Goal: Task Accomplishment & Management: Manage account settings

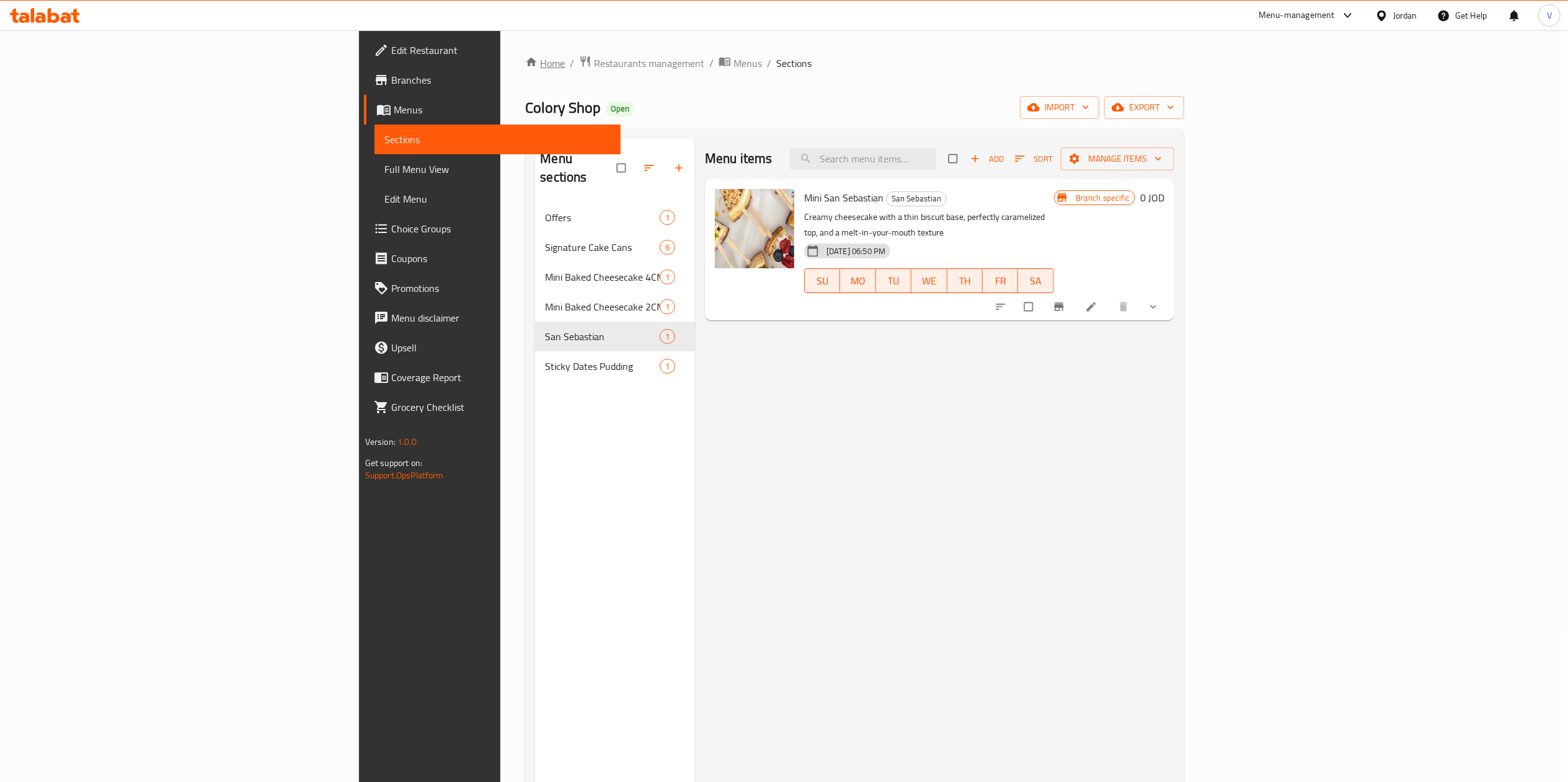
click at [525, 63] on link "Home" at bounding box center [544, 63] width 39 height 15
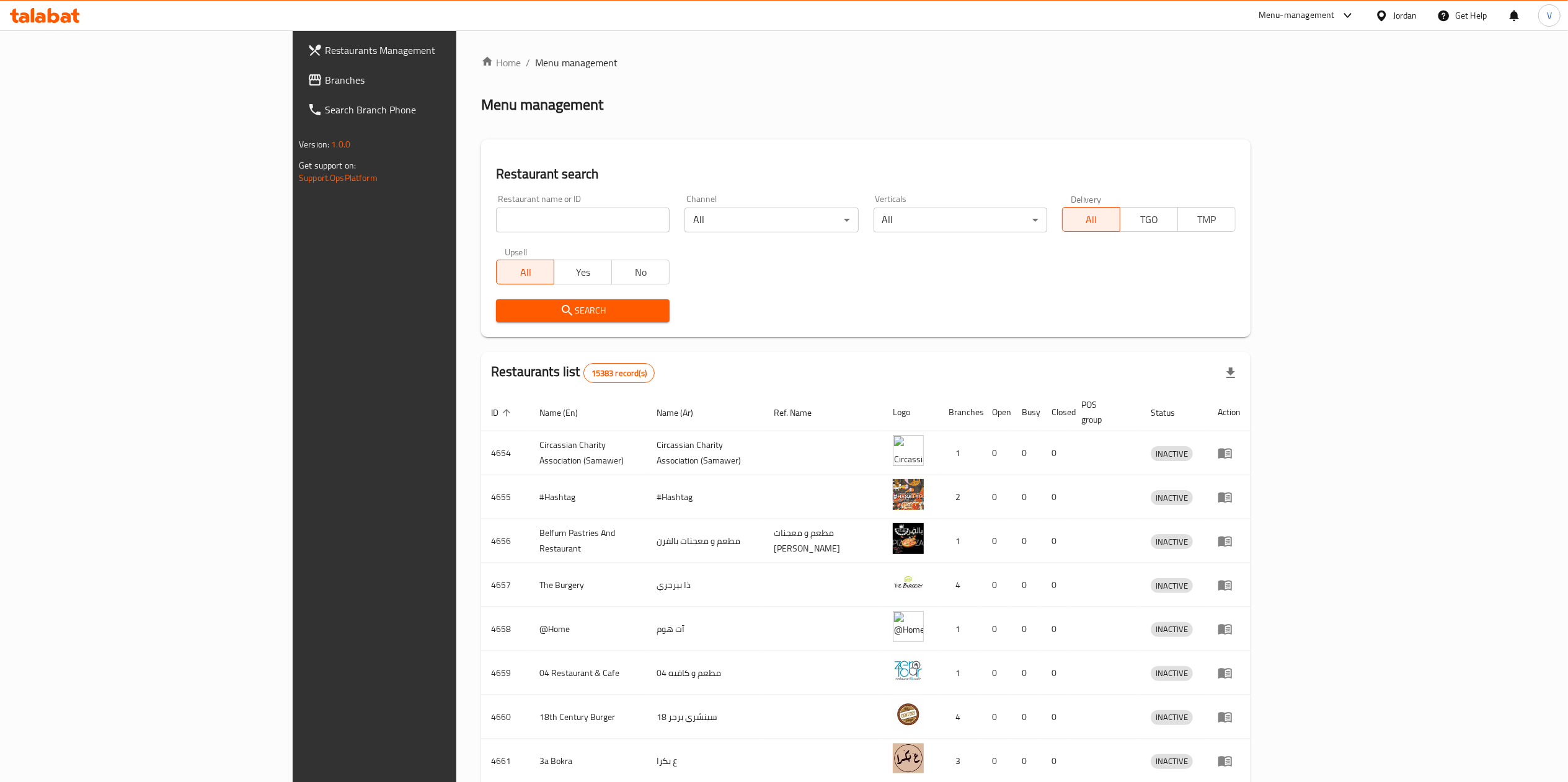
click at [496, 202] on div "Restaurant name or ID Restaurant name or ID" at bounding box center [583, 213] width 174 height 37
click at [496, 210] on input "search" at bounding box center [583, 220] width 174 height 25
paste input "9614"
type input "9614"
click button "Search" at bounding box center [583, 310] width 174 height 23
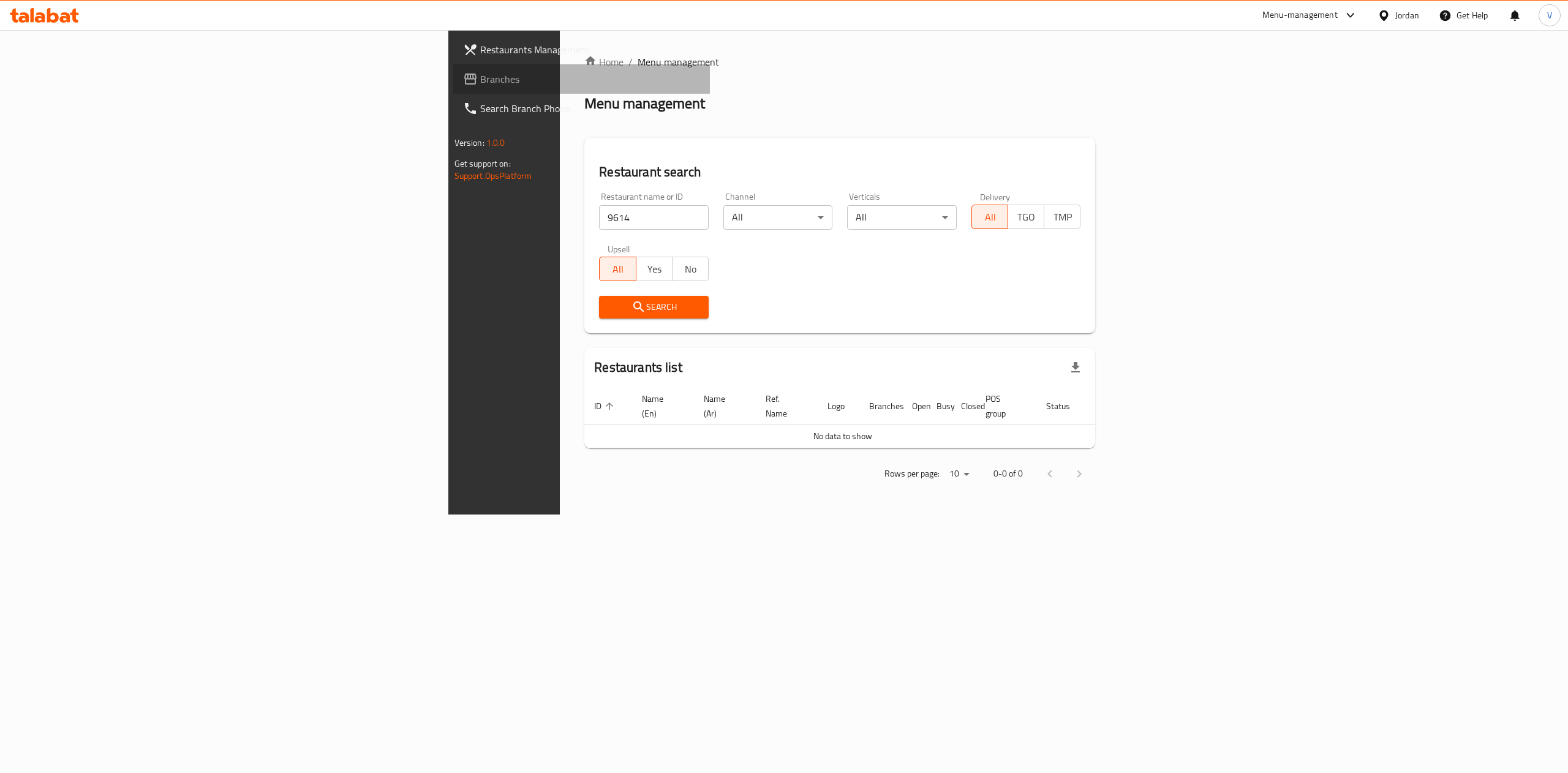
click at [480, 80] on span "Branches" at bounding box center [590, 79] width 221 height 14
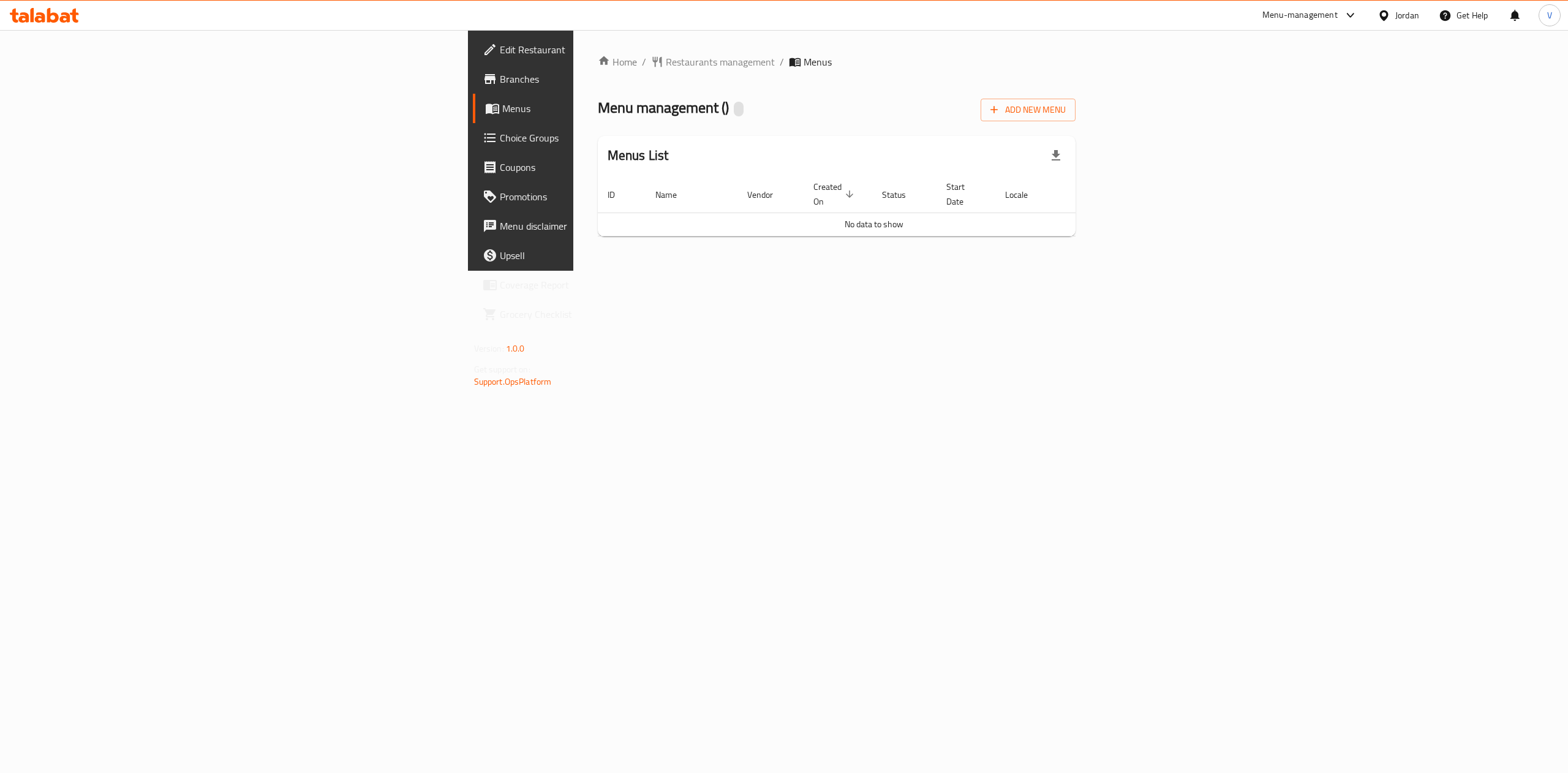
click at [500, 80] on span "Branches" at bounding box center [610, 79] width 221 height 14
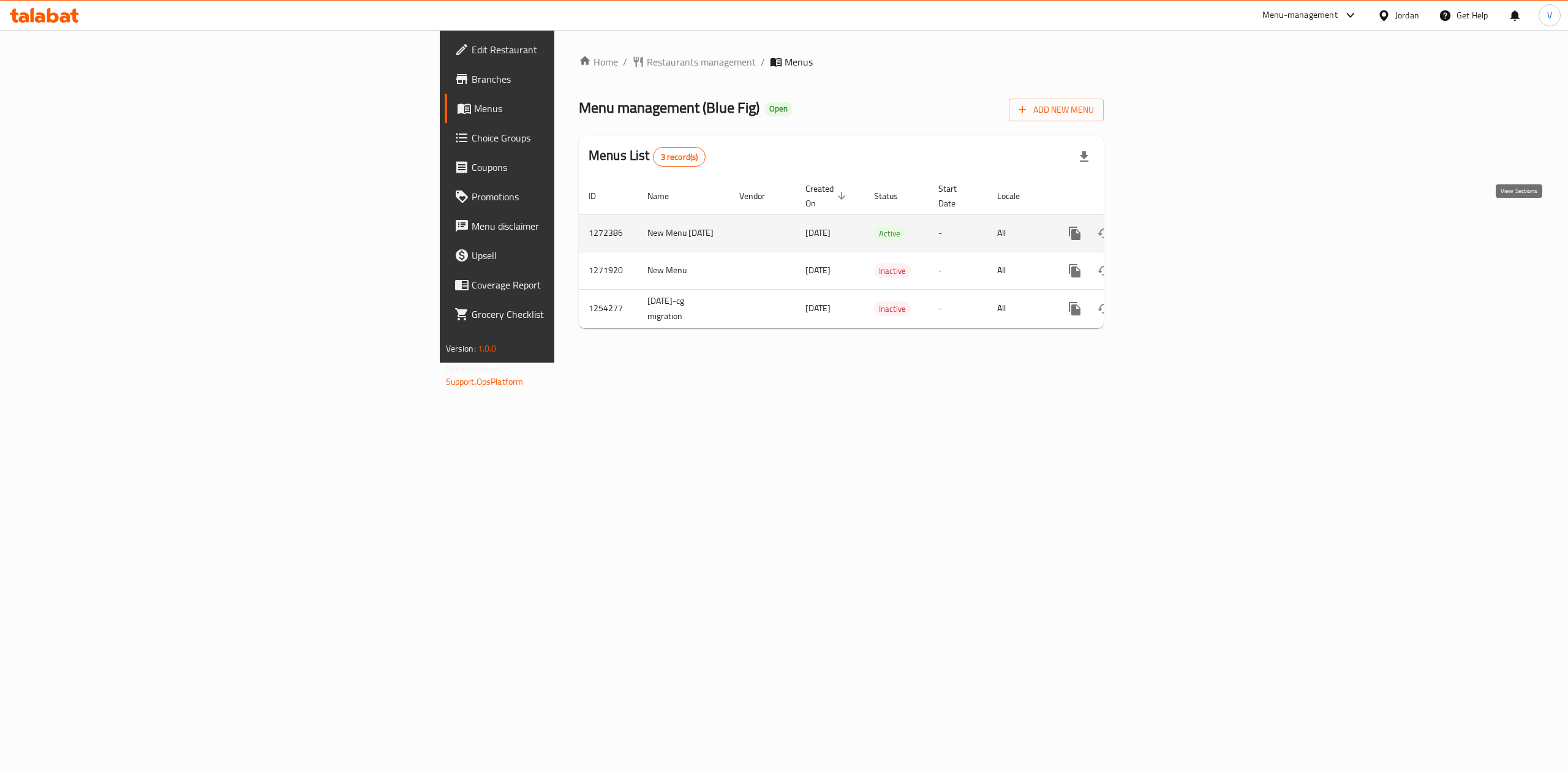
click at [1170, 228] on icon "enhanced table" at bounding box center [1163, 233] width 14 height 14
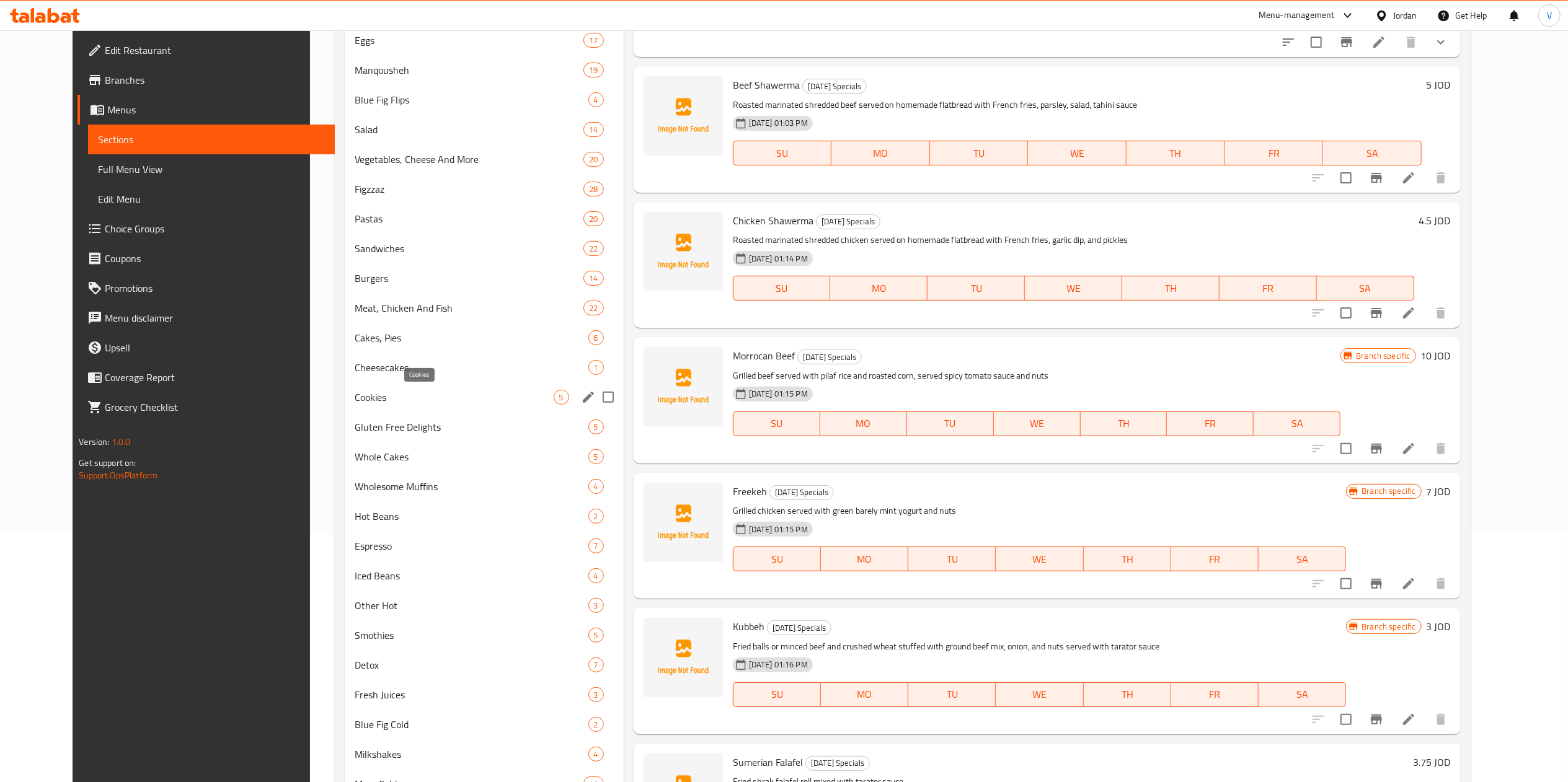
scroll to position [305, 0]
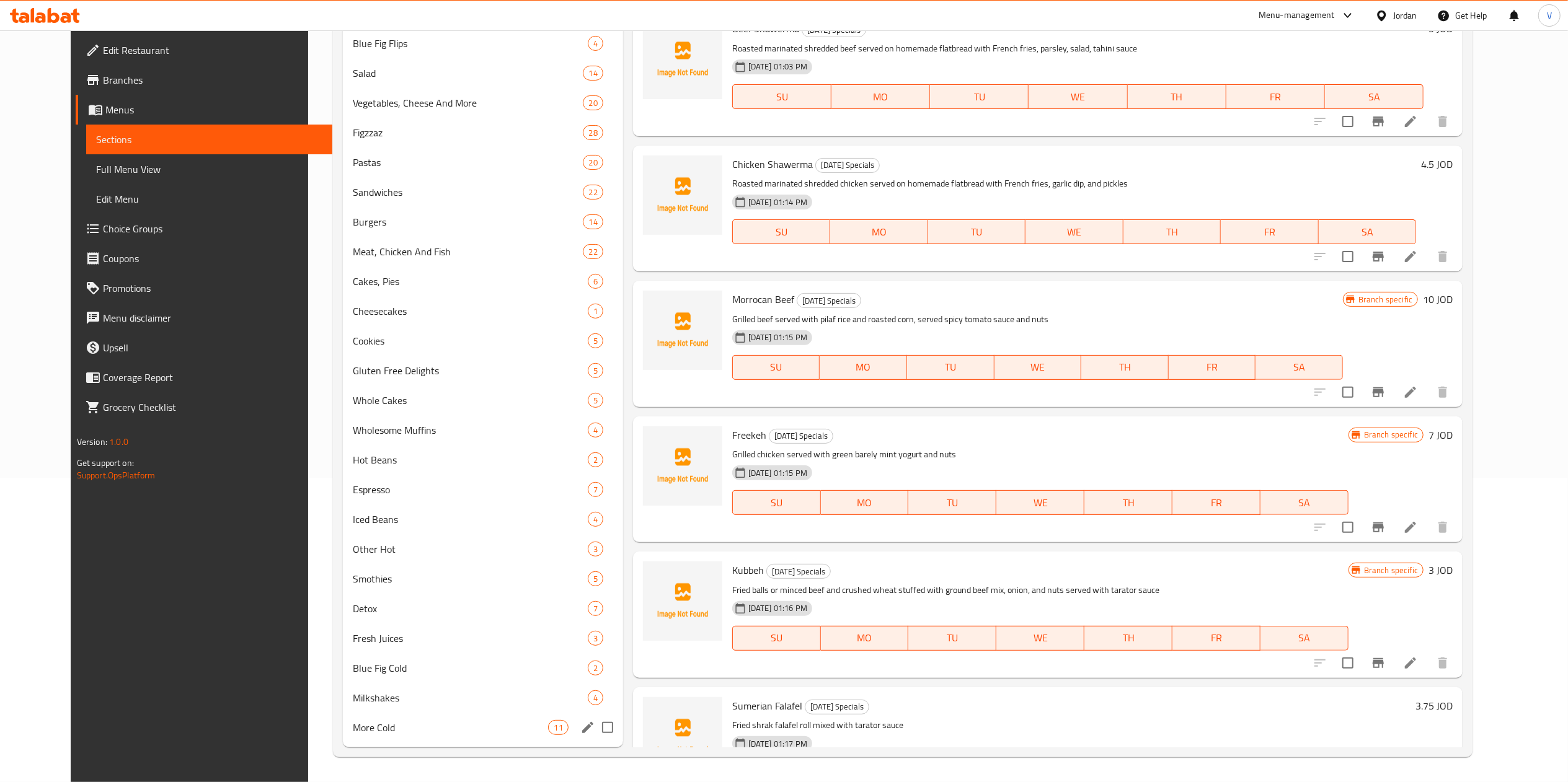
click at [403, 716] on div "More Cold 11" at bounding box center [483, 727] width 280 height 30
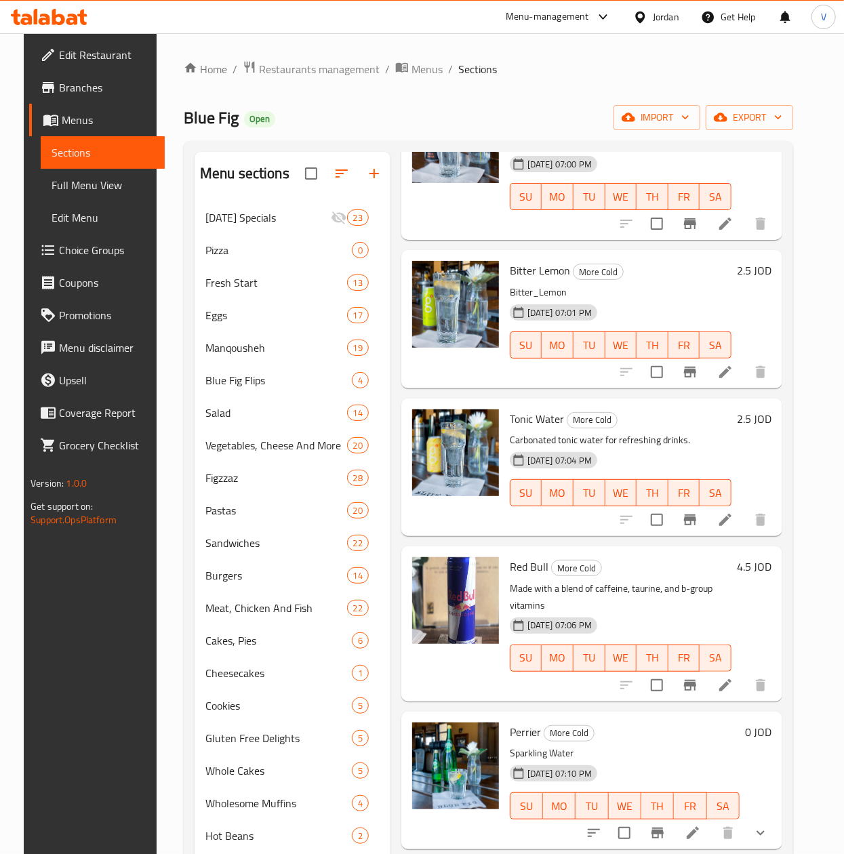
scroll to position [542, 0]
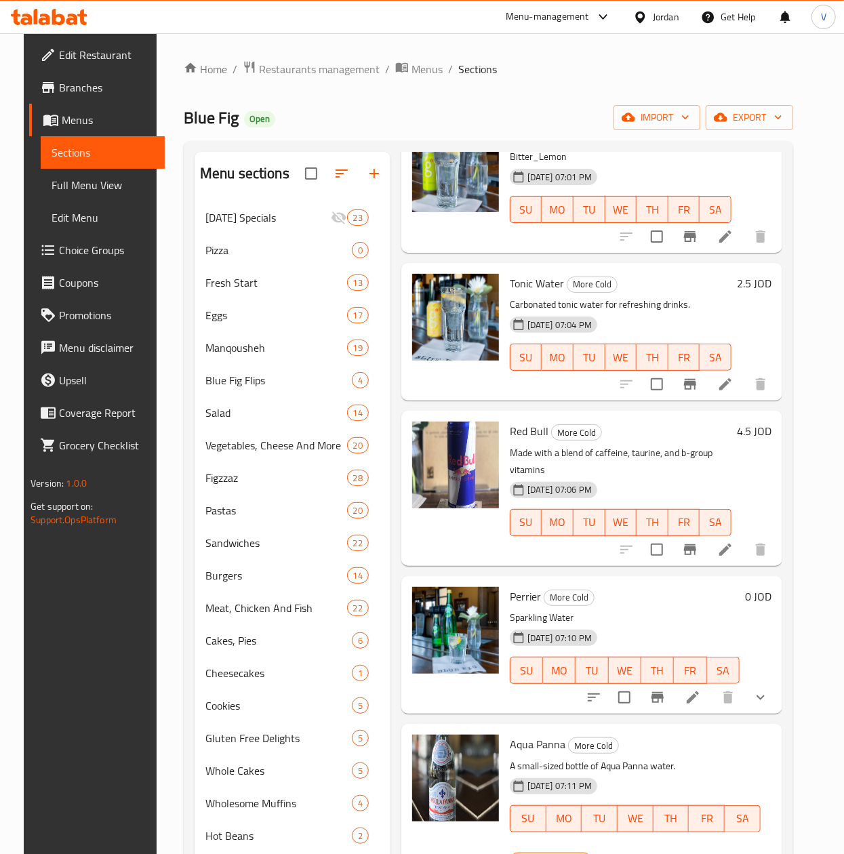
click at [754, 712] on button "show more" at bounding box center [760, 697] width 33 height 33
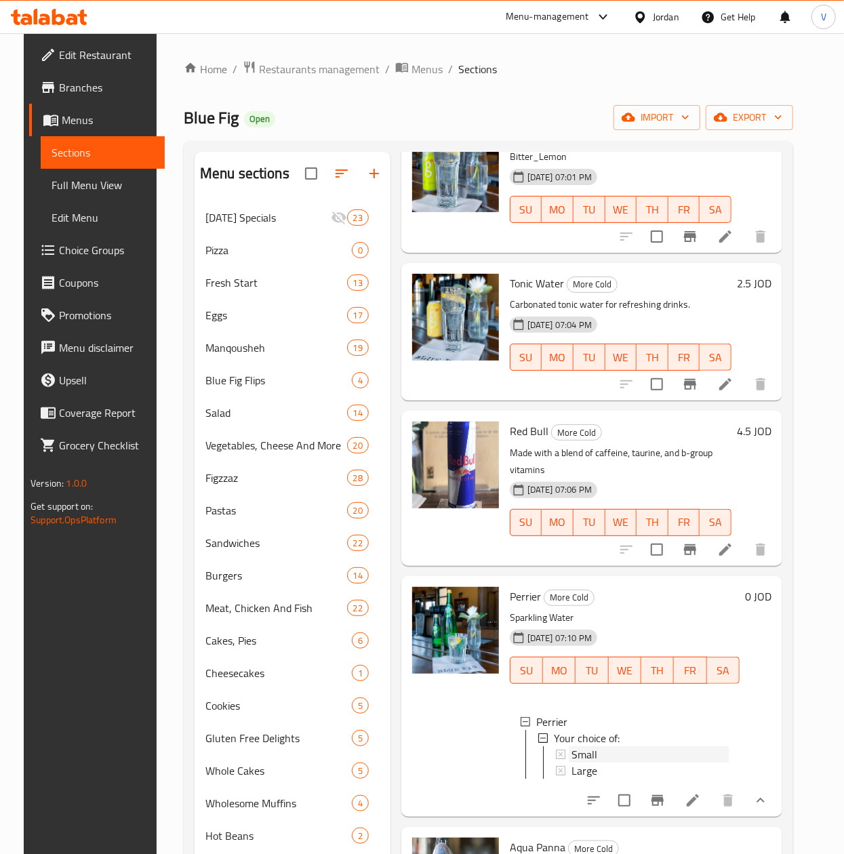
click at [609, 751] on div "Small" at bounding box center [649, 754] width 157 height 16
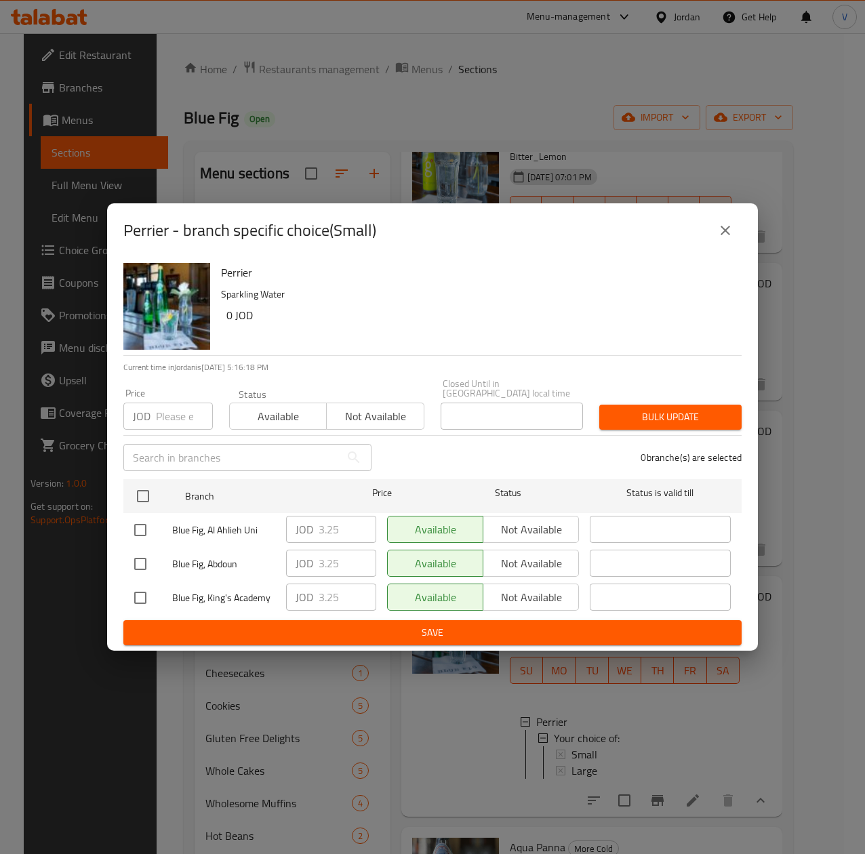
click at [733, 236] on icon "close" at bounding box center [725, 230] width 16 height 16
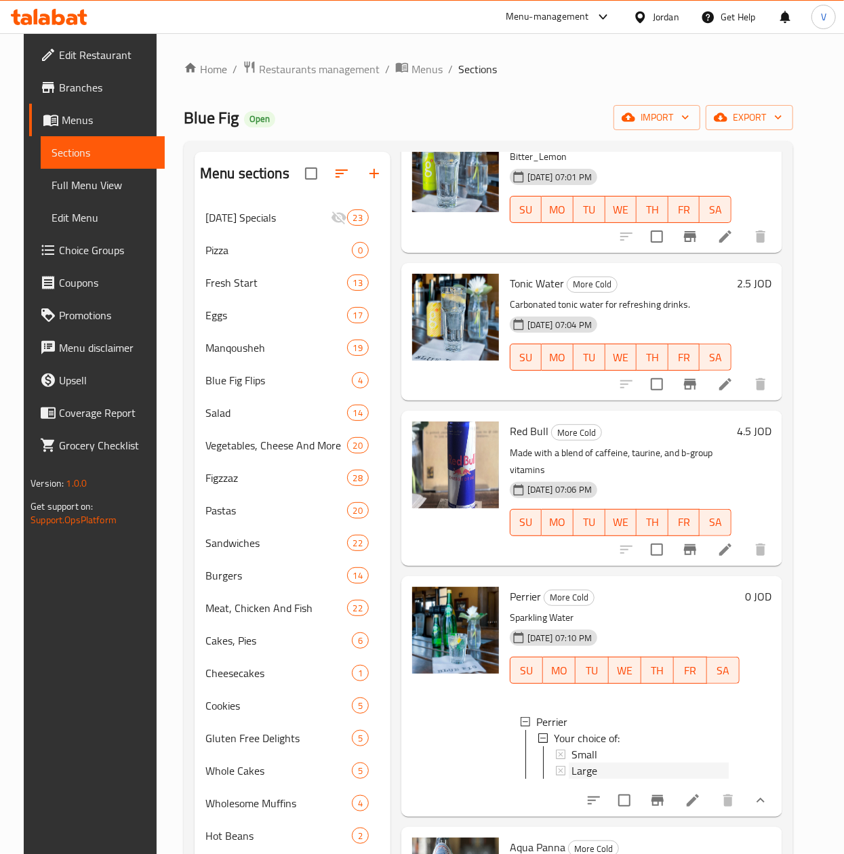
click at [585, 779] on span "Large" at bounding box center [584, 770] width 26 height 16
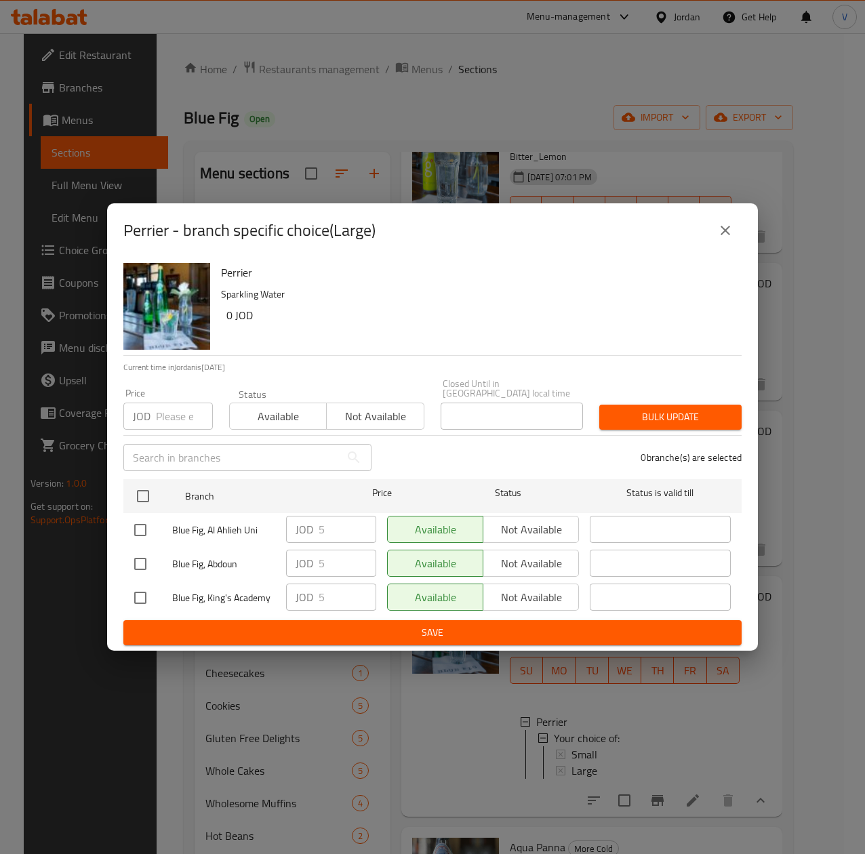
click at [730, 244] on button "close" at bounding box center [725, 230] width 33 height 33
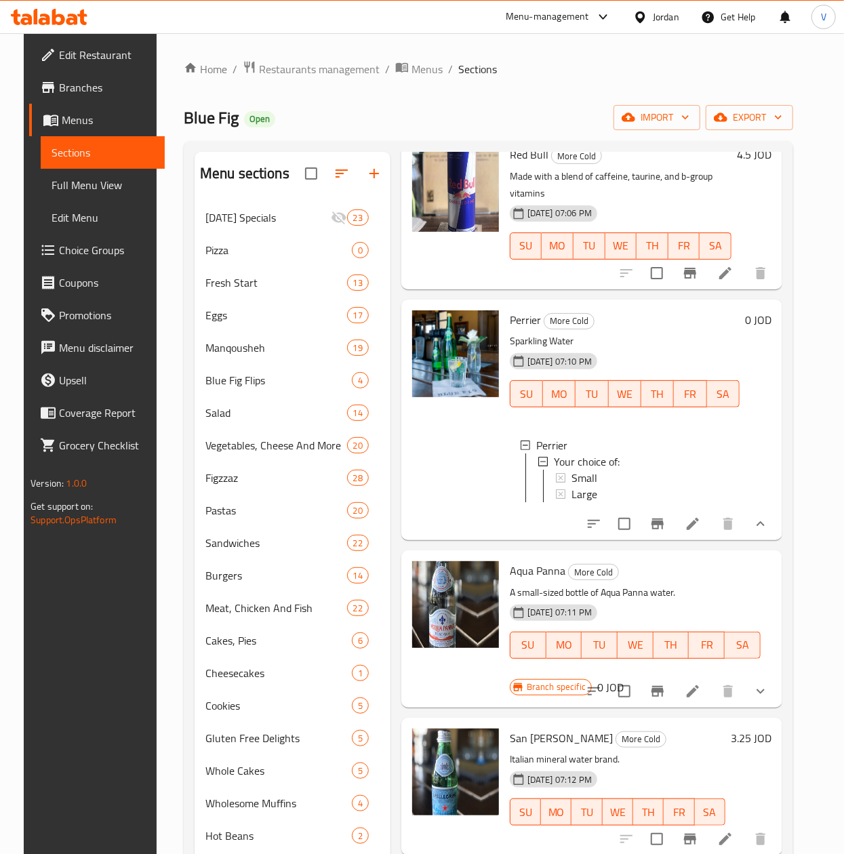
scroll to position [860, 0]
click at [774, 675] on button "show more" at bounding box center [760, 691] width 33 height 33
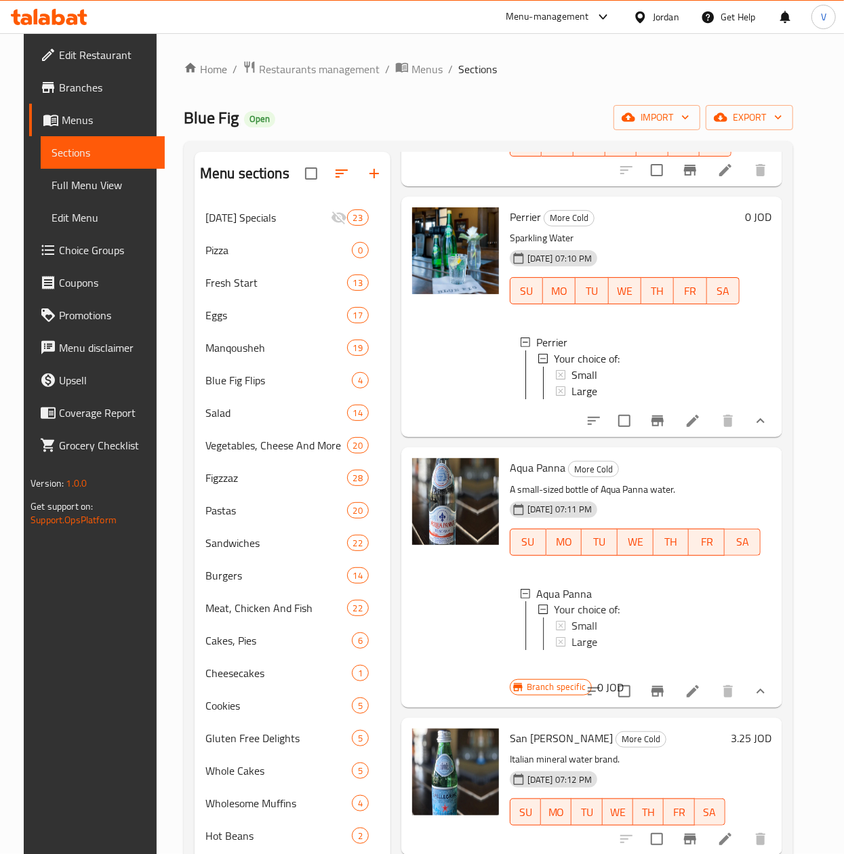
scroll to position [984, 0]
click at [606, 618] on div "Small" at bounding box center [660, 626] width 178 height 16
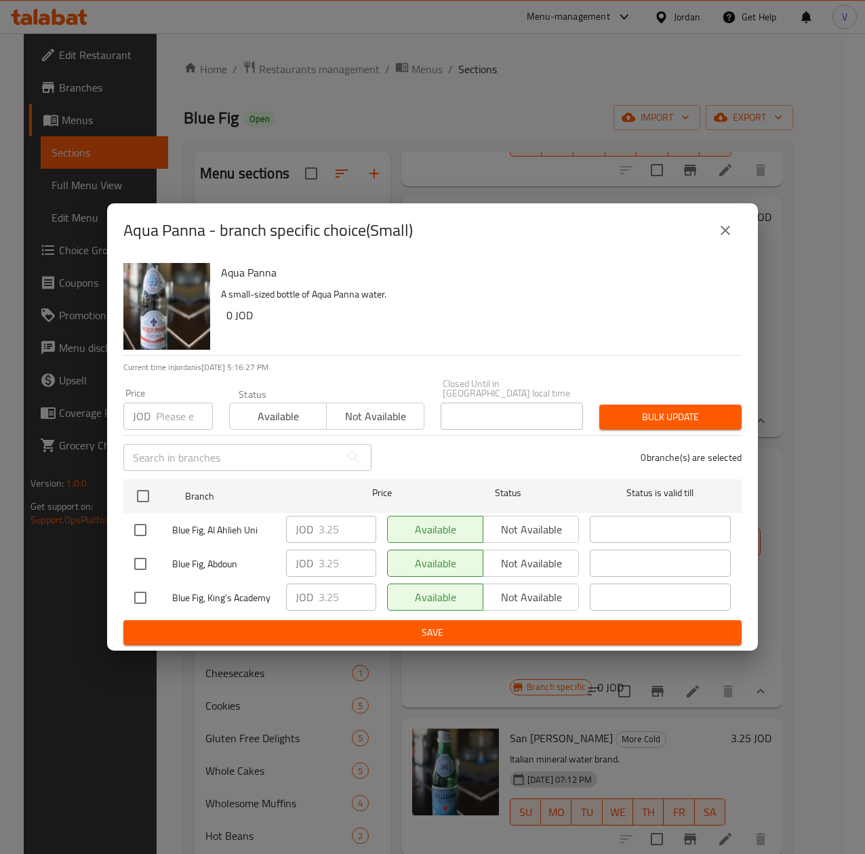
click at [733, 232] on button "close" at bounding box center [725, 230] width 33 height 33
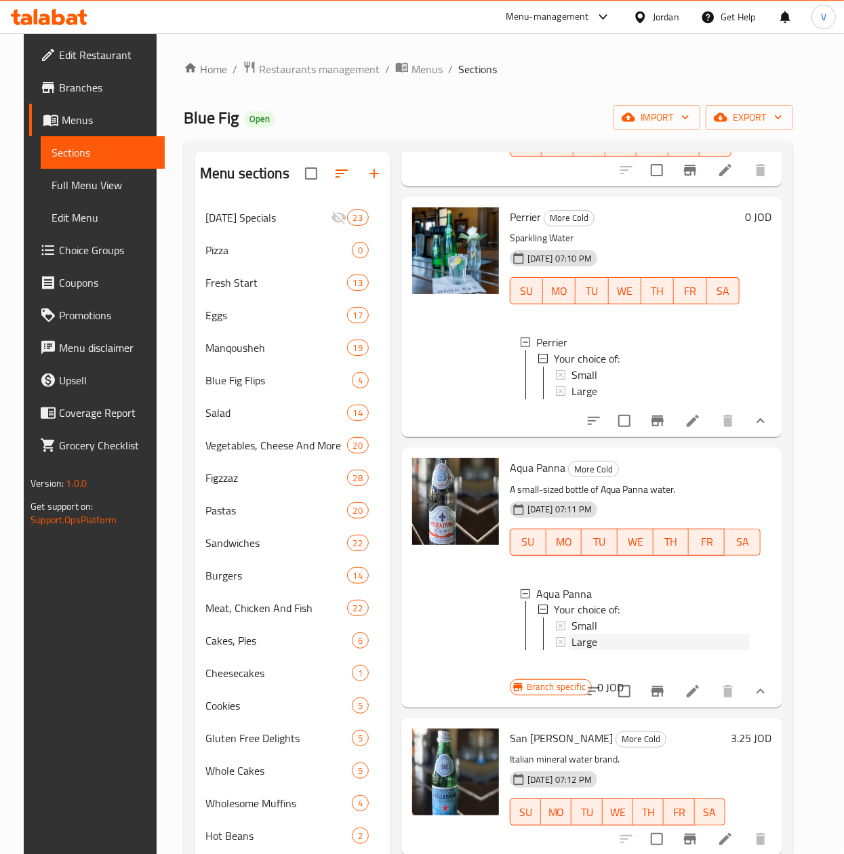
click at [592, 634] on span "Large" at bounding box center [584, 642] width 26 height 16
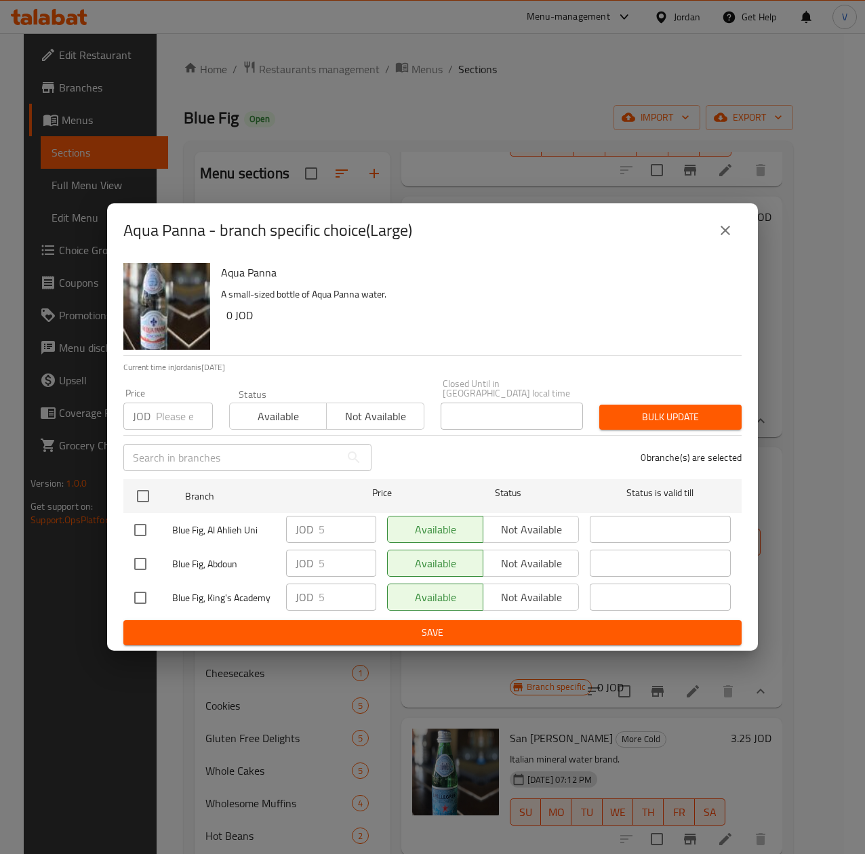
click at [724, 235] on icon "close" at bounding box center [724, 230] width 9 height 9
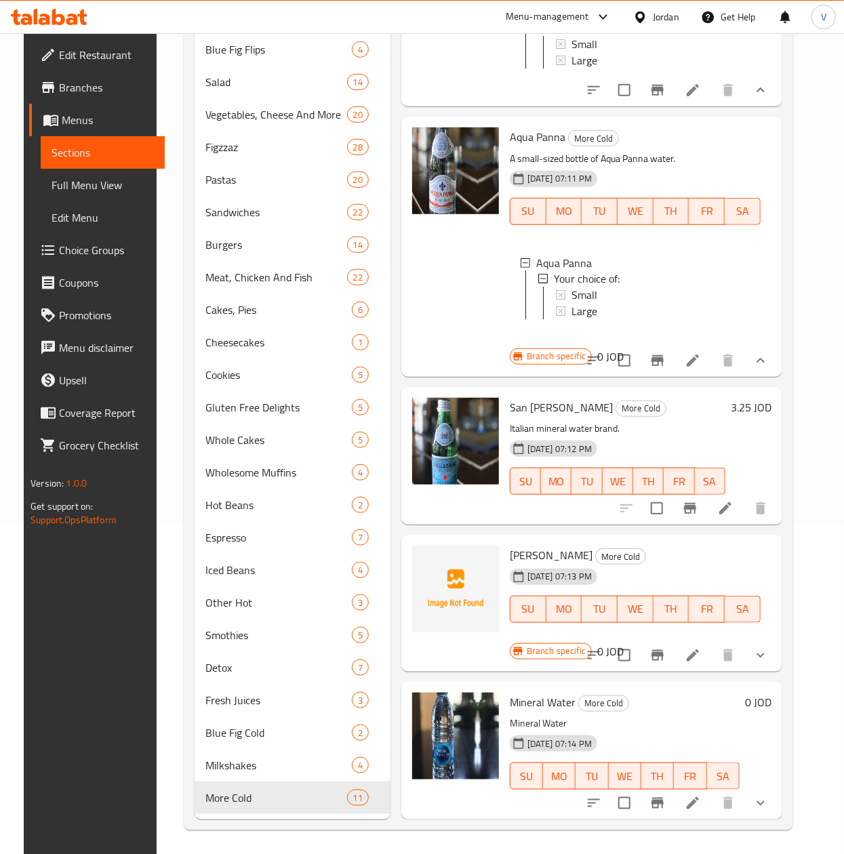
scroll to position [335, 0]
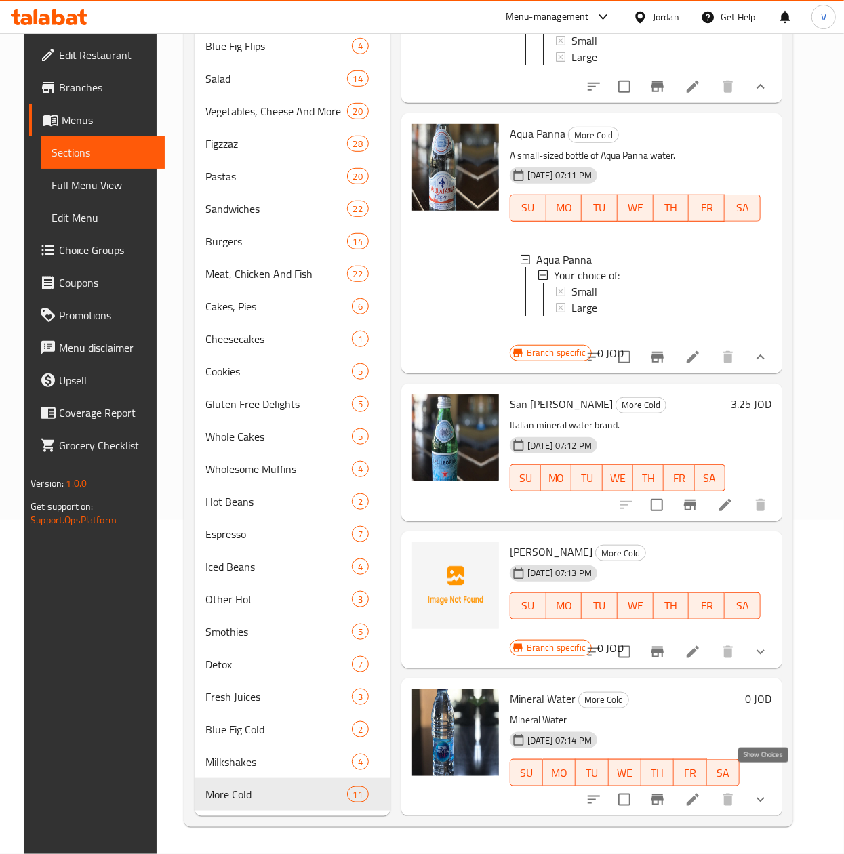
click at [762, 792] on icon "show more" at bounding box center [760, 800] width 16 height 16
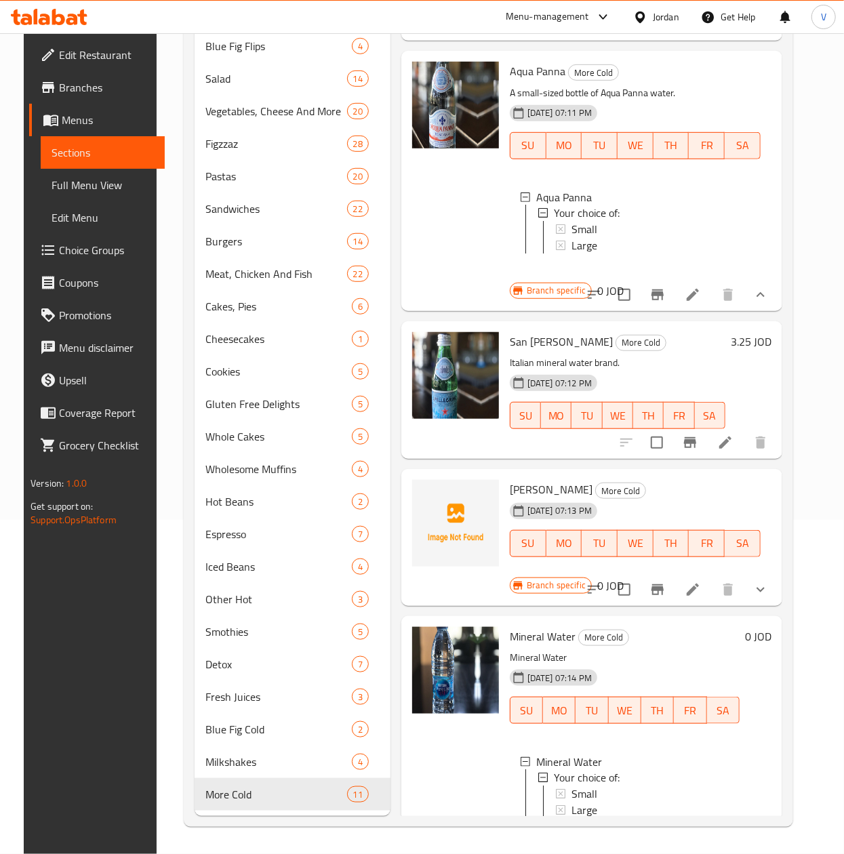
scroll to position [1107, 0]
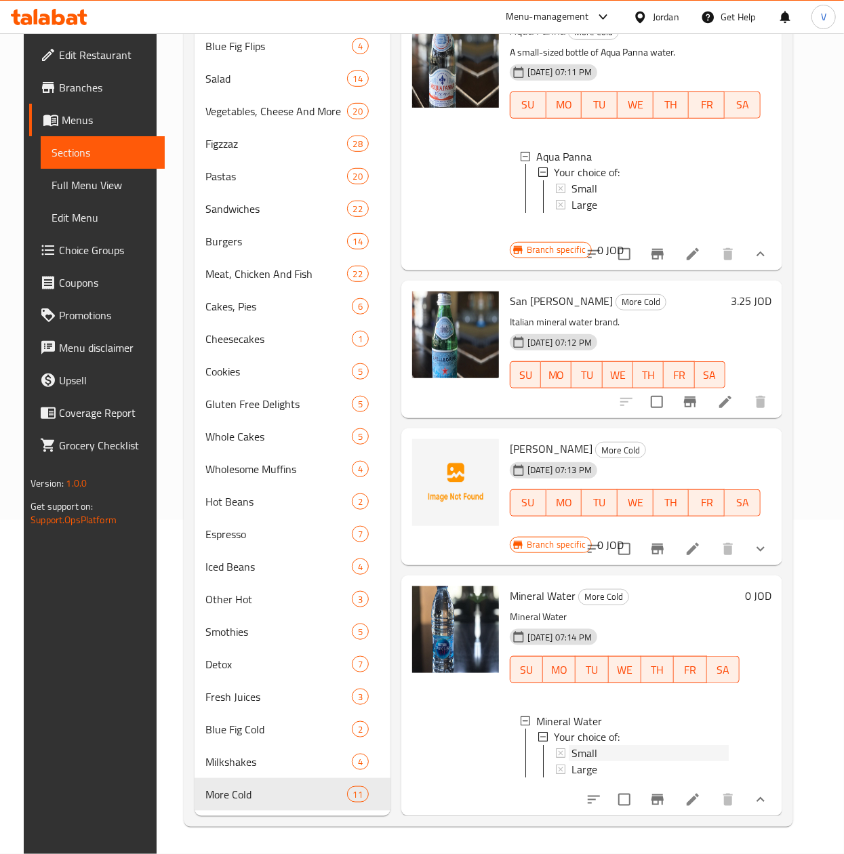
click at [564, 745] on div "Small" at bounding box center [642, 753] width 173 height 16
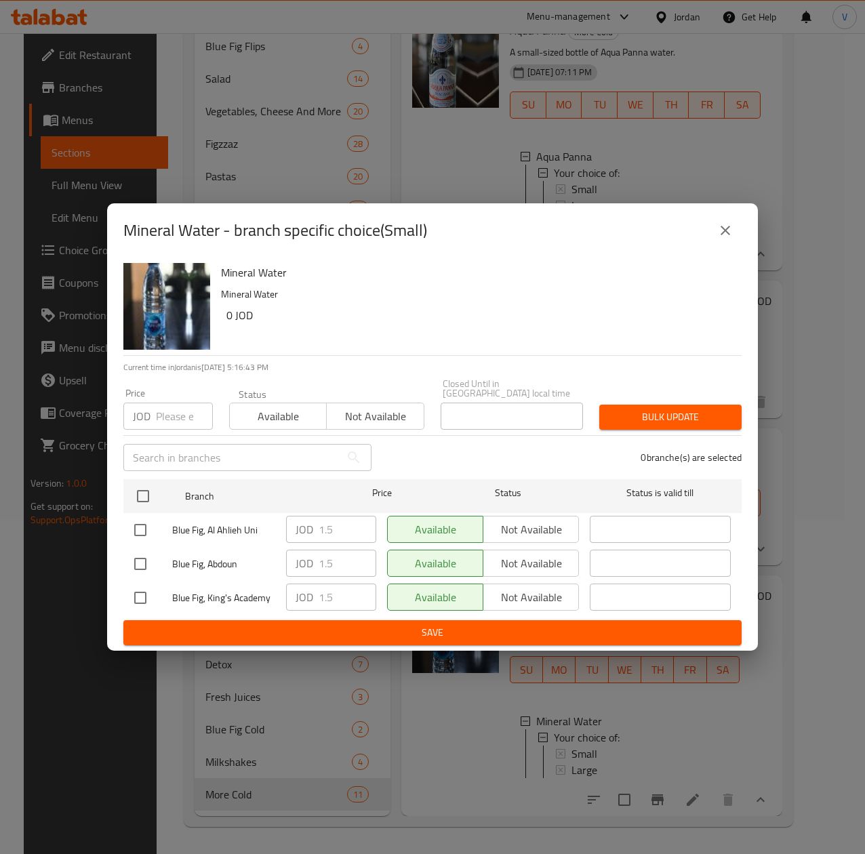
click at [728, 237] on icon "close" at bounding box center [725, 230] width 16 height 16
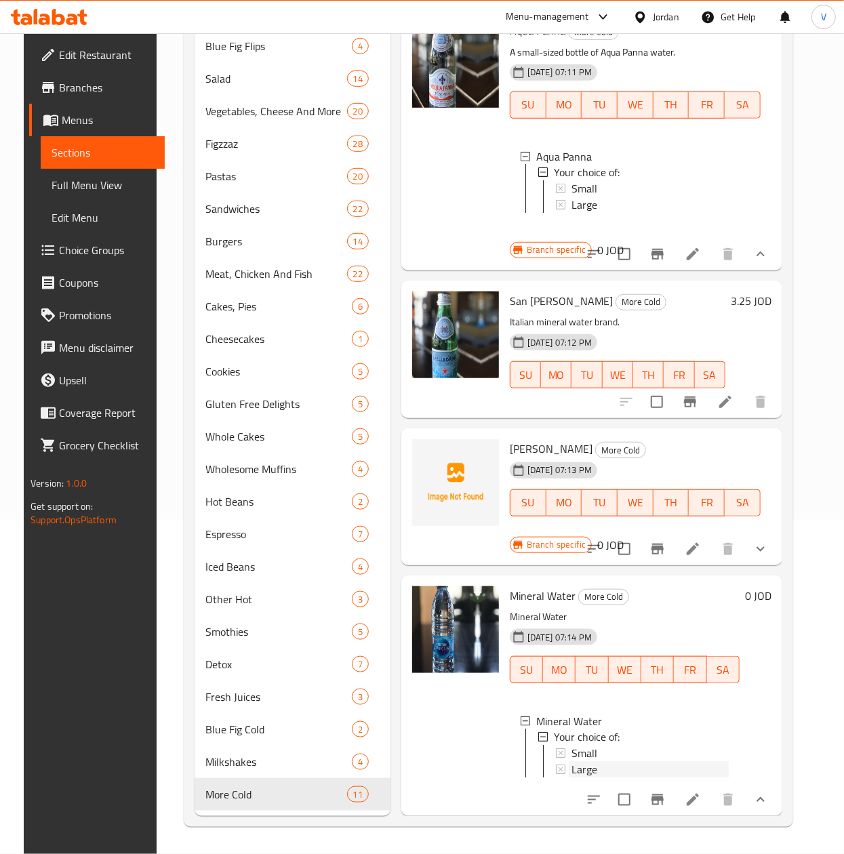
click at [575, 762] on span "Large" at bounding box center [584, 770] width 26 height 16
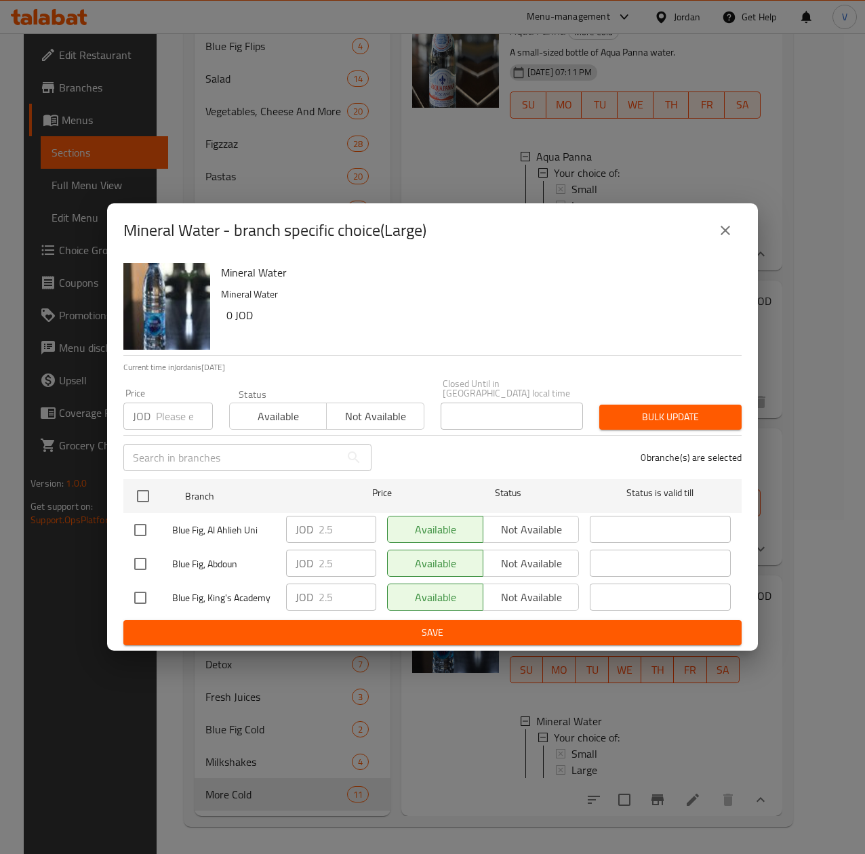
click at [733, 239] on icon "close" at bounding box center [725, 230] width 16 height 16
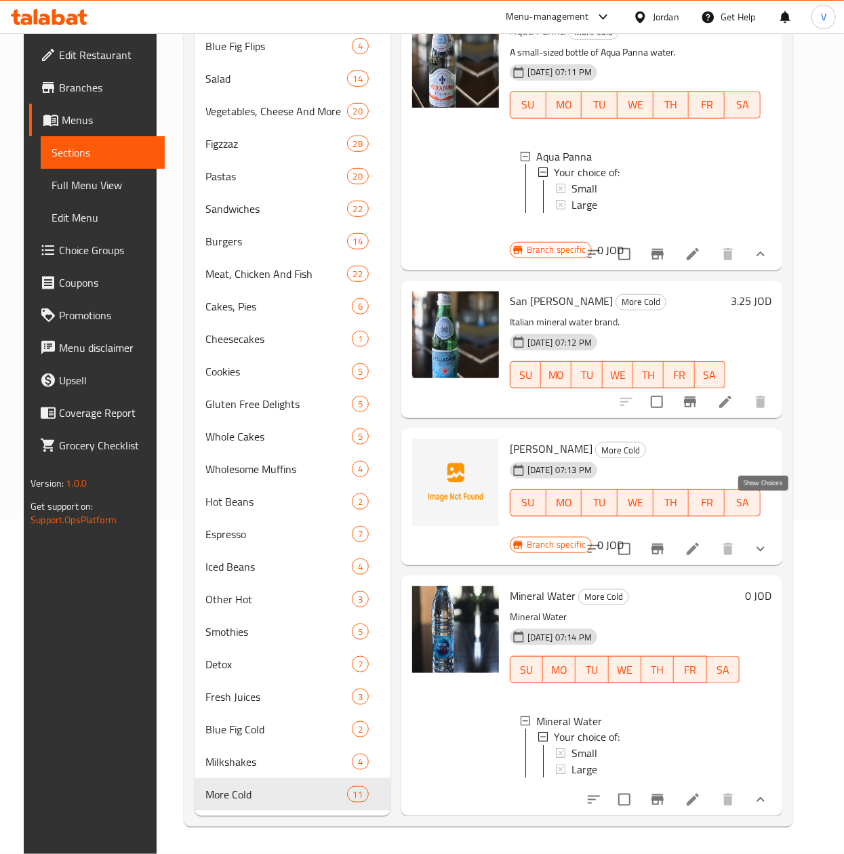
click at [765, 541] on icon "show more" at bounding box center [760, 549] width 16 height 16
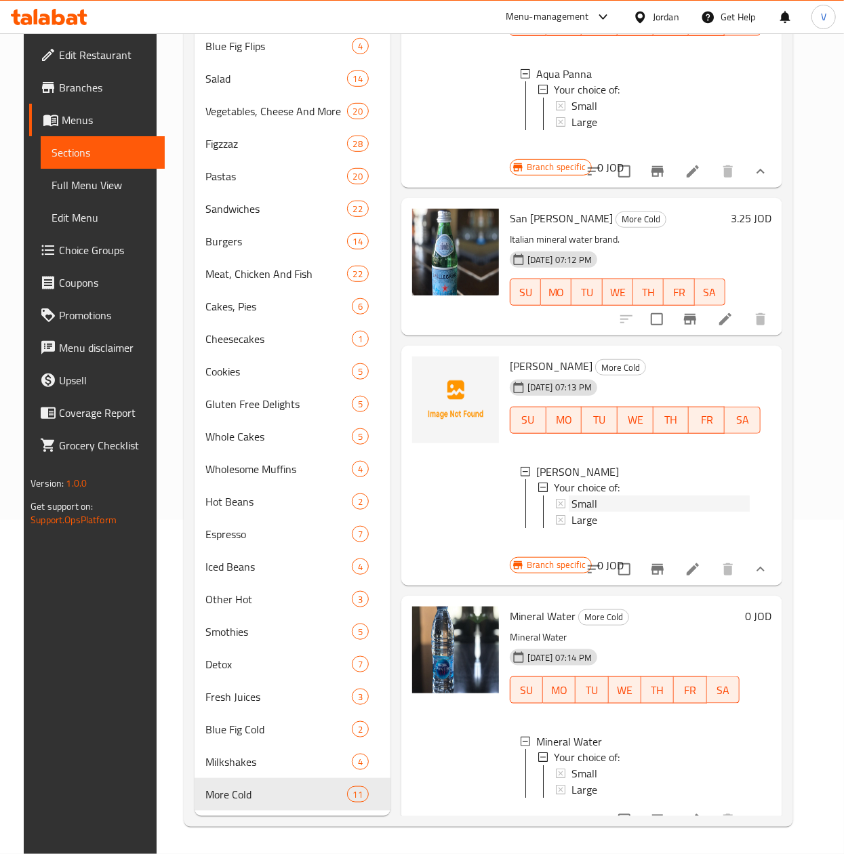
click at [583, 512] on span "Small" at bounding box center [584, 504] width 26 height 16
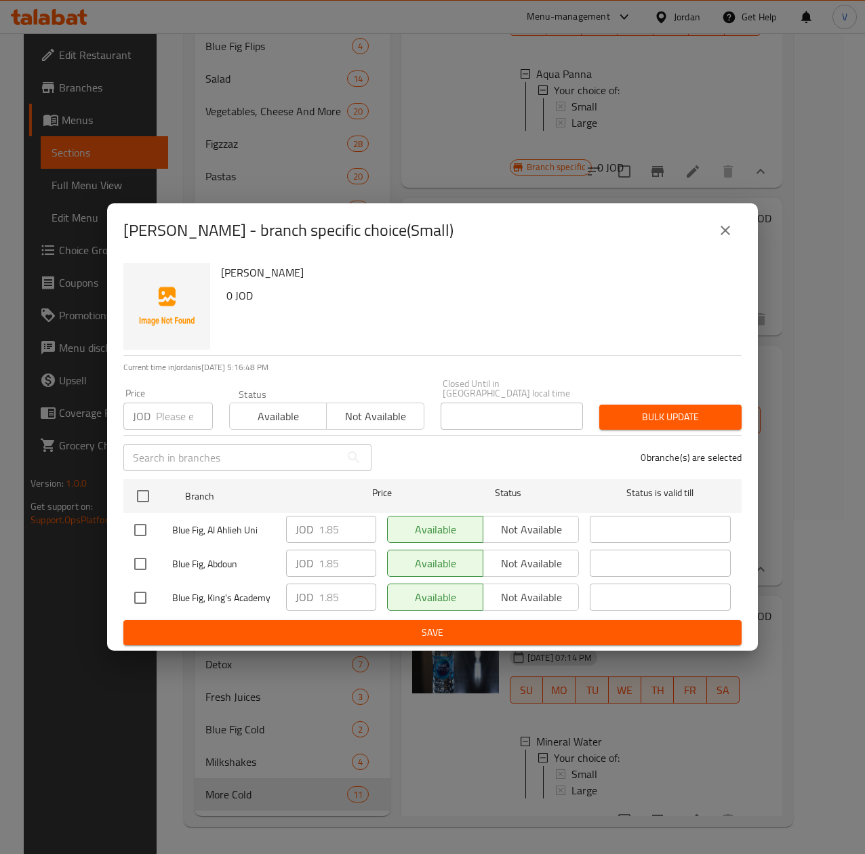
click at [736, 235] on button "close" at bounding box center [725, 230] width 33 height 33
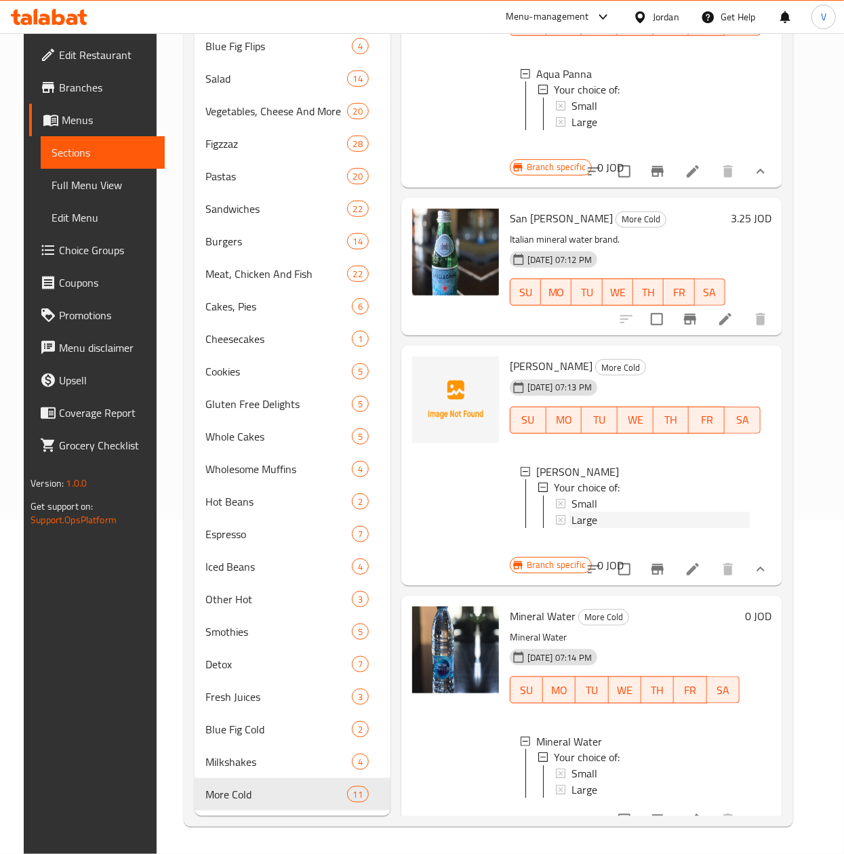
click at [577, 529] on span "Large" at bounding box center [584, 520] width 26 height 16
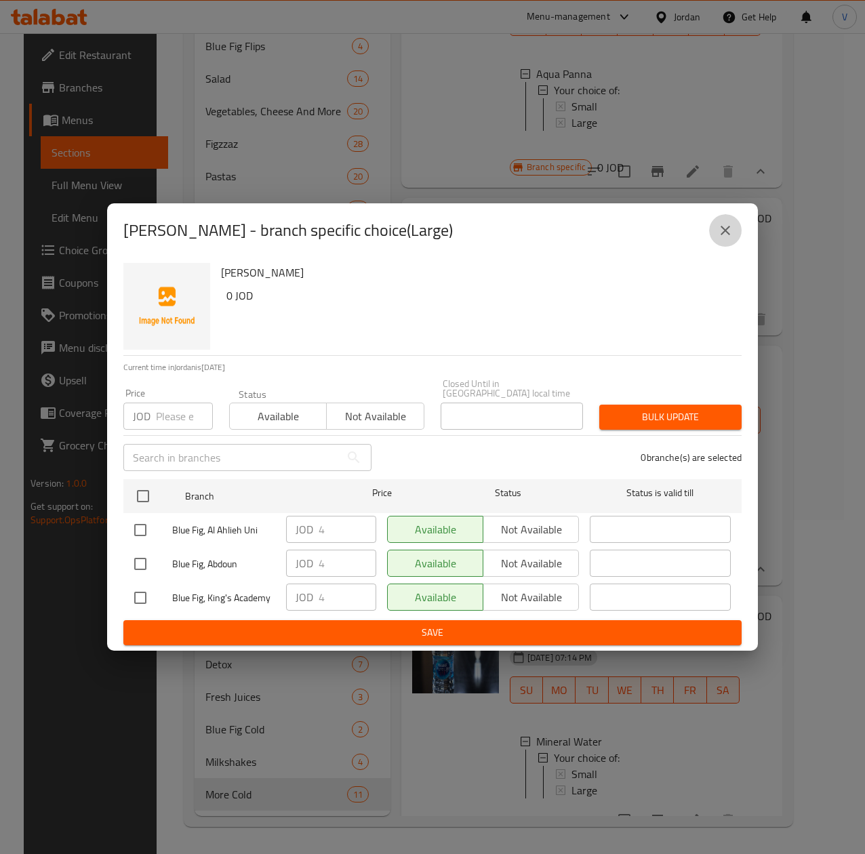
click at [722, 229] on icon "close" at bounding box center [725, 230] width 16 height 16
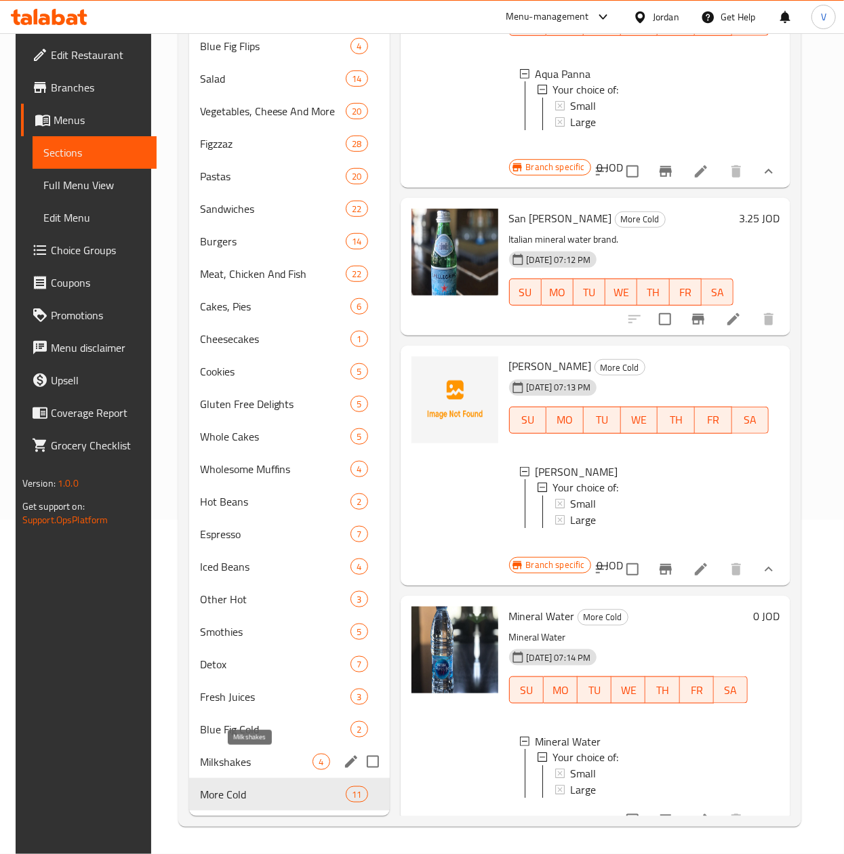
click at [226, 766] on span "Milkshakes" at bounding box center [256, 762] width 113 height 16
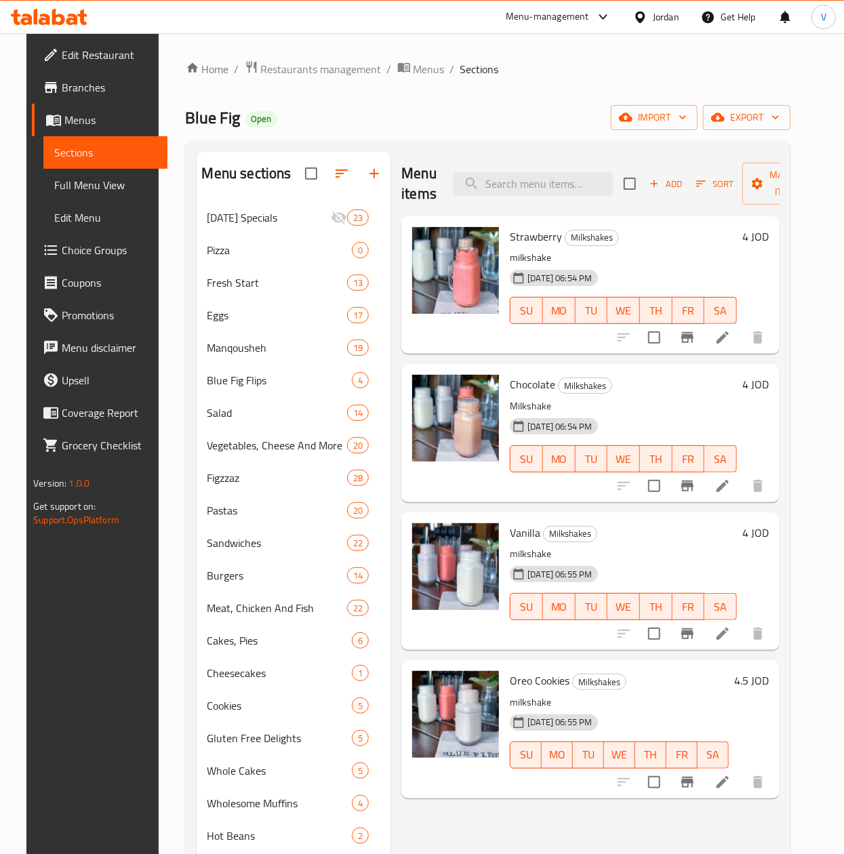
click at [768, 394] on h6 "4 JOD" at bounding box center [755, 384] width 26 height 19
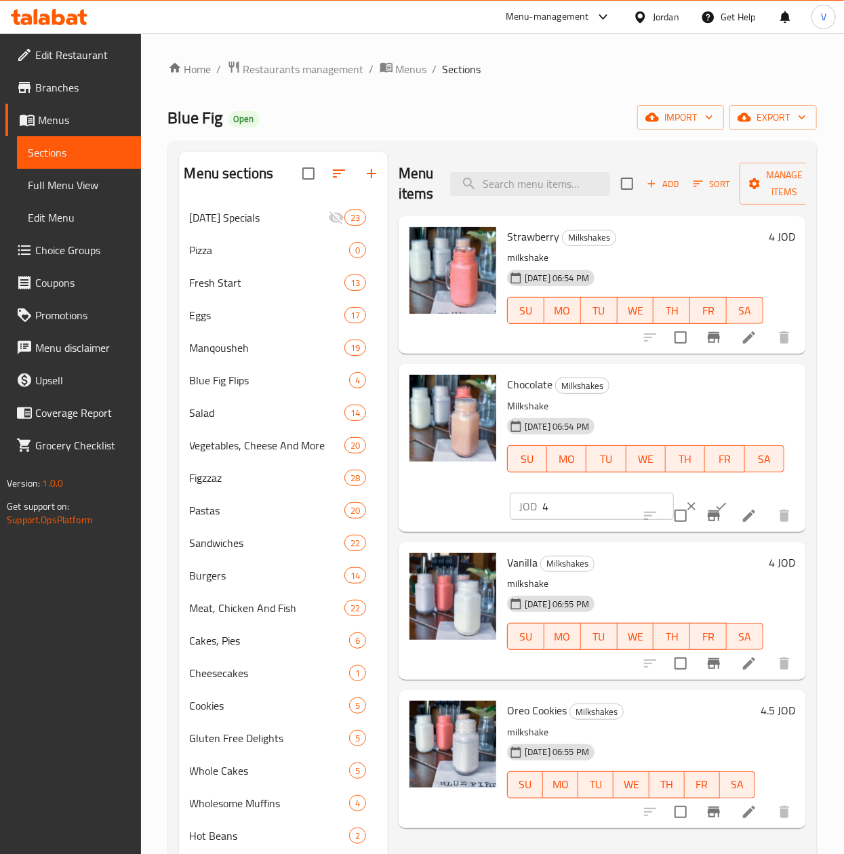
click at [602, 509] on input "4" at bounding box center [607, 506] width 131 height 27
type input "4.25"
drag, startPoint x: 697, startPoint y: 495, endPoint x: 586, endPoint y: 497, distance: 111.2
click at [586, 497] on div "JOD 4.25 ​" at bounding box center [633, 506] width 246 height 30
drag, startPoint x: 592, startPoint y: 500, endPoint x: 481, endPoint y: 500, distance: 111.1
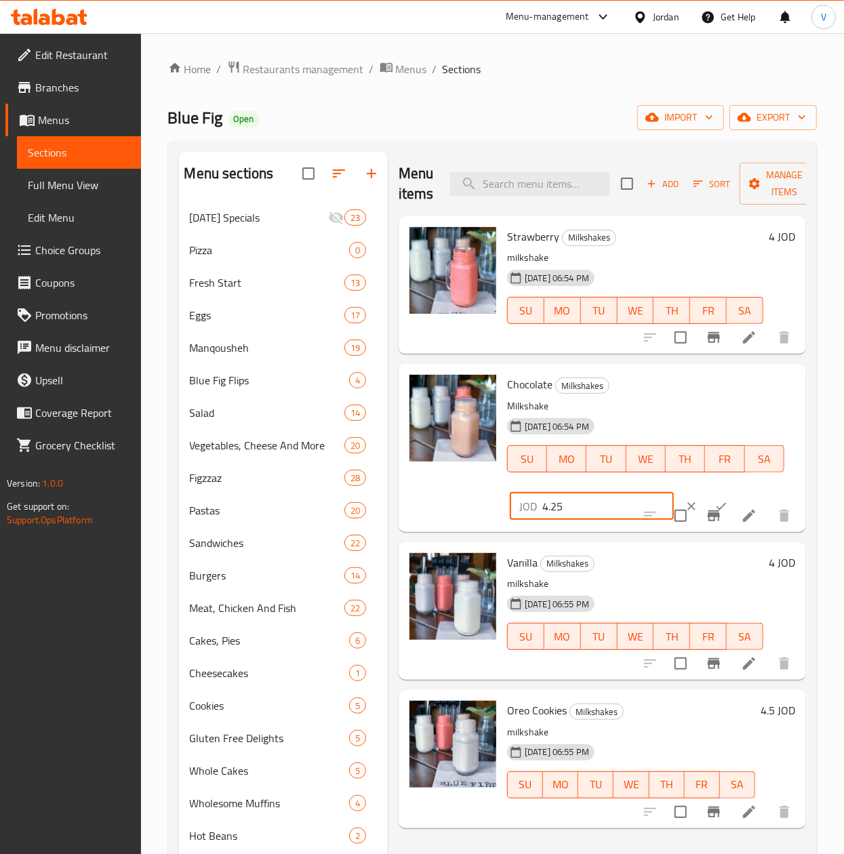
click at [481, 500] on div "Chocolate Milkshakes Milkshake 20-01-2025 06:54 PM SU MO TU WE TH FR SA JOD 4.2…" at bounding box center [602, 447] width 396 height 157
click at [706, 497] on button "ok" at bounding box center [721, 506] width 30 height 30
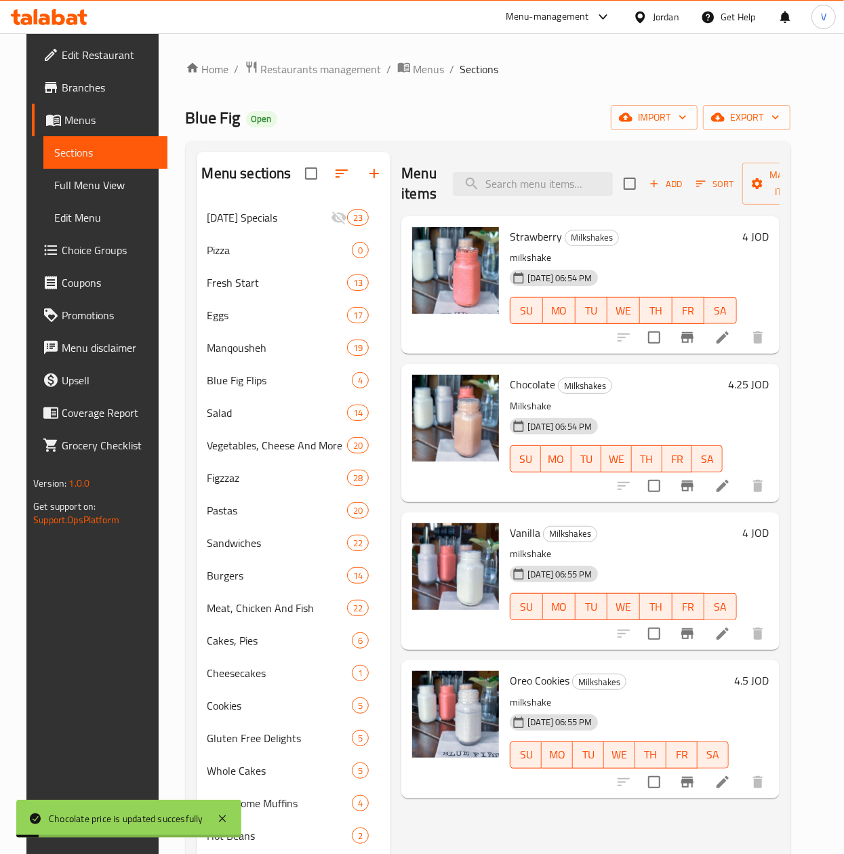
click at [768, 533] on h6 "4 JOD" at bounding box center [755, 532] width 26 height 19
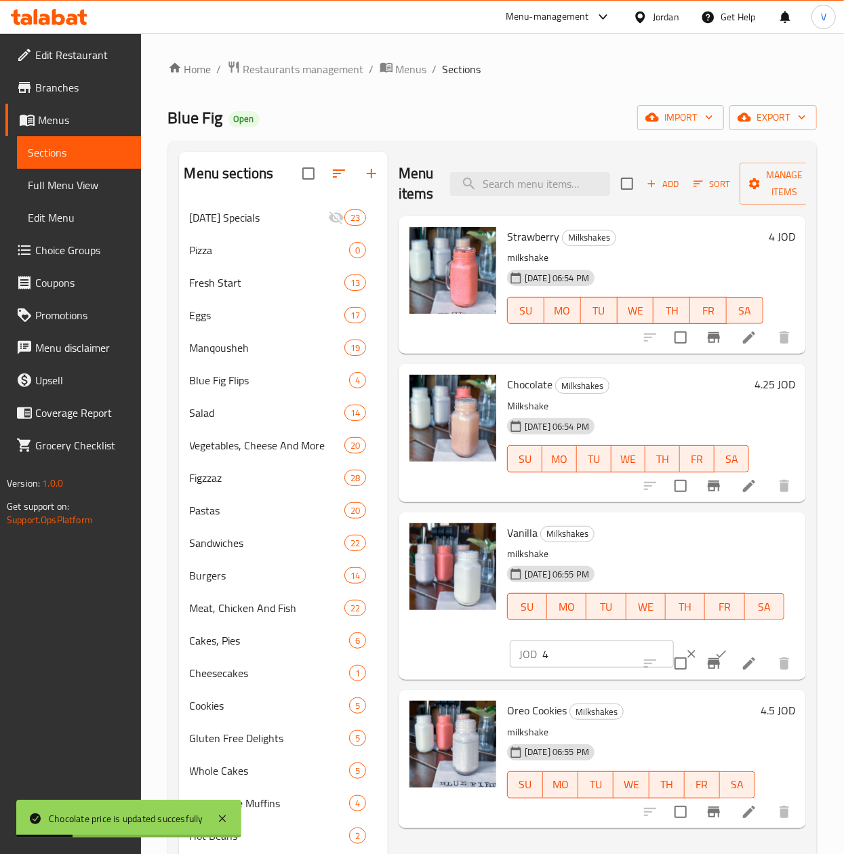
drag, startPoint x: 591, startPoint y: 651, endPoint x: 466, endPoint y: 655, distance: 124.8
click at [466, 655] on div "Vanilla Milkshakes milkshake 20-01-2025 06:55 PM SU MO TU WE TH FR SA JOD 4 ​" at bounding box center [602, 596] width 396 height 157
paste input ".25"
type input "4.25"
click at [693, 641] on div at bounding box center [706, 654] width 60 height 30
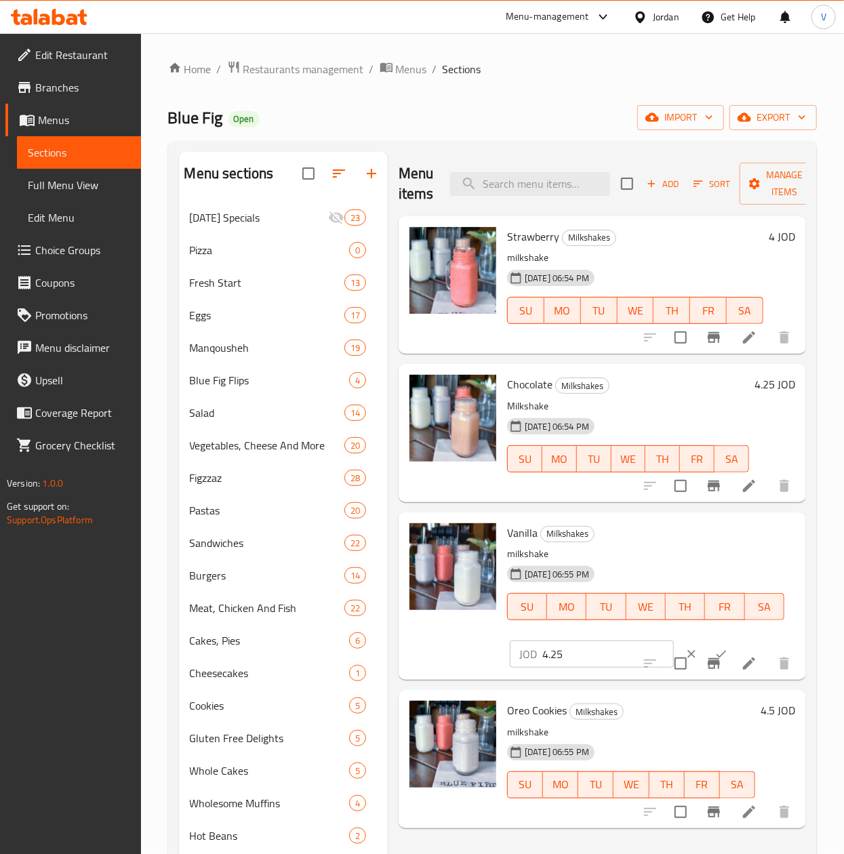
click at [706, 647] on button "ok" at bounding box center [721, 654] width 30 height 30
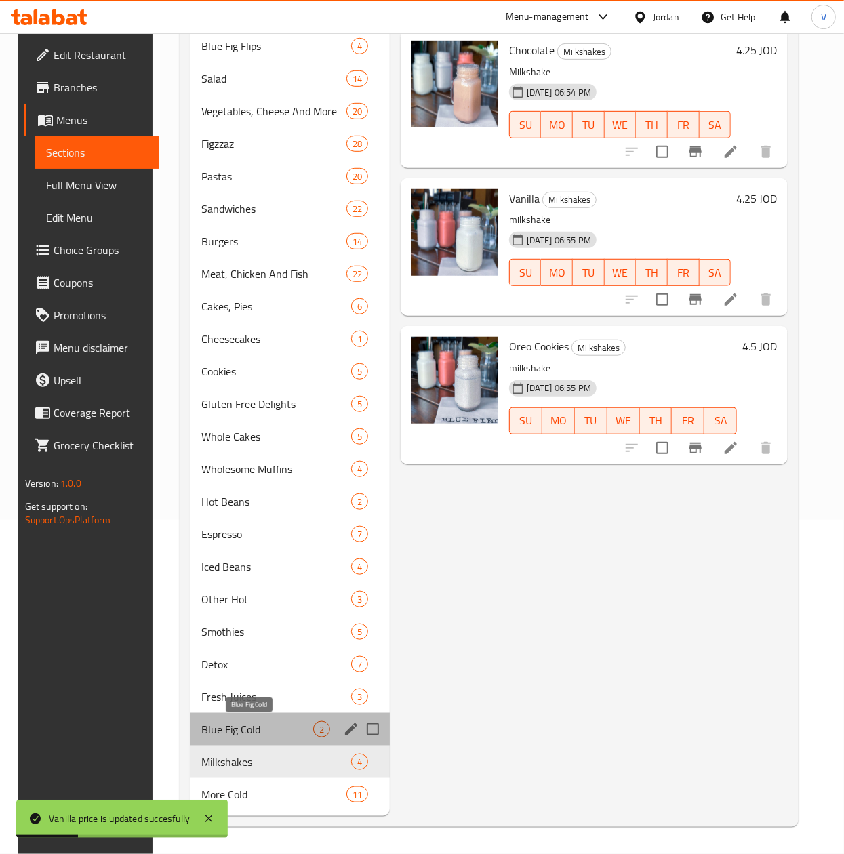
click at [234, 726] on span "Blue Fig Cold" at bounding box center [257, 729] width 112 height 16
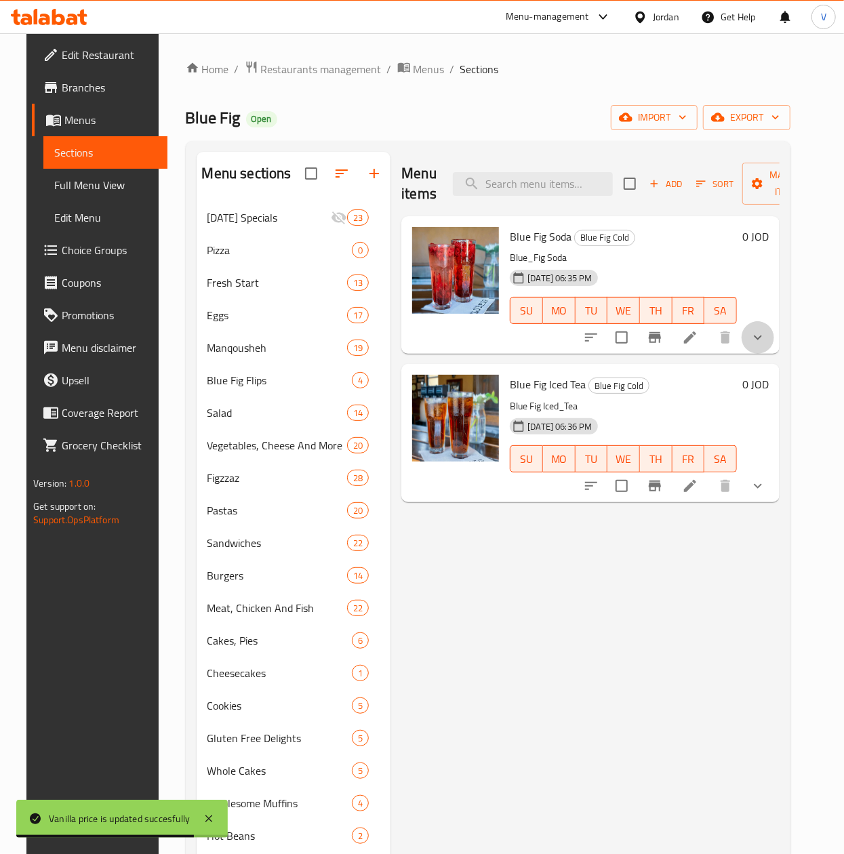
click at [774, 341] on button "show more" at bounding box center [757, 337] width 33 height 33
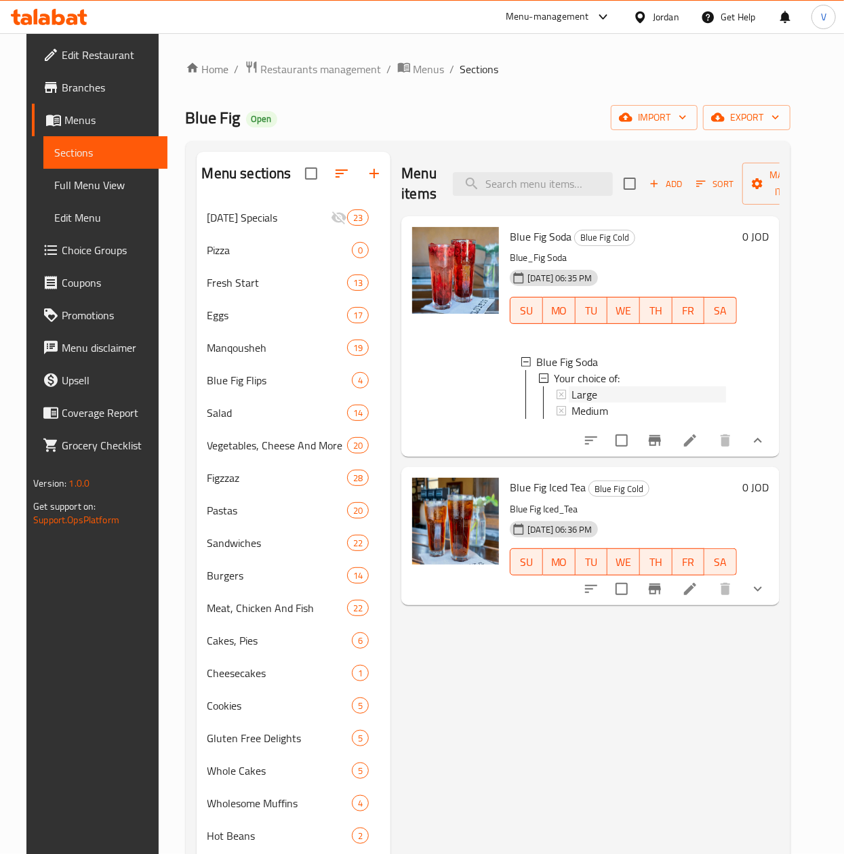
click at [592, 393] on span "Large" at bounding box center [584, 394] width 26 height 16
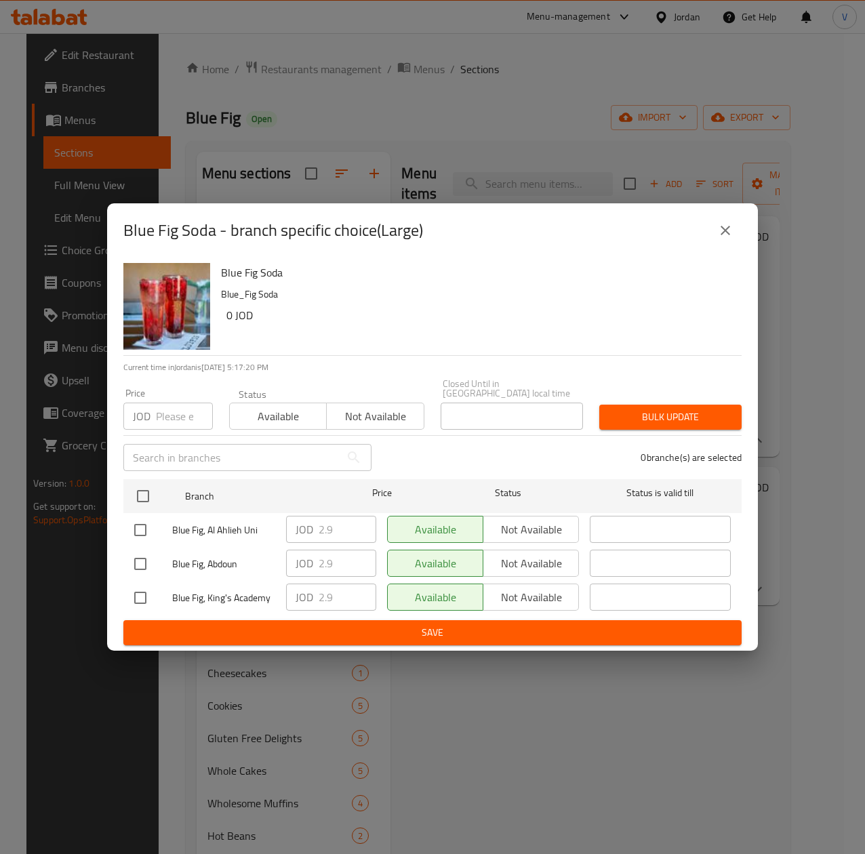
click at [139, 510] on div "Blue Fig, Al Ahlieh Uni" at bounding box center [205, 529] width 152 height 39
click at [733, 241] on button "close" at bounding box center [725, 230] width 33 height 33
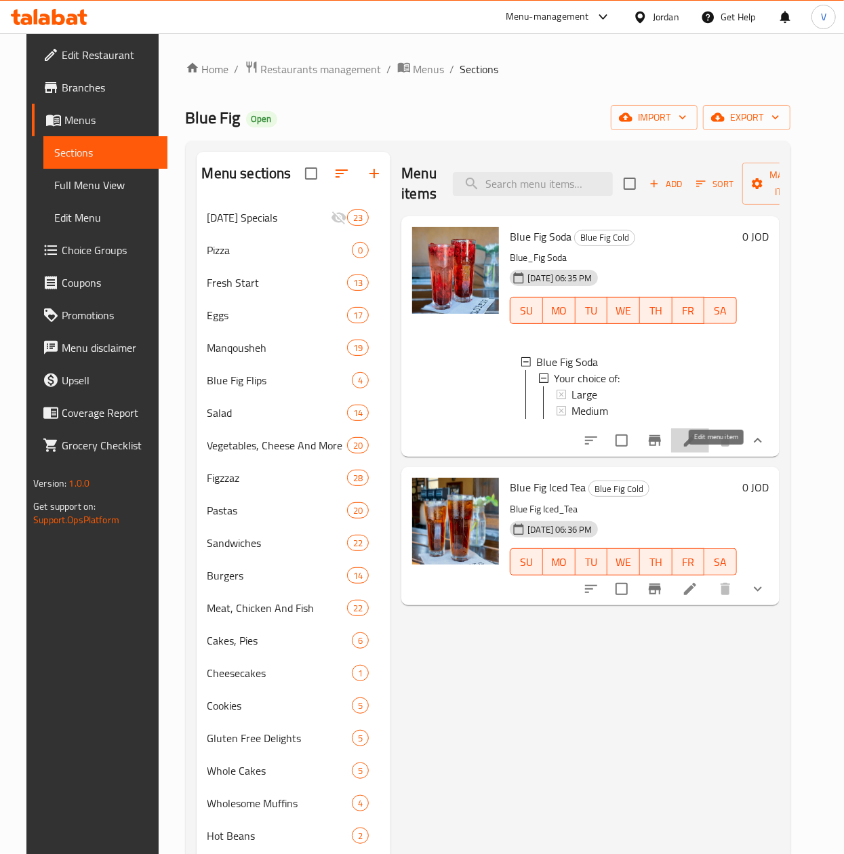
click at [698, 449] on icon at bounding box center [690, 440] width 16 height 16
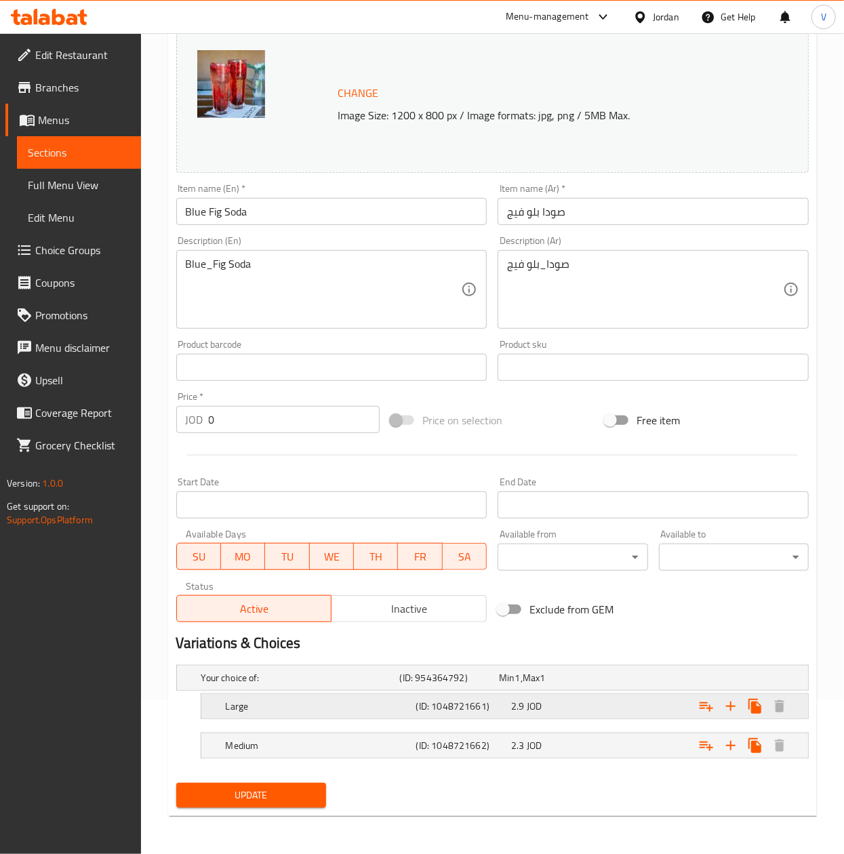
click at [594, 717] on div "Large (ID: 1048721661) 2.9 JOD" at bounding box center [508, 706] width 571 height 30
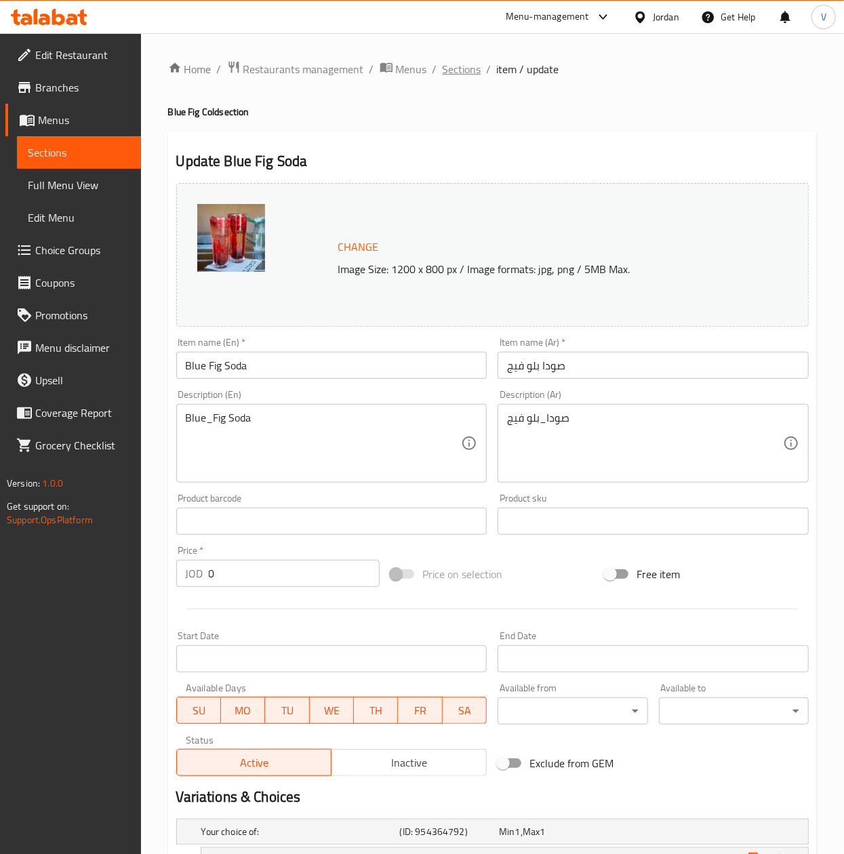
click at [461, 73] on span "Sections" at bounding box center [462, 69] width 39 height 16
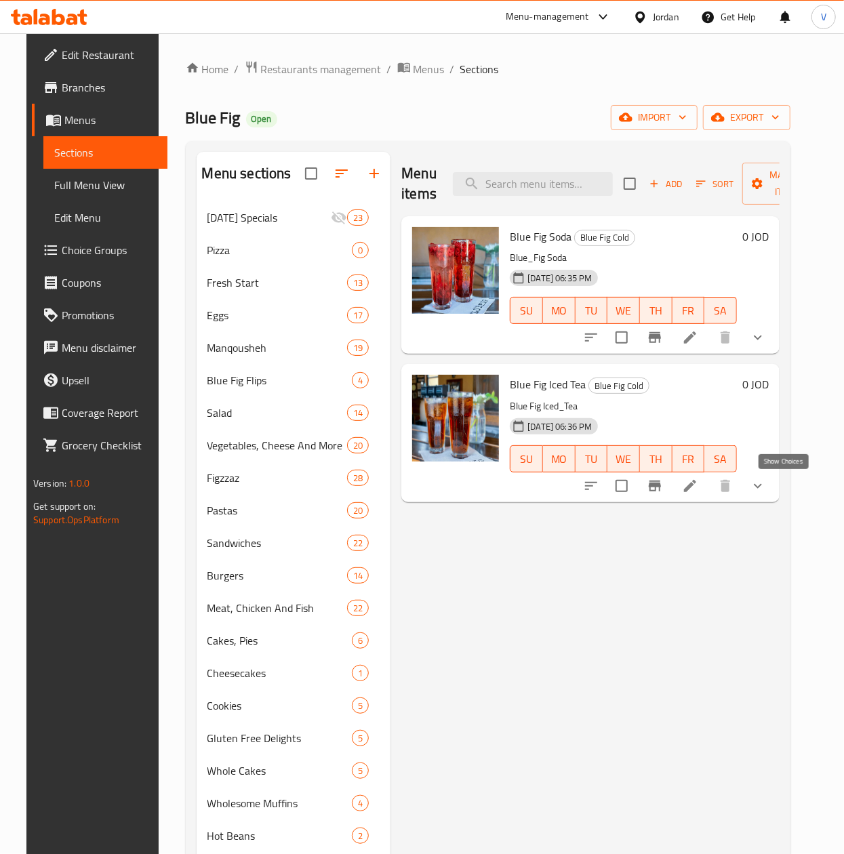
click at [766, 493] on icon "show more" at bounding box center [757, 486] width 16 height 16
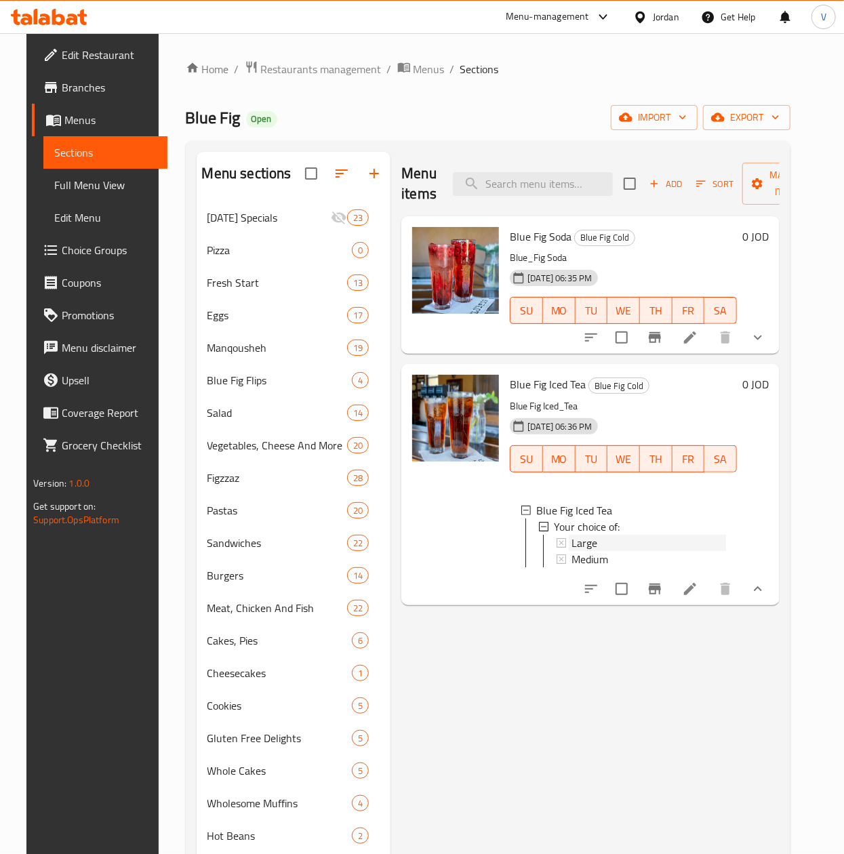
click at [599, 546] on div "Large" at bounding box center [648, 543] width 155 height 16
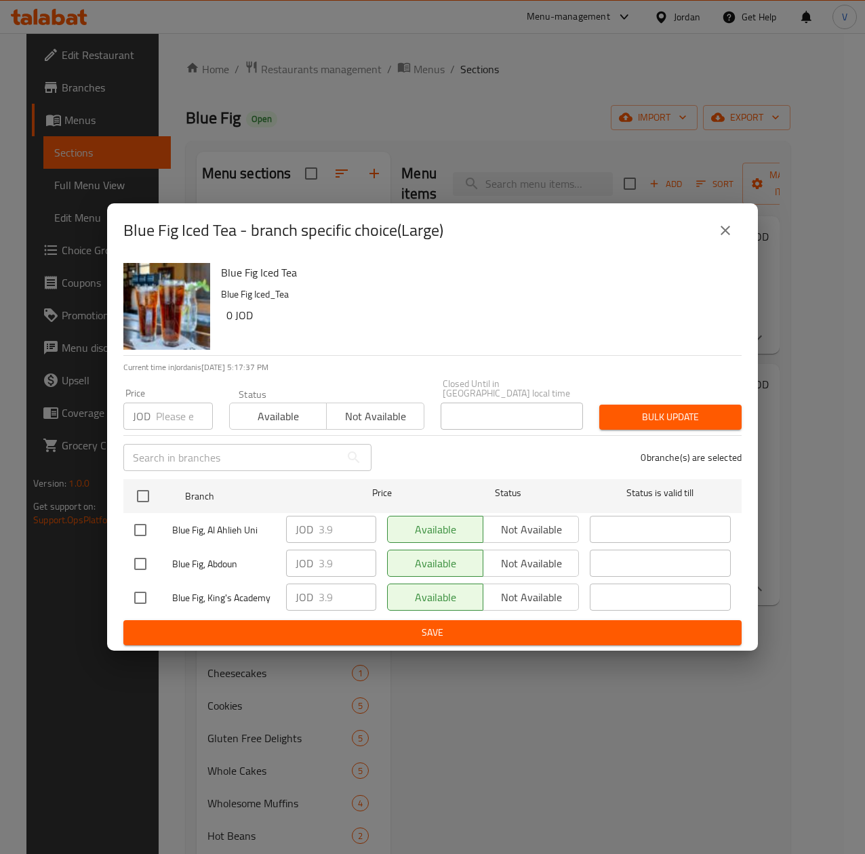
click at [722, 228] on icon "close" at bounding box center [725, 230] width 16 height 16
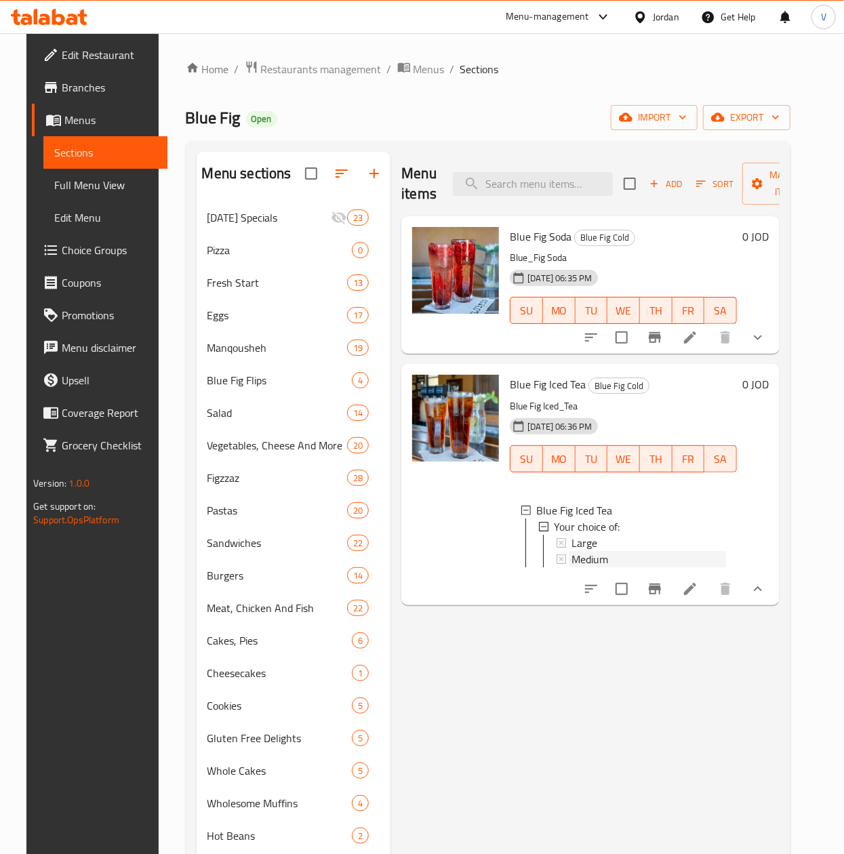
click at [632, 557] on div "Medium" at bounding box center [648, 559] width 155 height 16
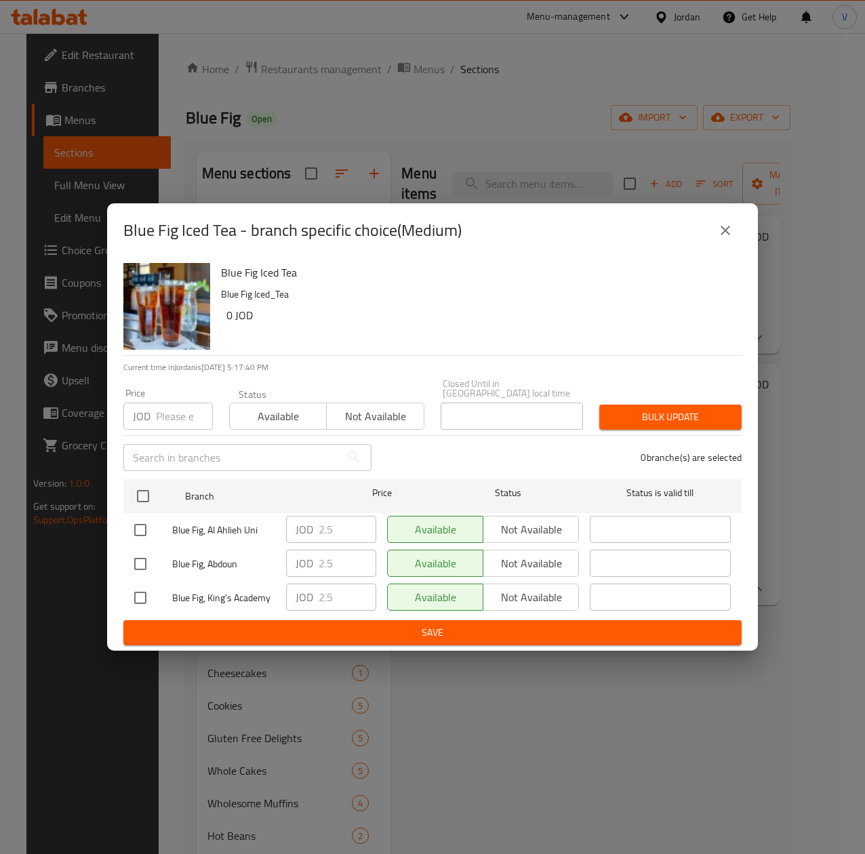
click at [722, 239] on icon "close" at bounding box center [725, 230] width 16 height 16
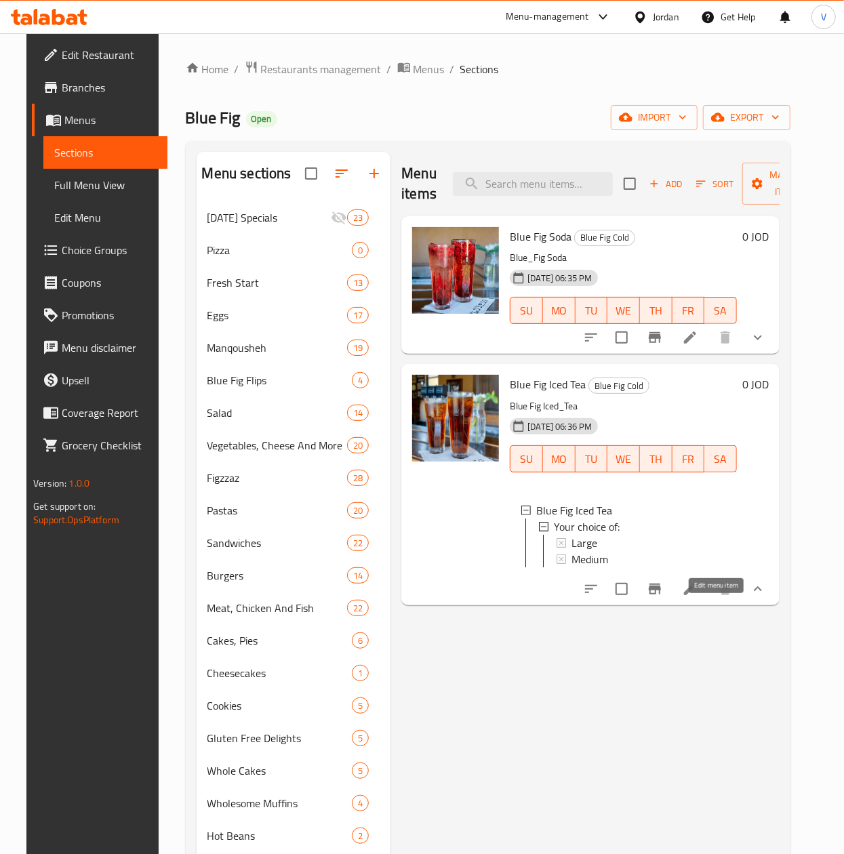
click at [698, 597] on icon at bounding box center [690, 589] width 16 height 16
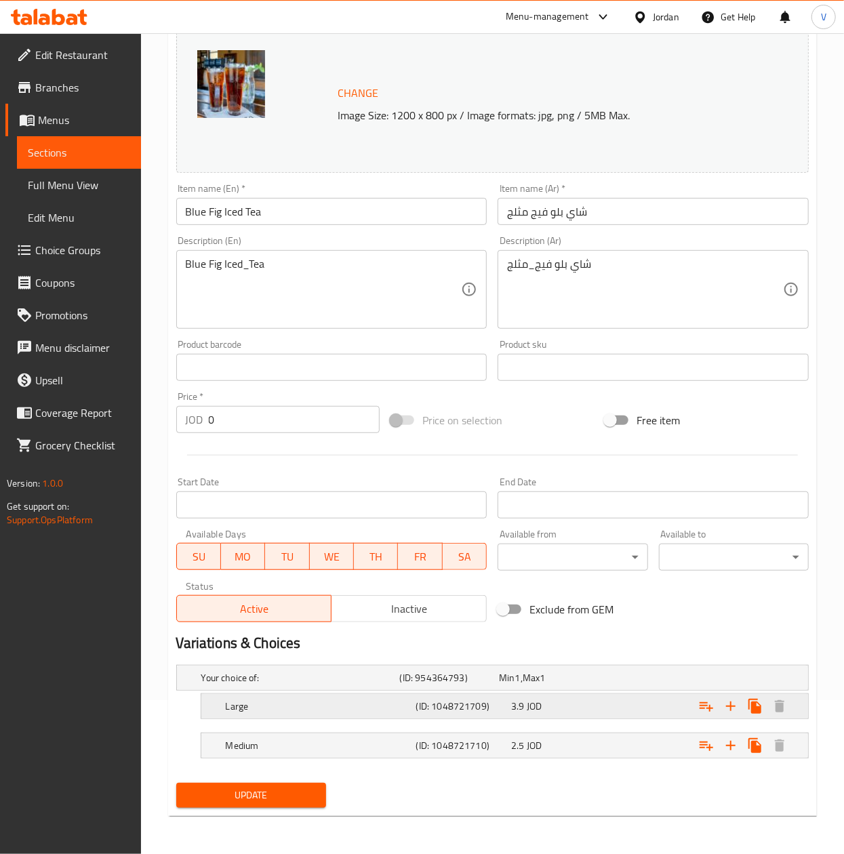
click at [594, 712] on div "3.9 JOD" at bounding box center [556, 706] width 90 height 14
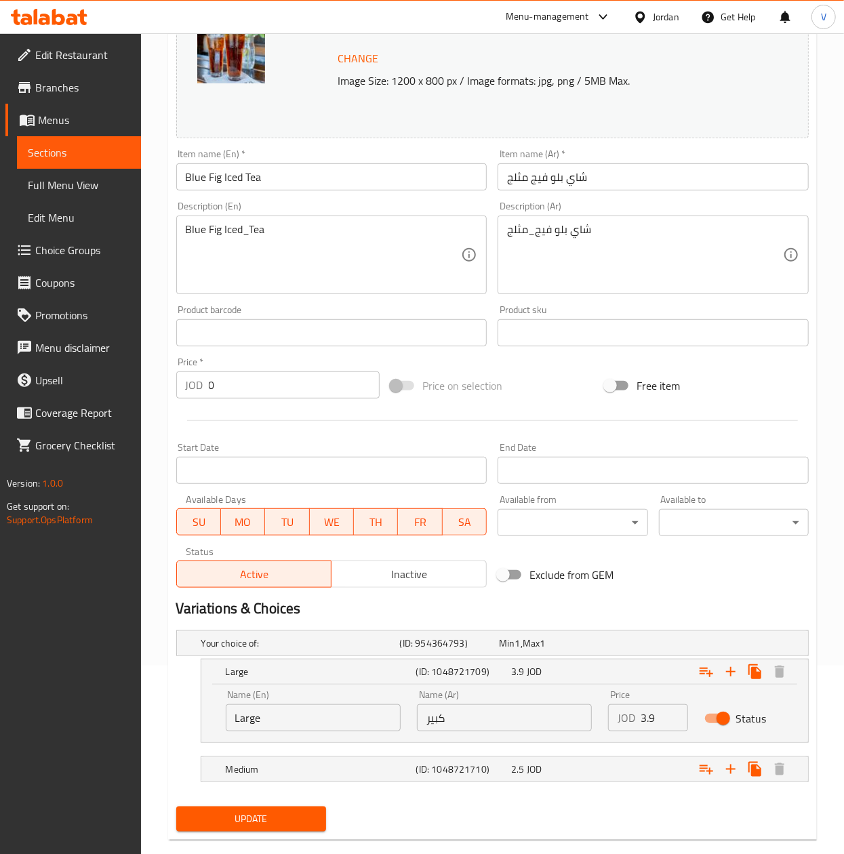
scroll to position [213, 0]
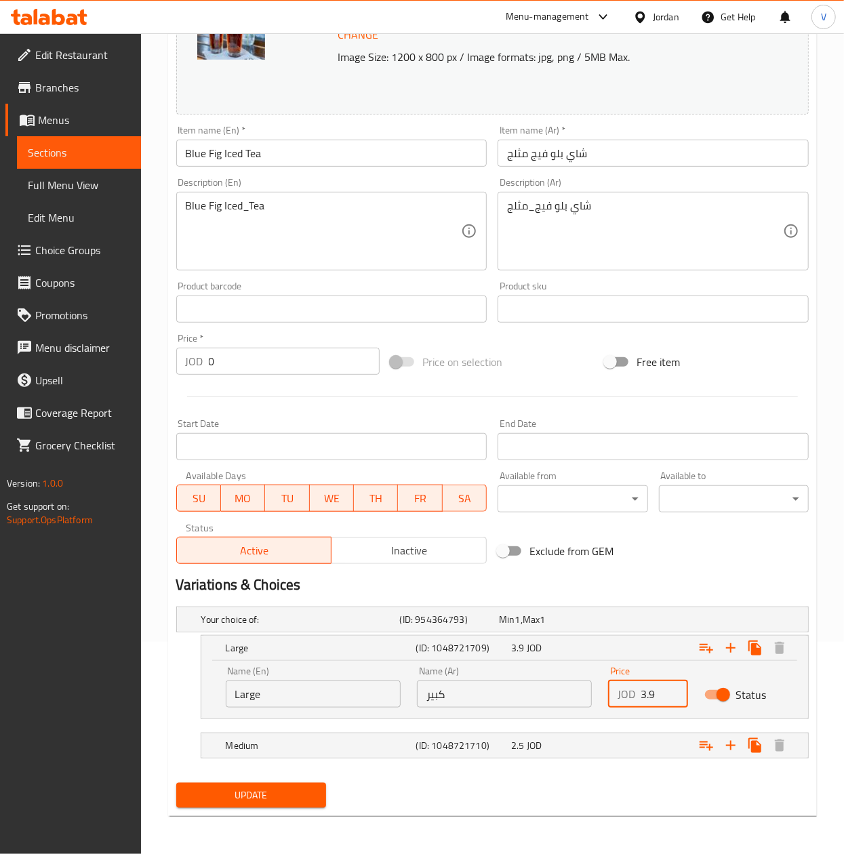
drag, startPoint x: 613, startPoint y: 695, endPoint x: 586, endPoint y: 682, distance: 29.4
click at [587, 689] on div "Name (En) Large Name (En) Name (Ar) كبير Name (Ar) Price JOD 3.9 Price Status" at bounding box center [505, 687] width 574 height 58
type input "4.25"
click at [614, 736] on div "Expand" at bounding box center [699, 746] width 190 height 30
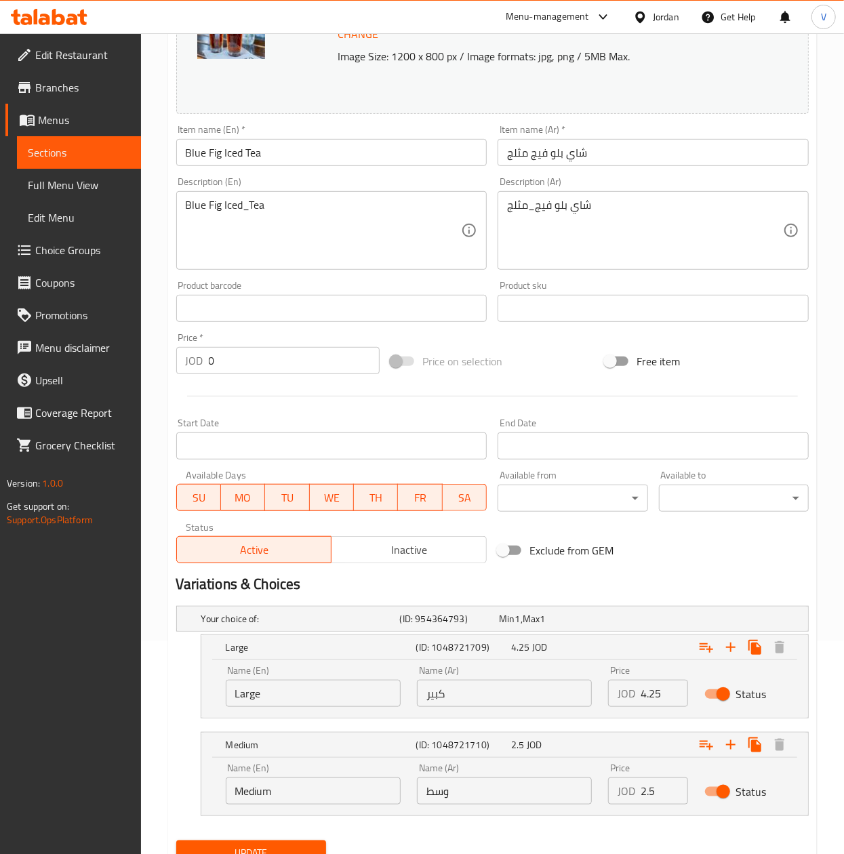
click at [655, 798] on input "2.5" at bounding box center [663, 790] width 47 height 27
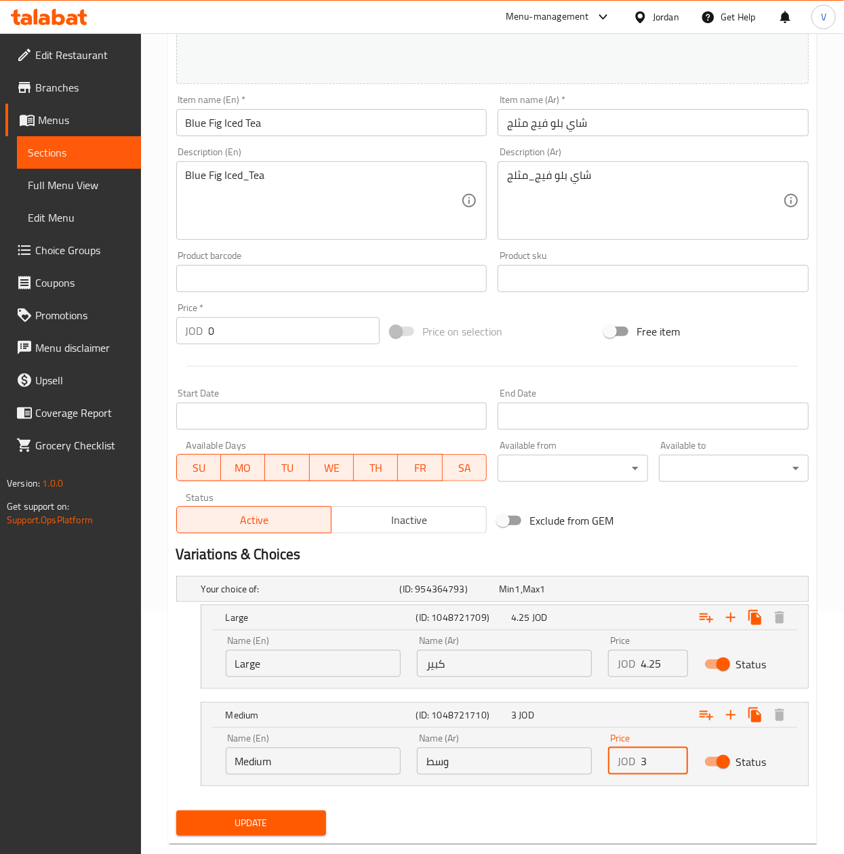
scroll to position [272, 0]
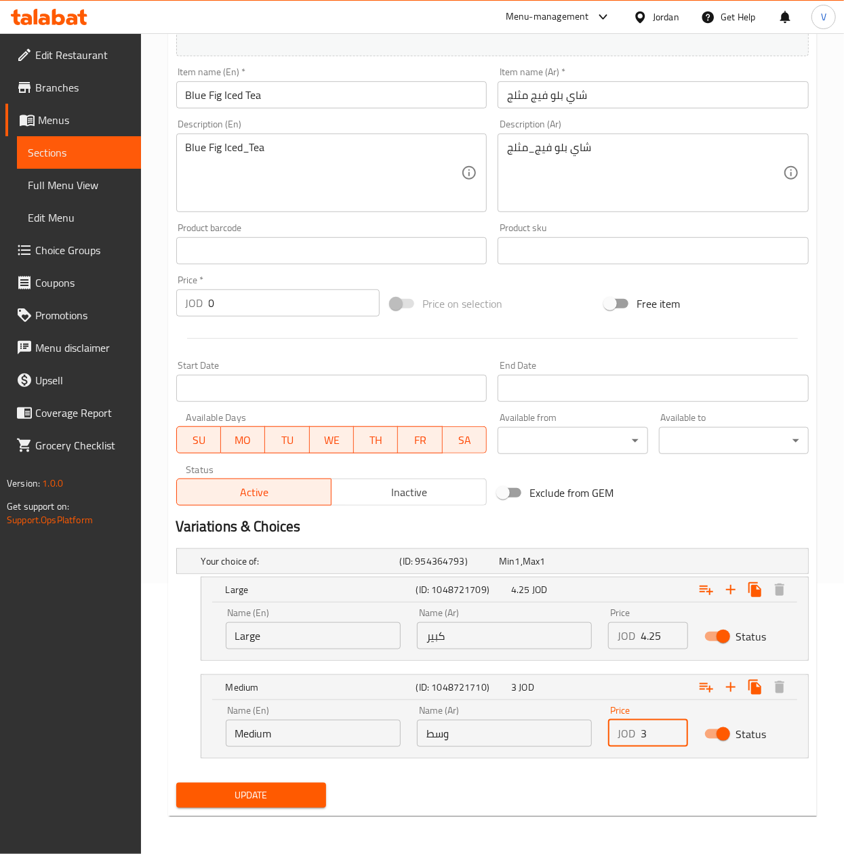
type input "3"
click at [228, 804] on button "Update" at bounding box center [251, 795] width 150 height 25
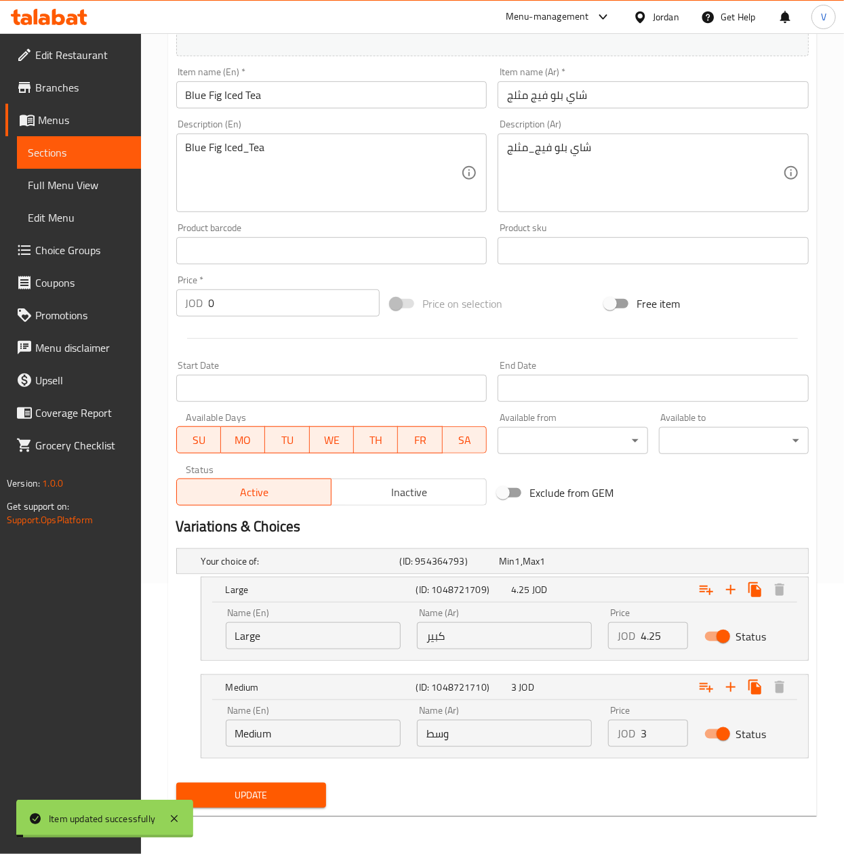
scroll to position [0, 0]
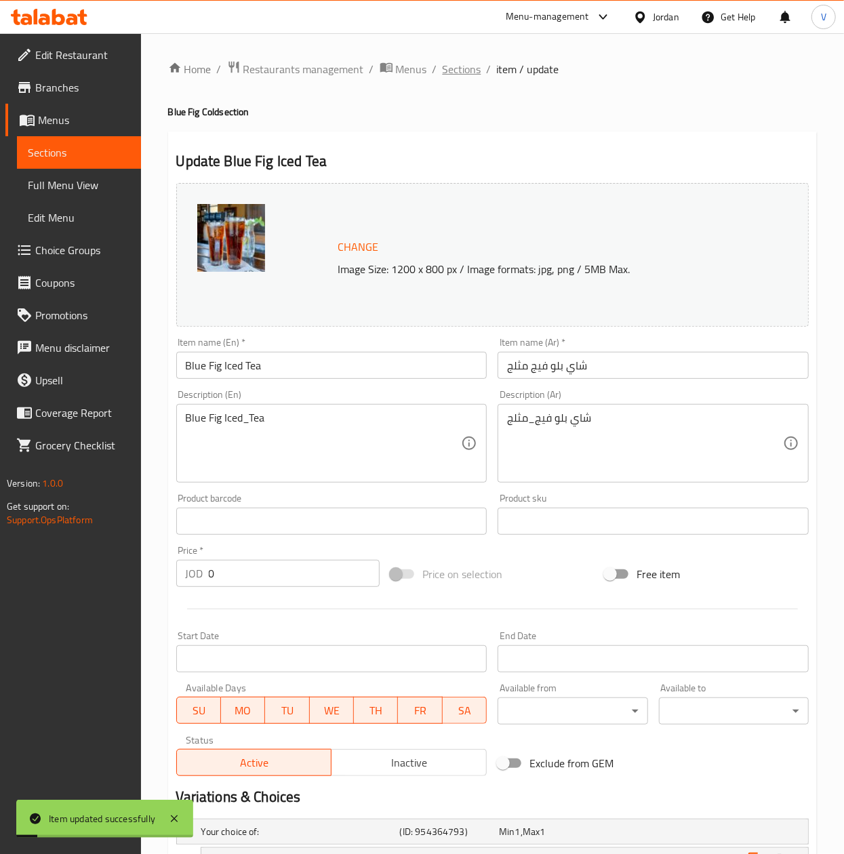
click at [454, 69] on span "Sections" at bounding box center [462, 69] width 39 height 16
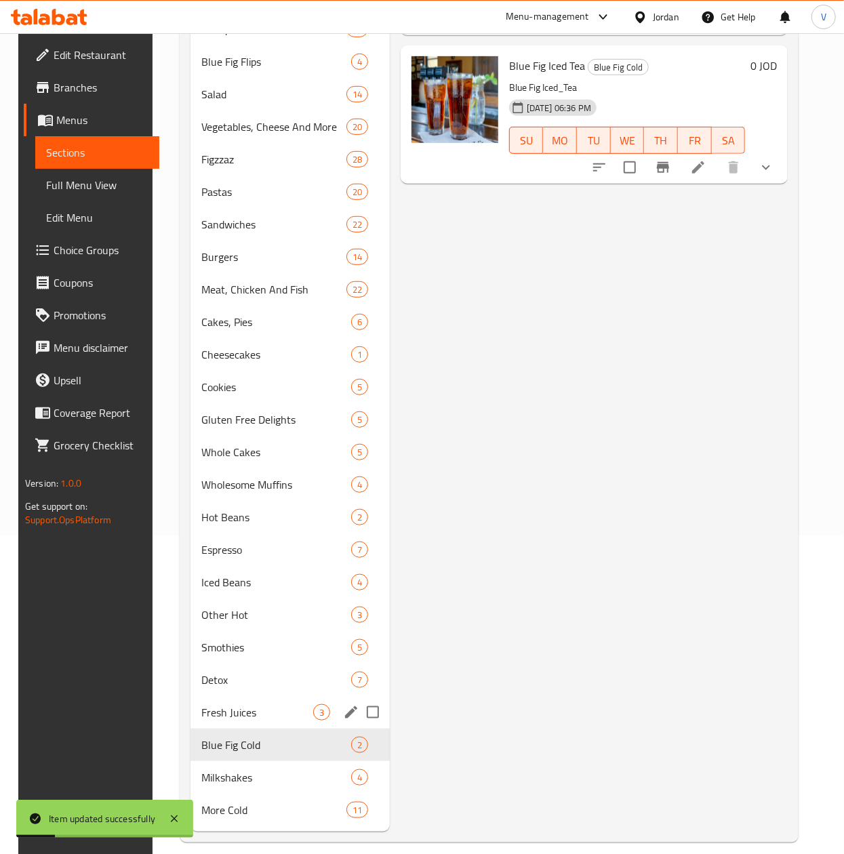
scroll to position [335, 0]
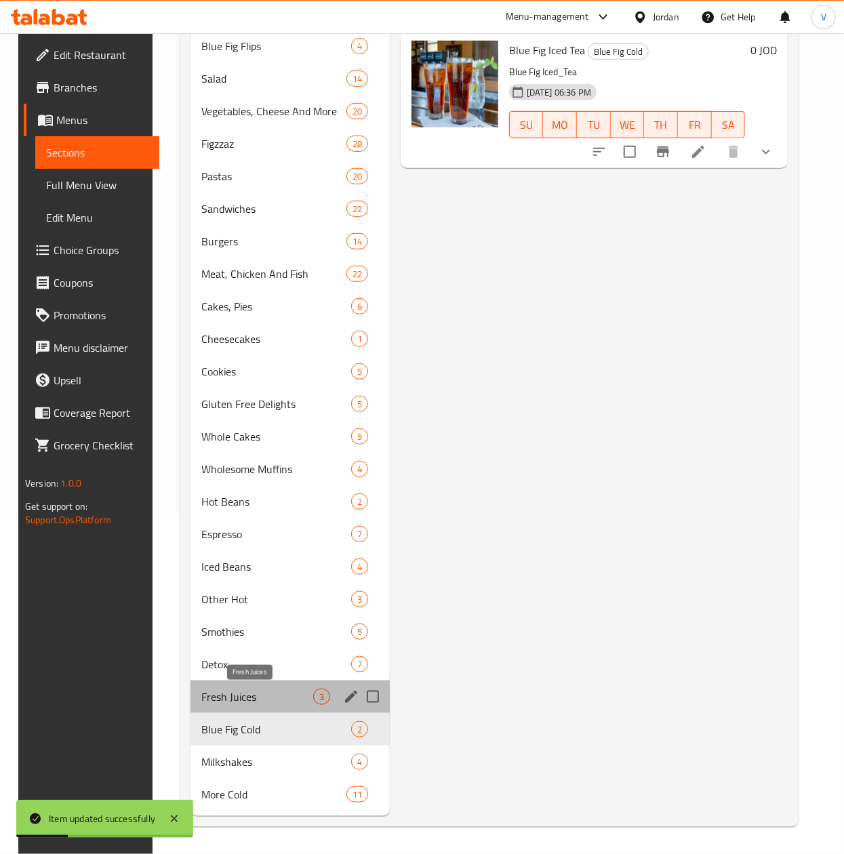
click at [243, 701] on span "Fresh Juices" at bounding box center [257, 697] width 112 height 16
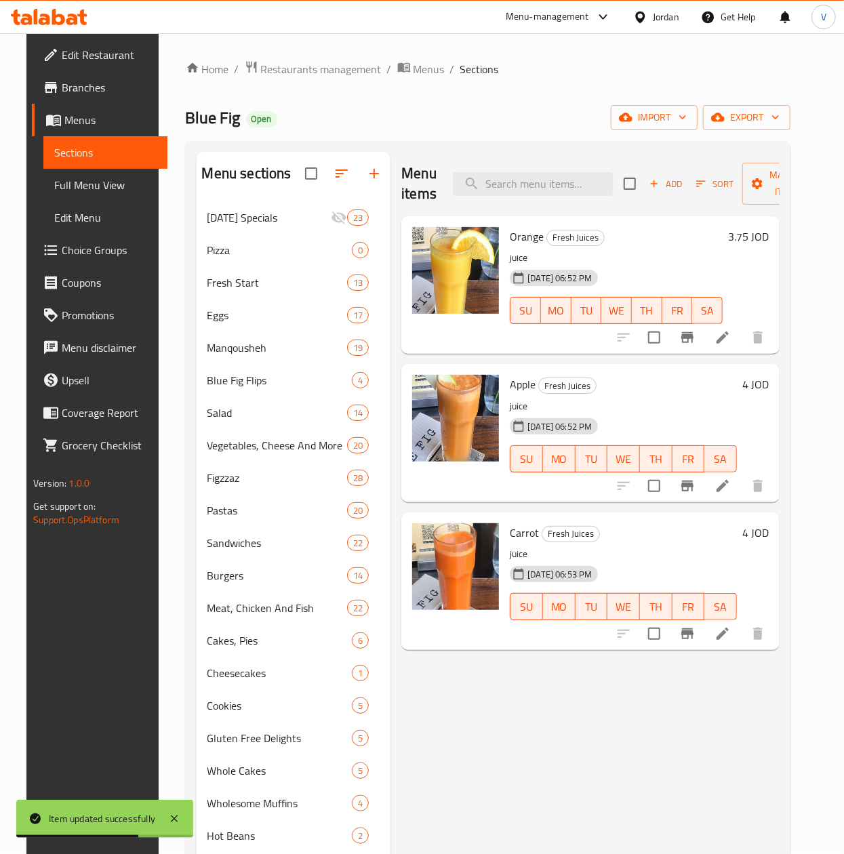
click at [768, 229] on h6 "3.75 JOD" at bounding box center [748, 236] width 41 height 19
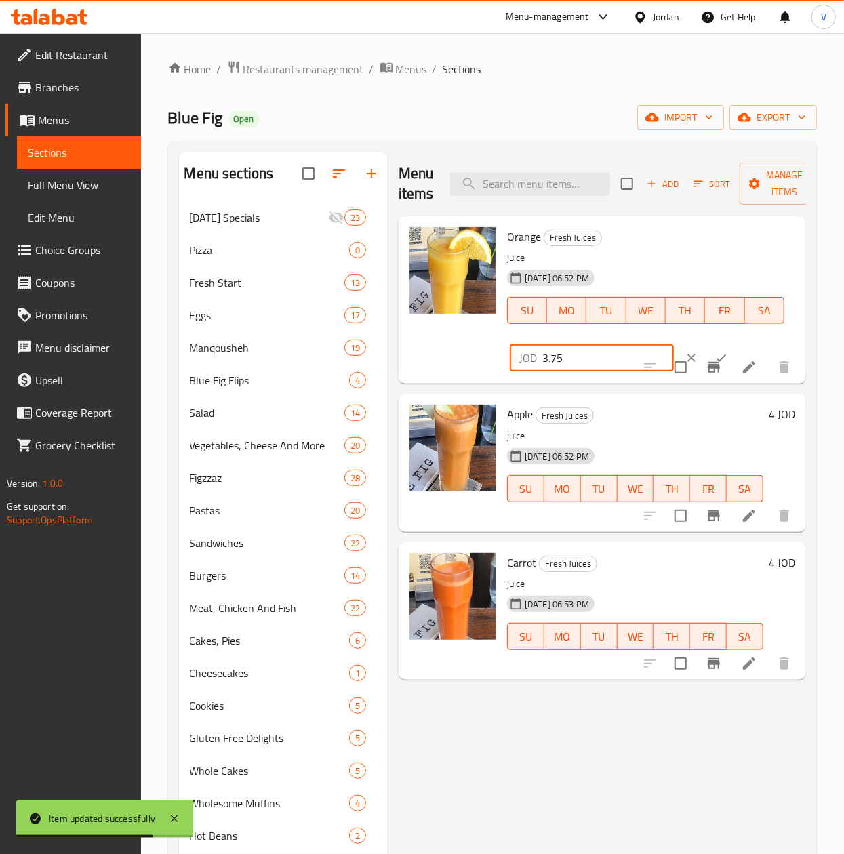
drag, startPoint x: 592, startPoint y: 357, endPoint x: 402, endPoint y: 382, distance: 192.1
click at [402, 382] on div "Orange Fresh Juices juice 20-01-2025 06:52 PM SU MO TU WE TH FR SA JOD 3.75 ​" at bounding box center [601, 299] width 407 height 167
type input "4"
click at [714, 354] on icon "ok" at bounding box center [721, 358] width 14 height 14
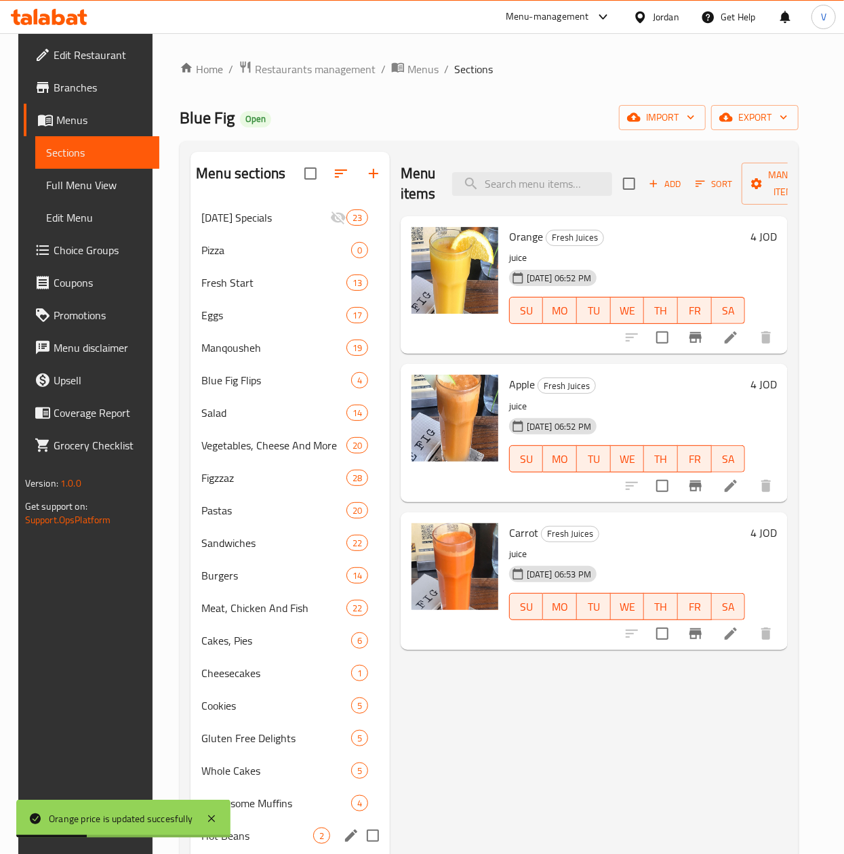
scroll to position [271, 0]
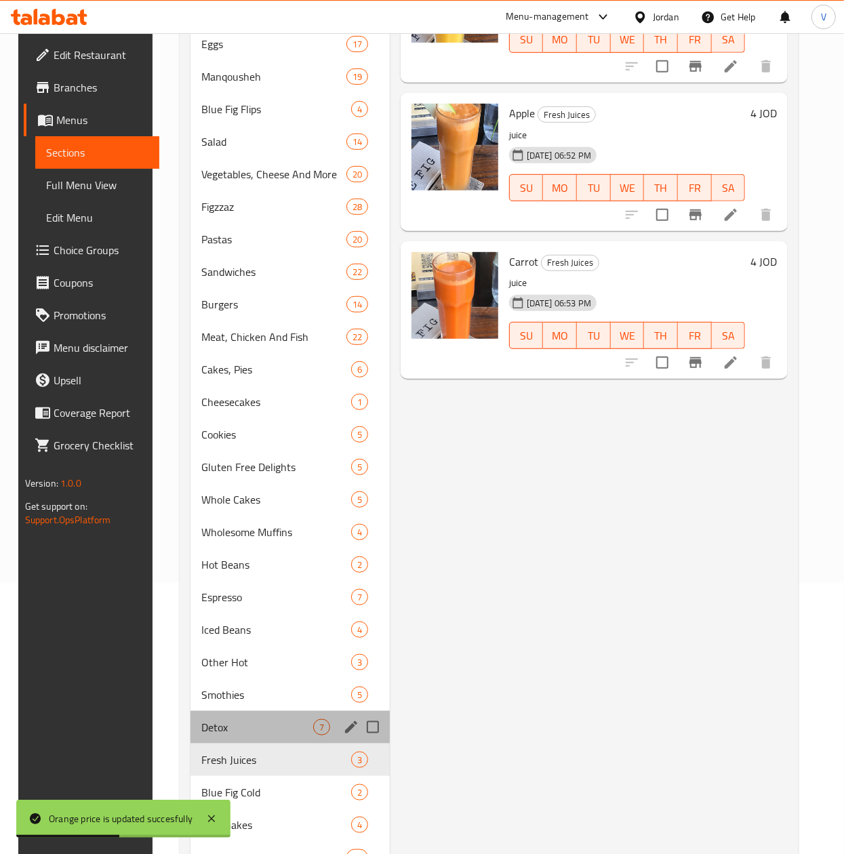
click at [261, 718] on div "Detox 7" at bounding box center [289, 727] width 199 height 33
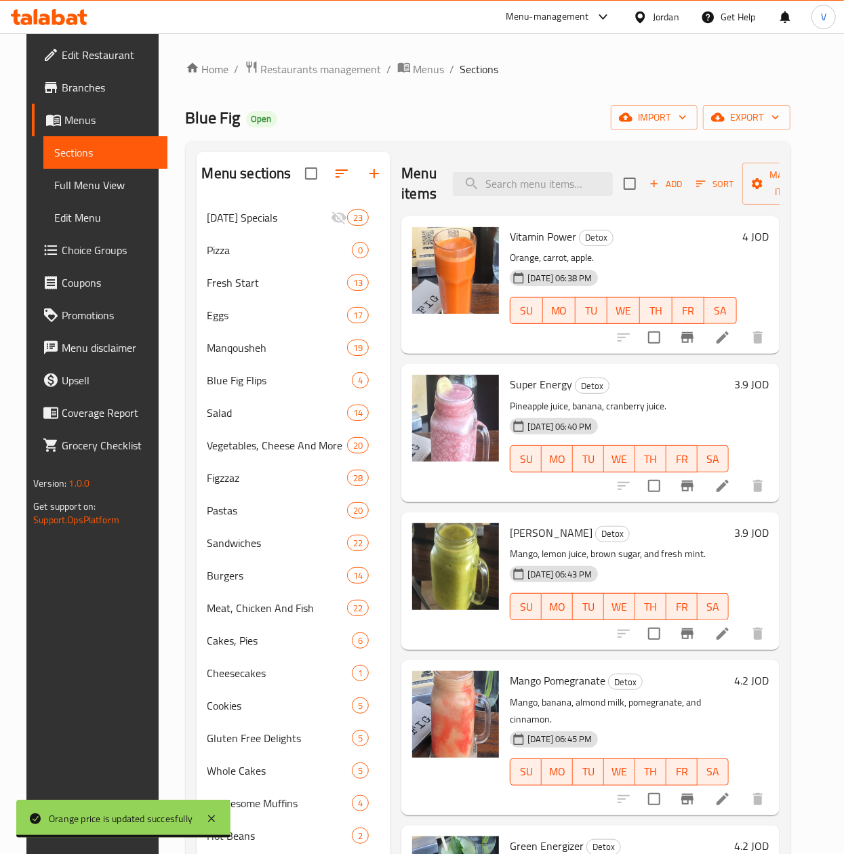
click at [762, 239] on h6 "4 JOD" at bounding box center [755, 236] width 26 height 19
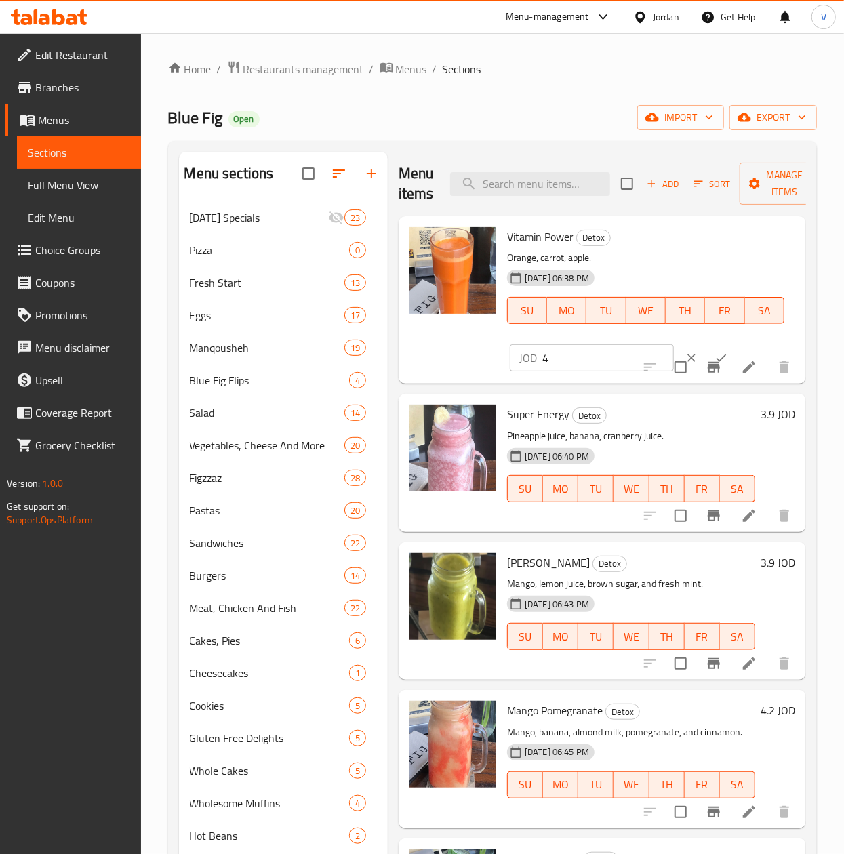
click at [577, 365] on input "4" at bounding box center [607, 357] width 131 height 27
type input "4.25"
click at [706, 348] on button "ok" at bounding box center [721, 358] width 30 height 30
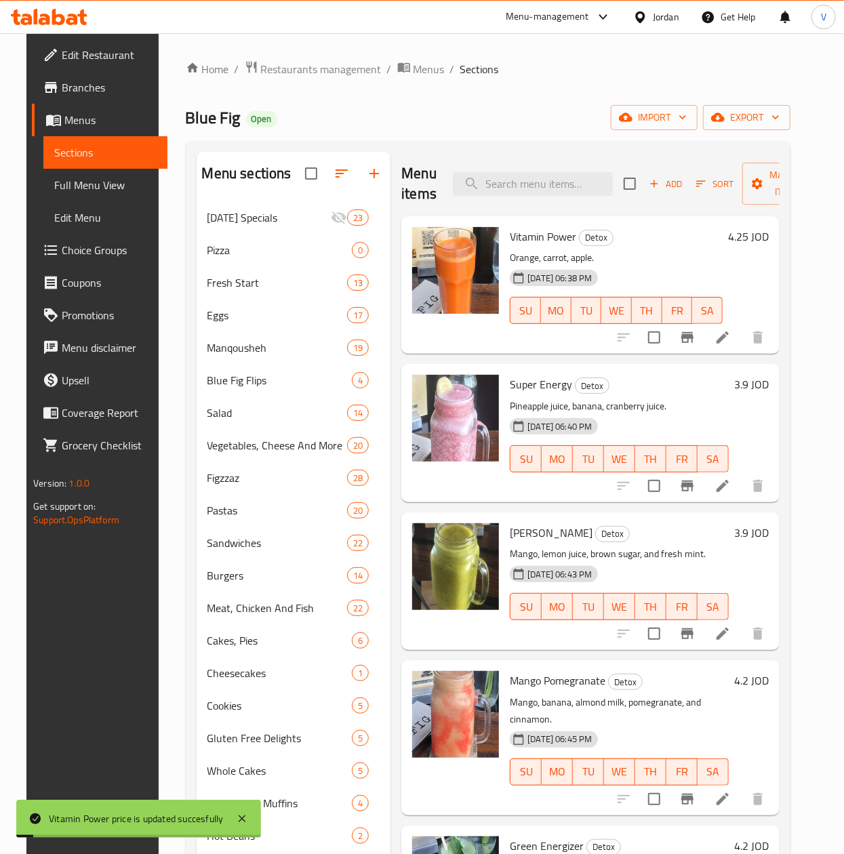
click at [754, 403] on div "3.9 JOD" at bounding box center [748, 433] width 40 height 116
click at [754, 385] on h6 "3.9 JOD" at bounding box center [751, 384] width 35 height 19
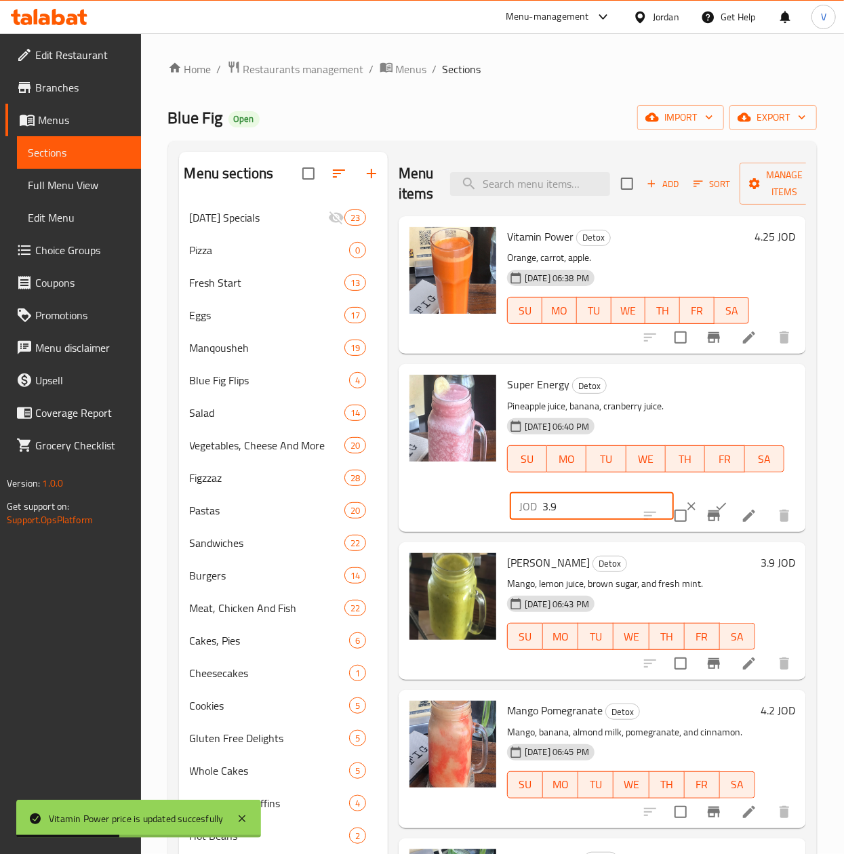
drag, startPoint x: 587, startPoint y: 514, endPoint x: 445, endPoint y: 523, distance: 141.9
click at [439, 526] on div "Super Energy Detox Pineapple juice, banana, cranberry juice. 20-01-2025 06:40 P…" at bounding box center [602, 447] width 396 height 157
type input "4"
click at [706, 497] on button "ok" at bounding box center [721, 506] width 30 height 30
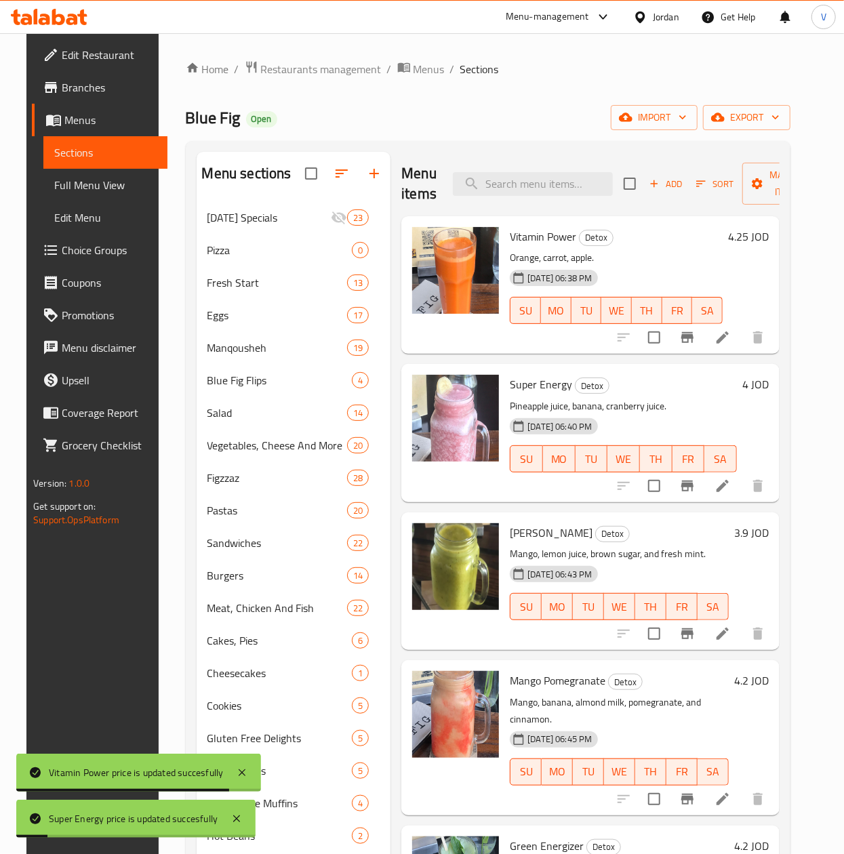
click at [754, 530] on h6 "3.9 JOD" at bounding box center [751, 532] width 35 height 19
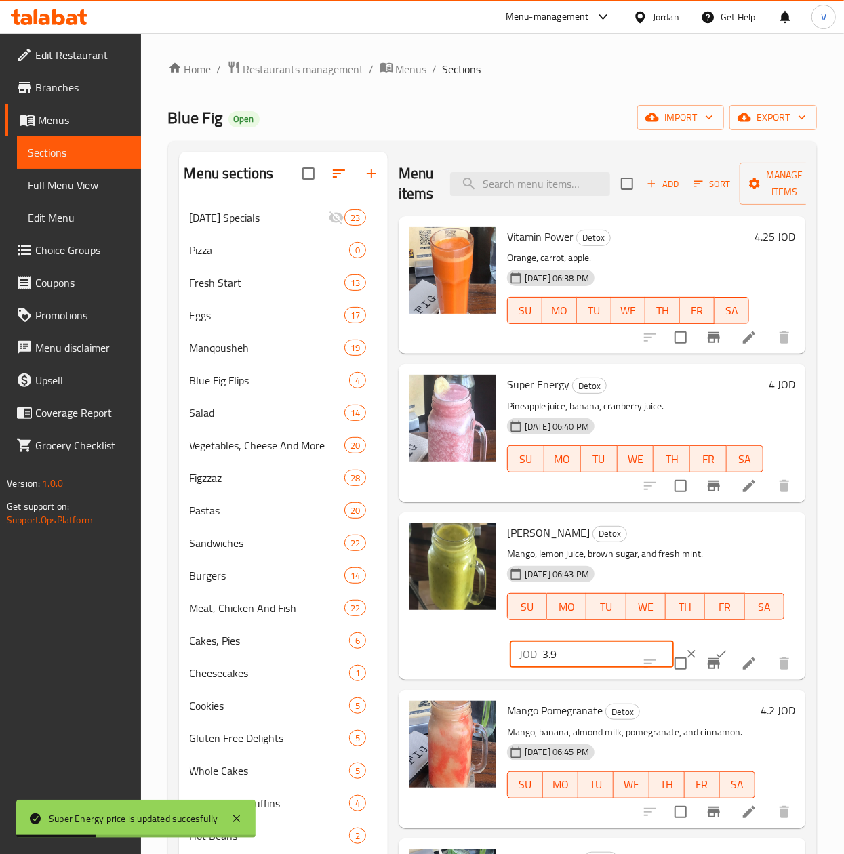
drag, startPoint x: 590, startPoint y: 655, endPoint x: 622, endPoint y: 646, distance: 33.5
click at [443, 650] on div "Mango Sherbet Detox Mango, lemon juice, brown sugar, and fresh mint. 20-01-2025…" at bounding box center [602, 596] width 396 height 157
type input "4"
click at [710, 648] on button "ok" at bounding box center [721, 654] width 30 height 30
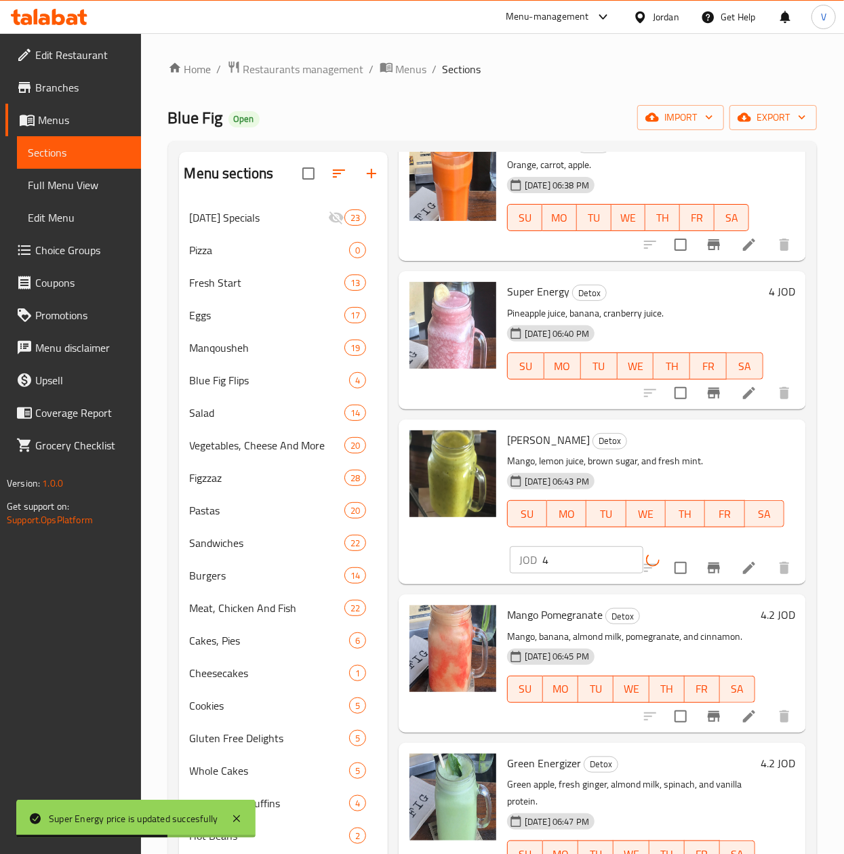
scroll to position [136, 0]
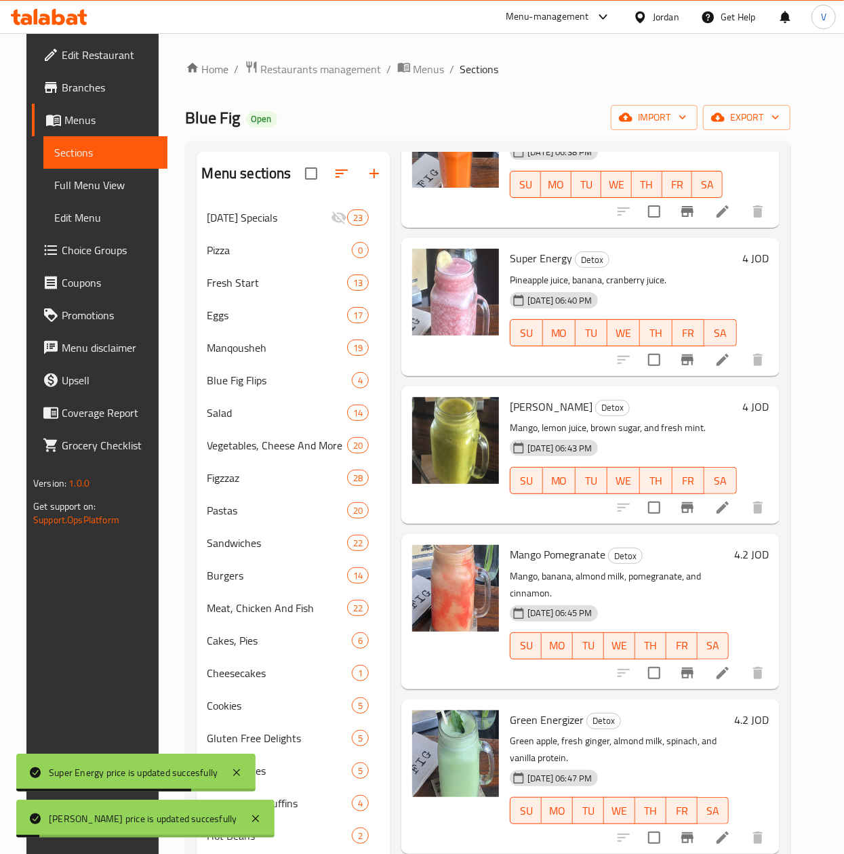
drag, startPoint x: 756, startPoint y: 542, endPoint x: 722, endPoint y: 561, distance: 38.8
click at [758, 545] on h6 "4.2 JOD" at bounding box center [751, 554] width 35 height 19
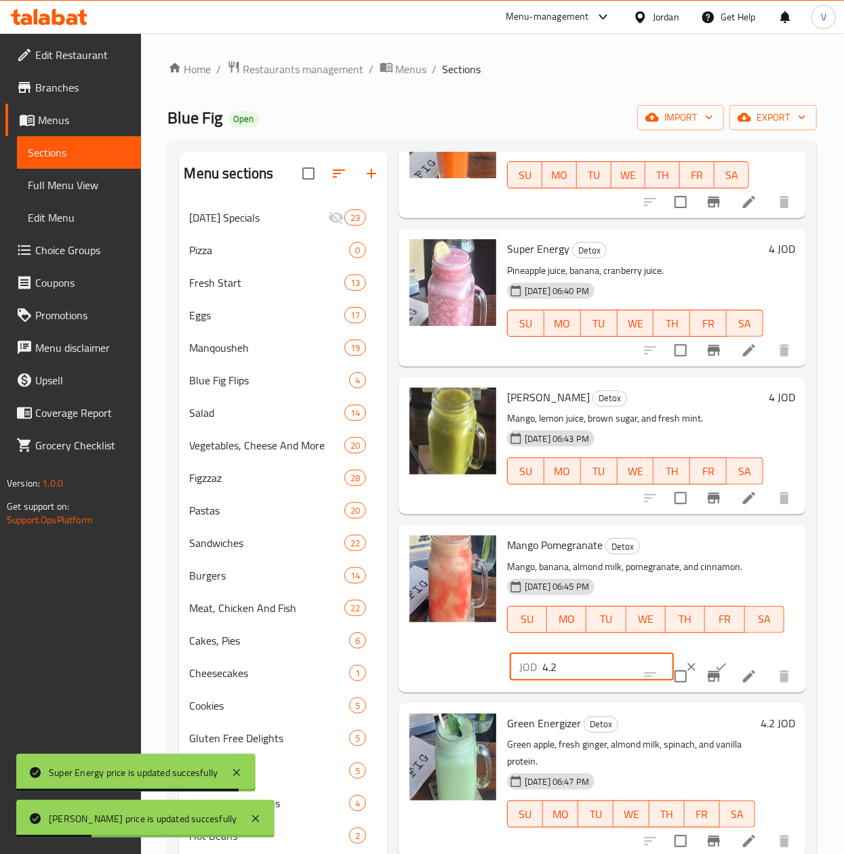
drag, startPoint x: 589, startPoint y: 663, endPoint x: 462, endPoint y: 649, distance: 127.4
click at [464, 674] on div "Mango Pomegranate Detox Mango, banana, almond milk, pomegranate, and cinnamon. …" at bounding box center [602, 608] width 396 height 157
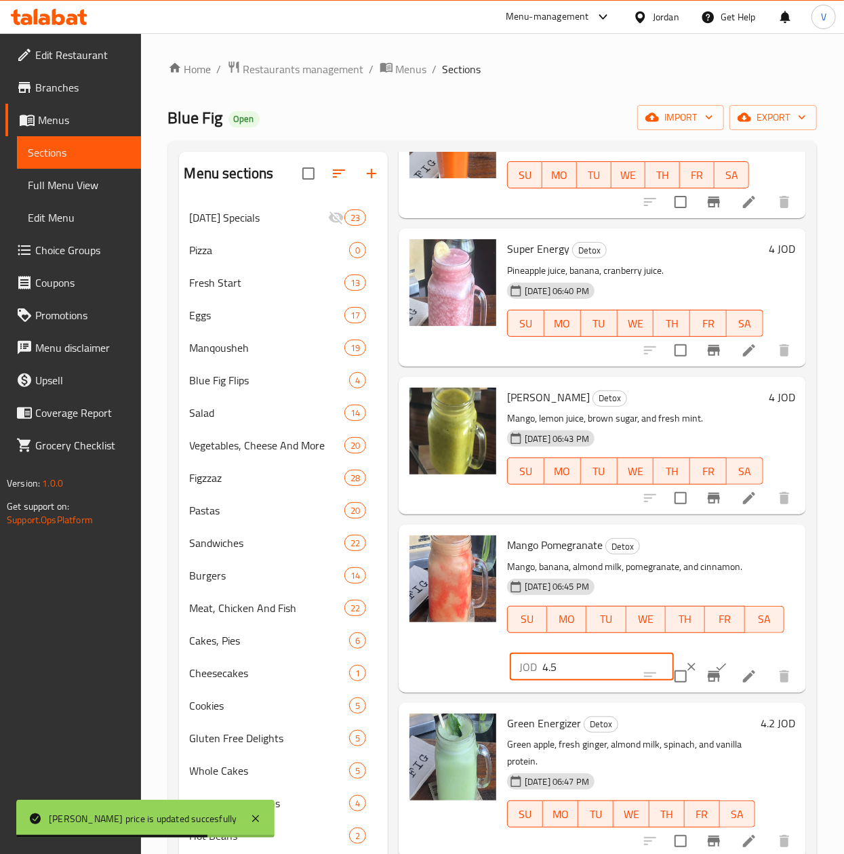
type input "4.5"
click at [707, 656] on button "ok" at bounding box center [721, 667] width 30 height 30
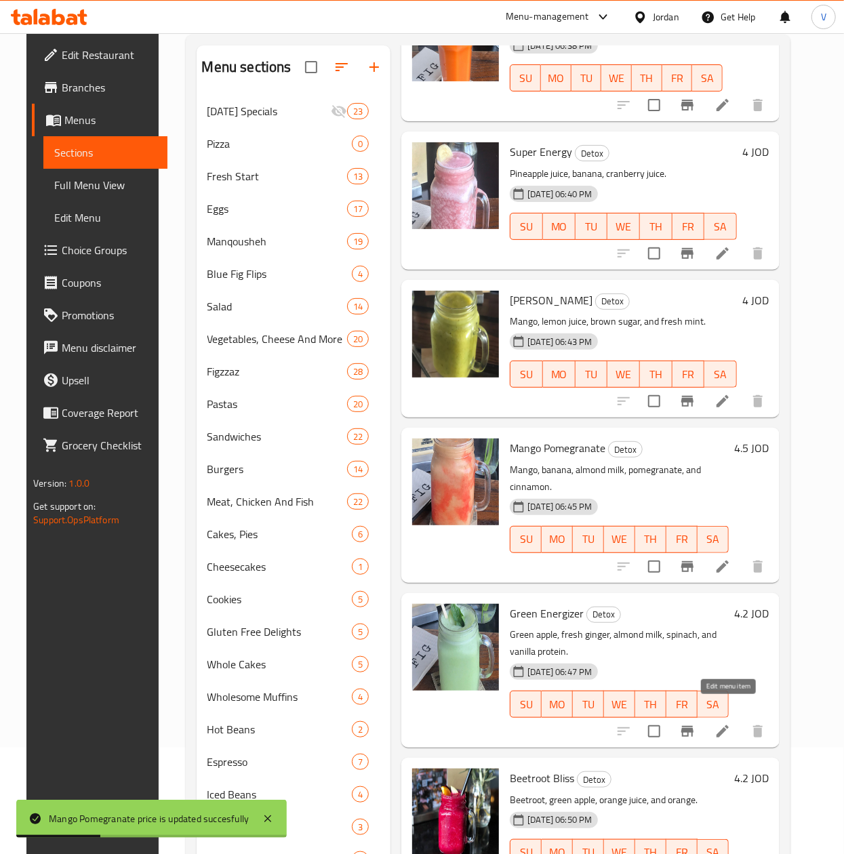
scroll to position [271, 0]
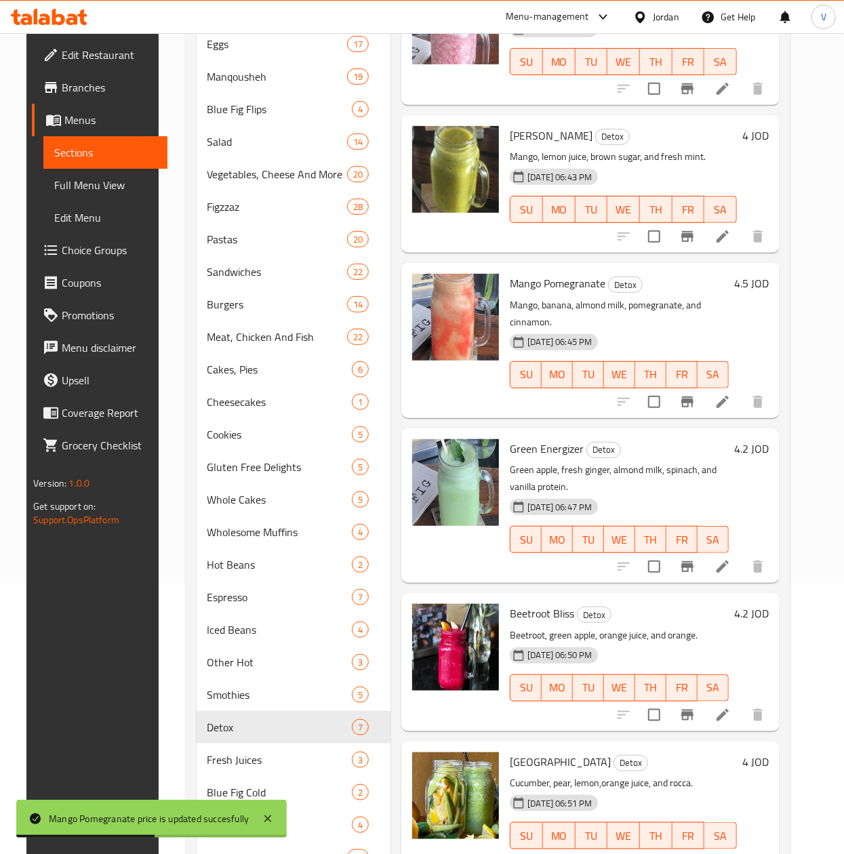
click at [754, 439] on h6 "4.2 JOD" at bounding box center [751, 448] width 35 height 19
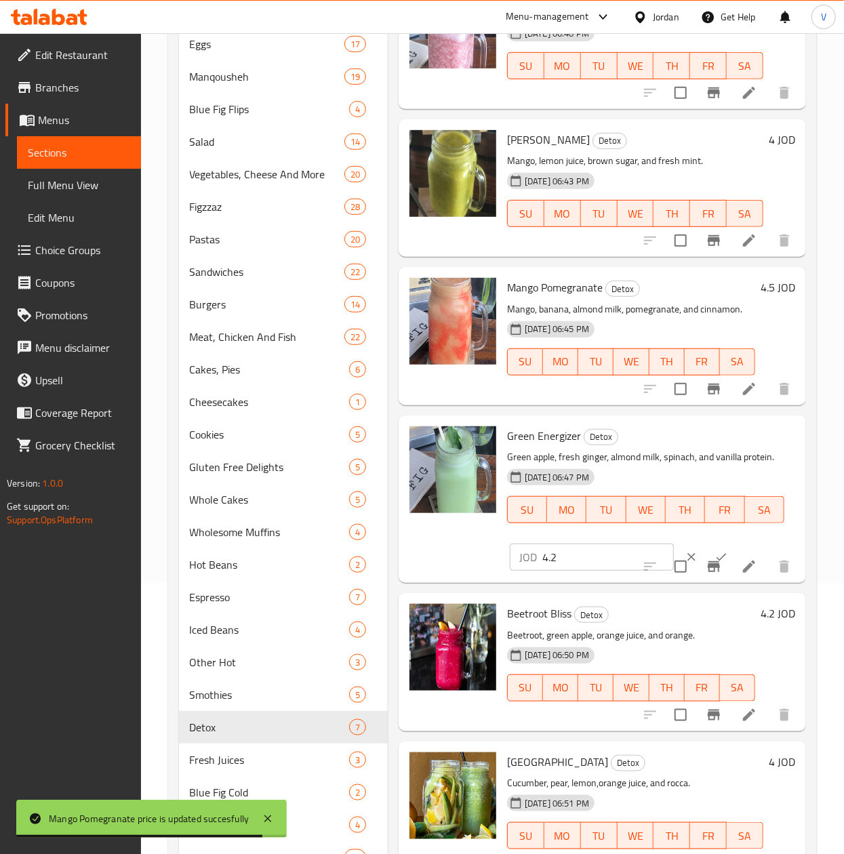
click at [354, 569] on div "Menu sections Ramadan Specials 23 Pizza 0 Fresh Start 13 Eggs 17 Manqousheh 19 …" at bounding box center [492, 380] width 627 height 998
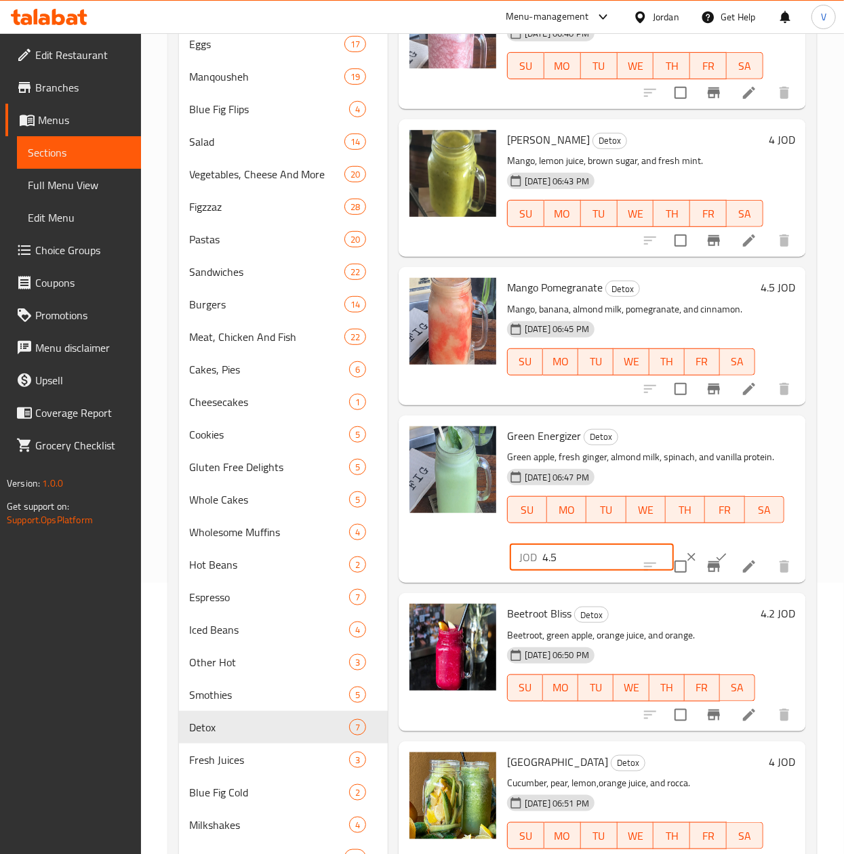
type input "4.5"
click at [714, 563] on icon "ok" at bounding box center [721, 557] width 14 height 14
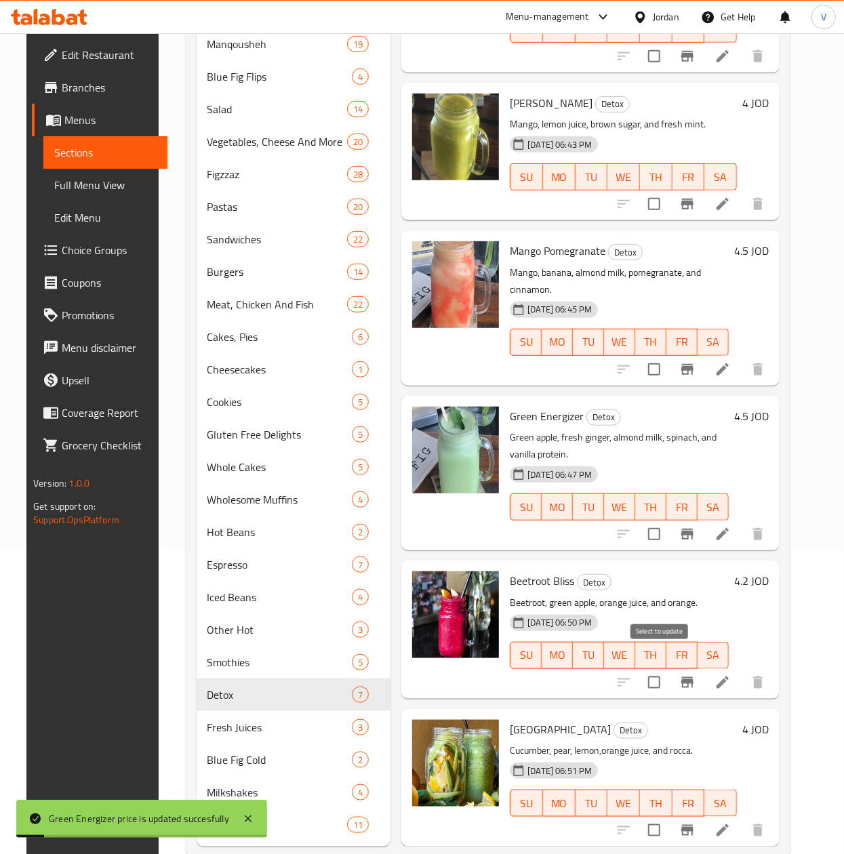
scroll to position [335, 0]
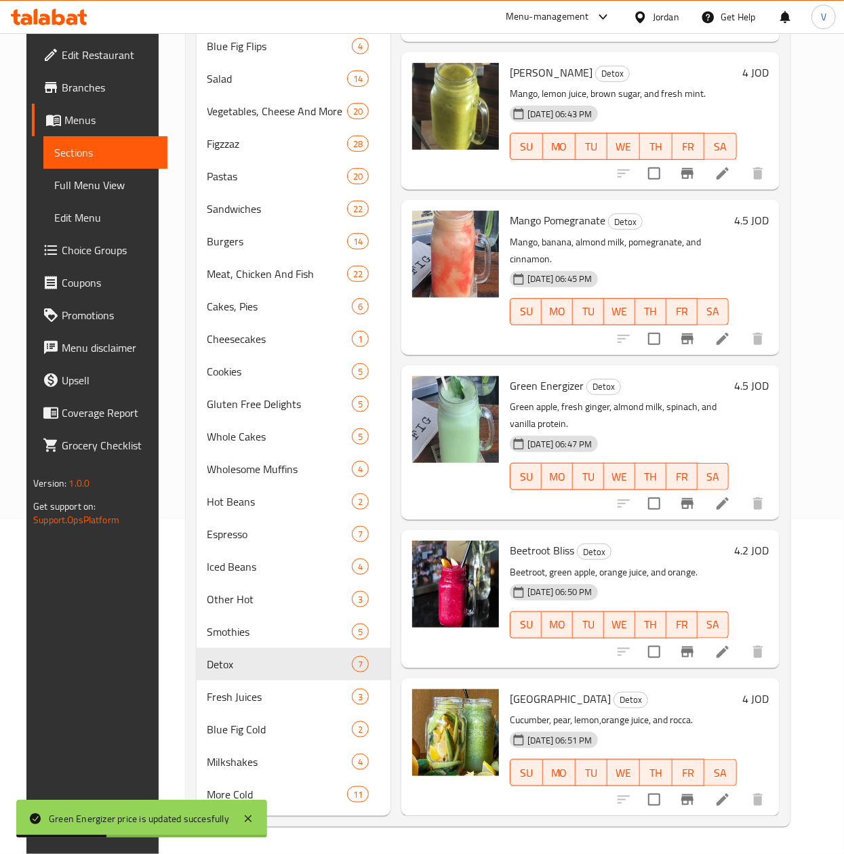
click at [751, 541] on h6 "4.2 JOD" at bounding box center [751, 550] width 35 height 19
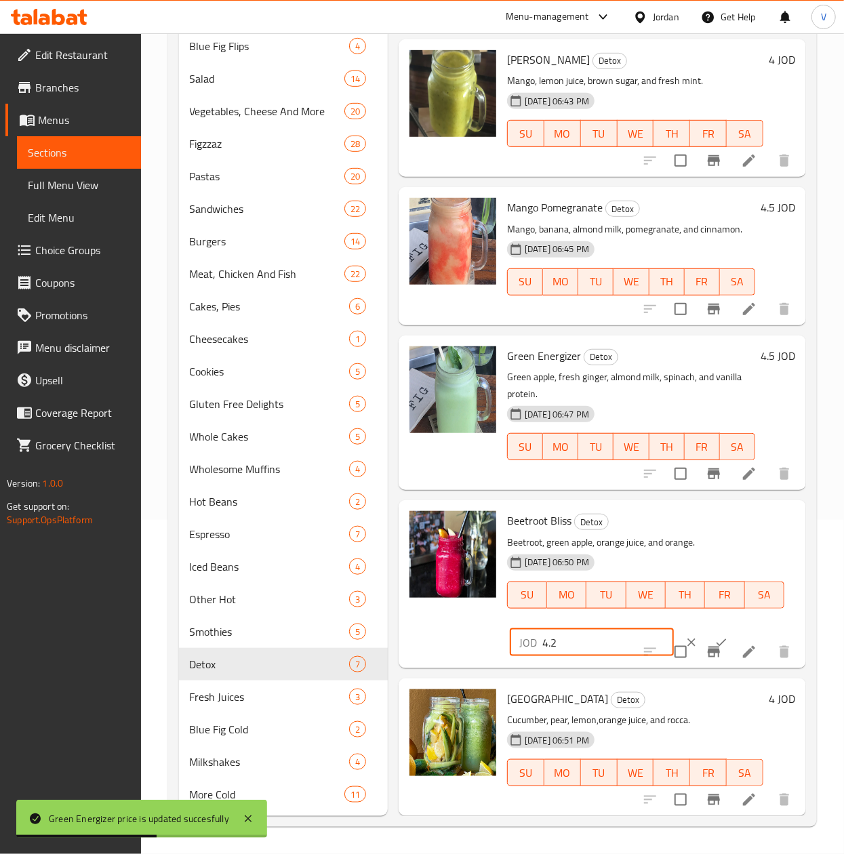
click at [609, 650] on input "4.2" at bounding box center [607, 642] width 131 height 27
type input "4.25"
click at [711, 644] on button "ok" at bounding box center [721, 643] width 30 height 30
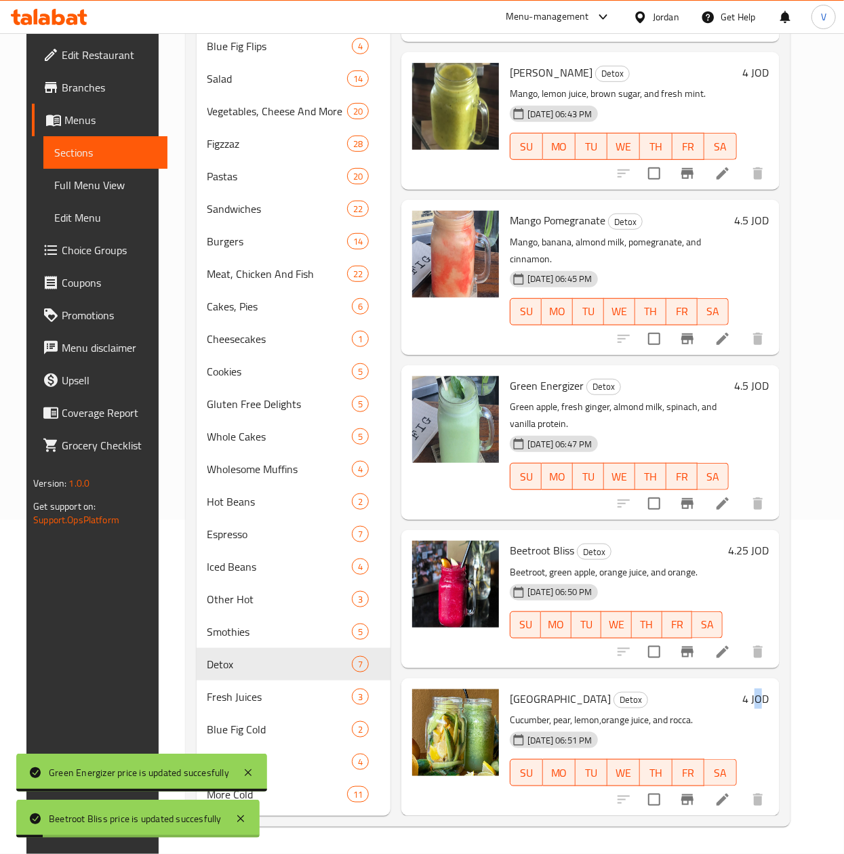
drag, startPoint x: 764, startPoint y: 677, endPoint x: 714, endPoint y: 693, distance: 53.4
click at [765, 689] on h6 "4 JOD" at bounding box center [755, 698] width 26 height 19
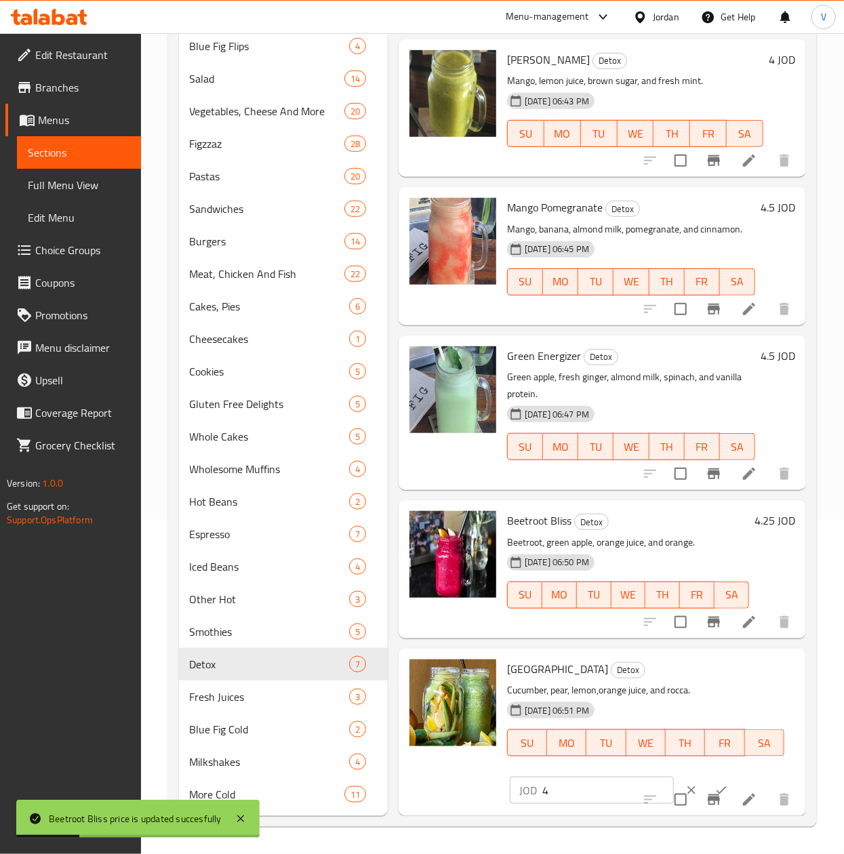
scroll to position [176, 0]
click at [598, 777] on input "4" at bounding box center [607, 790] width 131 height 27
type input "4.5"
click at [711, 775] on button "ok" at bounding box center [721, 790] width 30 height 30
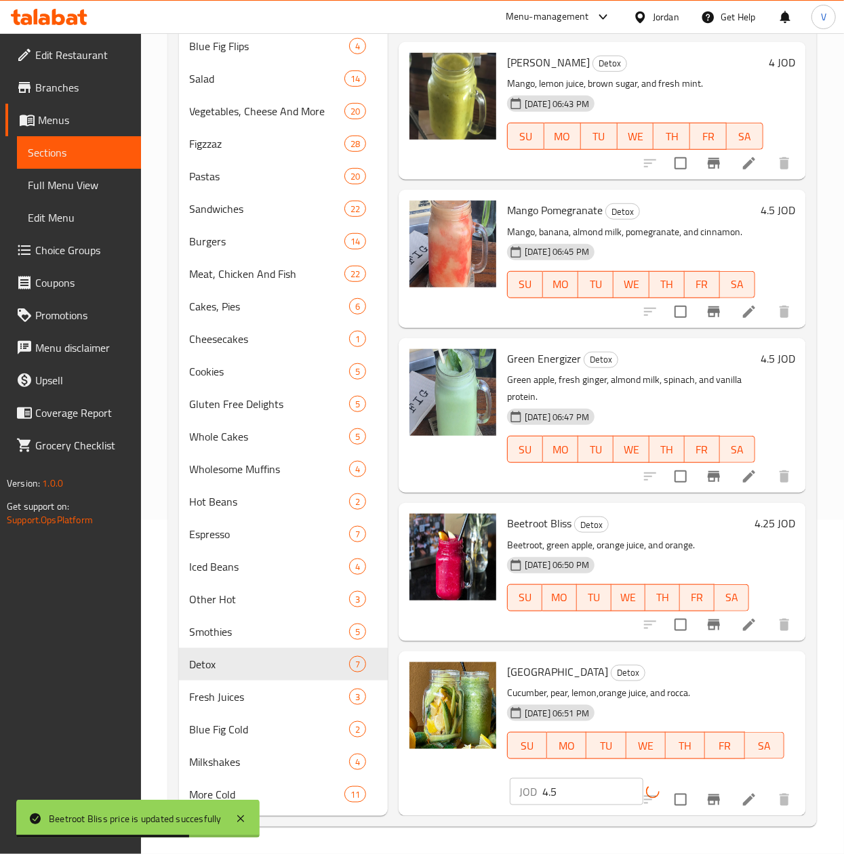
scroll to position [173, 0]
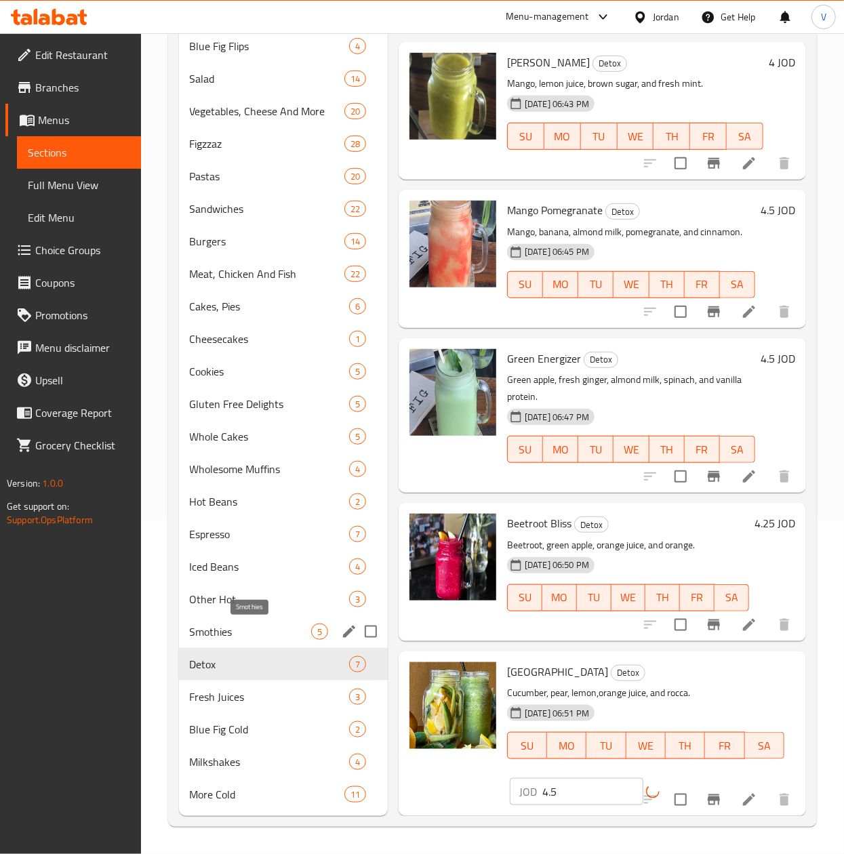
click at [264, 637] on span "Smothies" at bounding box center [250, 631] width 121 height 16
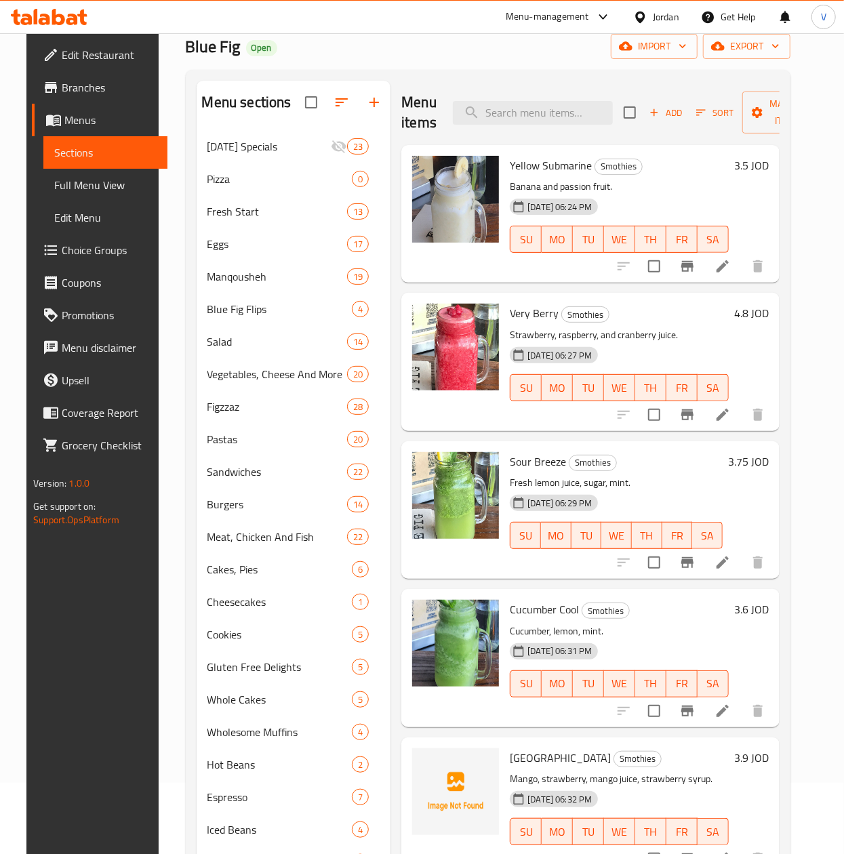
scroll to position [64, 0]
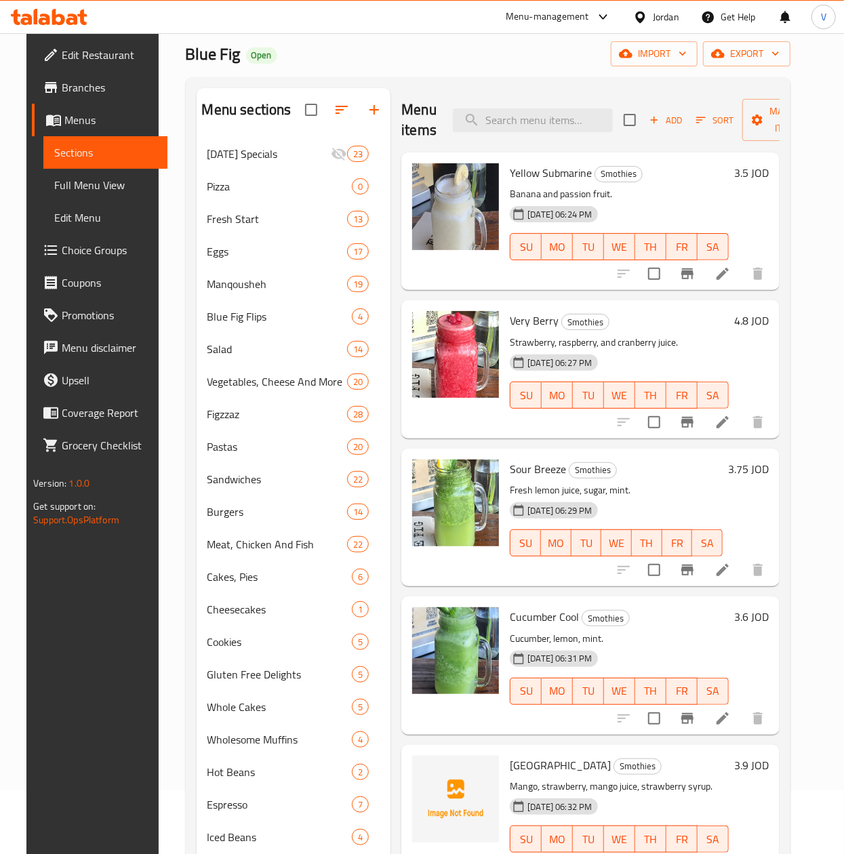
click at [767, 172] on h6 "3.5 JOD" at bounding box center [751, 172] width 35 height 19
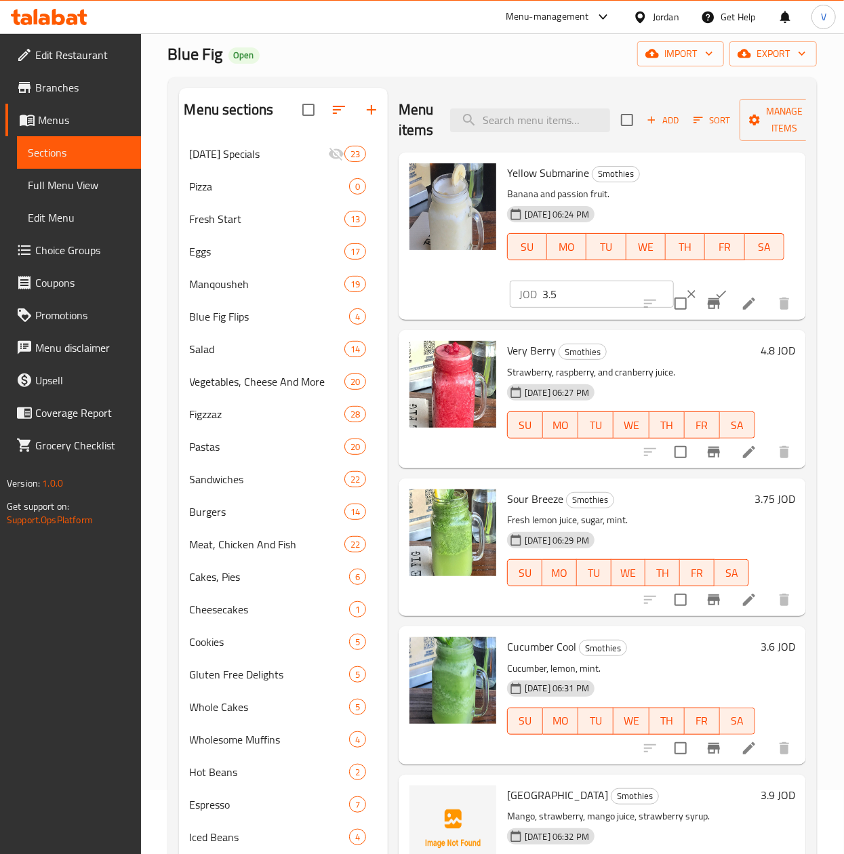
click at [604, 297] on input "3.5" at bounding box center [607, 294] width 131 height 27
type input "3.75"
click at [706, 287] on button "ok" at bounding box center [721, 294] width 30 height 30
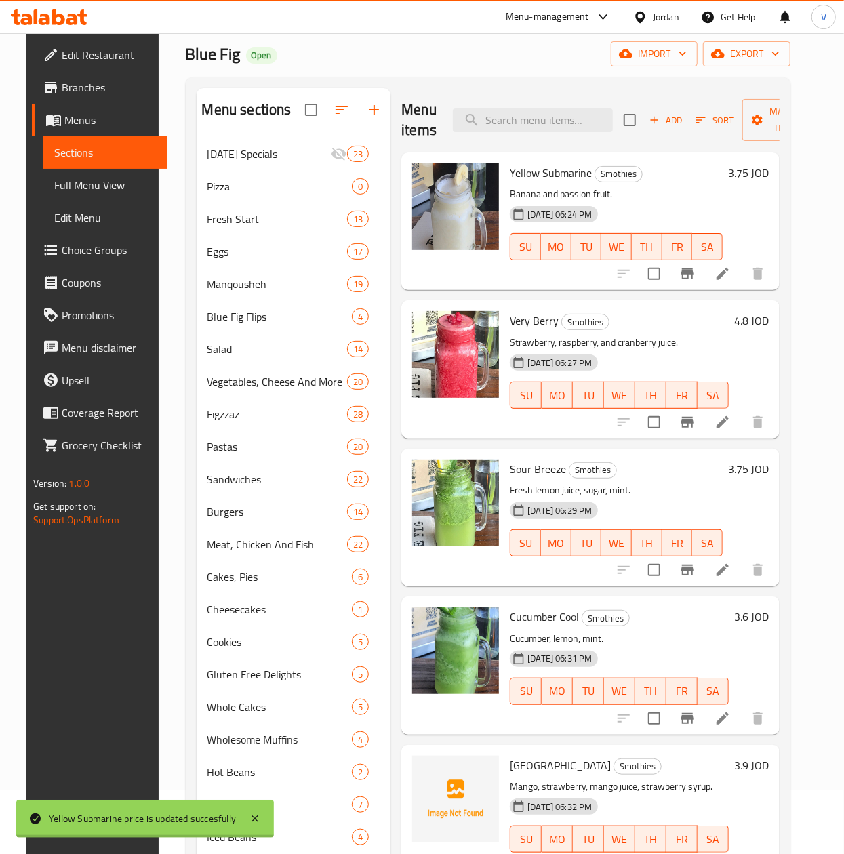
click at [768, 344] on div "4.8 JOD" at bounding box center [748, 369] width 40 height 116
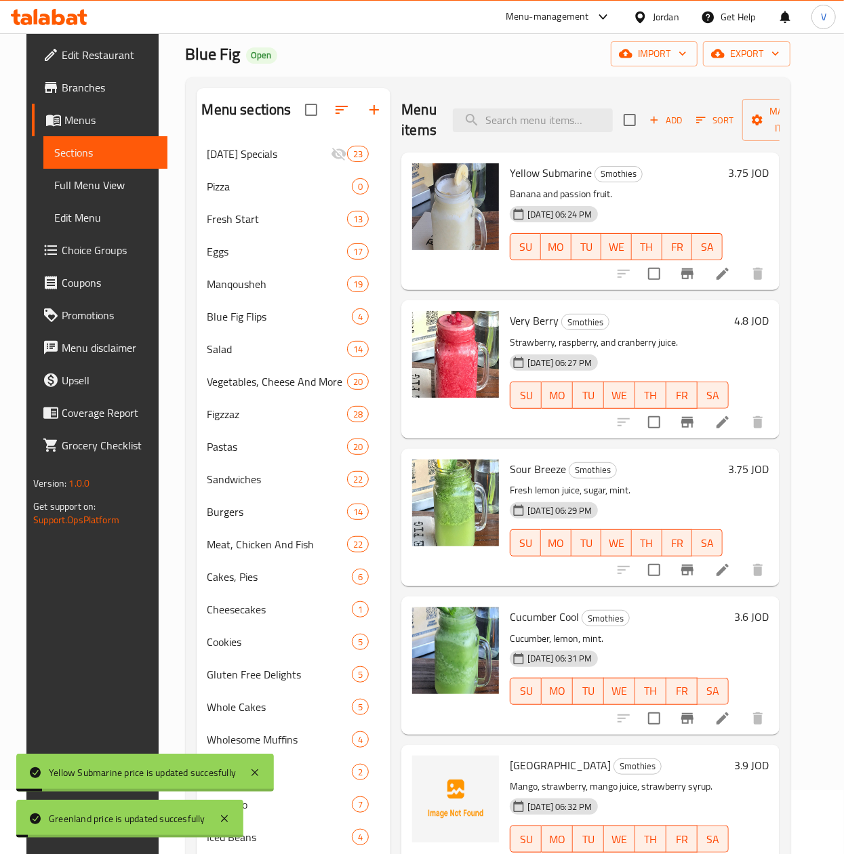
click at [768, 329] on h6 "4.8 JOD" at bounding box center [751, 320] width 35 height 19
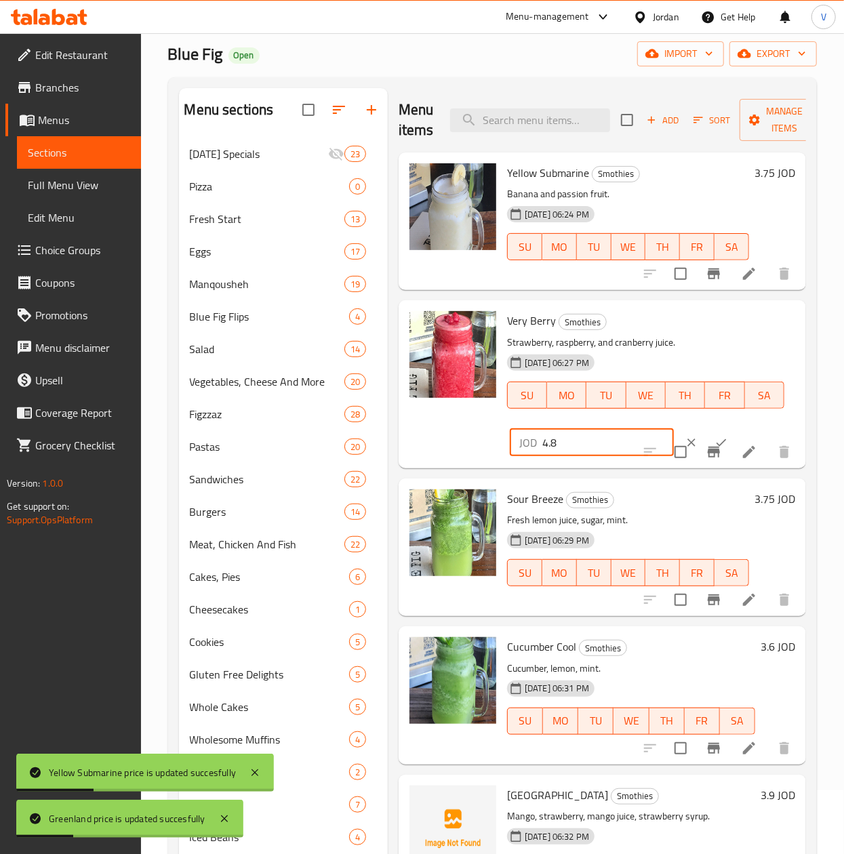
drag, startPoint x: 590, startPoint y: 435, endPoint x: 348, endPoint y: 463, distance: 242.8
click at [348, 463] on div "Menu sections Ramadan Specials 23 Pizza 0 Fresh Start 13 Eggs 17 Manqousheh 19 …" at bounding box center [492, 587] width 627 height 998
type input "5"
click at [706, 433] on button "ok" at bounding box center [721, 443] width 30 height 30
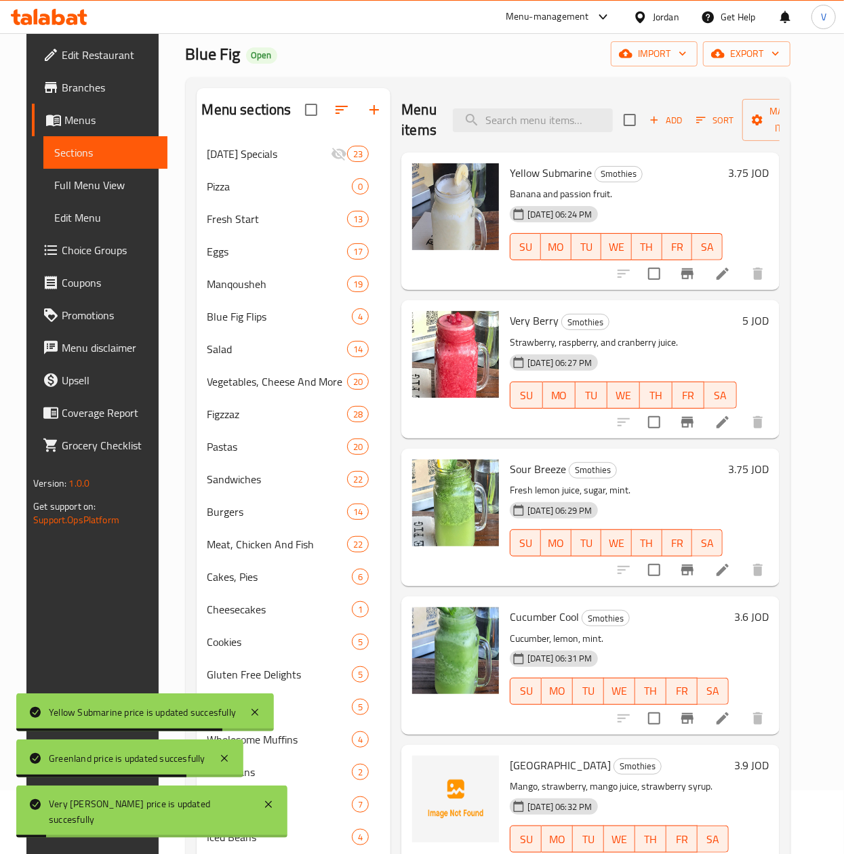
click at [768, 470] on h6 "3.75 JOD" at bounding box center [748, 468] width 41 height 19
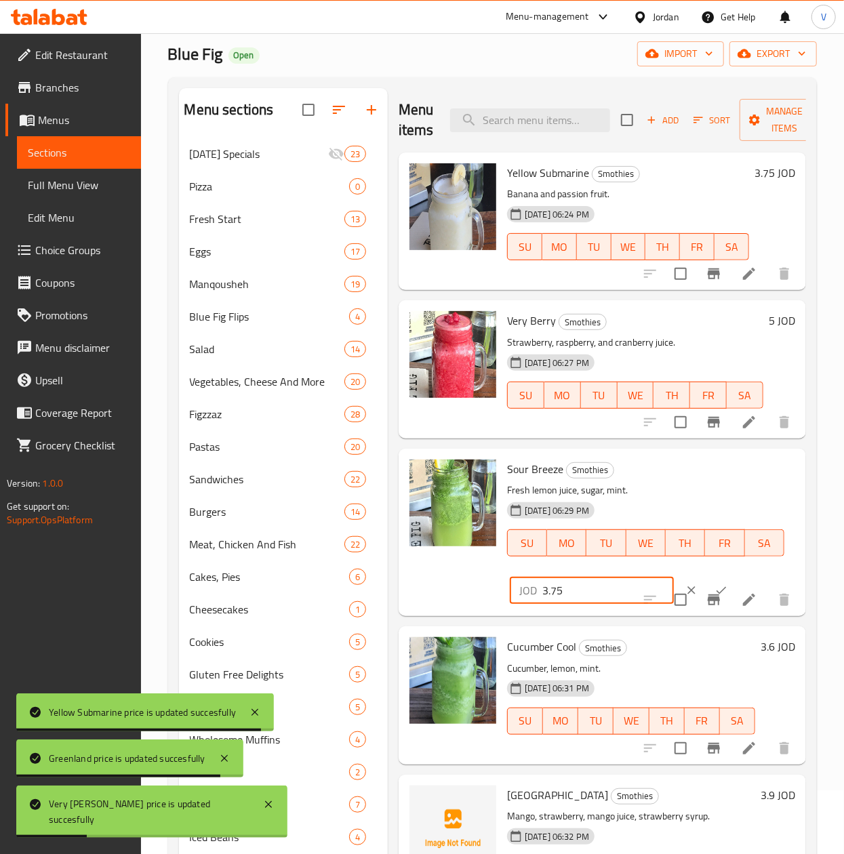
click at [380, 610] on div "Menu sections Ramadan Specials 23 Pizza 0 Fresh Start 13 Eggs 17 Manqousheh 19 …" at bounding box center [492, 587] width 627 height 998
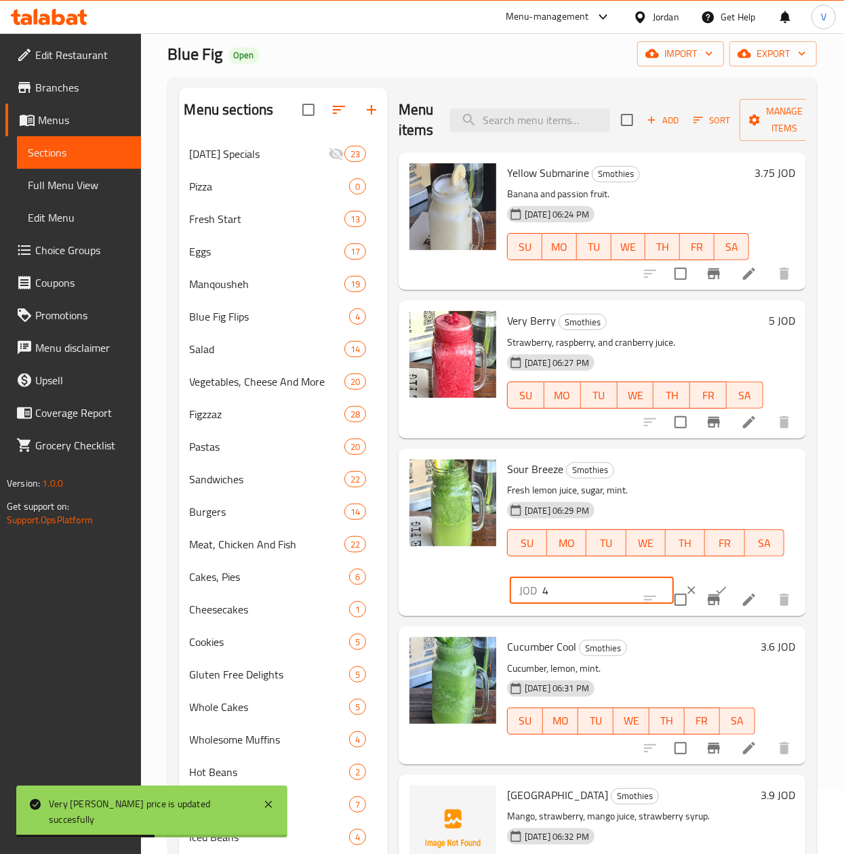
type input "4"
click at [706, 582] on button "ok" at bounding box center [721, 590] width 30 height 30
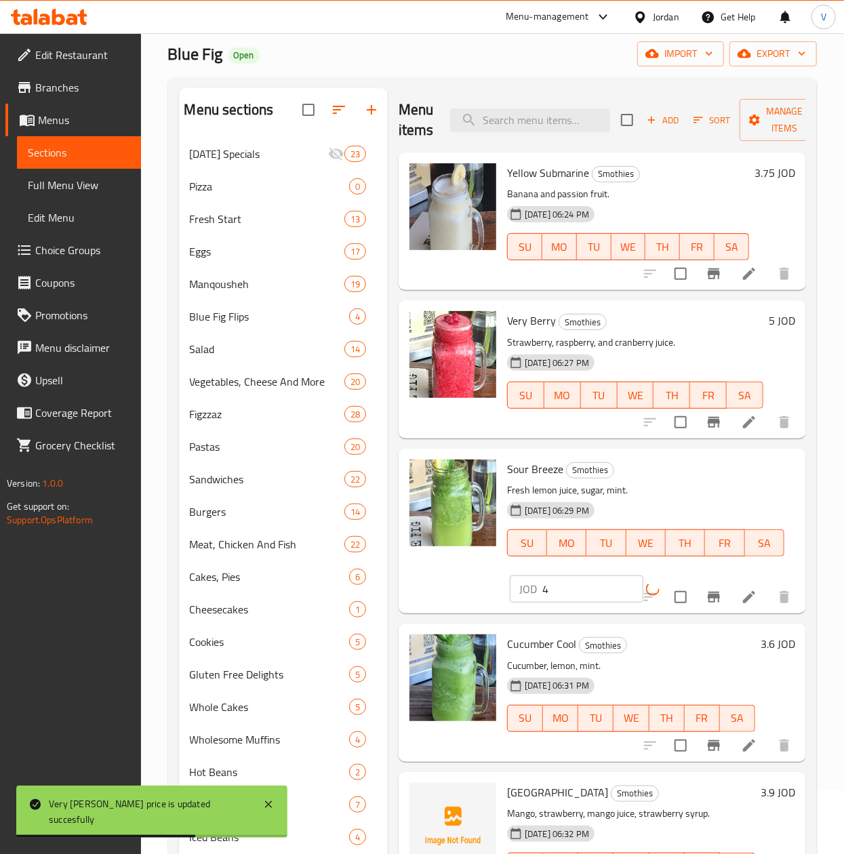
scroll to position [199, 0]
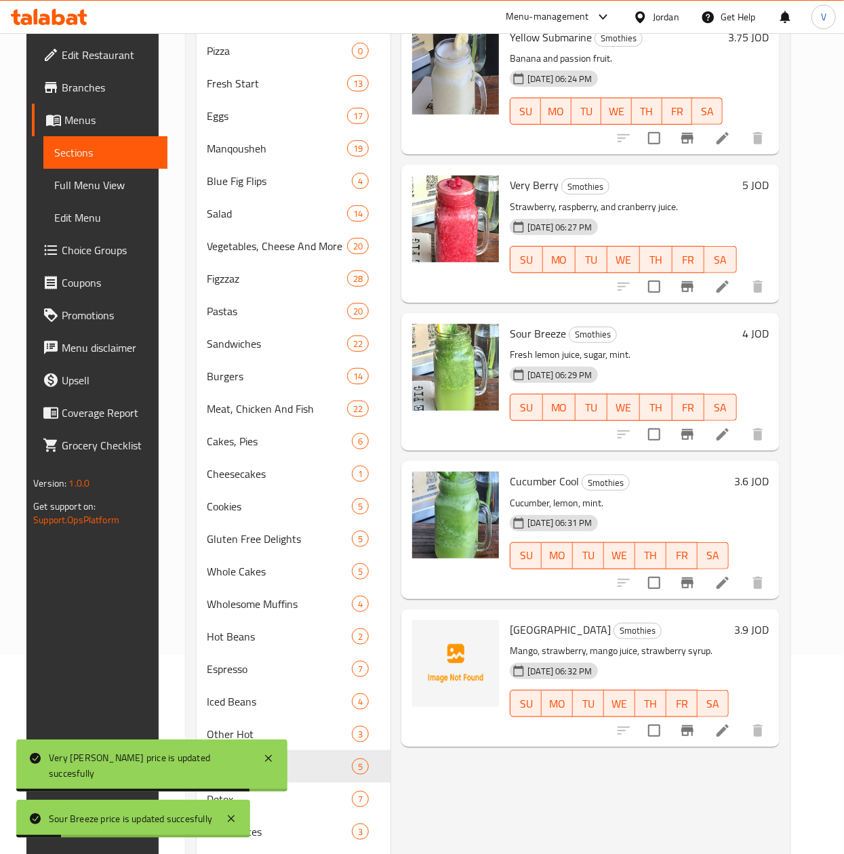
click at [768, 625] on h6 "3.9 JOD" at bounding box center [751, 629] width 35 height 19
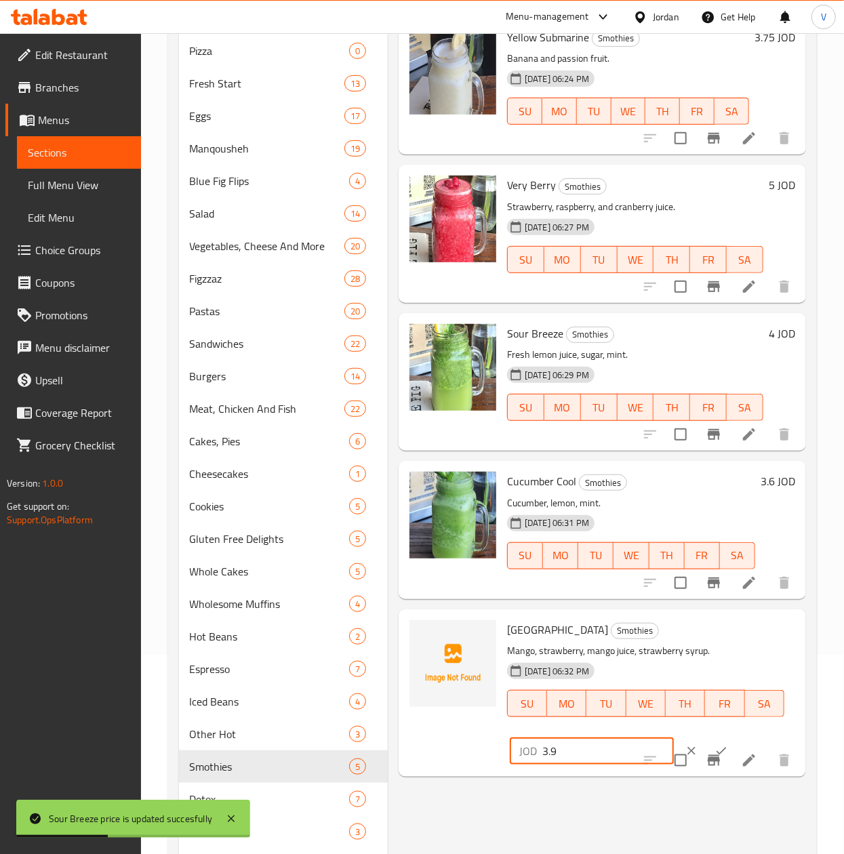
drag, startPoint x: 613, startPoint y: 752, endPoint x: 597, endPoint y: 739, distance: 20.7
click at [451, 756] on div "Tropical Island Smothies Mango, strawberry, mango juice, strawberry syrup. 20-0…" at bounding box center [602, 693] width 396 height 157
type input "4"
click at [706, 741] on button "ok" at bounding box center [721, 751] width 30 height 30
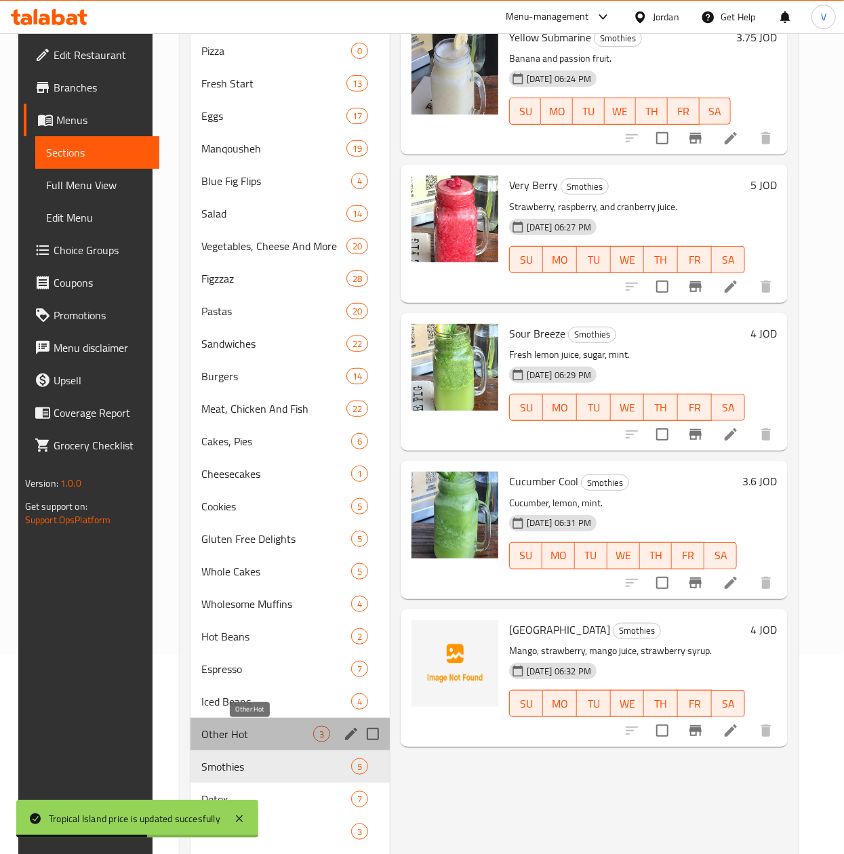
click at [226, 739] on span "Other Hot" at bounding box center [257, 734] width 112 height 16
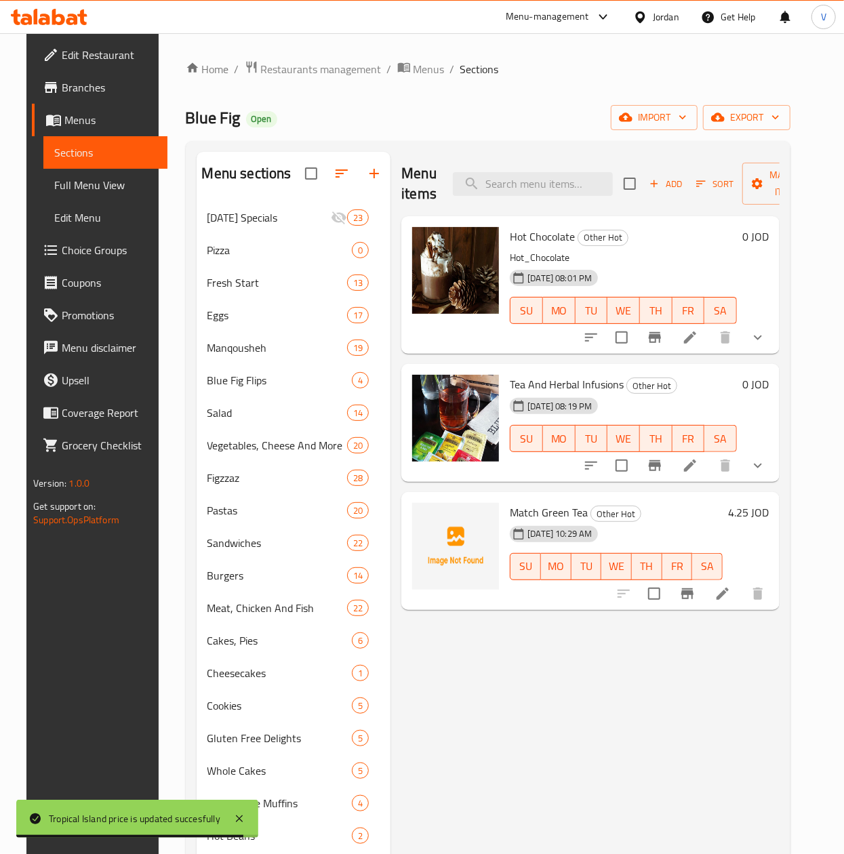
click at [774, 351] on button "show more" at bounding box center [757, 337] width 33 height 33
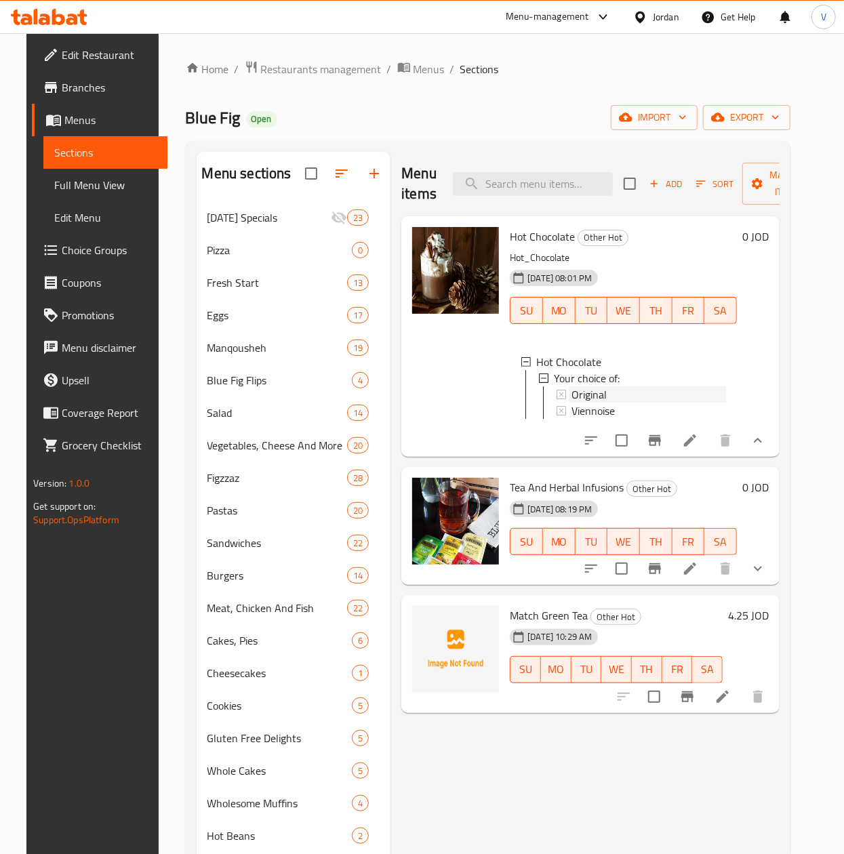
click at [624, 392] on div "Original" at bounding box center [648, 394] width 155 height 16
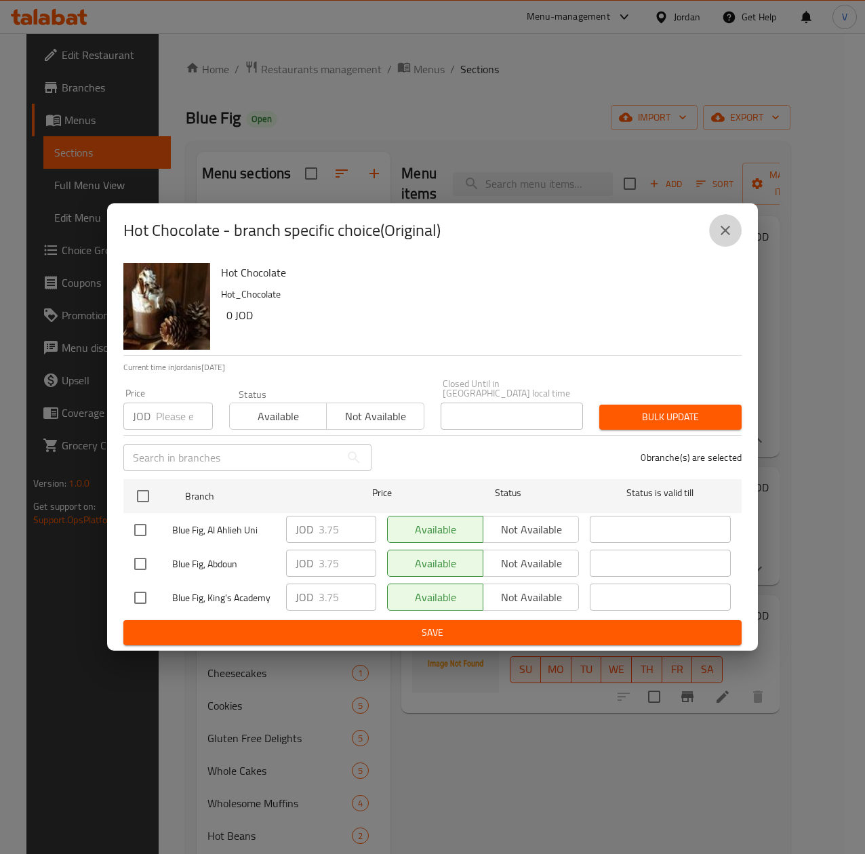
click at [716, 244] on button "close" at bounding box center [725, 230] width 33 height 33
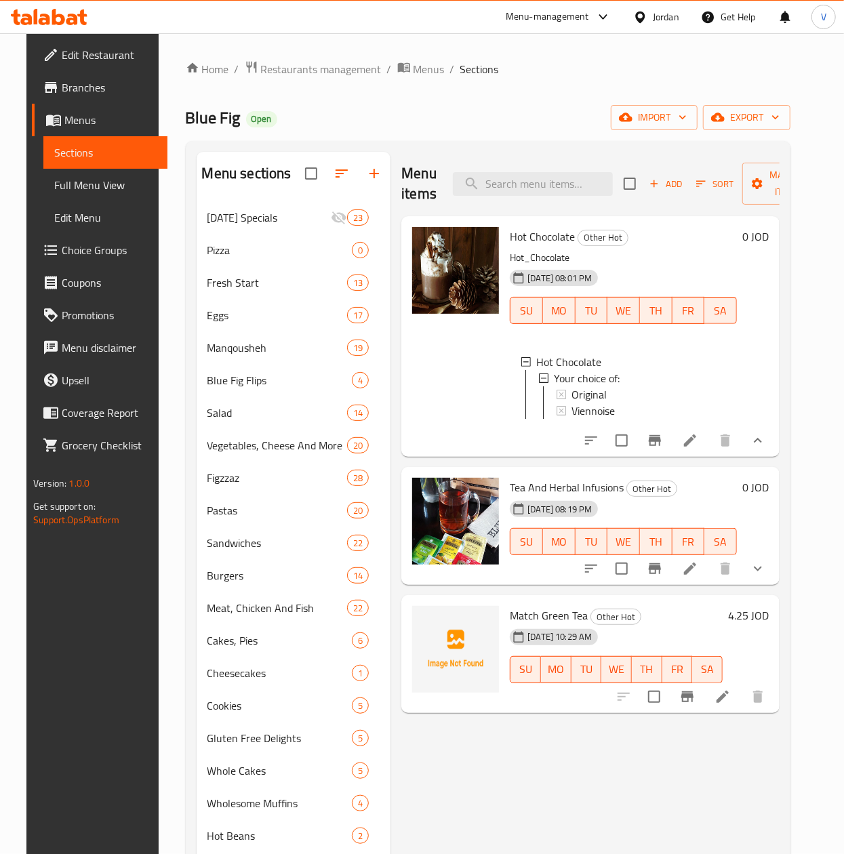
click at [696, 447] on icon at bounding box center [690, 440] width 12 height 12
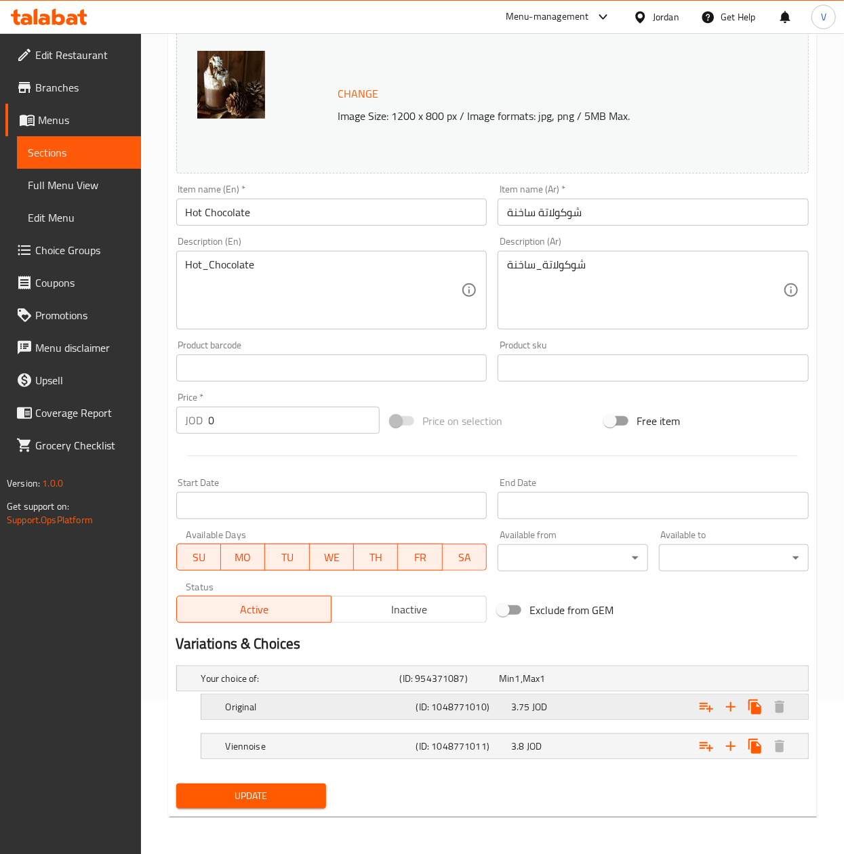
scroll to position [155, 0]
click at [592, 713] on div "3.75 JOD" at bounding box center [556, 706] width 96 height 19
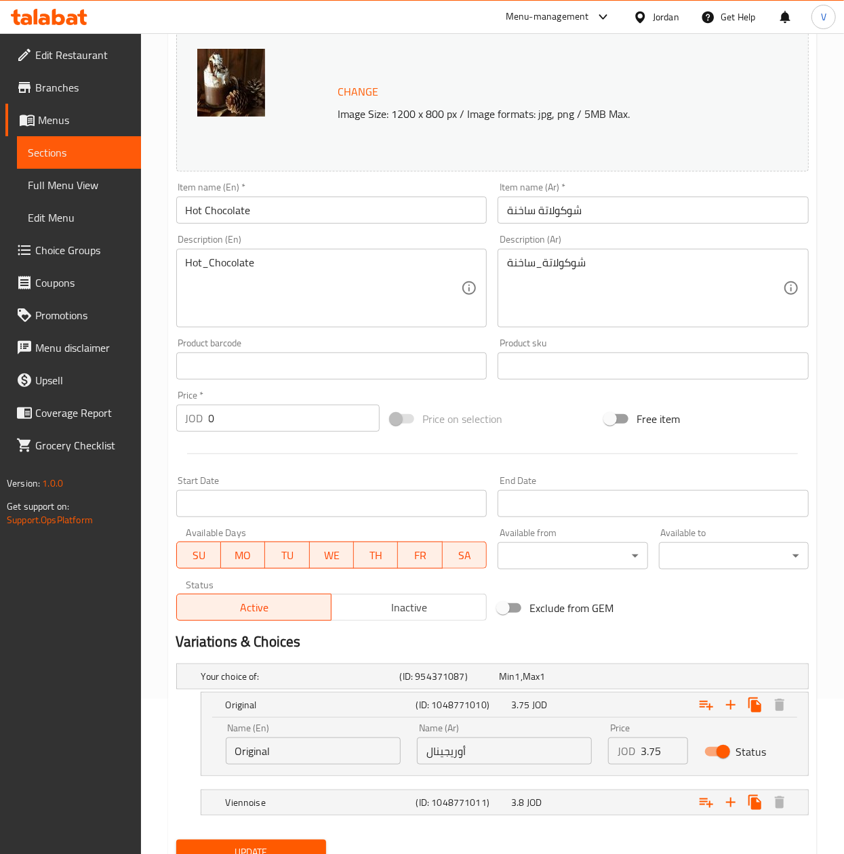
click at [655, 748] on input "3.75" at bounding box center [663, 750] width 47 height 27
type input "4"
click at [633, 775] on div "Name (En) Original Name (En) Name (Ar) أوريجينال Name (Ar) Price JOD 4 Price St…" at bounding box center [504, 747] width 607 height 58
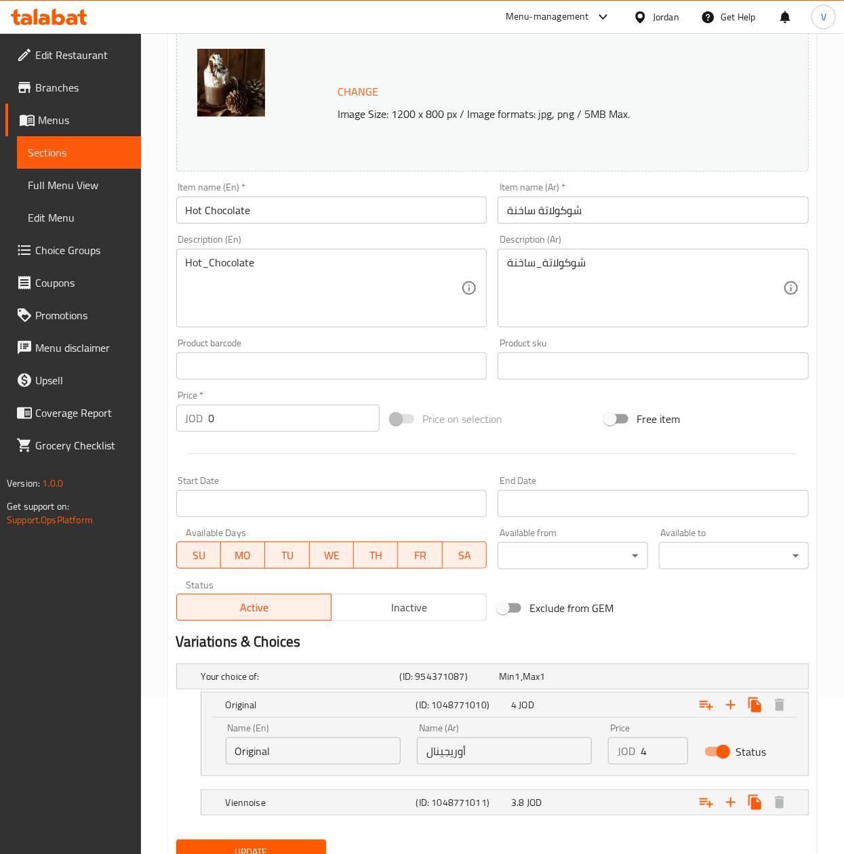
click at [608, 786] on nav at bounding box center [492, 784] width 632 height 11
click at [617, 802] on div "Expand" at bounding box center [699, 802] width 190 height 30
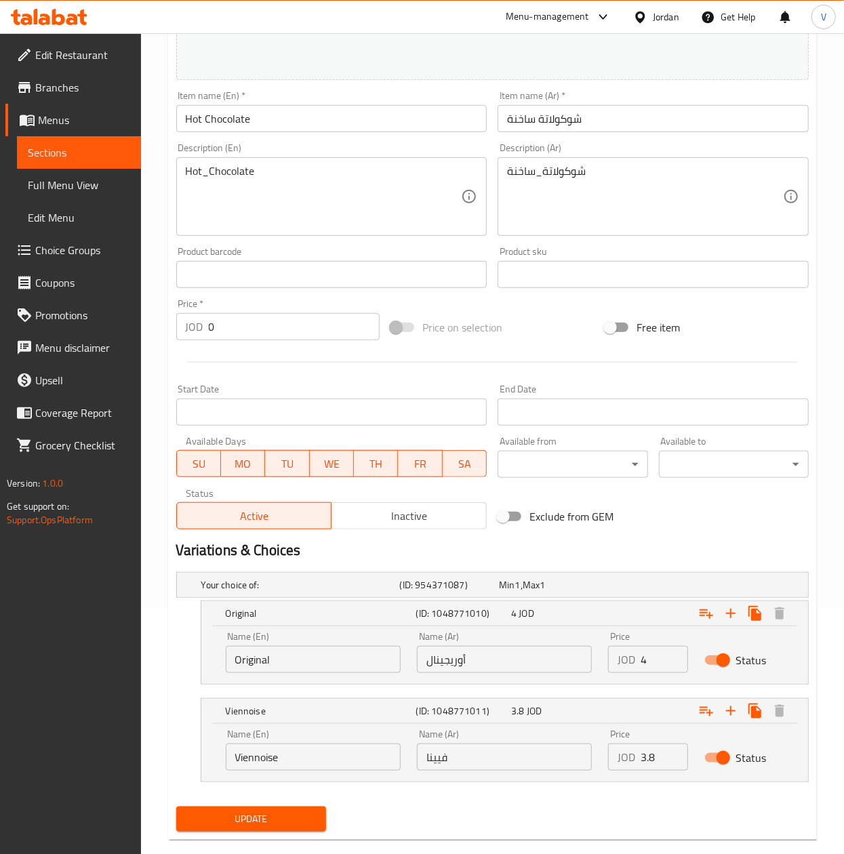
scroll to position [272, 0]
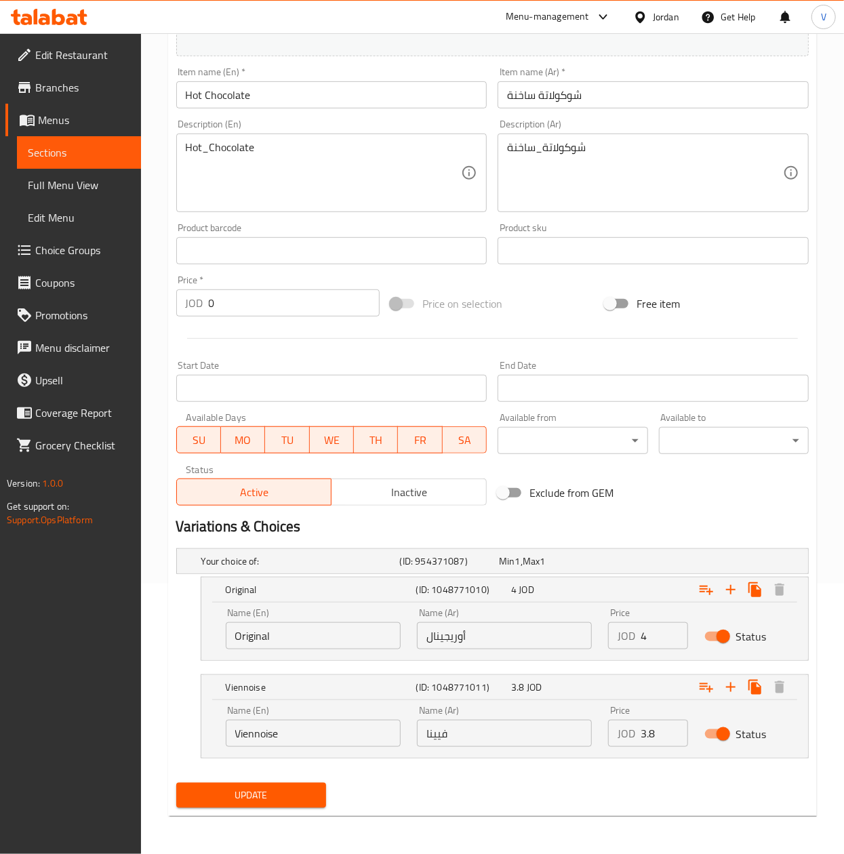
click at [646, 726] on input "3.8" at bounding box center [663, 733] width 47 height 27
type input "4.5"
click at [274, 790] on span "Update" at bounding box center [251, 795] width 128 height 17
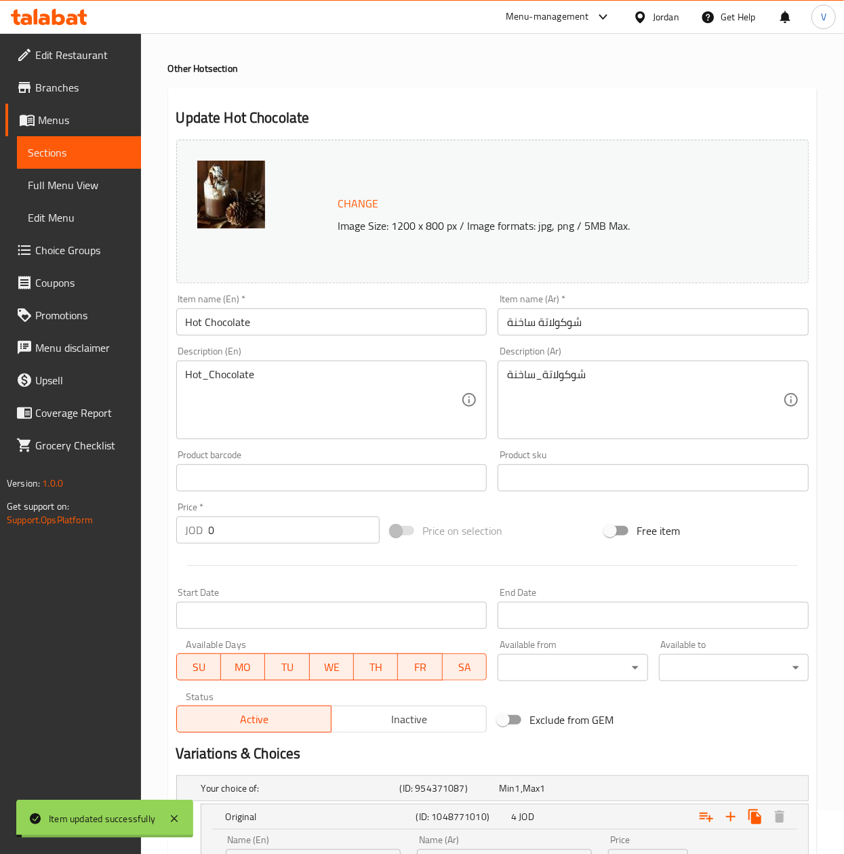
scroll to position [0, 0]
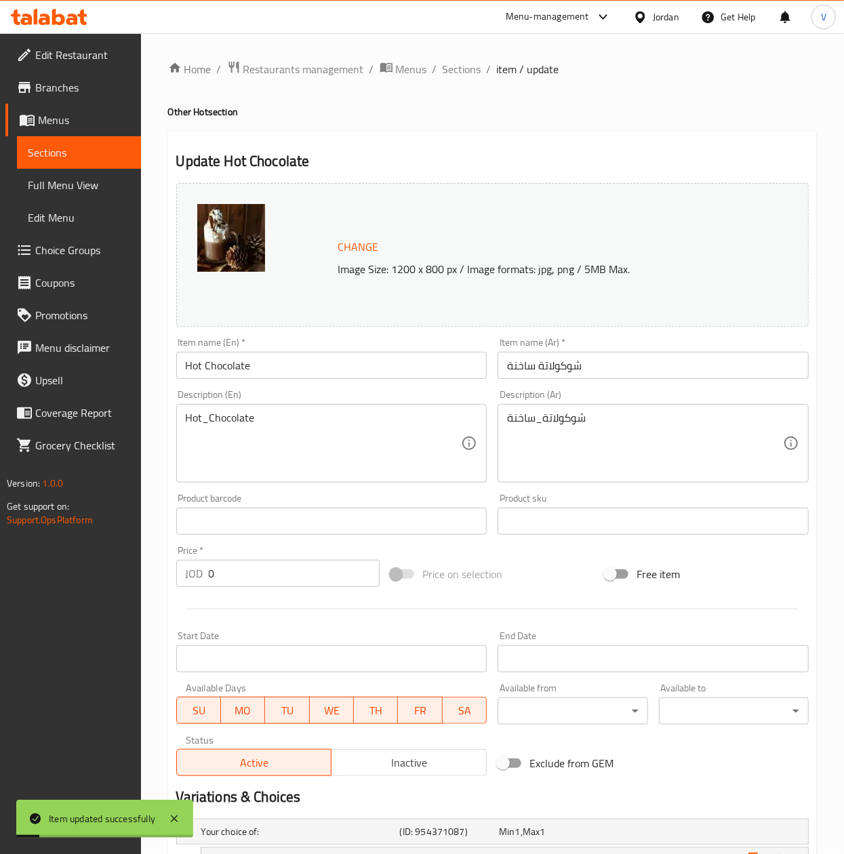
click at [474, 57] on div "Home / Restaurants management / Menus / Sections / item / update Other Hot sect…" at bounding box center [492, 578] width 703 height 1091
click at [459, 70] on span "Sections" at bounding box center [462, 69] width 39 height 16
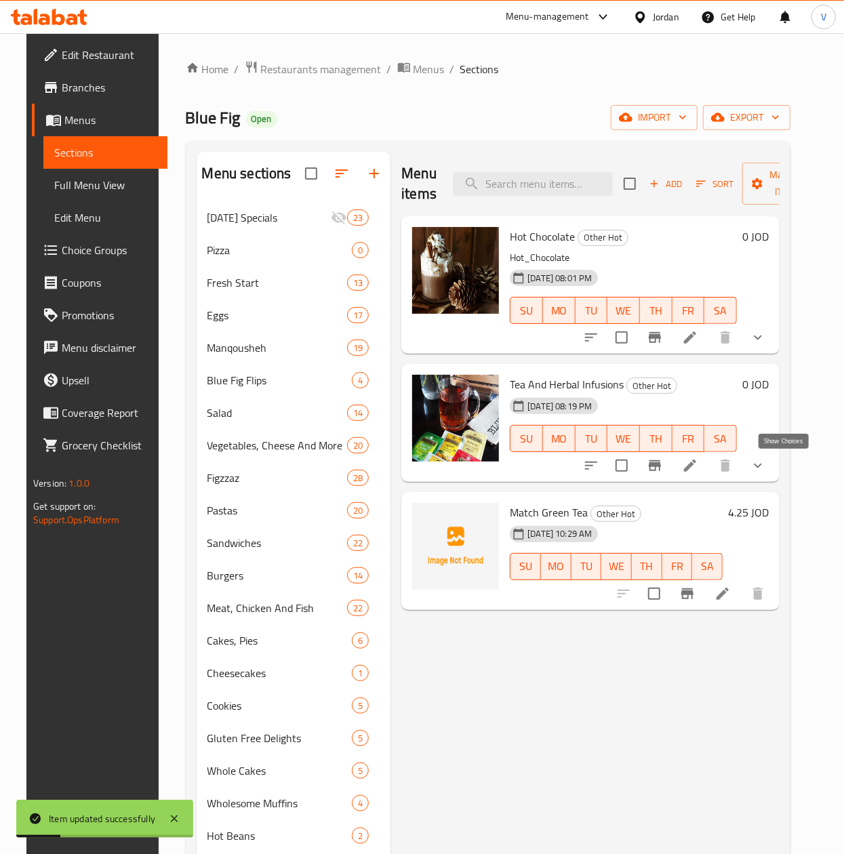
click at [766, 468] on icon "show more" at bounding box center [757, 465] width 16 height 16
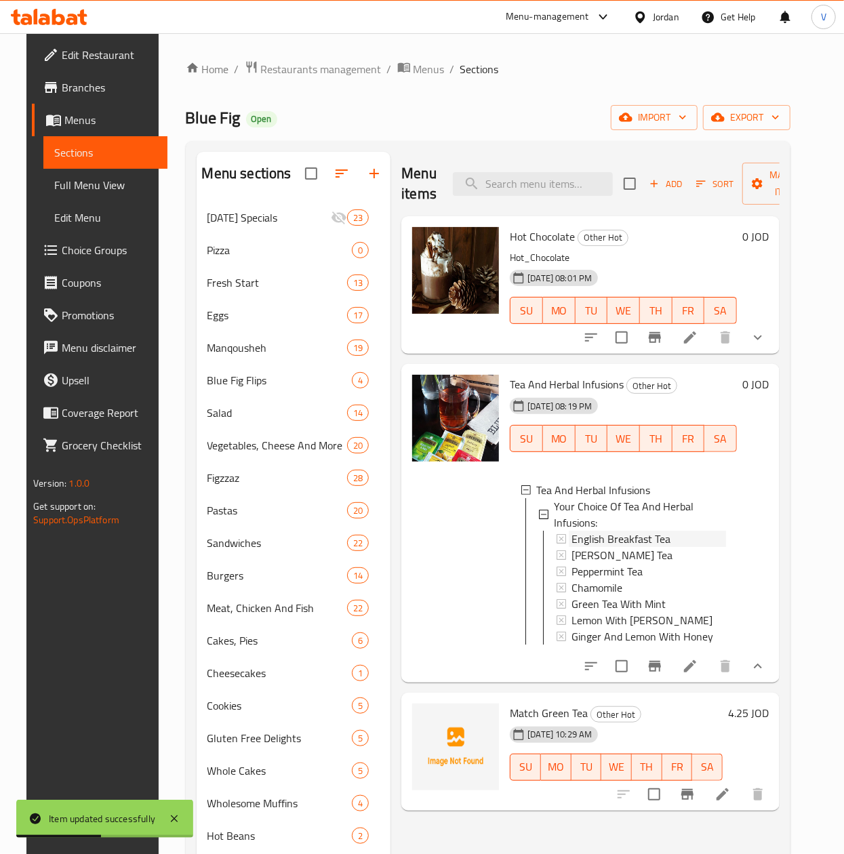
click at [626, 539] on span "English Breakfast Tea" at bounding box center [620, 539] width 99 height 16
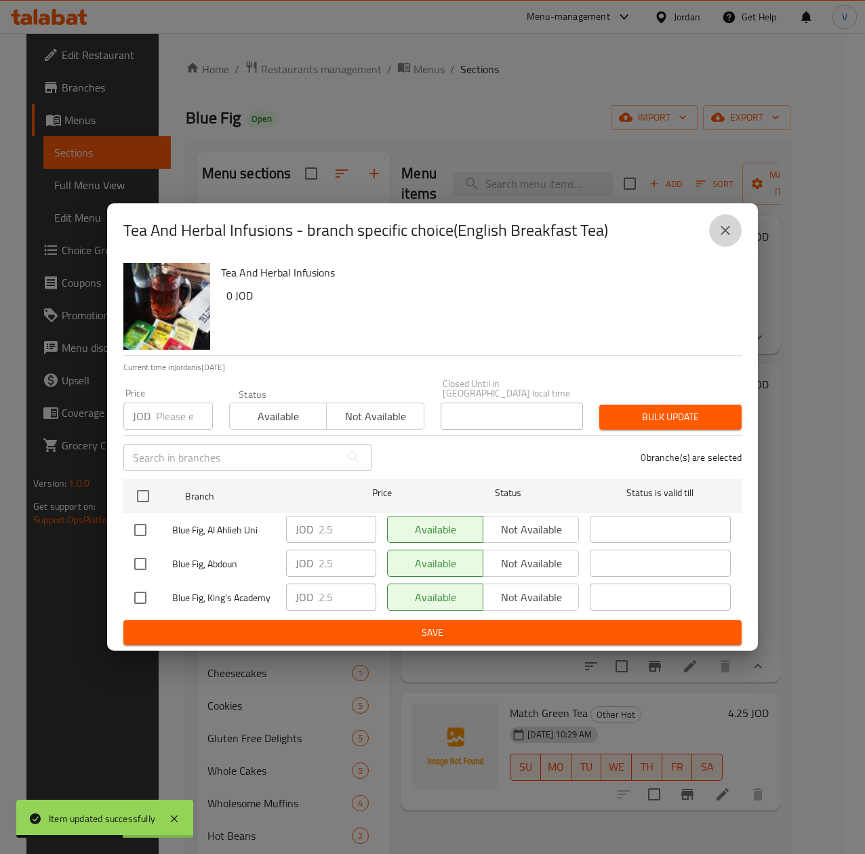
click at [735, 234] on button "close" at bounding box center [725, 230] width 33 height 33
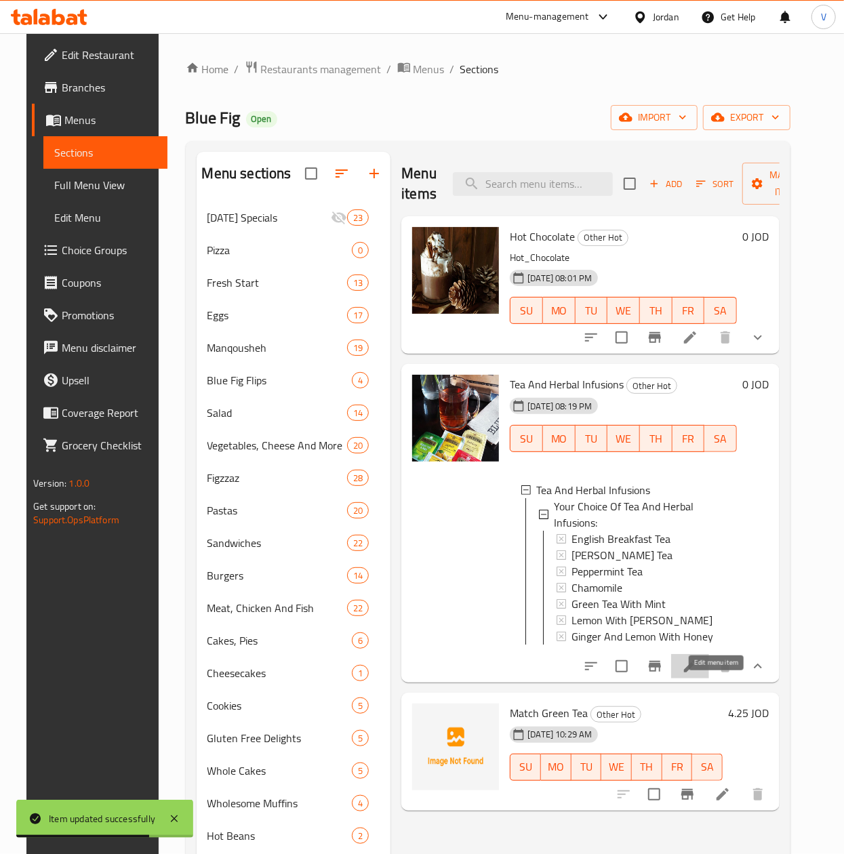
click at [698, 674] on icon at bounding box center [690, 666] width 16 height 16
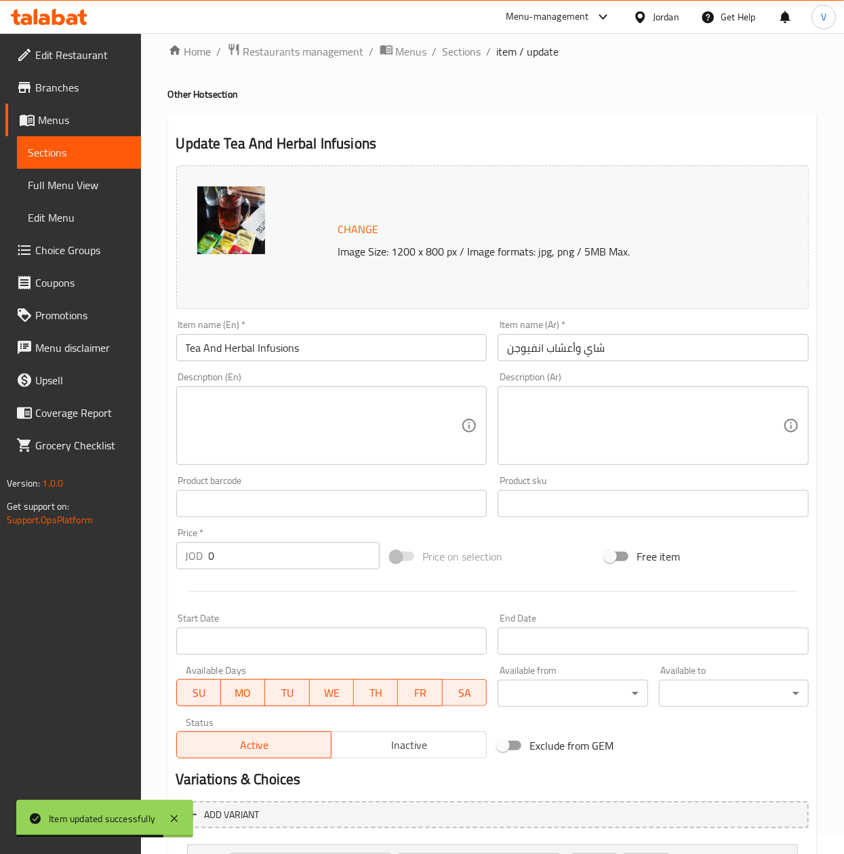
scroll to position [163, 0]
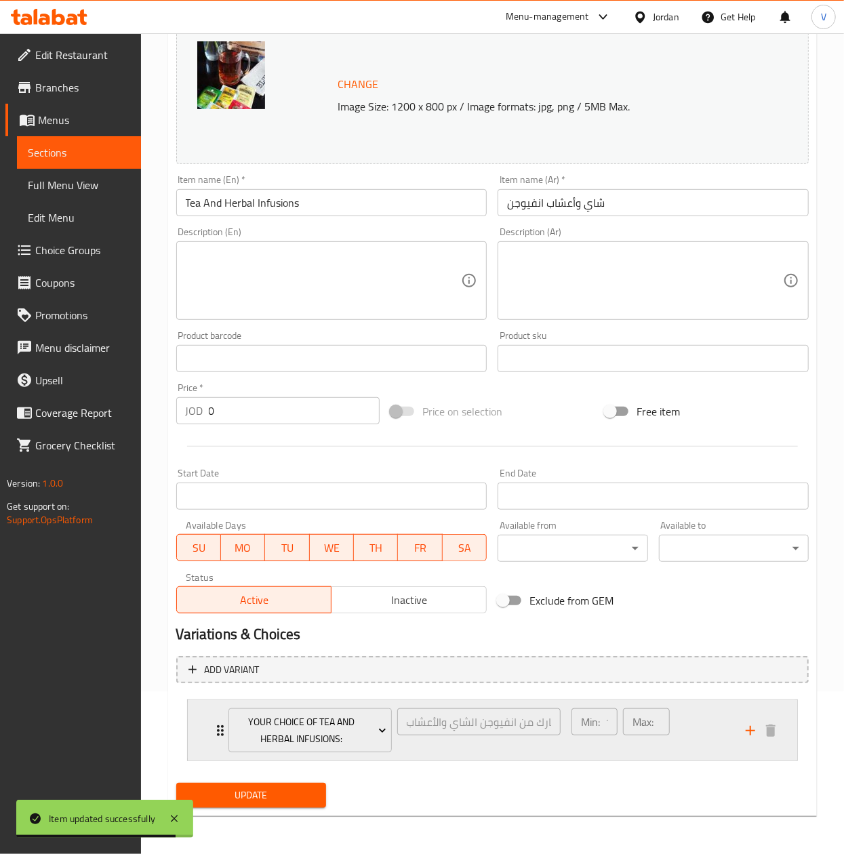
click at [600, 740] on div "Min: 1 ​" at bounding box center [595, 729] width 52 height 49
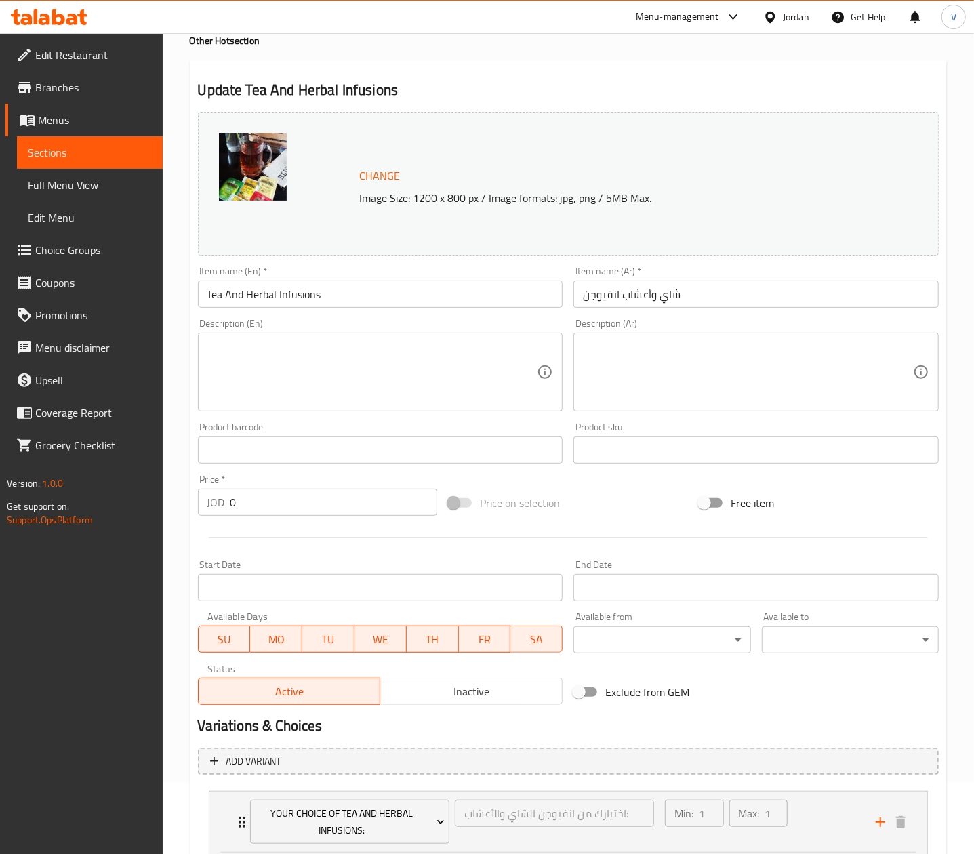
scroll to position [0, 0]
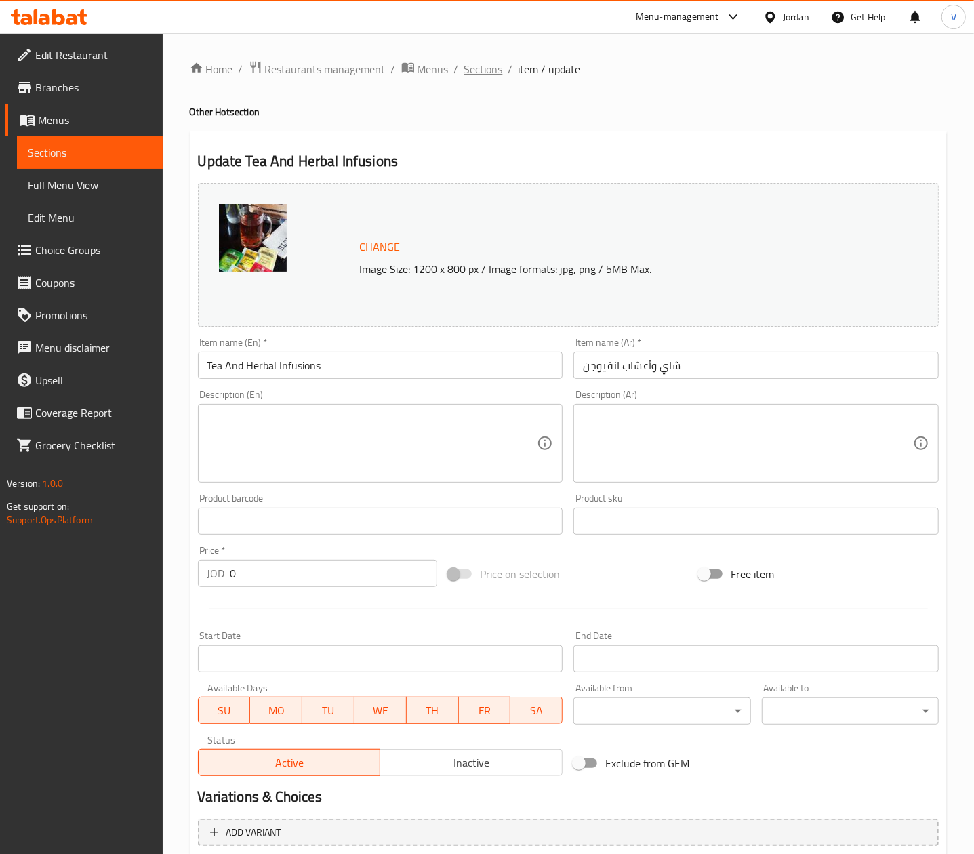
click at [474, 72] on span "Sections" at bounding box center [483, 69] width 39 height 16
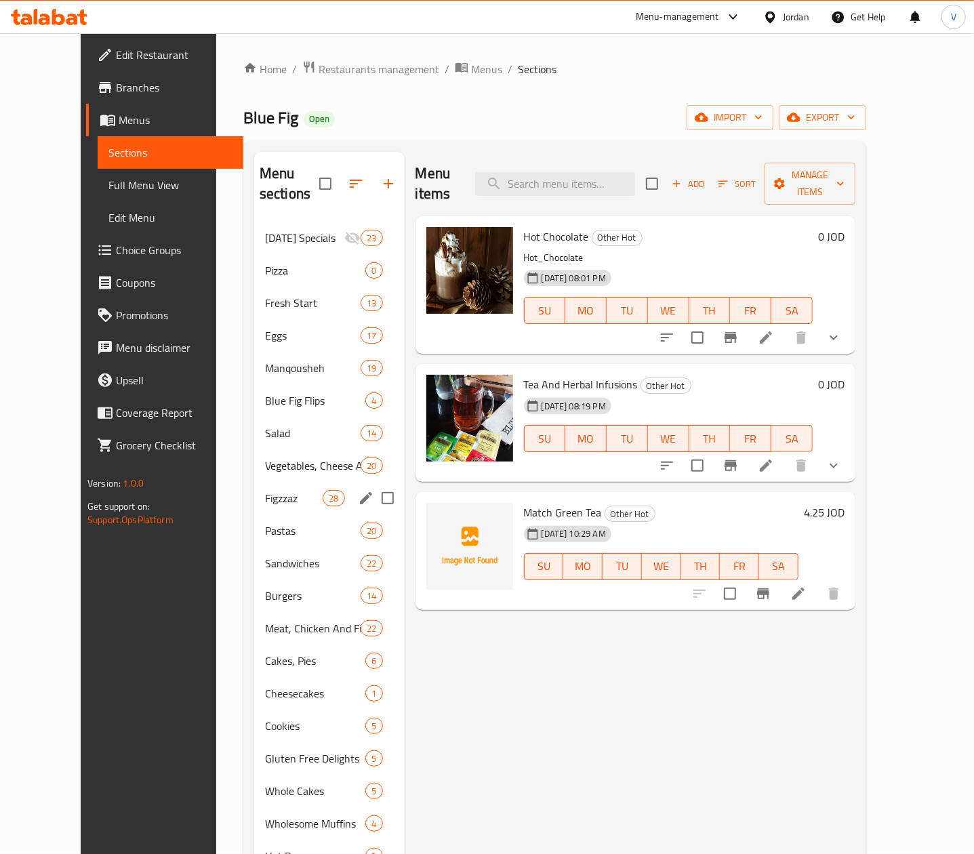
drag, startPoint x: 326, startPoint y: 469, endPoint x: 351, endPoint y: 468, distance: 25.1
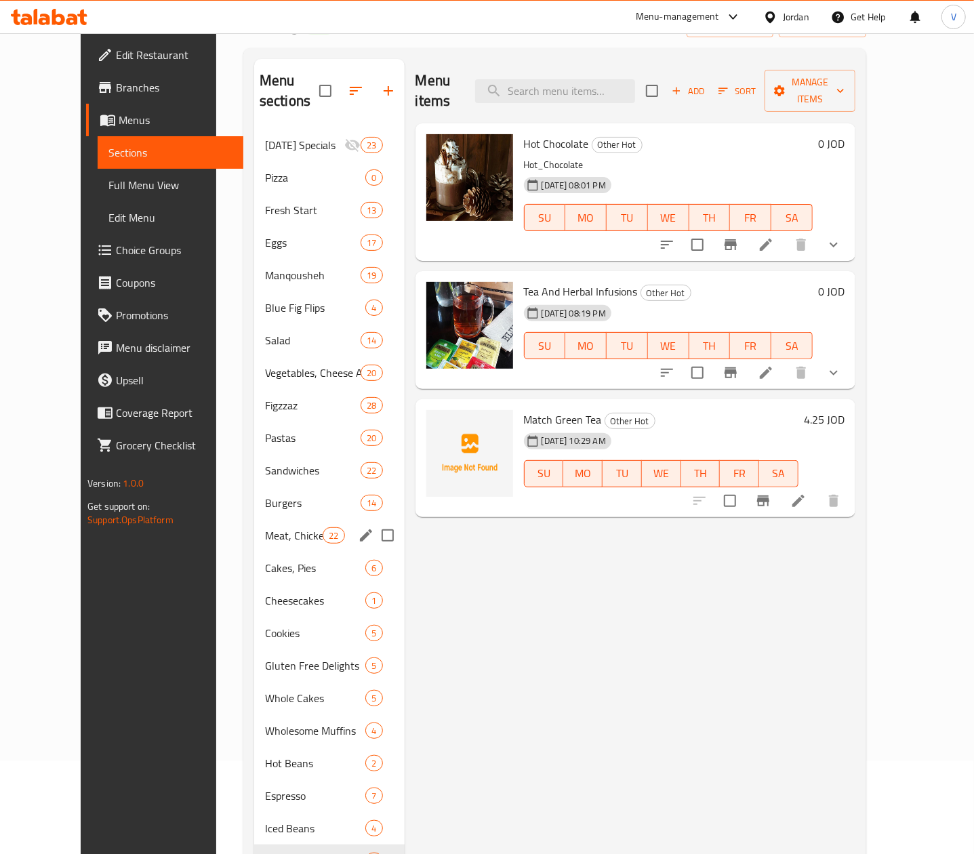
scroll to position [136, 0]
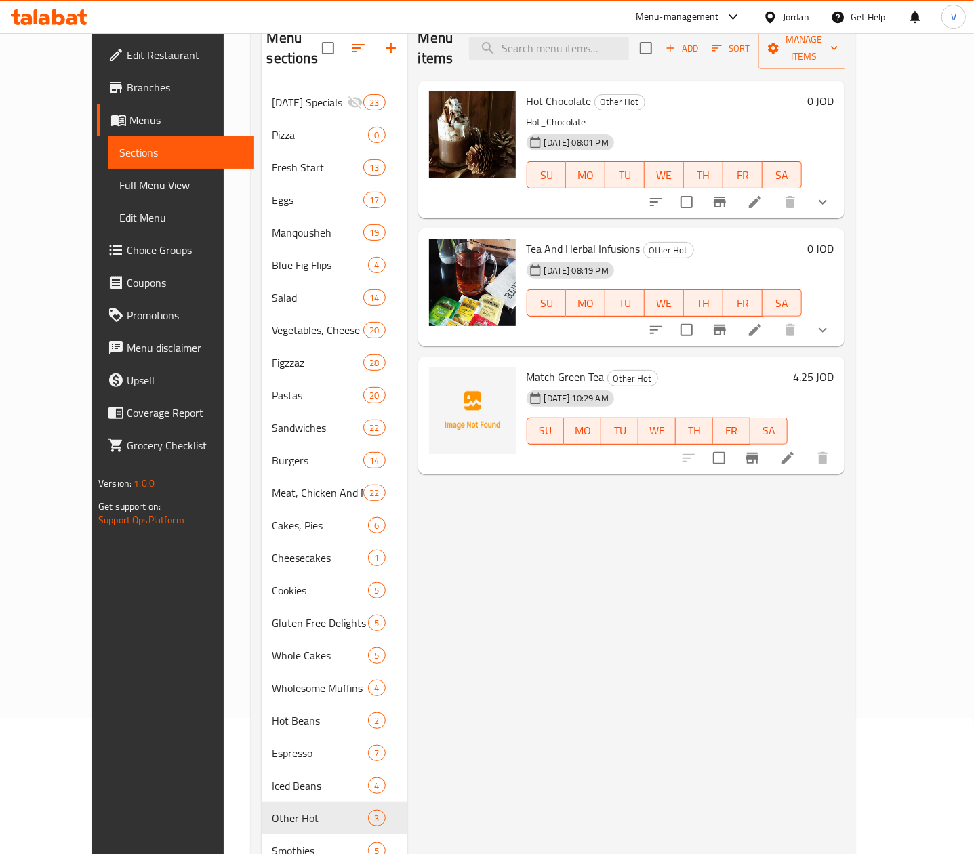
drag, startPoint x: 351, startPoint y: 468, endPoint x: 497, endPoint y: 590, distance: 190.0
click at [497, 590] on div "Menu items Add Sort Manage items Hot Chocolate Other Hot Hot_Chocolate 20-01-20…" at bounding box center [625, 525] width 437 height 1019
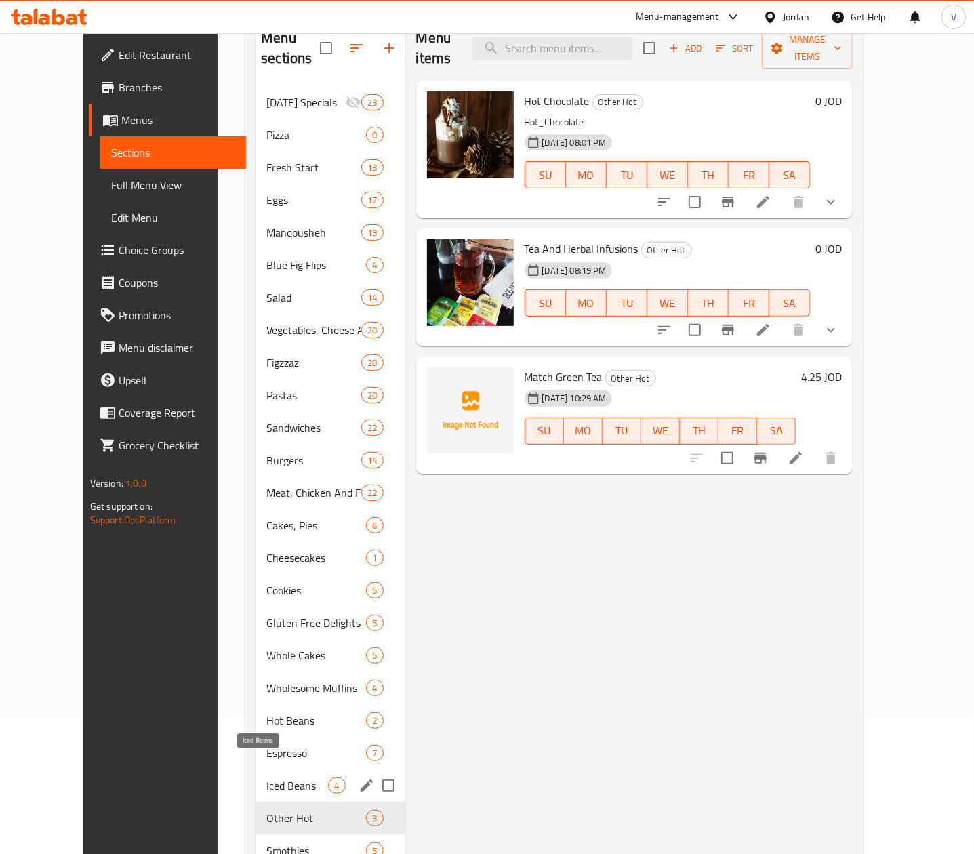
click at [268, 777] on span "Iced Beans" at bounding box center [297, 785] width 62 height 16
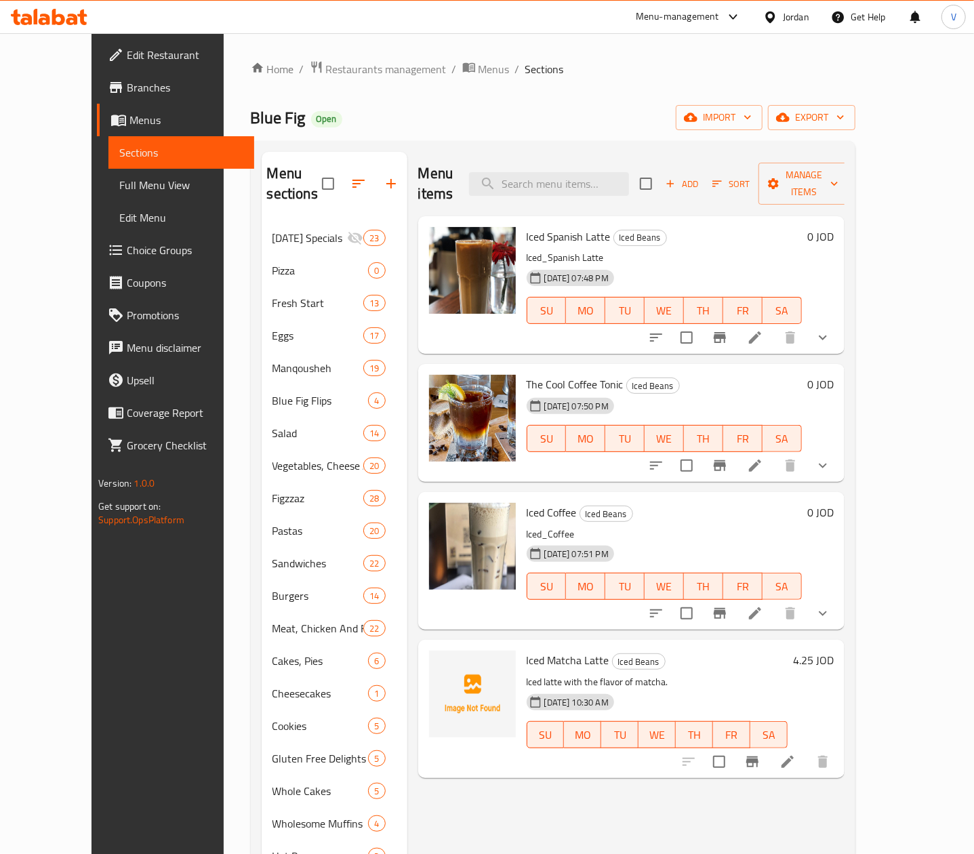
click at [831, 329] on icon "show more" at bounding box center [823, 337] width 16 height 16
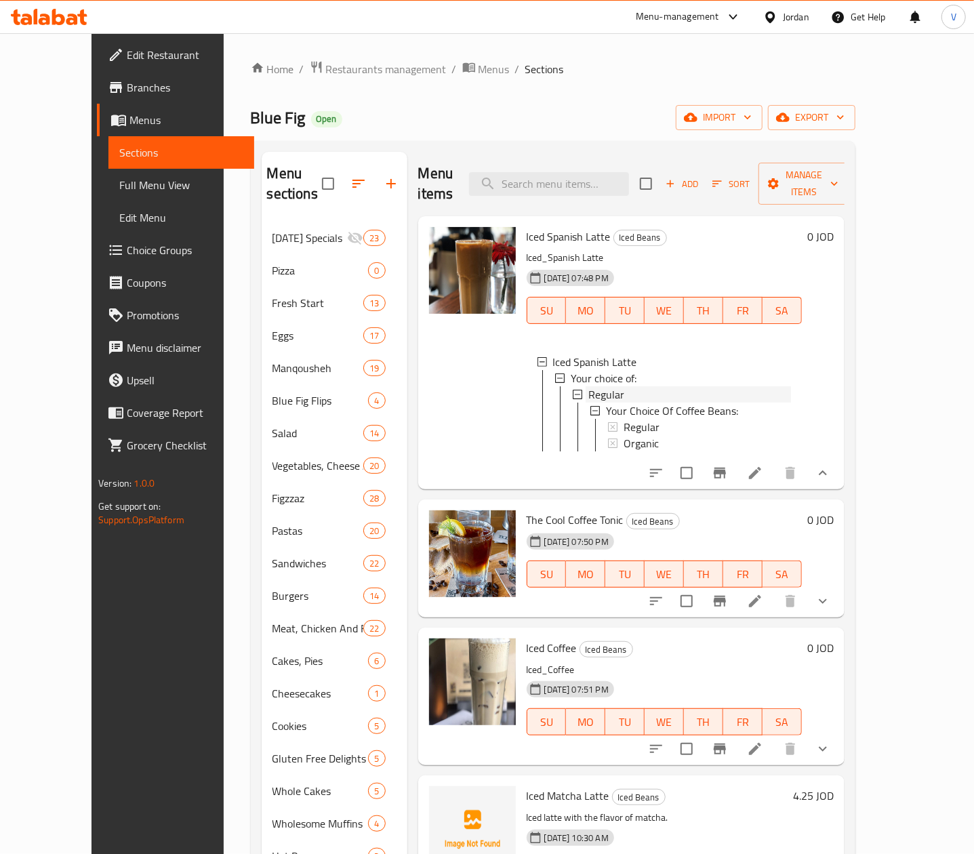
click at [659, 386] on div "Regular" at bounding box center [689, 394] width 203 height 16
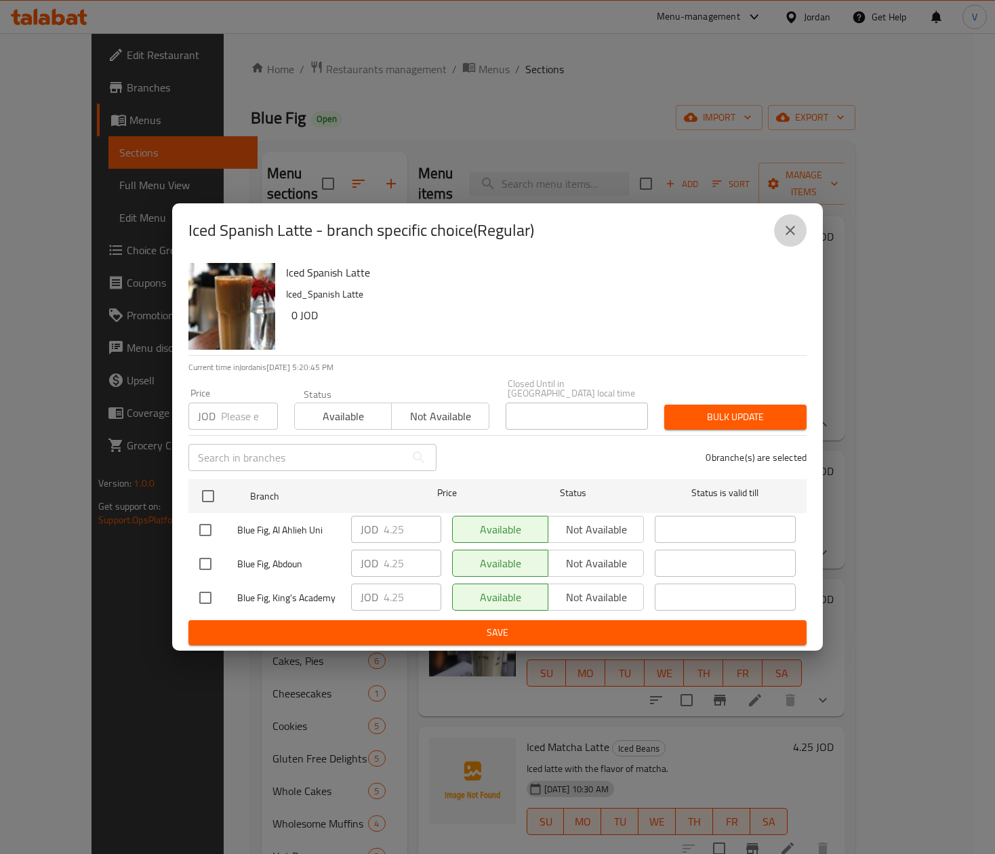
click at [790, 239] on icon "close" at bounding box center [790, 230] width 16 height 16
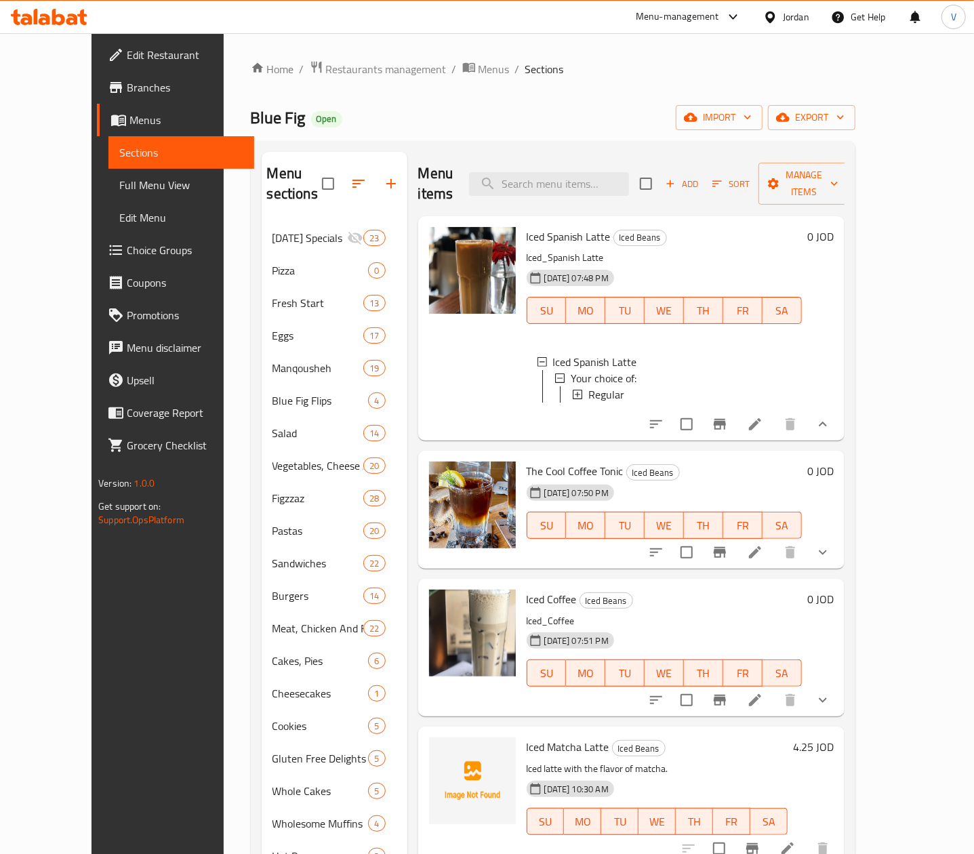
click at [638, 386] on div "Regular" at bounding box center [689, 394] width 203 height 16
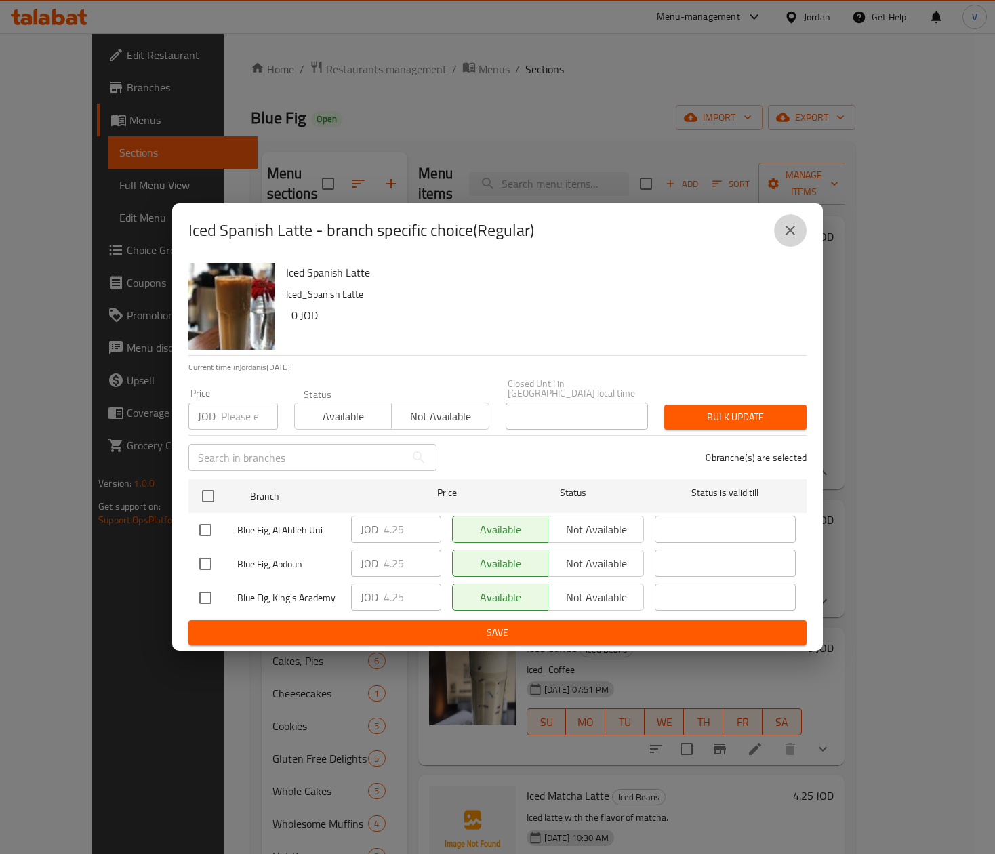
click at [781, 241] on button "close" at bounding box center [790, 230] width 33 height 33
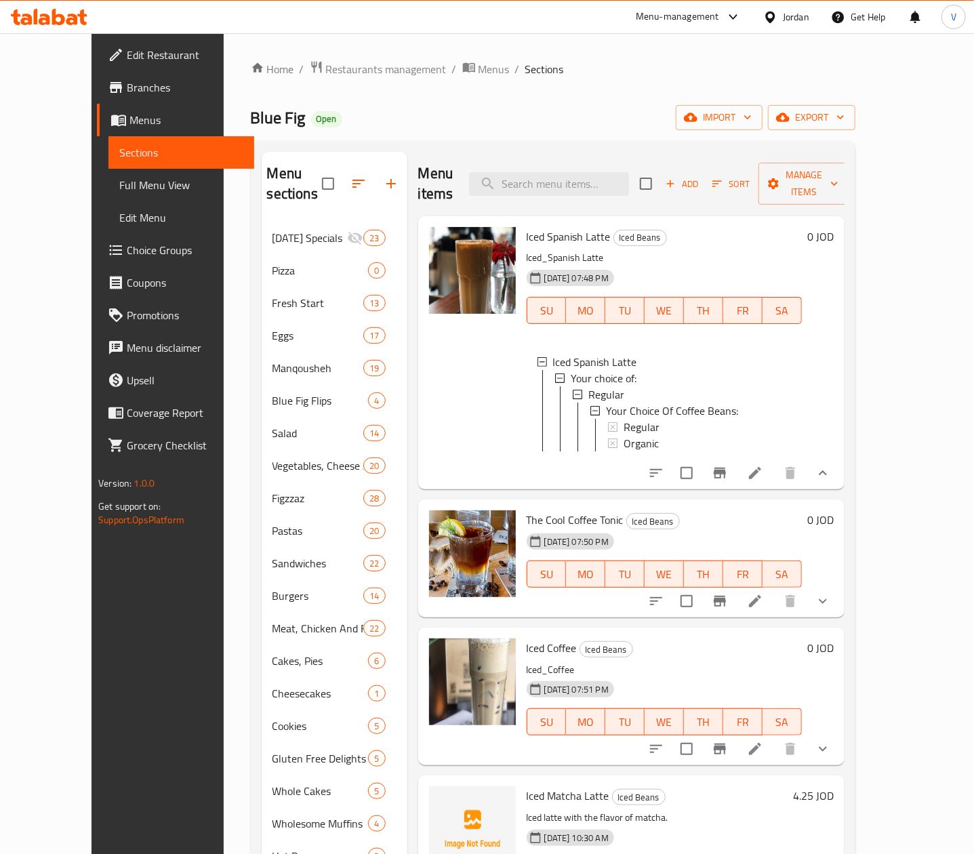
click at [649, 386] on div "Regular" at bounding box center [689, 394] width 203 height 16
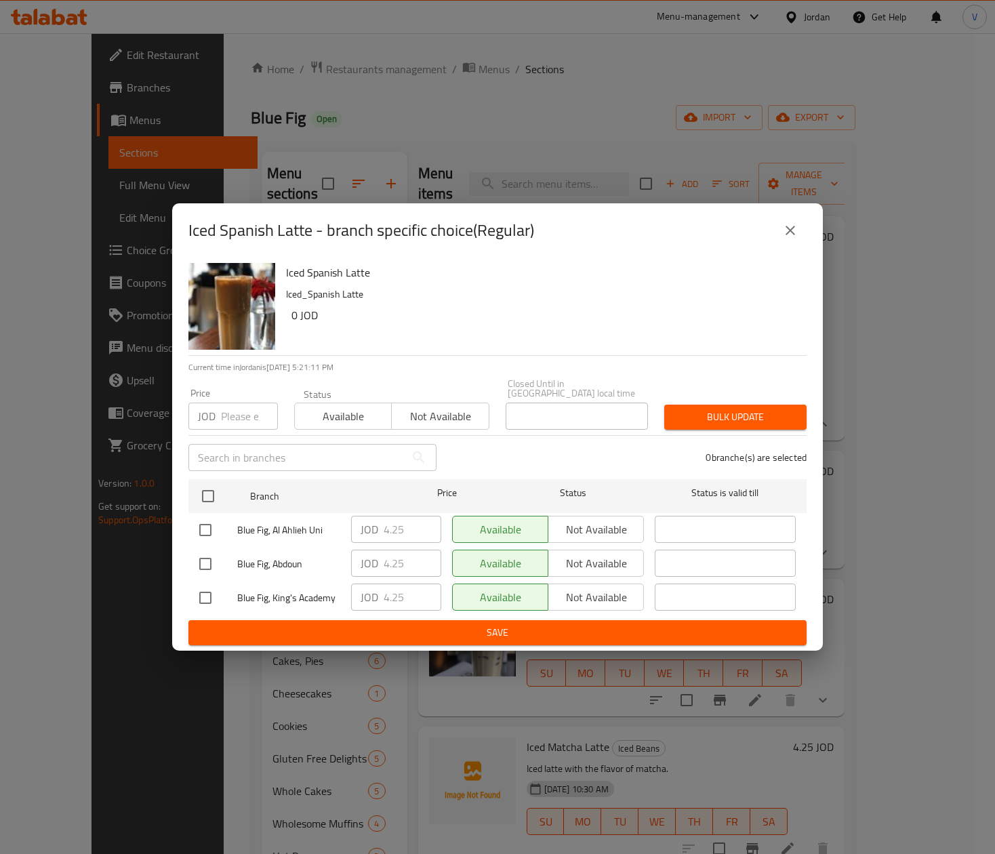
drag, startPoint x: 785, startPoint y: 241, endPoint x: 854, endPoint y: 317, distance: 102.7
click at [786, 239] on icon "close" at bounding box center [790, 230] width 16 height 16
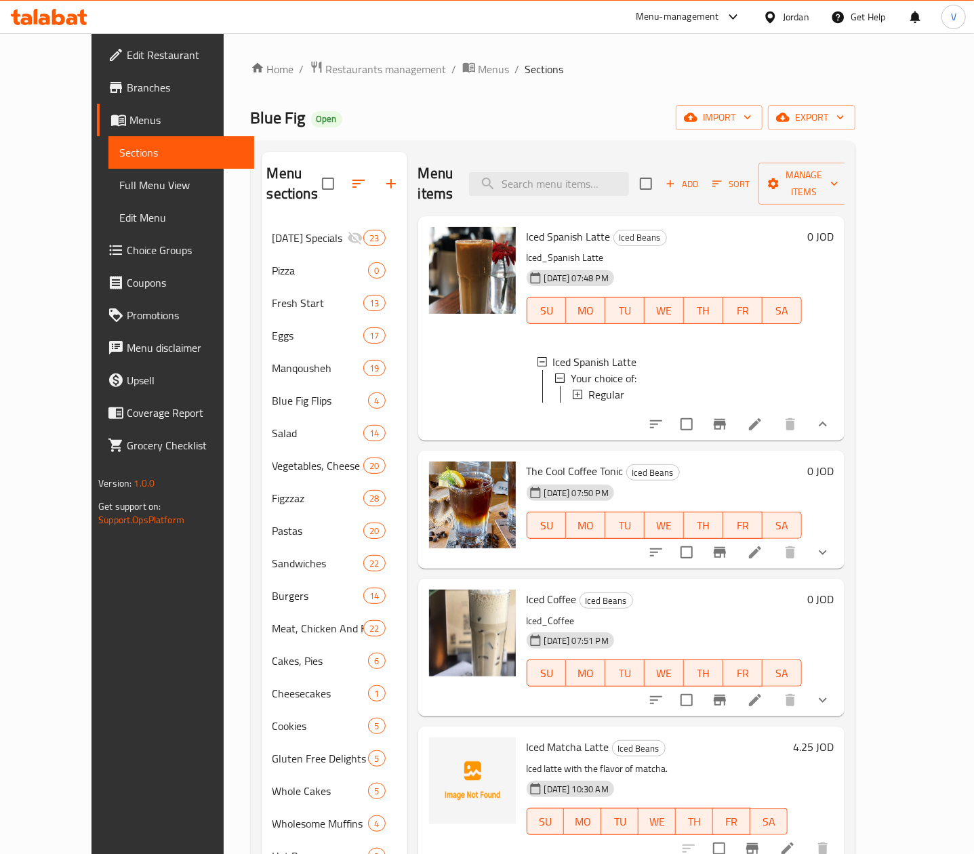
click at [763, 422] on icon at bounding box center [755, 424] width 16 height 16
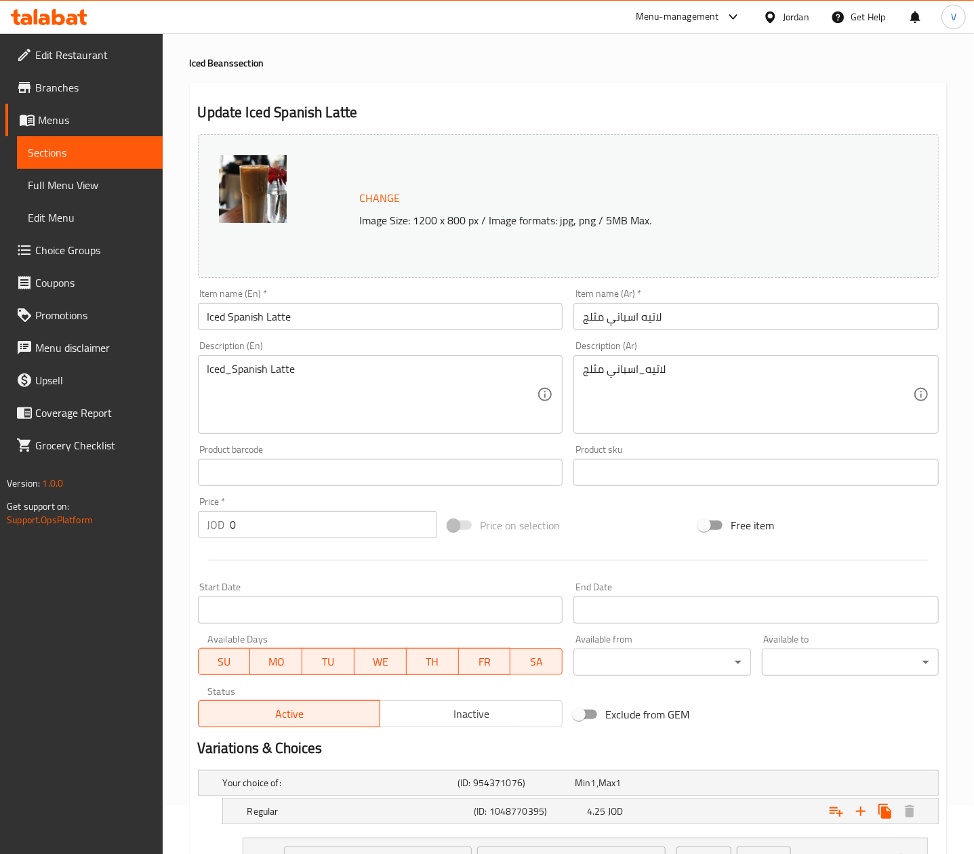
scroll to position [163, 0]
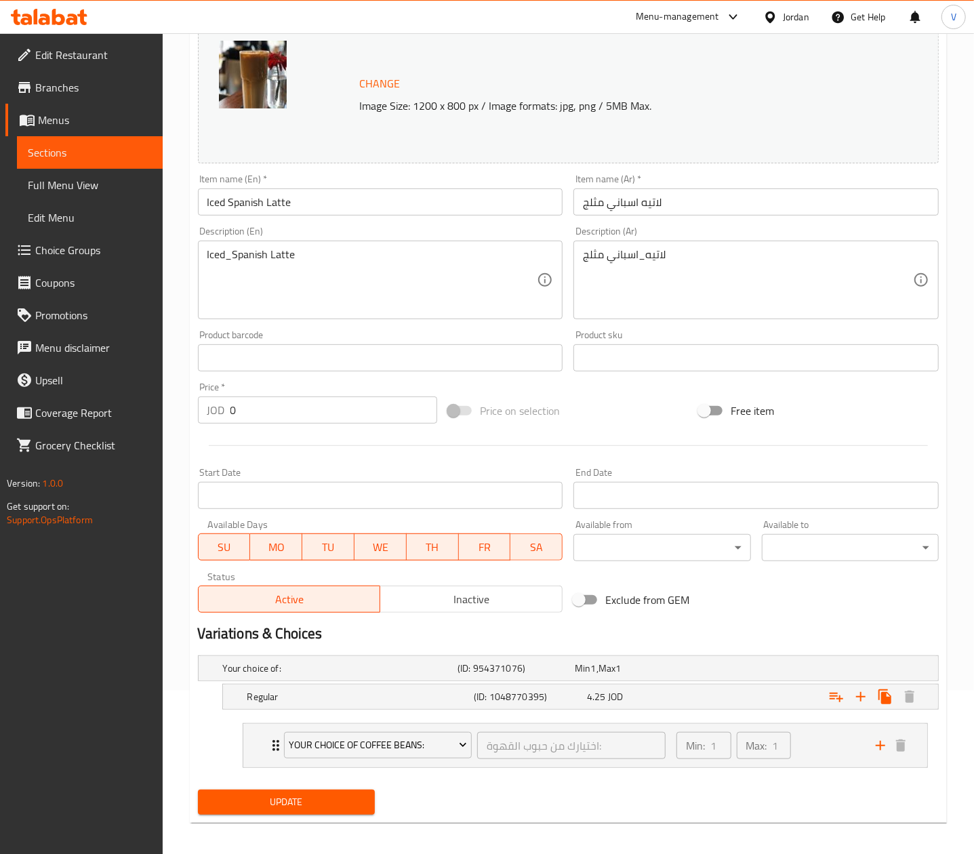
drag, startPoint x: 682, startPoint y: 699, endPoint x: 702, endPoint y: 714, distance: 25.2
click at [683, 699] on div "4.25 JOD" at bounding box center [641, 697] width 108 height 14
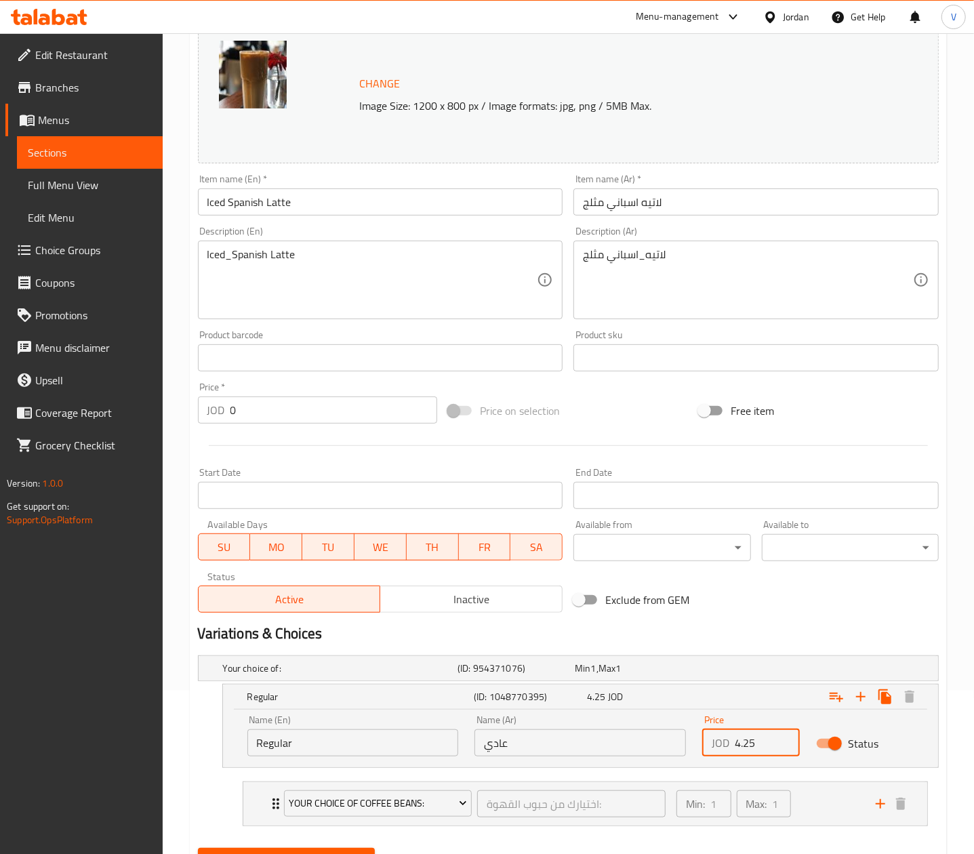
drag, startPoint x: 759, startPoint y: 750, endPoint x: 743, endPoint y: 745, distance: 16.3
click at [743, 745] on input "4.25" at bounding box center [767, 742] width 65 height 27
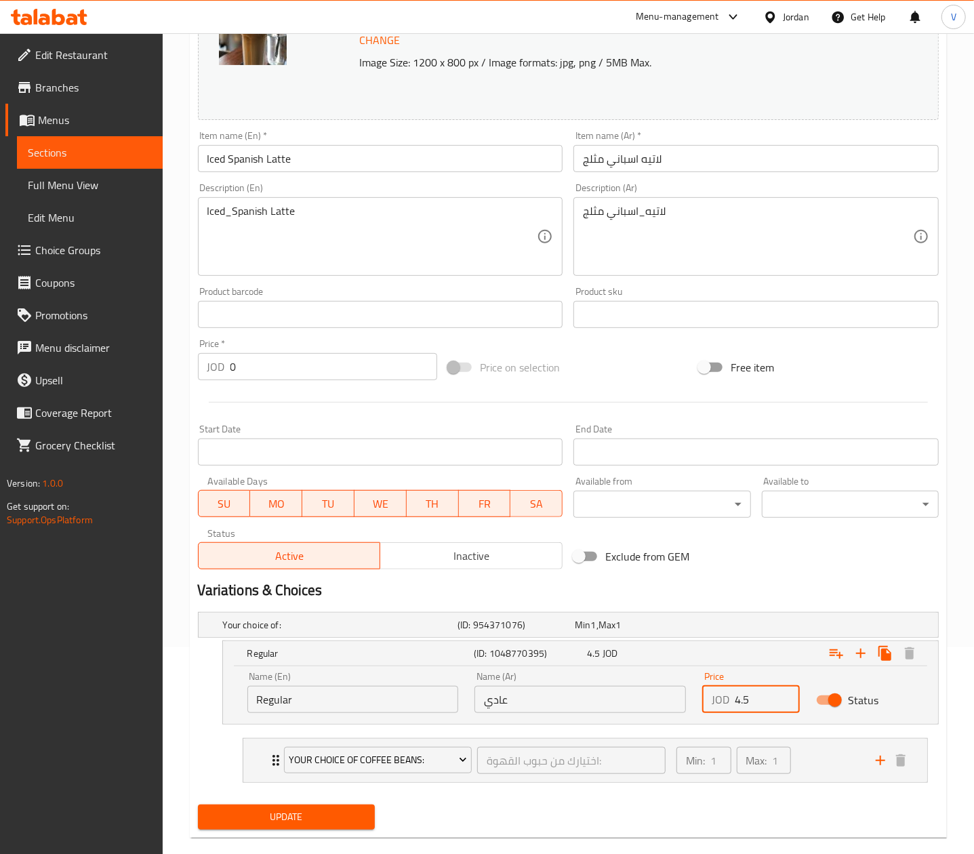
scroll to position [230, 0]
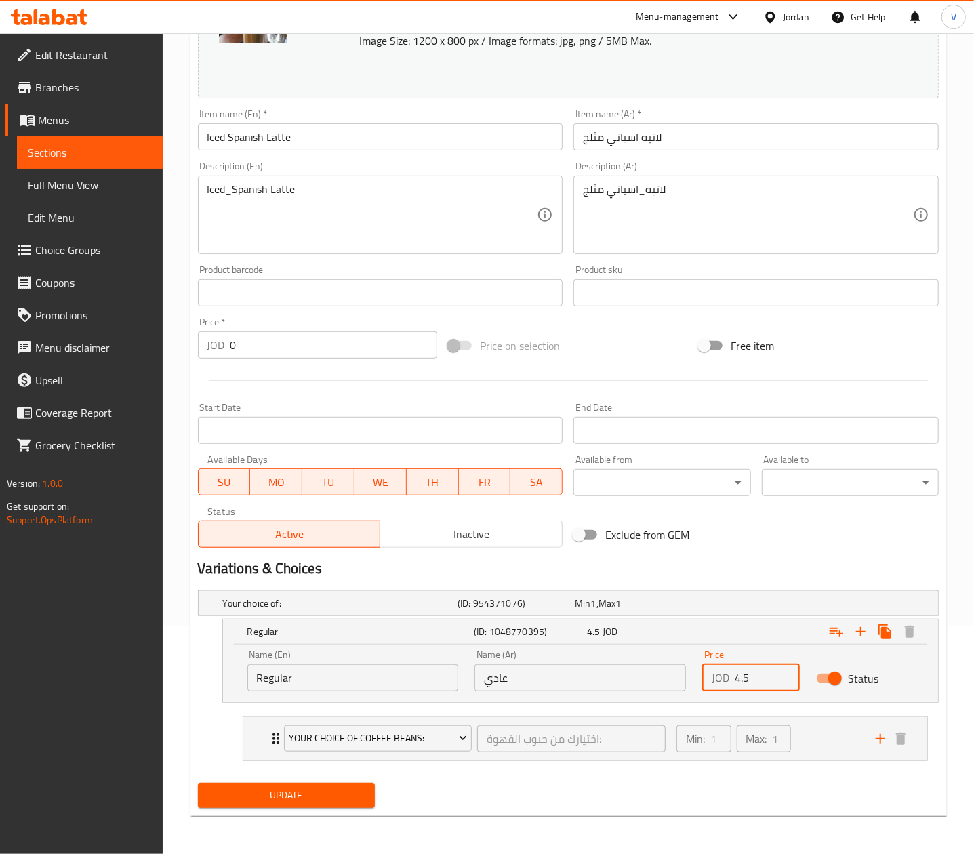
type input "4.5"
click at [329, 797] on span "Update" at bounding box center [286, 795] width 155 height 17
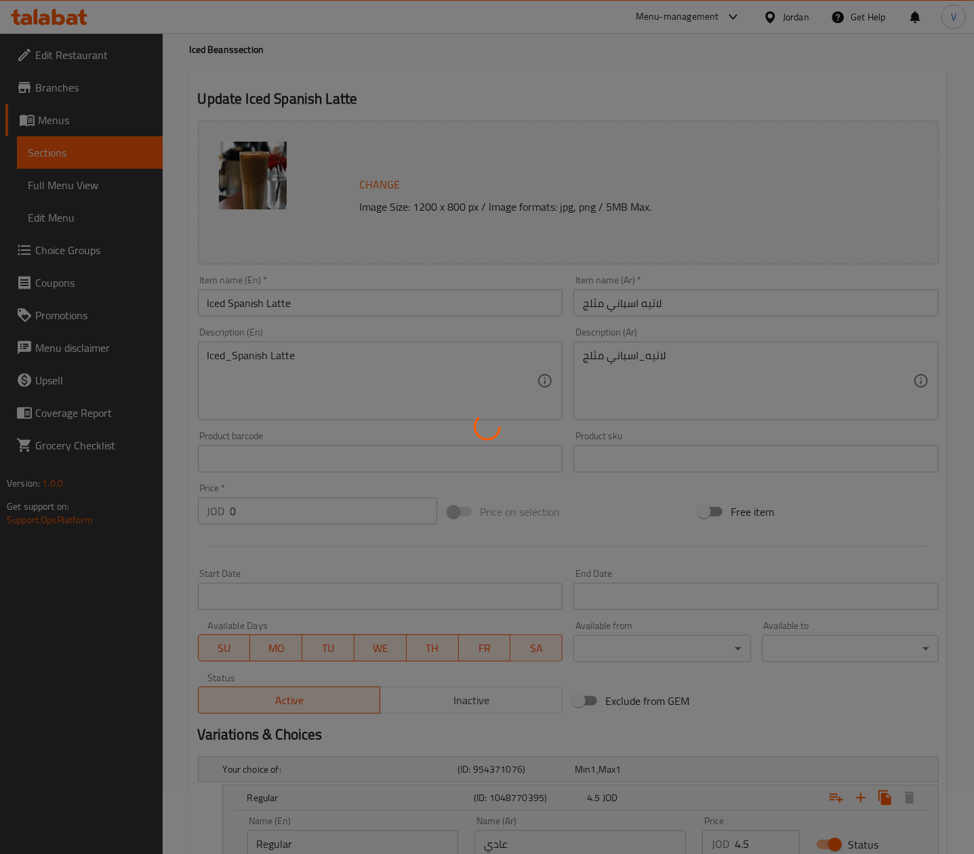
scroll to position [0, 0]
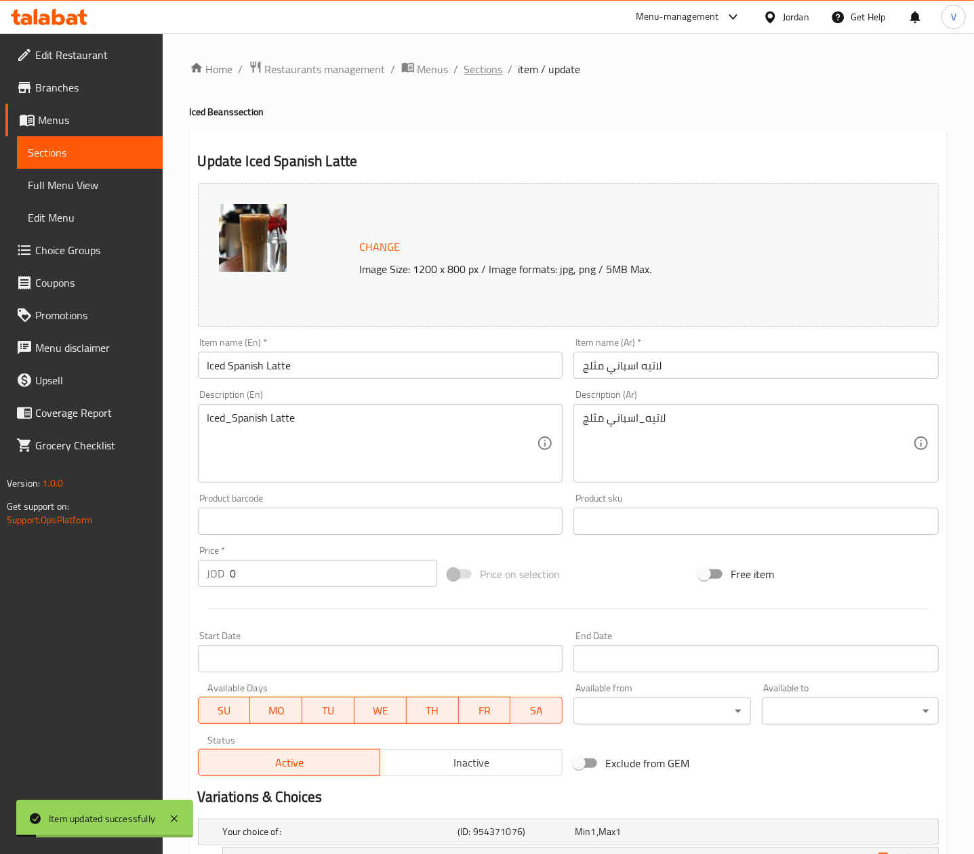
click at [487, 75] on span "Sections" at bounding box center [483, 69] width 39 height 16
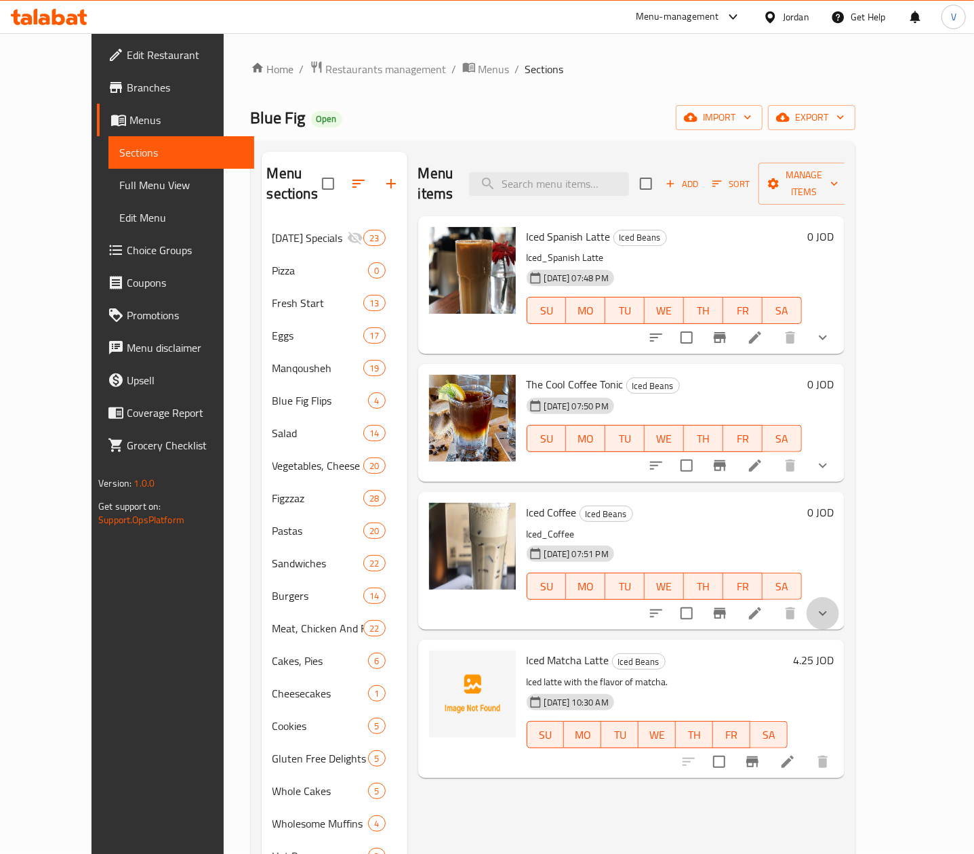
click at [839, 598] on button "show more" at bounding box center [822, 613] width 33 height 33
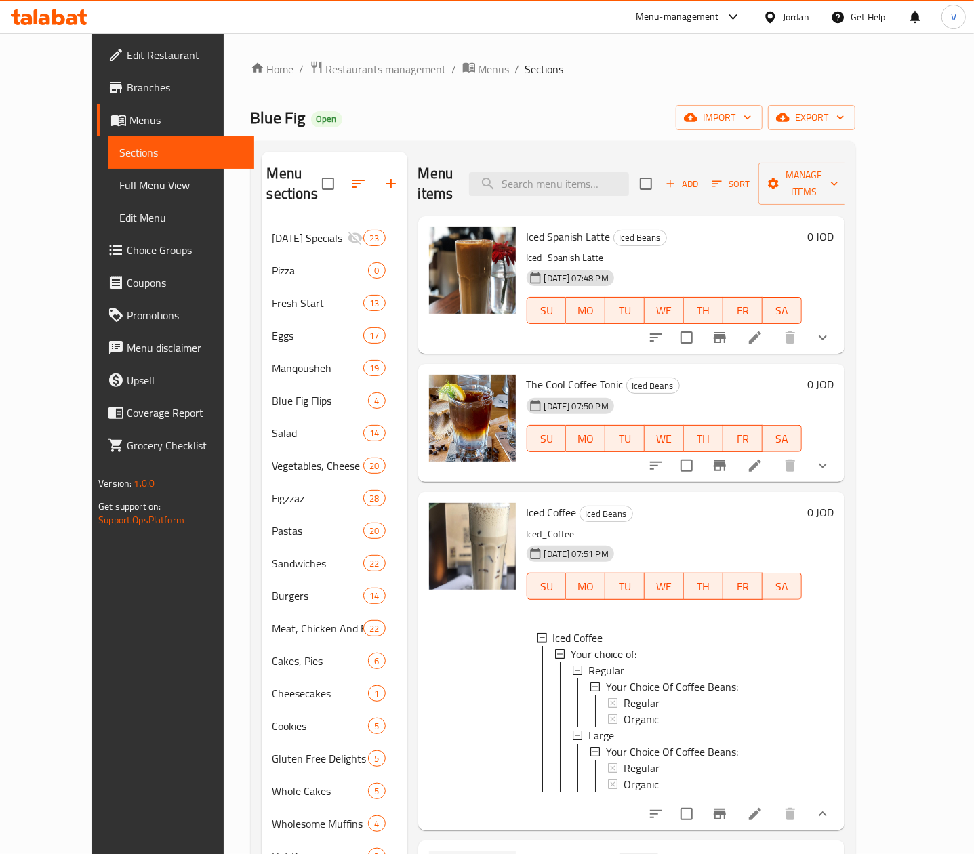
click at [834, 375] on h6 "0 JOD" at bounding box center [820, 384] width 26 height 19
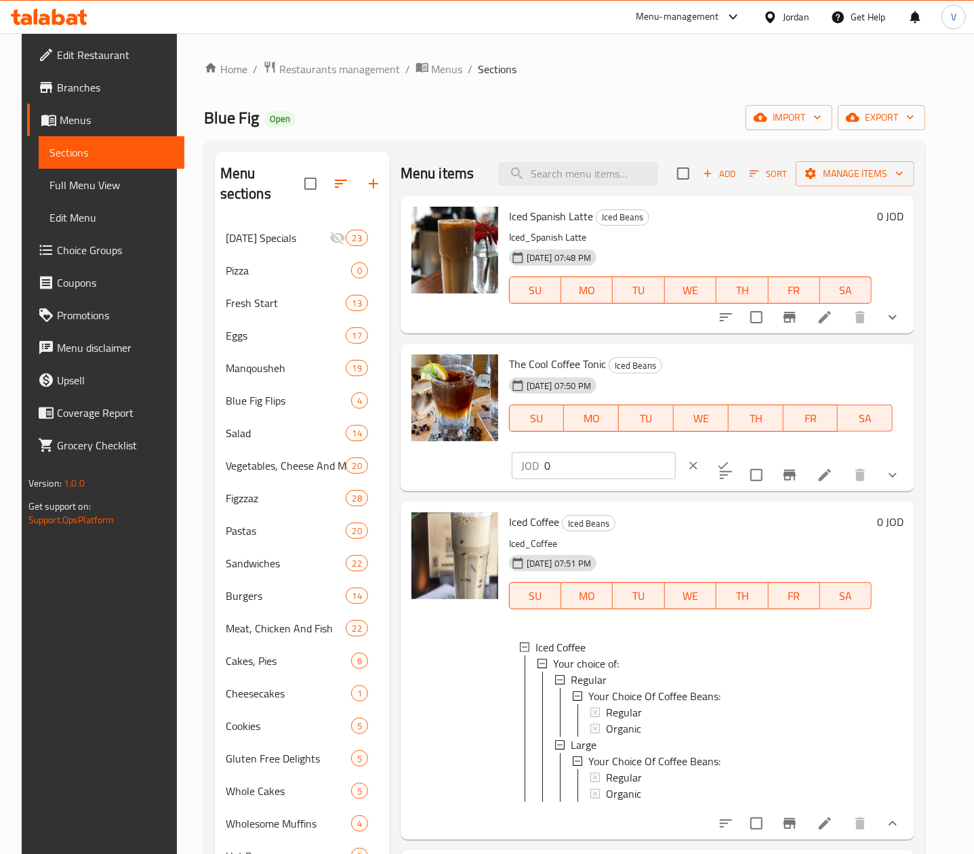
drag, startPoint x: 915, startPoint y: 449, endPoint x: 903, endPoint y: 451, distance: 11.7
click at [901, 467] on icon "show more" at bounding box center [892, 475] width 16 height 16
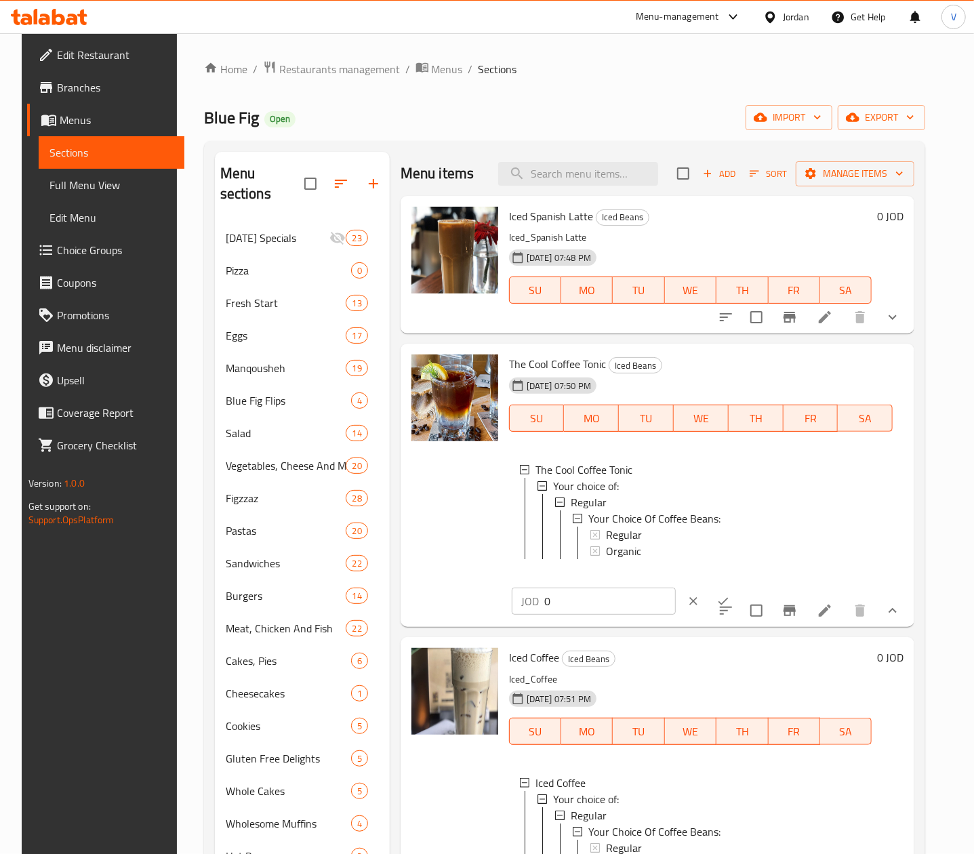
click at [815, 611] on li at bounding box center [825, 610] width 38 height 24
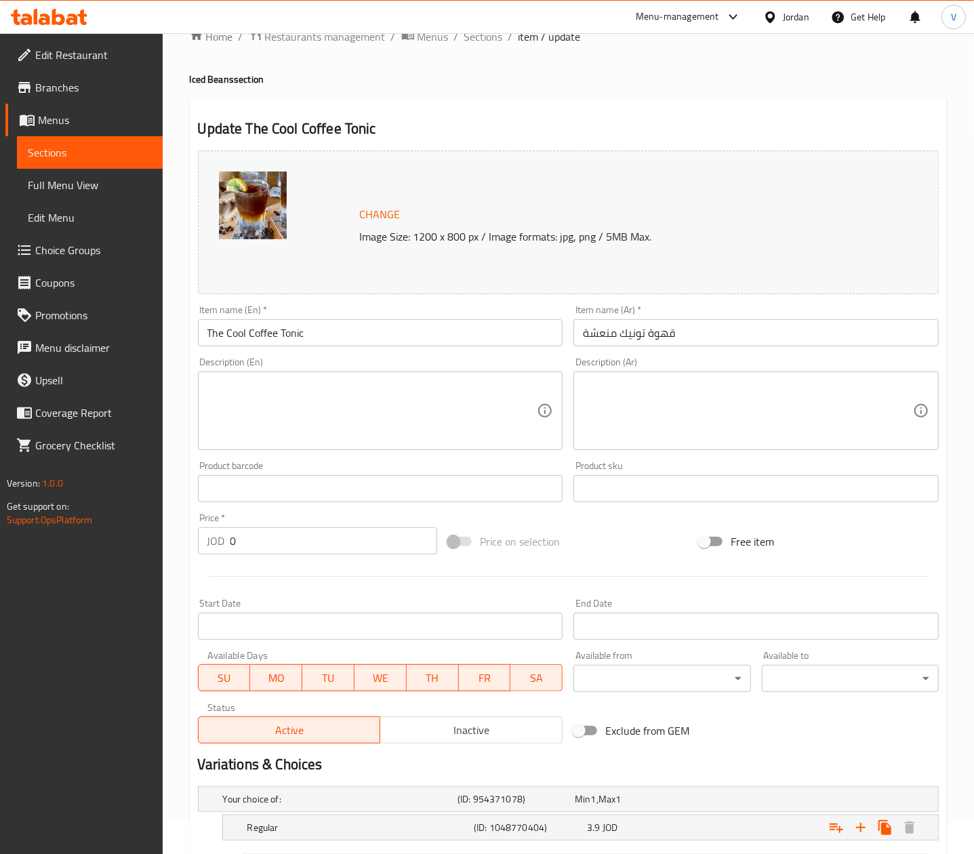
scroll to position [172, 0]
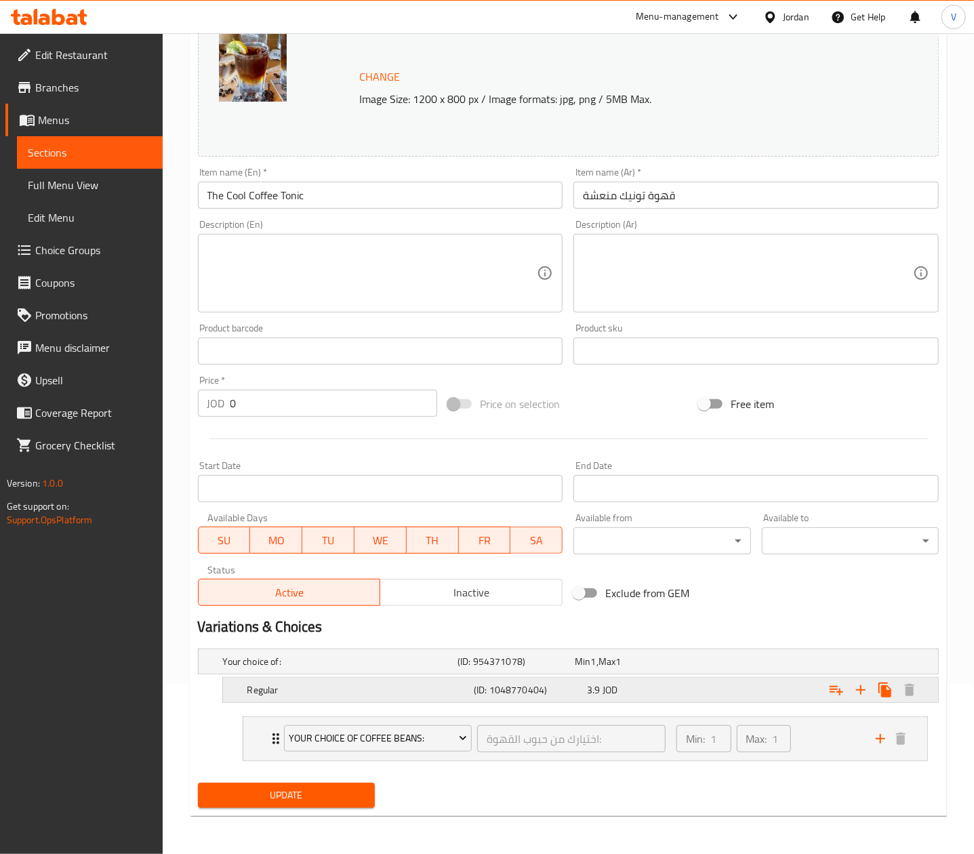
click at [657, 674] on div "Your choice of: (ID: 954371078) Min 1 , Max 1 Name (En) Your choice of: Name (E…" at bounding box center [568, 710] width 752 height 134
click at [659, 684] on div "3.9 JOD" at bounding box center [641, 690] width 108 height 14
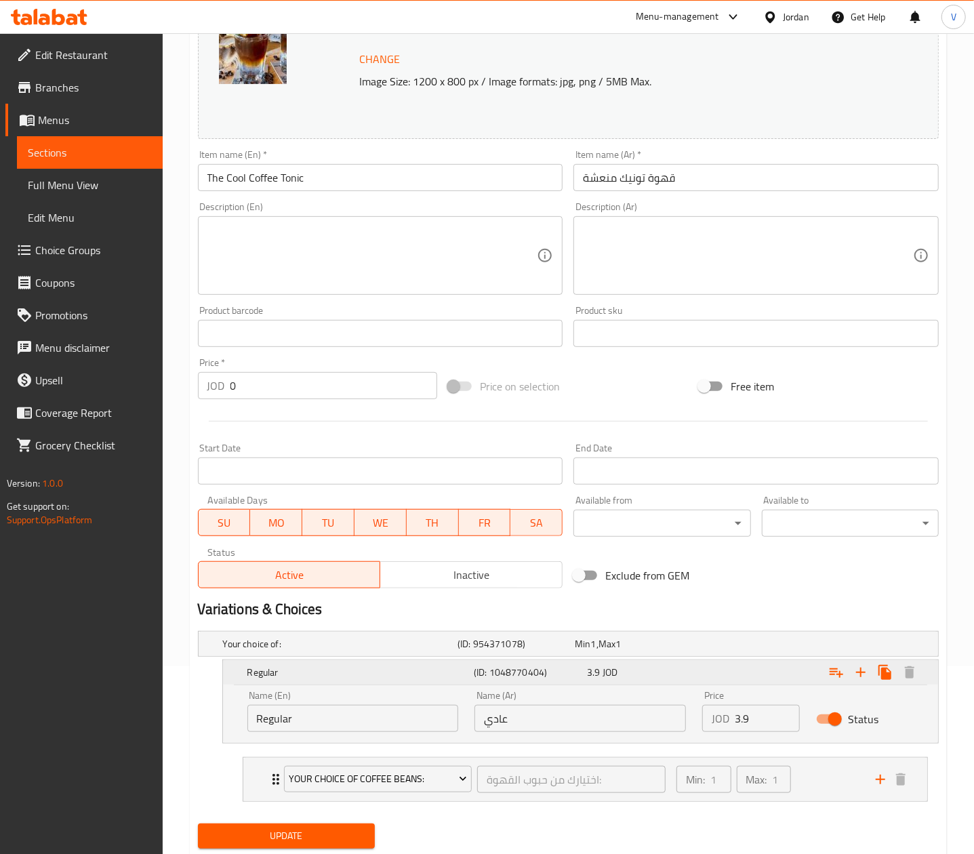
scroll to position [230, 0]
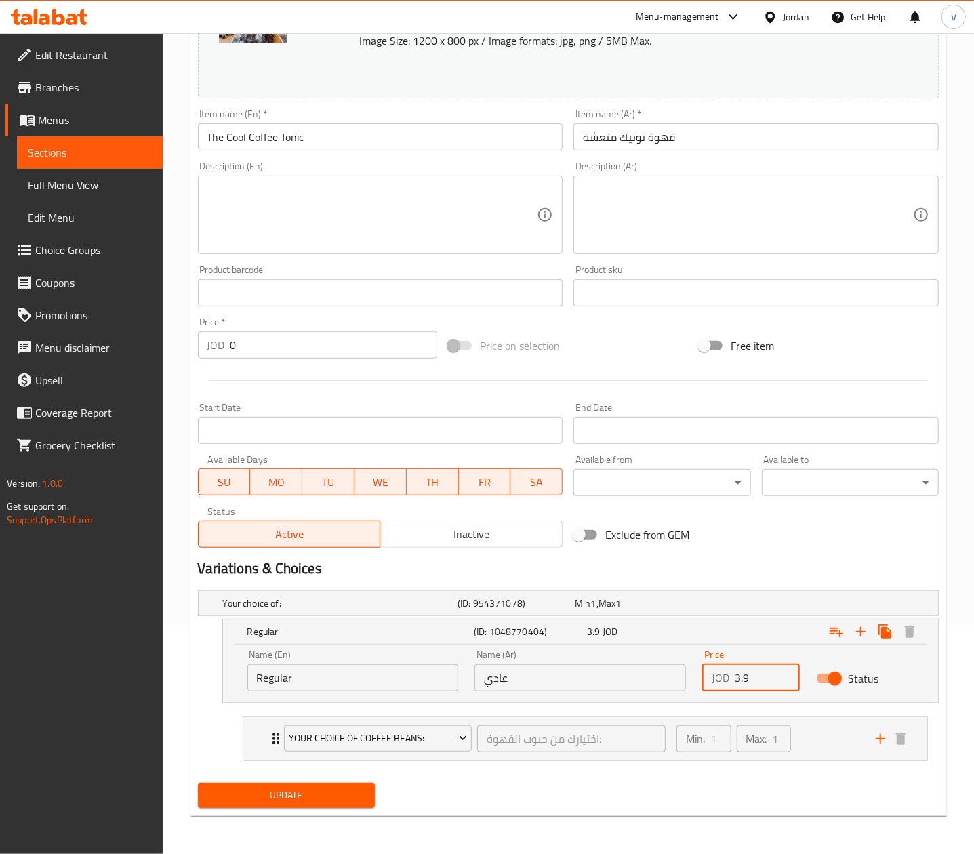
drag, startPoint x: 739, startPoint y: 680, endPoint x: 627, endPoint y: 658, distance: 113.9
click at [627, 661] on div "Name (En) Regular Name (En) Name (Ar) عادي Name (Ar) Price JOD 3.9 Price Status" at bounding box center [580, 671] width 682 height 58
type input "4.5"
click at [297, 805] on button "Update" at bounding box center [286, 795] width 177 height 25
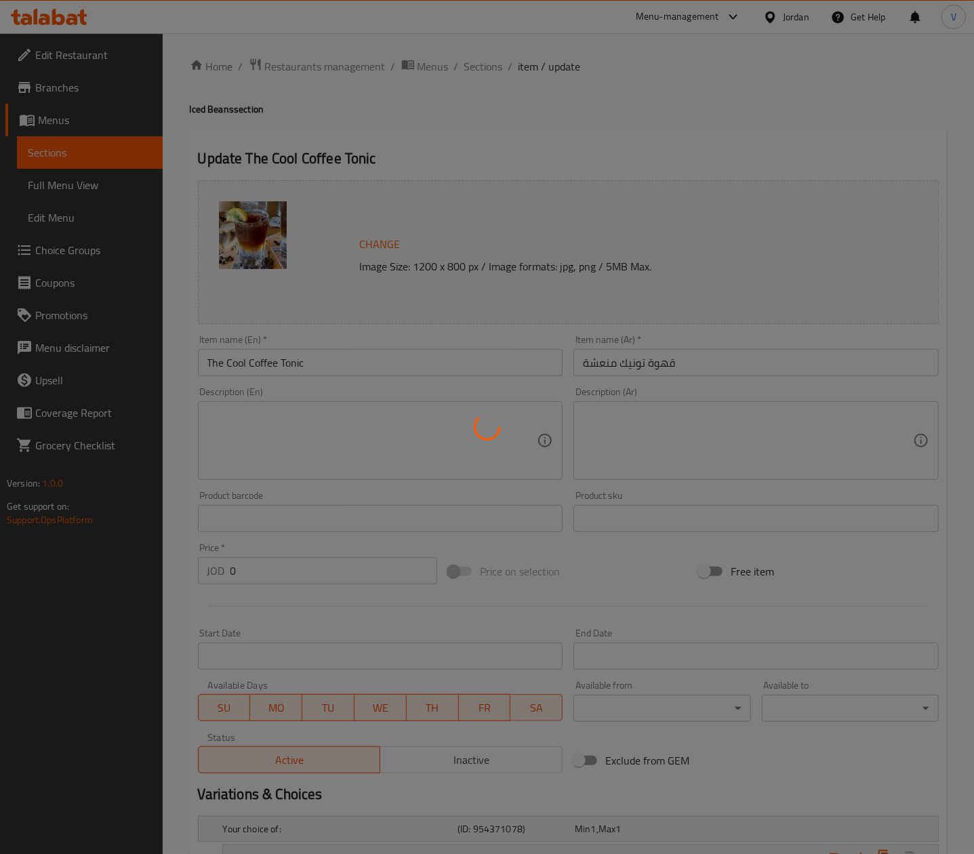
scroll to position [0, 0]
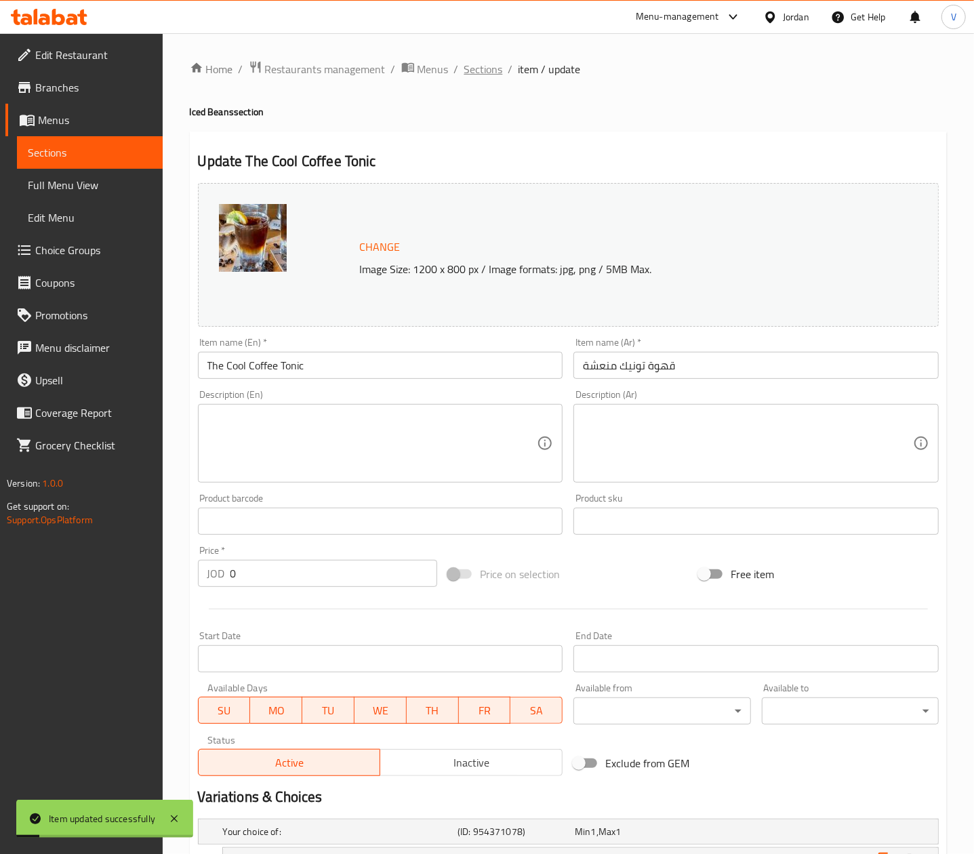
click at [495, 67] on span "Sections" at bounding box center [483, 69] width 39 height 16
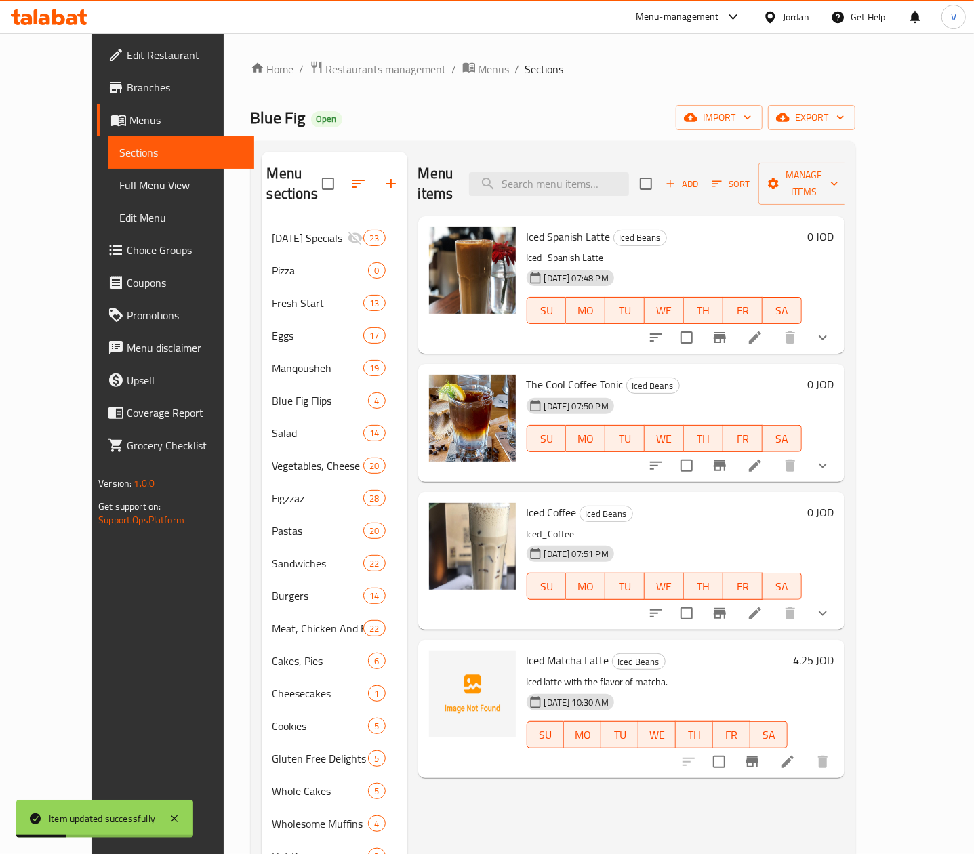
click at [827, 611] on icon "show more" at bounding box center [823, 613] width 8 height 5
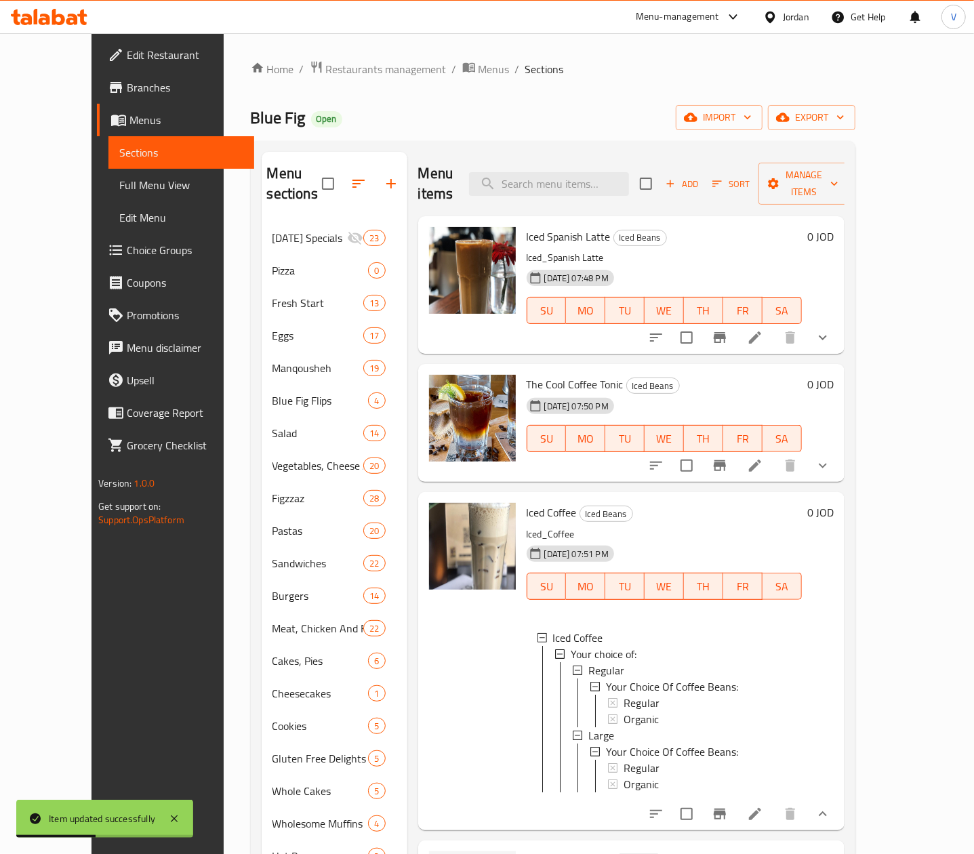
click at [774, 818] on li at bounding box center [755, 814] width 38 height 24
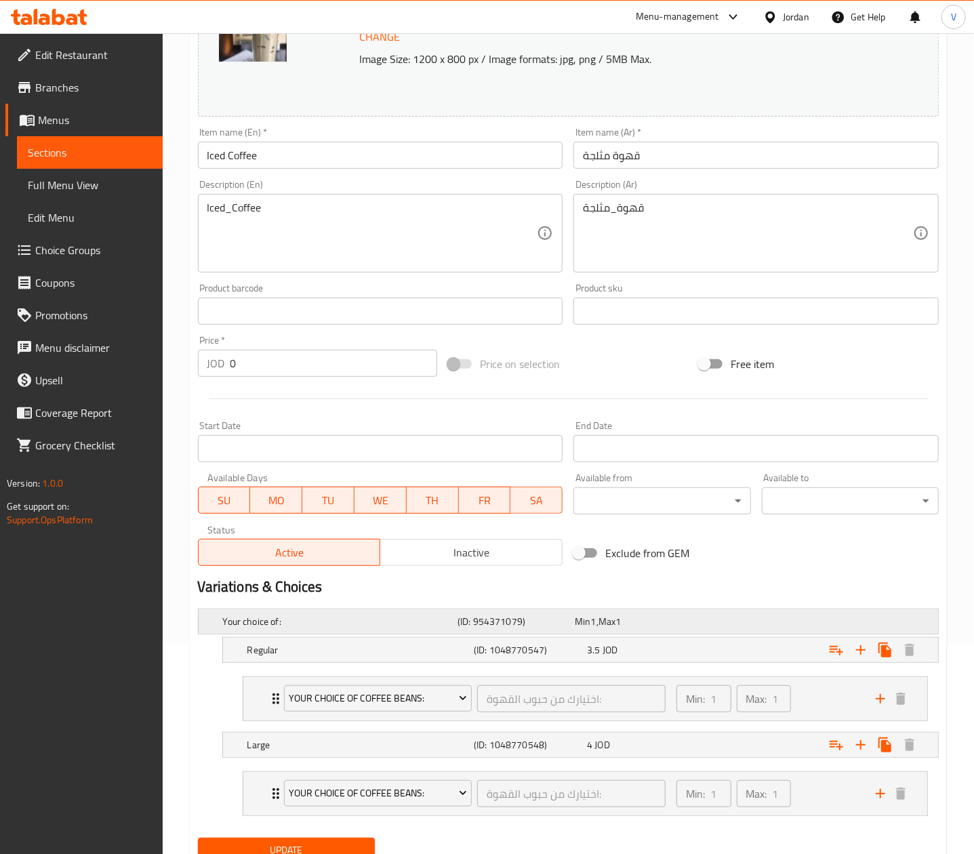
scroll to position [268, 0]
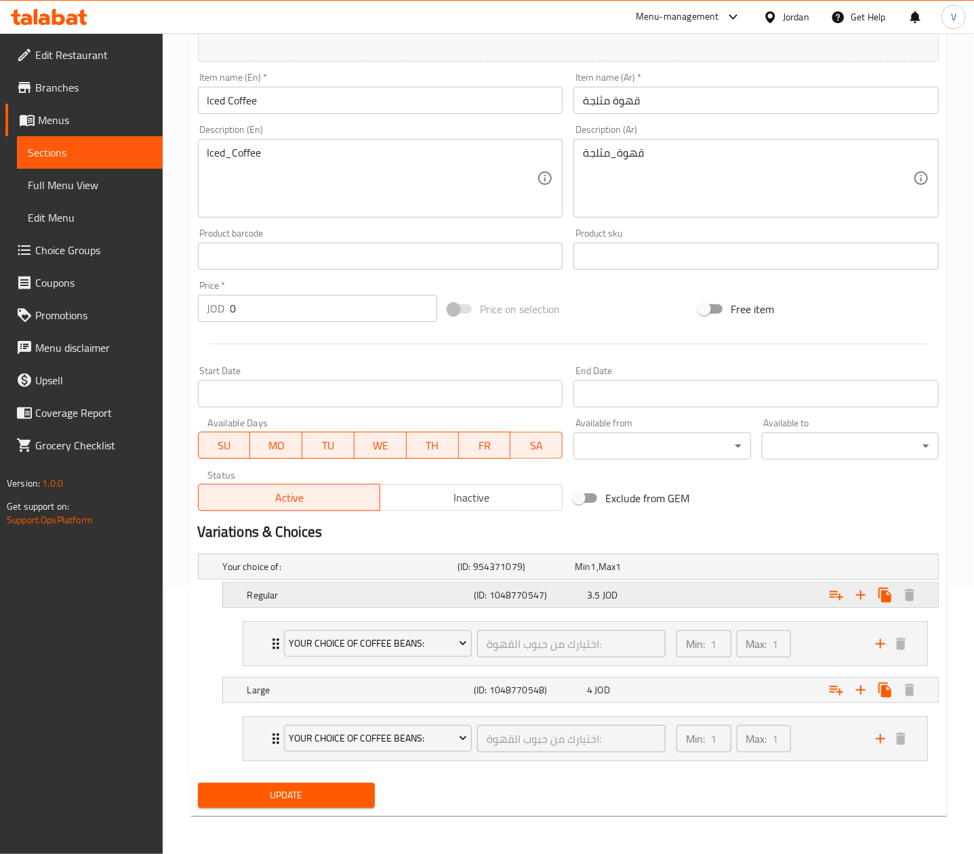
click at [674, 598] on div "3.5 JOD" at bounding box center [641, 595] width 108 height 14
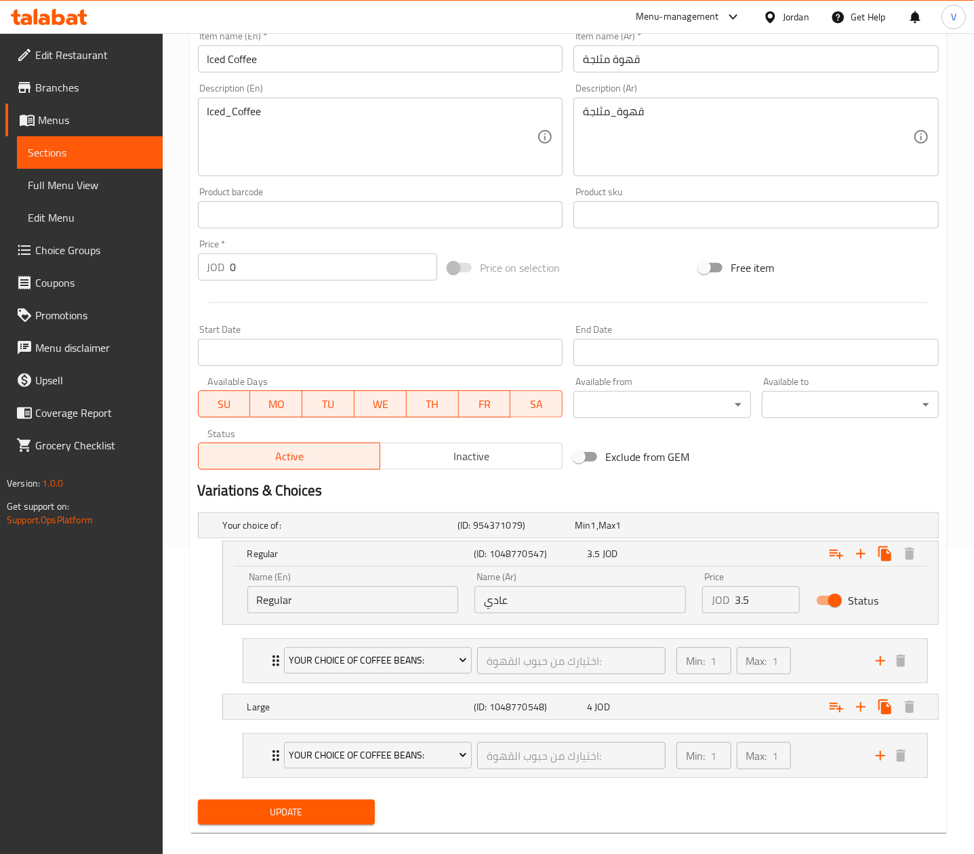
scroll to position [327, 0]
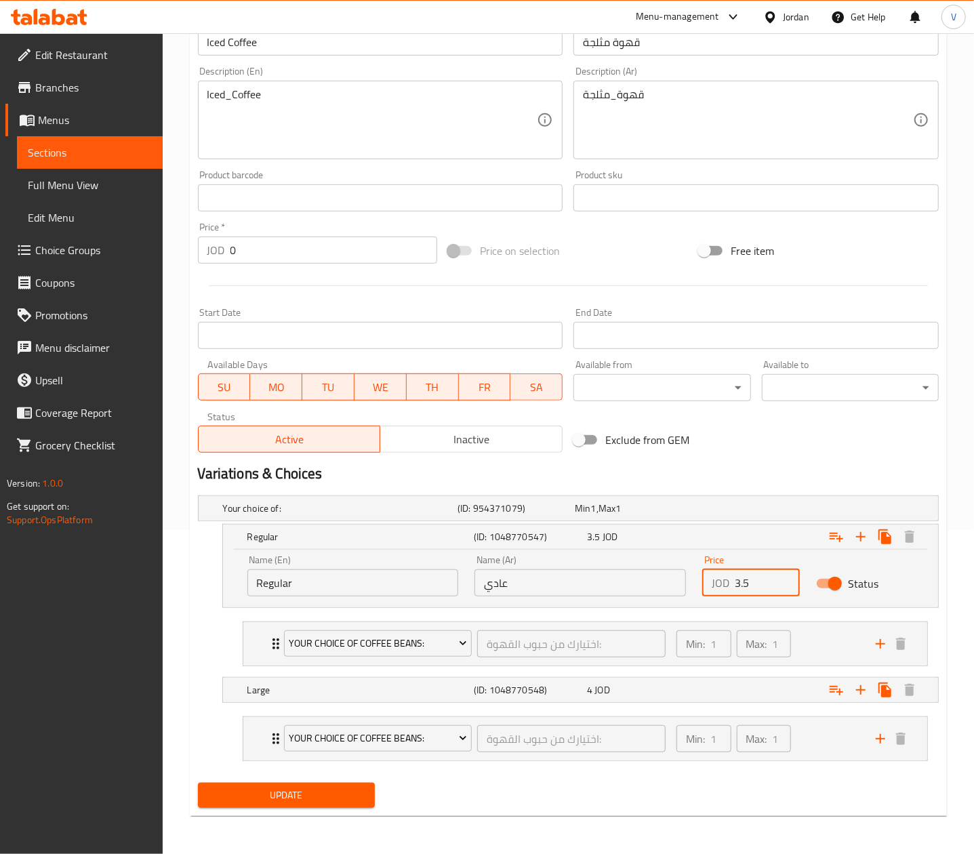
click at [762, 579] on input "3.5" at bounding box center [767, 582] width 65 height 27
type input "3.75"
click at [711, 696] on div "Expand" at bounding box center [810, 690] width 226 height 30
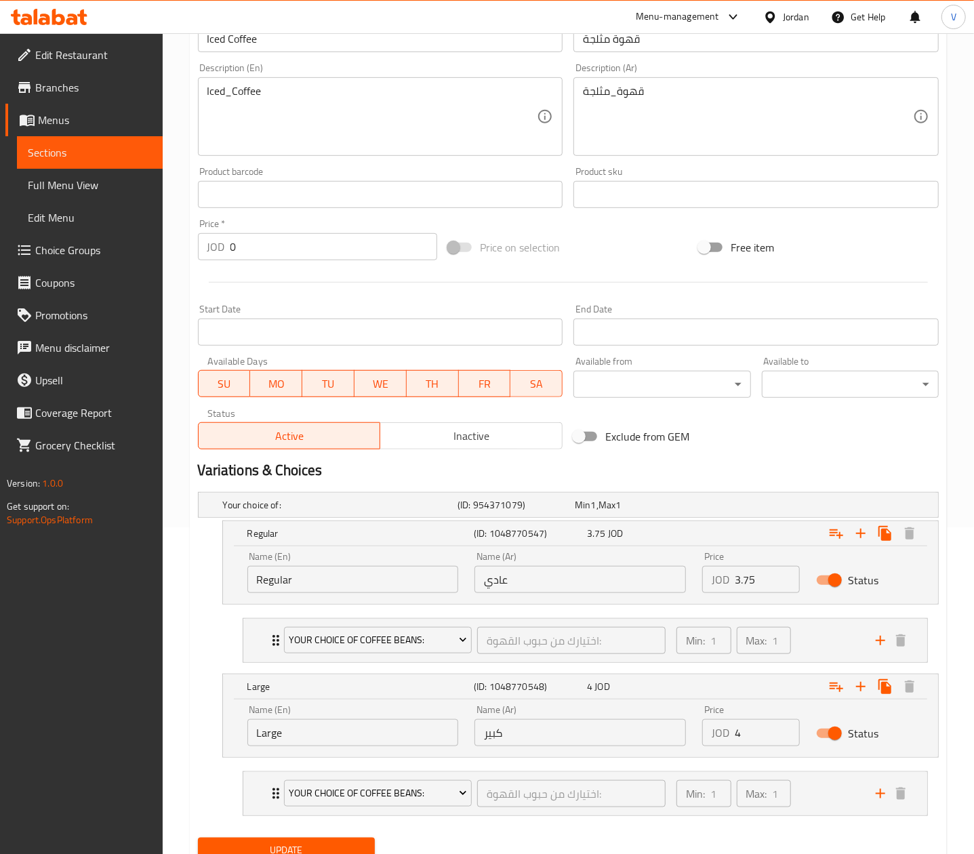
click at [749, 732] on input "4" at bounding box center [767, 732] width 65 height 27
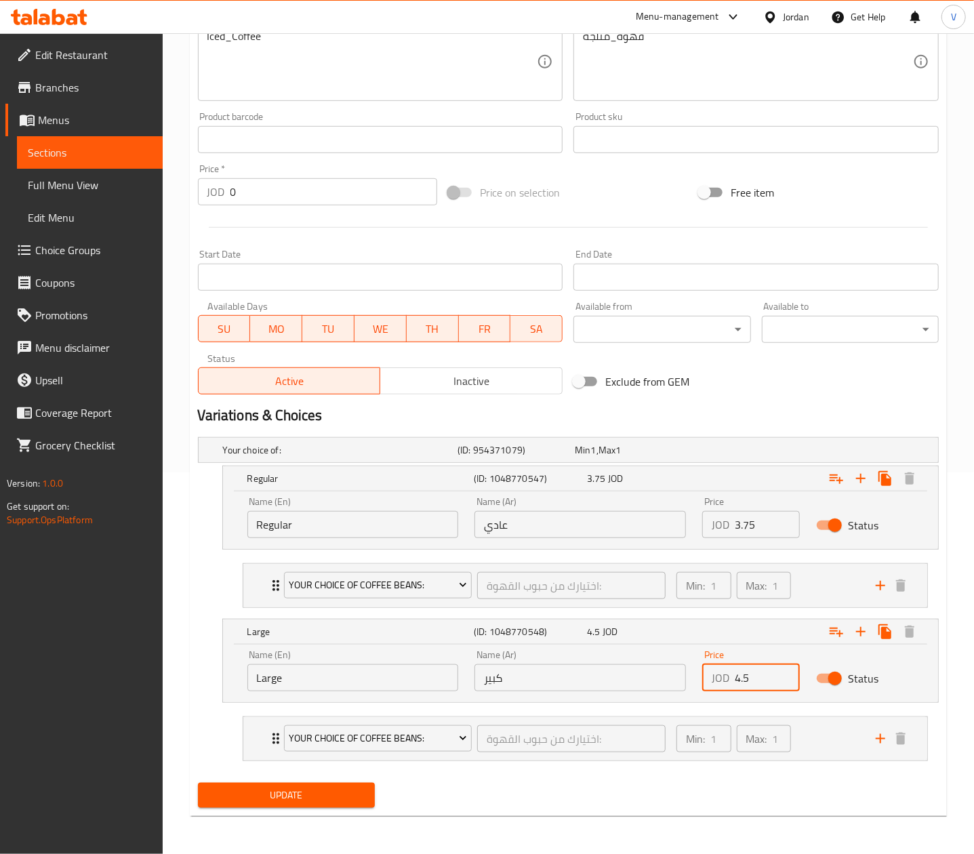
type input "4.5"
click at [239, 796] on span "Update" at bounding box center [286, 795] width 155 height 17
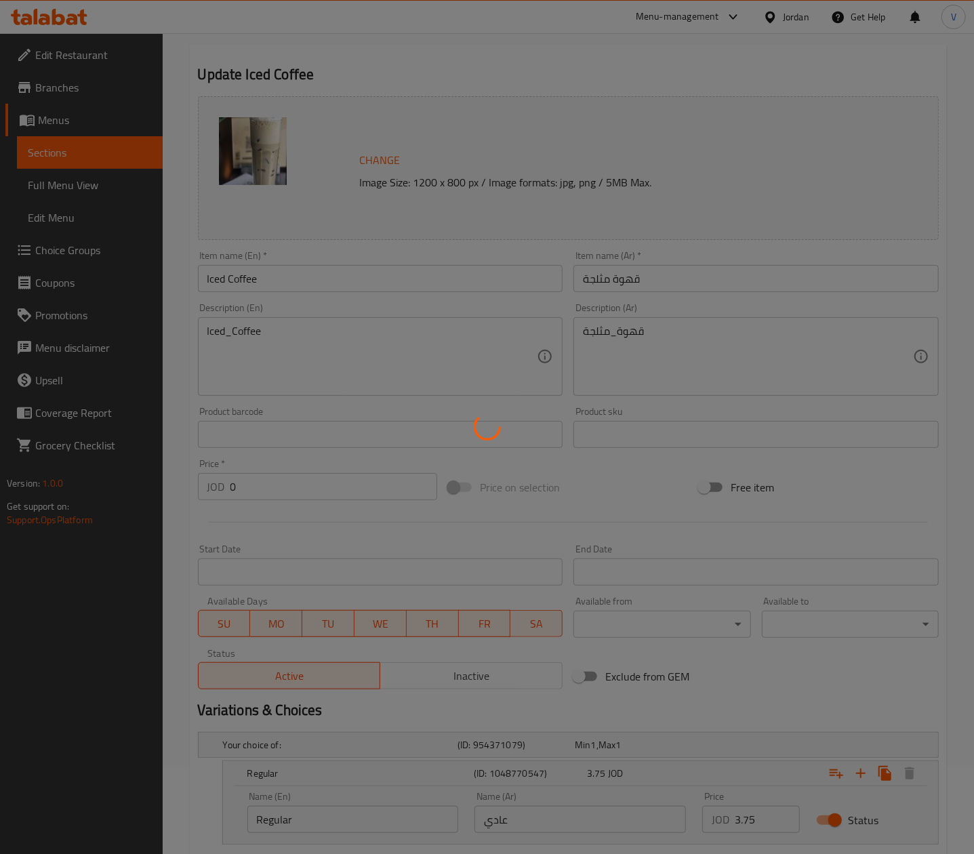
scroll to position [0, 0]
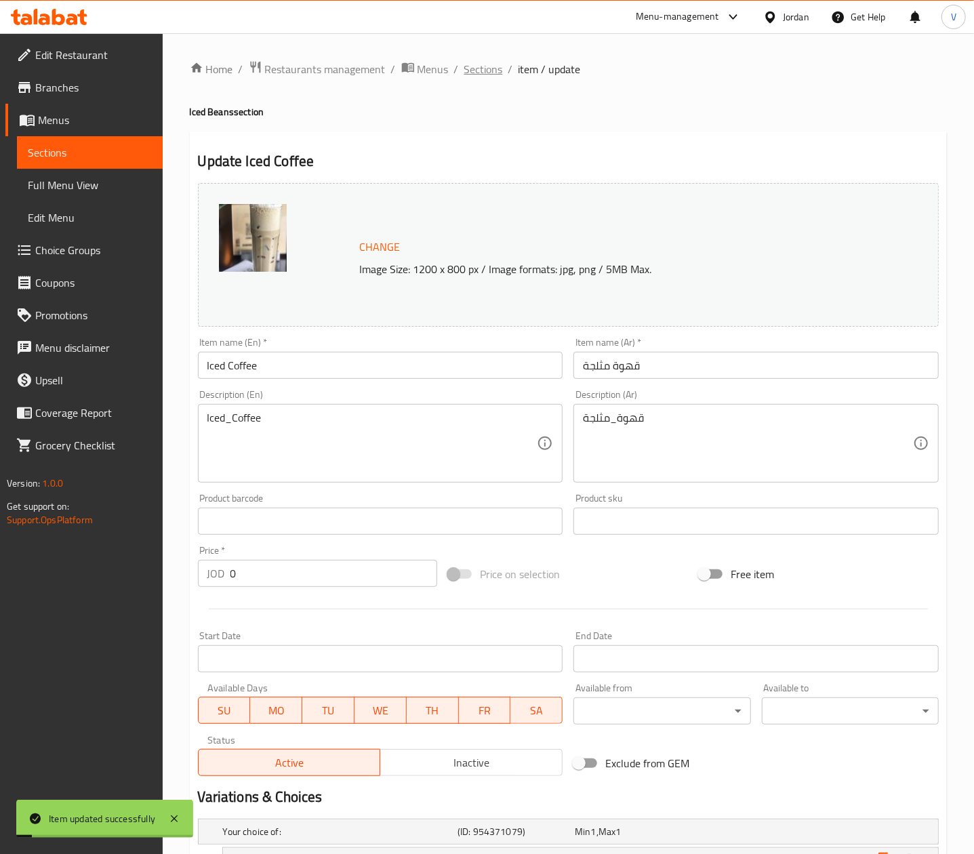
click at [481, 70] on span "Sections" at bounding box center [483, 69] width 39 height 16
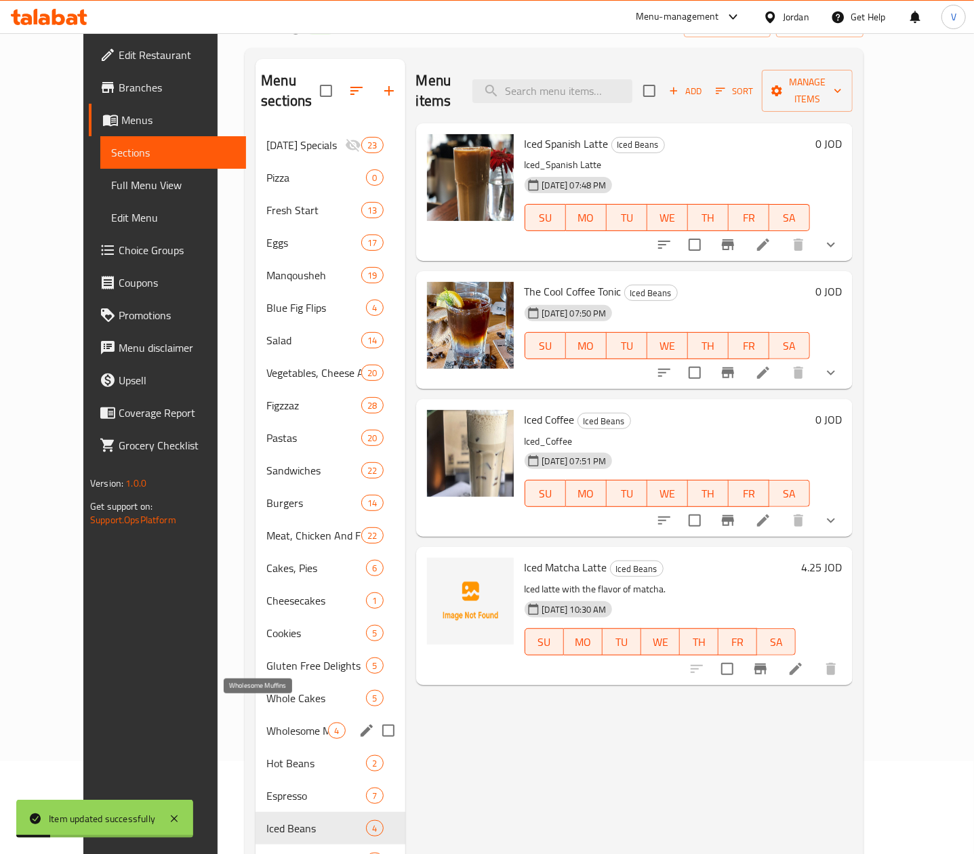
scroll to position [136, 0]
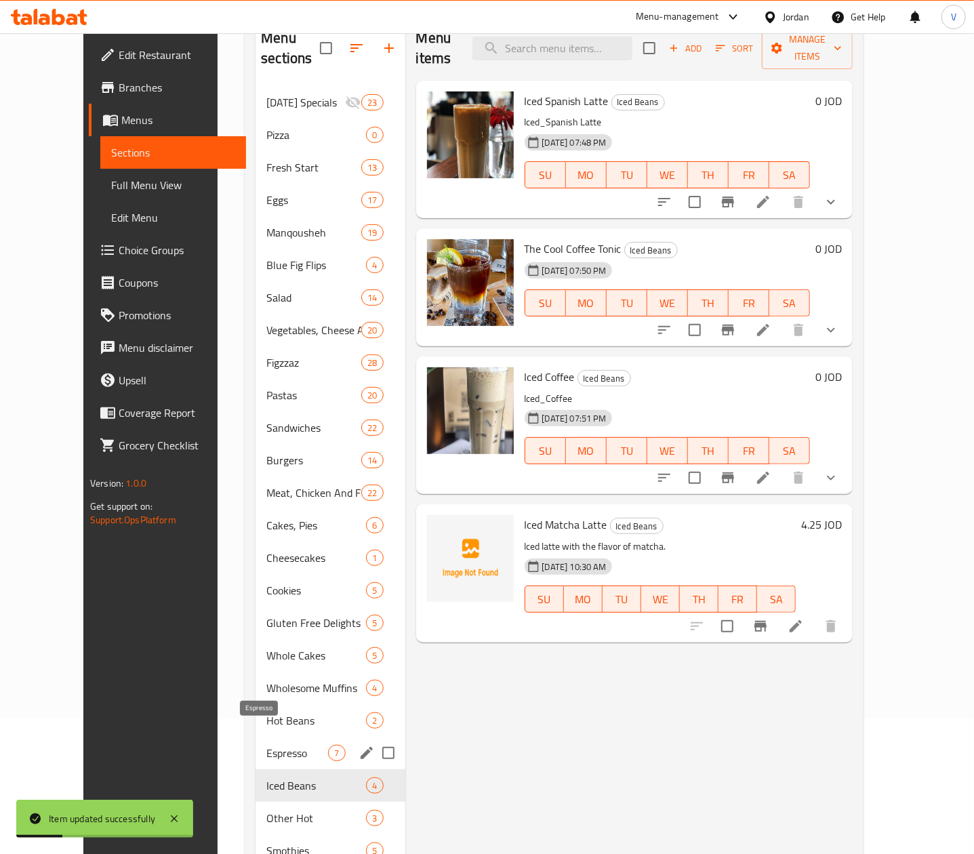
click at [266, 745] on span "Espresso" at bounding box center [297, 753] width 62 height 16
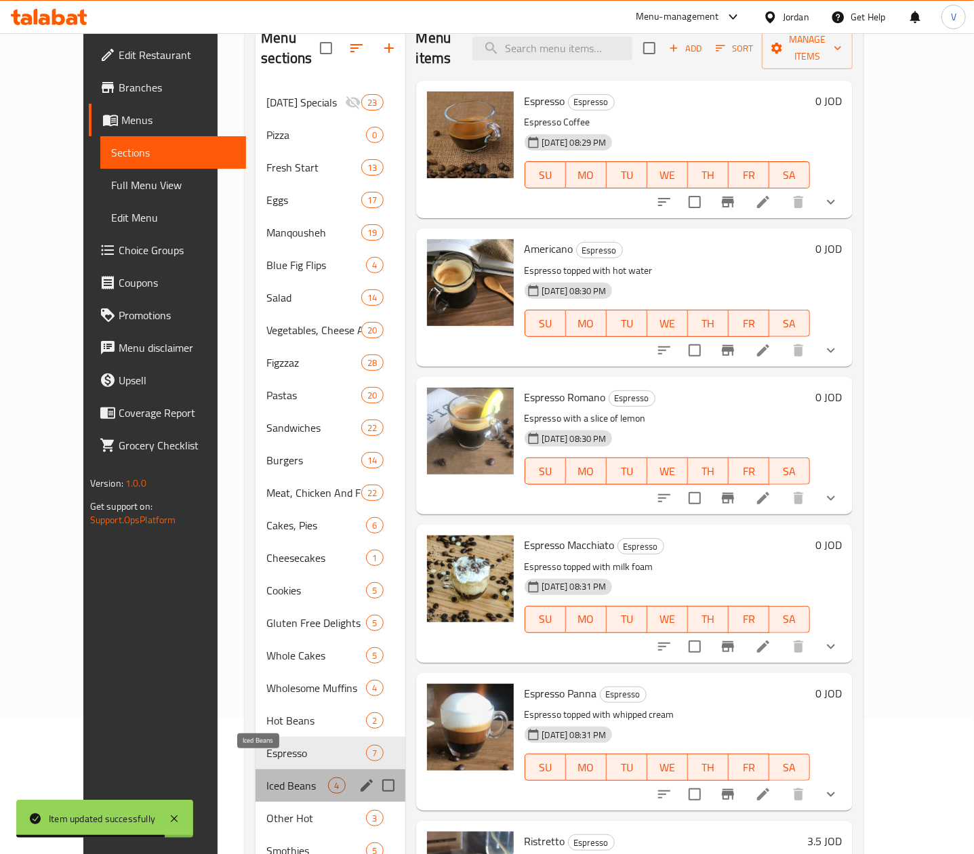
click at [266, 777] on span "Iced Beans" at bounding box center [297, 785] width 62 height 16
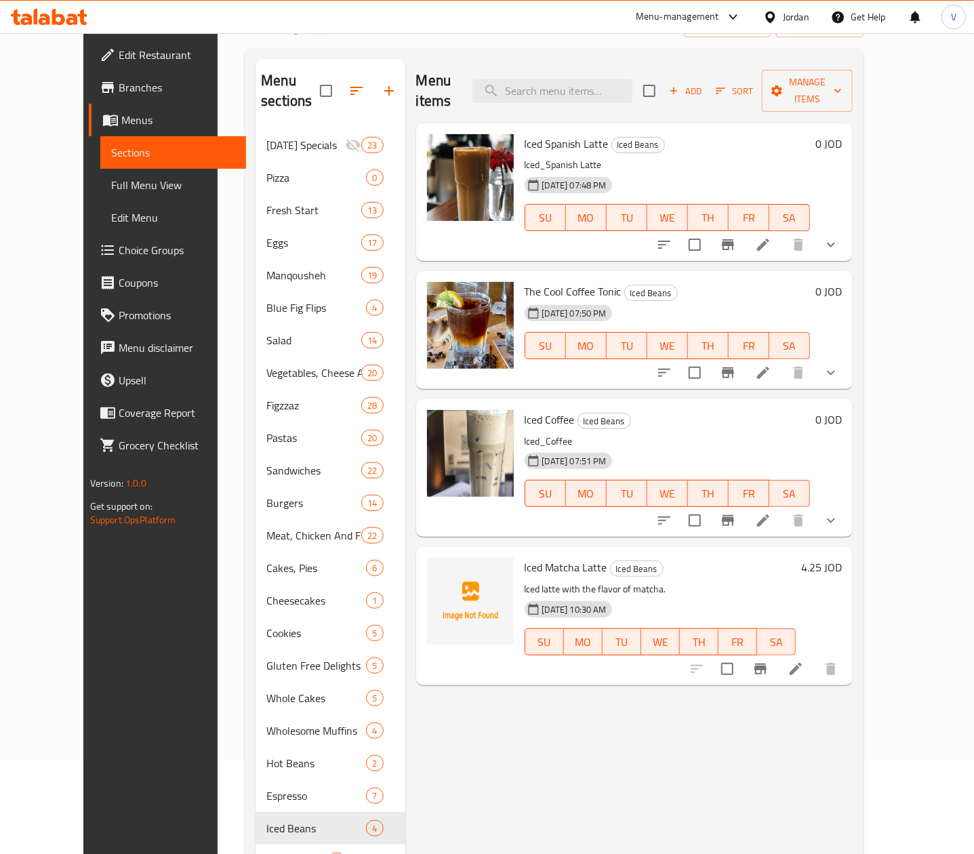
scroll to position [136, 0]
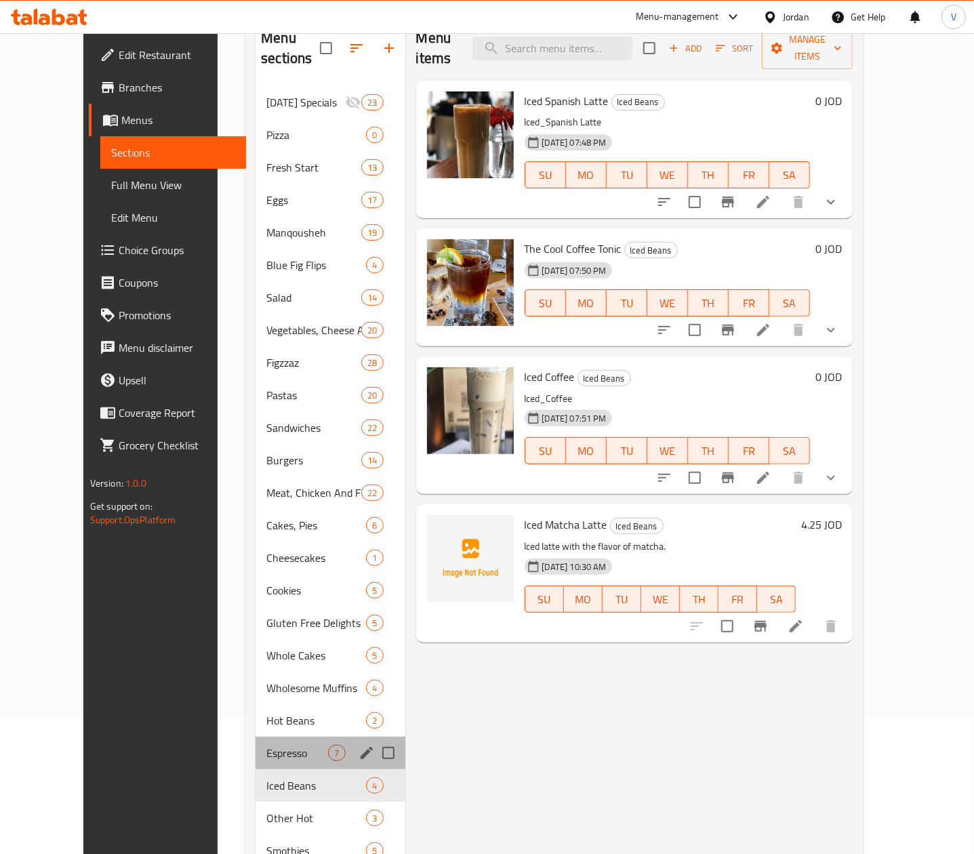
click at [281, 745] on span "Espresso" at bounding box center [297, 753] width 62 height 16
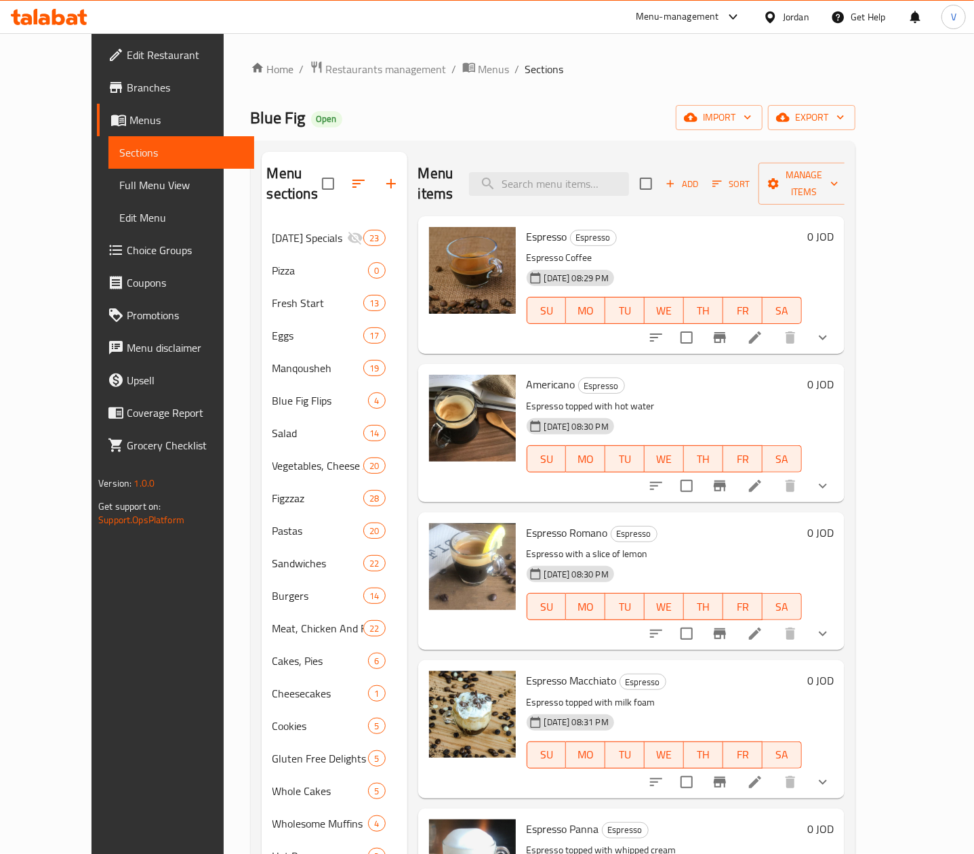
click at [839, 321] on button "show more" at bounding box center [822, 337] width 33 height 33
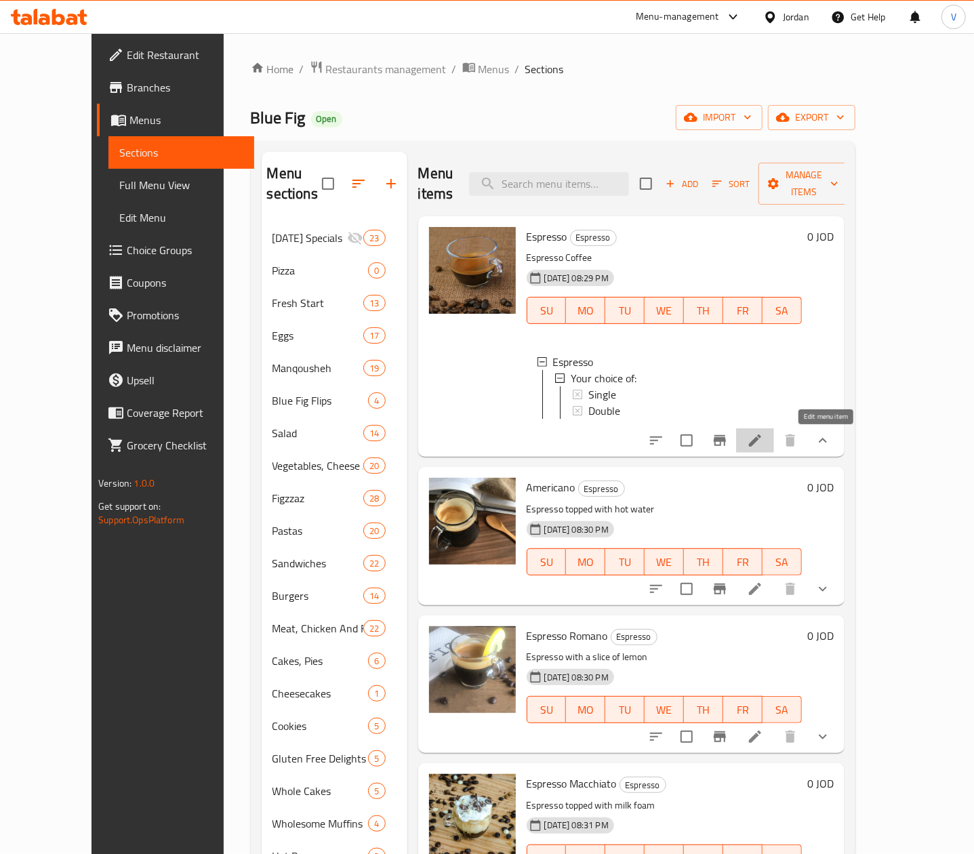
click at [763, 436] on icon at bounding box center [755, 440] width 16 height 16
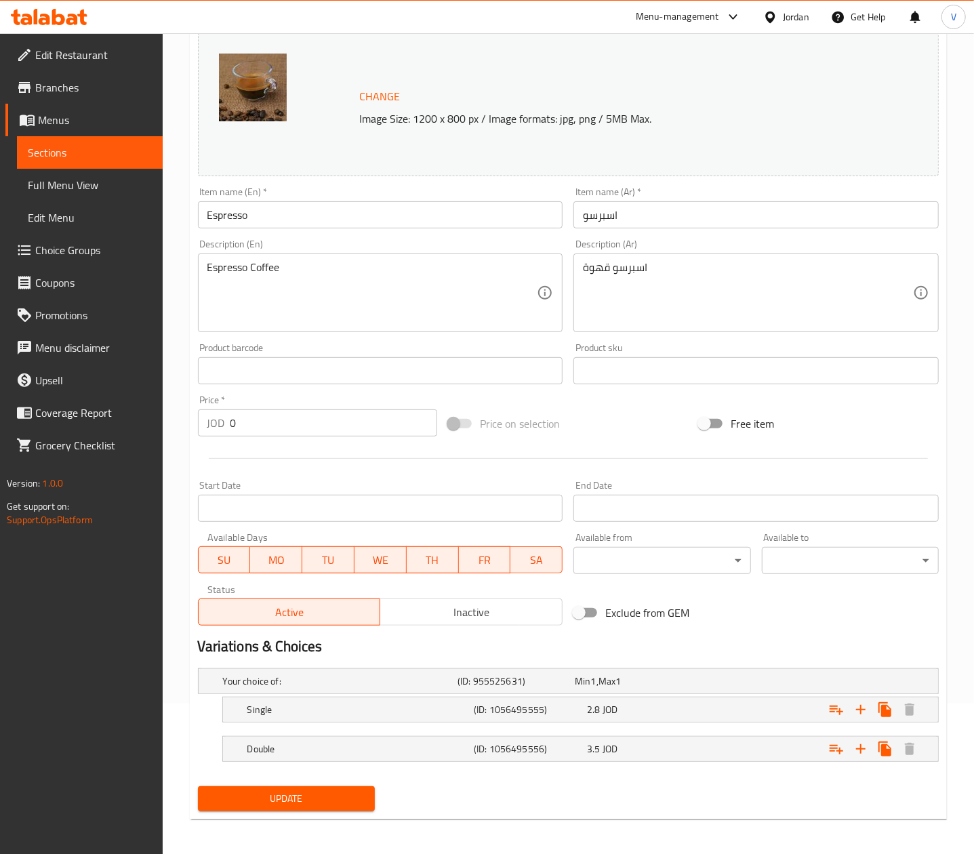
scroll to position [155, 0]
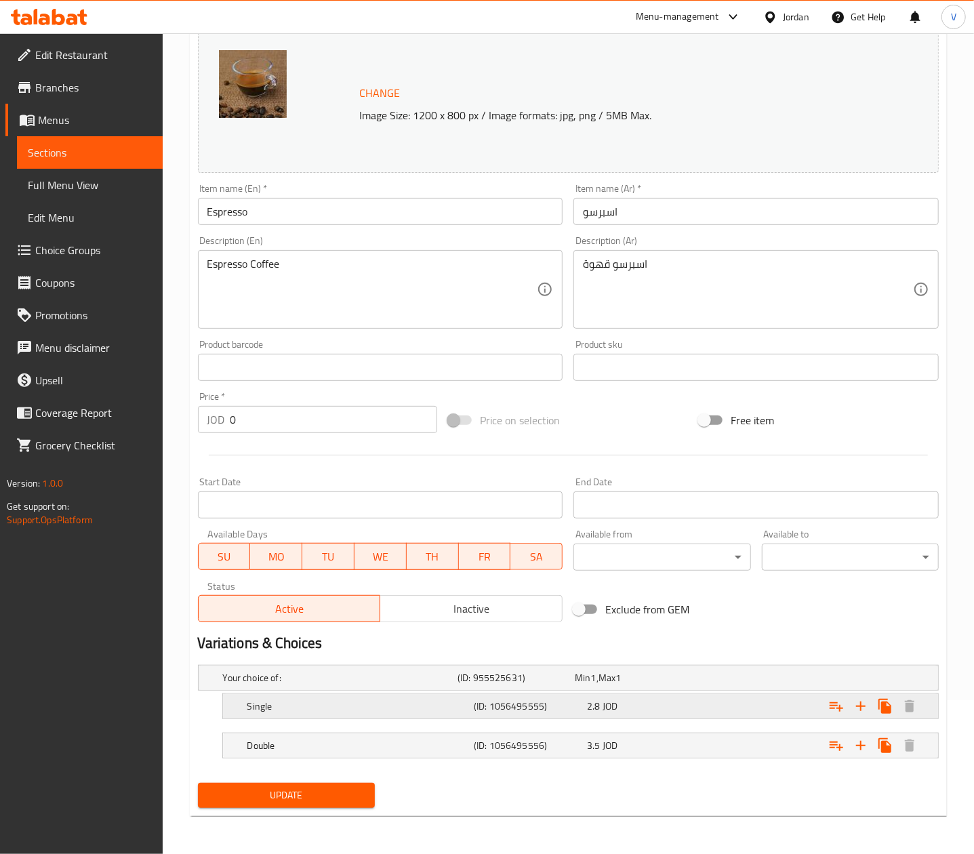
click at [668, 712] on div "2.8 JOD" at bounding box center [641, 706] width 108 height 14
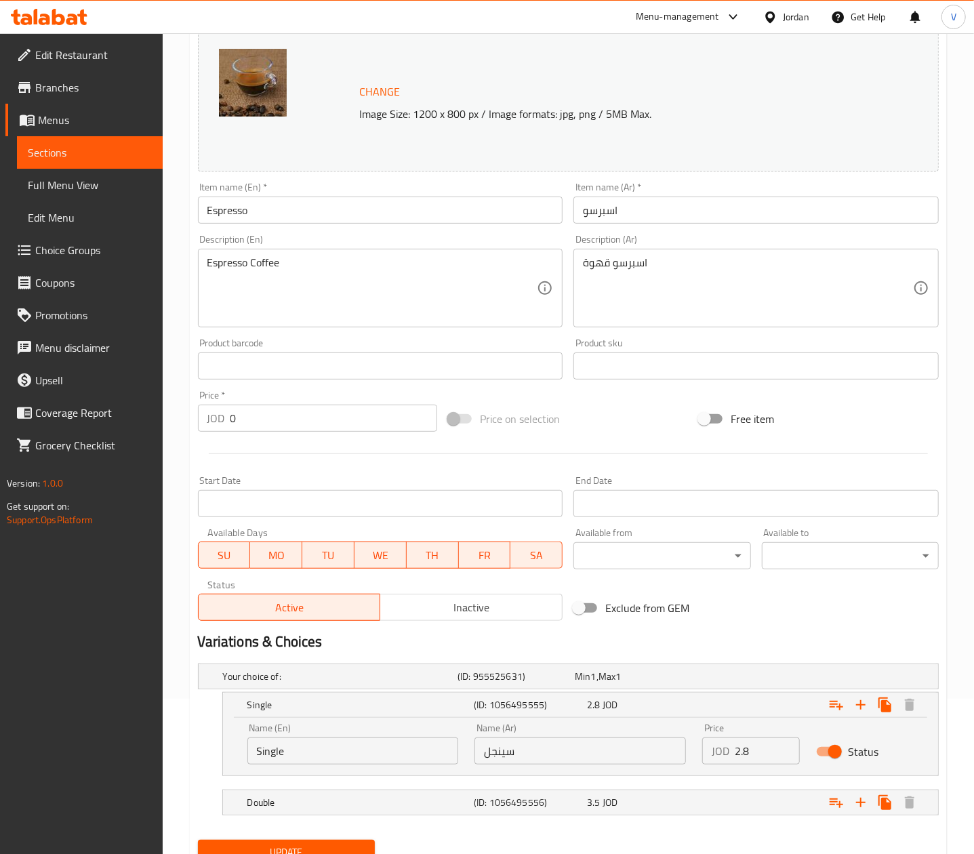
click at [758, 750] on input "2.8" at bounding box center [767, 750] width 65 height 27
type input "3"
click at [719, 804] on div "Expand" at bounding box center [810, 802] width 226 height 30
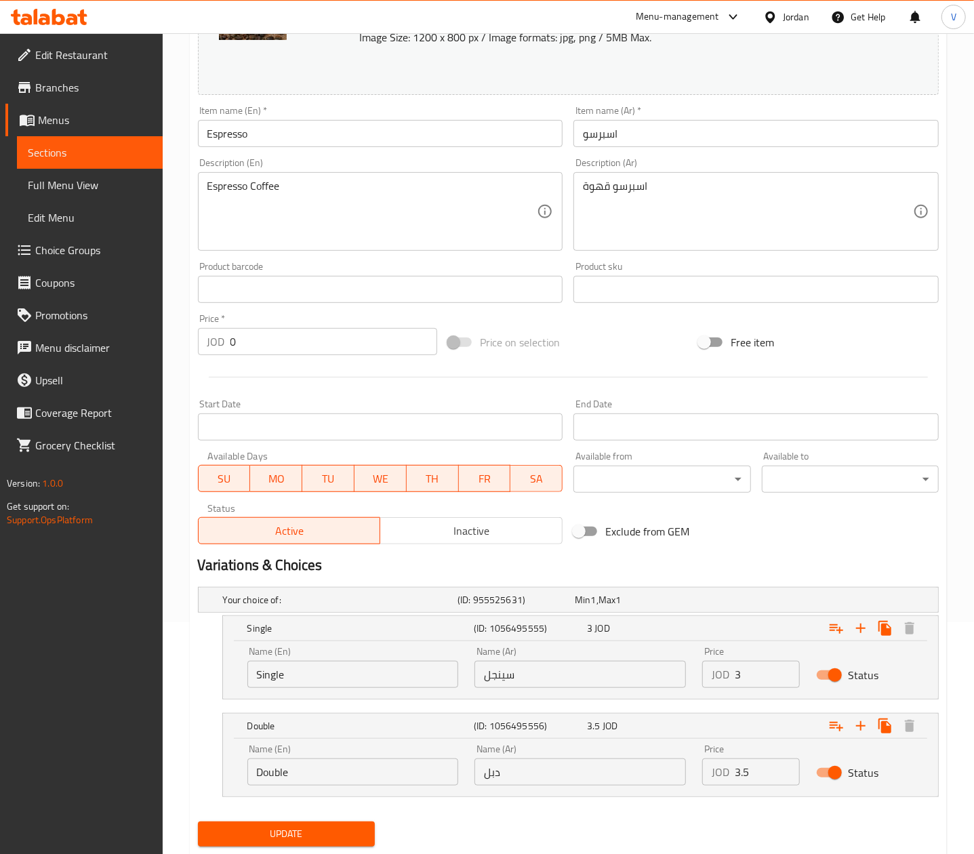
scroll to position [272, 0]
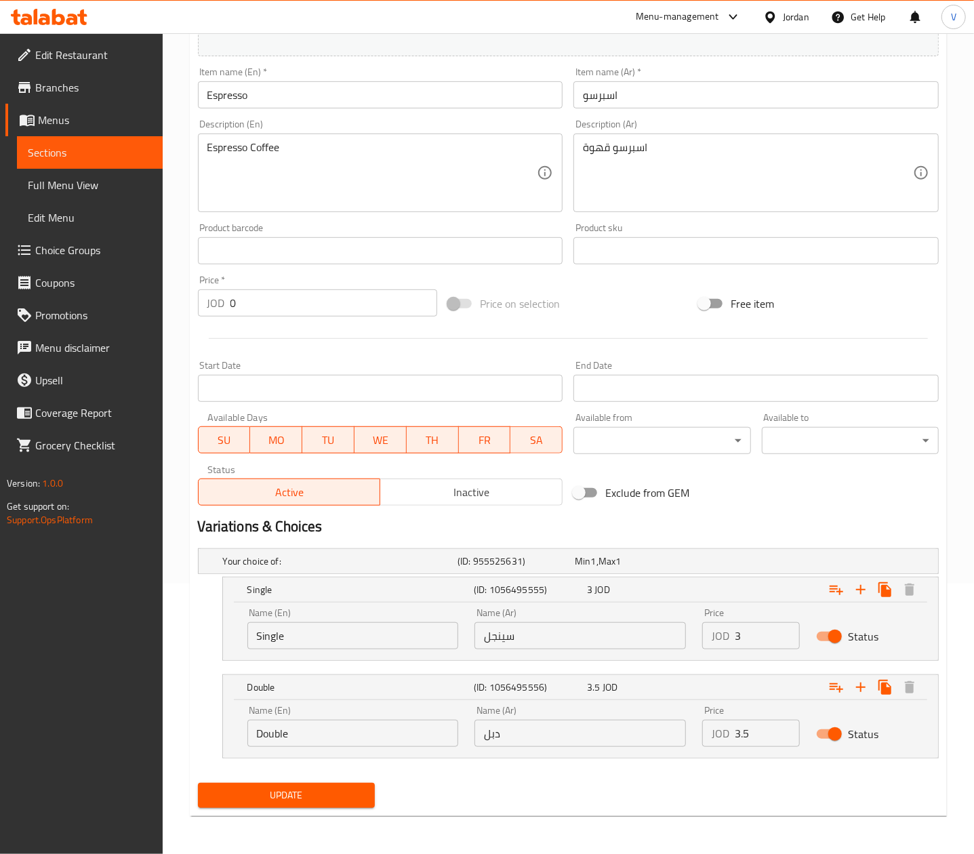
click at [768, 728] on input "3.5" at bounding box center [767, 733] width 65 height 27
type input "3.85"
click at [294, 798] on span "Update" at bounding box center [286, 795] width 155 height 17
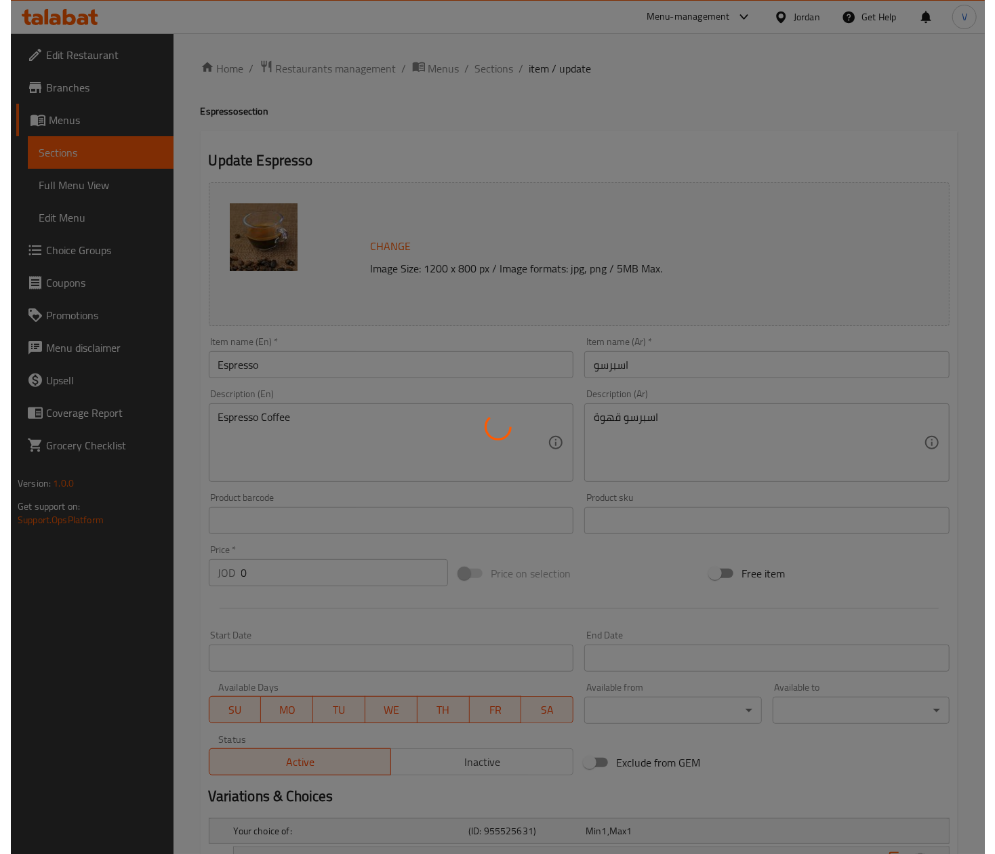
scroll to position [0, 0]
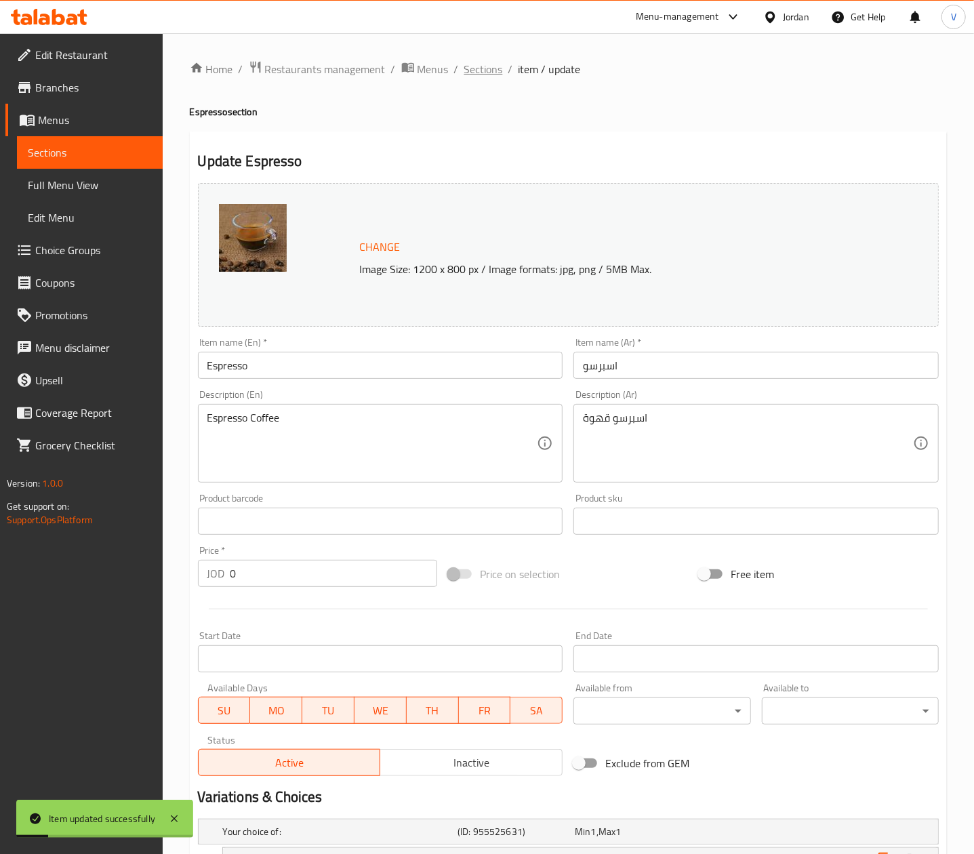
click at [491, 70] on span "Sections" at bounding box center [483, 69] width 39 height 16
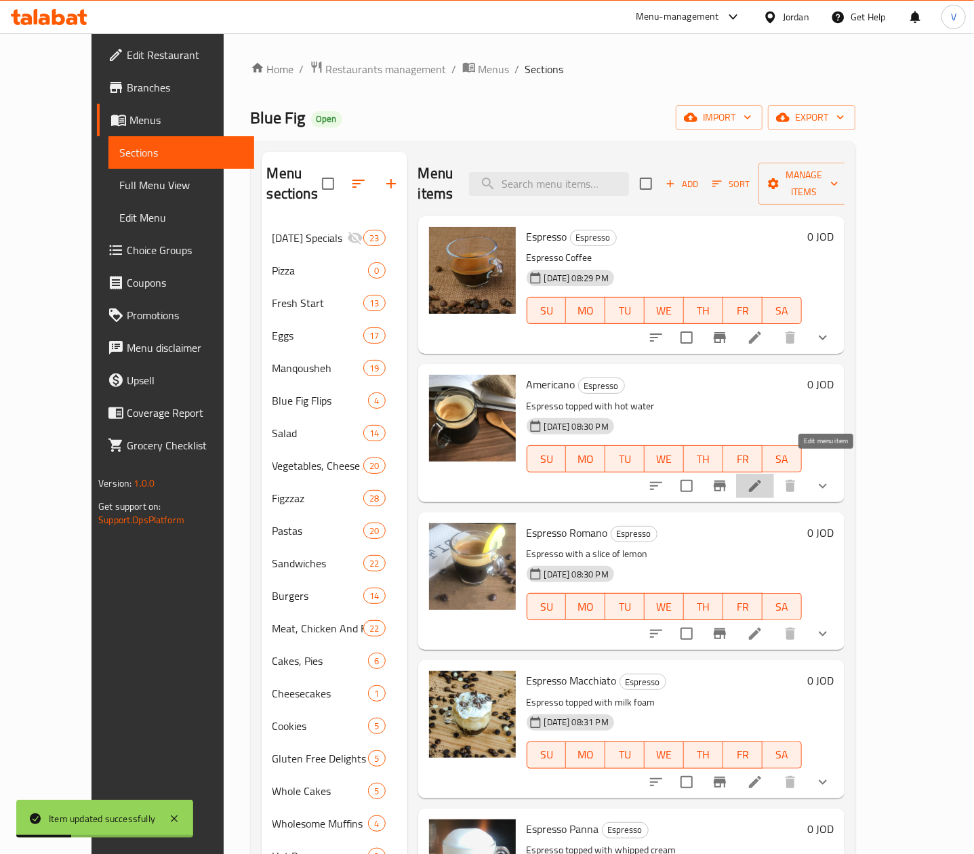
click at [763, 478] on icon at bounding box center [755, 486] width 16 height 16
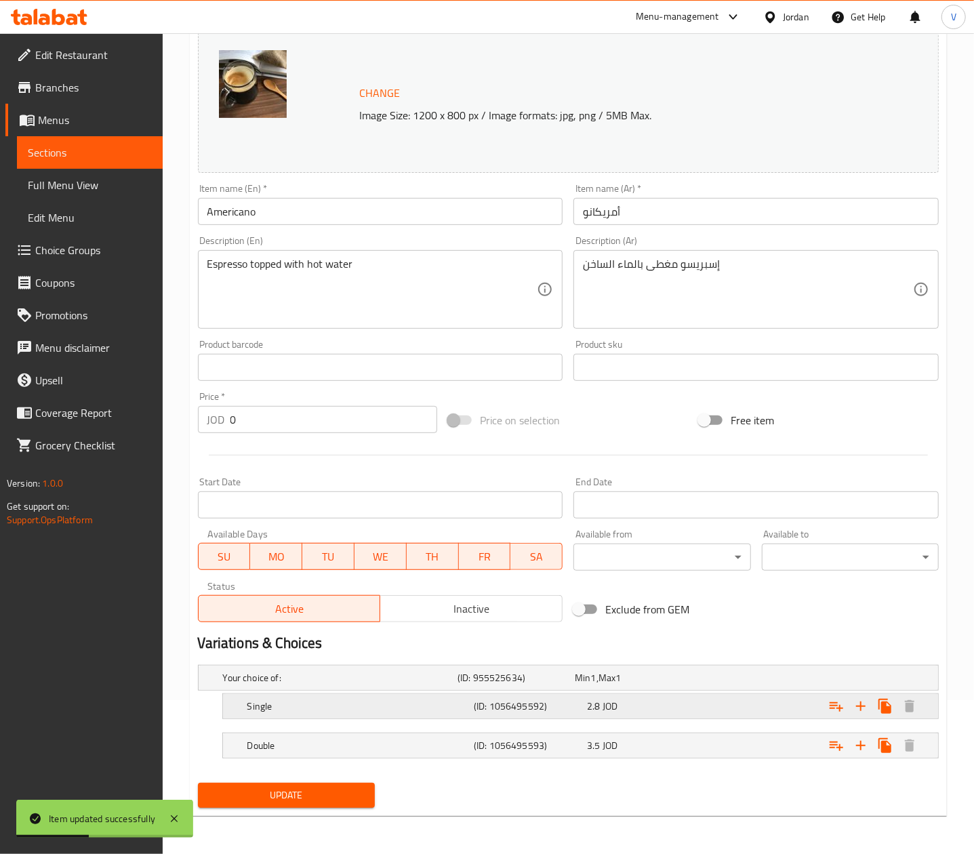
click at [654, 707] on div "2.8 JOD" at bounding box center [641, 706] width 108 height 14
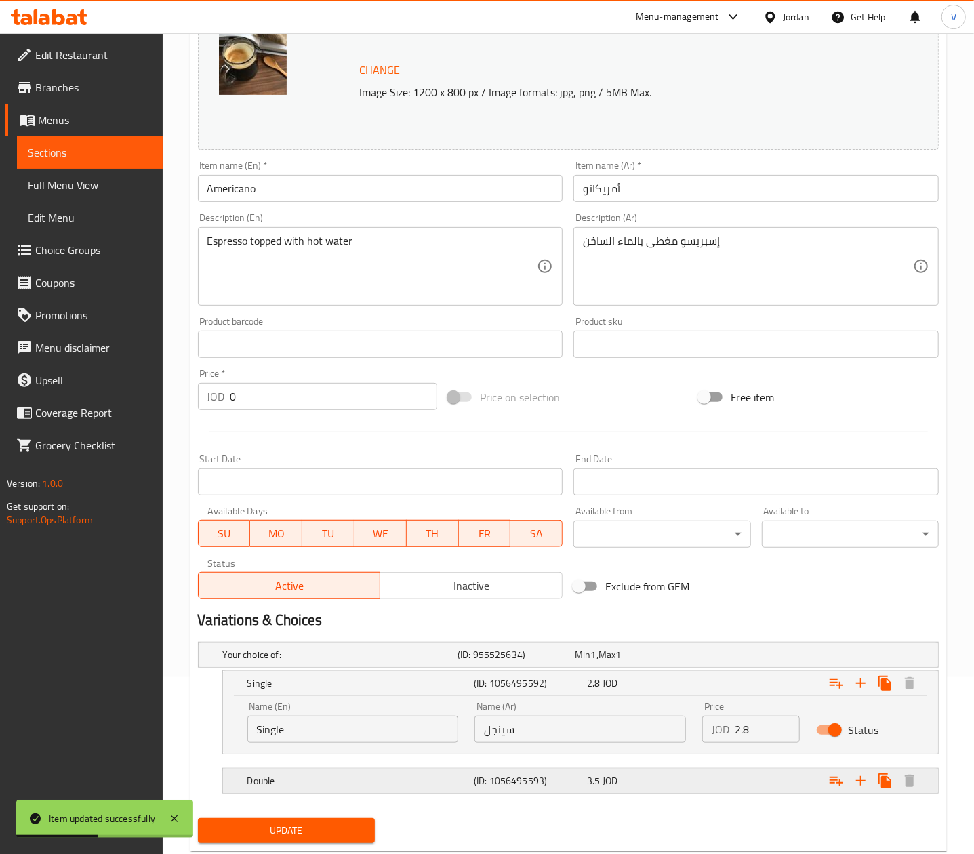
scroll to position [214, 0]
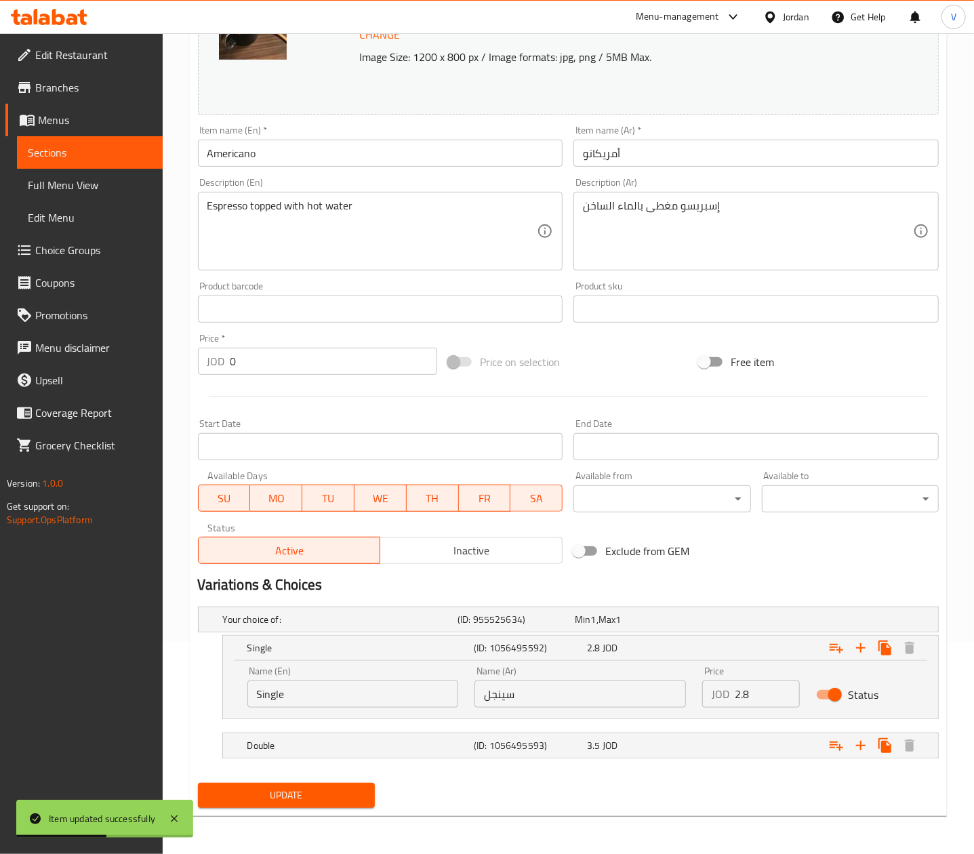
drag, startPoint x: 758, startPoint y: 691, endPoint x: 644, endPoint y: 691, distance: 113.8
click at [644, 691] on div "Name (En) Single Name (En) Name (Ar) سينجل Name (Ar) Price JOD 2.8 Price Status" at bounding box center [580, 687] width 682 height 58
type input "3"
click at [722, 737] on div "Expand" at bounding box center [810, 746] width 226 height 30
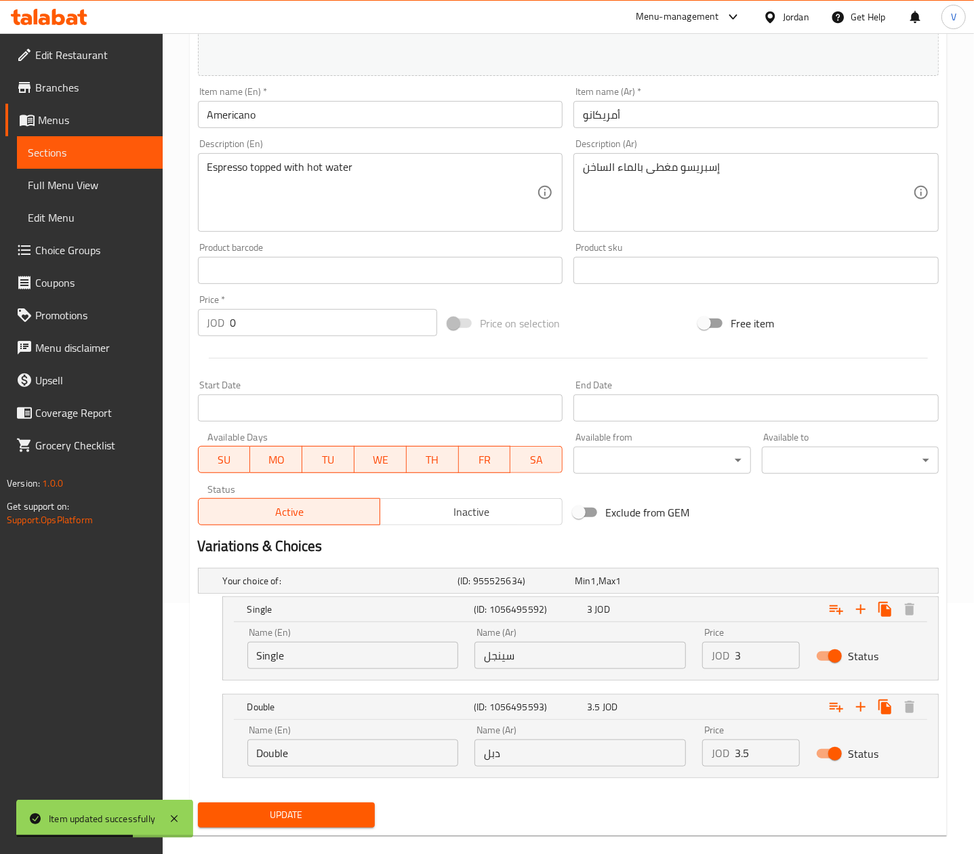
scroll to position [271, 0]
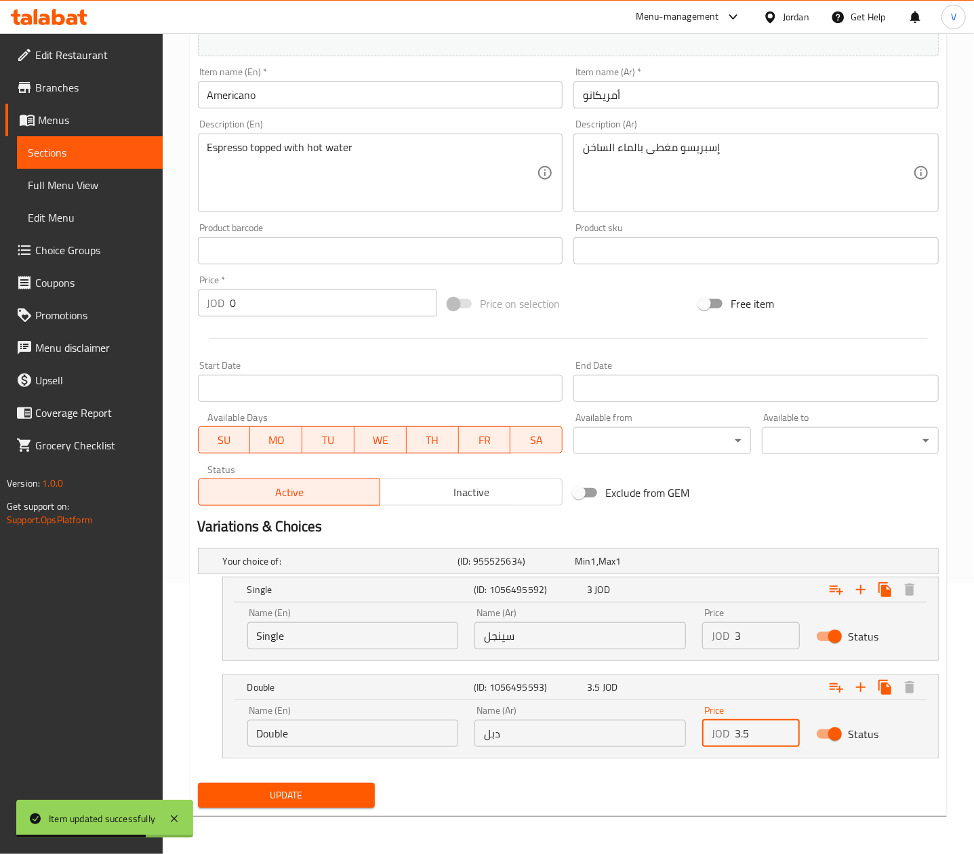
drag, startPoint x: 752, startPoint y: 733, endPoint x: 664, endPoint y: 731, distance: 87.5
click at [664, 733] on div "Name (En) Double Name (En) Name (Ar) دبل Name (Ar) Price JOD 3.5 Price Status" at bounding box center [580, 726] width 682 height 58
type input "3.85"
click at [312, 794] on span "Update" at bounding box center [286, 795] width 155 height 17
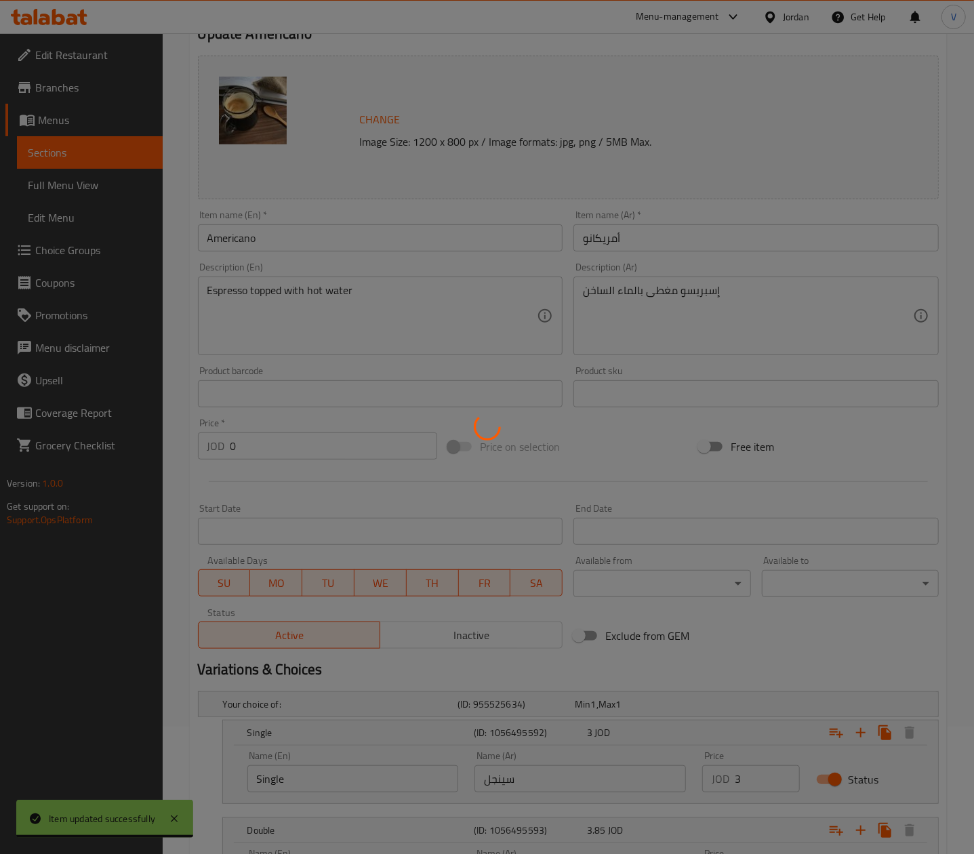
scroll to position [0, 0]
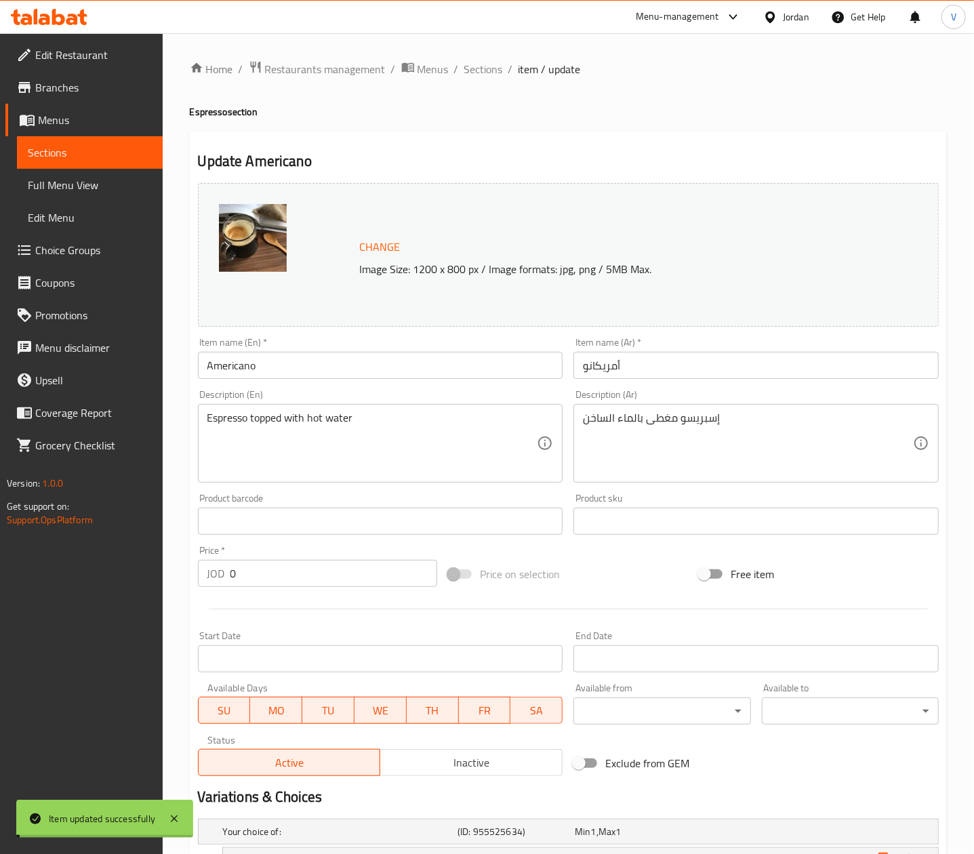
click at [474, 73] on span "Sections" at bounding box center [483, 69] width 39 height 16
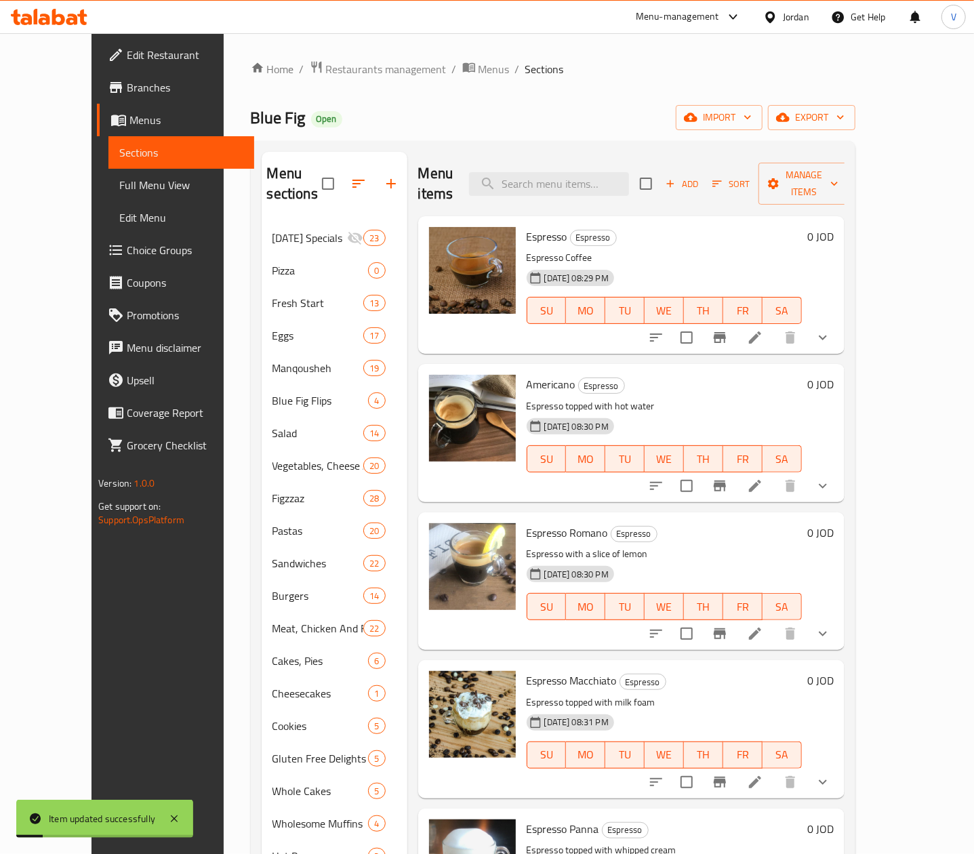
click at [774, 621] on li at bounding box center [755, 633] width 38 height 24
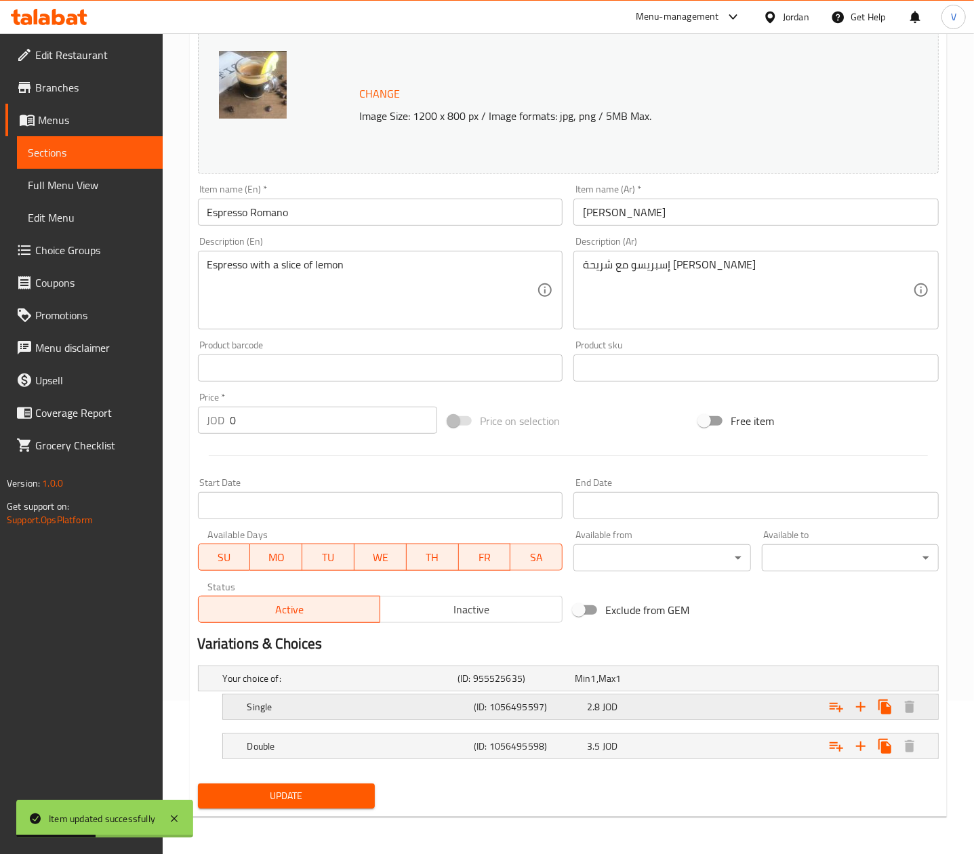
scroll to position [155, 0]
click at [671, 697] on div "2.8 JOD" at bounding box center [640, 706] width 113 height 19
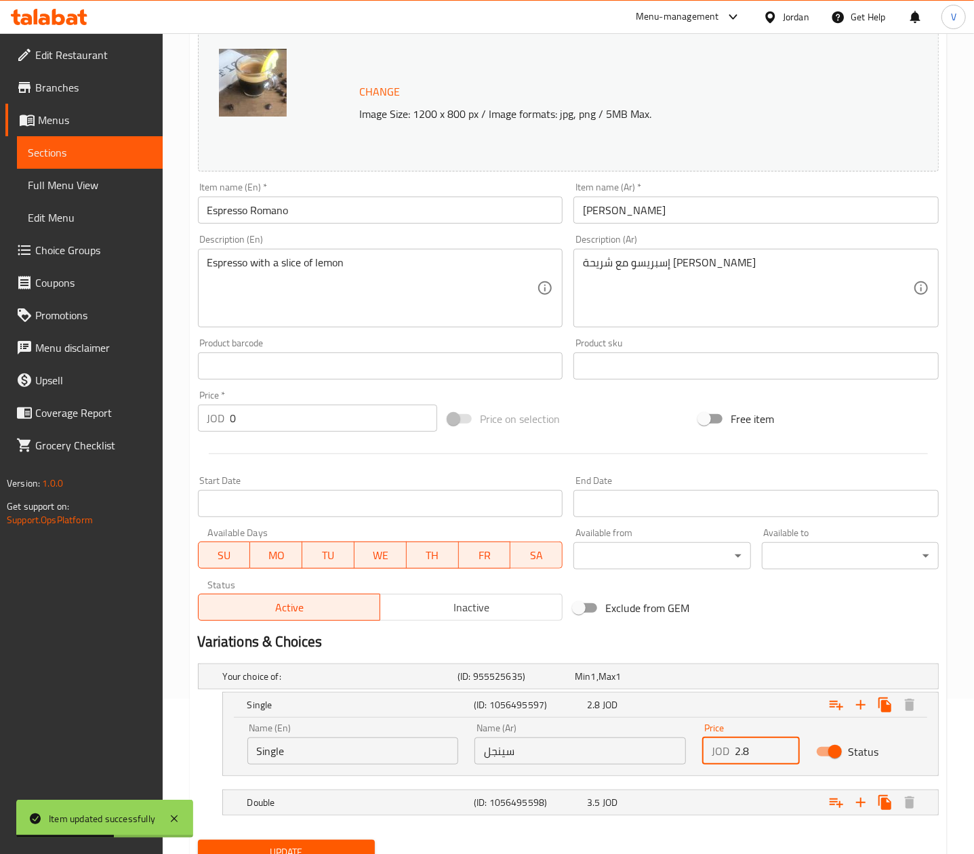
drag, startPoint x: 733, startPoint y: 747, endPoint x: 676, endPoint y: 754, distance: 57.3
click at [679, 752] on div "Name (En) Single Name (En) Name (Ar) سينجل Name (Ar) Price JOD 2.8 Price Status" at bounding box center [580, 744] width 682 height 58
type input "3"
click at [716, 799] on div "Expand" at bounding box center [810, 802] width 226 height 30
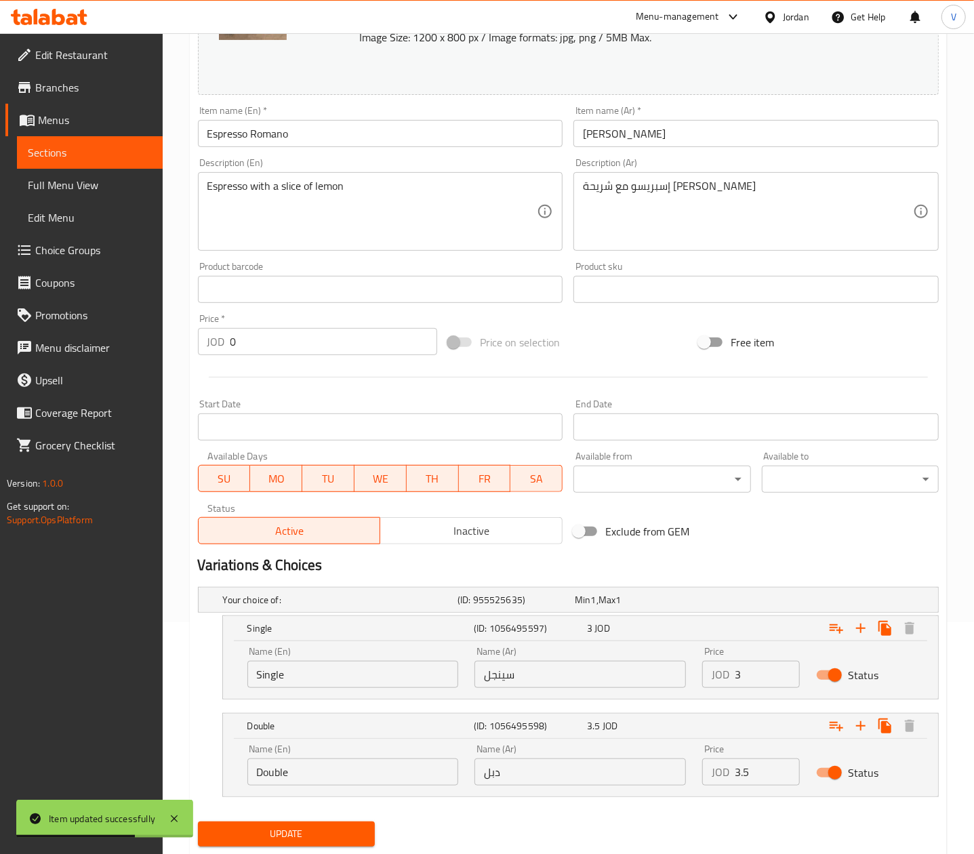
scroll to position [272, 0]
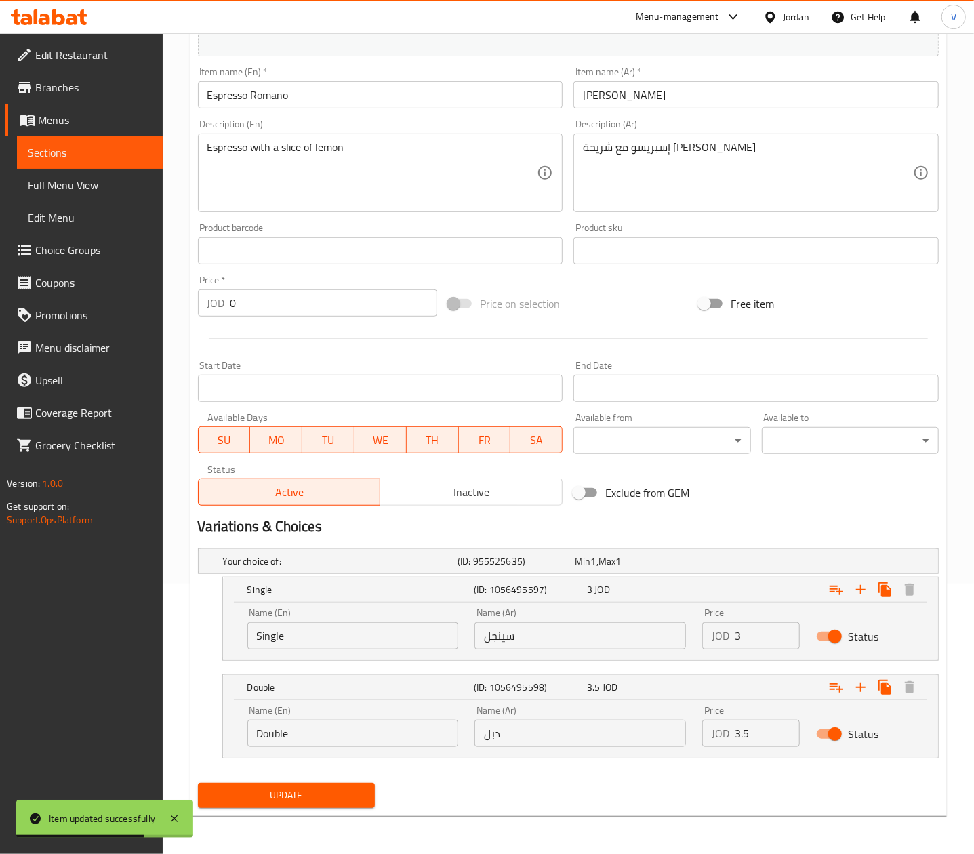
drag, startPoint x: 751, startPoint y: 737, endPoint x: 682, endPoint y: 728, distance: 69.6
click at [682, 731] on div "Name (En) Double Name (En) Name (Ar) دبل Name (Ar) Price JOD 3.5 Price Status" at bounding box center [580, 726] width 682 height 58
type input "3.85"
click at [255, 804] on button "Update" at bounding box center [286, 795] width 177 height 25
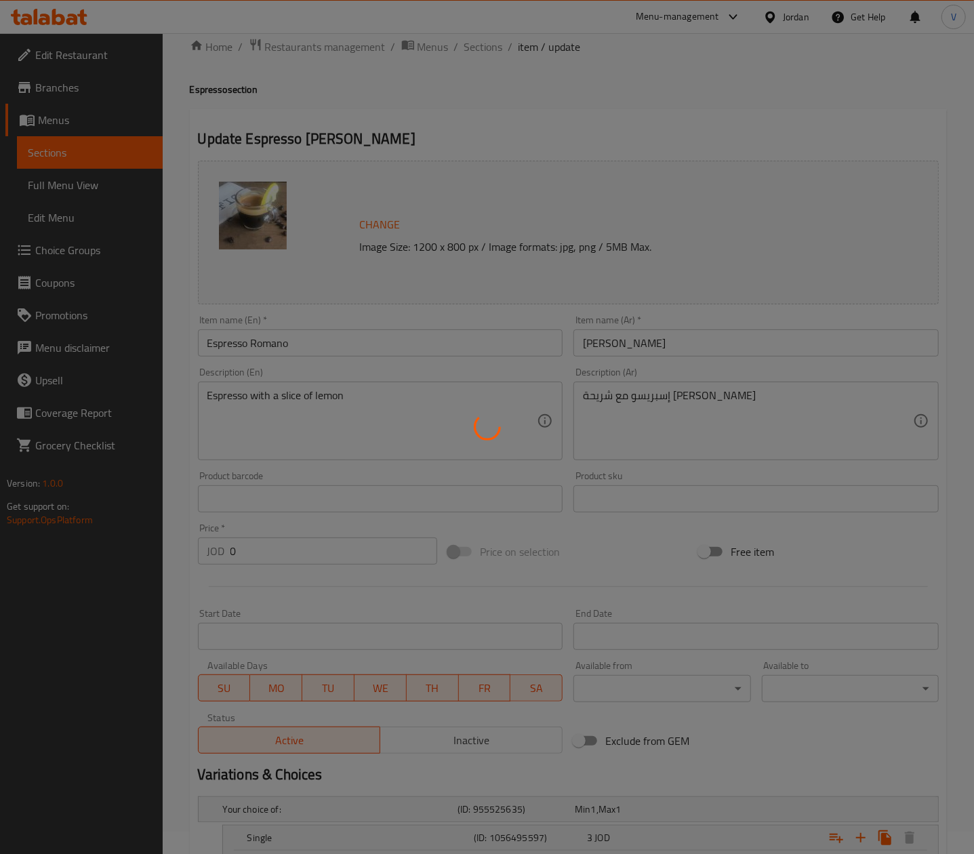
scroll to position [1, 0]
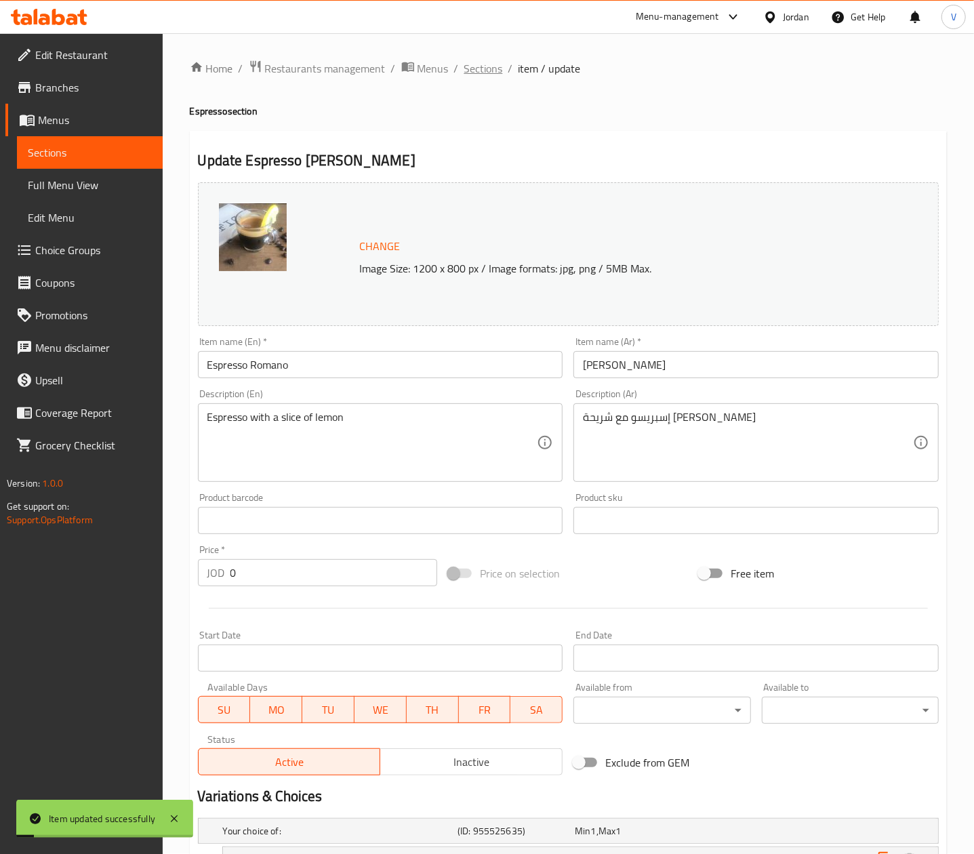
click at [486, 62] on span "Sections" at bounding box center [483, 68] width 39 height 16
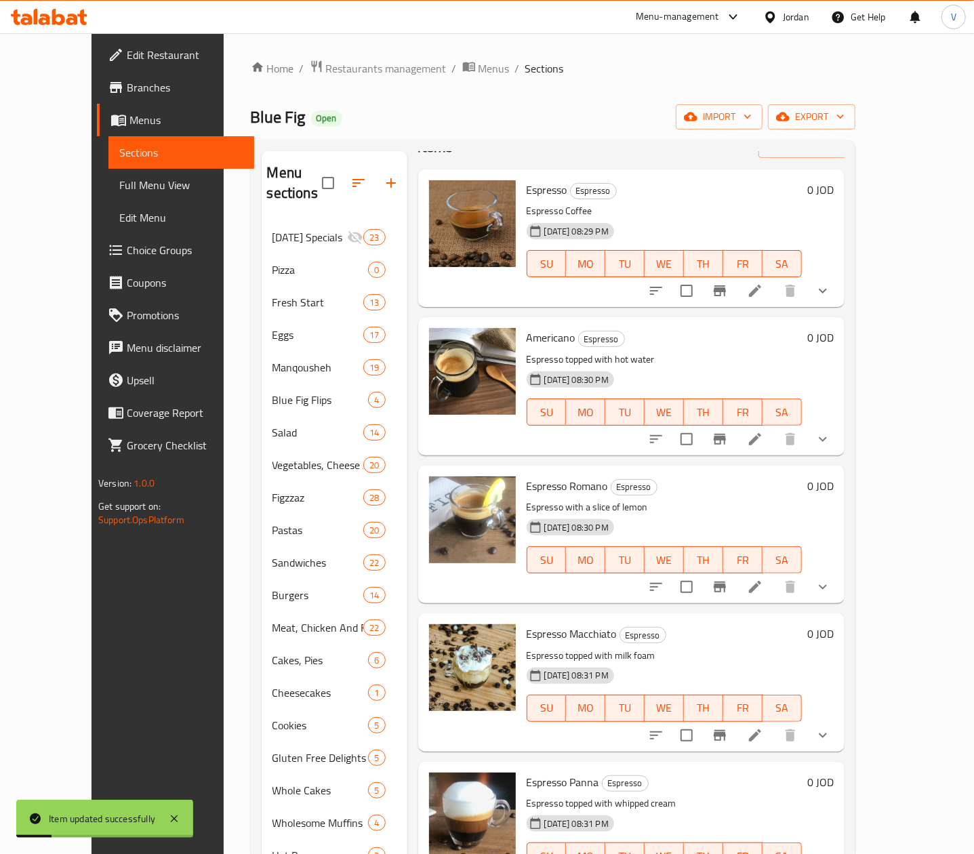
scroll to position [71, 0]
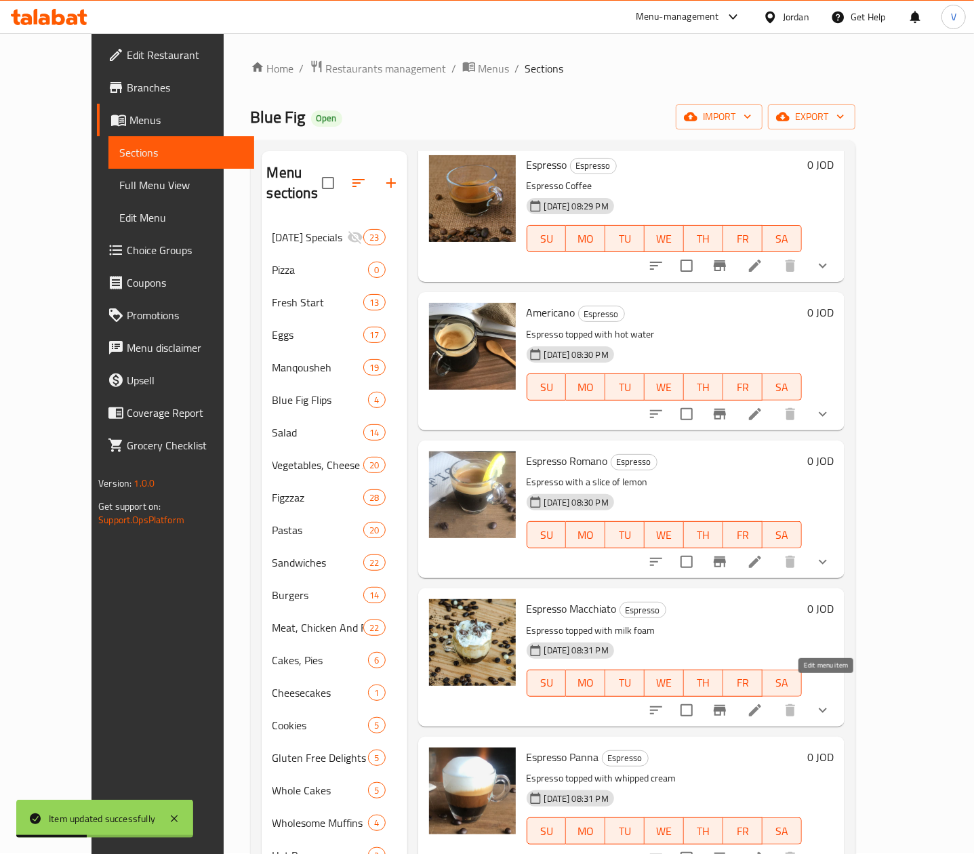
click at [761, 704] on icon at bounding box center [755, 710] width 12 height 12
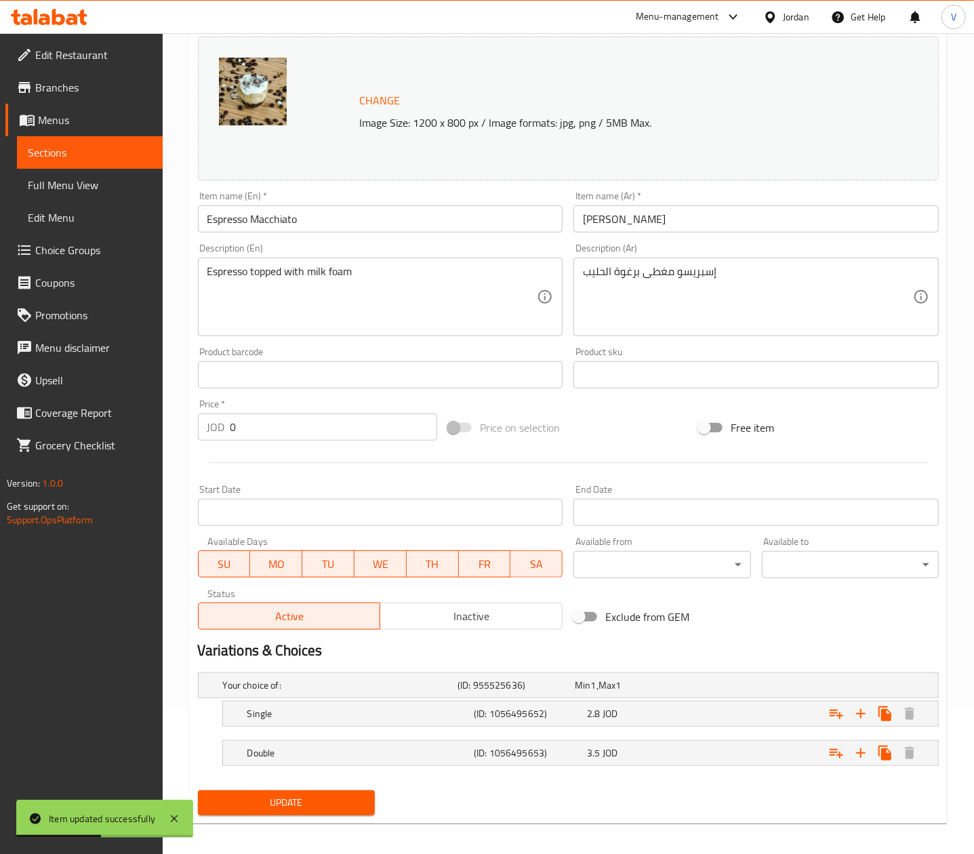
scroll to position [155, 0]
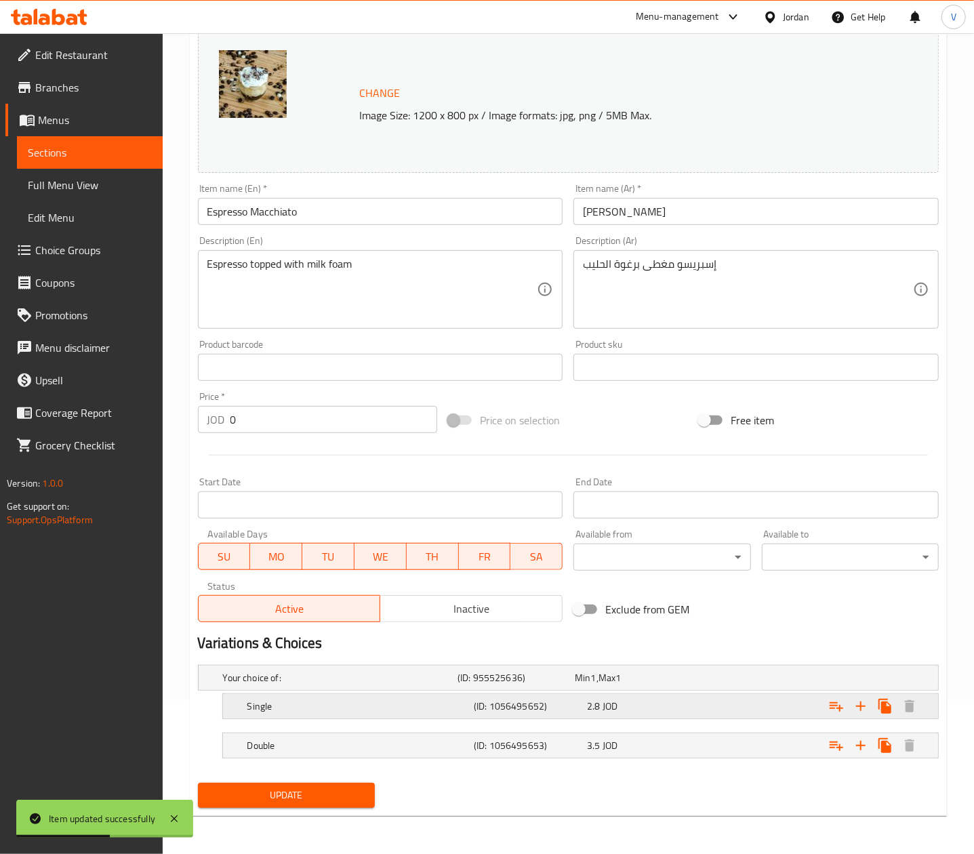
click at [636, 714] on div "2.8 JOD" at bounding box center [640, 706] width 113 height 19
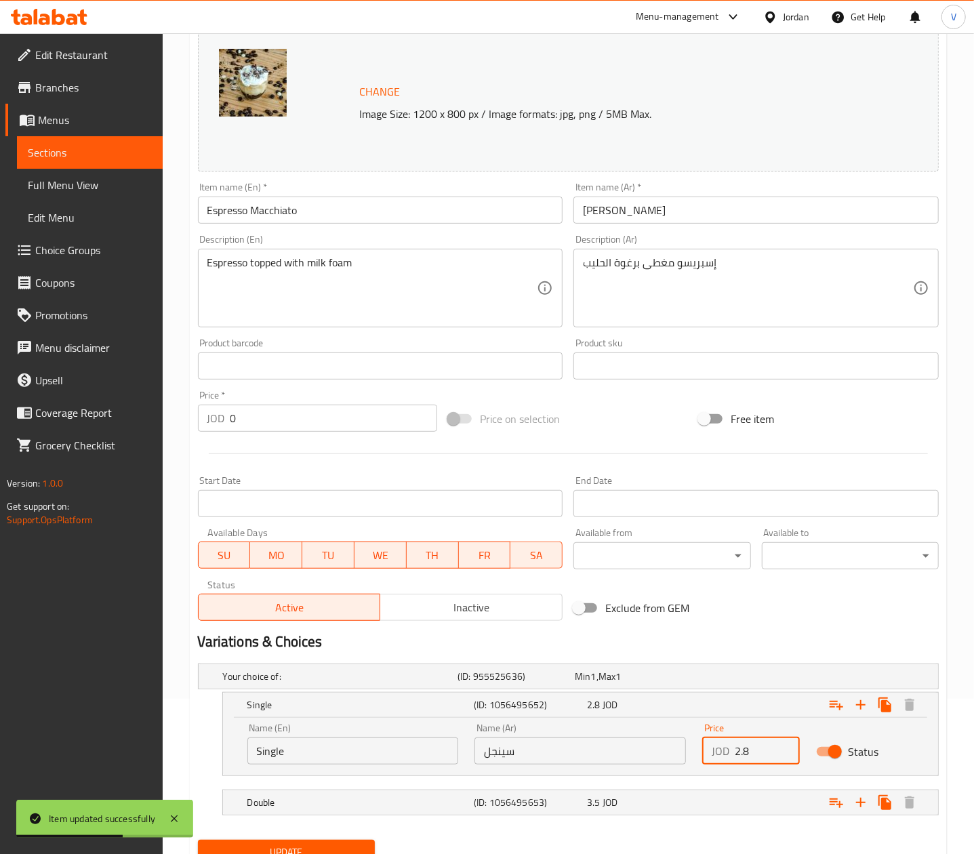
drag, startPoint x: 760, startPoint y: 751, endPoint x: 577, endPoint y: 752, distance: 182.3
click at [577, 752] on div "Name (En) Single Name (En) Name (Ar) سينجل Name (Ar) Price JOD 2.8 Price Status" at bounding box center [580, 744] width 682 height 58
type input "3"
click at [702, 786] on nav at bounding box center [568, 784] width 741 height 11
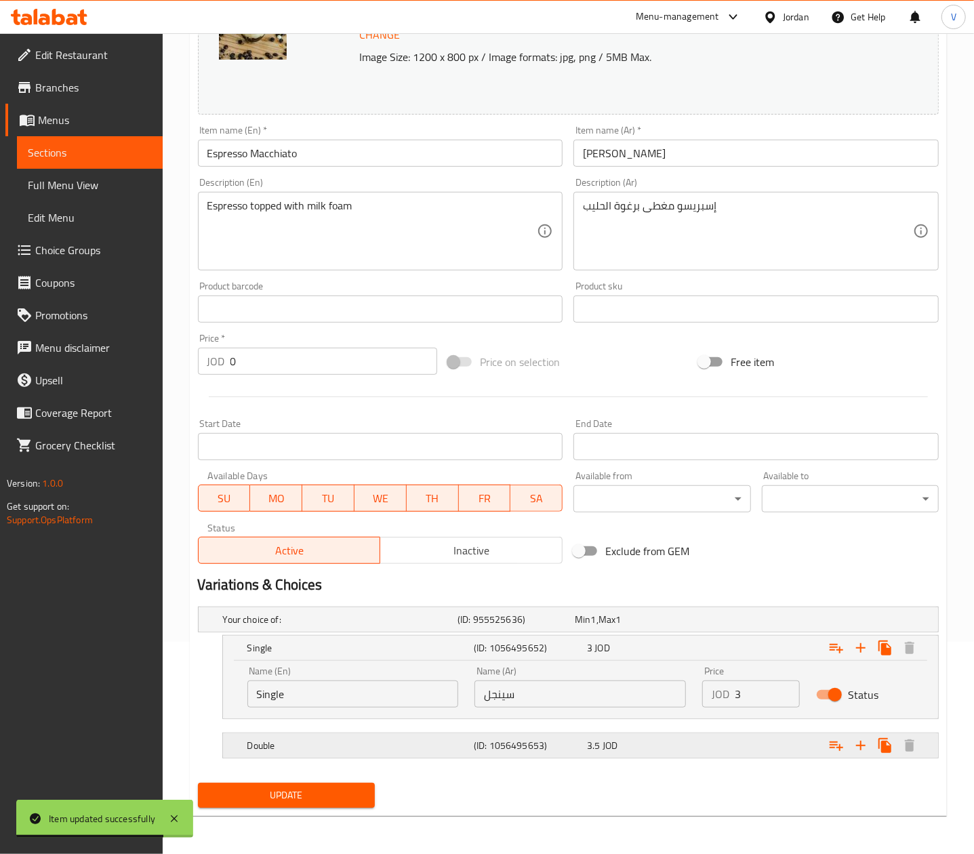
click at [751, 739] on div "Expand" at bounding box center [810, 746] width 226 height 30
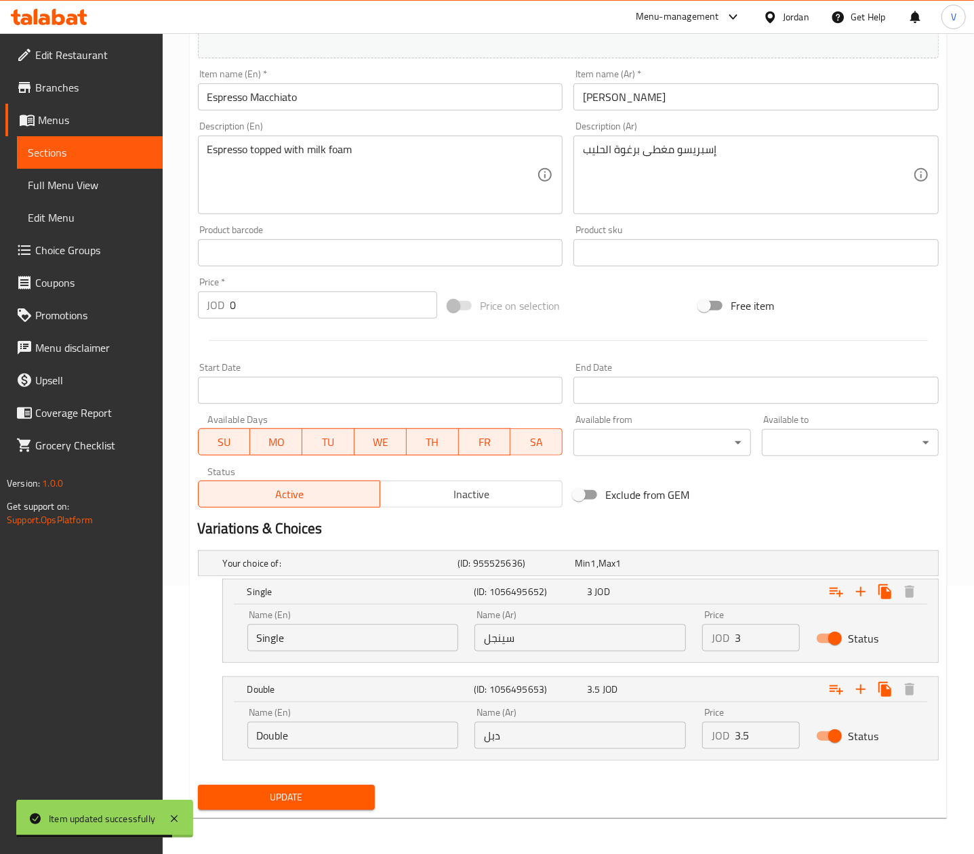
scroll to position [271, 0]
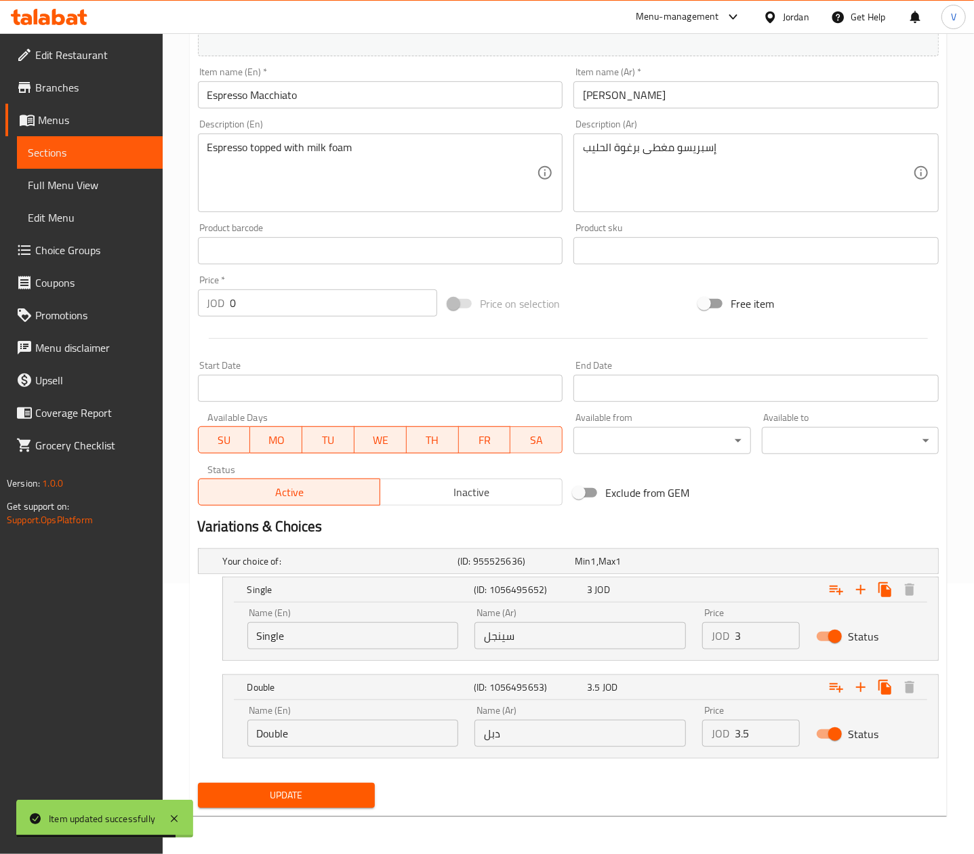
drag, startPoint x: 754, startPoint y: 739, endPoint x: 670, endPoint y: 732, distance: 84.4
click at [670, 732] on div "Name (En) Double Name (En) Name (Ar) دبل Name (Ar) Price JOD 3.5 Price Status" at bounding box center [580, 726] width 682 height 58
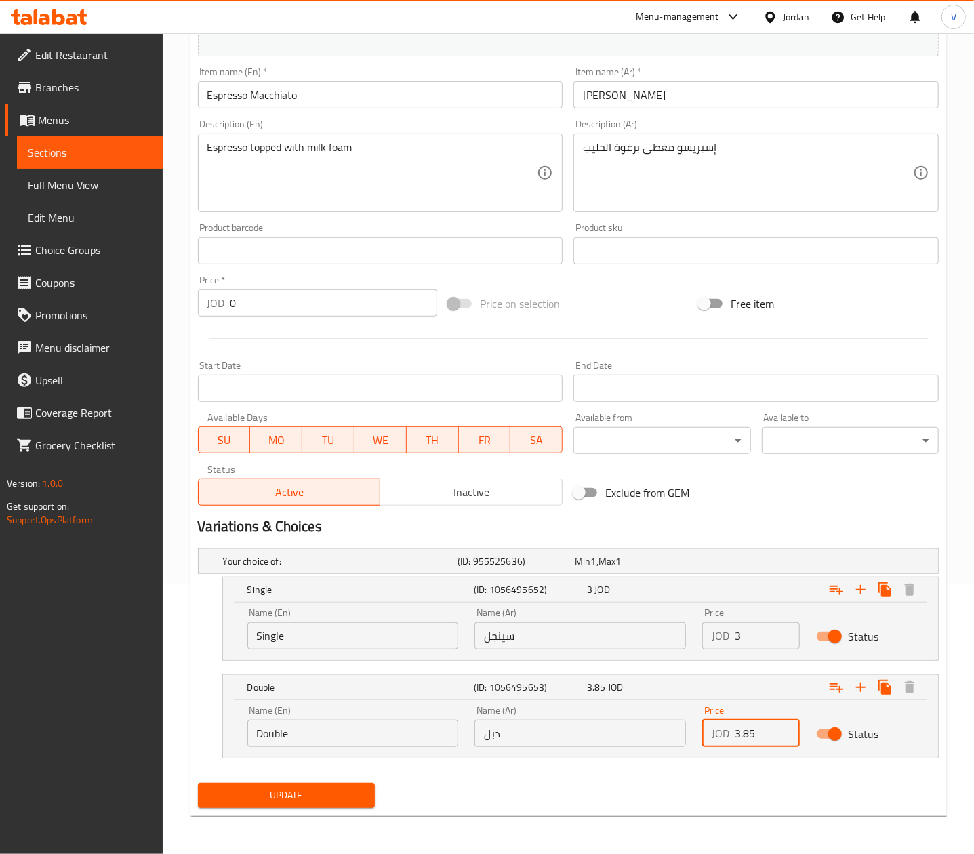
type input "3.85"
click at [272, 796] on span "Update" at bounding box center [286, 795] width 155 height 17
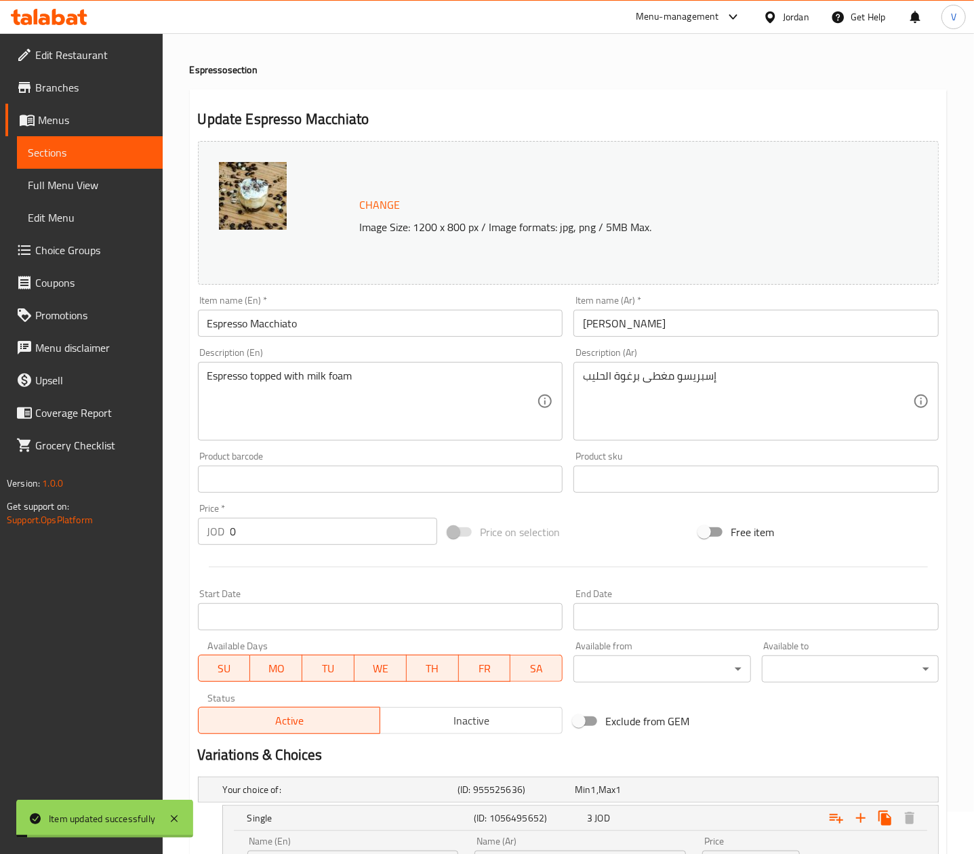
scroll to position [0, 0]
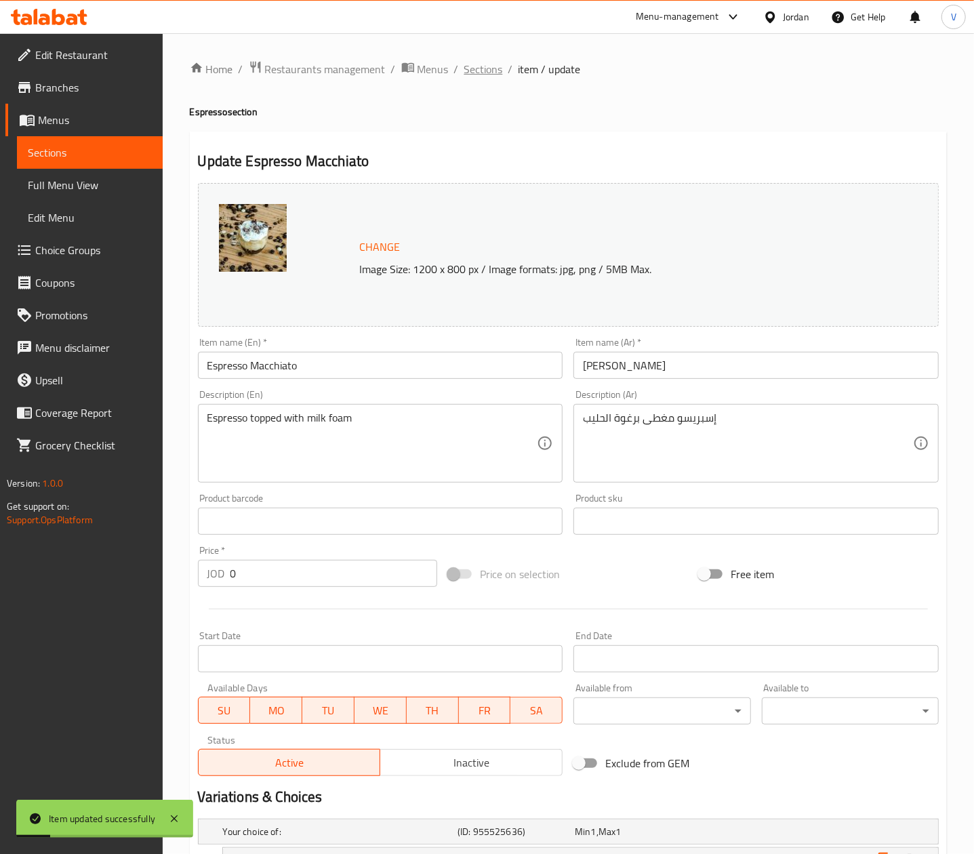
click at [468, 66] on span "Sections" at bounding box center [483, 69] width 39 height 16
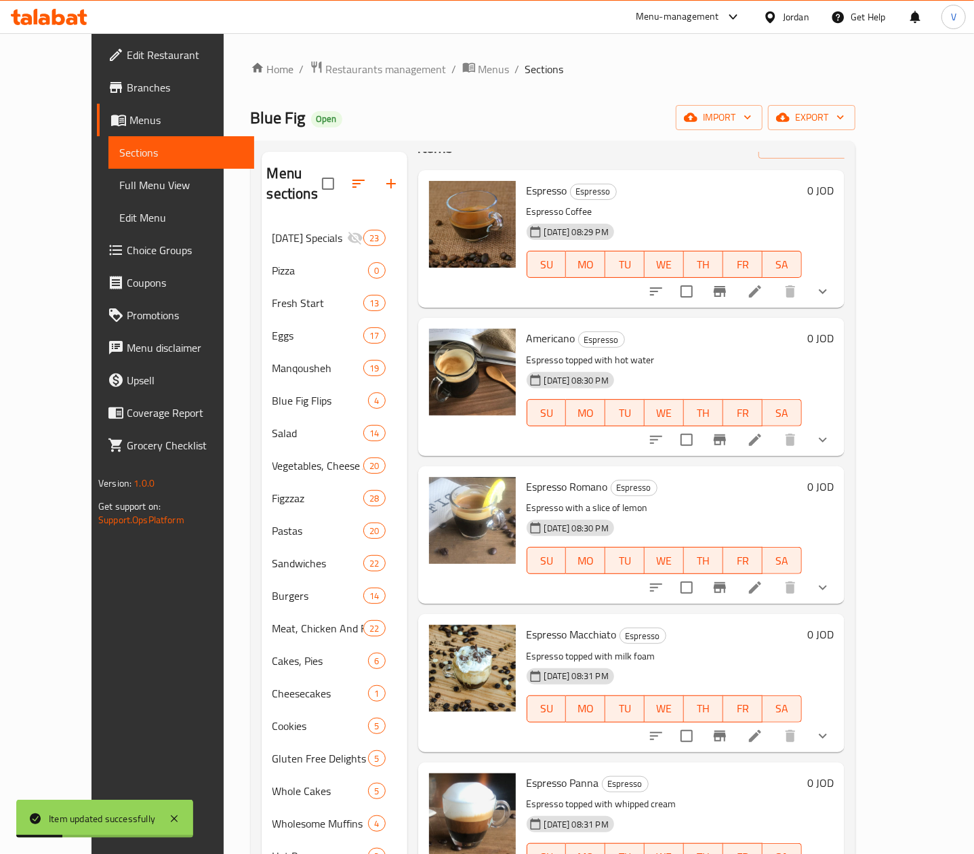
scroll to position [71, 0]
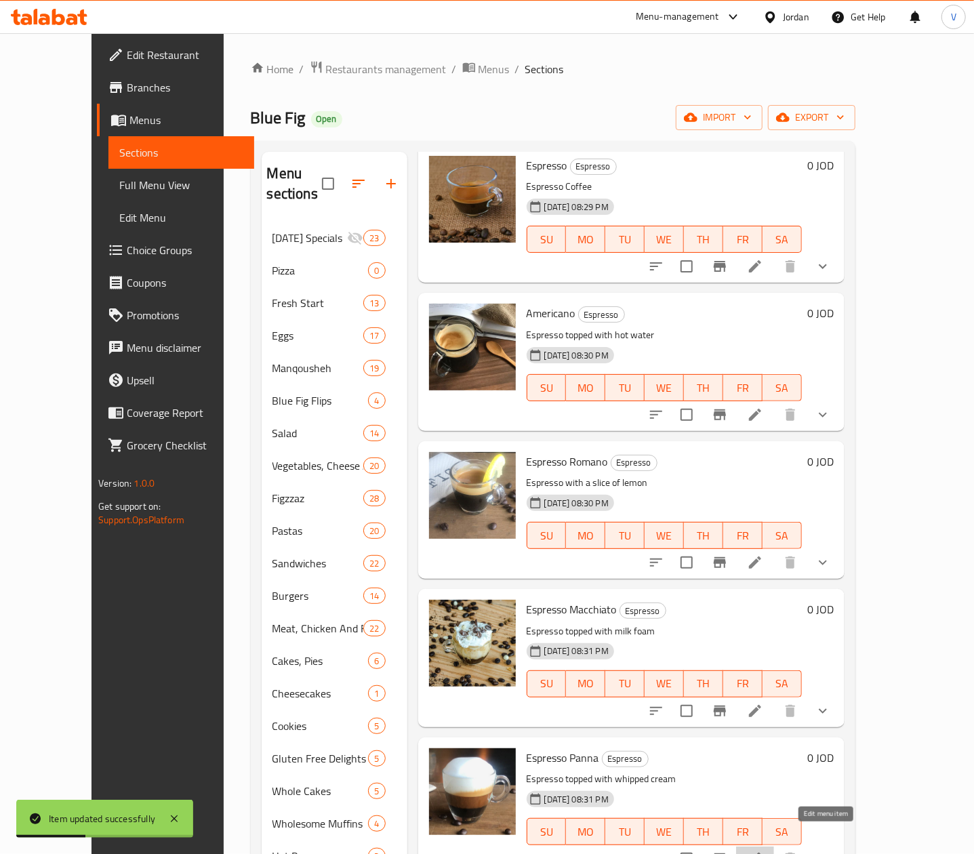
click at [763, 850] on icon at bounding box center [755, 858] width 16 height 16
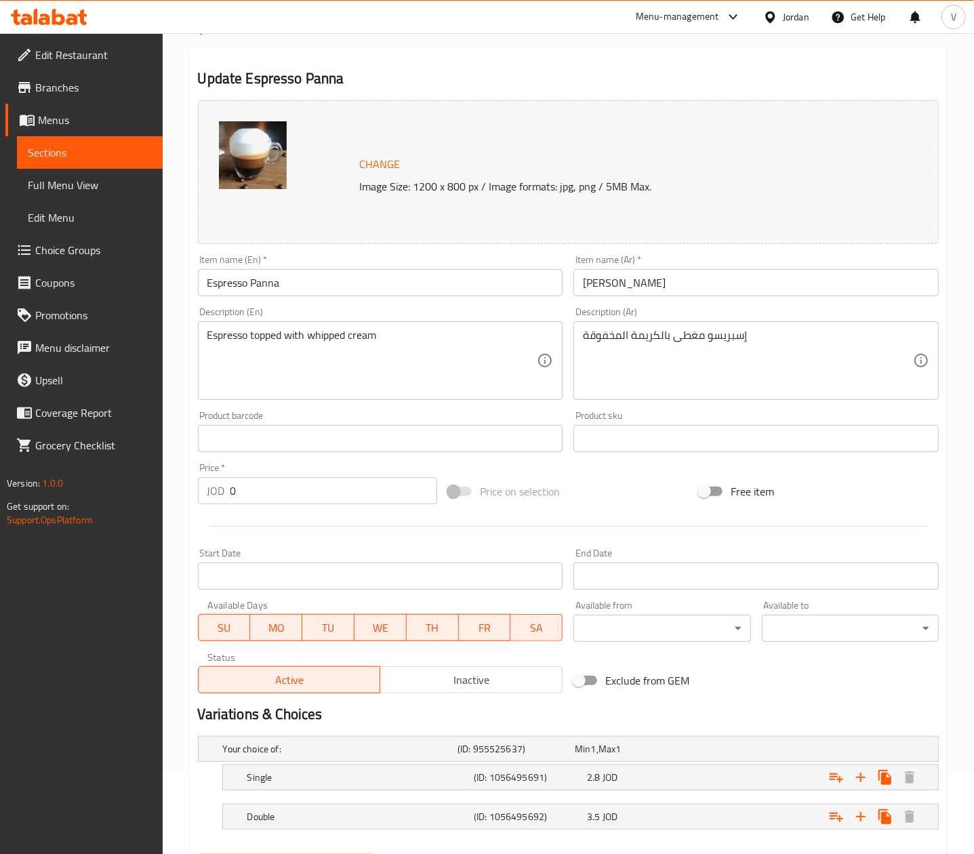
scroll to position [155, 0]
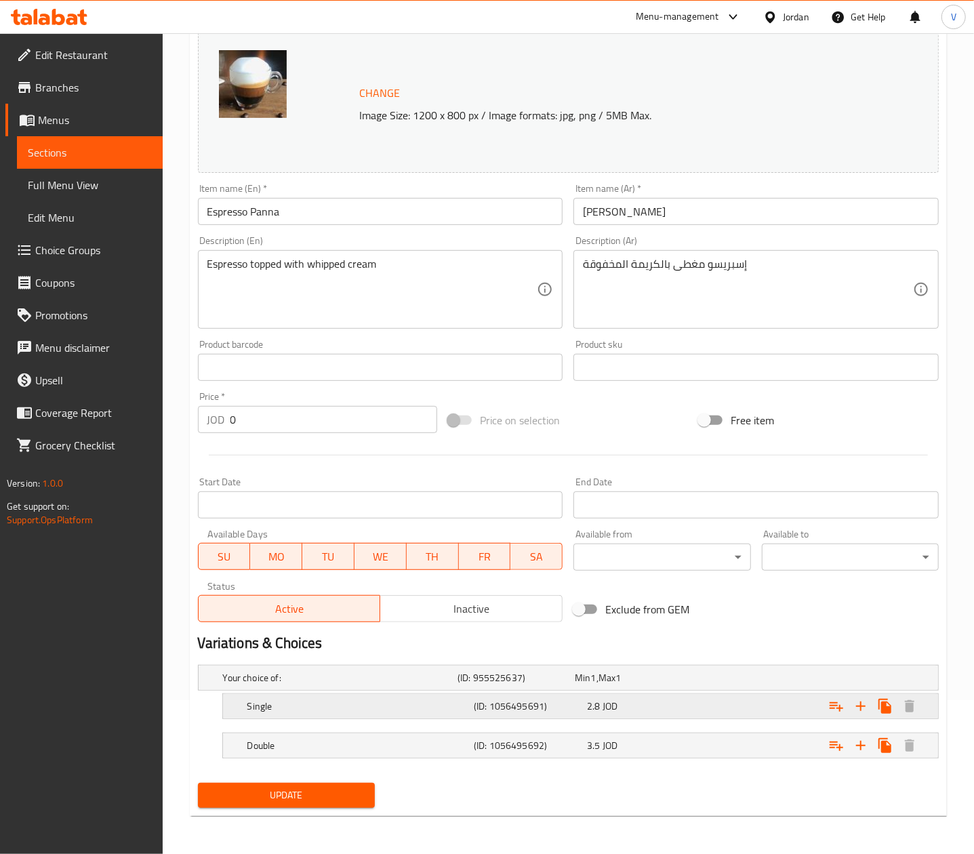
click at [663, 706] on div "2.8 JOD" at bounding box center [641, 706] width 108 height 14
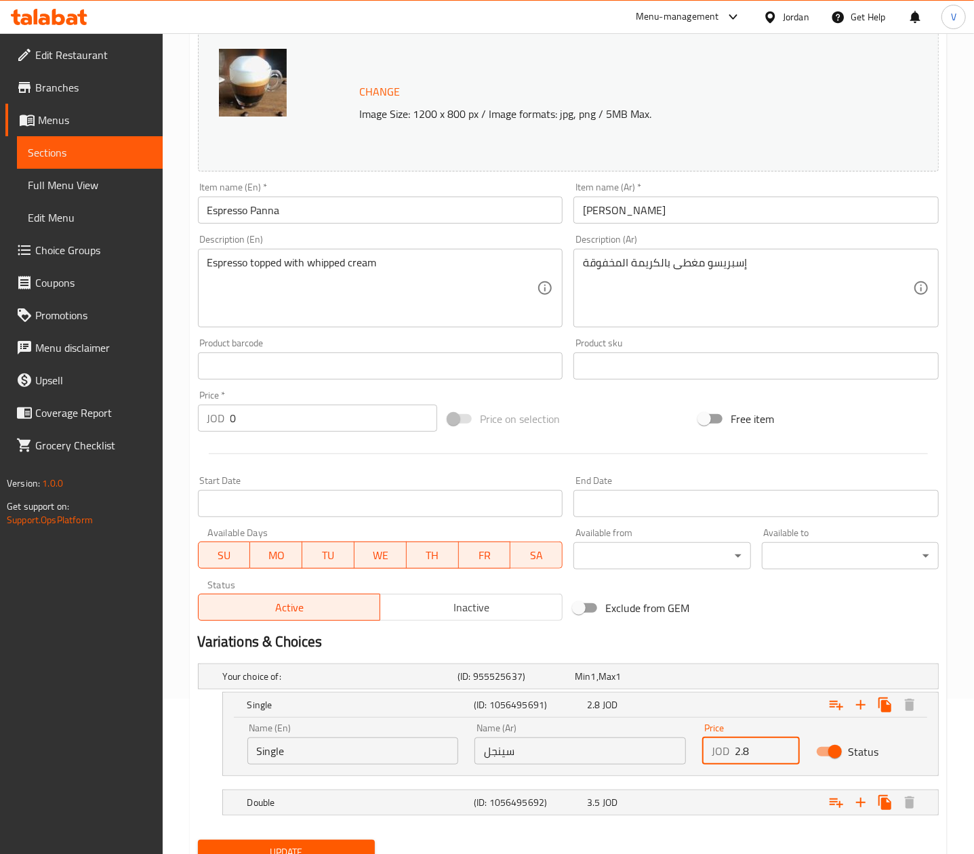
drag, startPoint x: 754, startPoint y: 751, endPoint x: 725, endPoint y: 779, distance: 40.3
click at [681, 764] on div "Name (En) Single Name (En) Name (Ar) سينجل Name (Ar) Price JOD 2.8 Price Status" at bounding box center [580, 744] width 682 height 58
type input "3"
click at [721, 809] on div "Expand" at bounding box center [810, 802] width 226 height 30
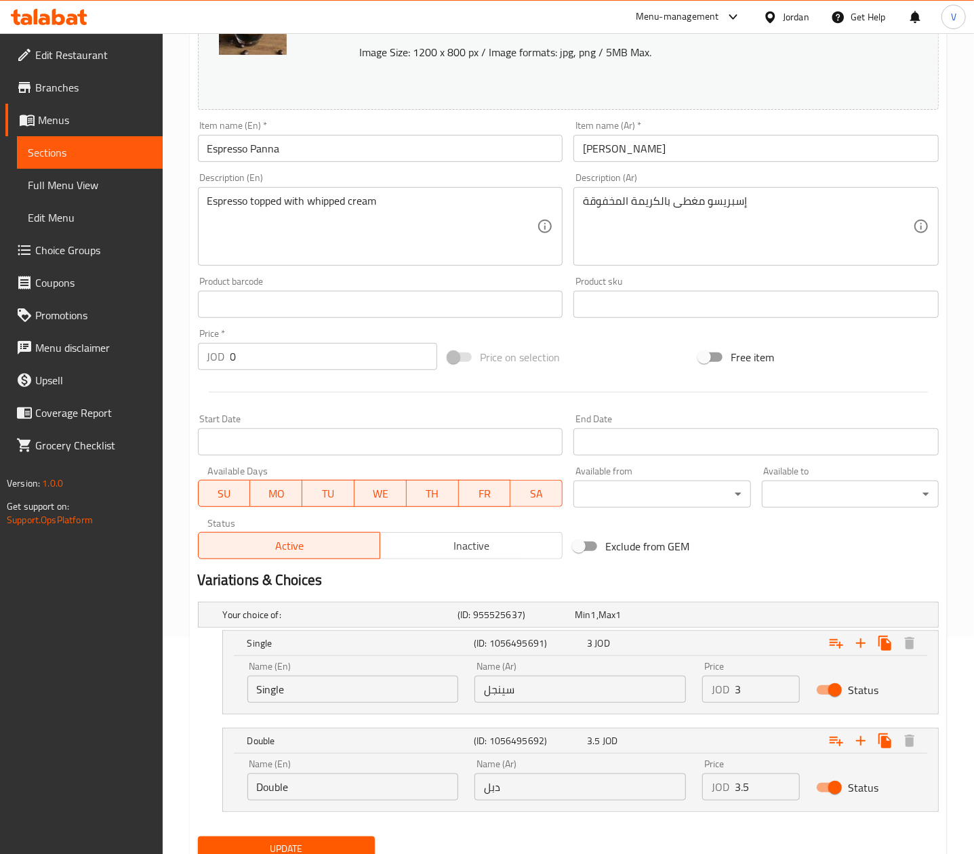
scroll to position [272, 0]
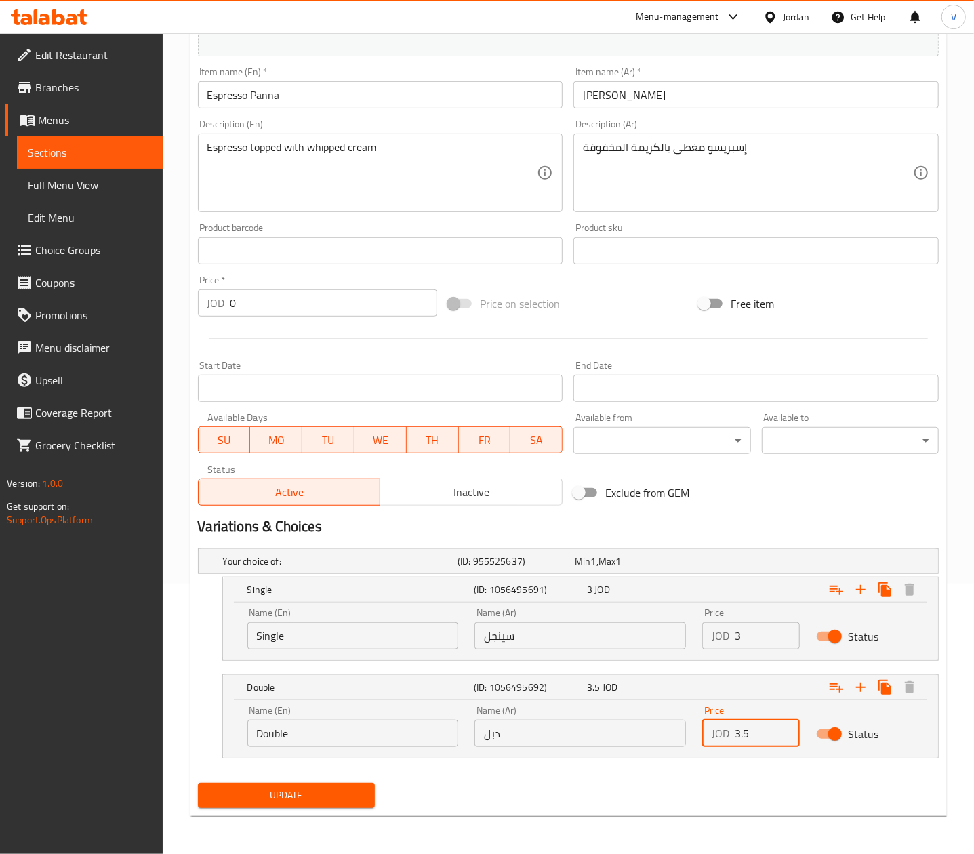
drag, startPoint x: 773, startPoint y: 740, endPoint x: 718, endPoint y: 740, distance: 54.2
click at [656, 739] on div "Name (En) Double Name (En) Name (Ar) دبل Name (Ar) Price JOD 3.5 Price Status" at bounding box center [580, 726] width 682 height 58
click at [748, 743] on input "3.5" at bounding box center [767, 733] width 65 height 27
click at [747, 743] on input "3.5" at bounding box center [767, 733] width 65 height 27
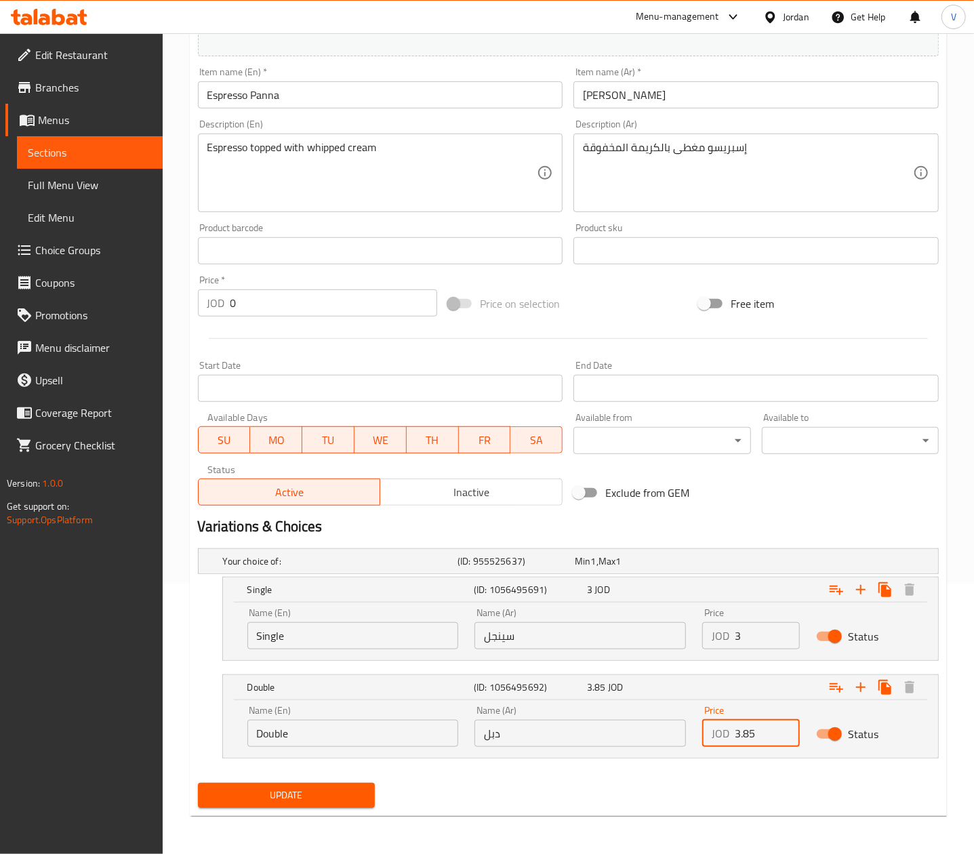
type input "3.85"
click at [331, 783] on button "Update" at bounding box center [286, 795] width 177 height 25
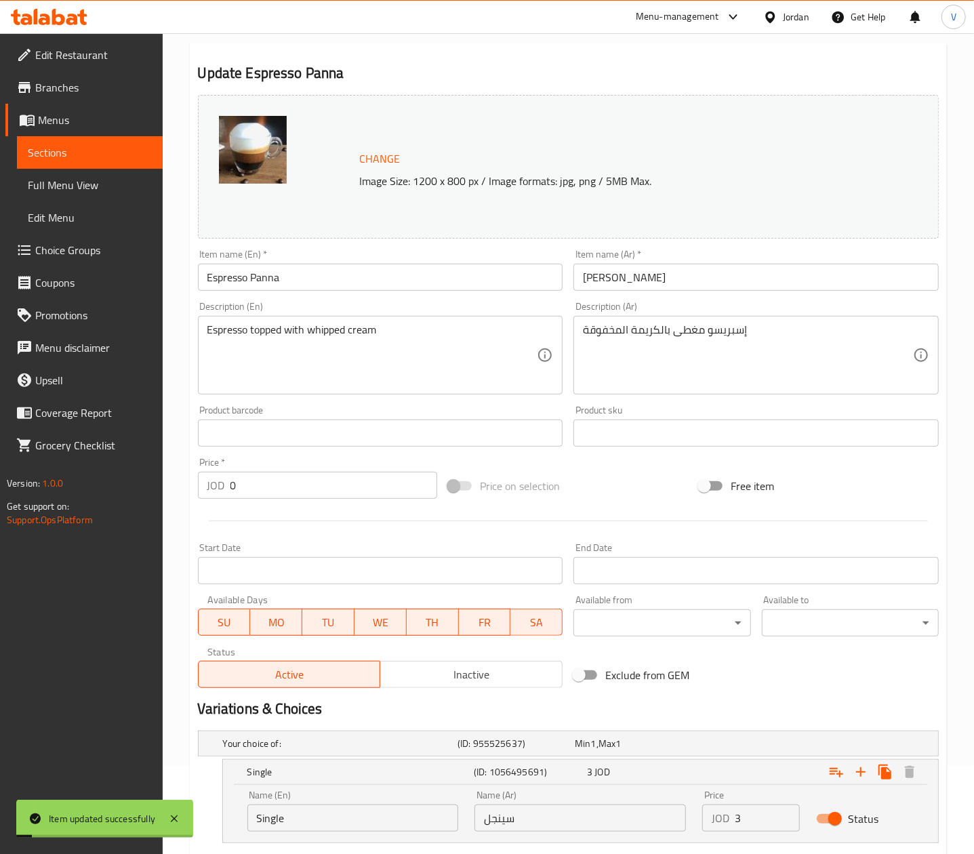
scroll to position [0, 0]
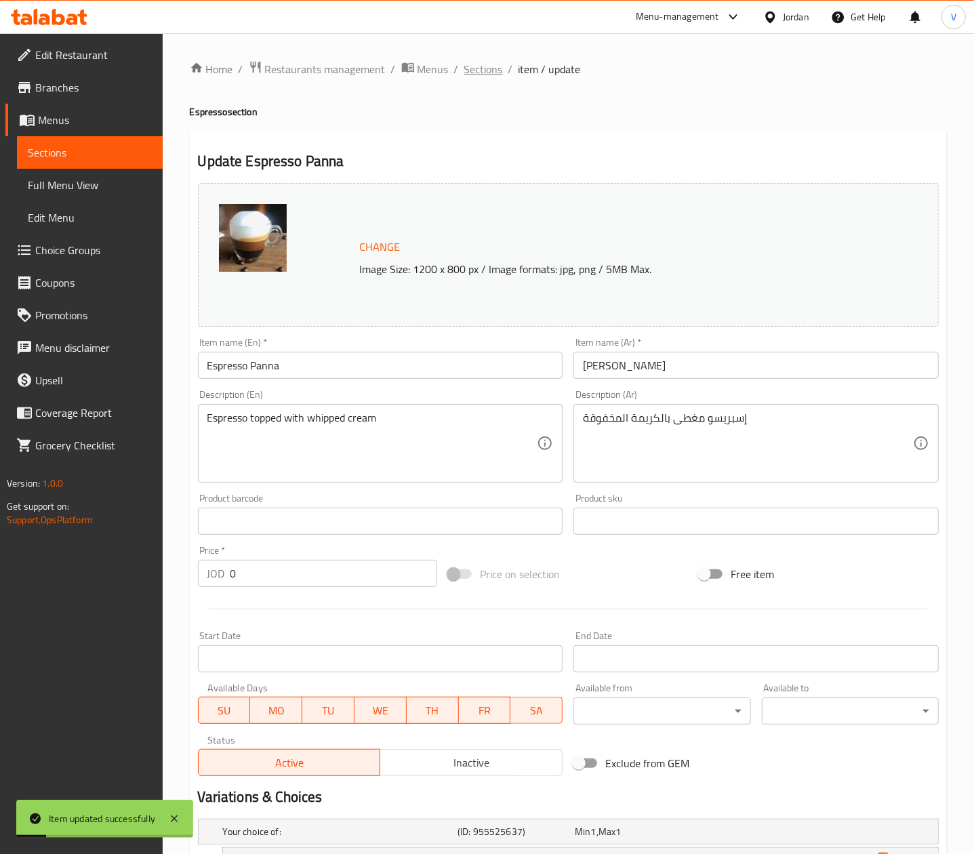
click at [491, 61] on span "Sections" at bounding box center [483, 69] width 39 height 16
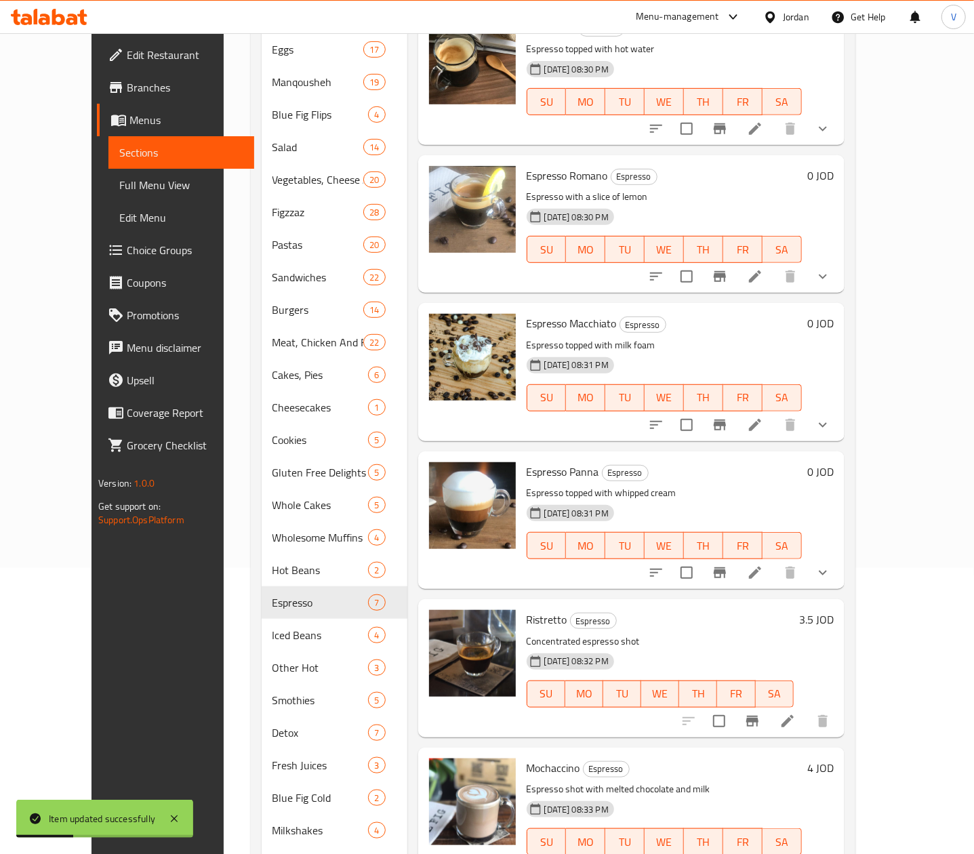
scroll to position [335, 0]
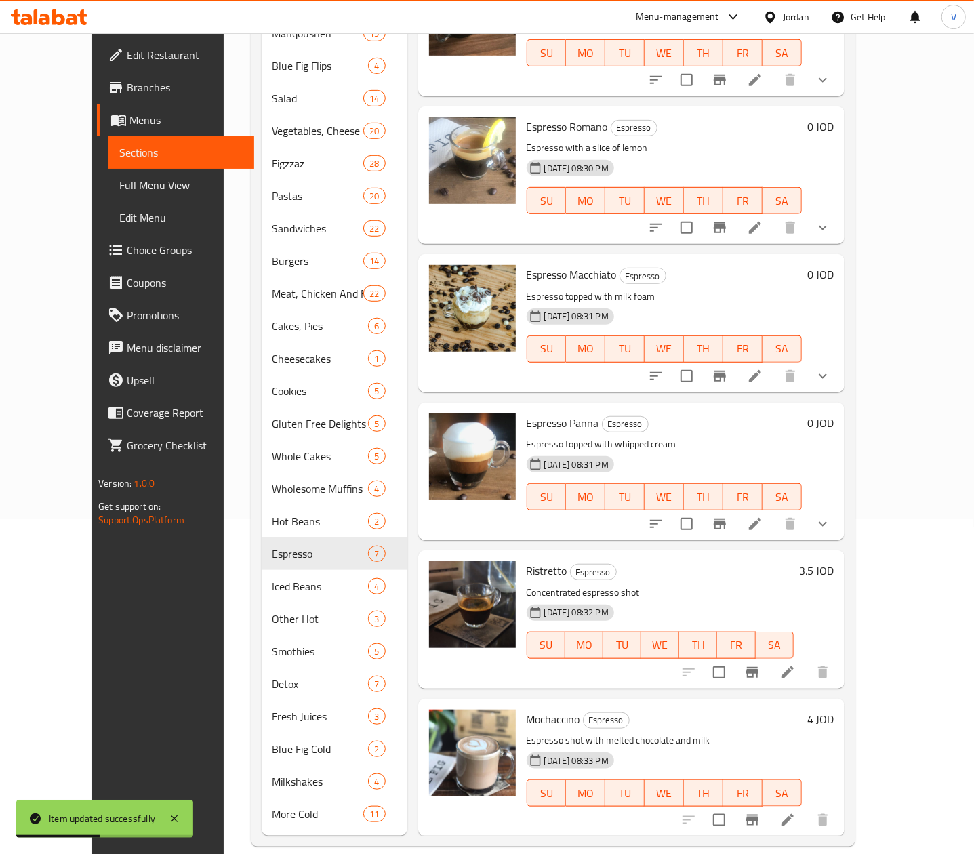
click at [834, 561] on h6 "3.5 JOD" at bounding box center [816, 570] width 35 height 19
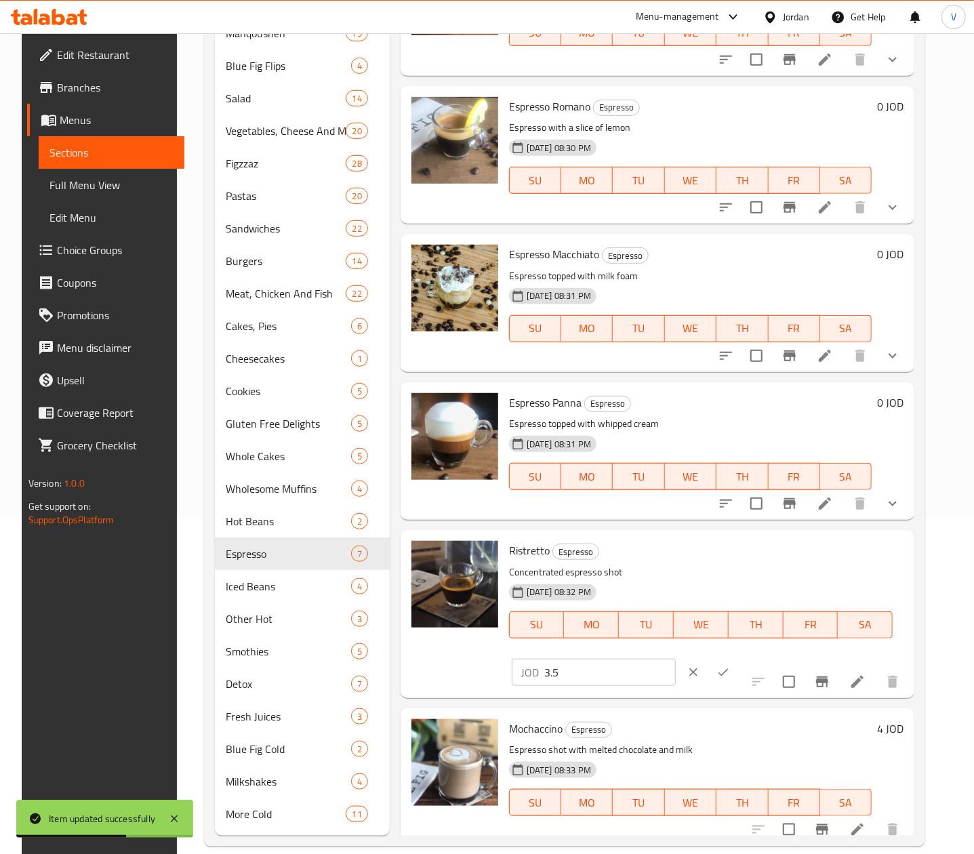
click at [676, 659] on input "3.5" at bounding box center [609, 672] width 131 height 27
type input "3.85"
click at [730, 665] on icon "ok" at bounding box center [723, 672] width 14 height 14
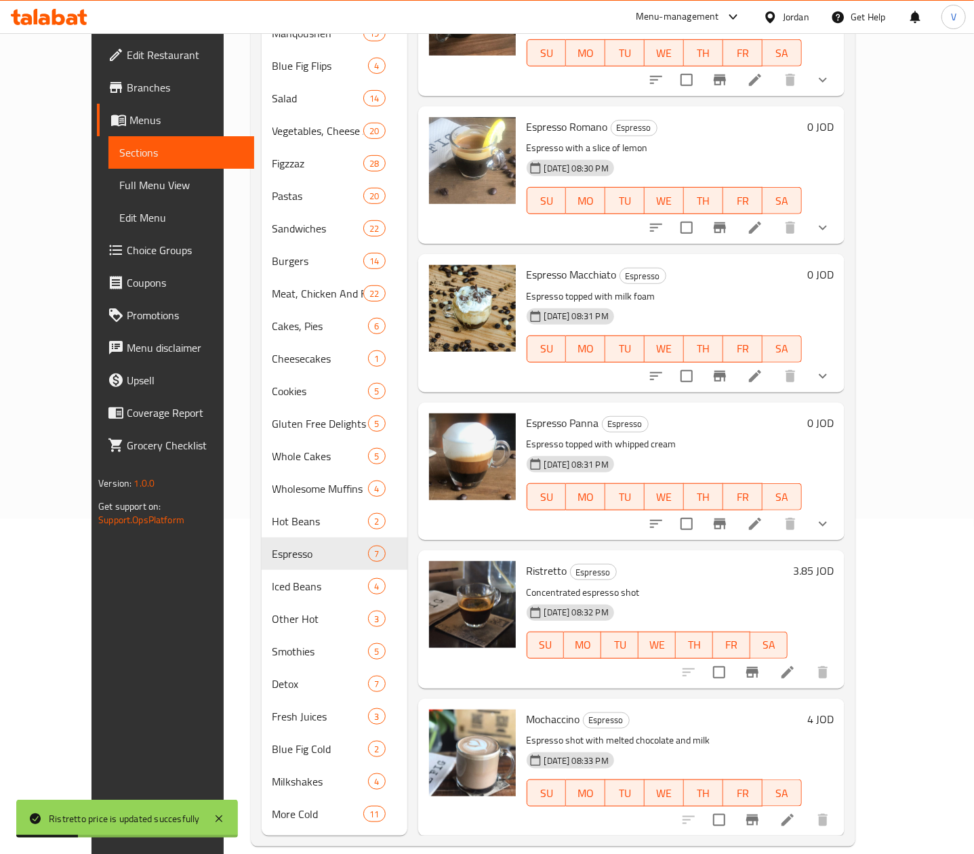
click at [834, 710] on h6 "4 JOD" at bounding box center [820, 719] width 26 height 19
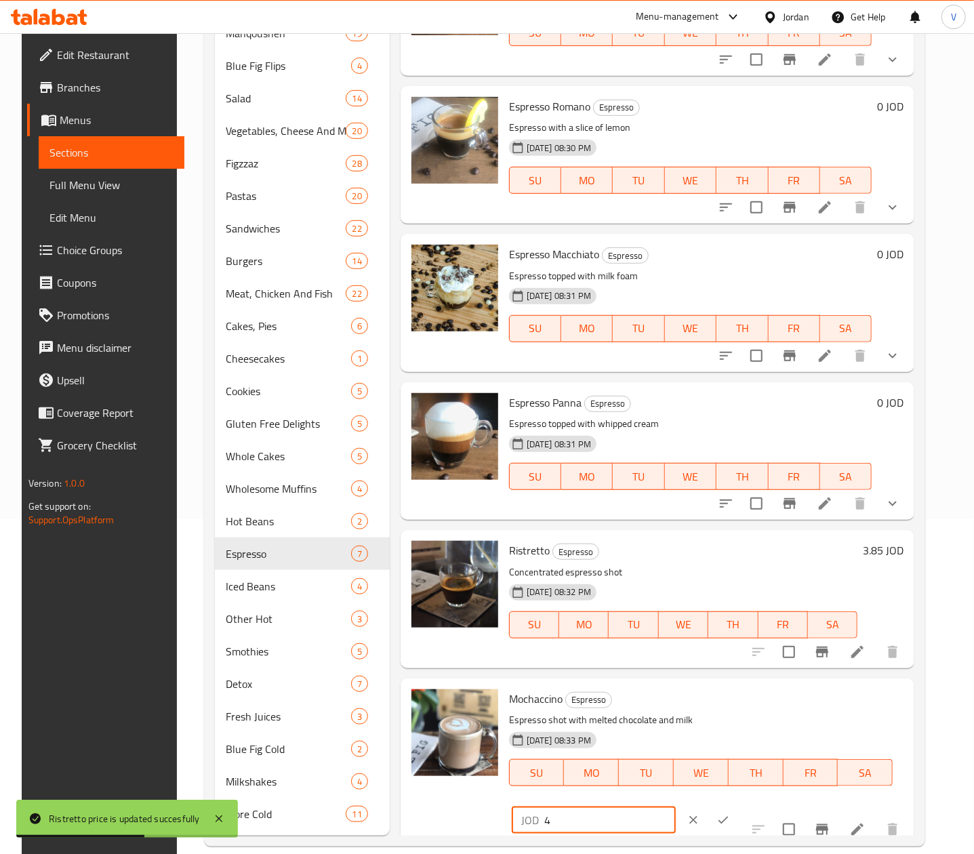
click at [676, 806] on input "4" at bounding box center [609, 819] width 131 height 27
type input "4.5"
click at [738, 805] on button "ok" at bounding box center [723, 820] width 30 height 30
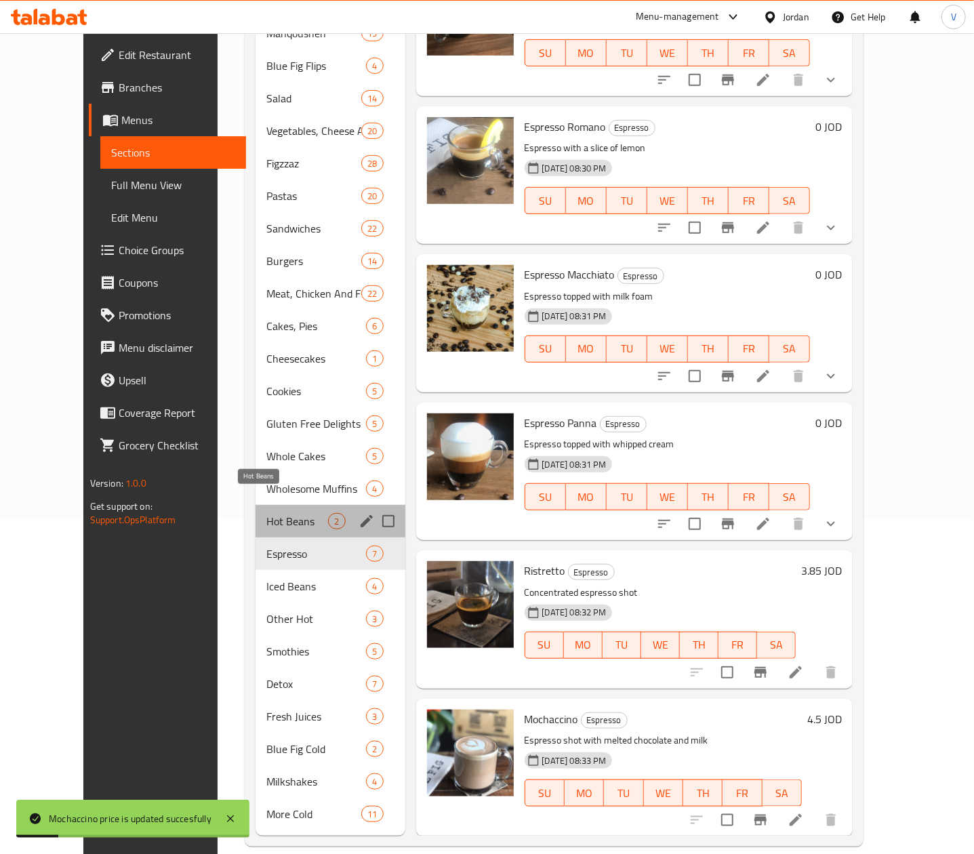
click at [266, 513] on span "Hot Beans" at bounding box center [297, 521] width 62 height 16
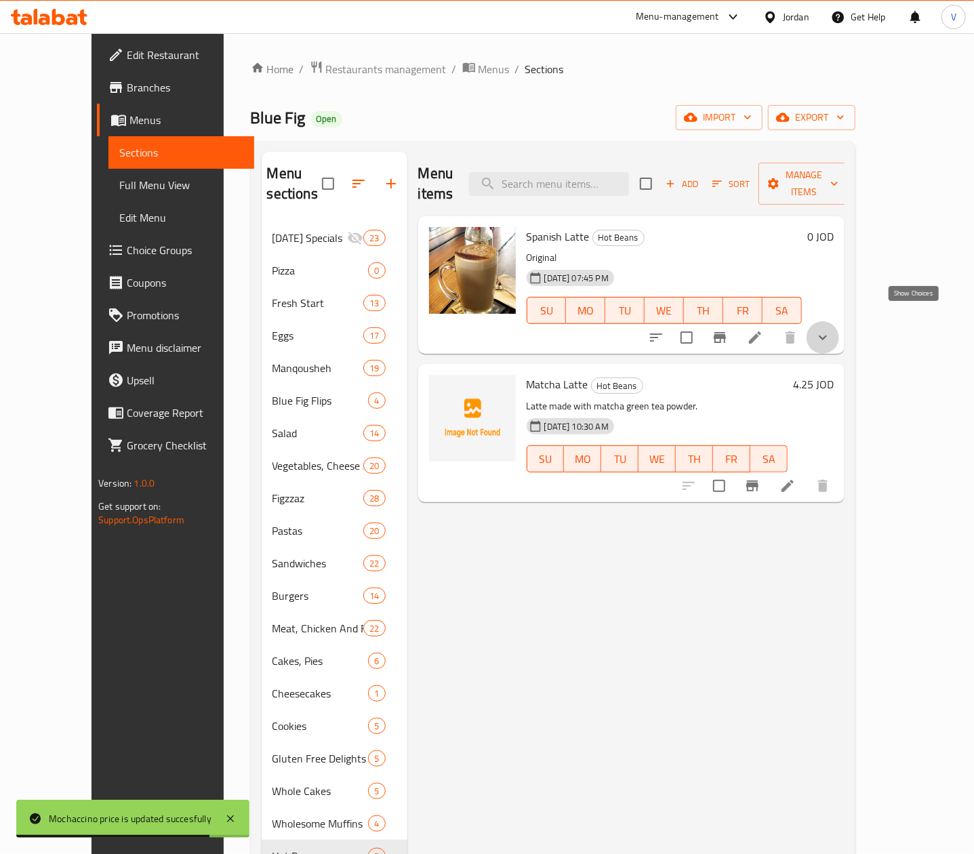
click at [831, 329] on icon "show more" at bounding box center [823, 337] width 16 height 16
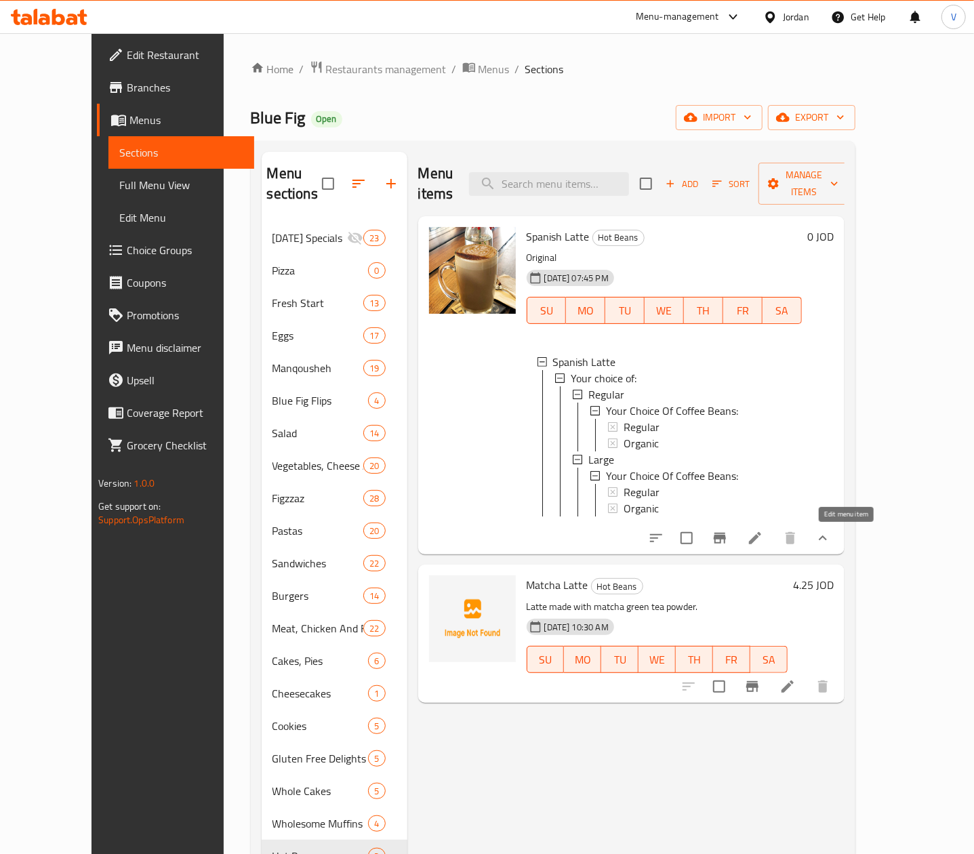
click at [763, 541] on icon at bounding box center [755, 538] width 16 height 16
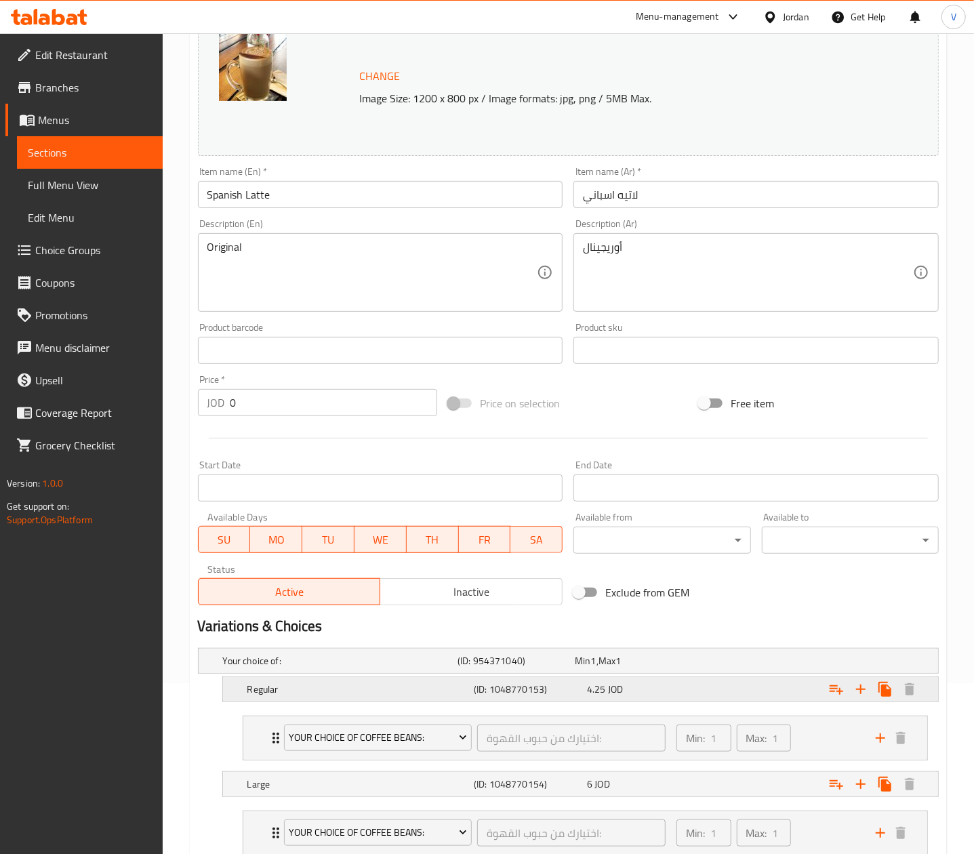
scroll to position [268, 0]
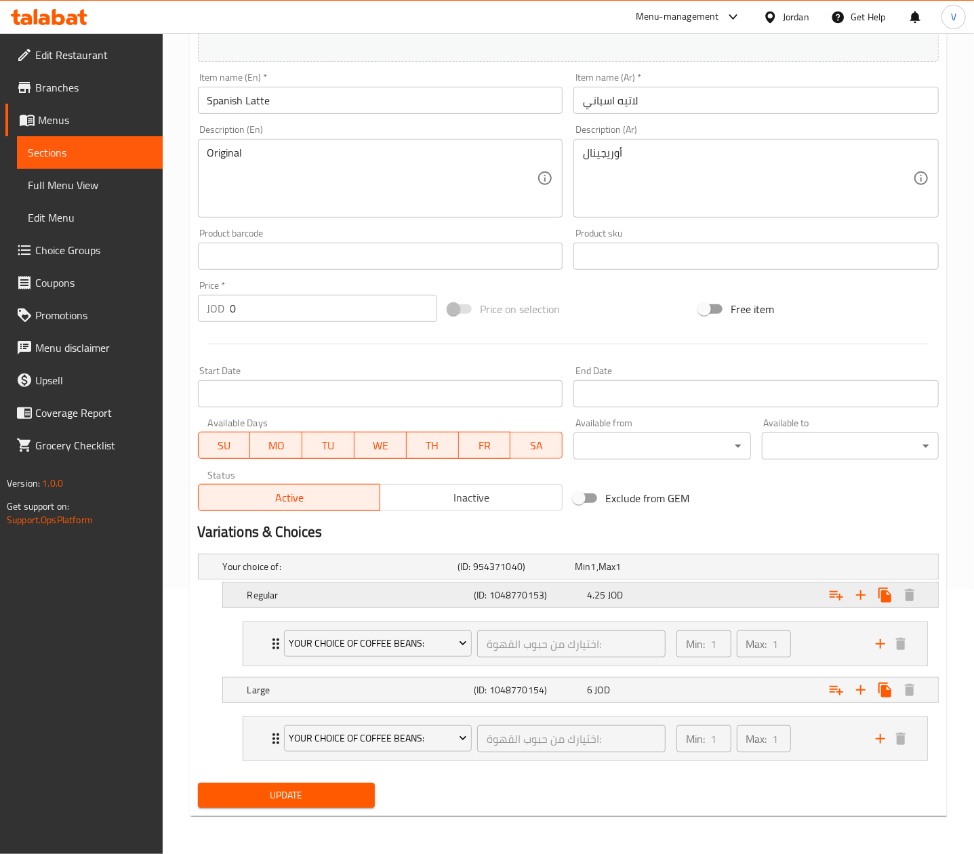
click at [751, 584] on div "Expand" at bounding box center [810, 595] width 226 height 30
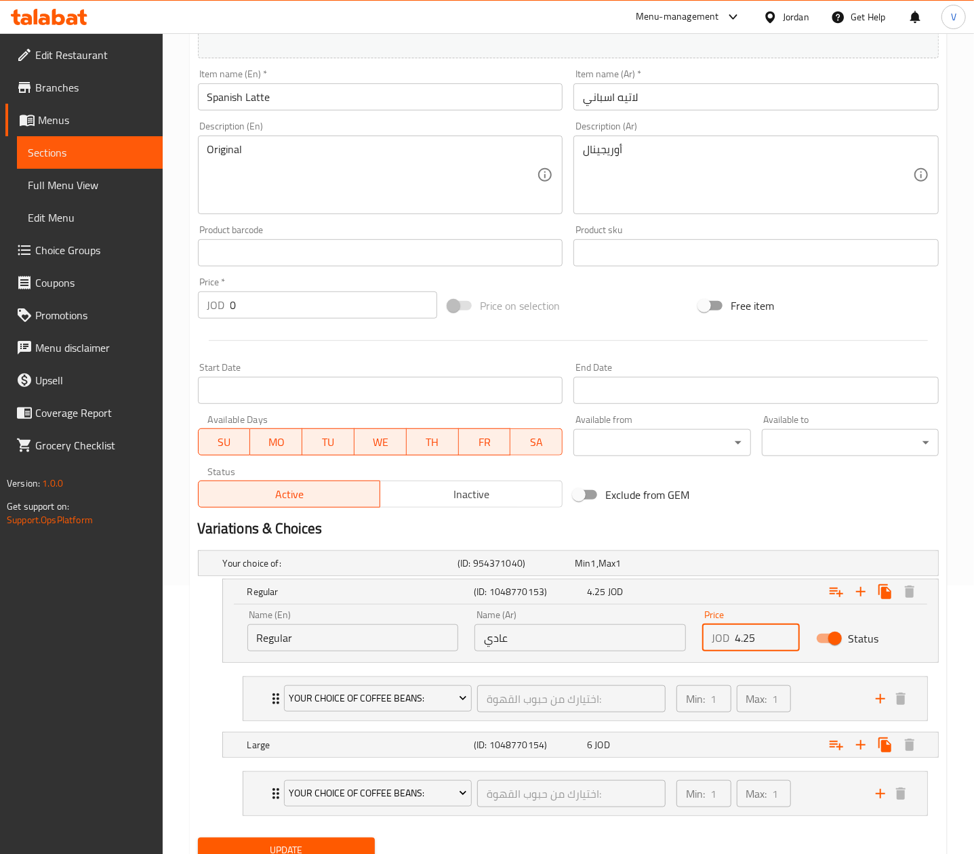
click at [768, 642] on input "4.25" at bounding box center [767, 637] width 65 height 27
type input "4.5"
click at [714, 747] on div "Expand" at bounding box center [810, 745] width 226 height 30
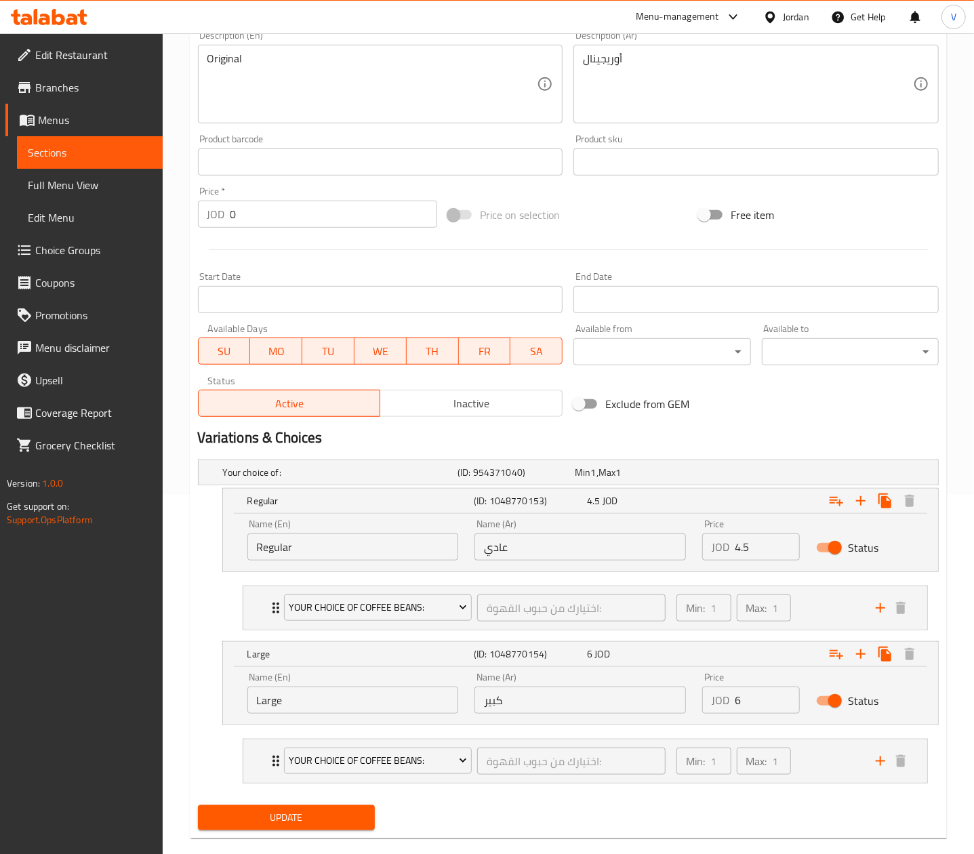
scroll to position [385, 0]
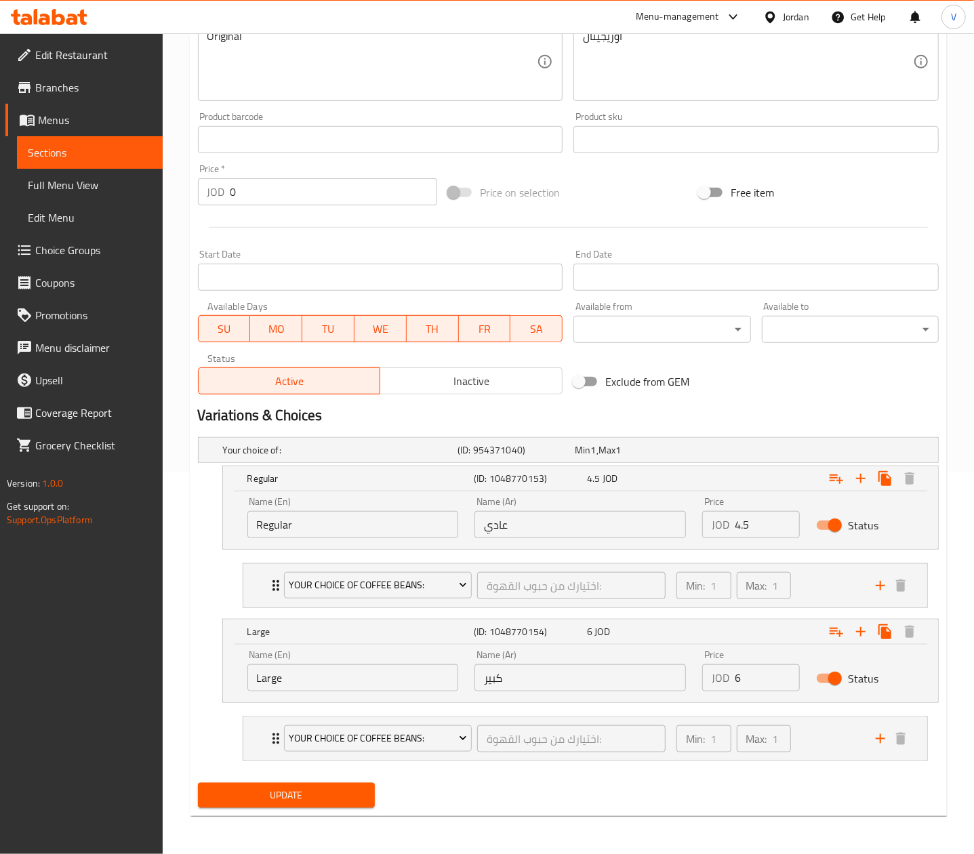
click at [269, 769] on nav "Your Choice Of Coffee Beans: اختيارك من حبوب القهوة: ​ Min: 1 ​ Max: 1 ​ Regula…" at bounding box center [568, 738] width 741 height 66
click at [274, 787] on span "Update" at bounding box center [286, 795] width 155 height 17
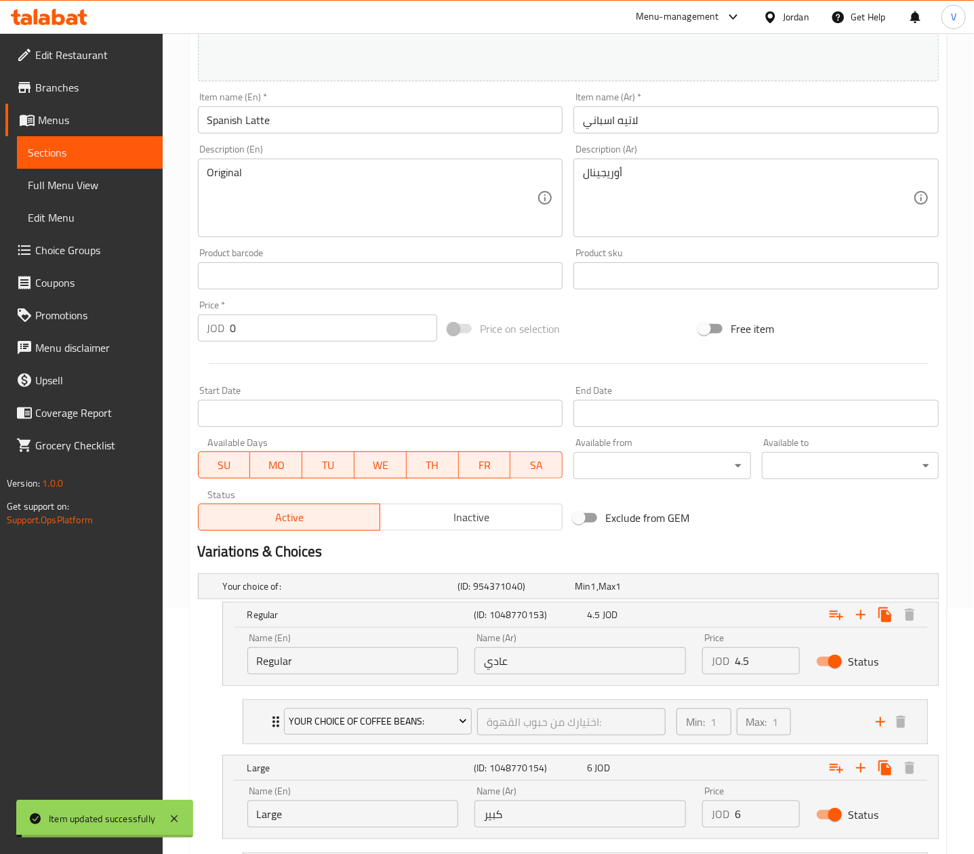
scroll to position [0, 0]
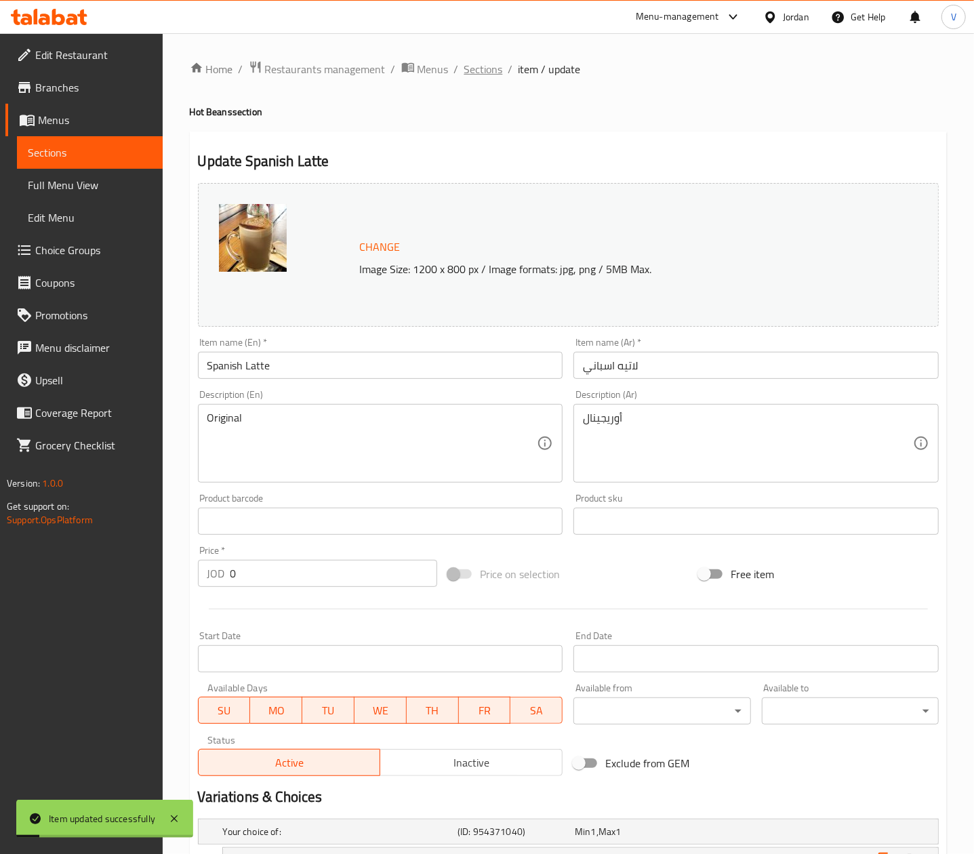
click at [495, 61] on span "Sections" at bounding box center [483, 69] width 39 height 16
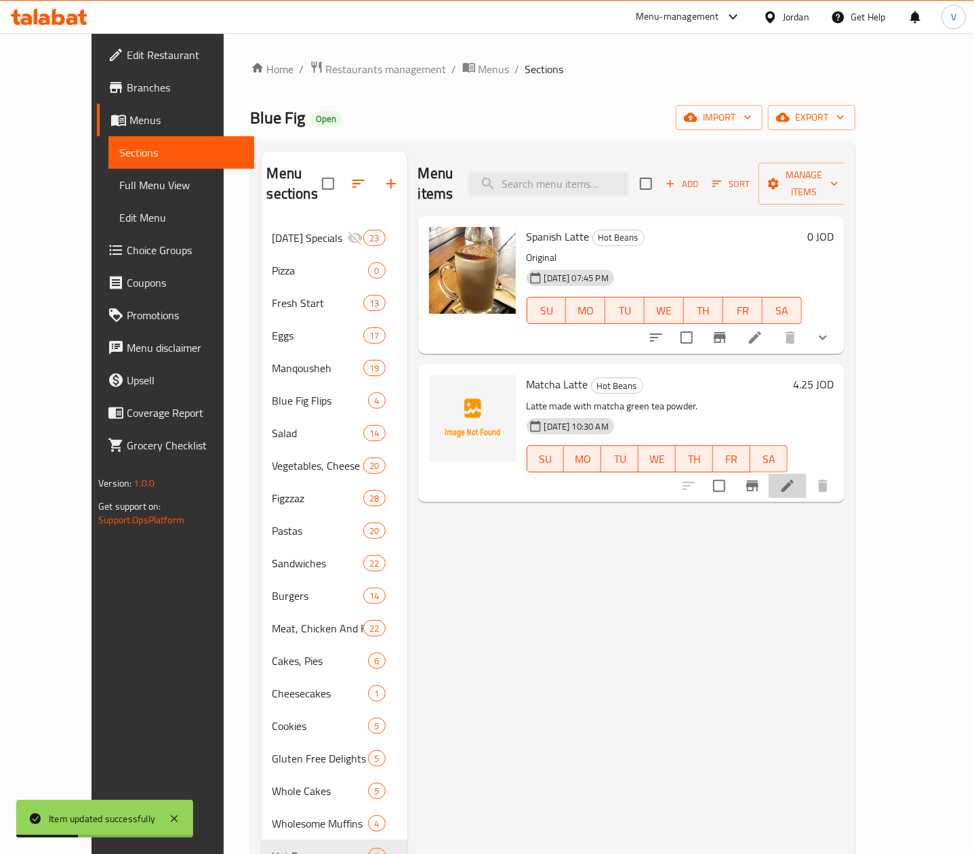
click at [806, 474] on li at bounding box center [787, 486] width 38 height 24
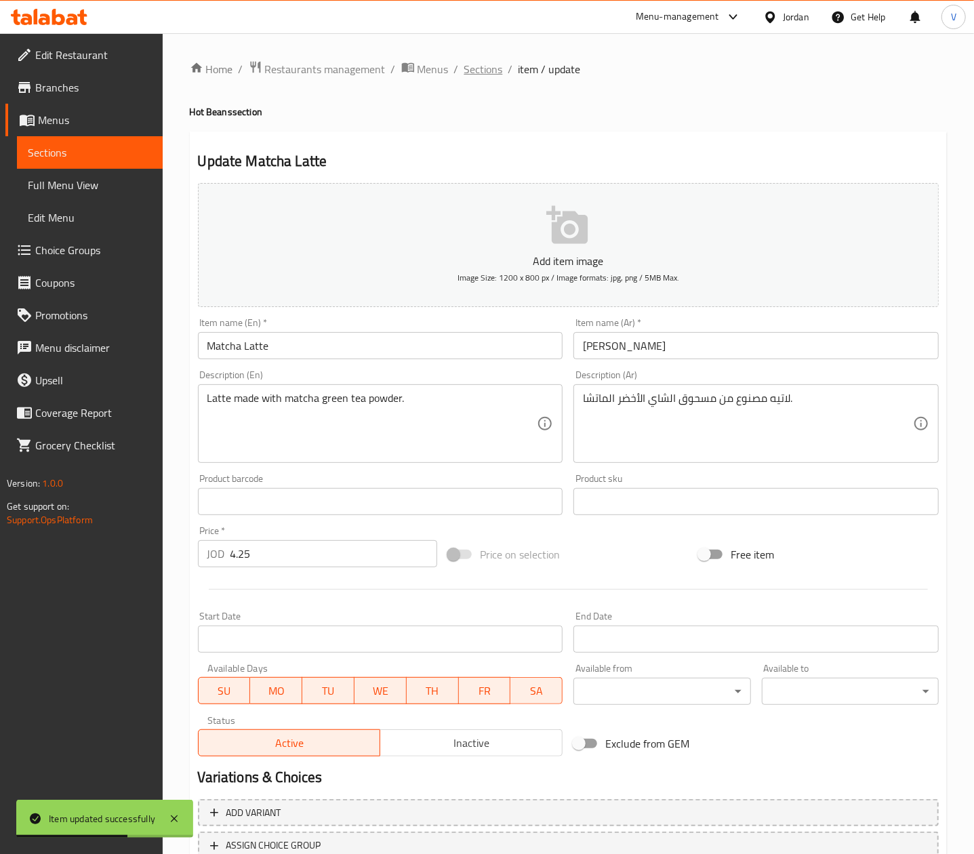
click at [470, 73] on span "Sections" at bounding box center [483, 69] width 39 height 16
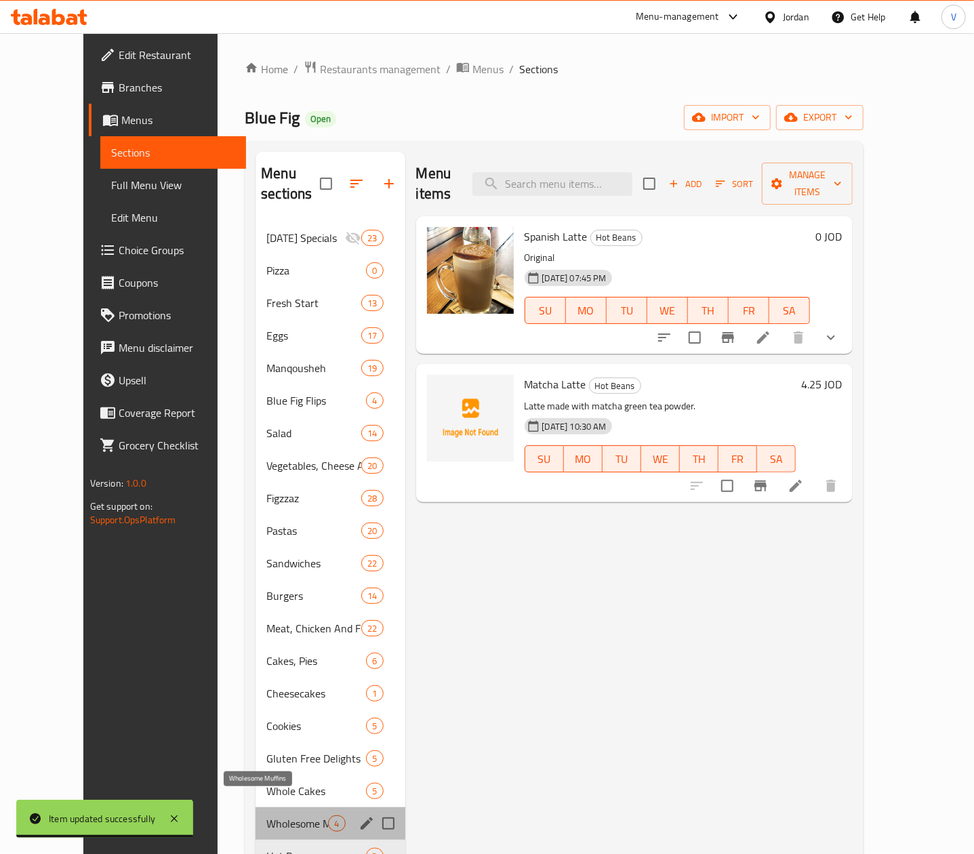
click at [266, 815] on span "Wholesome Muffins" at bounding box center [297, 823] width 62 height 16
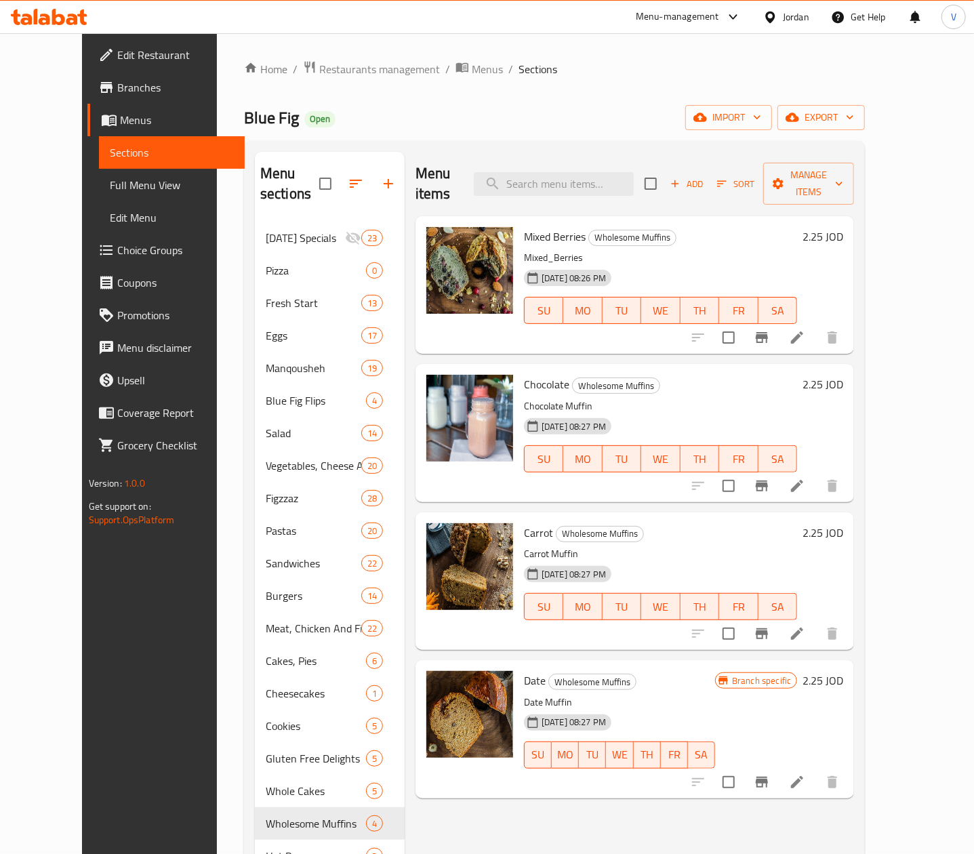
click at [843, 227] on h6 "2.25 JOD" at bounding box center [822, 236] width 41 height 19
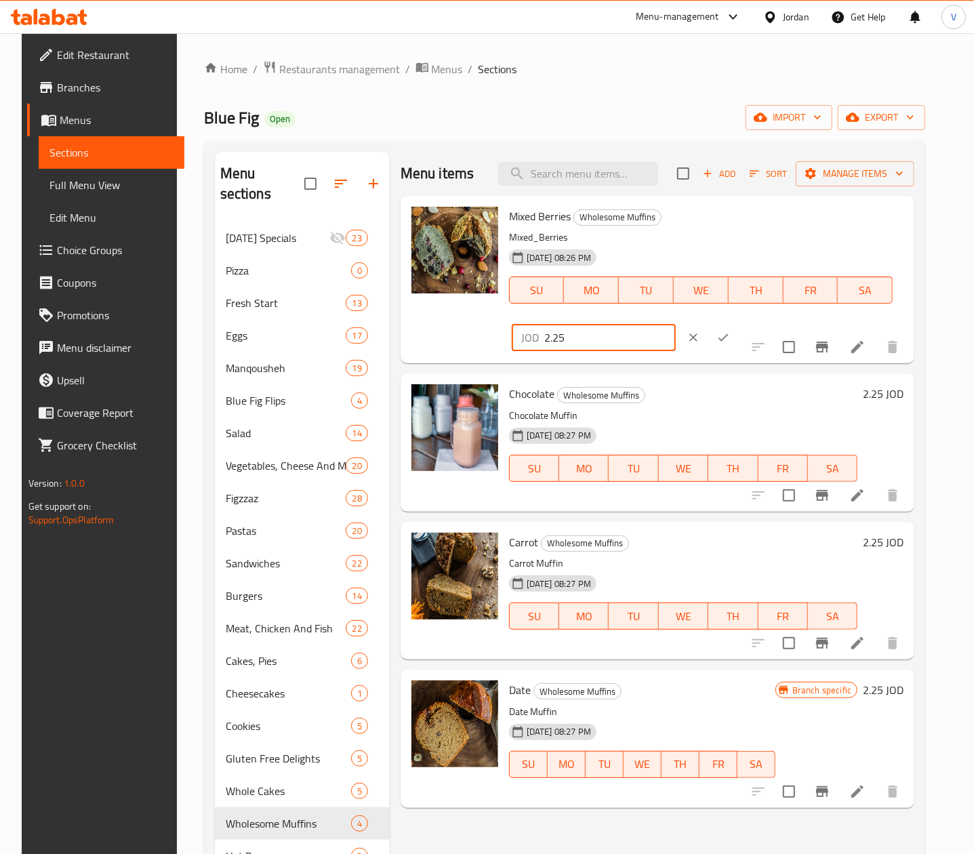
drag, startPoint x: 768, startPoint y: 226, endPoint x: 629, endPoint y: 222, distance: 139.0
click at [630, 224] on div "Mixed Berries Wholesome Muffins Mixed_Berries 20-01-2025 08:26 PM SU MO TU WE T…" at bounding box center [706, 279] width 405 height 157
type input "2.5"
click at [730, 331] on icon "ok" at bounding box center [723, 338] width 14 height 14
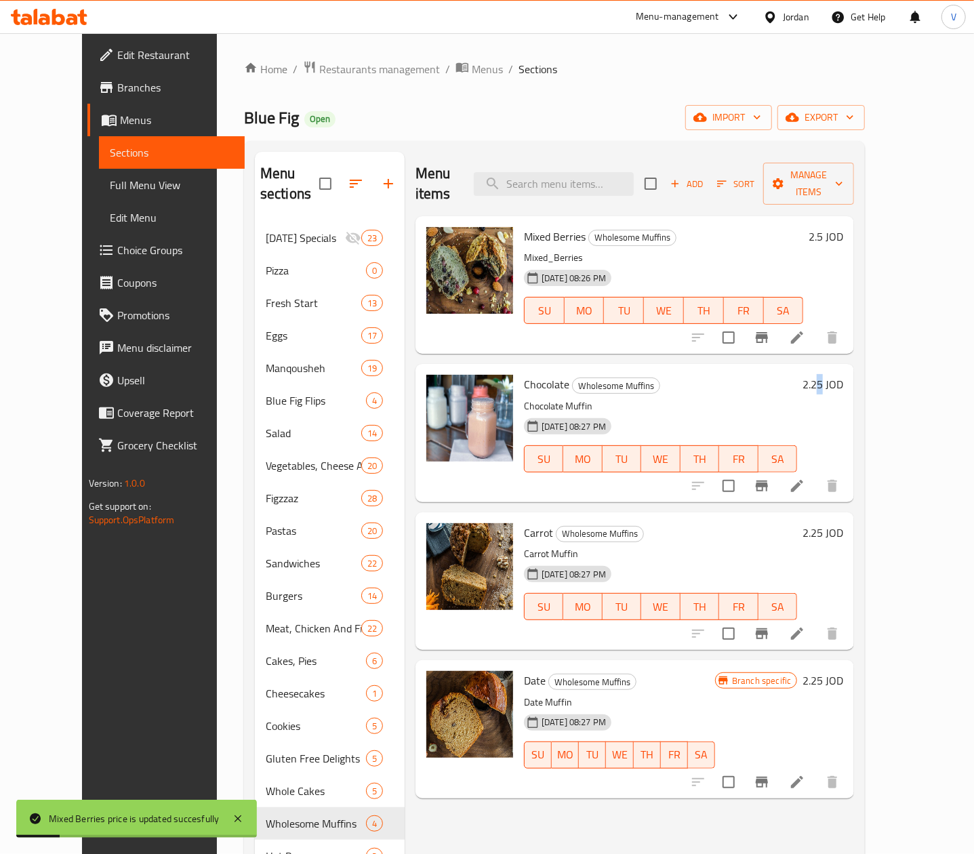
click at [843, 375] on h6 "2.25 JOD" at bounding box center [822, 384] width 41 height 19
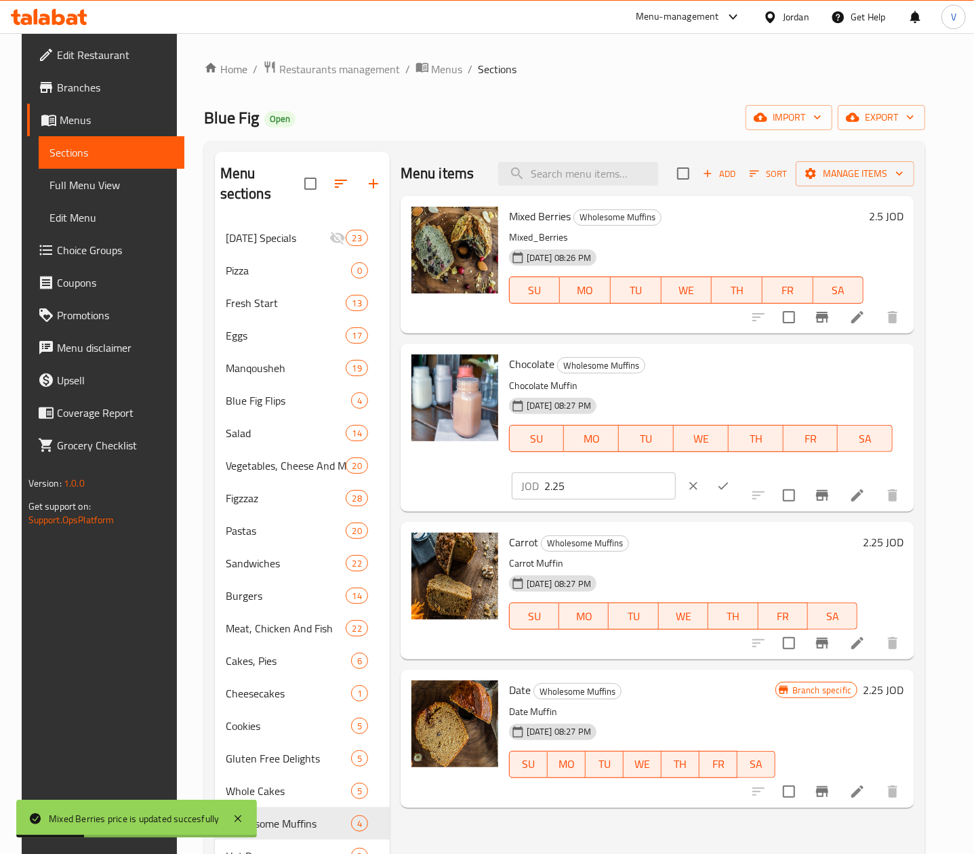
drag, startPoint x: 651, startPoint y: 360, endPoint x: 608, endPoint y: 362, distance: 42.7
click at [608, 362] on div "Chocolate Wholesome Muffins Chocolate Muffin 20-01-2025 08:27 PM SU MO TU WE TH…" at bounding box center [706, 427] width 405 height 157
drag, startPoint x: 758, startPoint y: 381, endPoint x: 686, endPoint y: 376, distance: 72.0
click at [668, 381] on div "Chocolate Wholesome Muffins Chocolate Muffin 20-01-2025 08:27 PM SU MO TU WE TH…" at bounding box center [706, 427] width 405 height 157
type input "2.5"
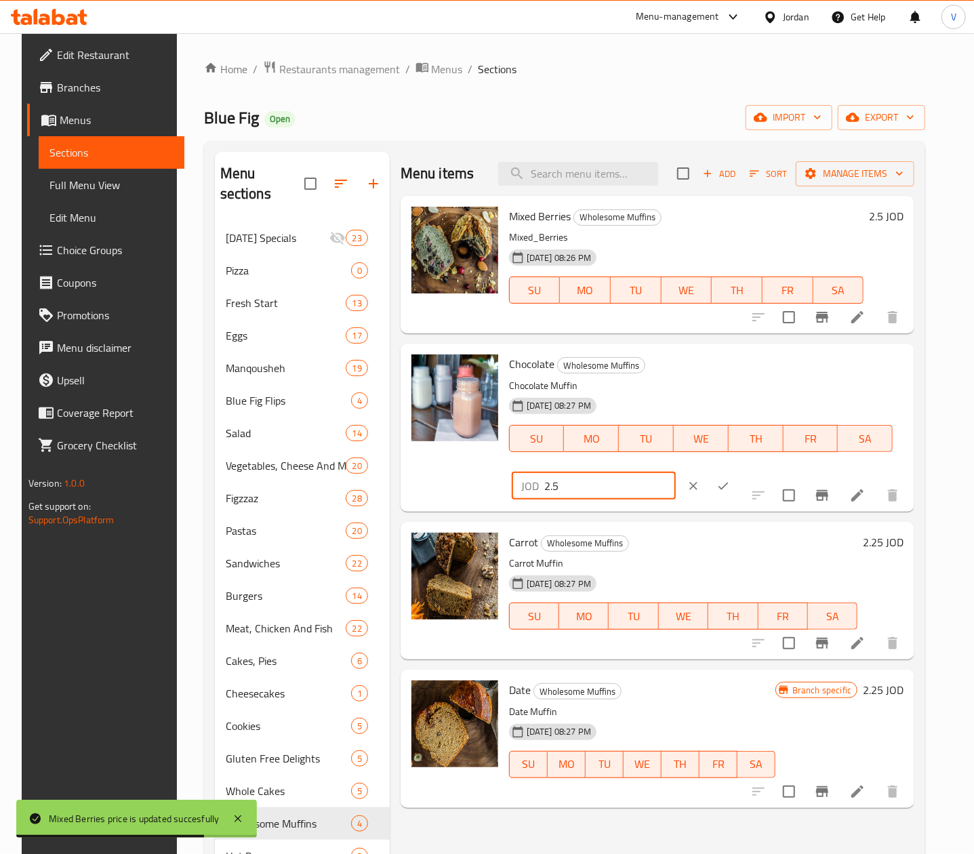
click at [738, 471] on button "ok" at bounding box center [723, 486] width 30 height 30
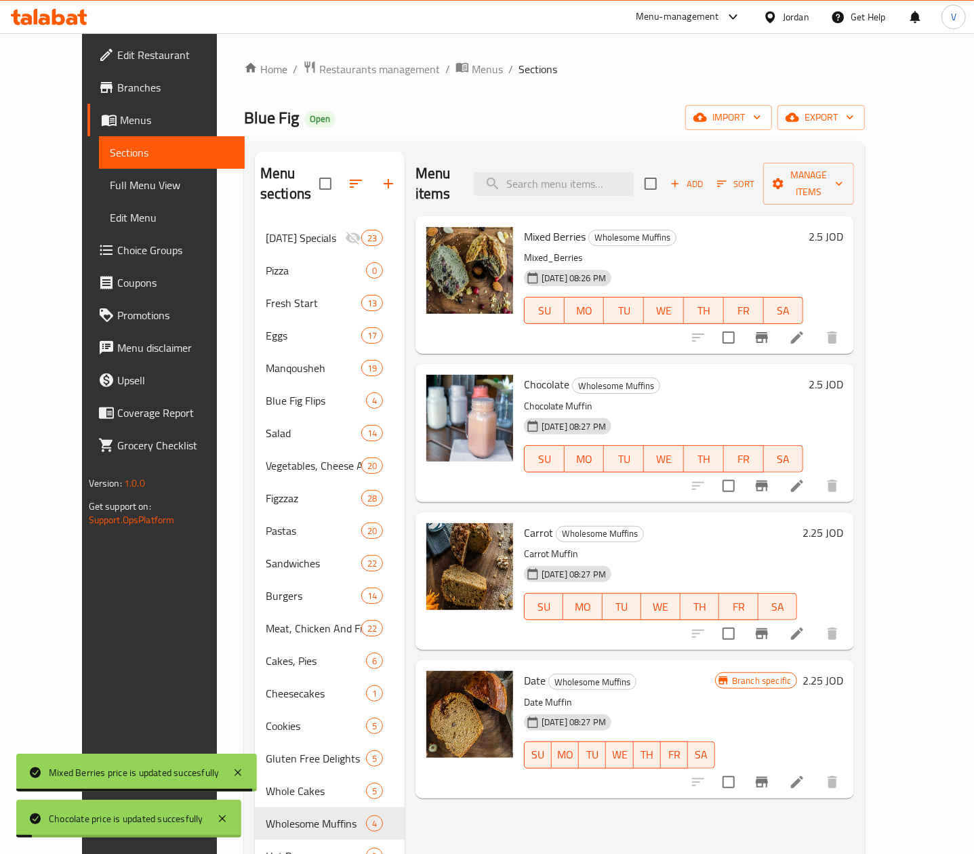
click at [843, 523] on h6 "2.25 JOD" at bounding box center [822, 532] width 41 height 19
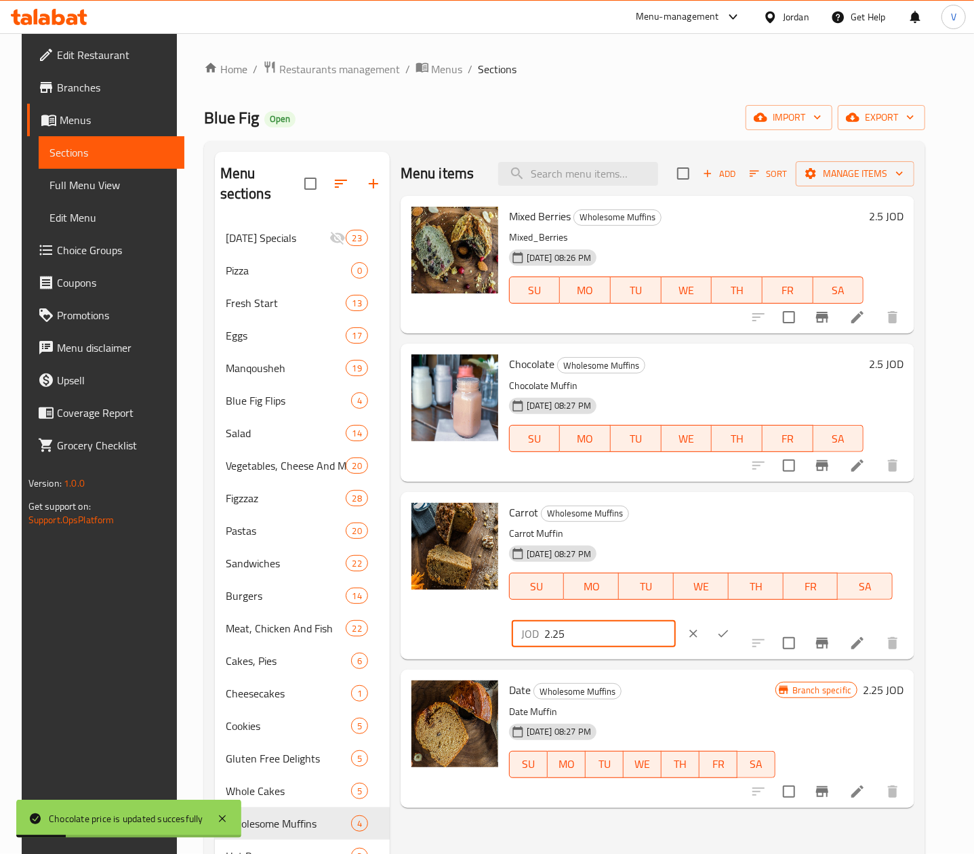
drag, startPoint x: 702, startPoint y: 514, endPoint x: 679, endPoint y: 517, distance: 23.2
click at [659, 517] on div "Carrot Wholesome Muffins Carrot Muffin 20-01-2025 08:27 PM SU MO TU WE TH FR SA…" at bounding box center [706, 575] width 405 height 157
paste input "number"
type input "2.5"
click at [730, 627] on icon "ok" at bounding box center [723, 634] width 14 height 14
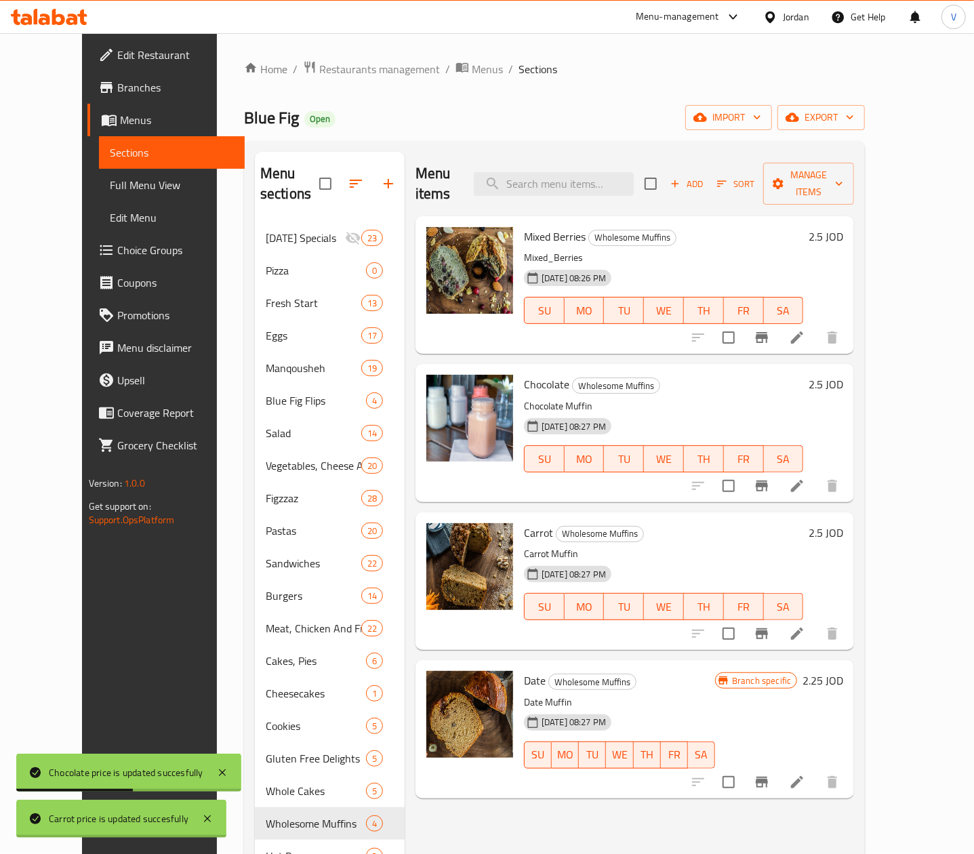
click at [843, 671] on h6 "2.25 JOD" at bounding box center [822, 680] width 41 height 19
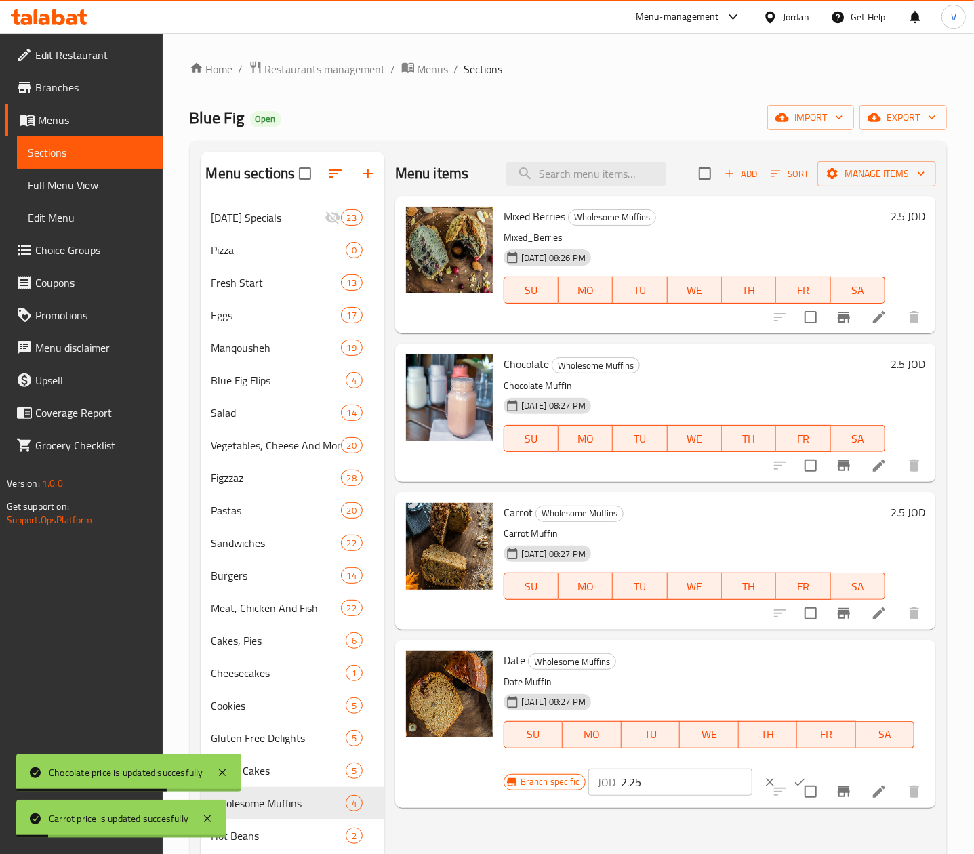
drag, startPoint x: 644, startPoint y: 780, endPoint x: 540, endPoint y: 777, distance: 103.7
click at [537, 778] on div "Branch specific JOD 2.25 ​" at bounding box center [669, 782] width 331 height 30
paste input "number"
type input "2.5"
click at [793, 775] on icon "ok" at bounding box center [800, 782] width 14 height 14
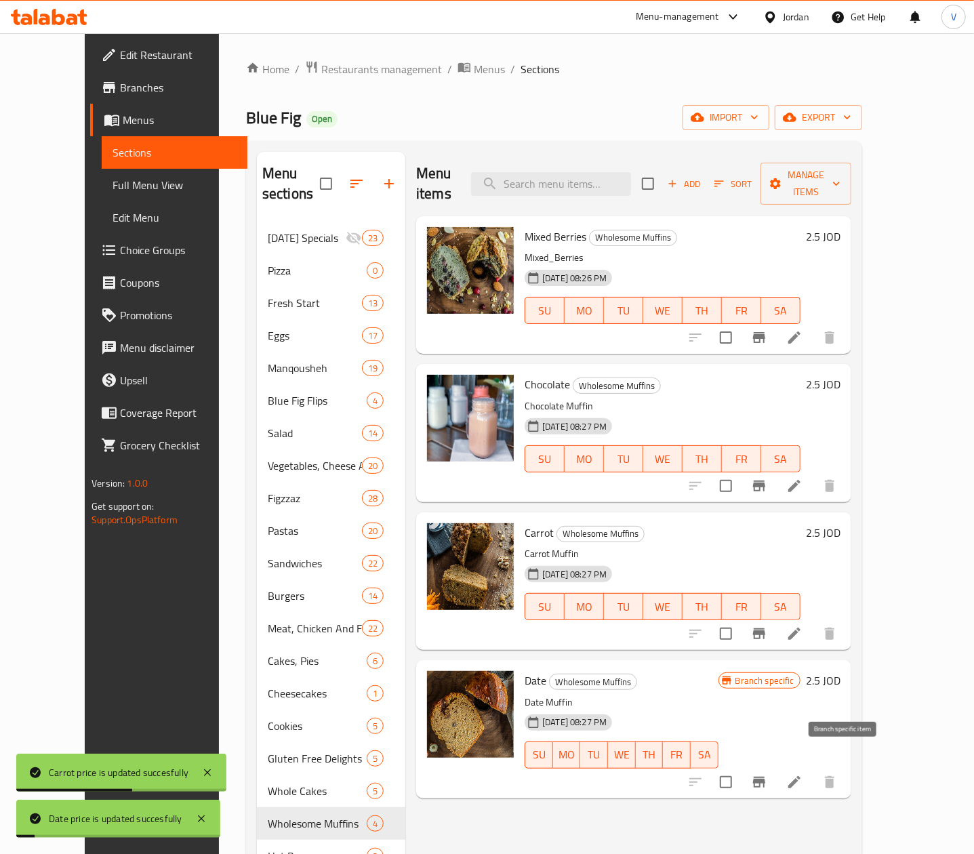
click at [765, 777] on icon "Branch-specific-item" at bounding box center [759, 782] width 12 height 11
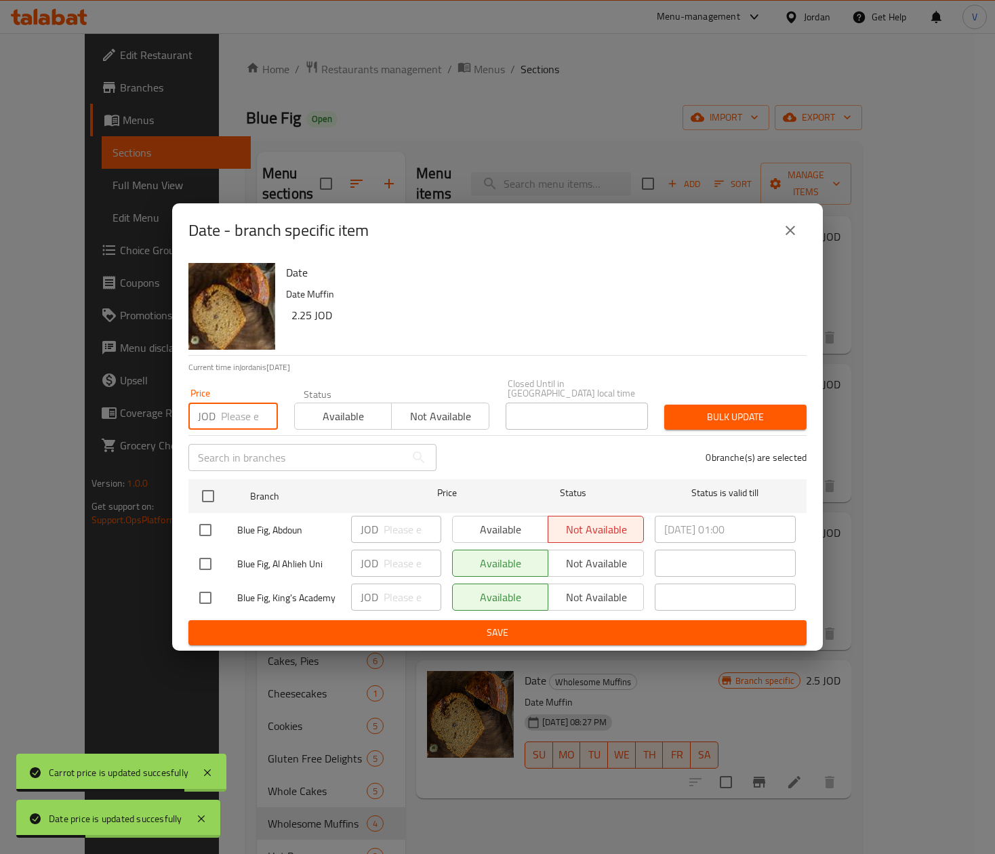
click at [231, 416] on input "number" at bounding box center [249, 416] width 57 height 27
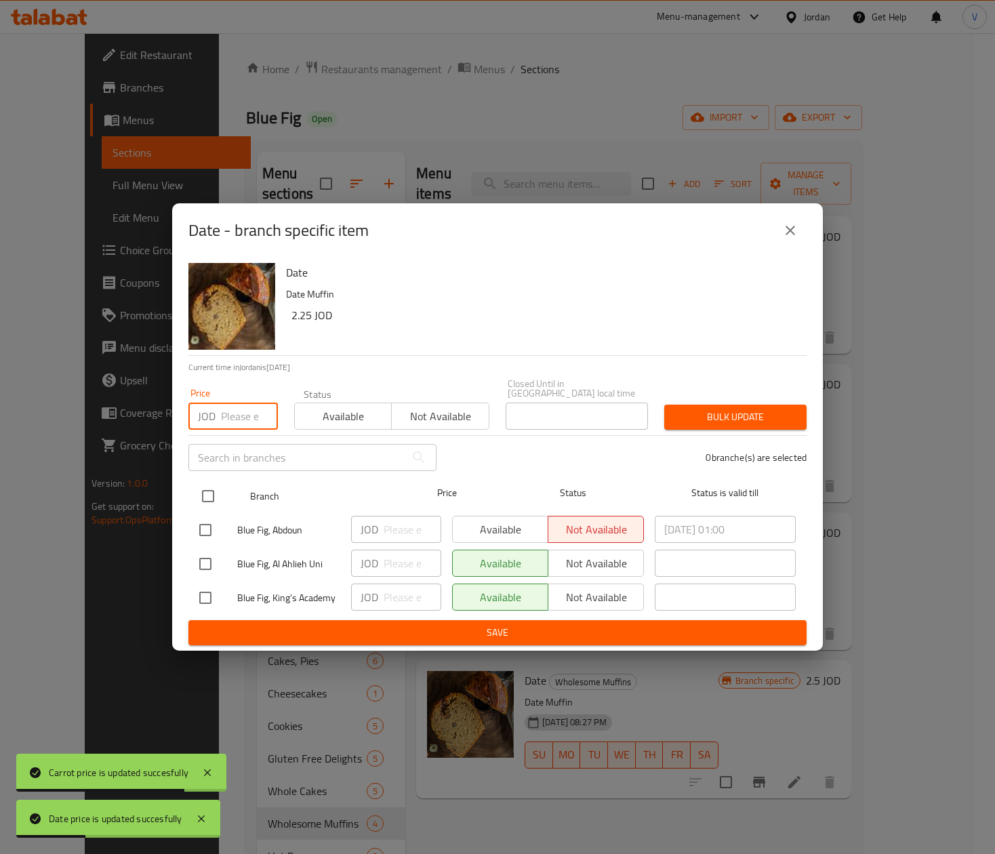
paste input "2.5"
type input "2.5"
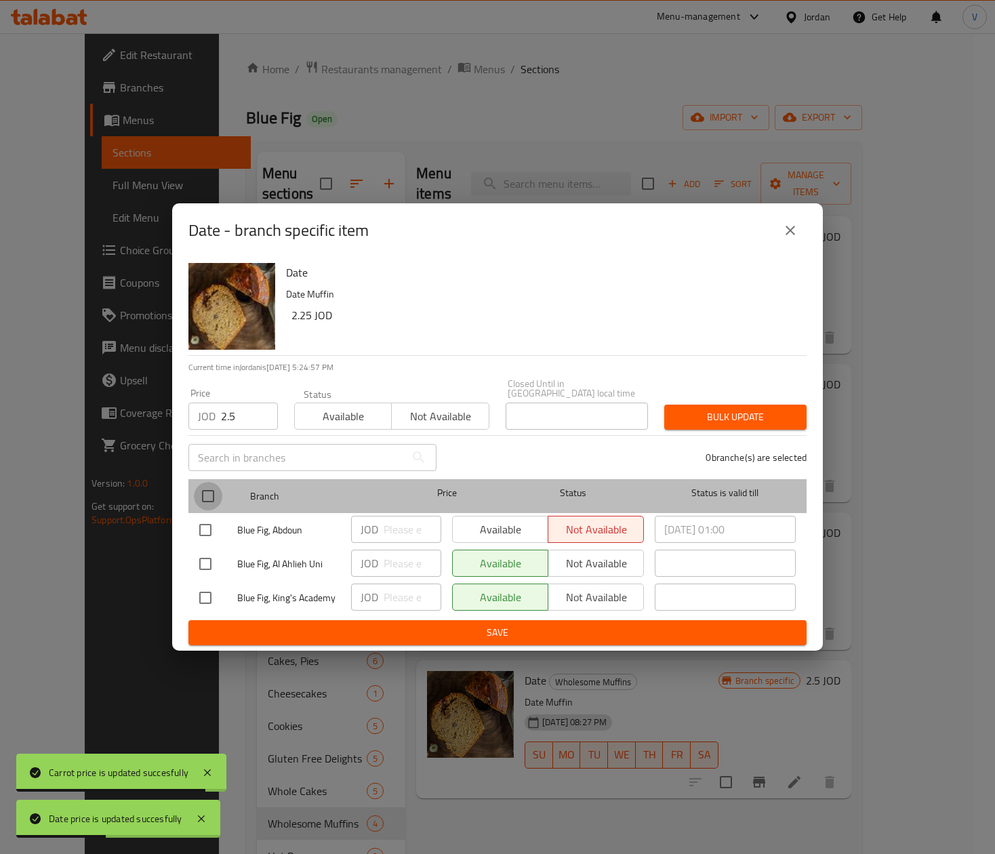
click at [209, 485] on input "checkbox" at bounding box center [208, 496] width 28 height 28
checkbox input "true"
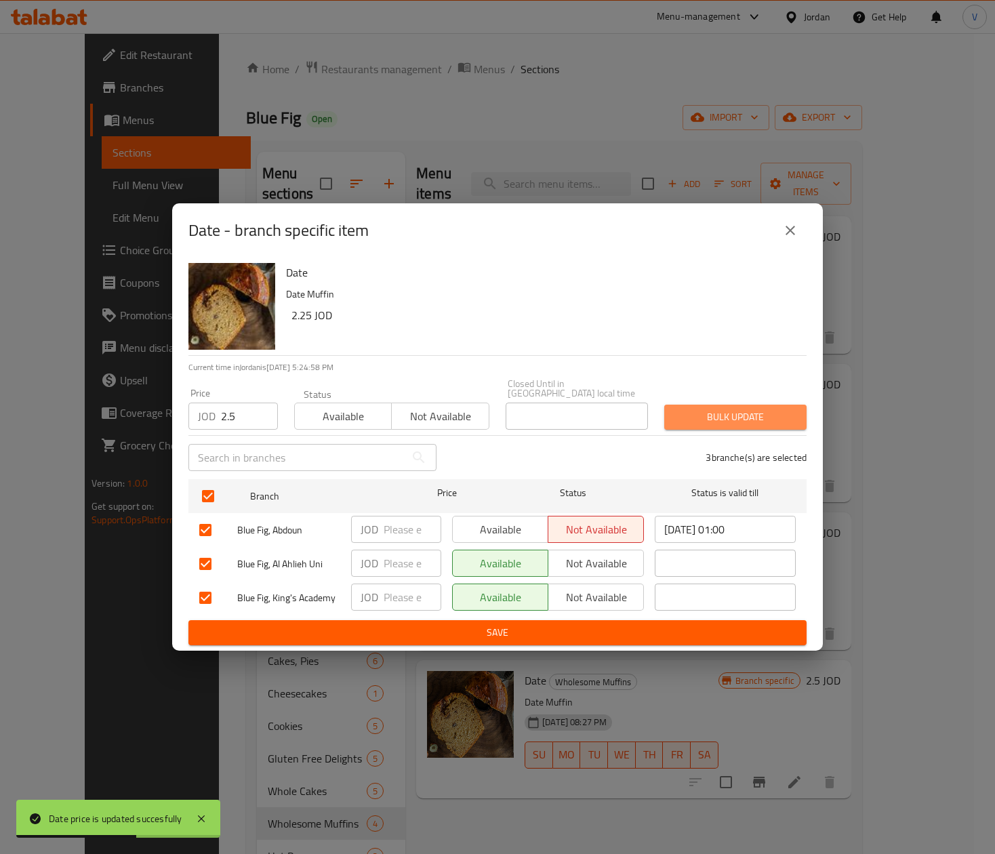
click at [733, 420] on span "Bulk update" at bounding box center [735, 417] width 121 height 17
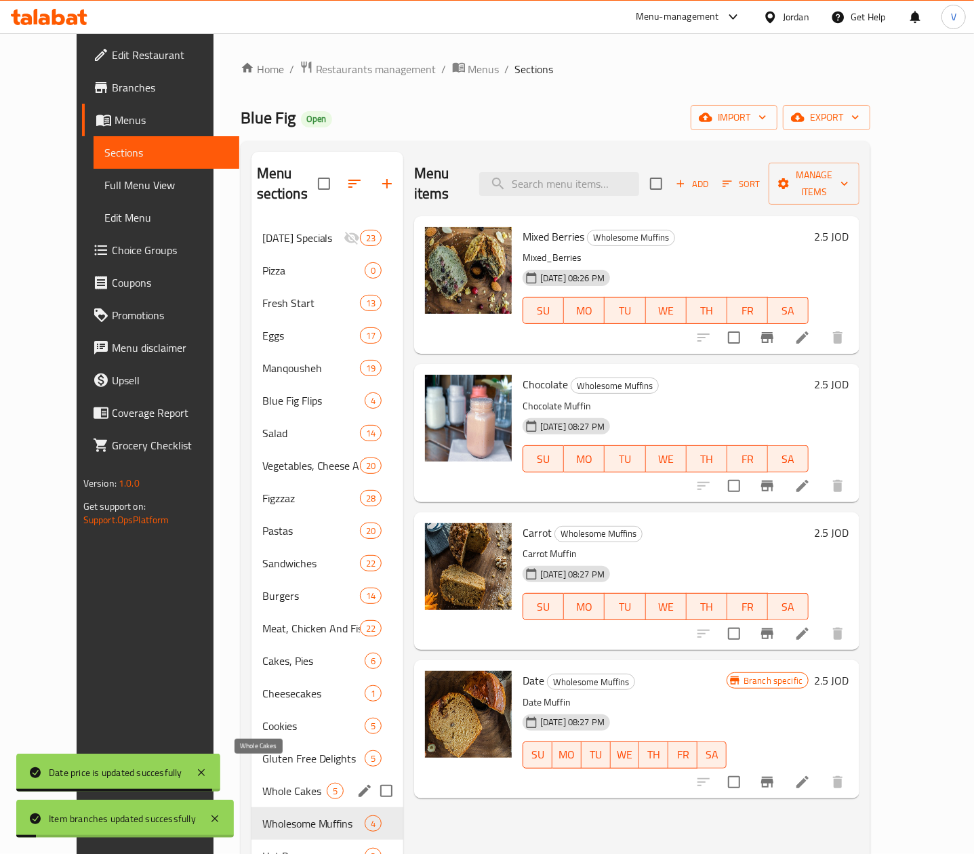
click at [262, 783] on span "Whole Cakes" at bounding box center [294, 791] width 64 height 16
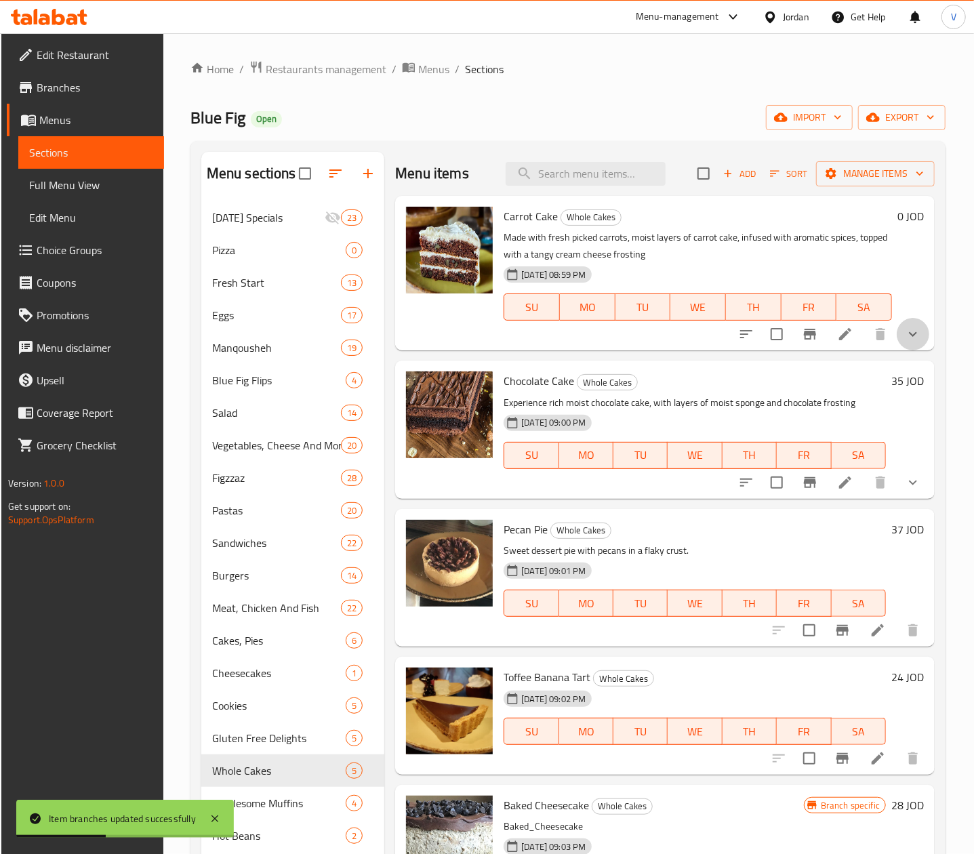
click at [928, 335] on button "show more" at bounding box center [913, 334] width 33 height 33
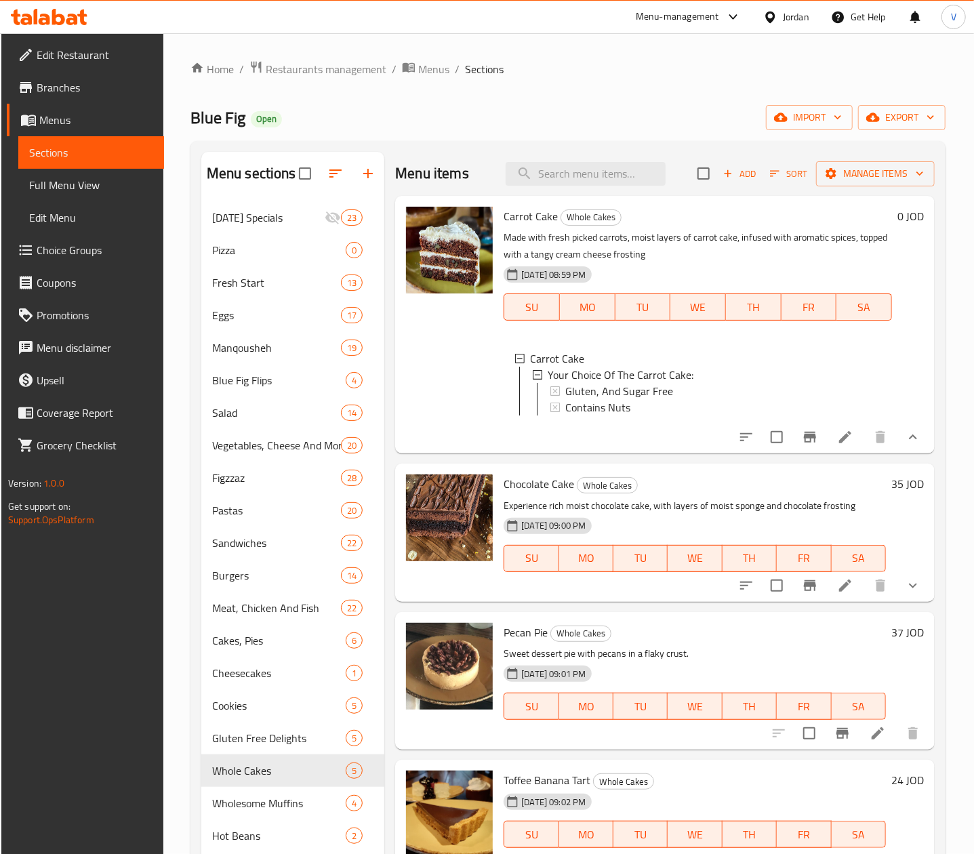
click at [903, 493] on h6 "35 JOD" at bounding box center [907, 483] width 33 height 19
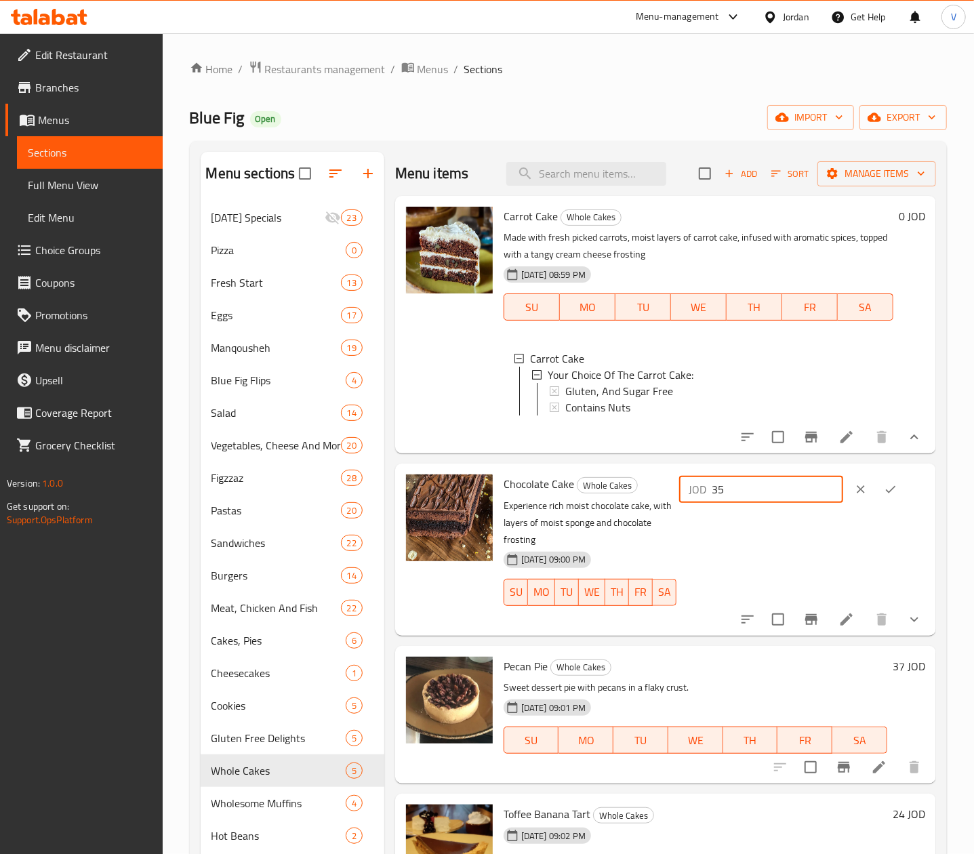
drag, startPoint x: 770, startPoint y: 504, endPoint x: 606, endPoint y: 501, distance: 164.0
click at [610, 504] on div "Chocolate Cake Whole Cakes Experience rich moist chocolate cake, with layers of…" at bounding box center [714, 549] width 432 height 161
type input "37"
click at [897, 496] on icon "ok" at bounding box center [891, 489] width 14 height 14
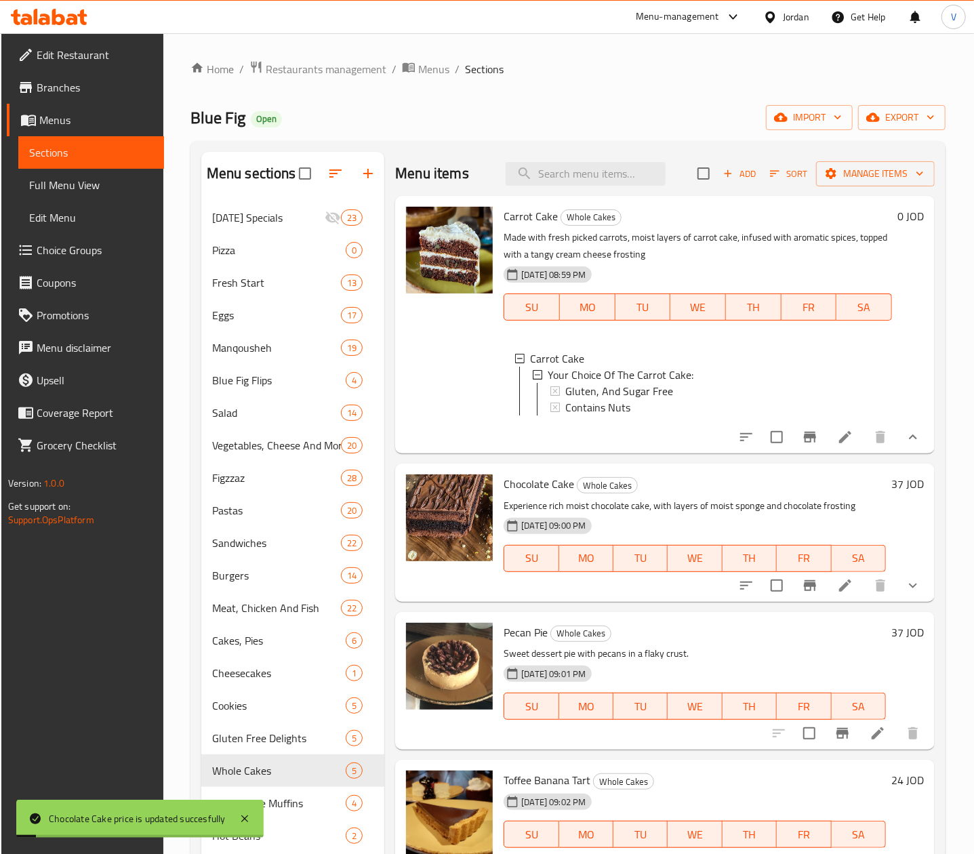
click at [903, 634] on div "Pecan Pie Whole Cakes Sweet dessert pie with pecans in a flaky crust. 20-01-202…" at bounding box center [664, 681] width 539 height 138
click at [908, 642] on h6 "37 JOD" at bounding box center [907, 632] width 33 height 19
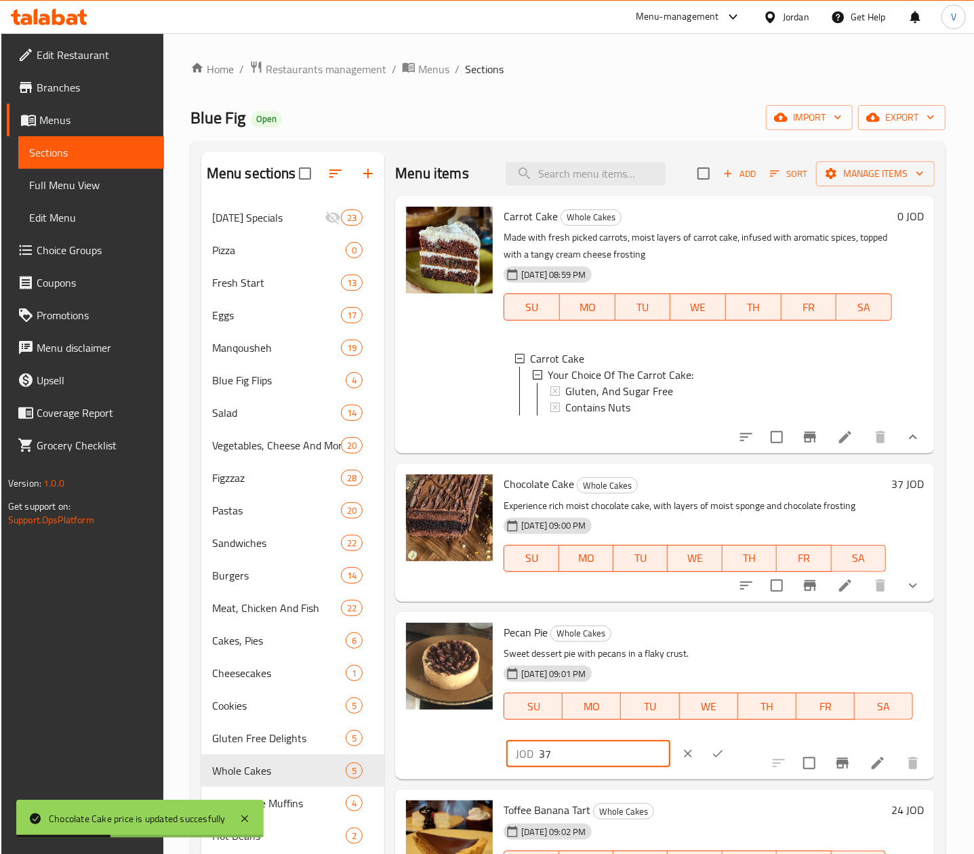
drag, startPoint x: 749, startPoint y: 656, endPoint x: 599, endPoint y: 663, distance: 150.6
click at [598, 663] on div "Pecan Pie Whole Cakes Sweet dessert pie with pecans in a flaky crust. 20-01-202…" at bounding box center [713, 695] width 431 height 157
type input "38"
click at [723, 750] on icon "ok" at bounding box center [718, 753] width 10 height 7
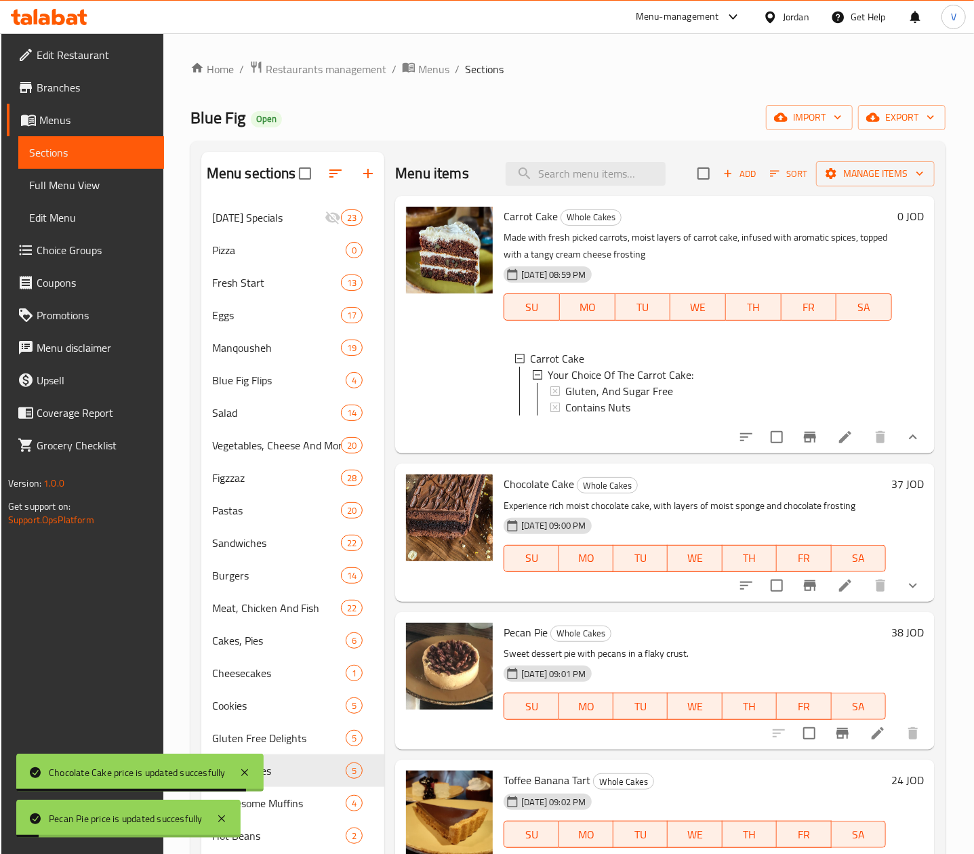
scroll to position [136, 0]
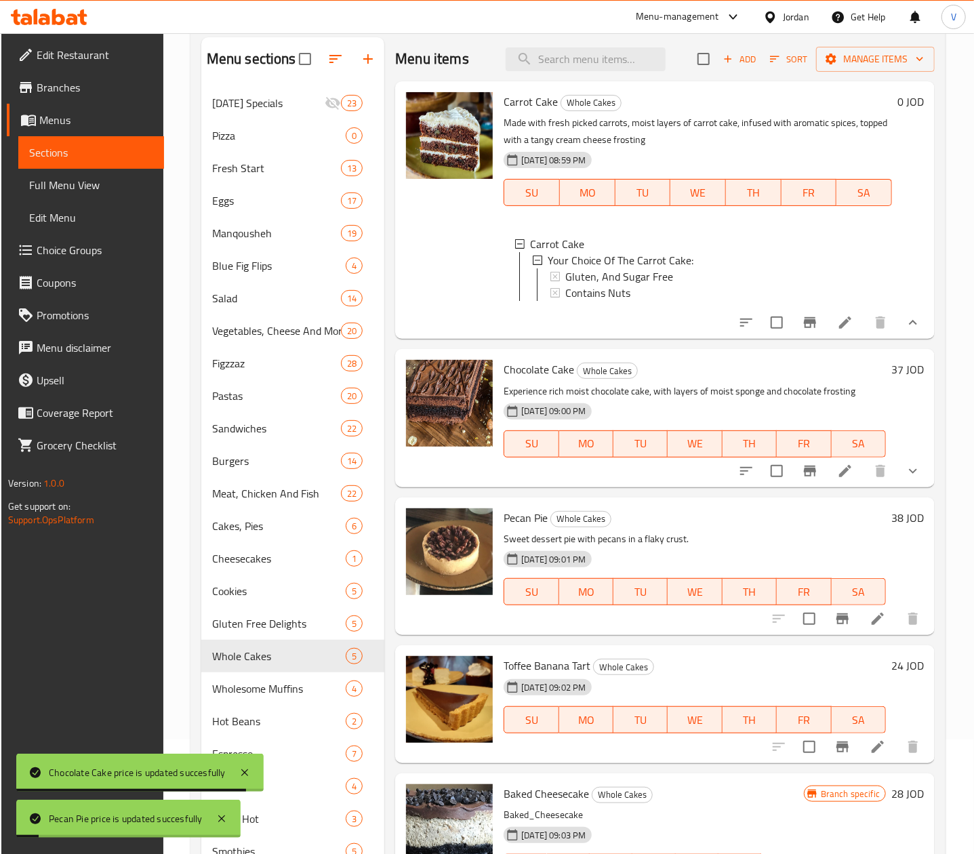
drag, startPoint x: 841, startPoint y: 717, endPoint x: 886, endPoint y: 731, distance: 47.6
click at [871, 115] on div "Carrot Cake Whole Cakes Made with fresh picked carrots, moist layers of carrot …" at bounding box center [664, 98] width 539 height 34
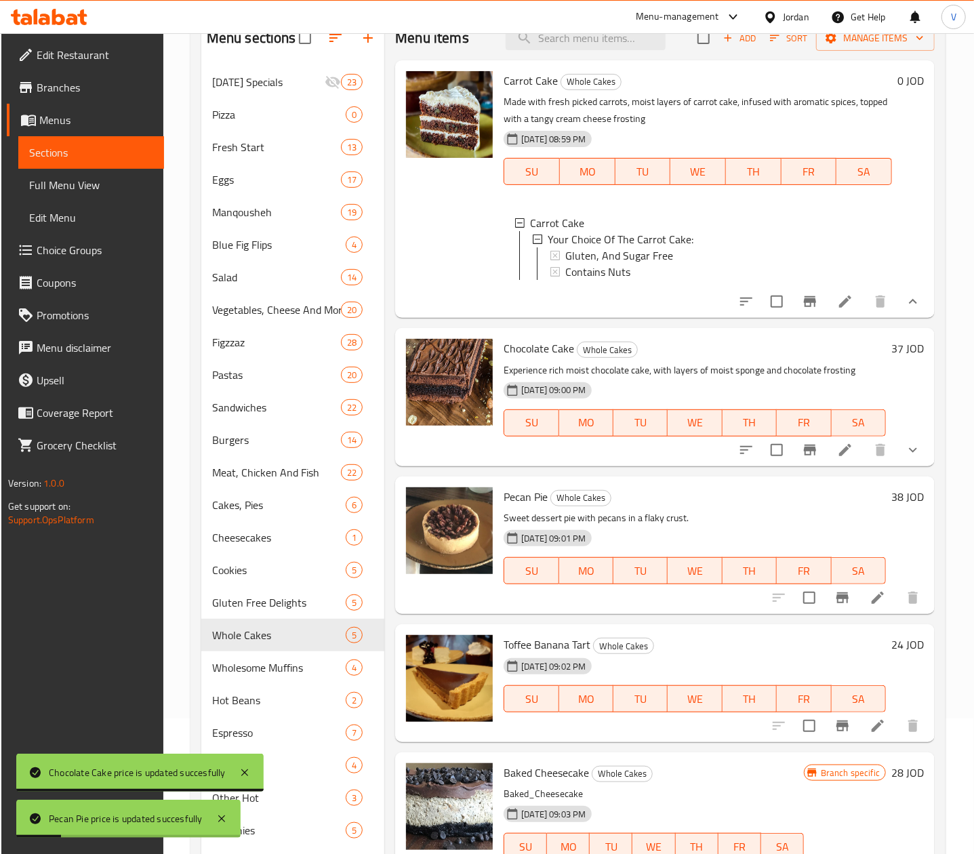
click at [909, 654] on h6 "24 JOD" at bounding box center [907, 644] width 33 height 19
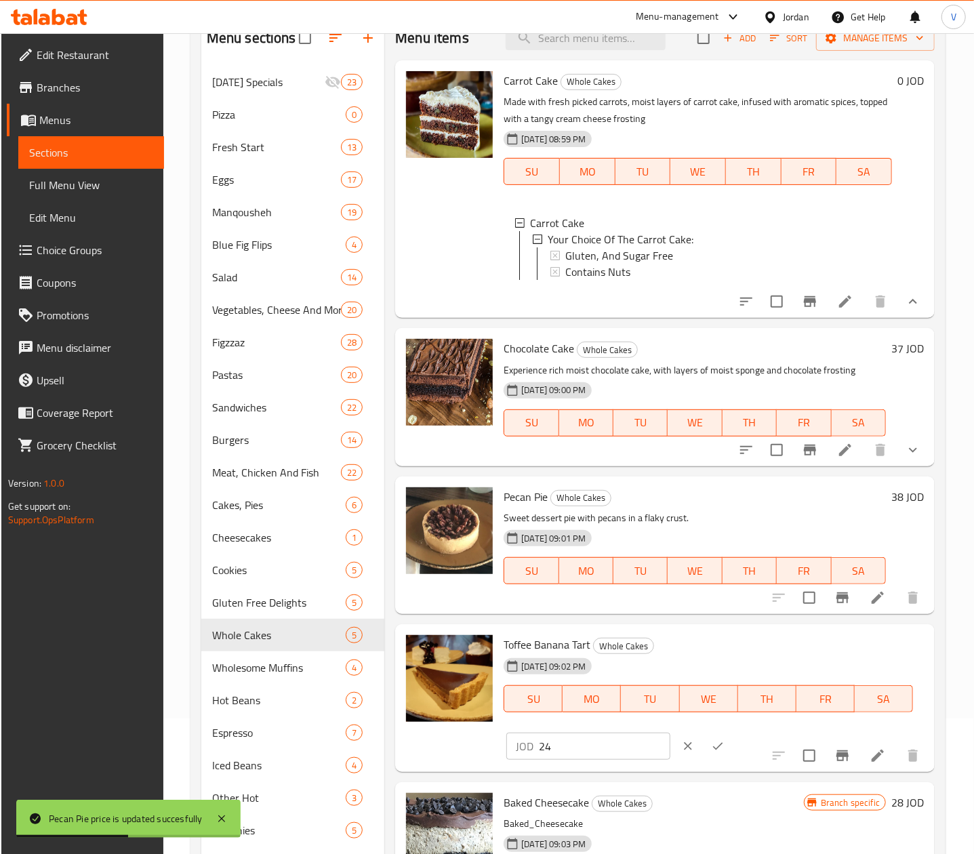
drag, startPoint x: 768, startPoint y: 663, endPoint x: 634, endPoint y: 672, distance: 134.5
click at [634, 672] on div "Toffee Banana Tart Whole Cakes 20-01-2025 09:02 PM SU MO TU WE TH FR SA JOD 24 ​" at bounding box center [713, 698] width 431 height 137
type input "25"
click at [733, 731] on button "ok" at bounding box center [718, 746] width 30 height 30
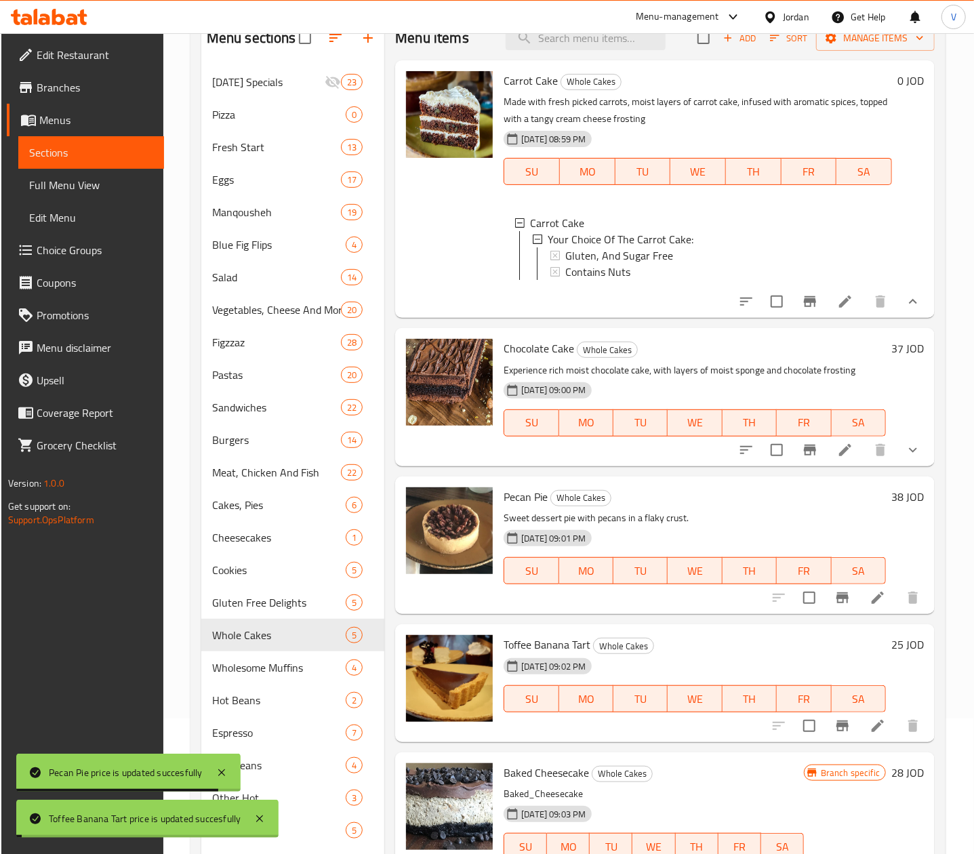
scroll to position [271, 0]
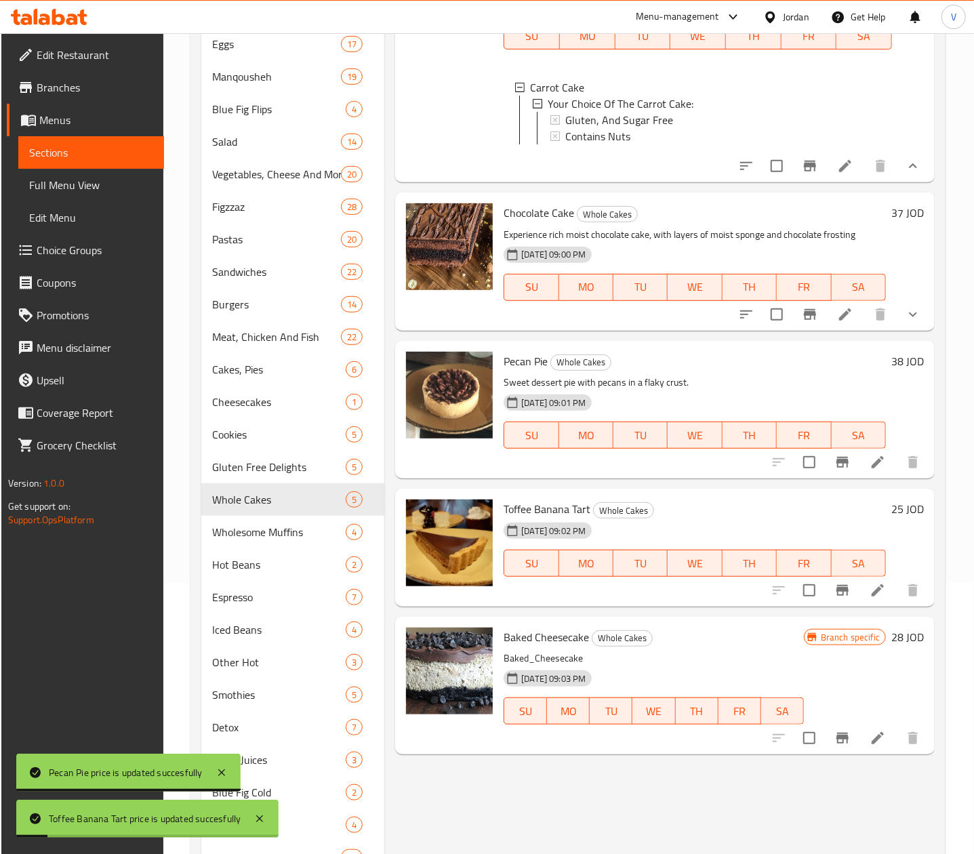
click at [906, 646] on h6 "28 JOD" at bounding box center [907, 637] width 33 height 19
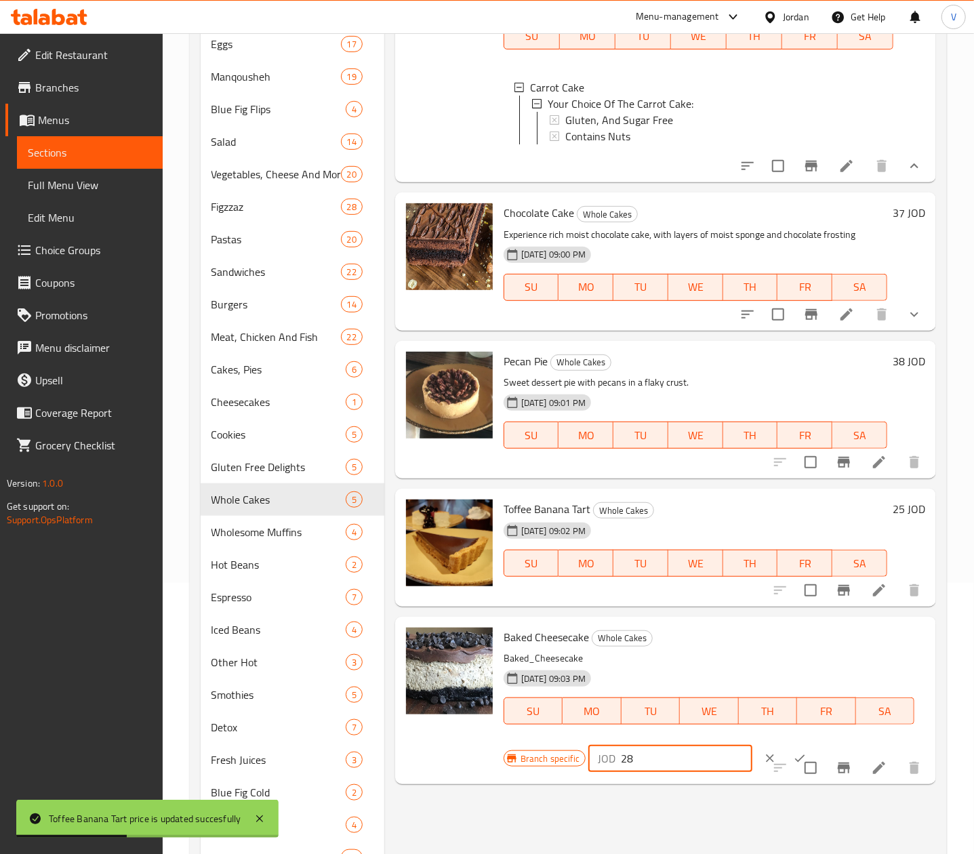
drag, startPoint x: 697, startPoint y: 780, endPoint x: 550, endPoint y: 782, distance: 147.1
click at [549, 773] on div "Branch specific JOD 28 ​" at bounding box center [669, 758] width 331 height 30
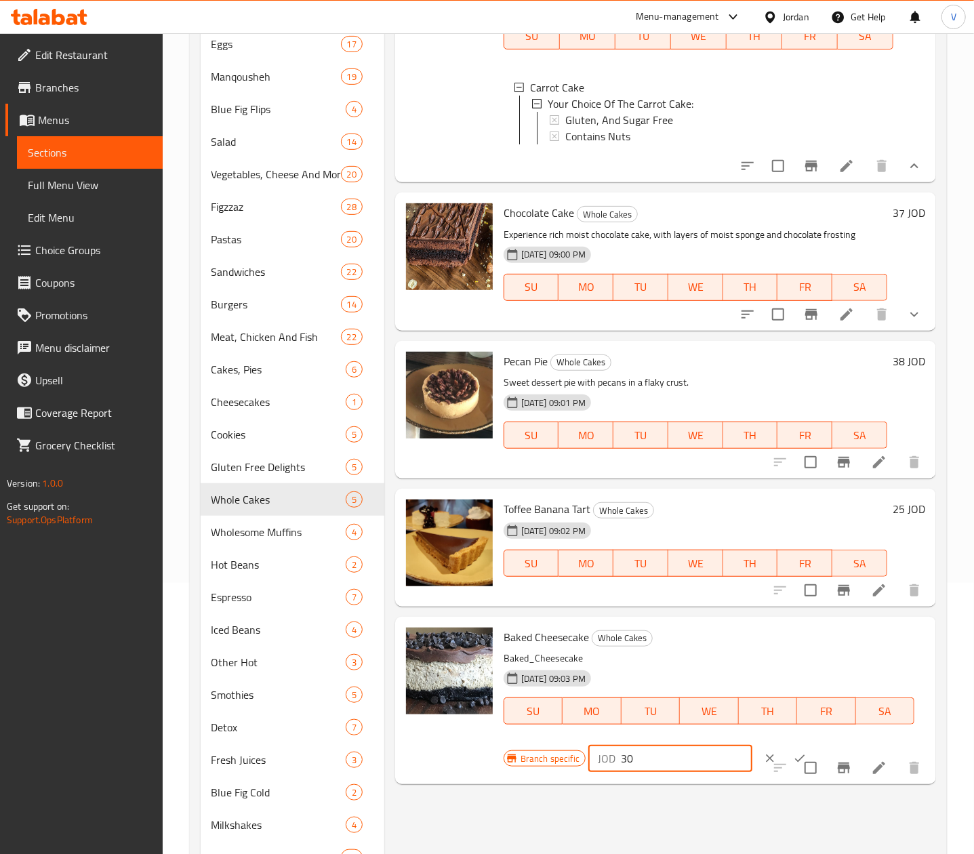
drag, startPoint x: 674, startPoint y: 775, endPoint x: 604, endPoint y: 772, distance: 69.2
click at [493, 771] on div "Baked Cheesecake Whole Cakes Baked_Cheesecake 20-01-2025 09:03 PM SU MO TU WE T…" at bounding box center [665, 700] width 530 height 157
type input "30"
click at [785, 771] on button "ok" at bounding box center [800, 758] width 30 height 30
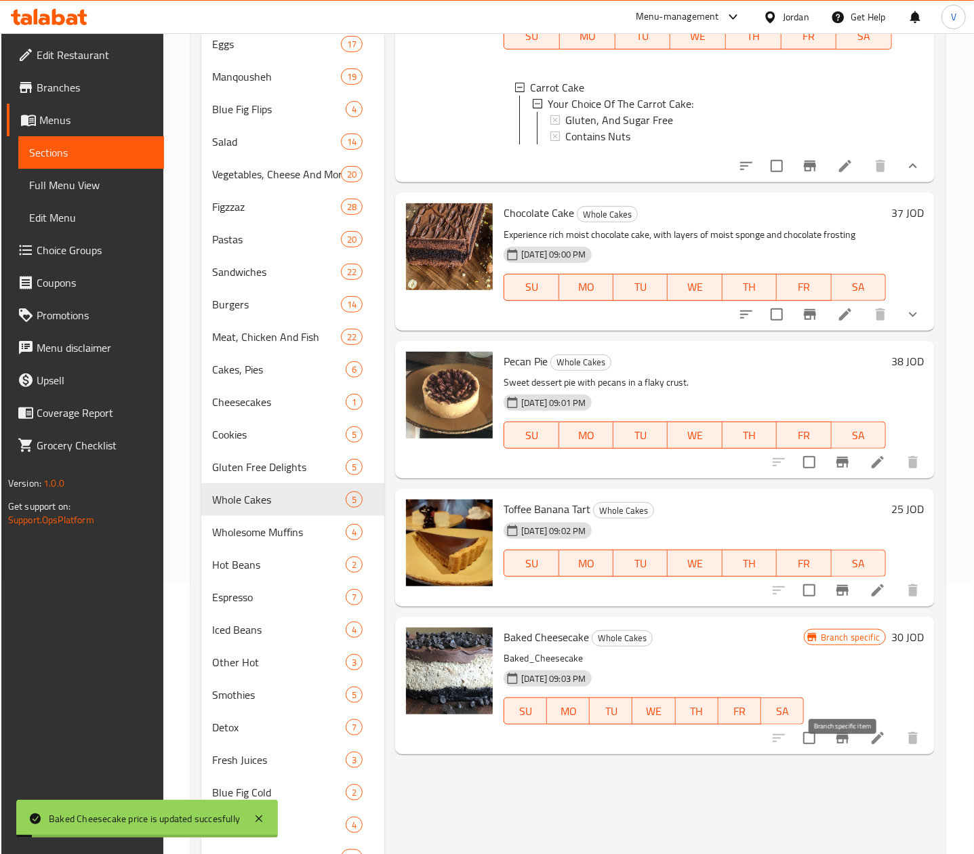
click at [842, 744] on button "Branch-specific-item" at bounding box center [842, 738] width 33 height 33
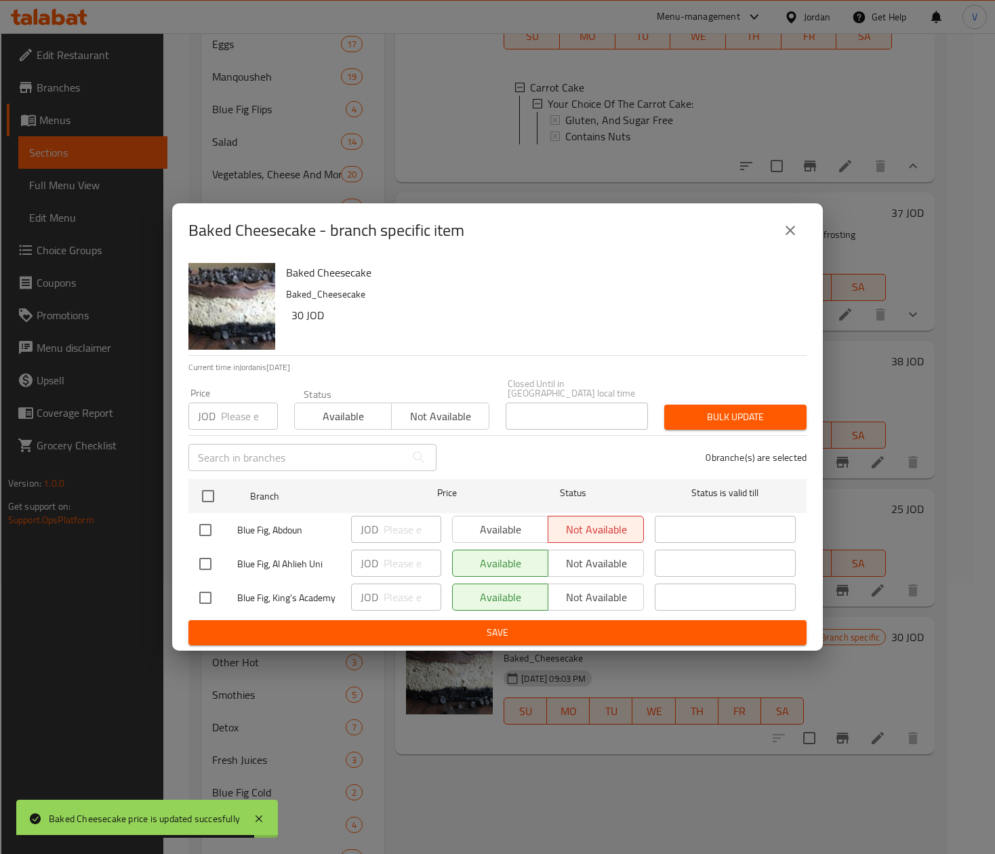
click at [229, 412] on input "number" at bounding box center [249, 416] width 57 height 27
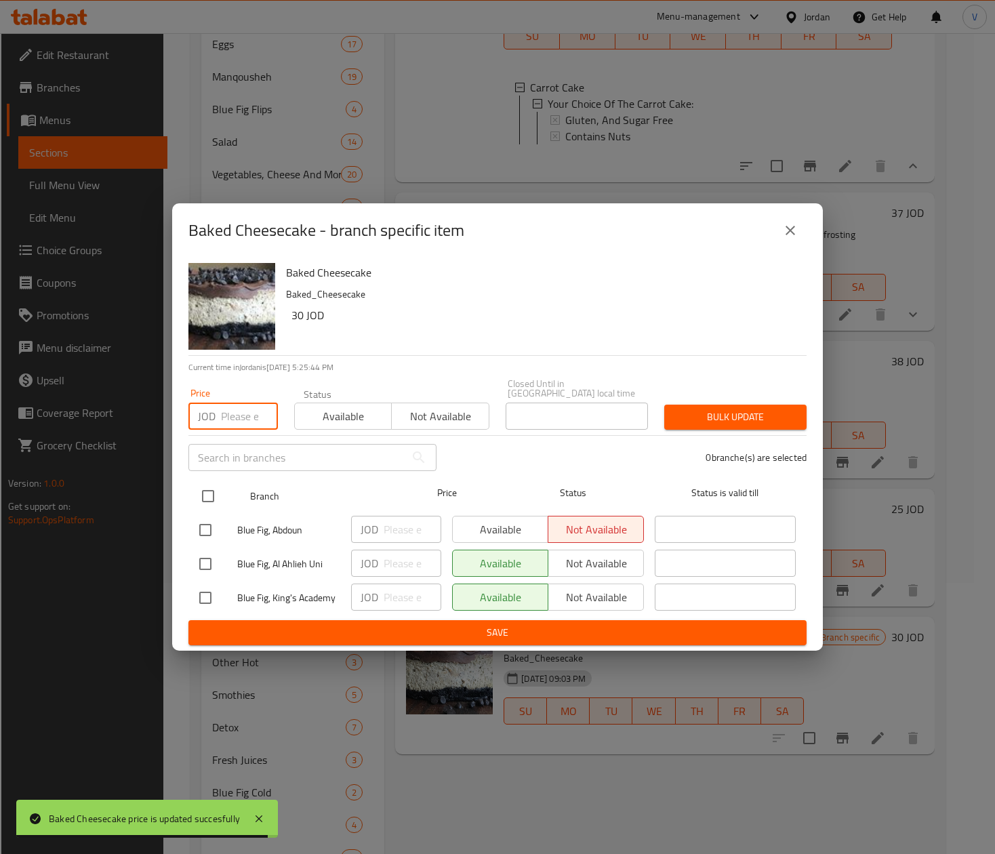
paste input "30"
type input "30"
click at [215, 476] on div at bounding box center [219, 495] width 51 height 39
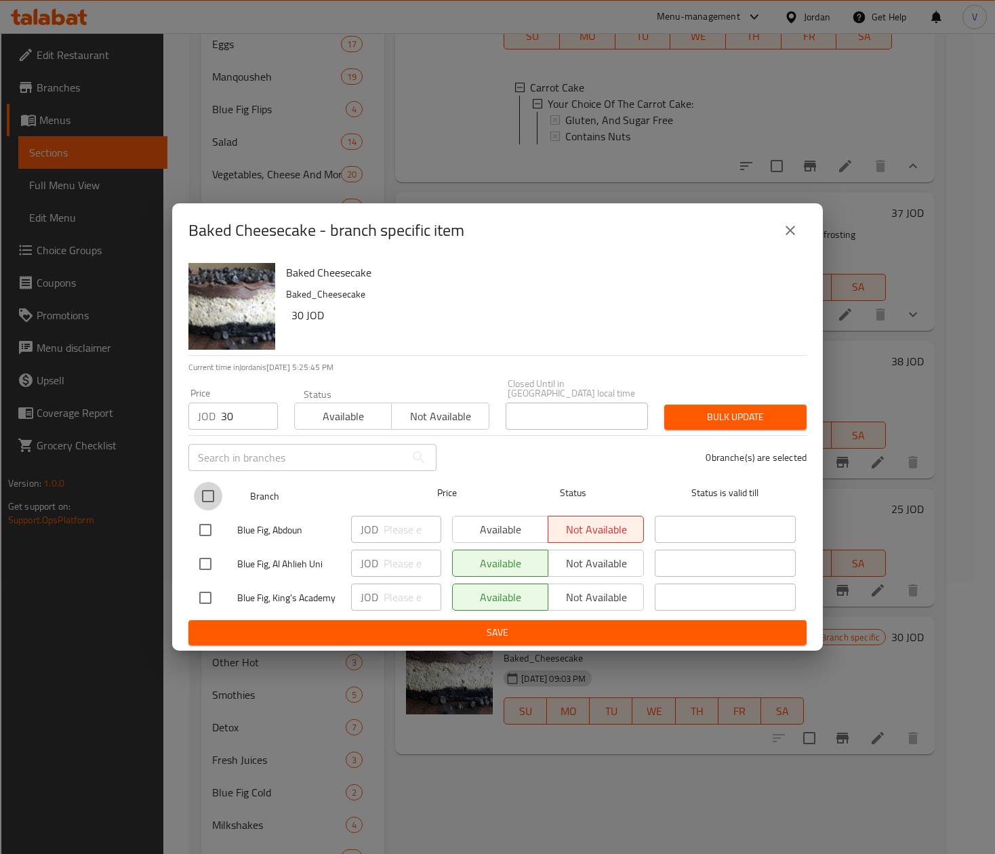
click at [210, 493] on input "checkbox" at bounding box center [208, 496] width 28 height 28
checkbox input "true"
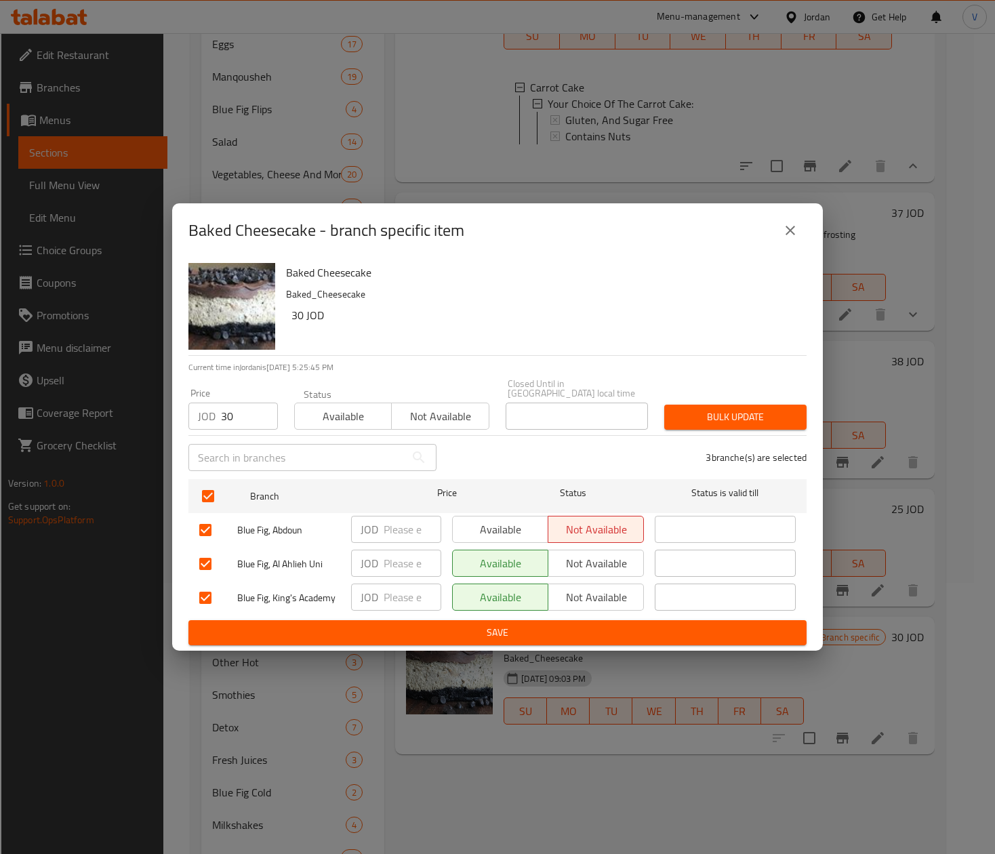
click at [785, 419] on span "Bulk update" at bounding box center [735, 417] width 121 height 17
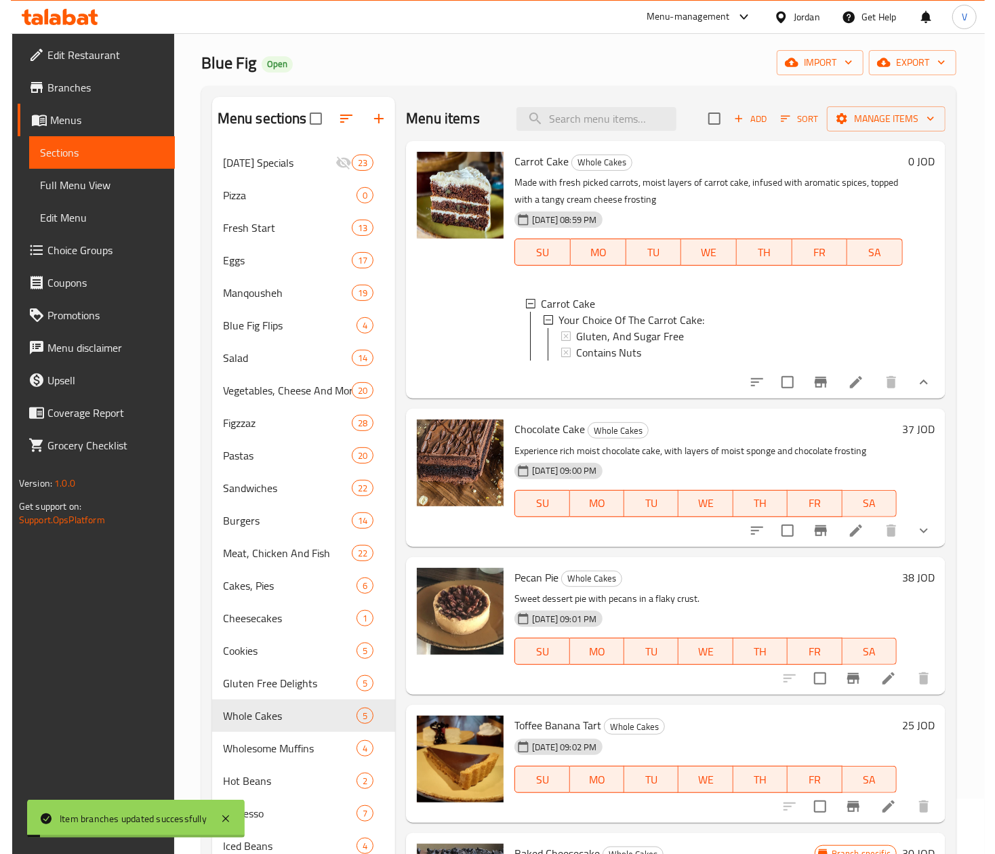
scroll to position [0, 0]
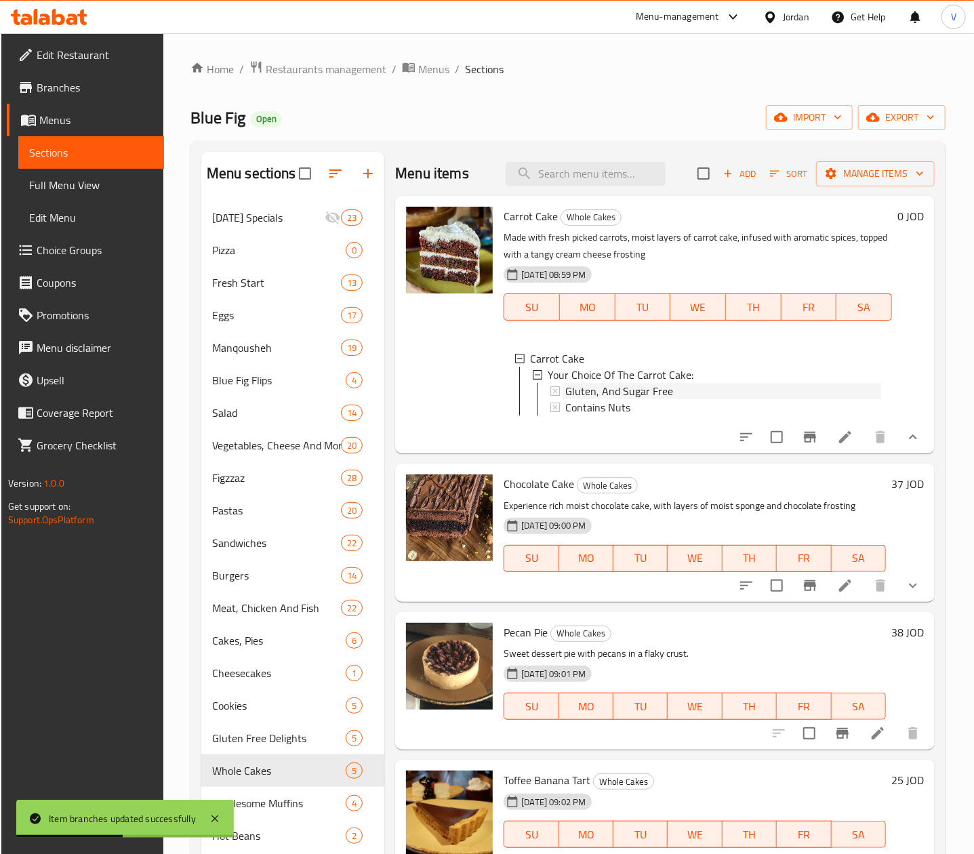
click at [678, 390] on div "Gluten, And Sugar Free" at bounding box center [723, 391] width 316 height 16
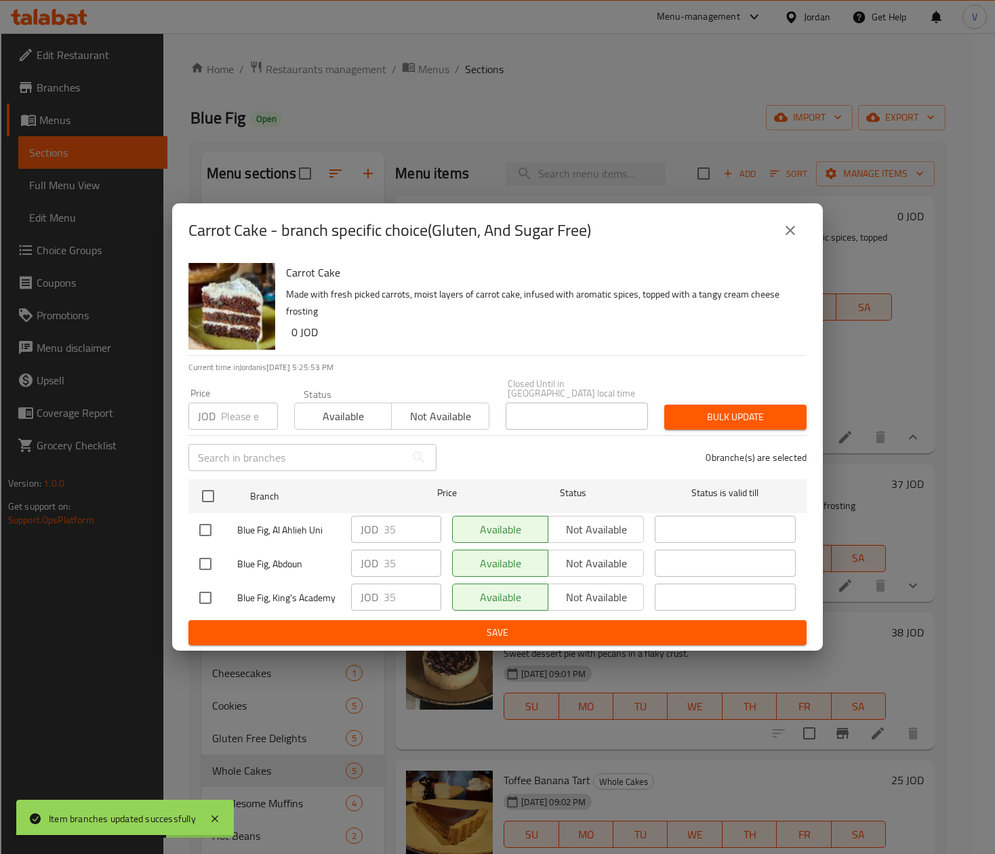
click at [790, 230] on icon "close" at bounding box center [790, 230] width 16 height 16
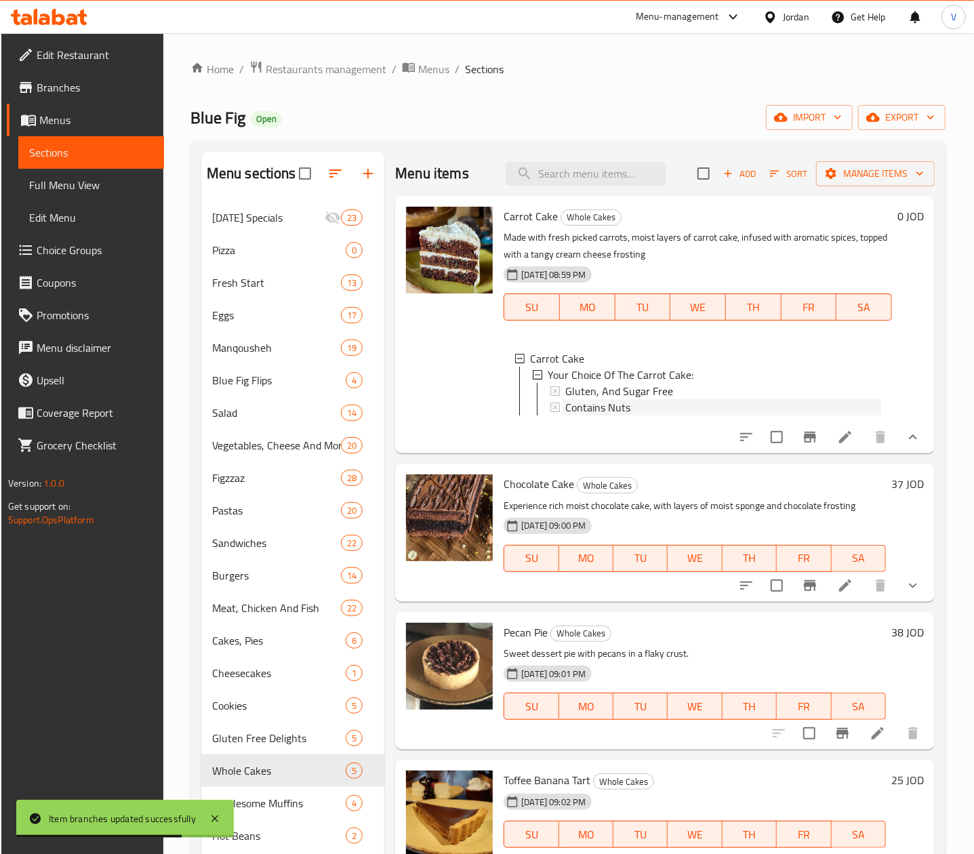
click at [617, 408] on span "Contains Nuts" at bounding box center [597, 407] width 65 height 16
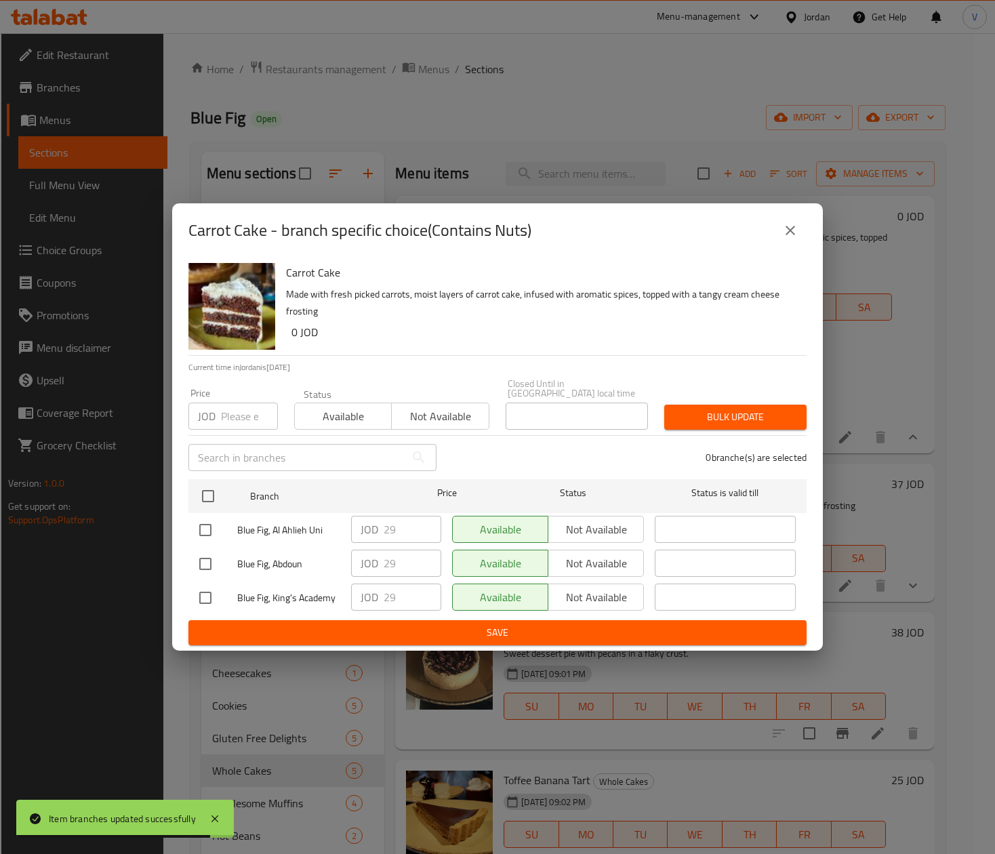
click at [795, 236] on icon "close" at bounding box center [790, 230] width 16 height 16
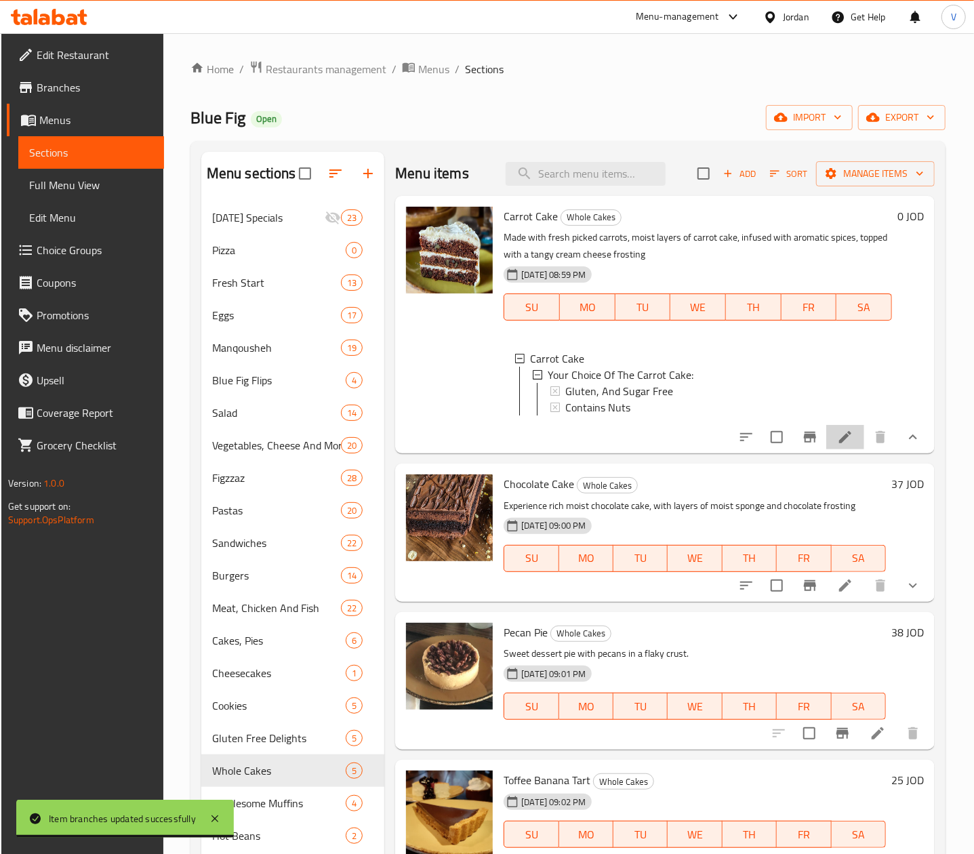
click at [844, 449] on li at bounding box center [845, 437] width 38 height 24
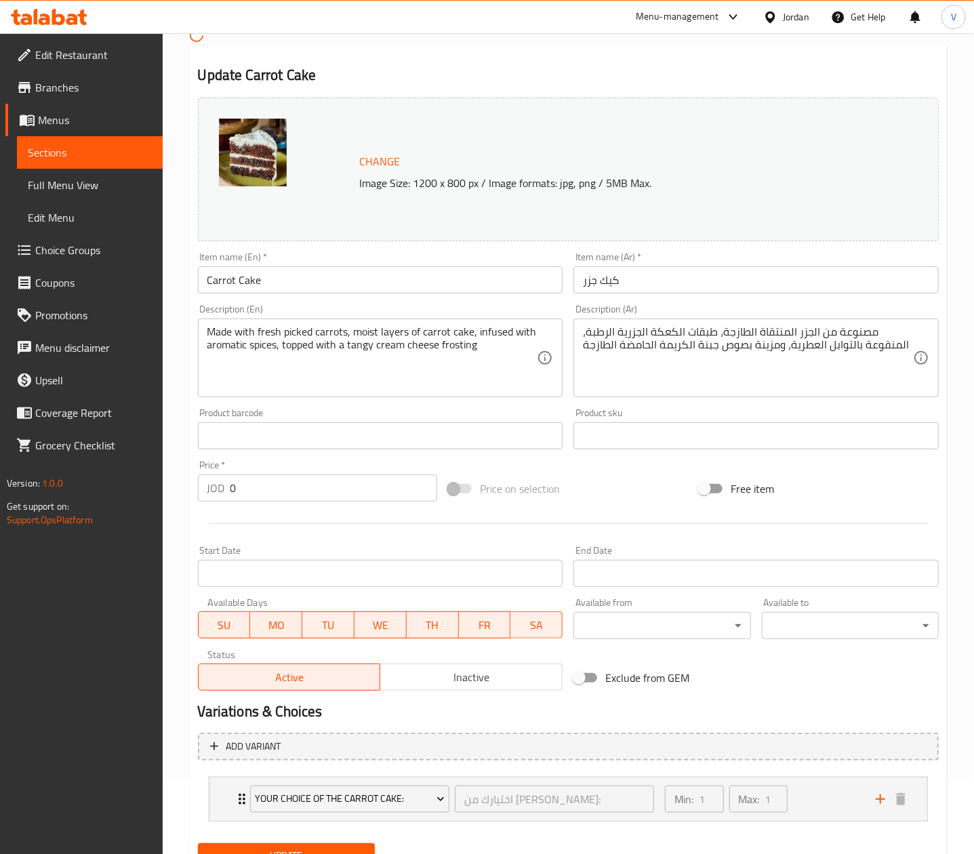
scroll to position [137, 0]
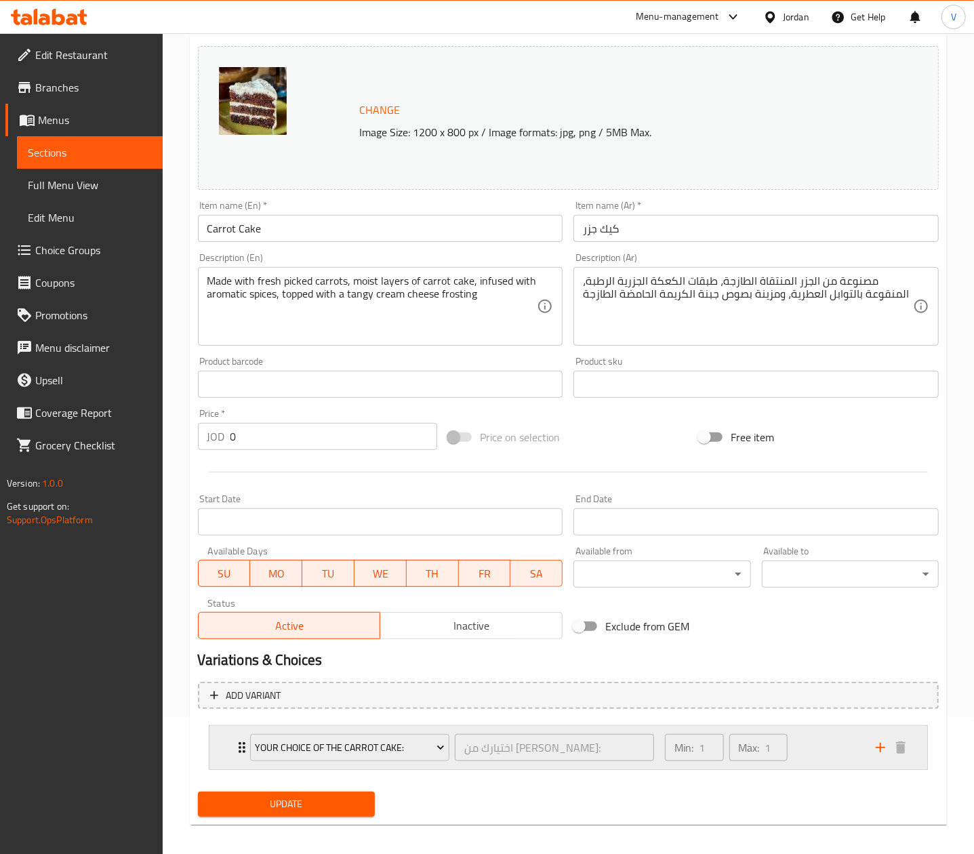
click at [815, 744] on div "Min: 1 ​ Max: 1 ​" at bounding box center [762, 747] width 210 height 43
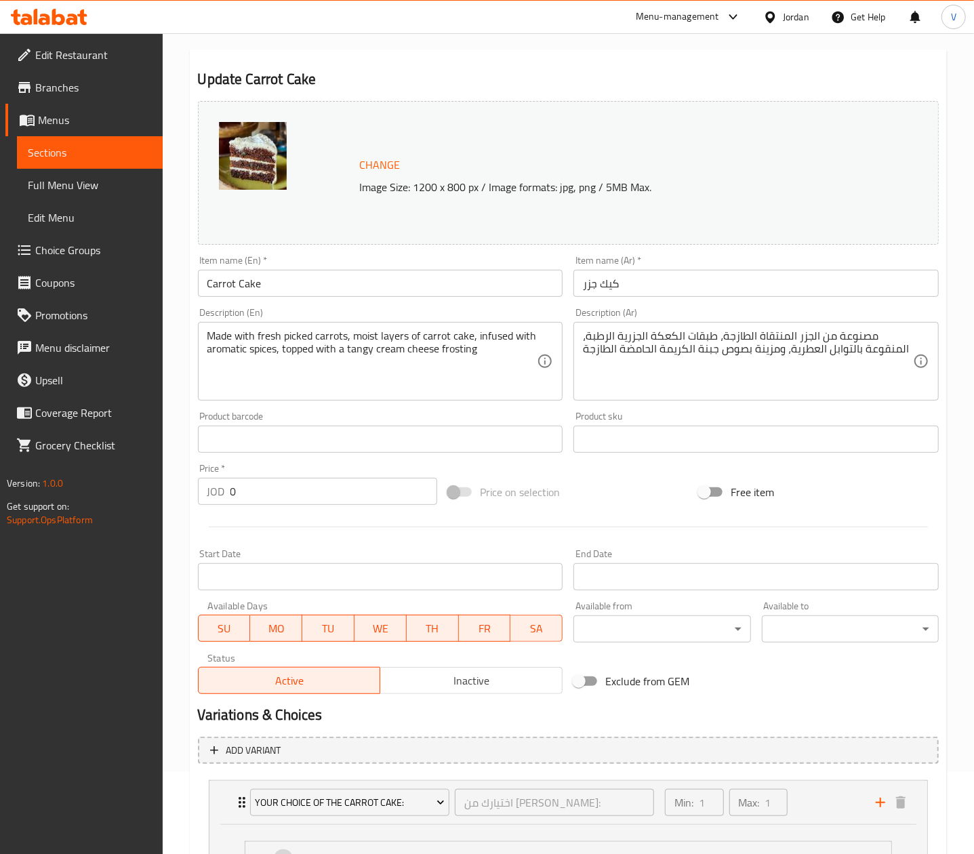
scroll to position [0, 0]
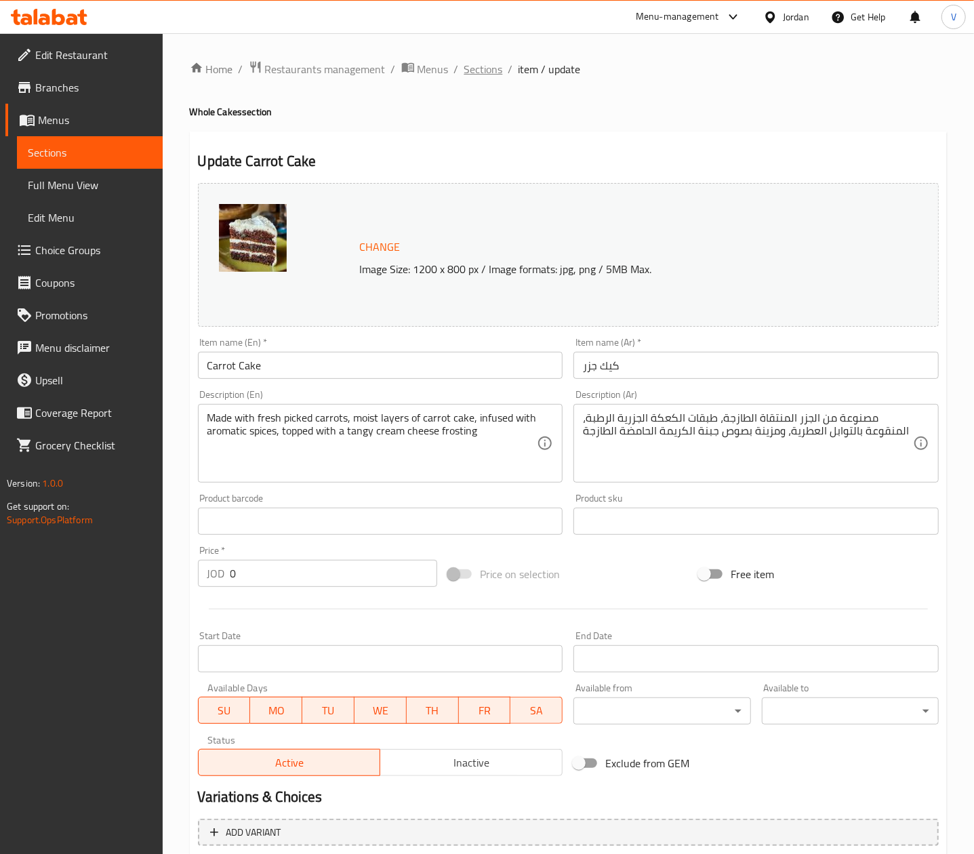
click at [473, 73] on span "Sections" at bounding box center [483, 69] width 39 height 16
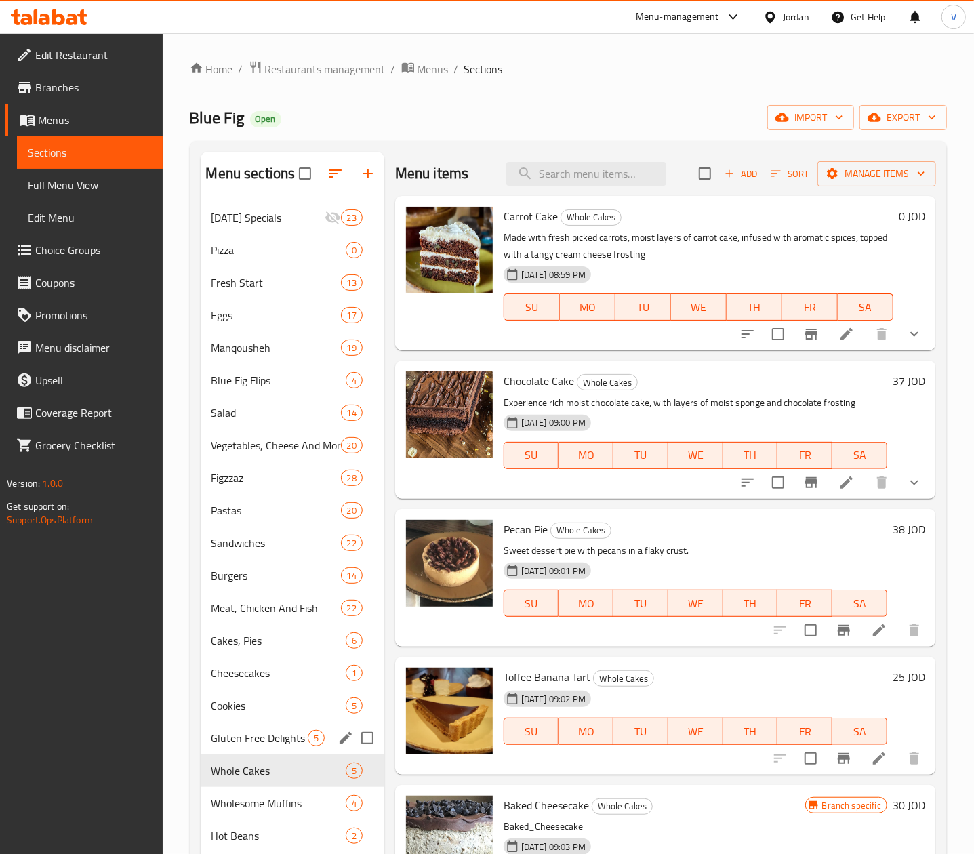
click at [272, 736] on span "Gluten Free Delights" at bounding box center [259, 738] width 96 height 16
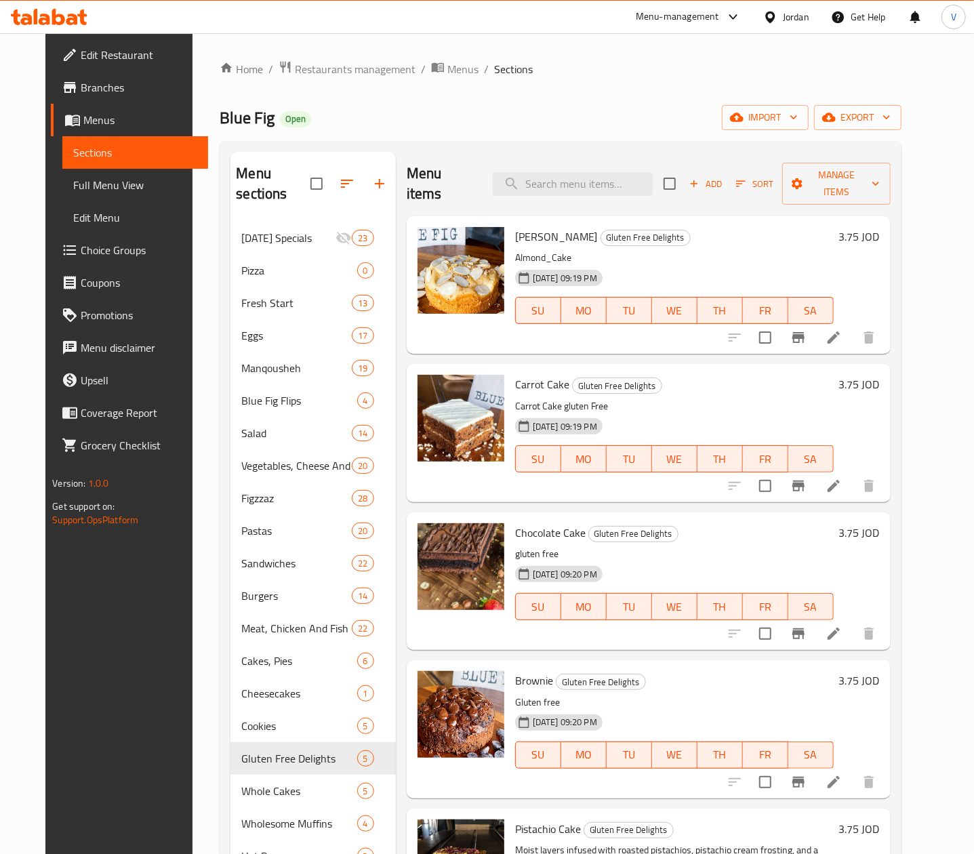
click at [880, 227] on h6 "3.75 JOD" at bounding box center [859, 236] width 41 height 19
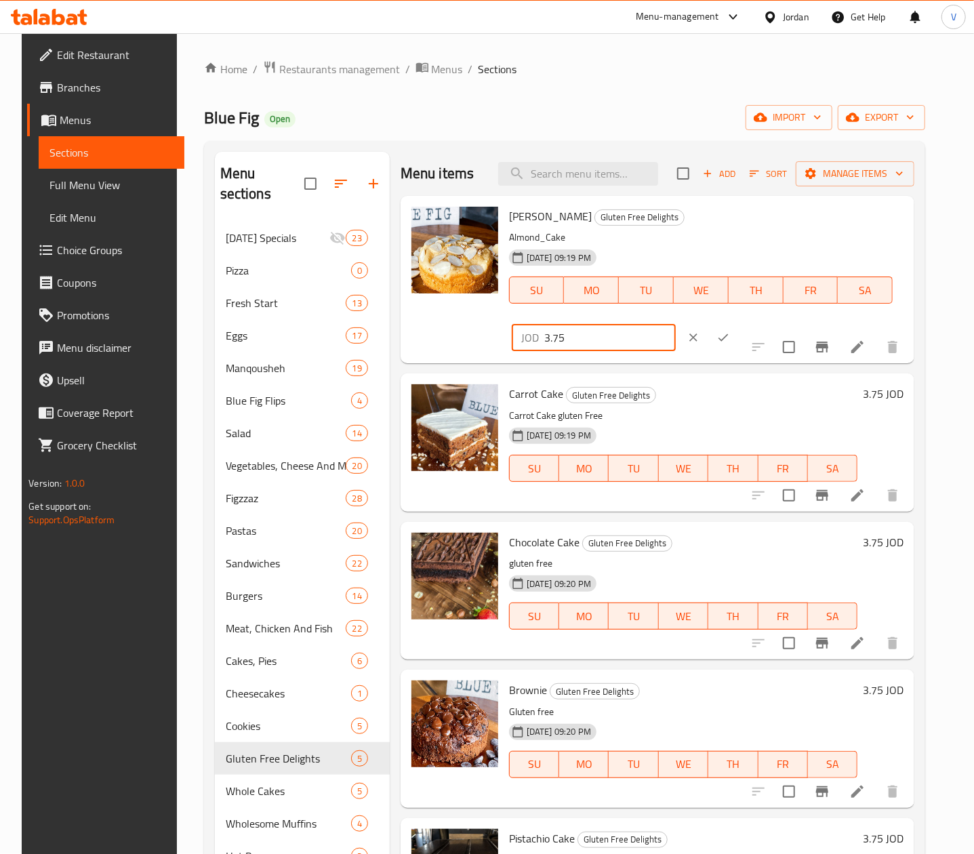
drag, startPoint x: 775, startPoint y: 225, endPoint x: 614, endPoint y: 227, distance: 161.3
click at [614, 227] on div "Almond Cake Gluten Free Delights Almond_Cake 20-01-2025 09:19 PM SU MO TU WE TH…" at bounding box center [706, 279] width 405 height 157
drag, startPoint x: 689, startPoint y: 222, endPoint x: 741, endPoint y: 222, distance: 51.5
click at [642, 222] on div "Almond Cake Gluten Free Delights Almond_Cake 20-01-2025 09:19 PM SU MO TU WE TH…" at bounding box center [706, 279] width 405 height 157
type input "4"
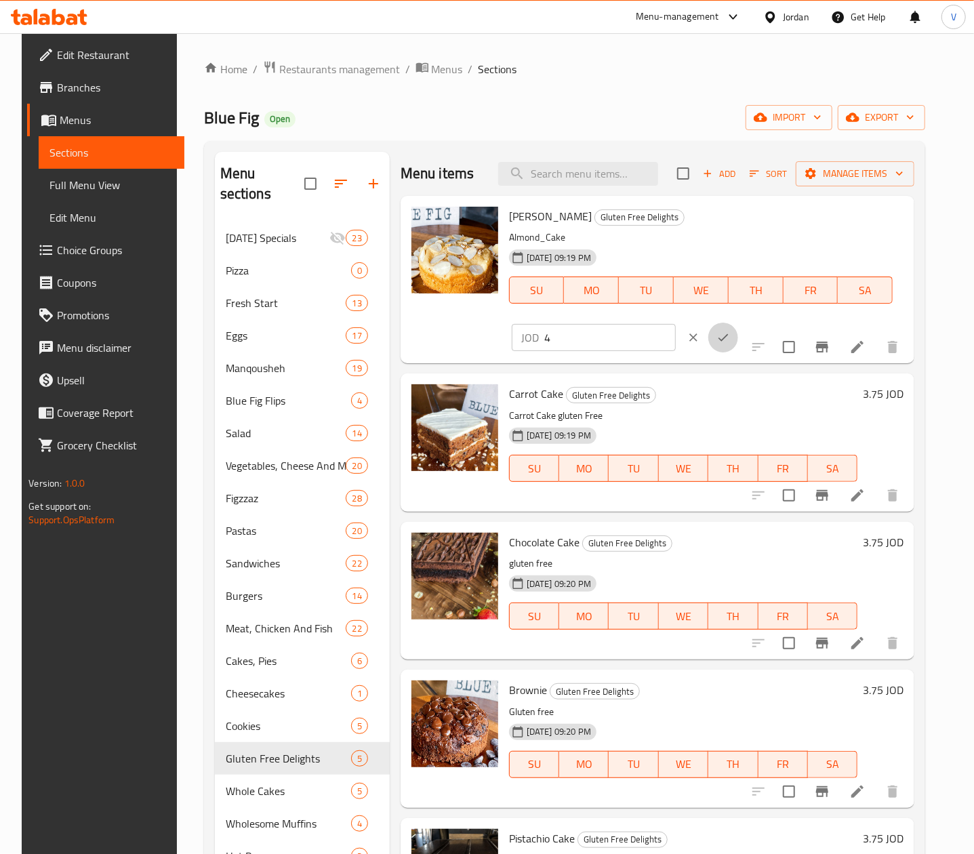
click at [738, 323] on button "ok" at bounding box center [723, 338] width 30 height 30
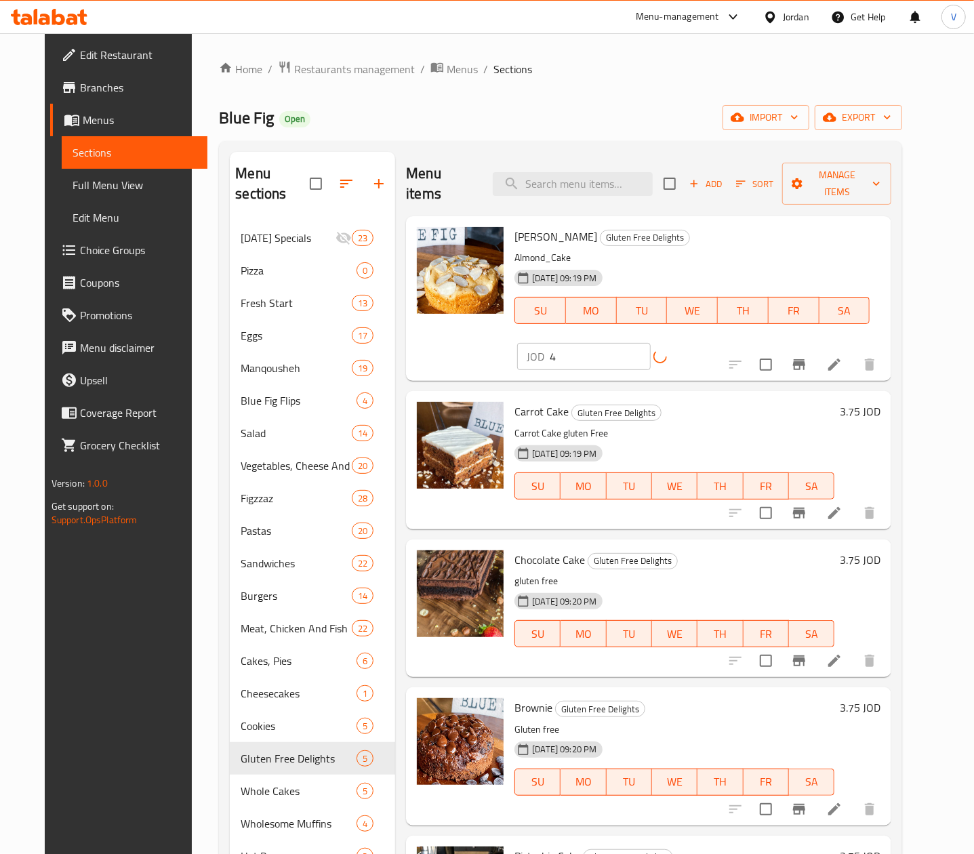
click at [880, 402] on h6 "3.75 JOD" at bounding box center [860, 411] width 41 height 19
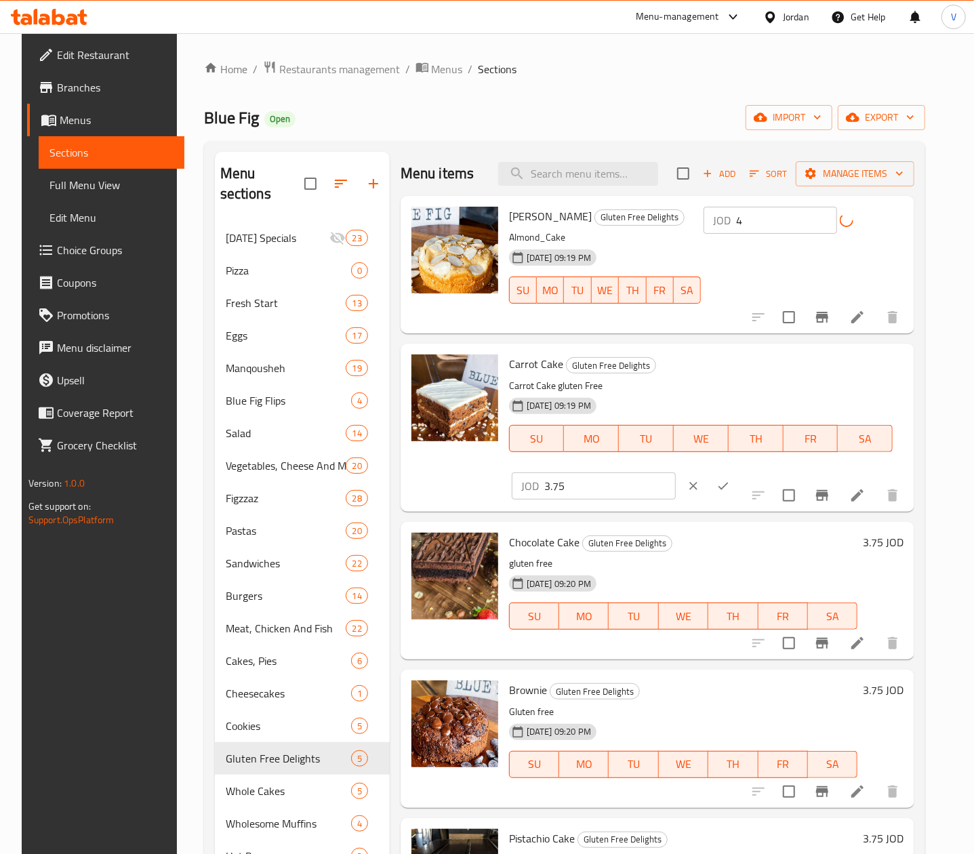
drag, startPoint x: 770, startPoint y: 369, endPoint x: 672, endPoint y: 368, distance: 97.6
click at [665, 369] on div "Carrot Cake Gluten Free Delights Carrot Cake gluten Free 20-01-2025 09:19 PM SU…" at bounding box center [706, 427] width 405 height 157
paste input "4"
type input "4"
drag, startPoint x: 893, startPoint y: 363, endPoint x: 909, endPoint y: 535, distance: 172.9
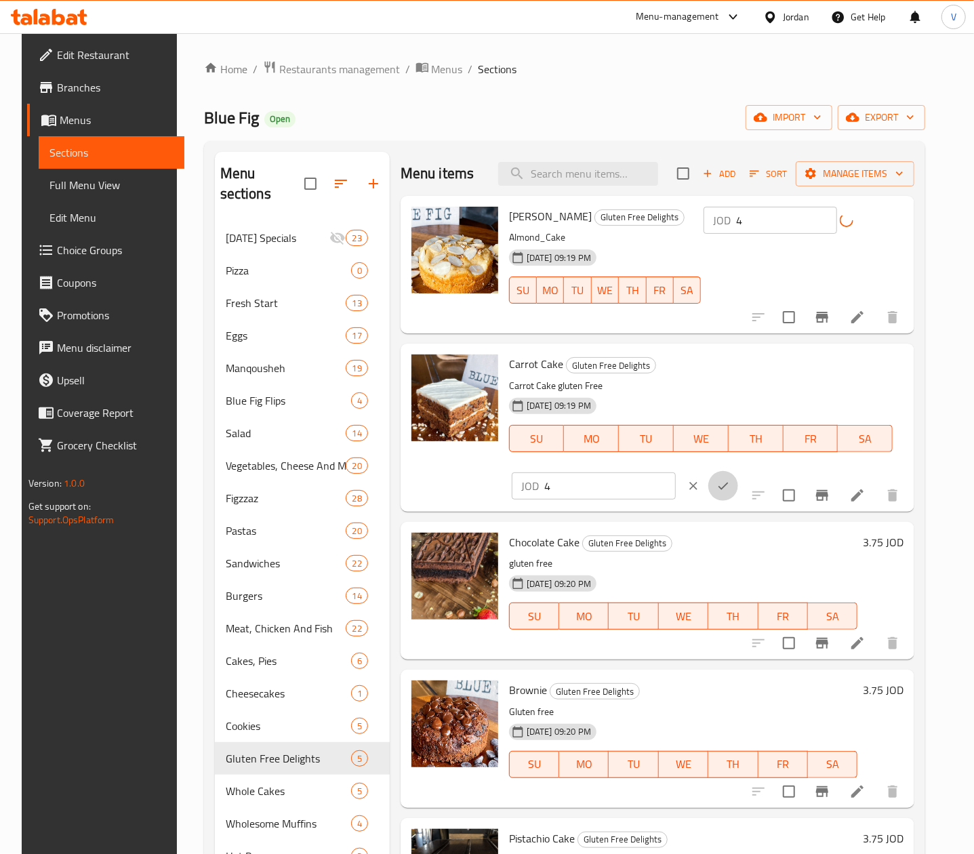
click at [730, 479] on icon "ok" at bounding box center [723, 486] width 14 height 14
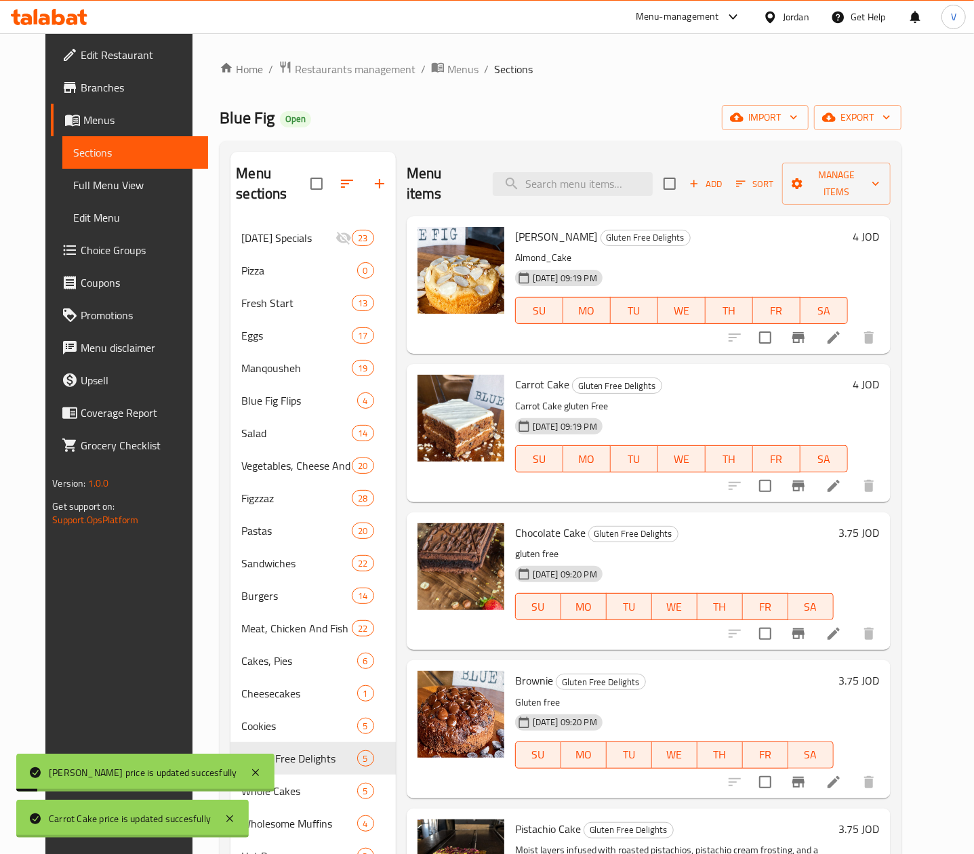
click at [880, 523] on h6 "3.75 JOD" at bounding box center [859, 532] width 41 height 19
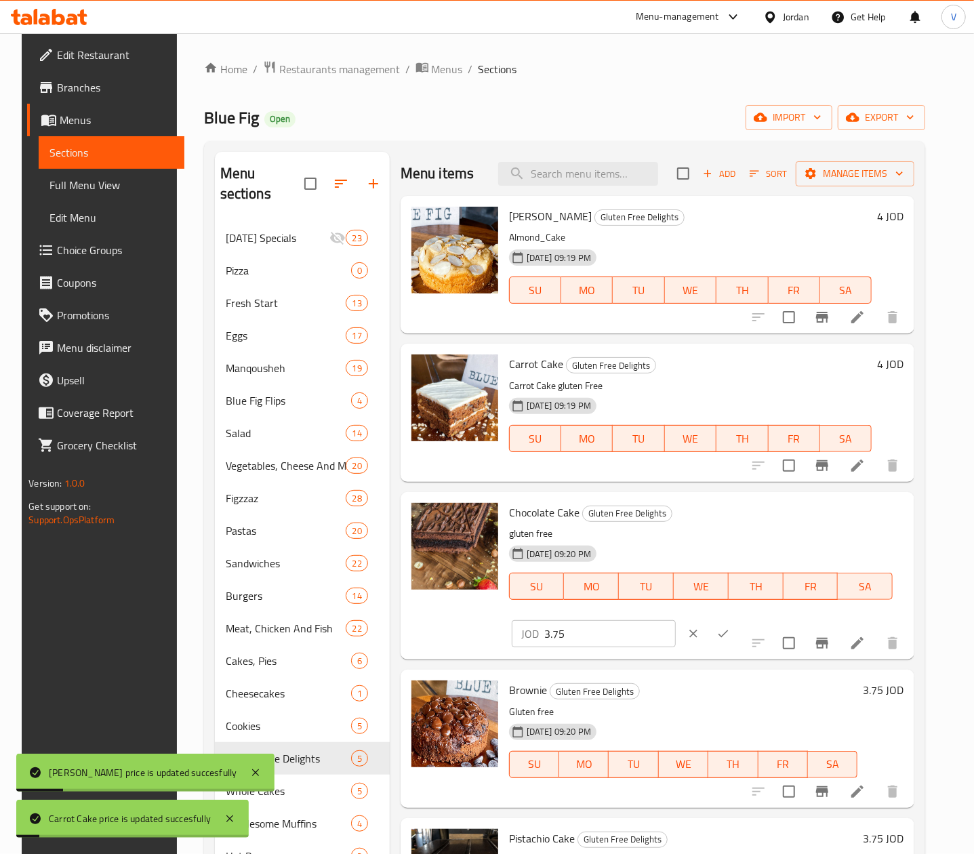
drag, startPoint x: 767, startPoint y: 514, endPoint x: 653, endPoint y: 522, distance: 114.1
click at [653, 522] on div "Chocolate Cake Gluten Free Delights gluten free 20-01-2025 09:20 PM SU MO TU WE…" at bounding box center [706, 575] width 405 height 157
paste input "4"
type input "4"
click at [738, 619] on button "ok" at bounding box center [723, 634] width 30 height 30
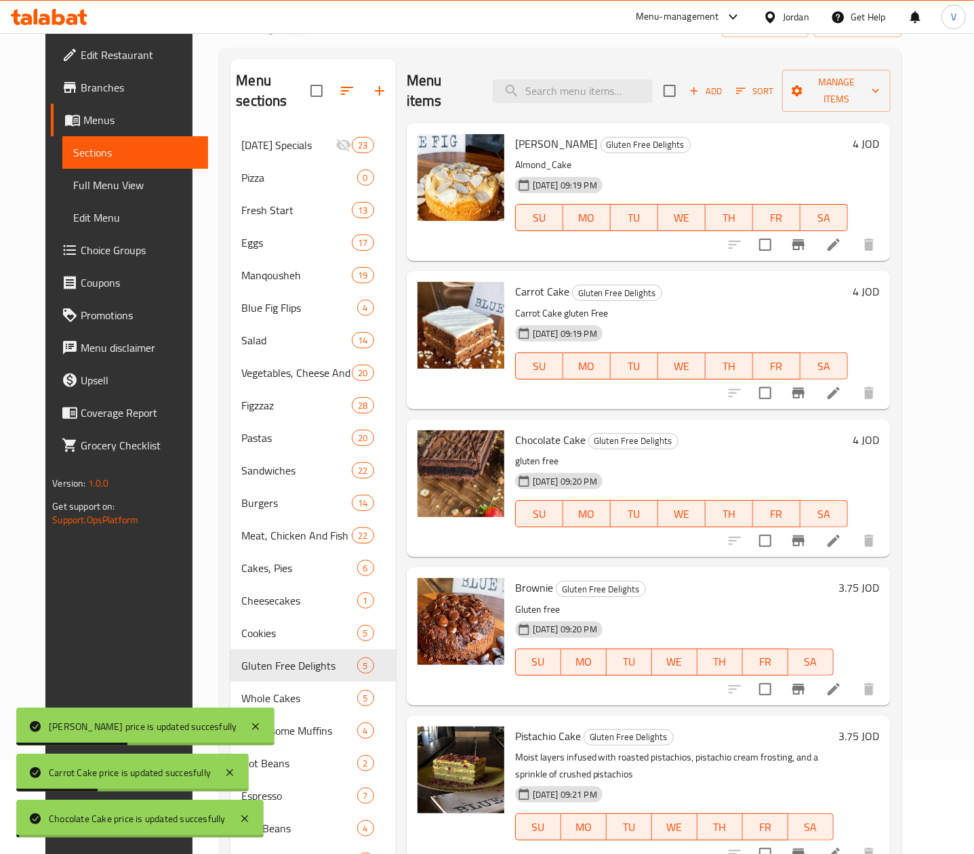
scroll to position [136, 0]
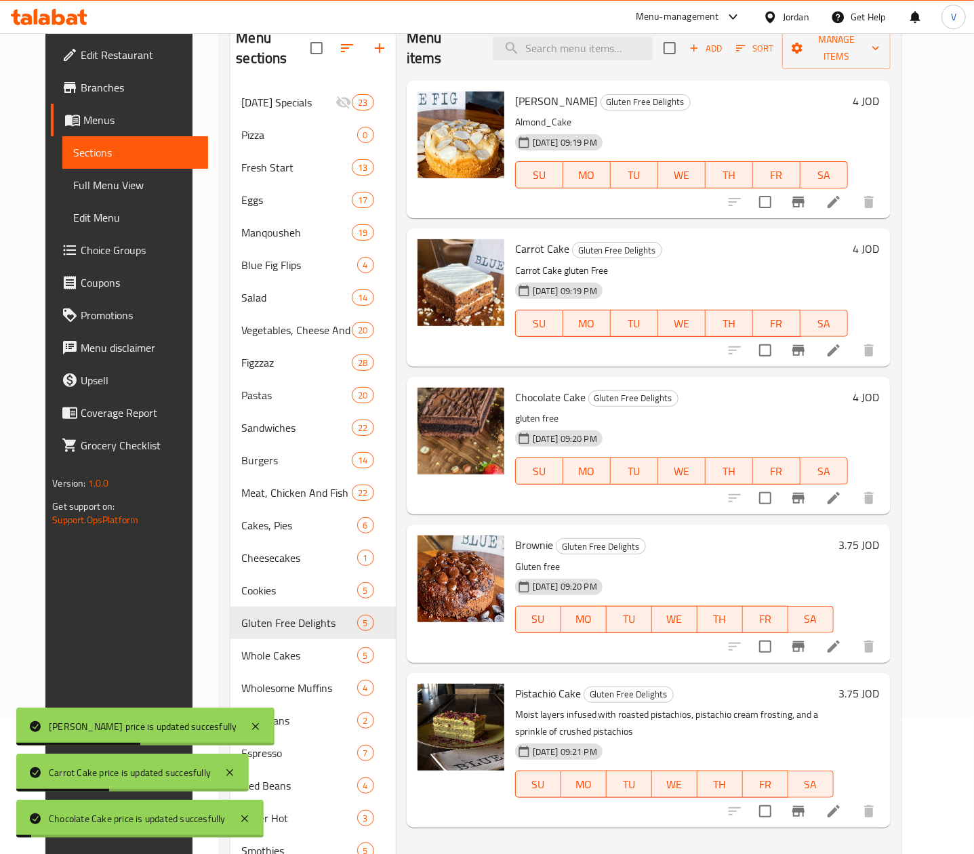
click at [880, 535] on h6 "3.75 JOD" at bounding box center [859, 544] width 41 height 19
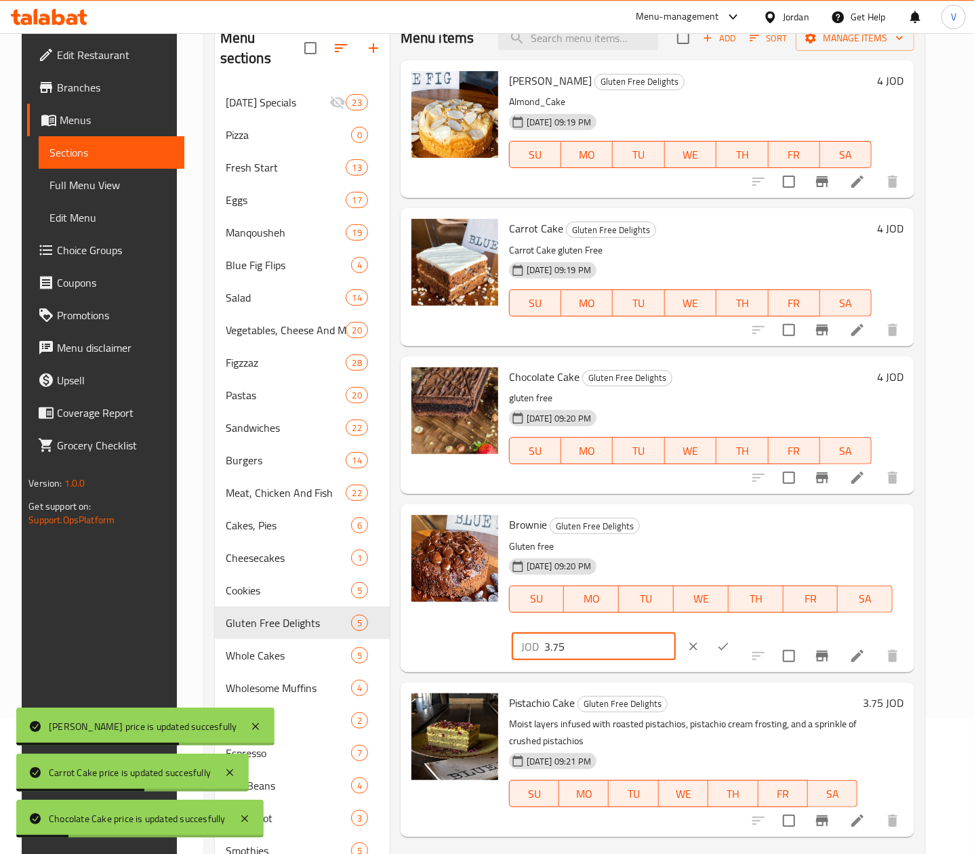
drag, startPoint x: 717, startPoint y: 529, endPoint x: 839, endPoint y: 531, distance: 122.0
click at [682, 531] on div "Brownie Gluten Free Delights Gluten free 20-01-2025 09:20 PM SU MO TU WE TH FR …" at bounding box center [706, 588] width 405 height 157
paste input "4"
type input "4"
click at [730, 640] on icon "ok" at bounding box center [723, 647] width 14 height 14
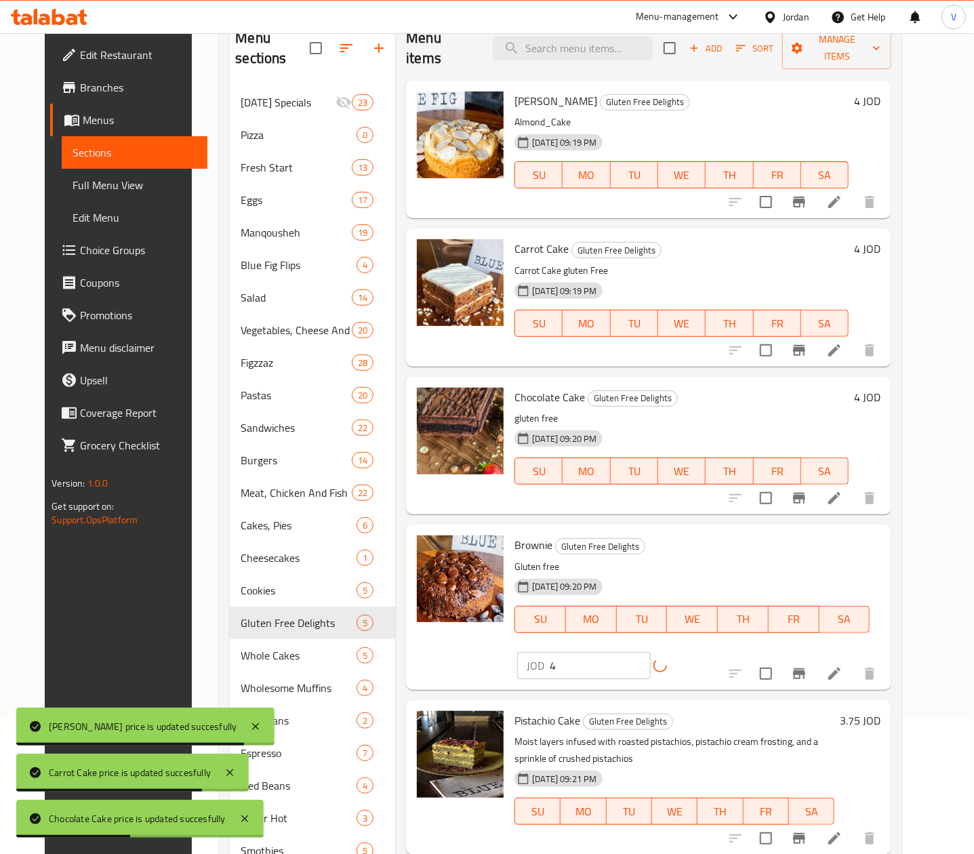
click at [880, 711] on h6 "3.75 JOD" at bounding box center [860, 720] width 41 height 19
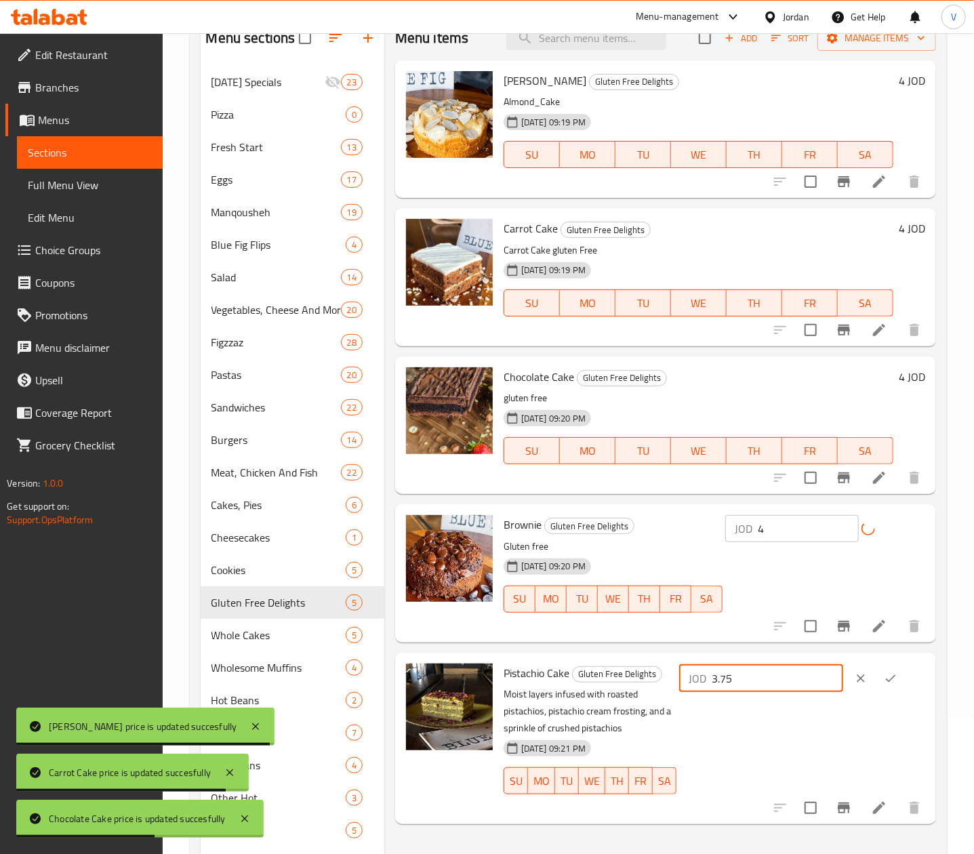
drag, startPoint x: 782, startPoint y: 676, endPoint x: 702, endPoint y: 669, distance: 80.3
click at [651, 675] on div "Pistachio Cake Gluten Free Delights Moist layers infused with roasted pistachio…" at bounding box center [714, 738] width 432 height 161
paste input "4"
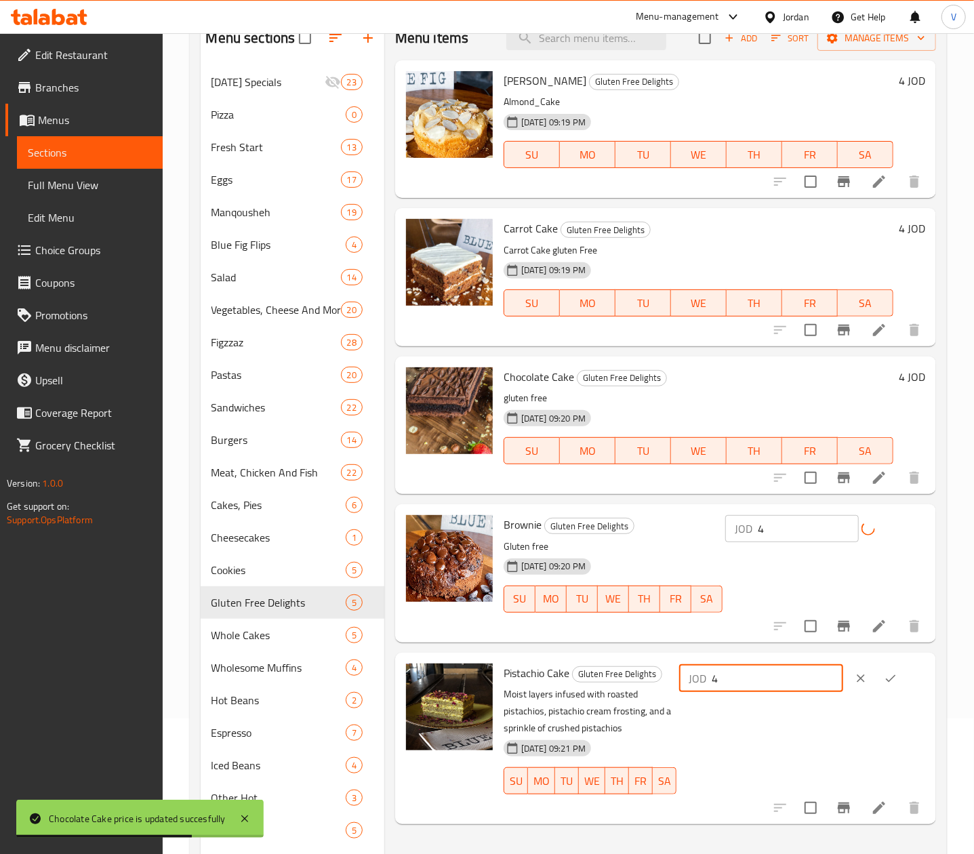
type input "4"
click at [897, 679] on icon "ok" at bounding box center [891, 679] width 14 height 14
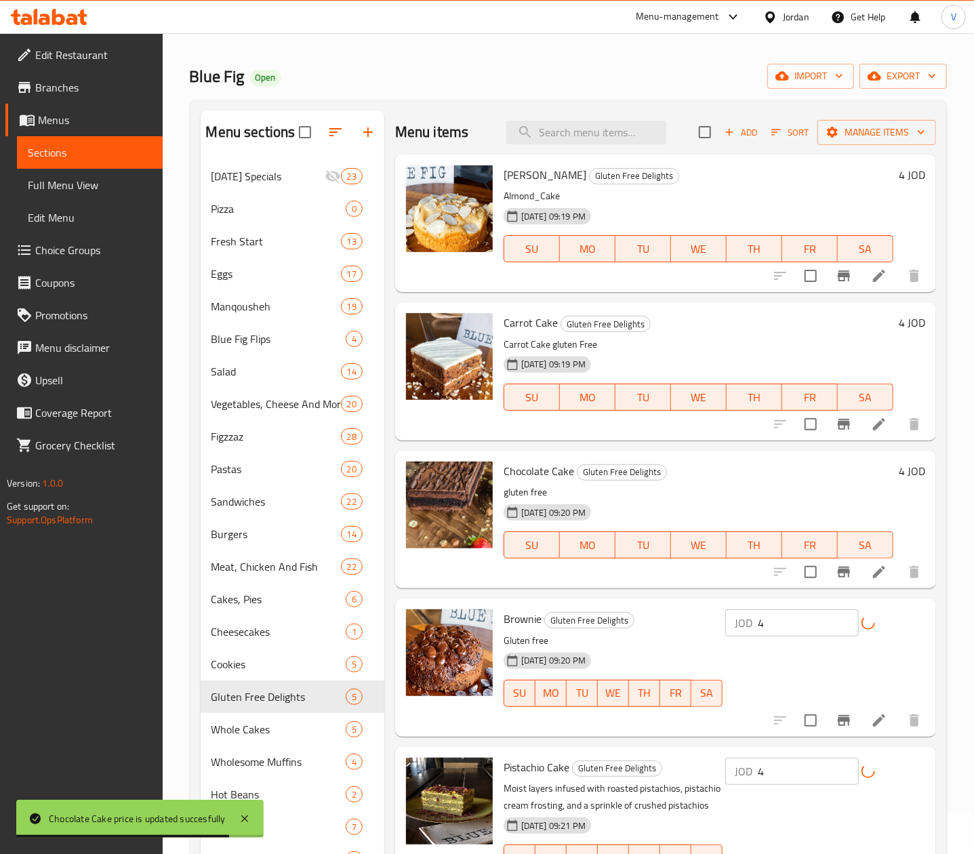
scroll to position [0, 0]
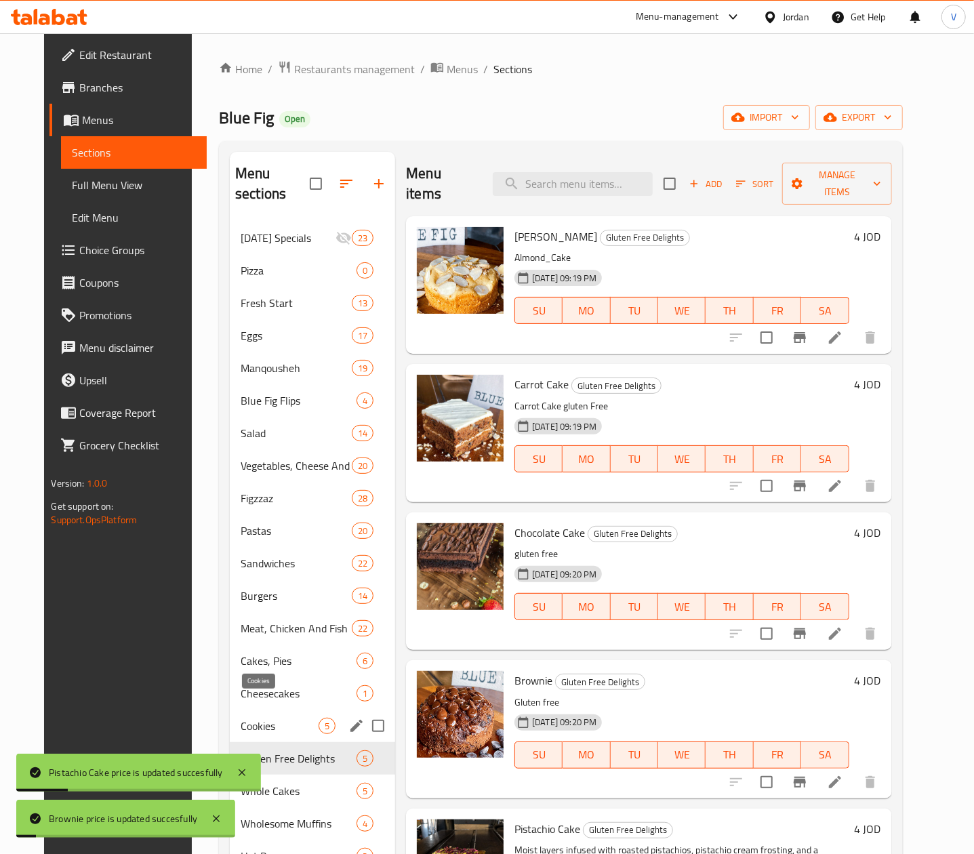
click at [262, 718] on span "Cookies" at bounding box center [280, 726] width 78 height 16
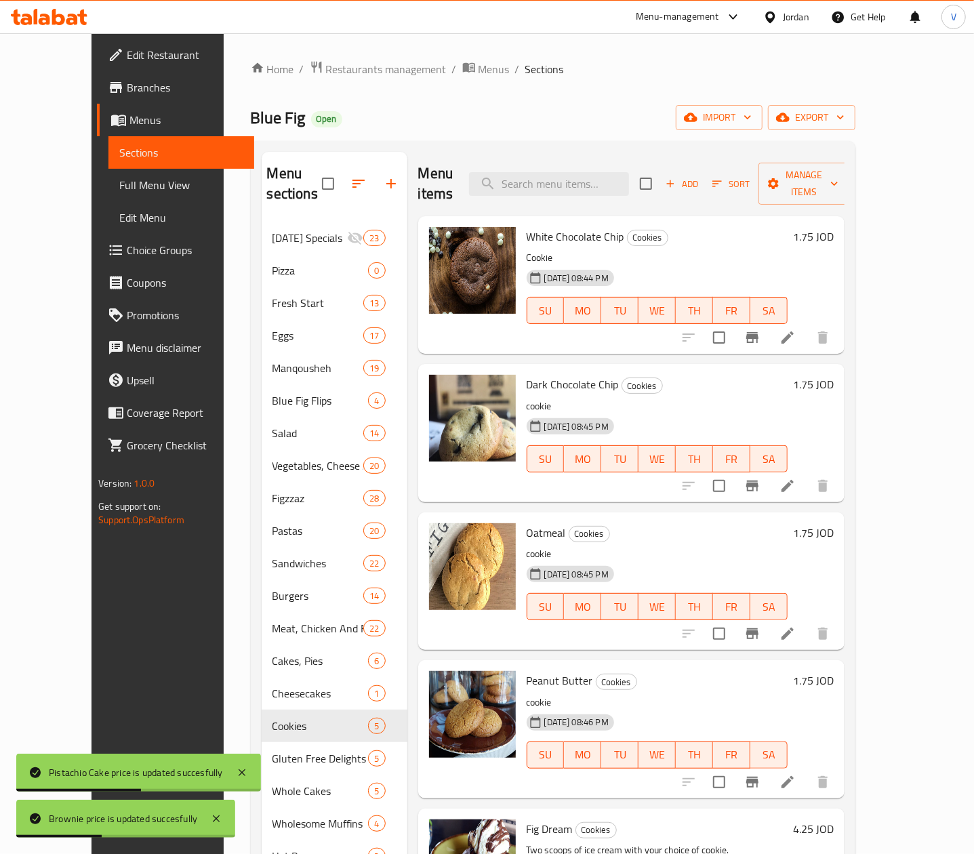
click at [834, 227] on h6 "1.75 JOD" at bounding box center [813, 236] width 41 height 19
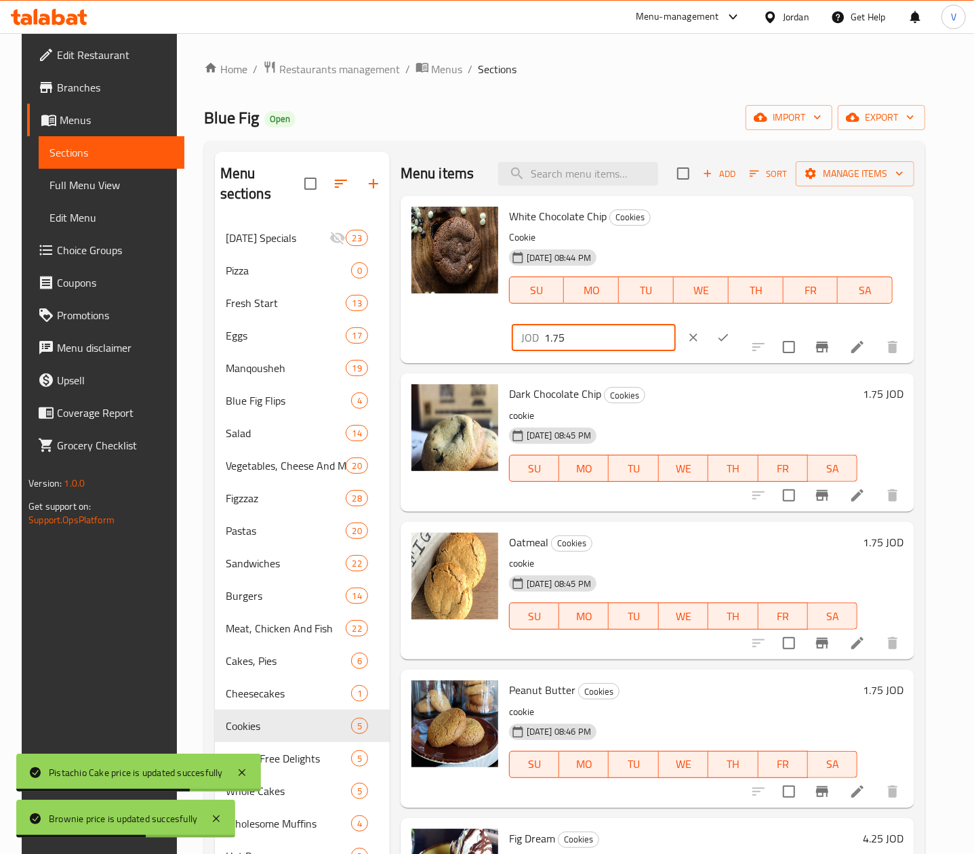
drag, startPoint x: 779, startPoint y: 220, endPoint x: 619, endPoint y: 222, distance: 159.9
click at [619, 222] on div "White Chocolate Chip Cookies Cookie 20-01-2025 08:44 PM SU MO TU WE TH FR SA JO…" at bounding box center [706, 279] width 405 height 157
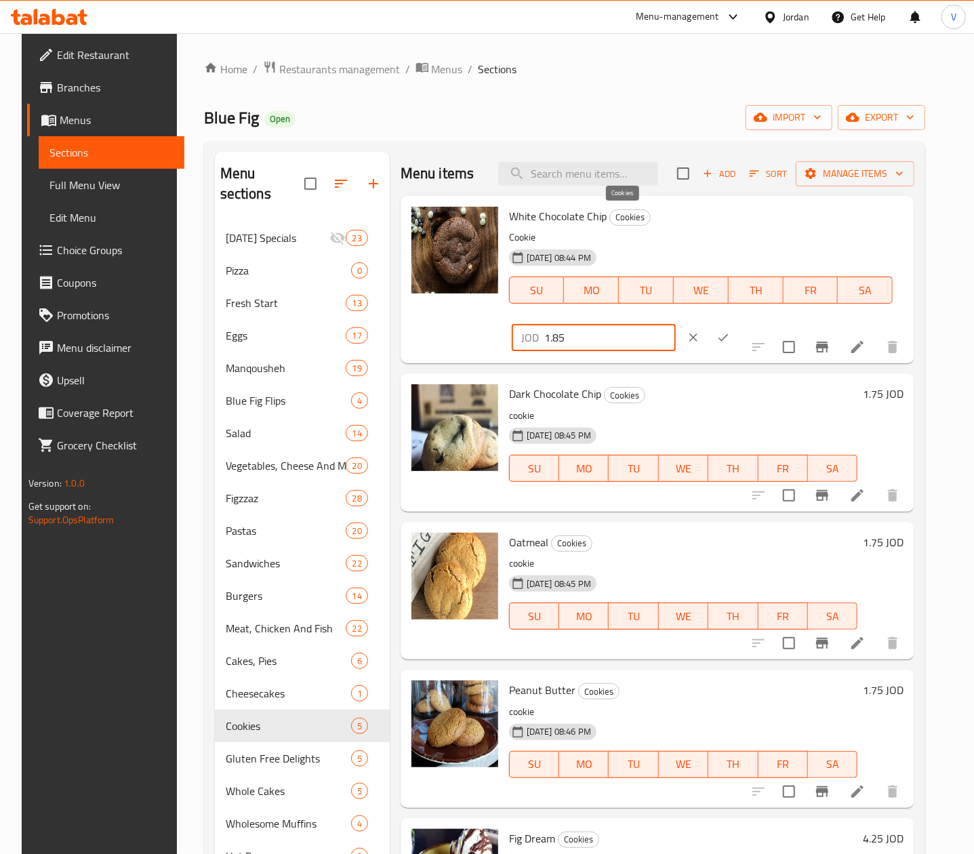
drag, startPoint x: 705, startPoint y: 221, endPoint x: 659, endPoint y: 225, distance: 45.6
click at [596, 221] on div "White Chocolate Chip Cookies Cookie 20-01-2025 08:44 PM SU MO TU WE TH FR SA JO…" at bounding box center [706, 279] width 405 height 157
type input "1.85"
click at [730, 331] on icon "ok" at bounding box center [723, 338] width 14 height 14
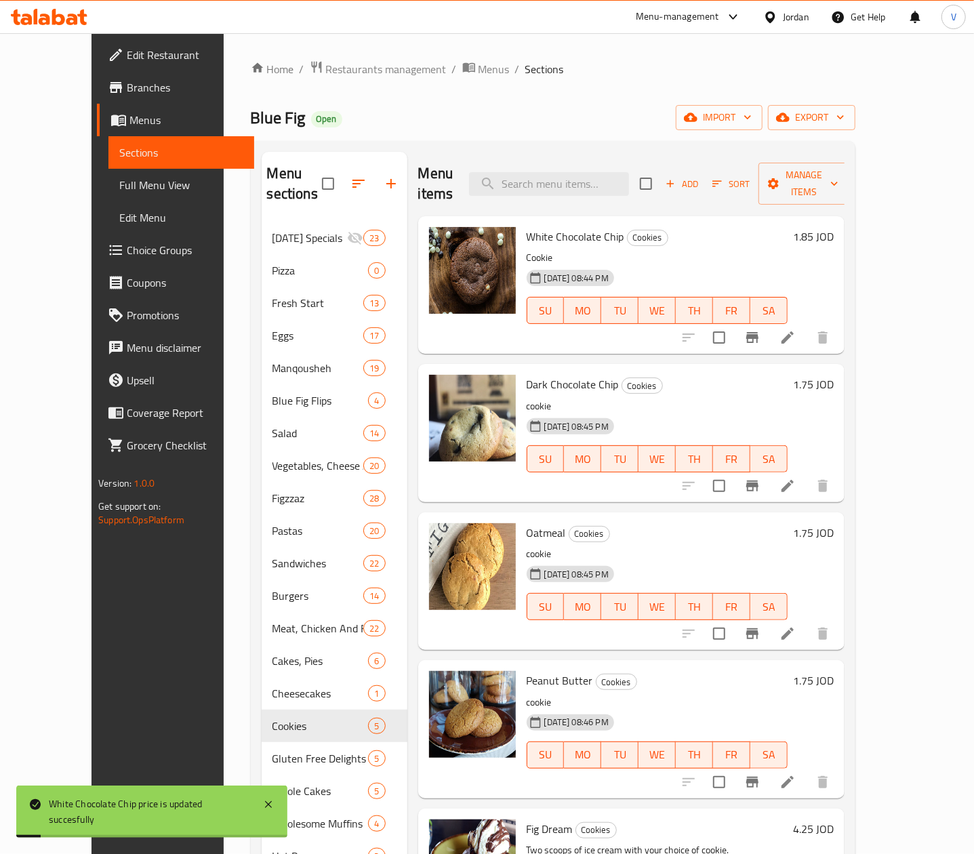
click at [834, 375] on h6 "1.75 JOD" at bounding box center [813, 384] width 41 height 19
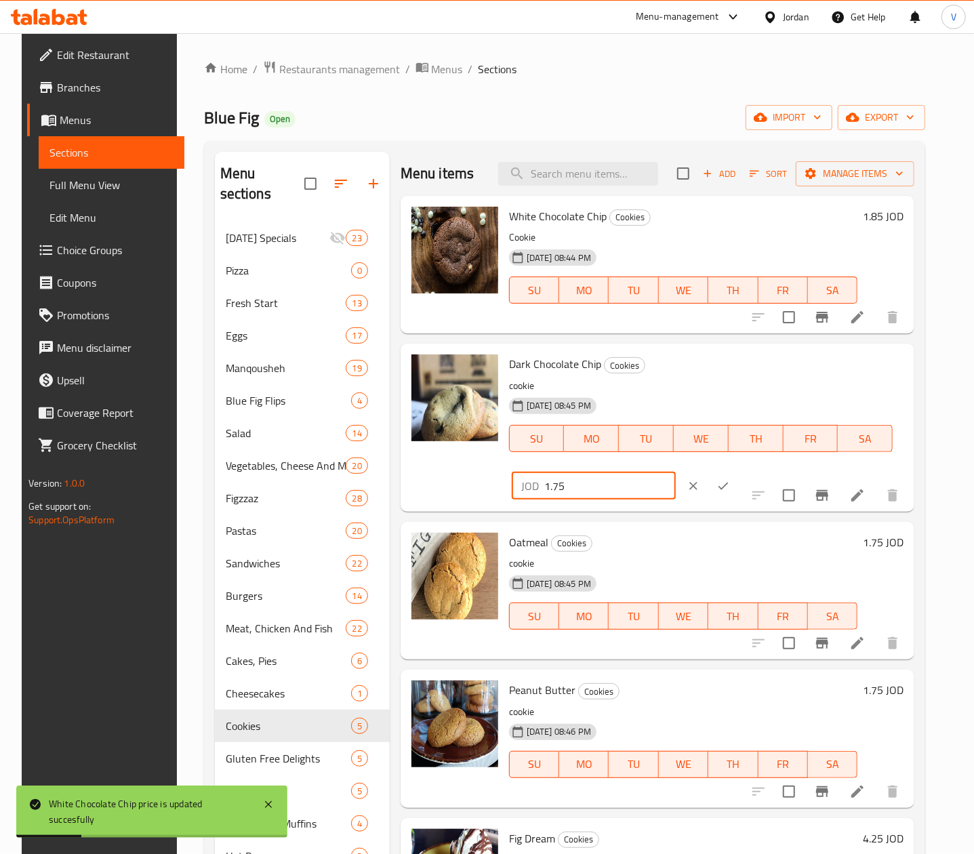
drag, startPoint x: 729, startPoint y: 369, endPoint x: 674, endPoint y: 375, distance: 56.0
click at [633, 375] on div "Dark Chocolate Chip Cookies cookie 20-01-2025 08:45 PM SU MO TU WE TH FR SA JOD…" at bounding box center [706, 427] width 405 height 157
paste input "8"
type input "1.85"
click at [730, 479] on icon "ok" at bounding box center [723, 486] width 14 height 14
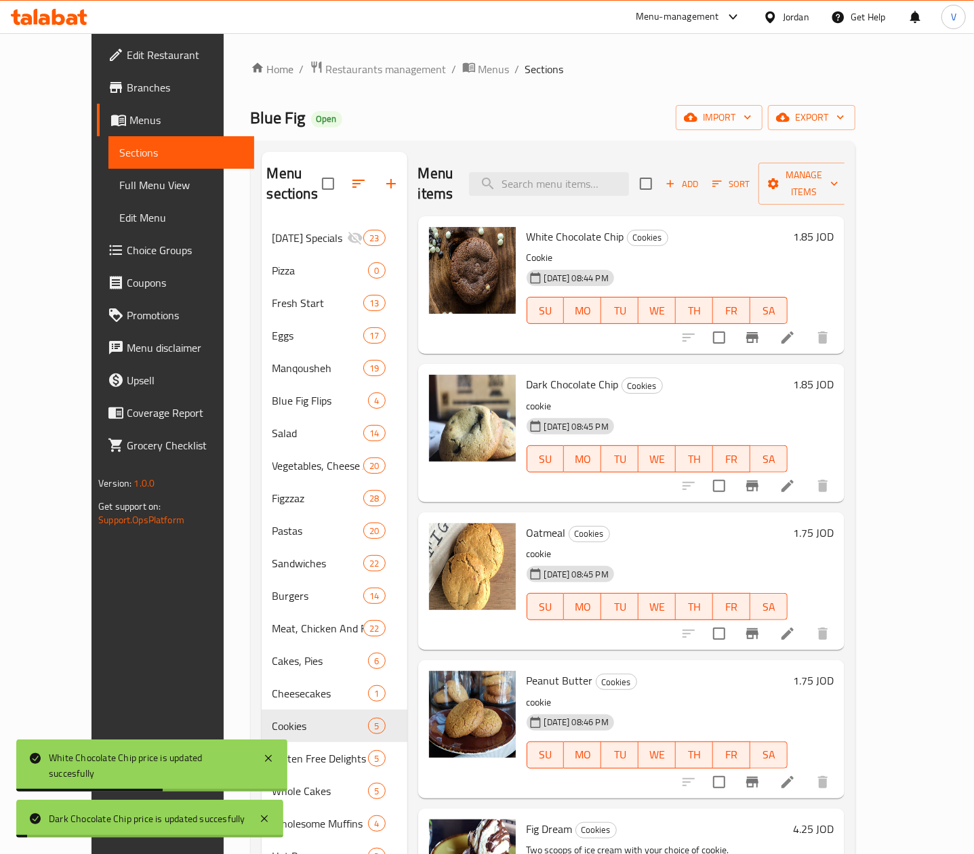
click at [834, 523] on h6 "1.75 JOD" at bounding box center [813, 532] width 41 height 19
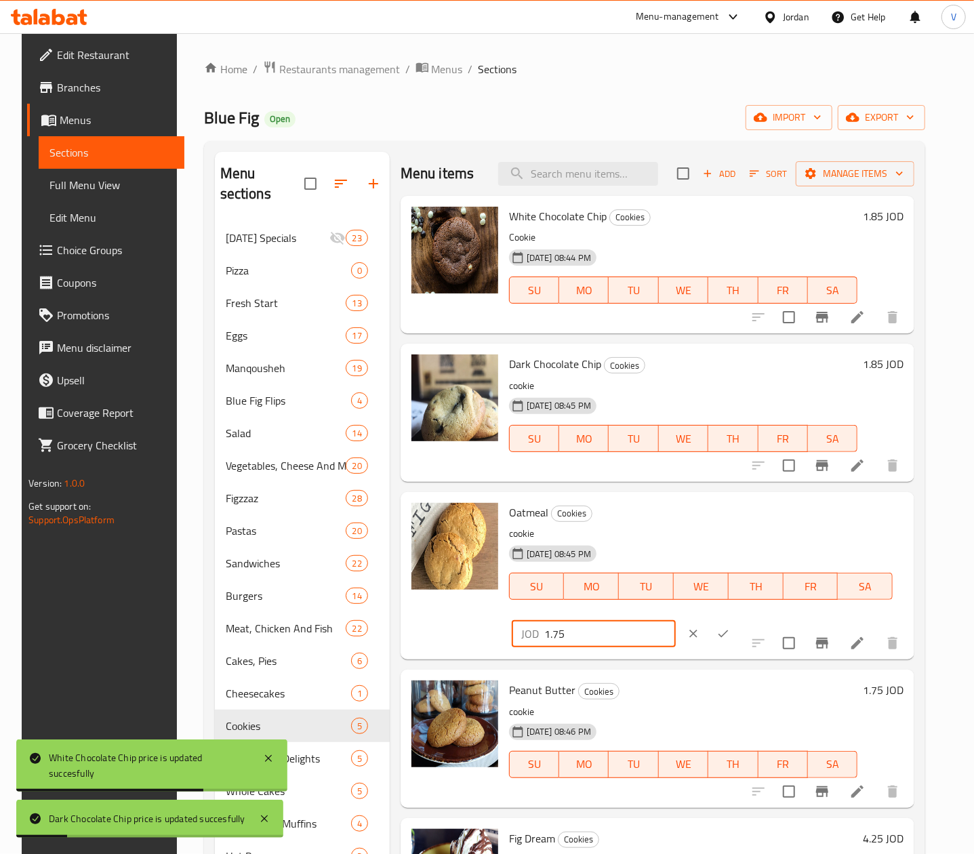
drag, startPoint x: 765, startPoint y: 517, endPoint x: 684, endPoint y: 519, distance: 80.7
click at [667, 519] on div "Oatmeal Cookies cookie 20-01-2025 08:45 PM SU MO TU WE TH FR SA JOD 1.75 ​" at bounding box center [706, 575] width 405 height 157
paste input "8"
type input "1.85"
click at [738, 619] on button "ok" at bounding box center [723, 634] width 30 height 30
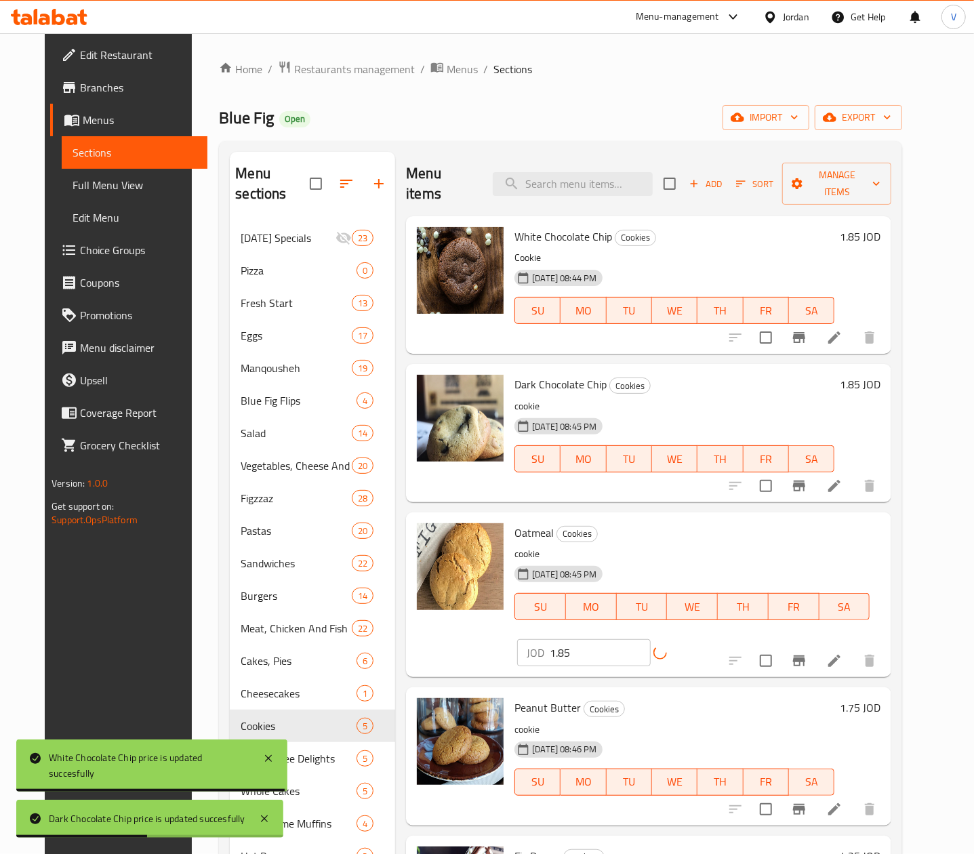
click at [880, 698] on h6 "1.75 JOD" at bounding box center [860, 707] width 41 height 19
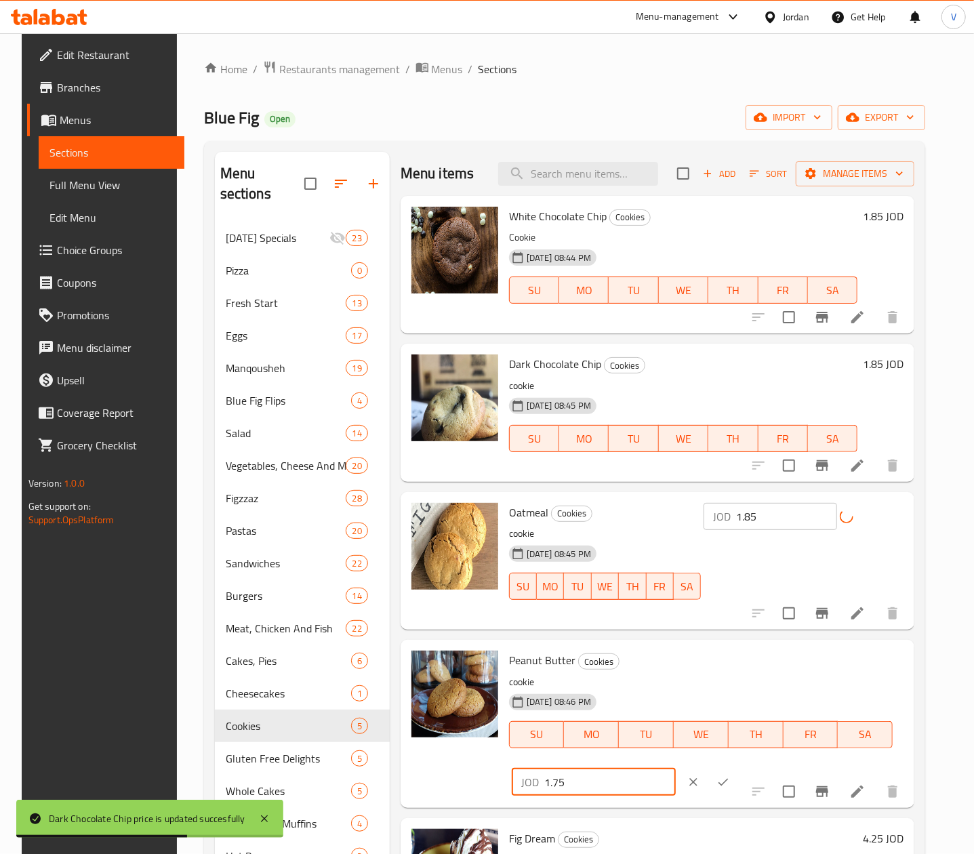
drag, startPoint x: 675, startPoint y: 659, endPoint x: 882, endPoint y: 672, distance: 207.1
click at [670, 661] on div "Peanut Butter Cookies cookie 20-01-2025 08:46 PM SU MO TU WE TH FR SA JOD 1.75 ​" at bounding box center [706, 723] width 405 height 157
paste input "8"
type input "1.85"
click at [730, 775] on icon "ok" at bounding box center [723, 782] width 14 height 14
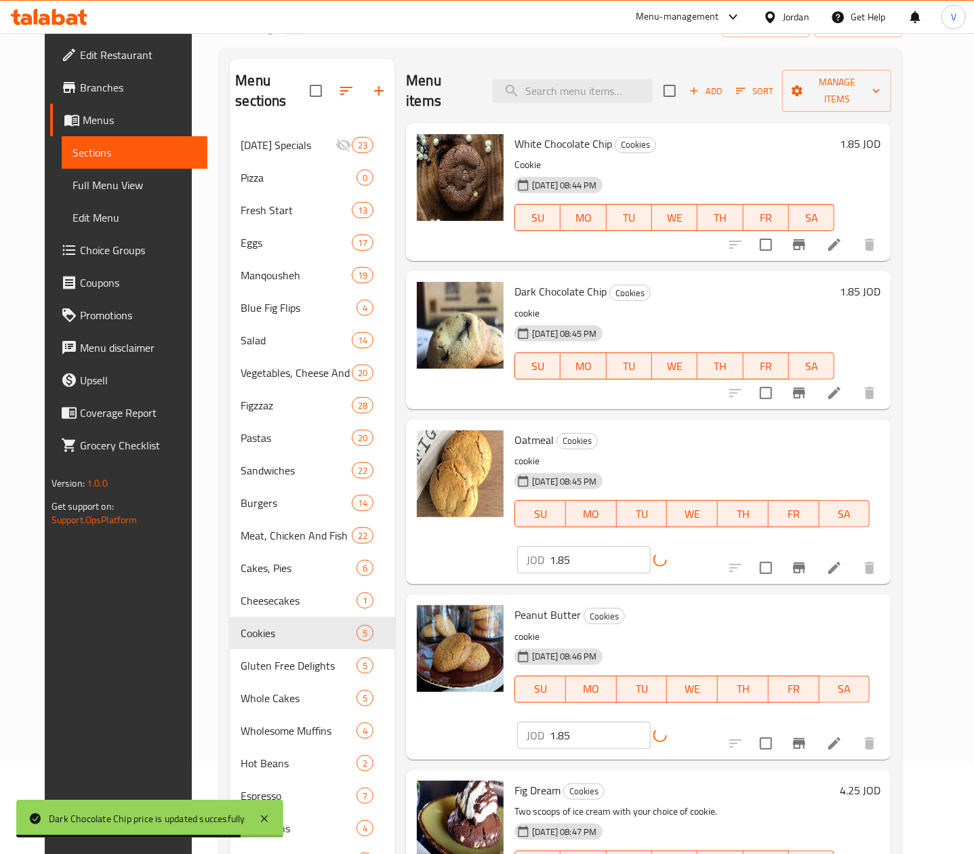
scroll to position [136, 0]
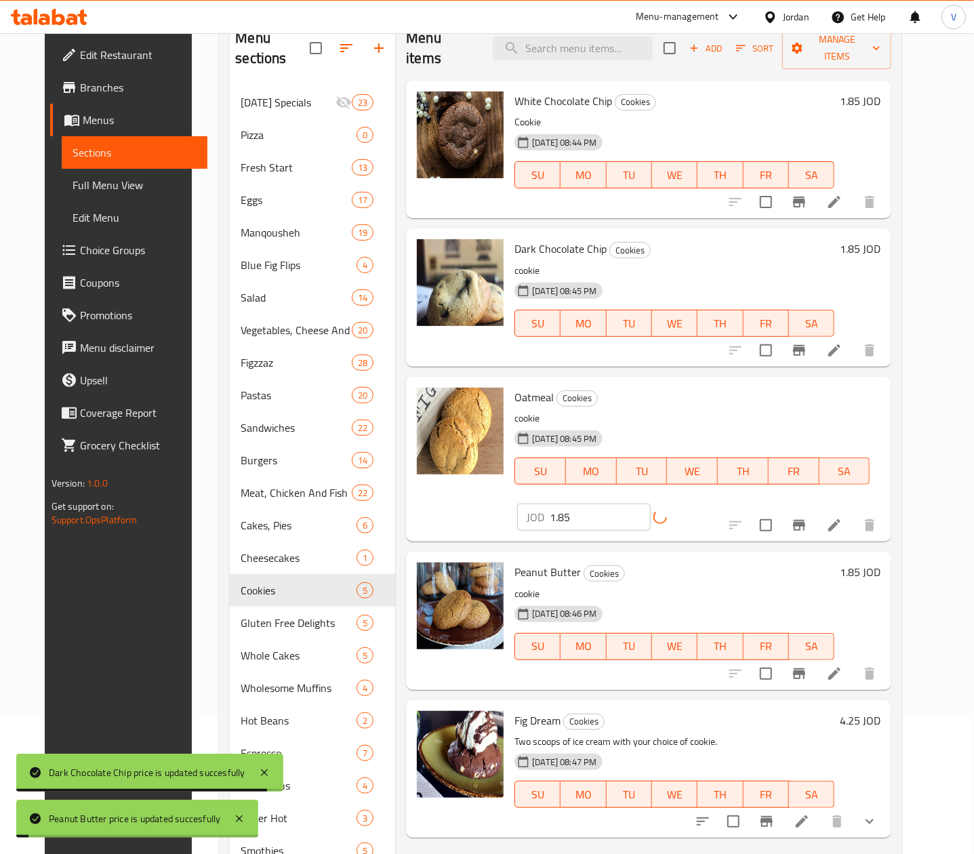
click at [880, 711] on h6 "4.25 JOD" at bounding box center [860, 720] width 41 height 19
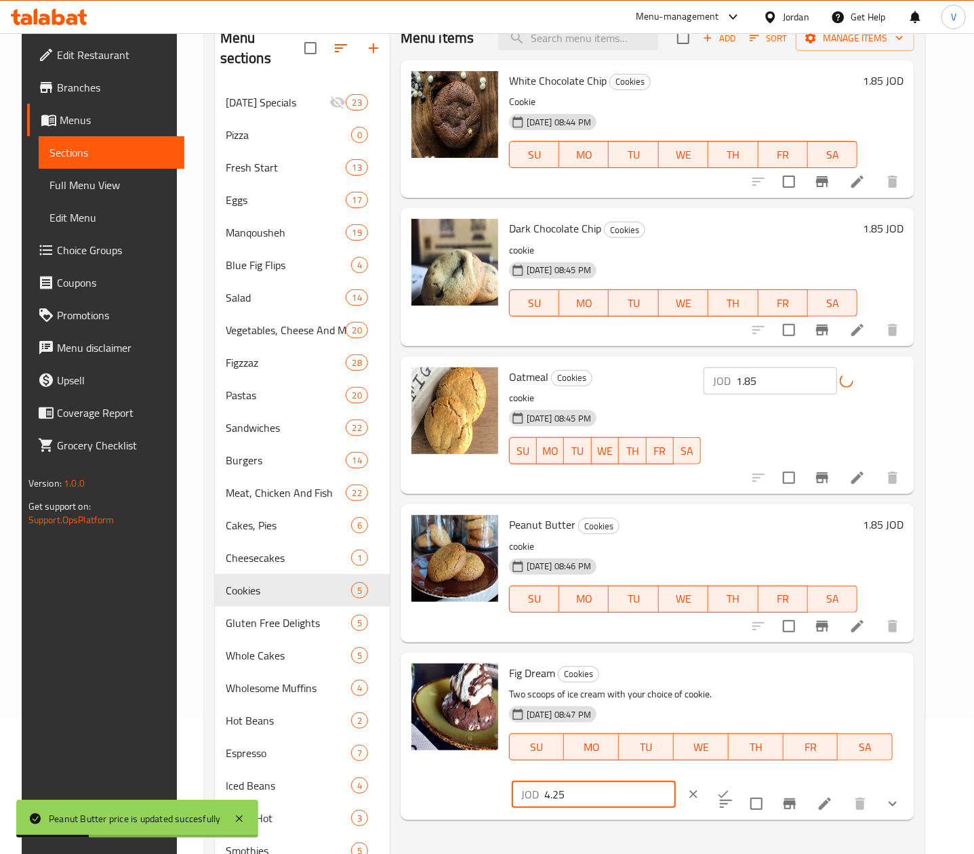
drag, startPoint x: 813, startPoint y: 676, endPoint x: 751, endPoint y: 676, distance: 62.3
click at [676, 781] on input "4.25" at bounding box center [609, 794] width 131 height 27
type input "4.5"
click at [708, 779] on button "clear" at bounding box center [693, 794] width 30 height 30
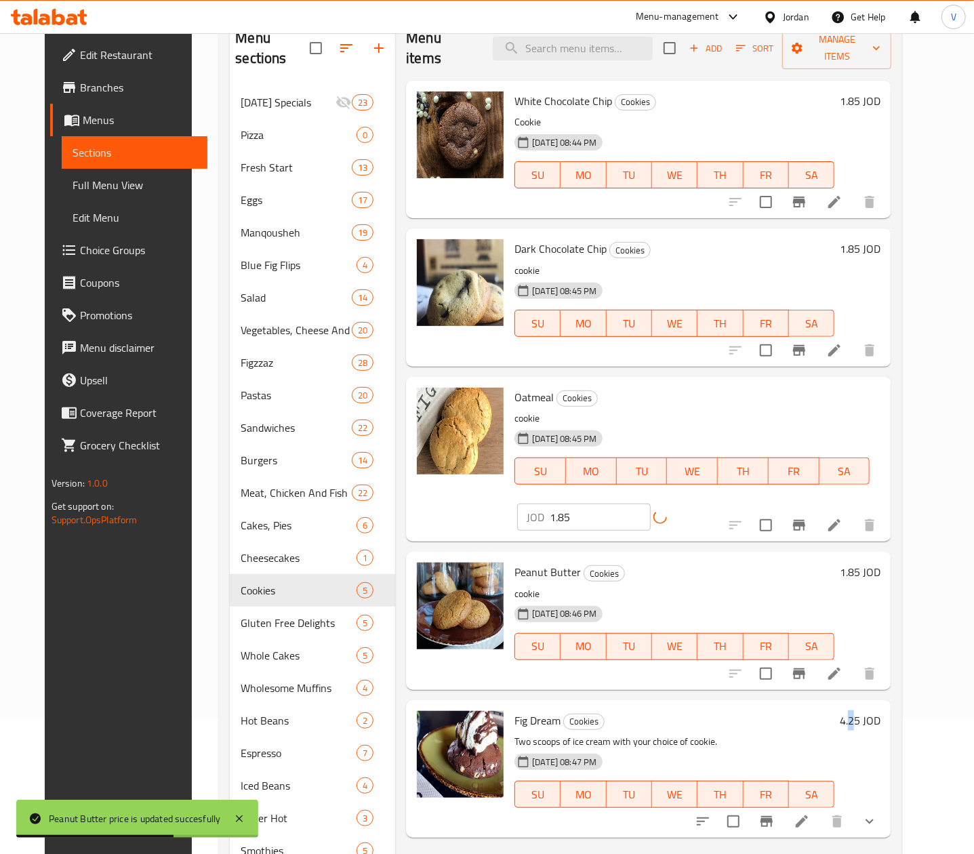
click at [880, 711] on h6 "4.25 JOD" at bounding box center [860, 720] width 41 height 19
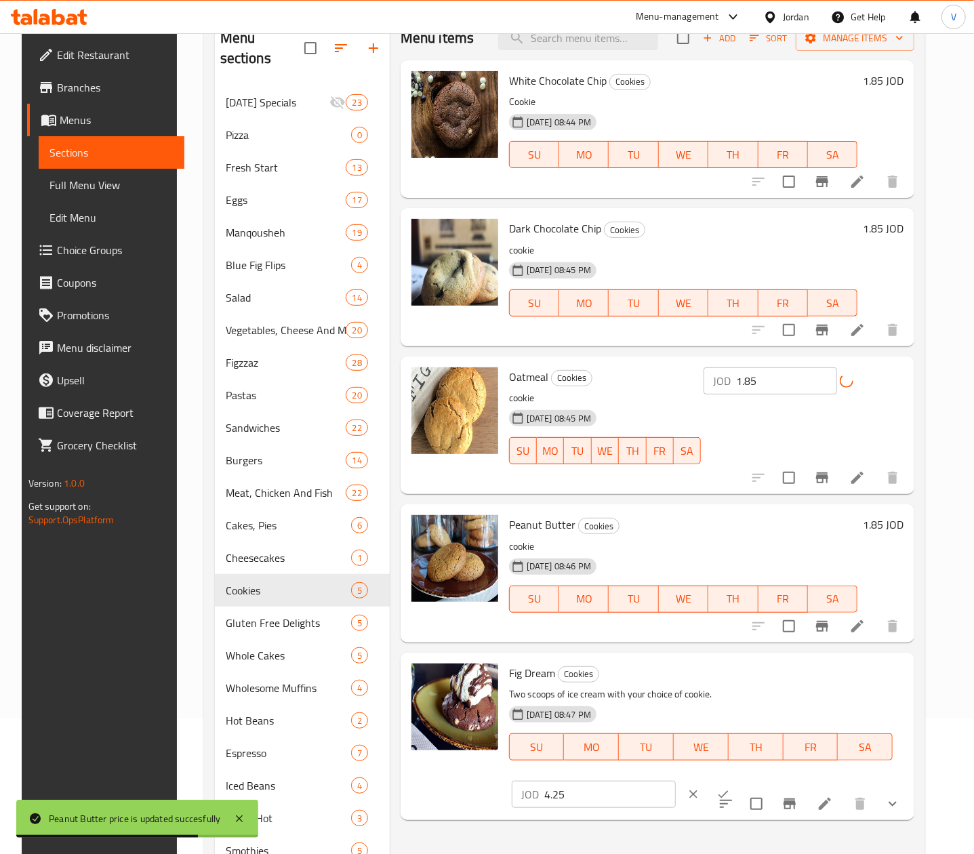
click at [676, 781] on input "4.25" at bounding box center [609, 794] width 131 height 27
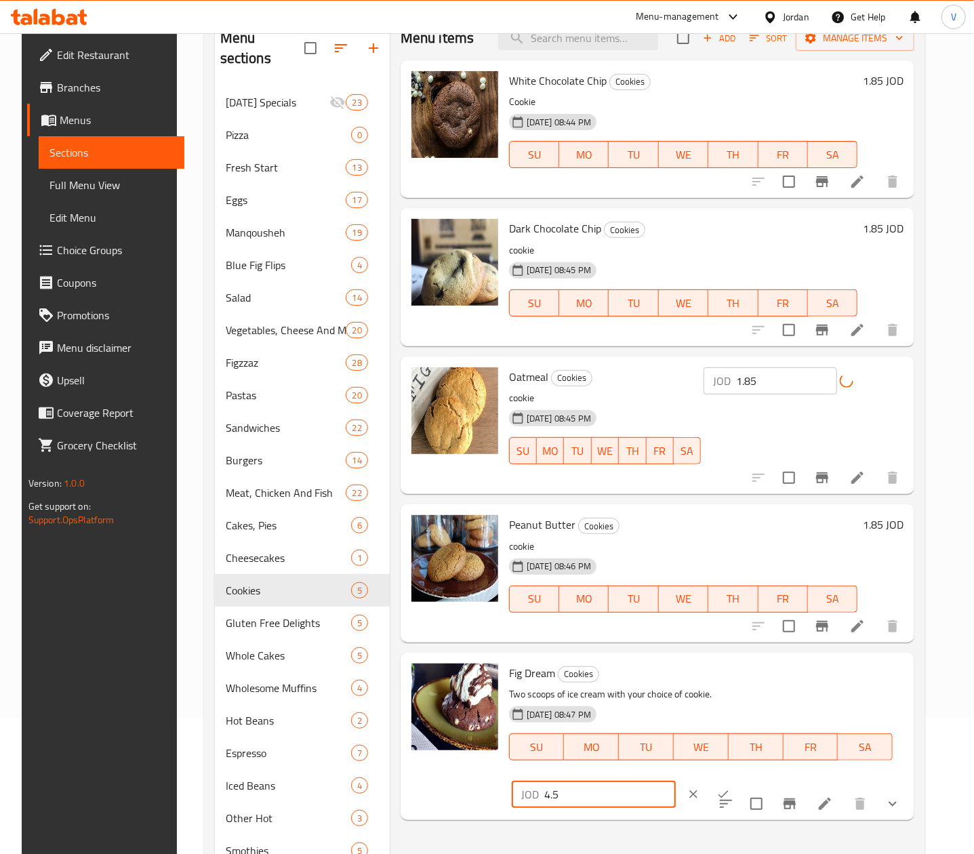
type input "4.5"
click at [730, 787] on icon "ok" at bounding box center [723, 794] width 14 height 14
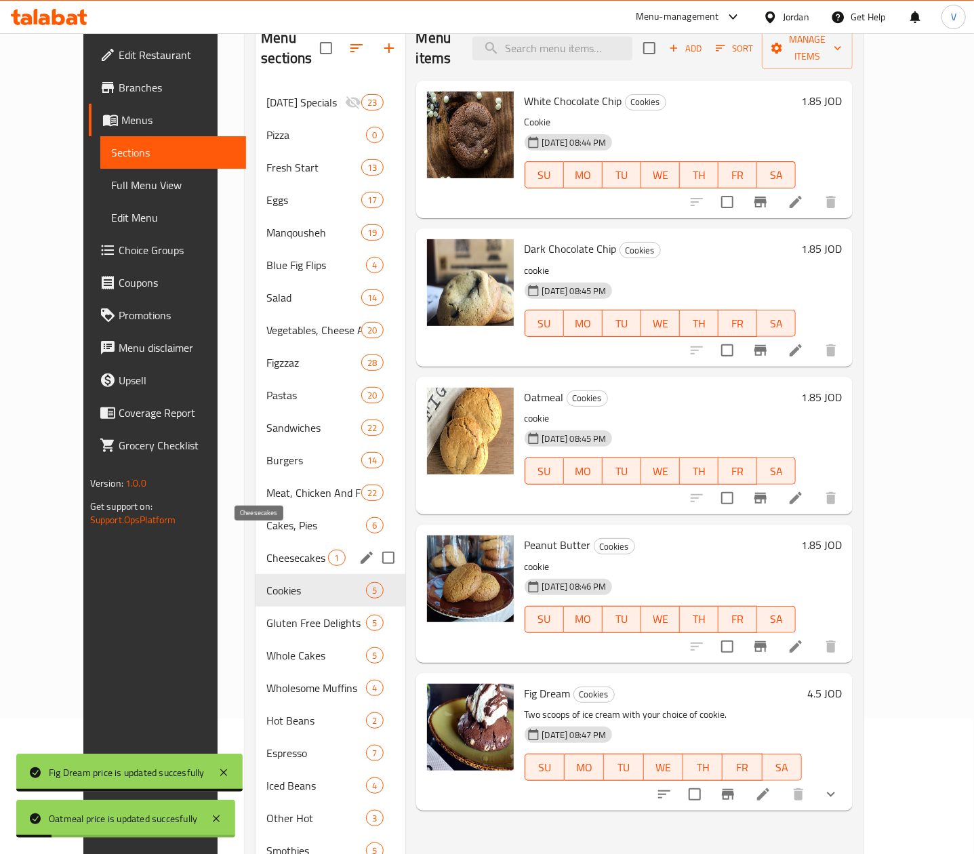
click at [270, 550] on span "Cheesecakes" at bounding box center [297, 558] width 62 height 16
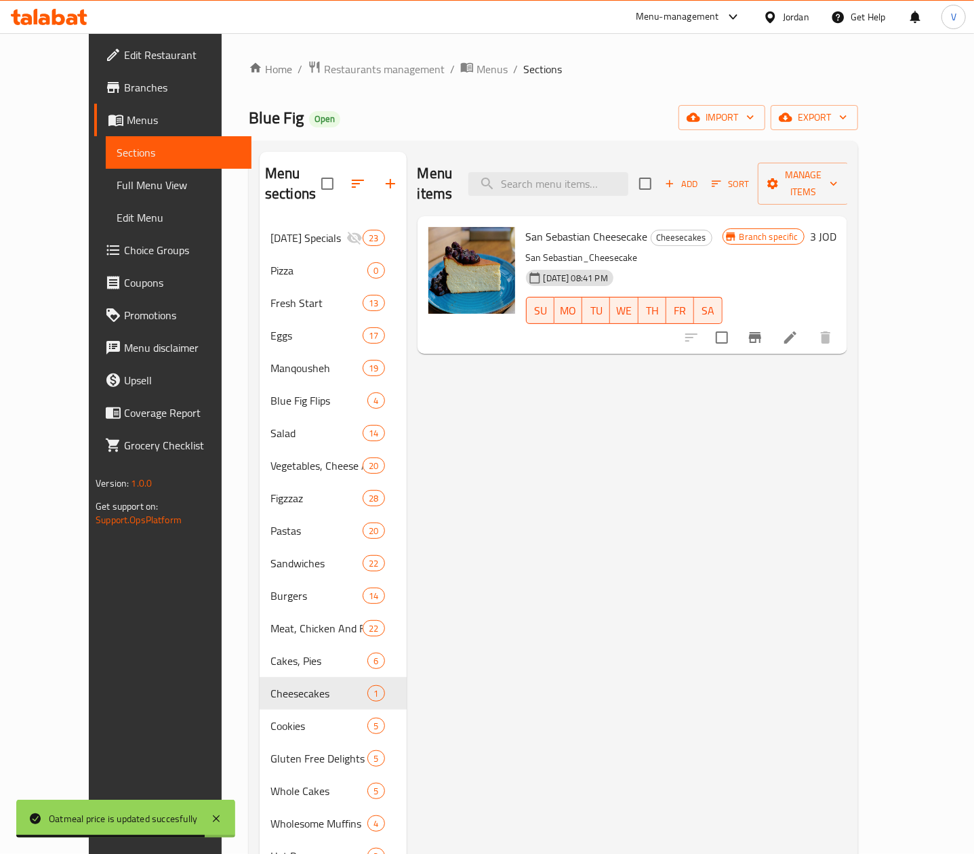
click at [836, 227] on h6 "3 JOD" at bounding box center [823, 236] width 26 height 19
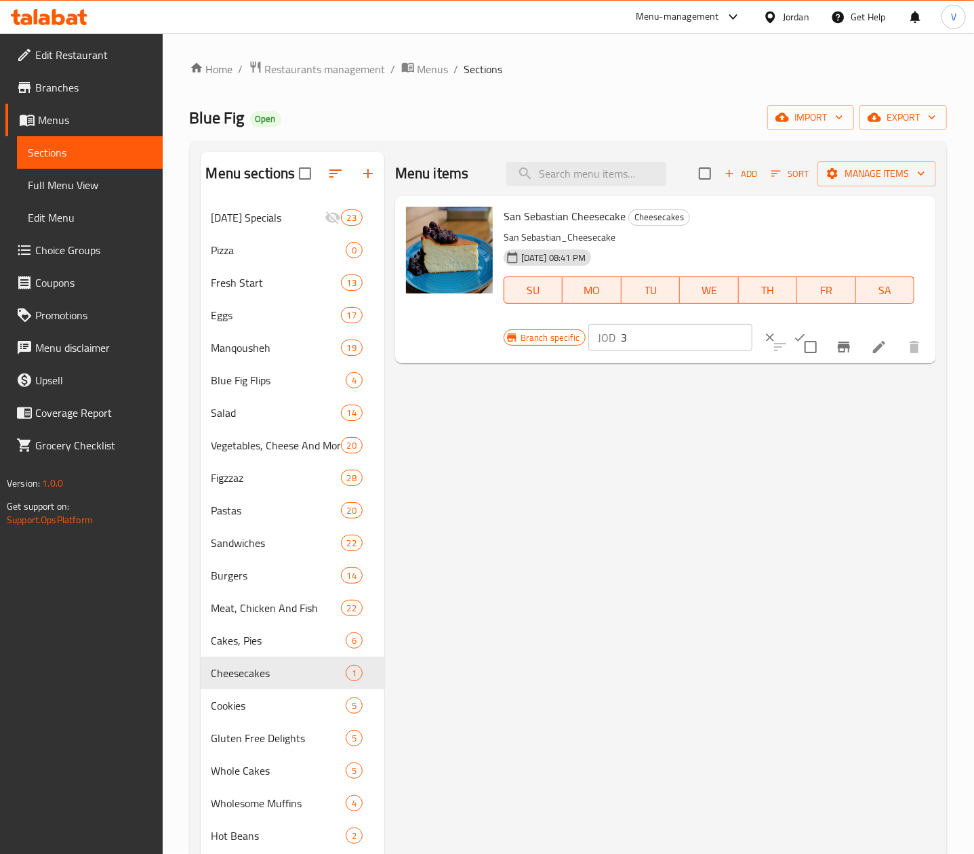
drag, startPoint x: 679, startPoint y: 340, endPoint x: 516, endPoint y: 332, distance: 162.8
click at [516, 332] on div "Branch specific JOD 3 ​" at bounding box center [669, 338] width 331 height 30
drag, startPoint x: 664, startPoint y: 340, endPoint x: 519, endPoint y: 367, distance: 147.5
click at [519, 367] on div "Menu items Add Sort Manage items San Sebastian Cheesecake Cheesecakes San Sebas…" at bounding box center [660, 651] width 552 height 998
type input "4.25"
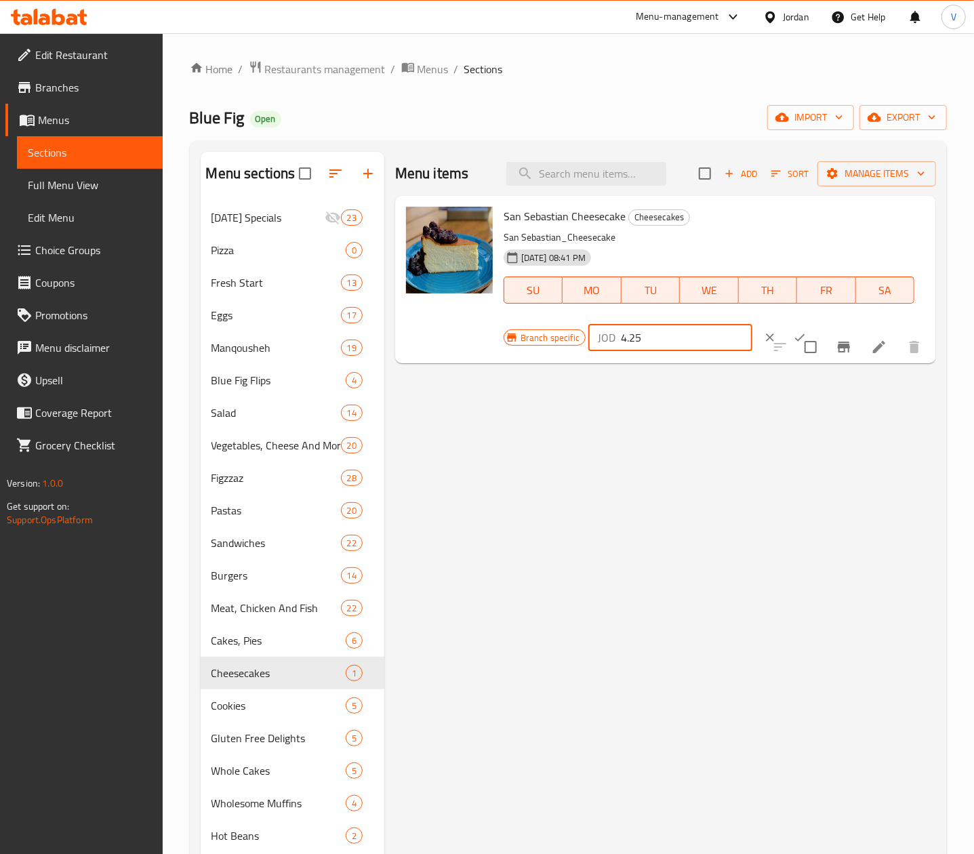
click at [793, 333] on icon "ok" at bounding box center [800, 338] width 14 height 14
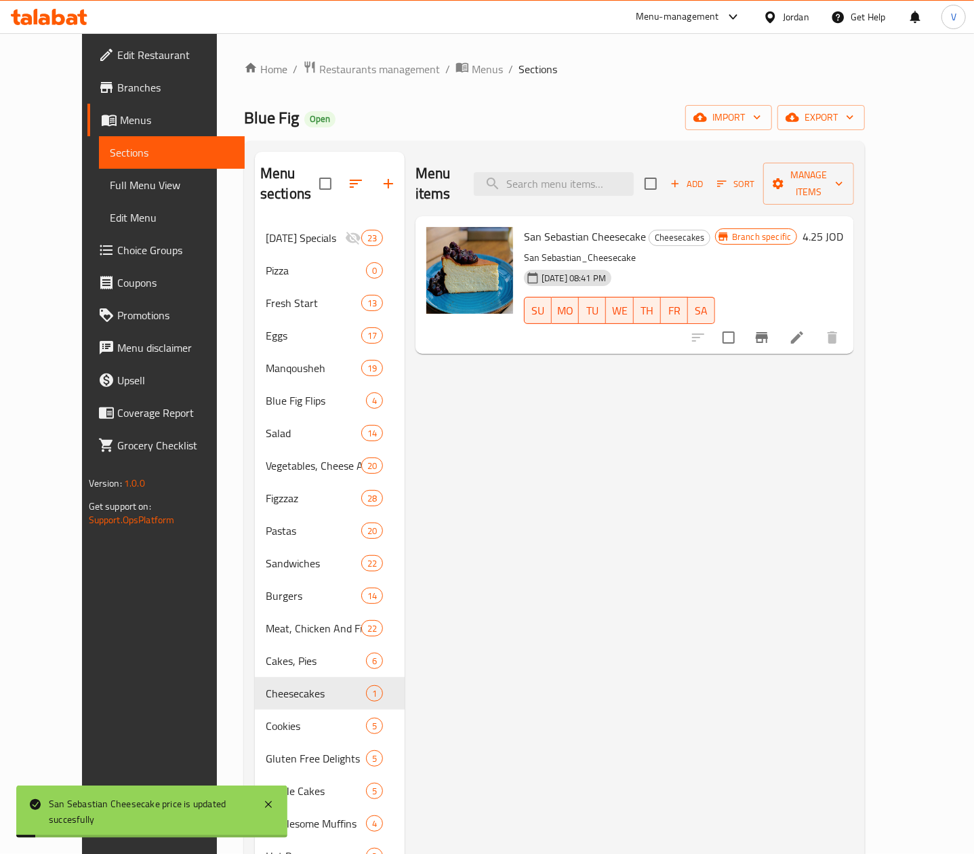
click at [778, 329] on button "Branch-specific-item" at bounding box center [761, 337] width 33 height 33
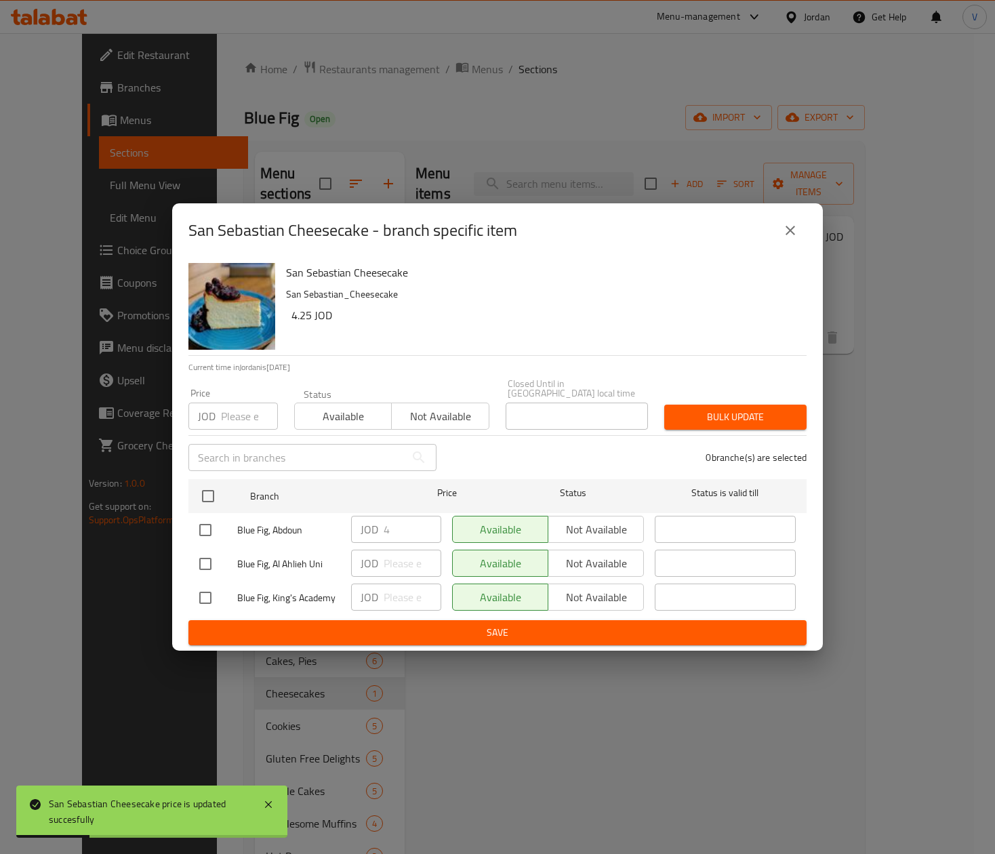
click at [255, 403] on input "number" at bounding box center [249, 416] width 57 height 27
paste input "4.25"
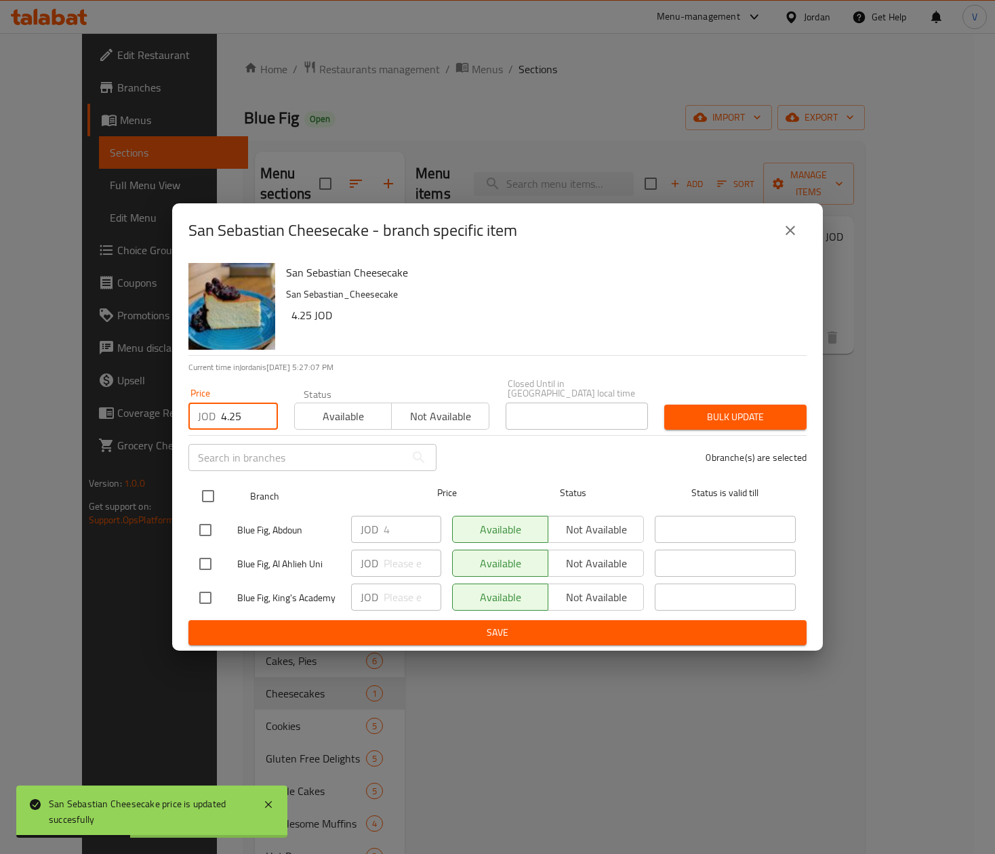
type input "4.25"
click at [209, 487] on input "checkbox" at bounding box center [208, 496] width 28 height 28
checkbox input "true"
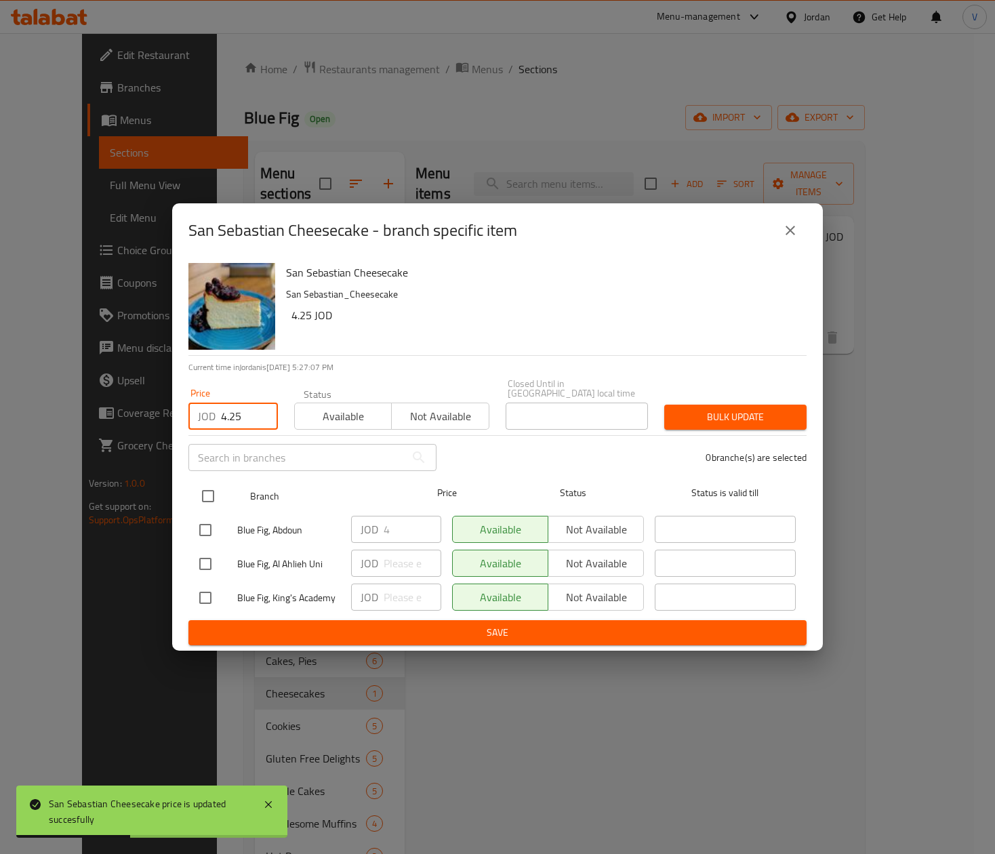
checkbox input "true"
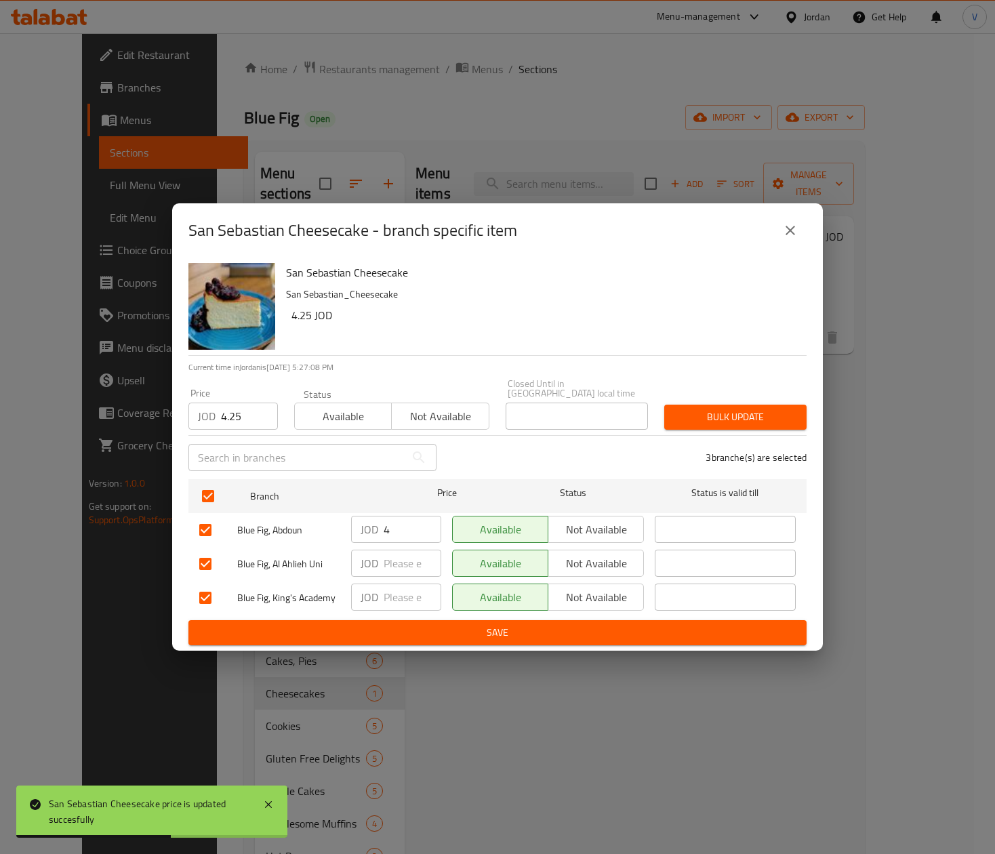
drag, startPoint x: 703, startPoint y: 398, endPoint x: 710, endPoint y: 403, distance: 7.9
click at [706, 401] on div "Bulk update" at bounding box center [735, 416] width 159 height 41
click at [712, 409] on span "Bulk update" at bounding box center [735, 417] width 121 height 17
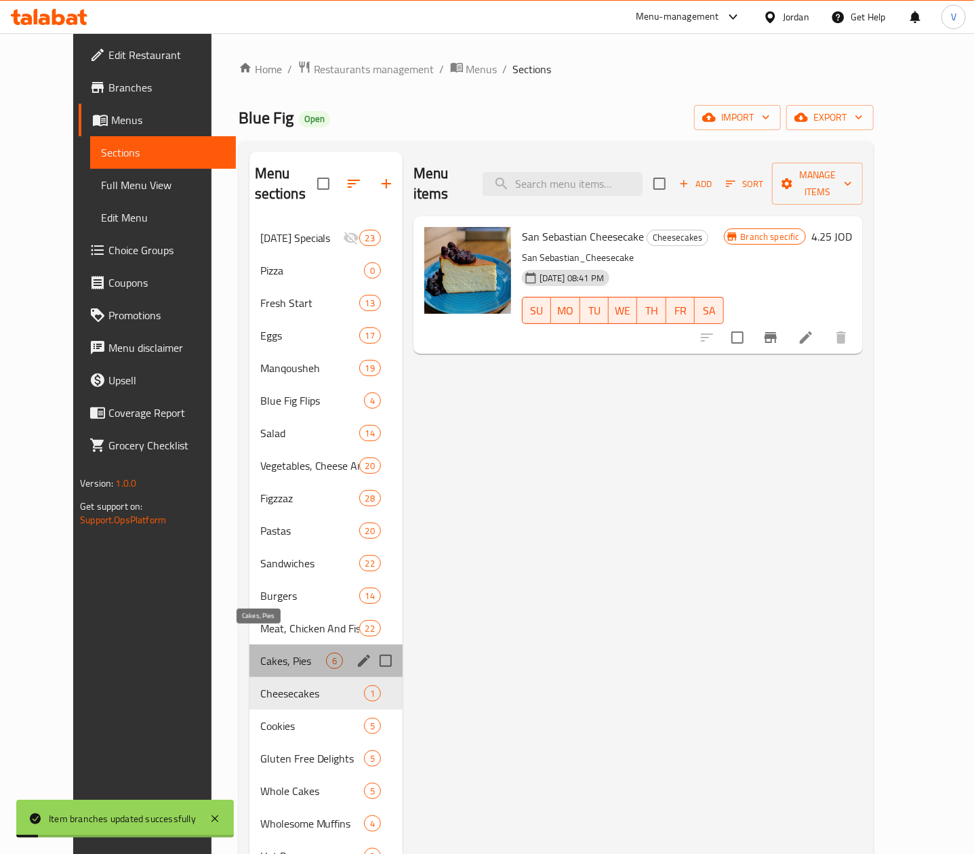
click at [260, 653] on span "Cakes, Pies" at bounding box center [293, 661] width 66 height 16
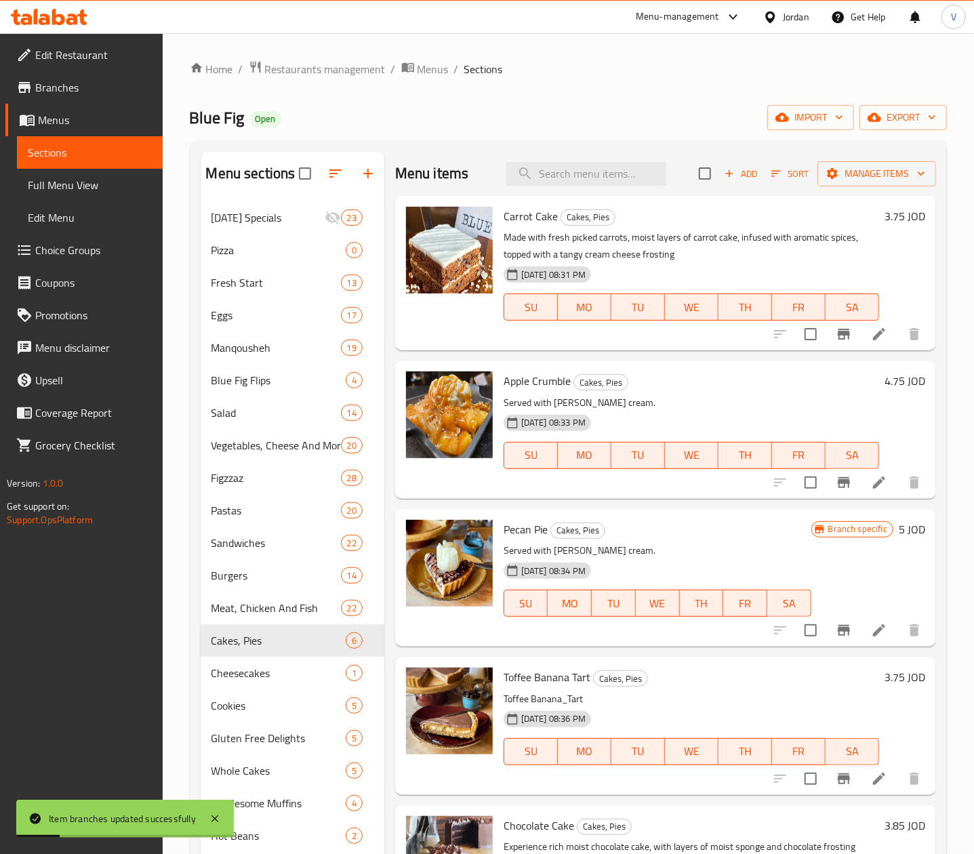
click at [895, 215] on h6 "3.75 JOD" at bounding box center [904, 216] width 41 height 19
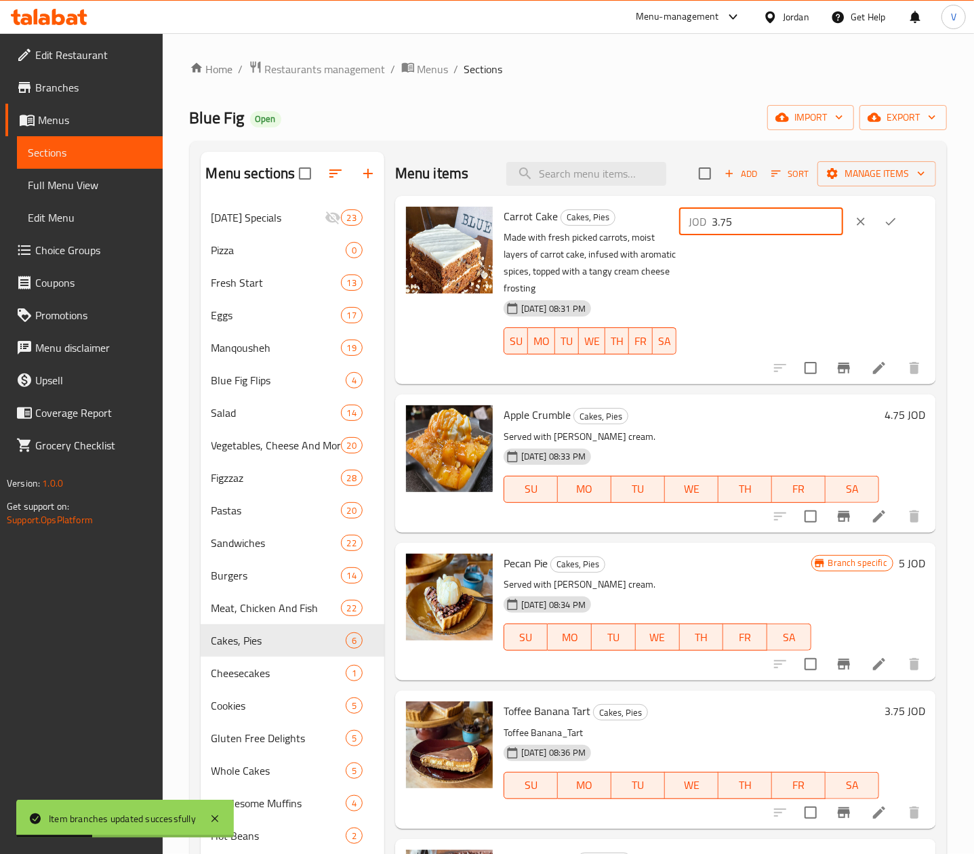
drag, startPoint x: 590, startPoint y: 230, endPoint x: 655, endPoint y: 230, distance: 65.1
click at [573, 230] on div "Carrot Cake Cakes, Pies Made with fresh picked carrots, moist layers of carrot …" at bounding box center [714, 290] width 432 height 178
type input "4"
click at [897, 218] on icon "ok" at bounding box center [891, 222] width 14 height 14
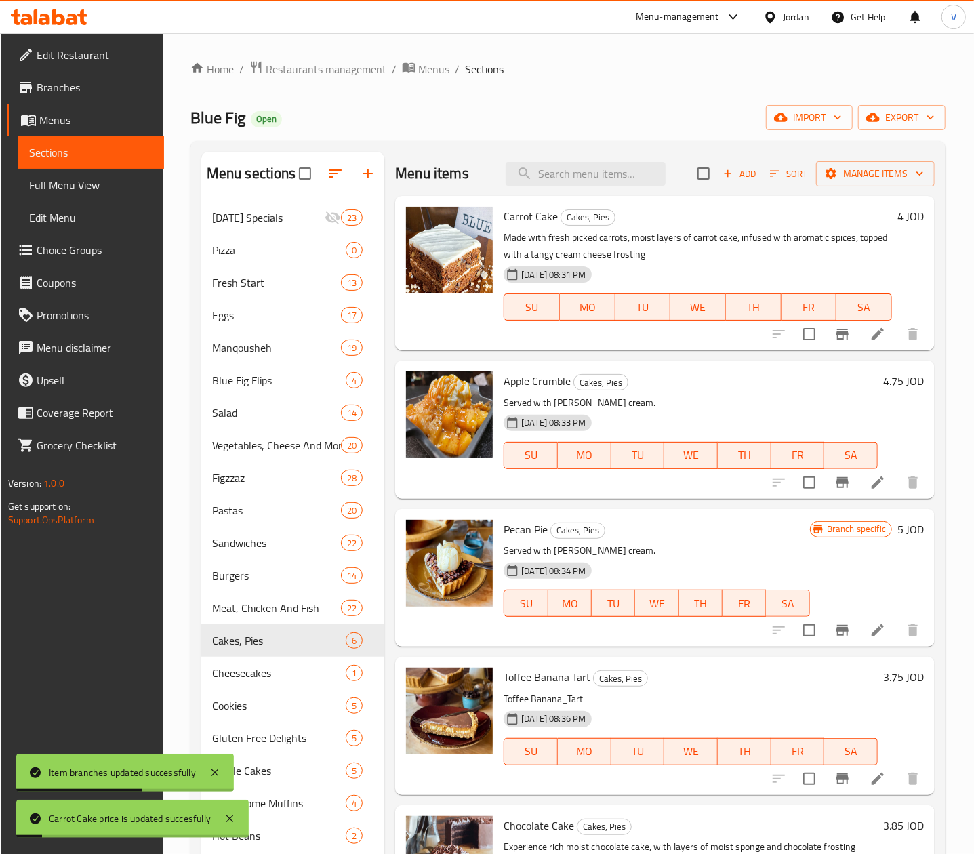
click at [900, 379] on h6 "4.75 JOD" at bounding box center [903, 380] width 41 height 19
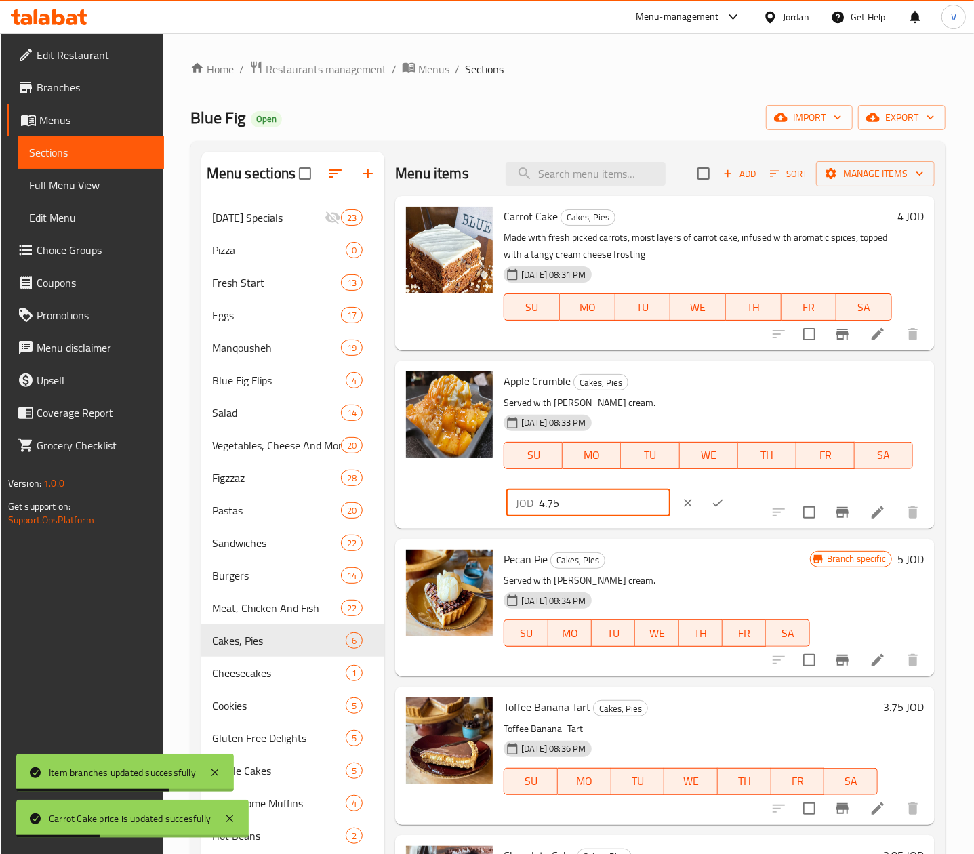
drag, startPoint x: 659, startPoint y: 393, endPoint x: 663, endPoint y: 385, distance: 8.8
click at [630, 393] on div "Apple Crumble Cakes, Pies Served with vanilla ice cream. 20-01-2025 08:33 PM SU…" at bounding box center [713, 444] width 431 height 157
type input "5"
click at [733, 488] on button "ok" at bounding box center [718, 503] width 30 height 30
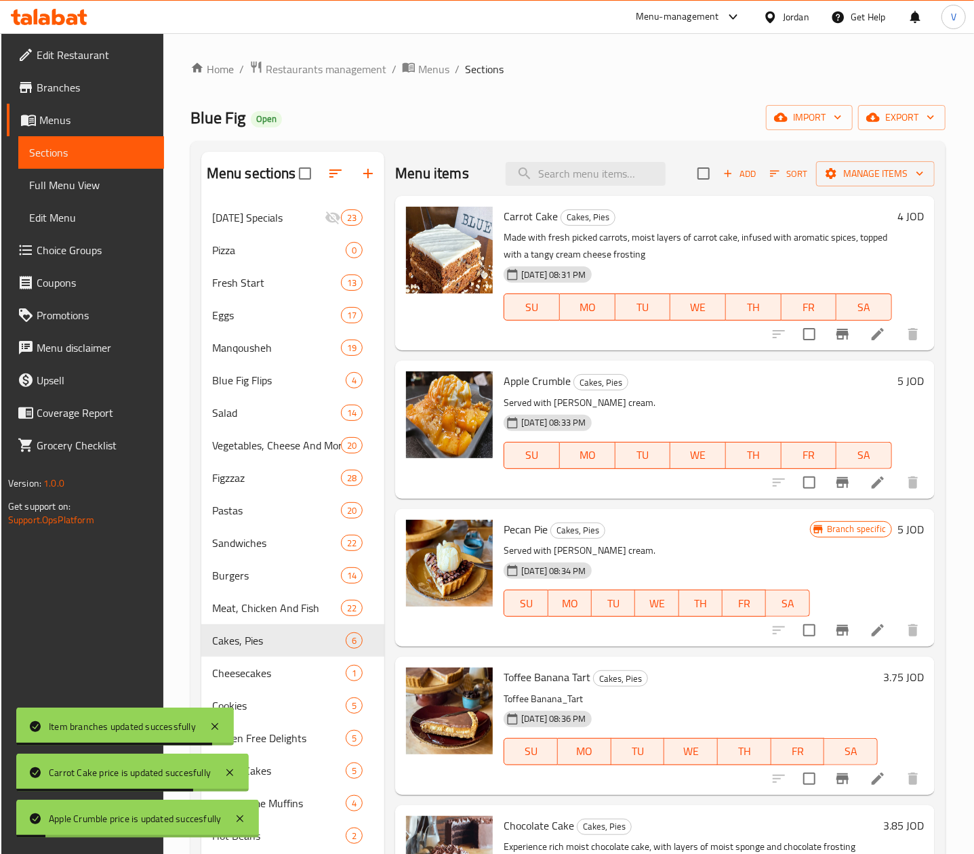
click at [907, 522] on h6 "5 JOD" at bounding box center [910, 529] width 26 height 19
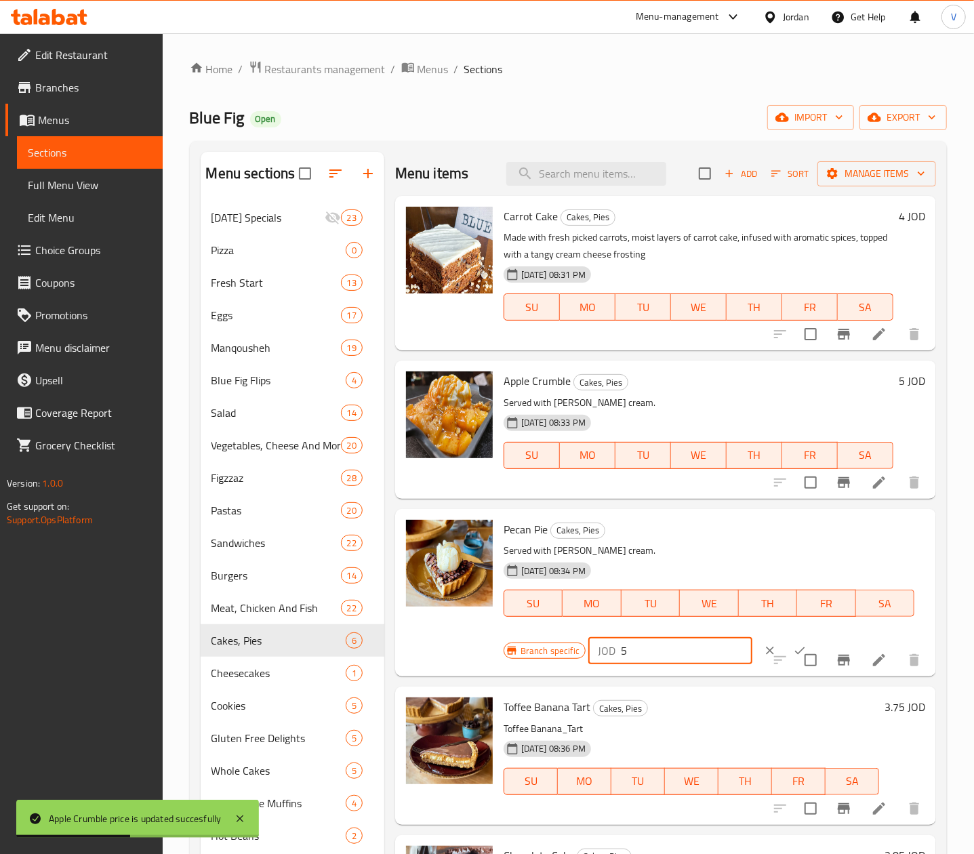
drag, startPoint x: 497, startPoint y: 649, endPoint x: 451, endPoint y: 640, distance: 47.0
click at [453, 644] on div "Pecan Pie Cakes, Pies Served with vanilla ice cream. 20-01-2025 08:34 PM SU MO …" at bounding box center [665, 592] width 530 height 157
drag, startPoint x: 535, startPoint y: 657, endPoint x: 504, endPoint y: 661, distance: 31.4
click at [504, 661] on div "Branch specific JOD 6.5 ​" at bounding box center [669, 651] width 331 height 30
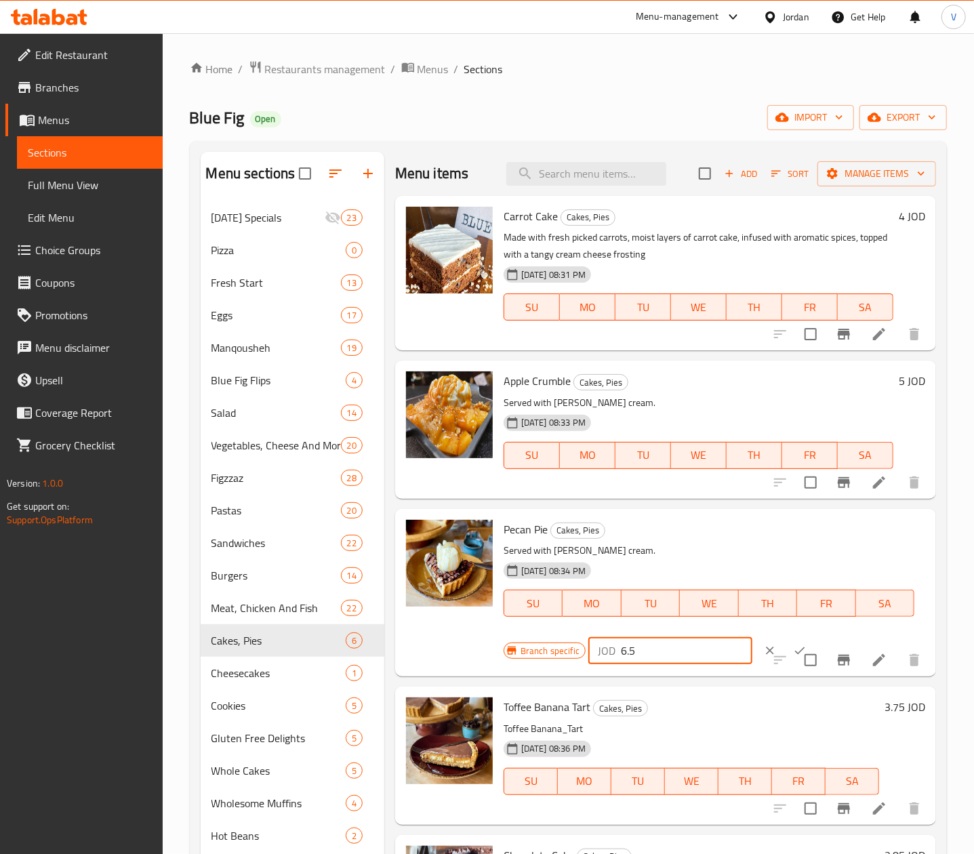
type input "6.5"
click at [793, 649] on icon "ok" at bounding box center [800, 651] width 14 height 14
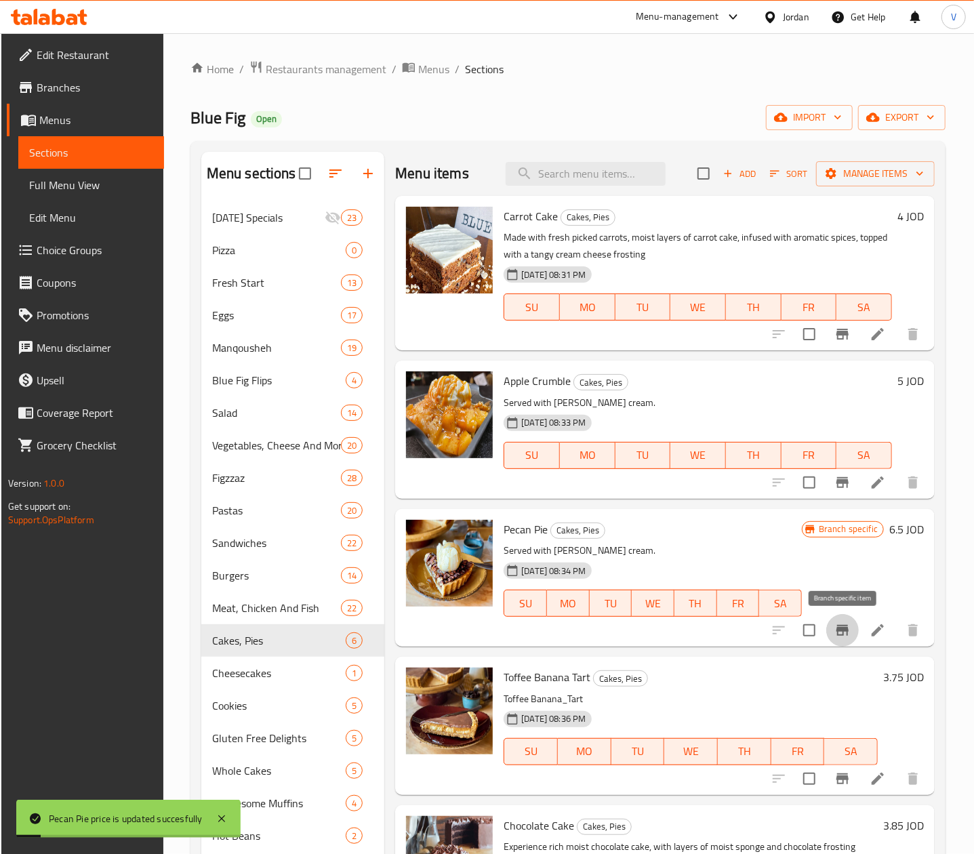
click at [849, 620] on button "Branch-specific-item" at bounding box center [842, 630] width 33 height 33
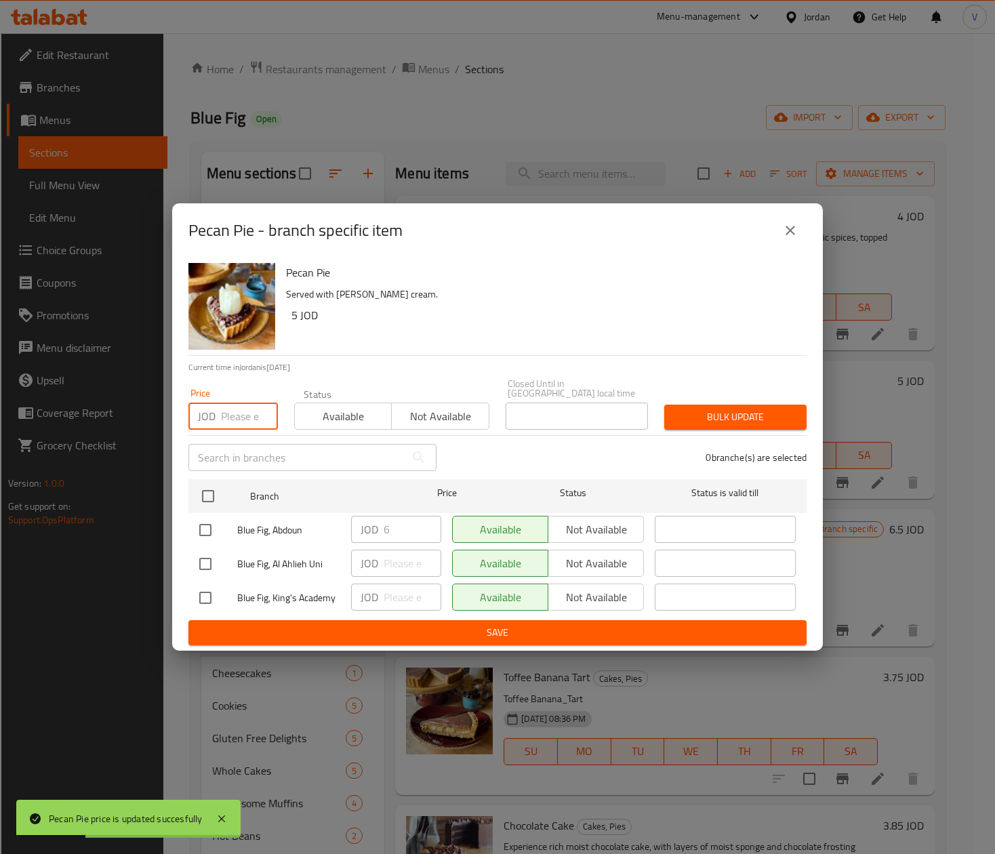
click at [239, 406] on input "number" at bounding box center [249, 416] width 57 height 27
click at [245, 412] on input "number" at bounding box center [249, 416] width 57 height 27
paste input "6.5"
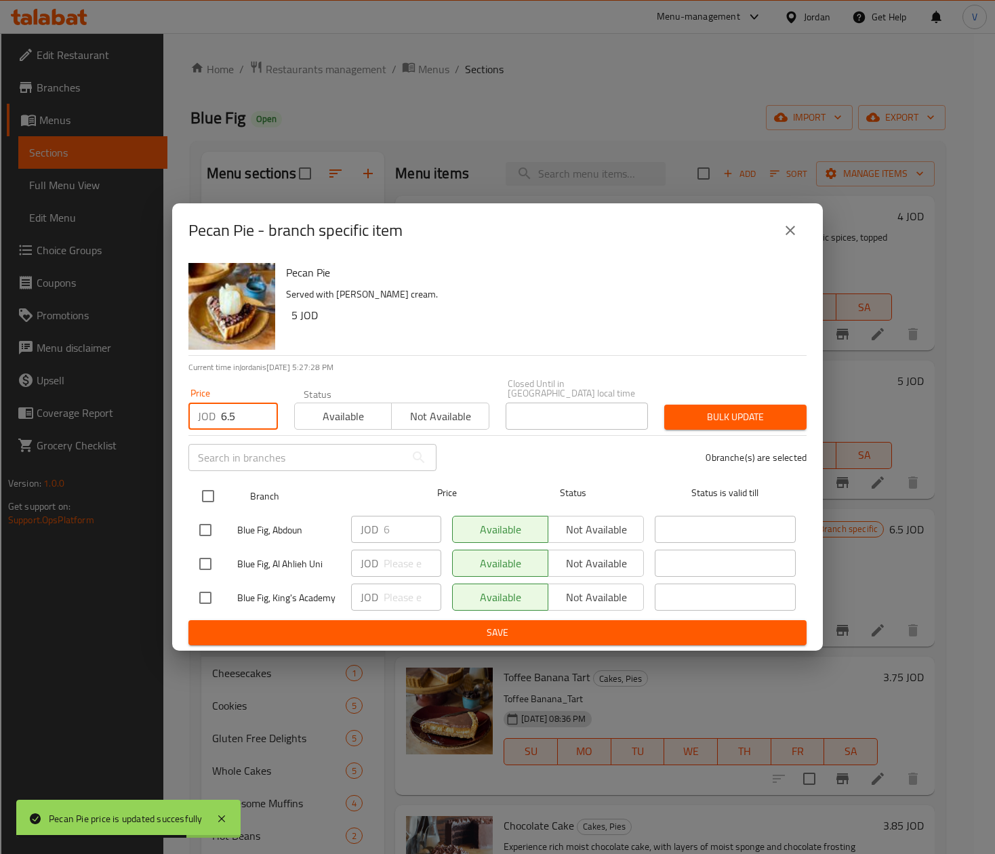
type input "6.5"
click at [207, 497] on input "checkbox" at bounding box center [208, 496] width 28 height 28
checkbox input "true"
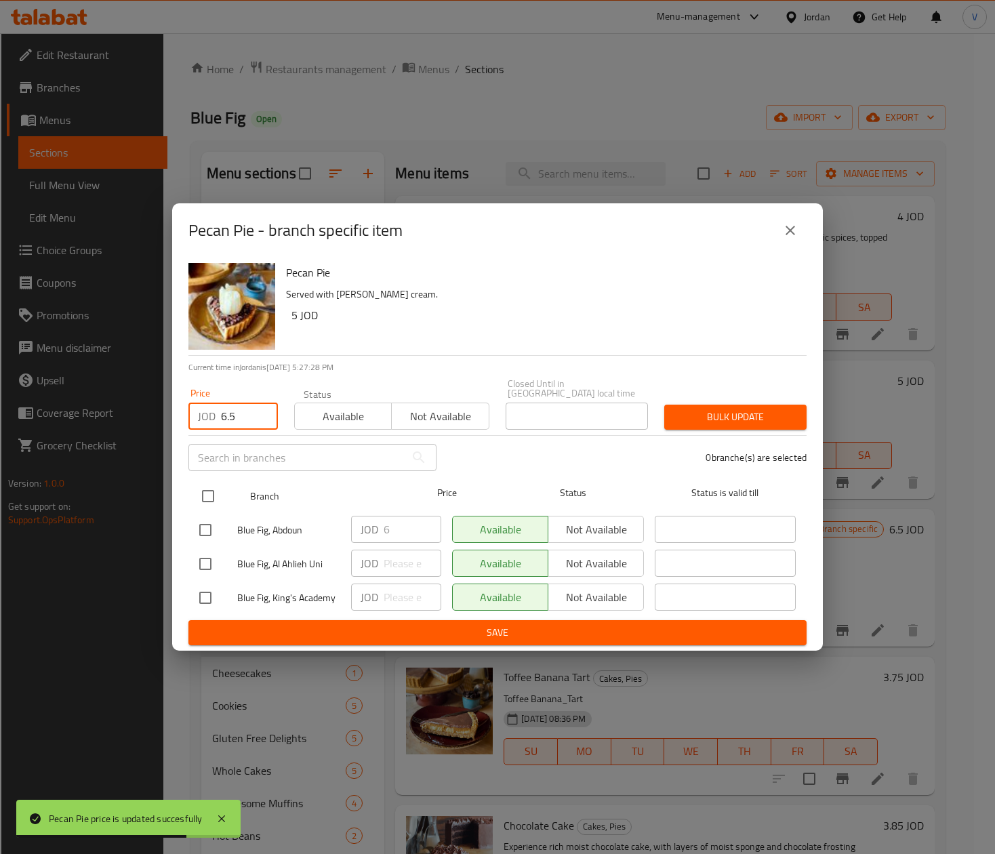
checkbox input "true"
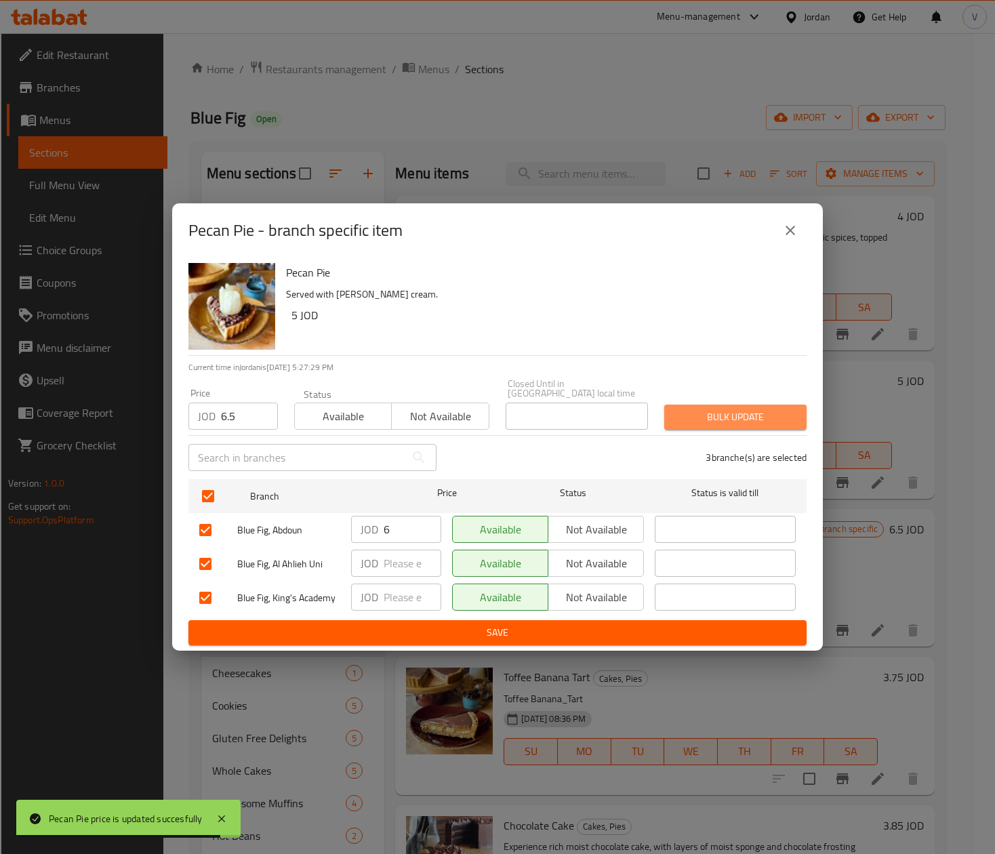
click at [766, 417] on span "Bulk update" at bounding box center [735, 417] width 121 height 17
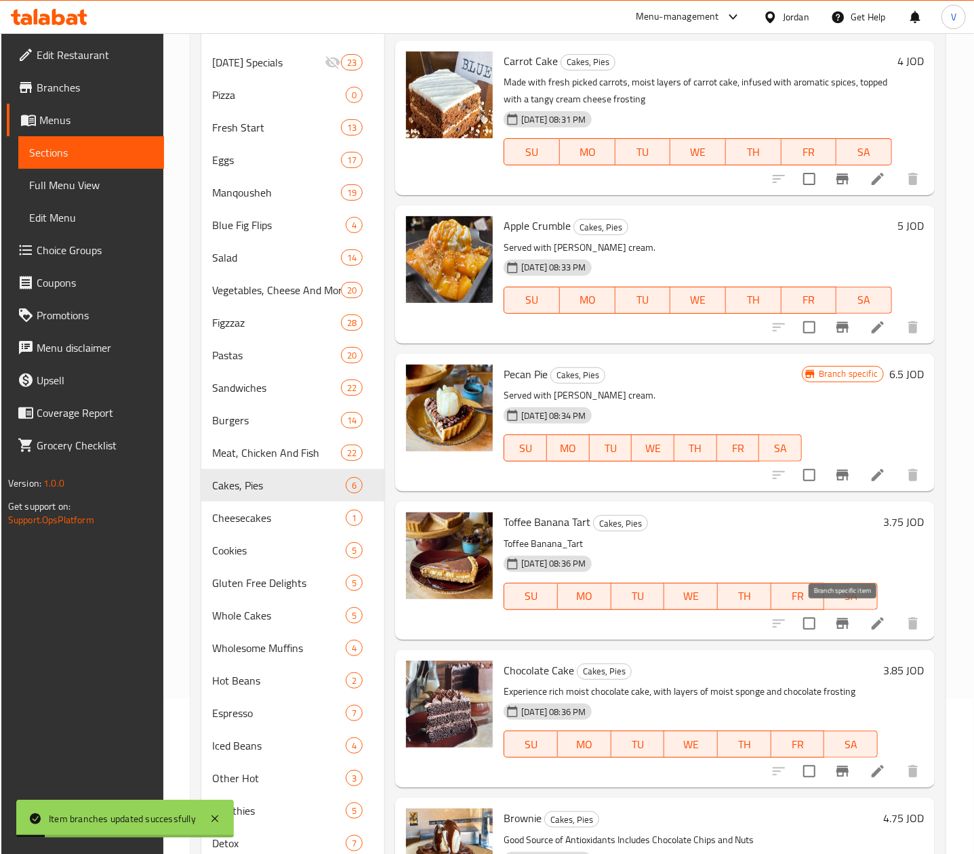
scroll to position [271, 0]
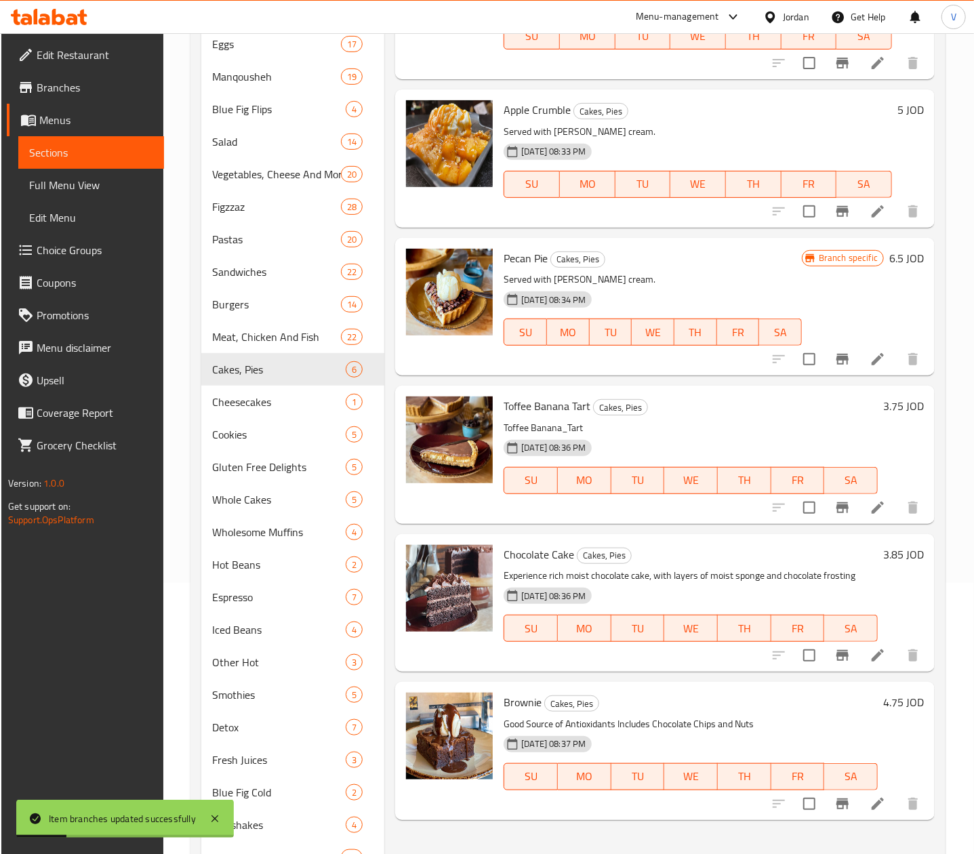
click at [906, 408] on h6 "3.75 JOD" at bounding box center [903, 405] width 41 height 19
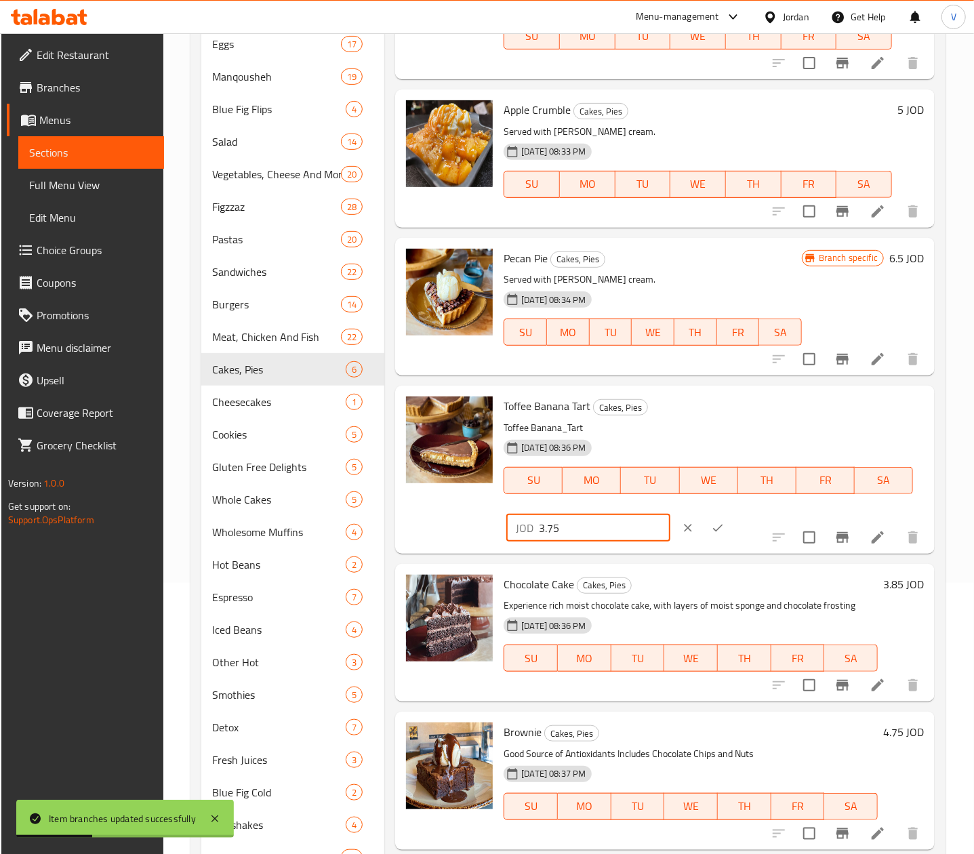
drag, startPoint x: 771, startPoint y: 415, endPoint x: 572, endPoint y: 432, distance: 200.0
click at [572, 432] on div "Toffee Banana Tart Cakes, Pies Toffee Banana_Tart 20-01-2025 08:36 PM SU MO TU …" at bounding box center [713, 469] width 431 height 157
type input "4"
click at [724, 521] on icon "ok" at bounding box center [718, 528] width 14 height 14
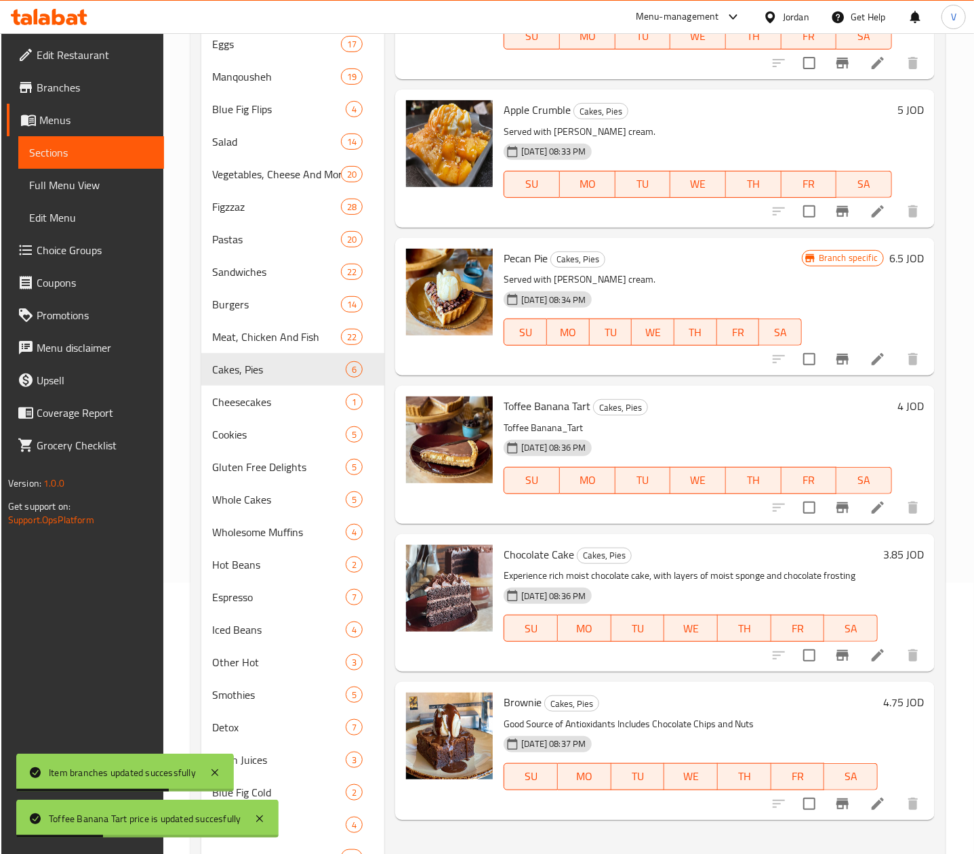
click at [913, 547] on h6 "3.85 JOD" at bounding box center [903, 554] width 41 height 19
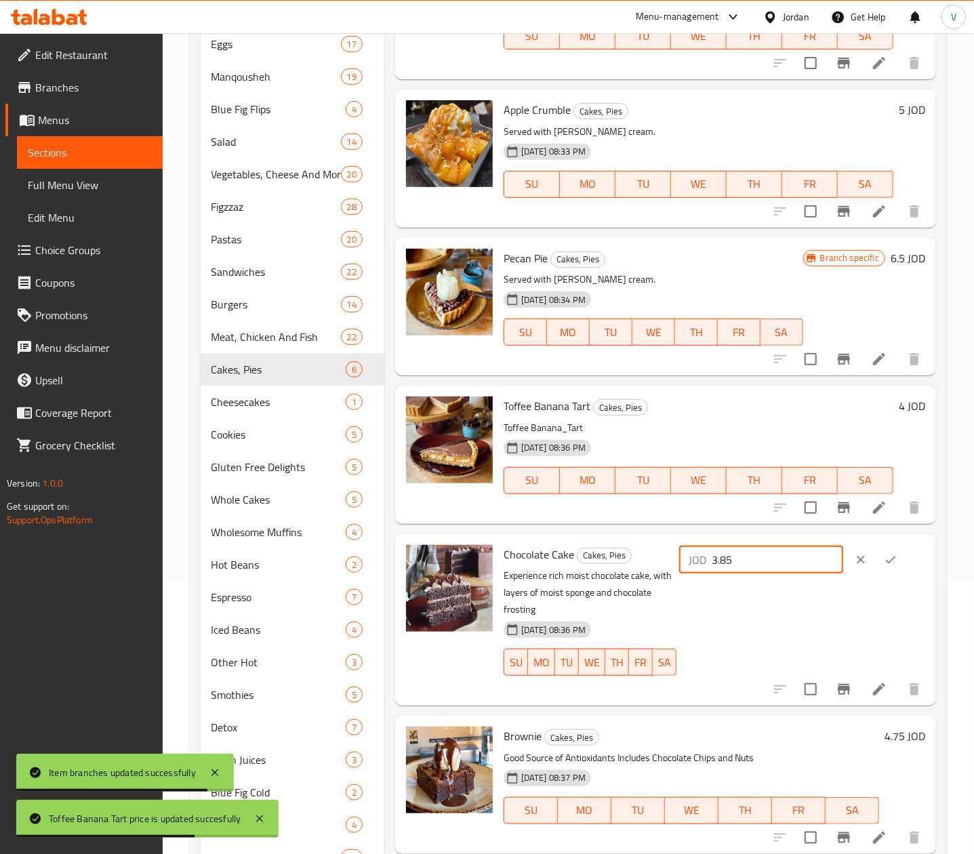
drag, startPoint x: 786, startPoint y: 571, endPoint x: 867, endPoint y: 547, distance: 84.7
click at [634, 574] on div "Chocolate Cake Cakes, Pies Experience rich moist chocolate cake, with layers of…" at bounding box center [714, 619] width 432 height 161
type input "4"
click at [897, 555] on icon "ok" at bounding box center [891, 560] width 14 height 14
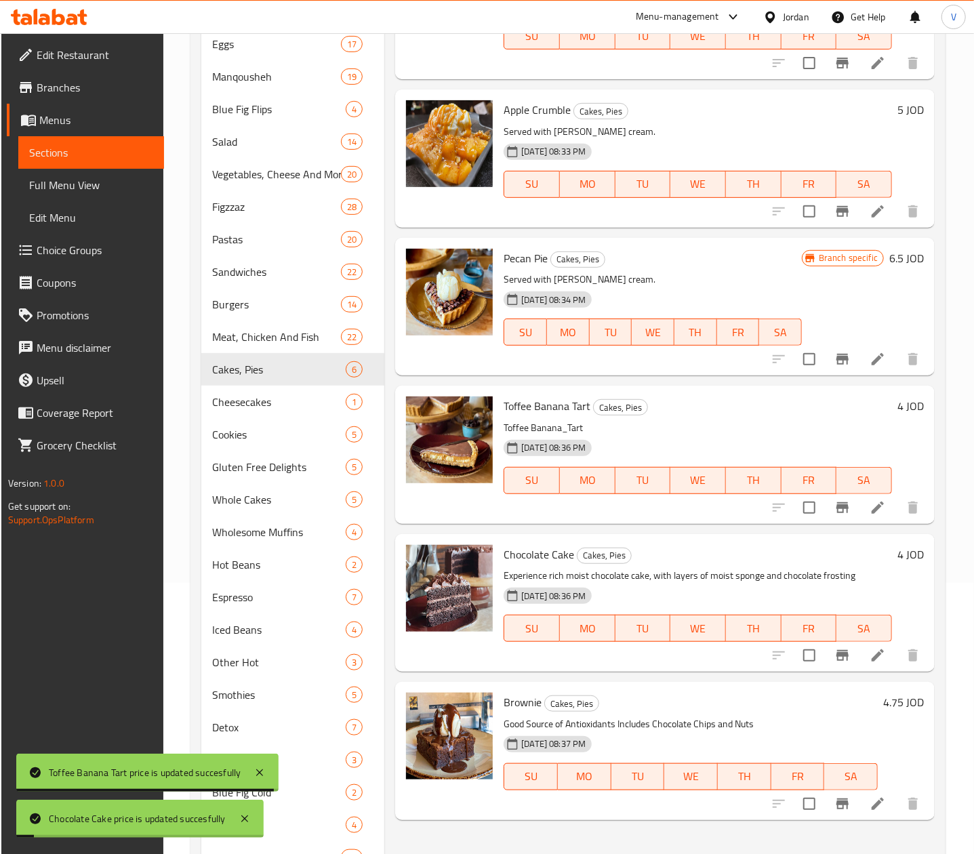
click at [901, 720] on div "4.75 JOD" at bounding box center [901, 751] width 46 height 116
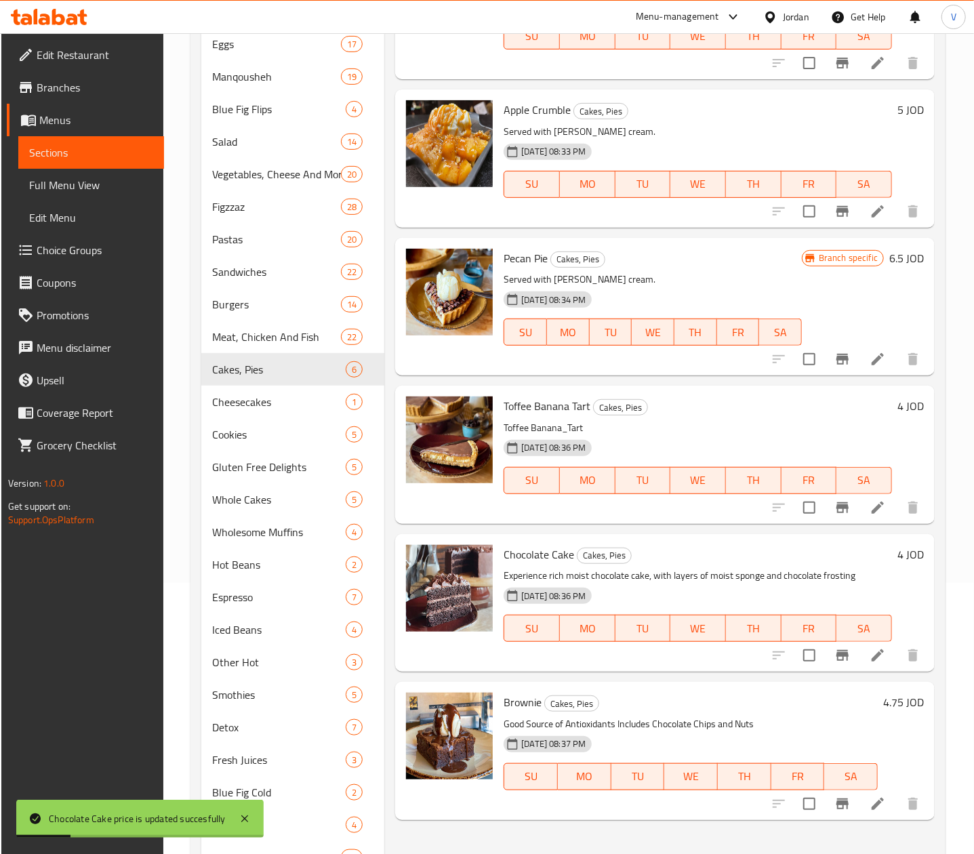
click at [905, 699] on h6 "4.75 JOD" at bounding box center [903, 702] width 41 height 19
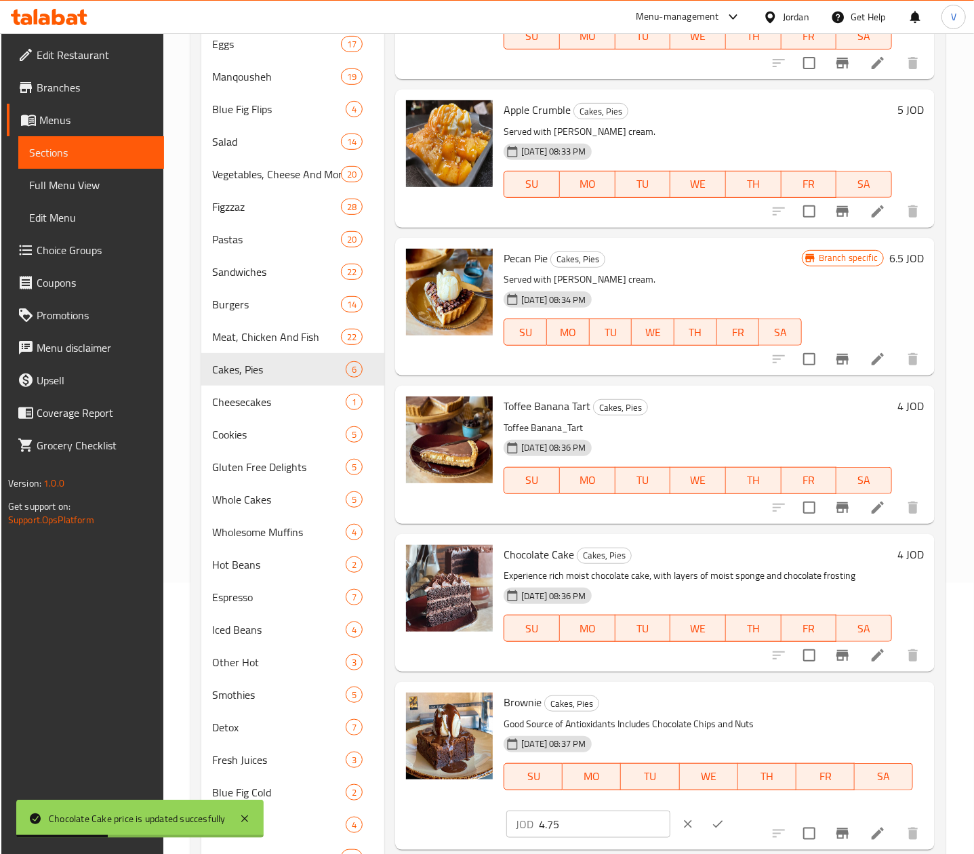
scroll to position [335, 0]
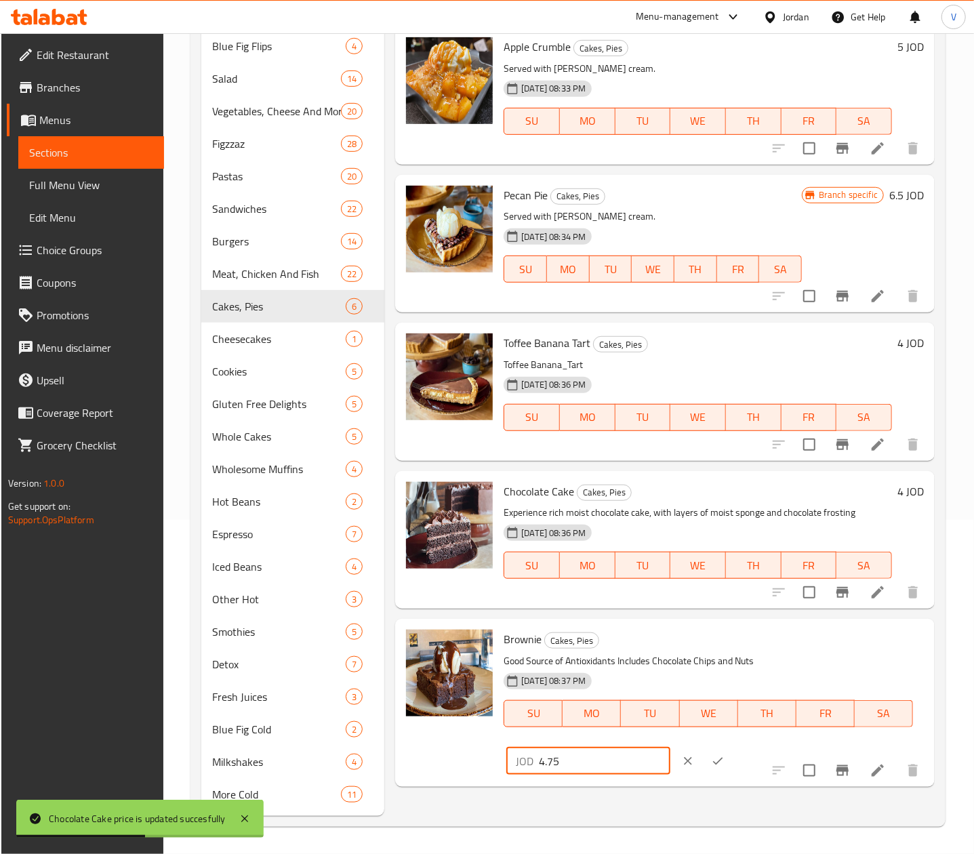
drag, startPoint x: 686, startPoint y: 647, endPoint x: 657, endPoint y: 637, distance: 31.5
click at [638, 649] on div "Brownie Cakes, Pies Good Source of Antioxidants Includes Chocolate Chips and Nu…" at bounding box center [713, 702] width 431 height 157
type input "5"
click at [733, 746] on button "ok" at bounding box center [718, 761] width 30 height 30
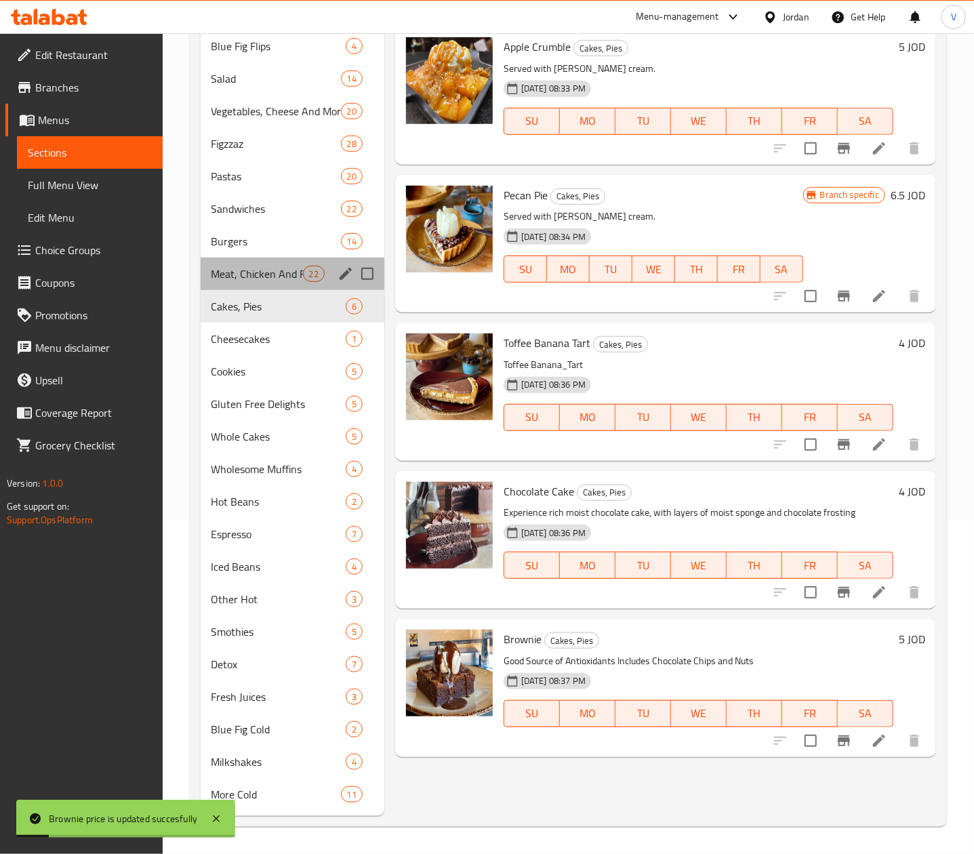
click at [248, 262] on div "Meat, Chicken And Fish 22" at bounding box center [293, 274] width 184 height 33
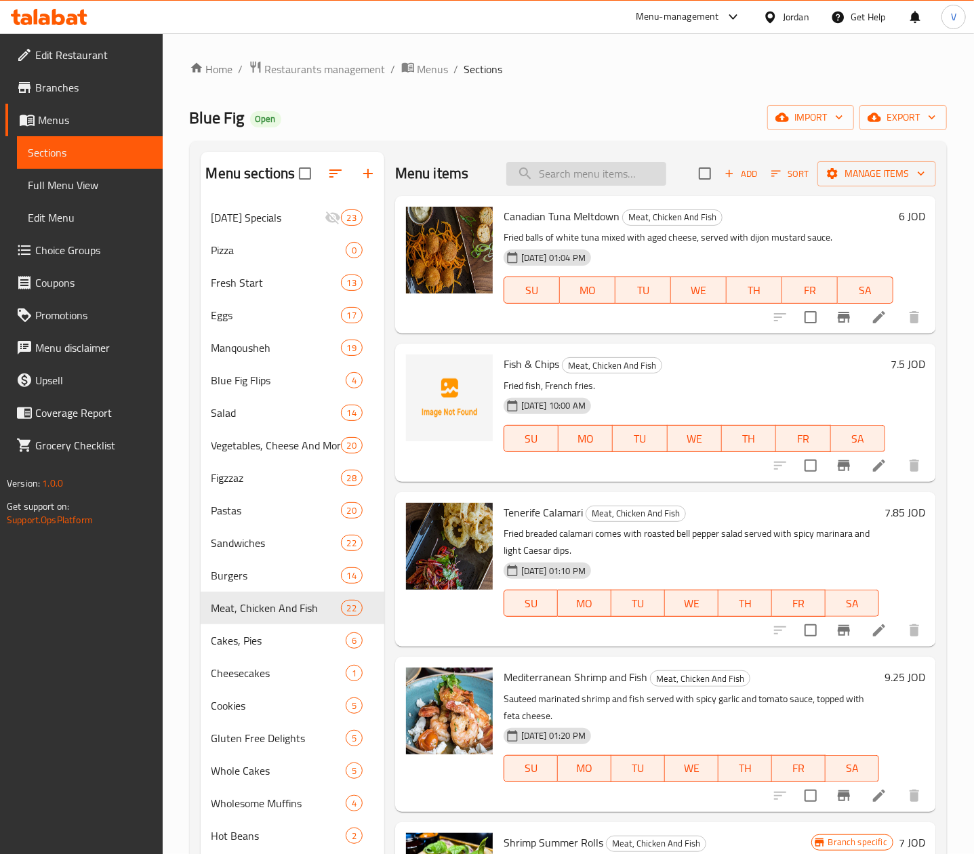
click at [629, 173] on input "search" at bounding box center [586, 174] width 160 height 24
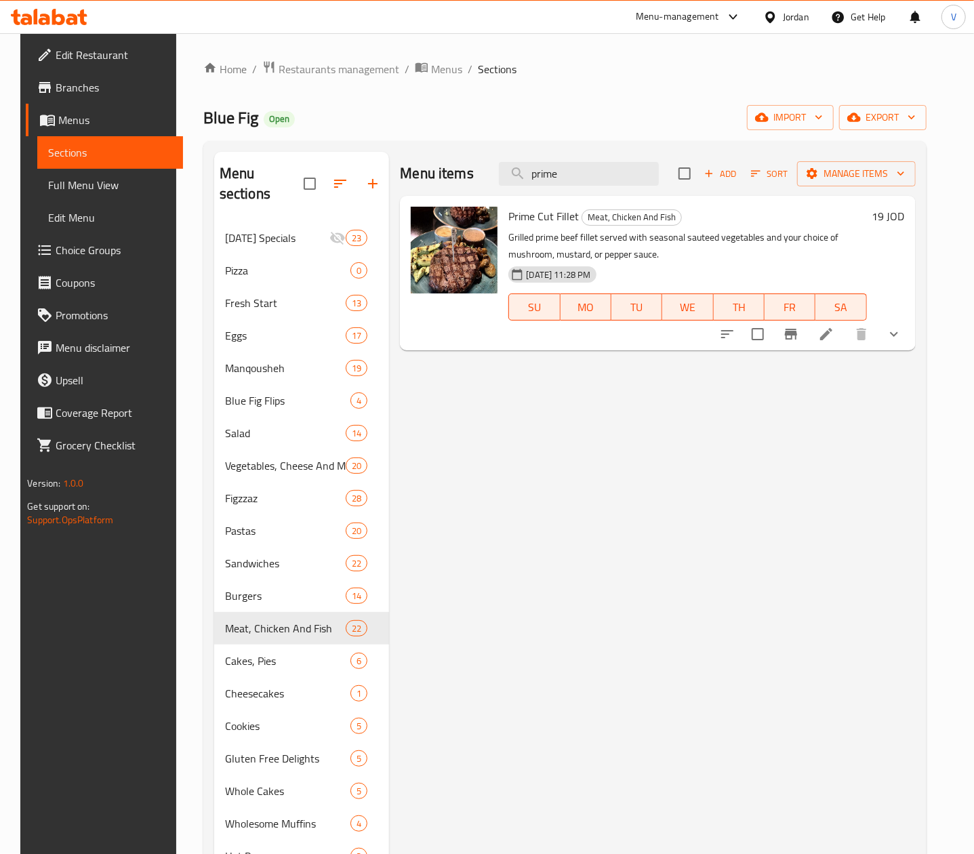
type input "prime"
drag, startPoint x: 914, startPoint y: 213, endPoint x: 811, endPoint y: 241, distance: 106.5
click at [905, 213] on h6 "19 JOD" at bounding box center [888, 216] width 33 height 19
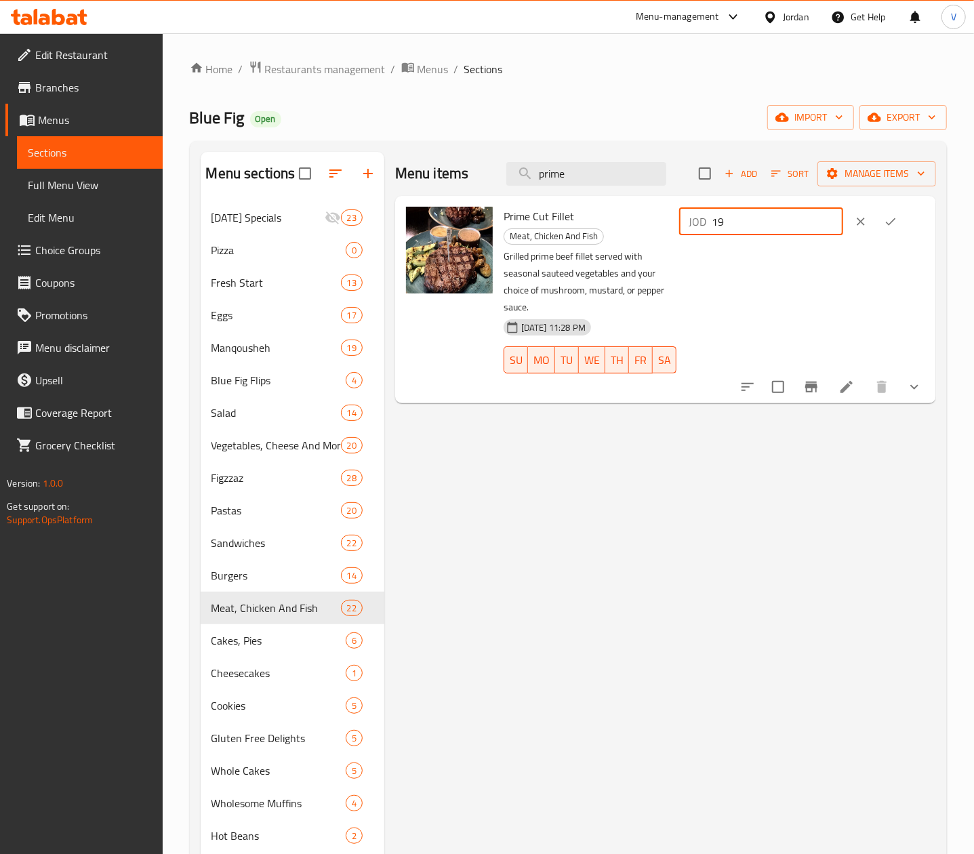
drag, startPoint x: 745, startPoint y: 217, endPoint x: 657, endPoint y: 218, distance: 88.8
click at [657, 218] on div "Prime Cut Fillet Meat, Chicken And Fish Grilled prime beef fillet served with s…" at bounding box center [714, 299] width 432 height 197
type input "20"
click at [905, 216] on button "ok" at bounding box center [891, 222] width 30 height 30
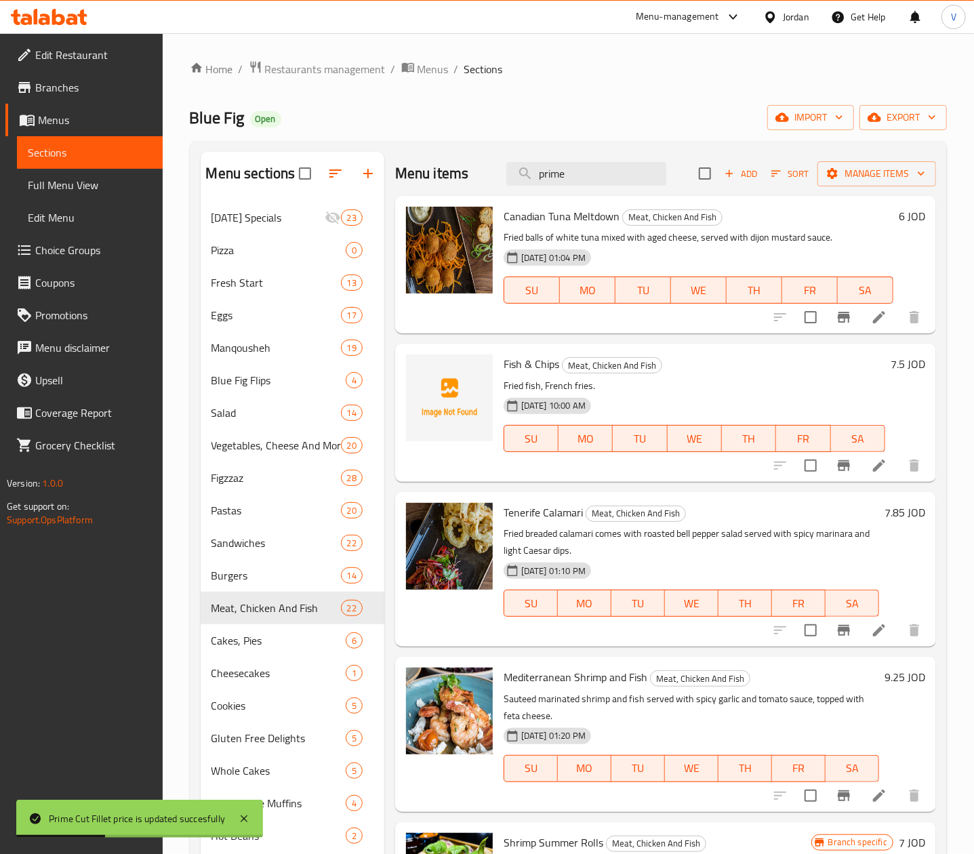
click at [578, 190] on div "Menu items prime Add Sort Manage items" at bounding box center [665, 174] width 541 height 44
click at [589, 179] on input "prime" at bounding box center [586, 174] width 160 height 24
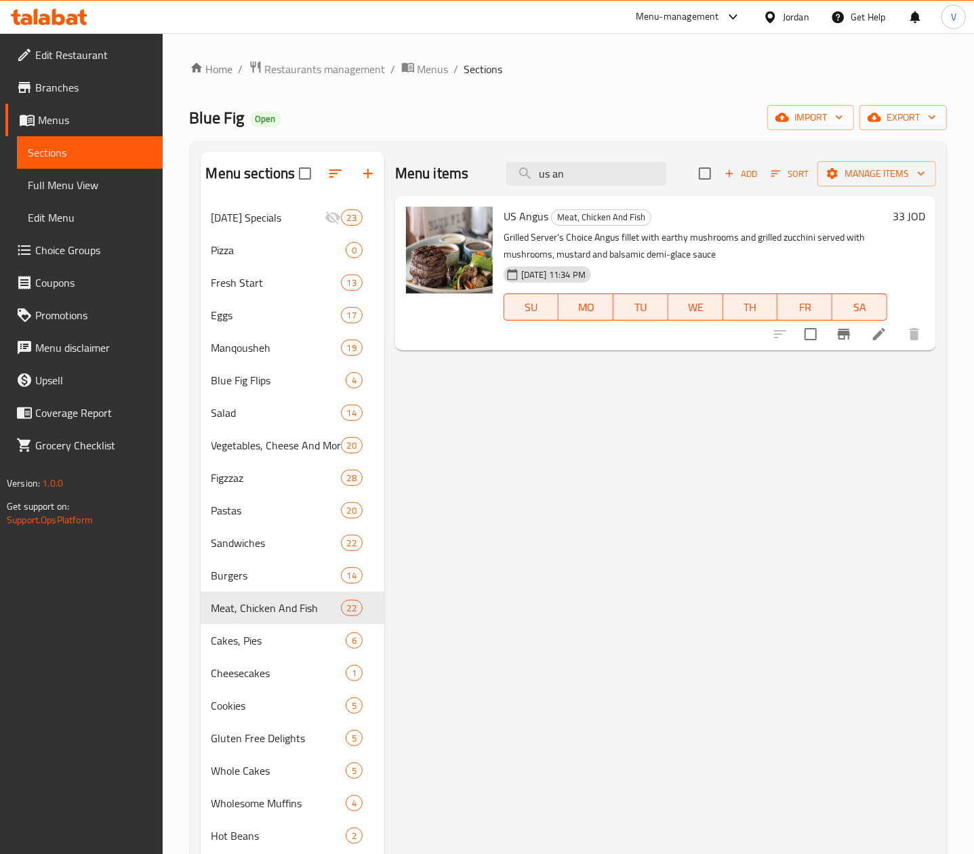
type input "us an"
click at [899, 214] on h6 "33 JOD" at bounding box center [908, 216] width 33 height 19
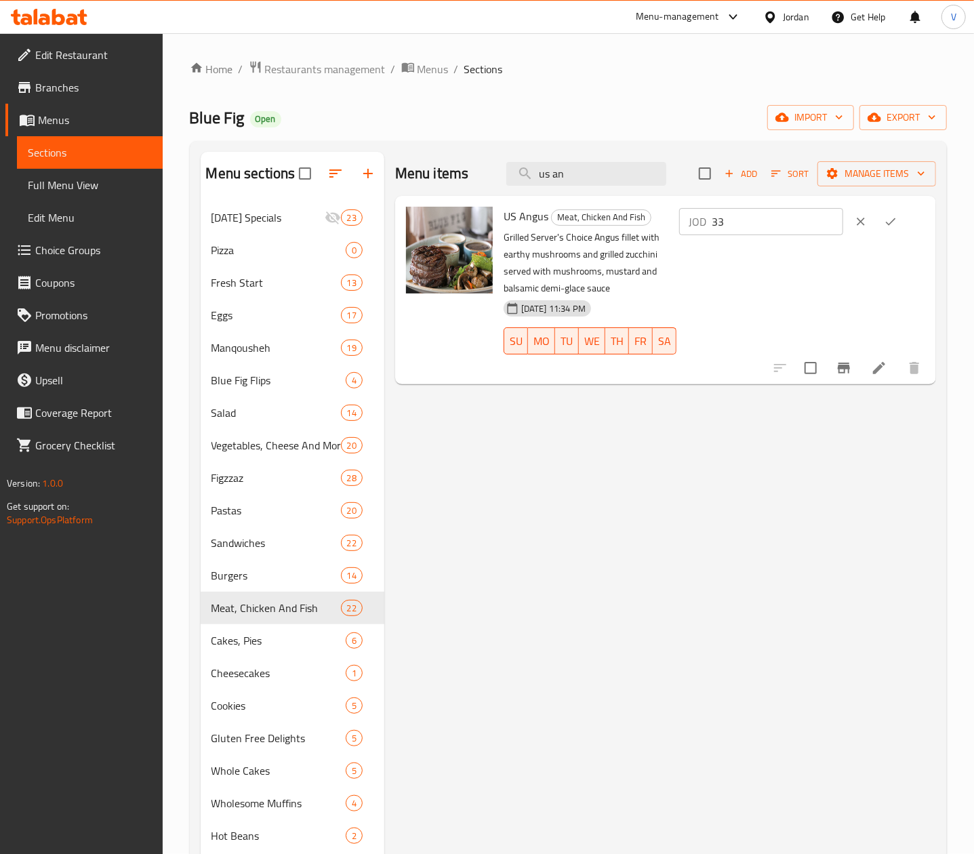
drag, startPoint x: 678, startPoint y: 222, endPoint x: 659, endPoint y: 224, distance: 19.2
click at [659, 224] on div "US Angus Meat, Chicken And Fish Grilled Server's Choice Angus fillet with earth…" at bounding box center [714, 290] width 432 height 178
type input "35"
click at [897, 228] on icon "ok" at bounding box center [891, 222] width 14 height 14
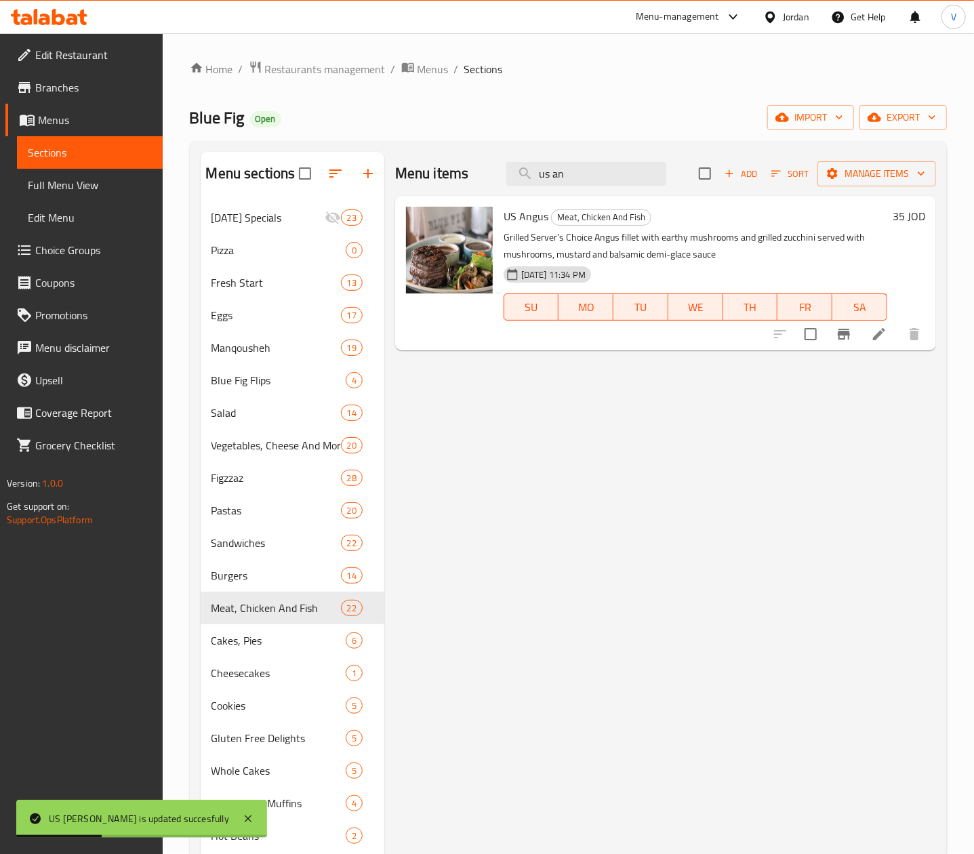
drag, startPoint x: 590, startPoint y: 183, endPoint x: 462, endPoint y: 178, distance: 127.5
click at [462, 178] on div "Menu items us an Add Sort Manage items" at bounding box center [665, 174] width 541 height 44
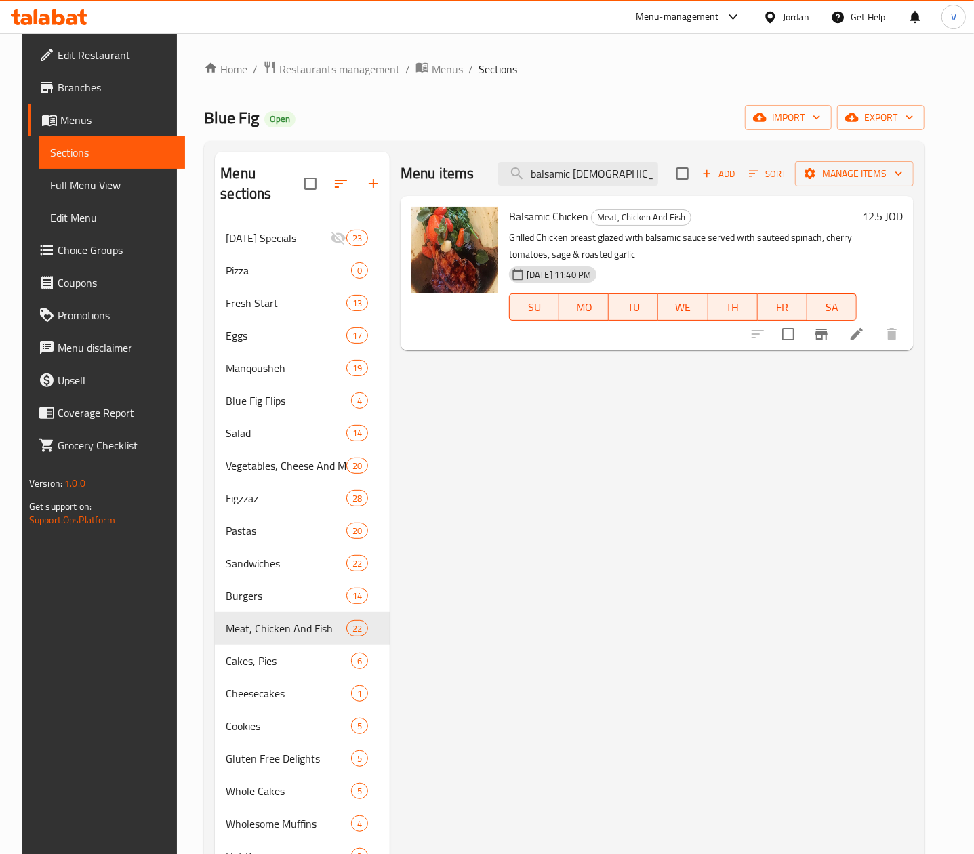
type input "balsamic chick"
click at [903, 217] on h6 "12.5 JOD" at bounding box center [882, 216] width 41 height 19
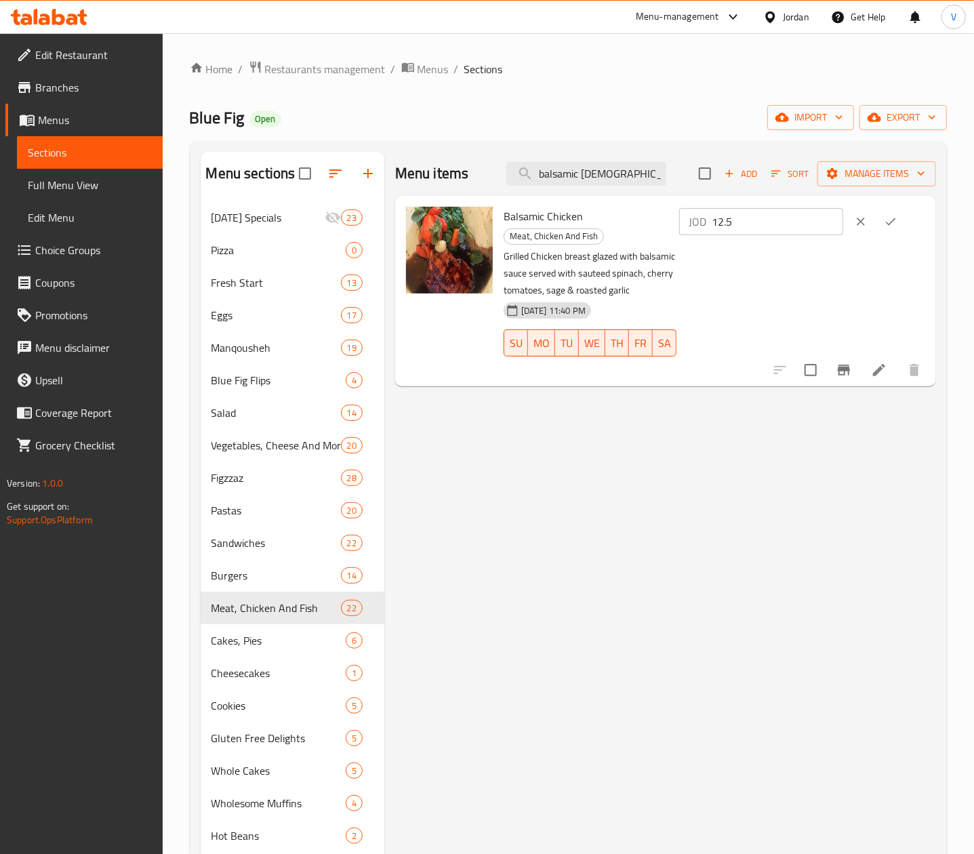
drag, startPoint x: 789, startPoint y: 214, endPoint x: 637, endPoint y: 230, distance: 153.3
click at [637, 230] on div "Balsamic Chicken Meat, Chicken And Fish Grilled Chicken breast glazed with bals…" at bounding box center [714, 291] width 432 height 180
type input "13"
click at [896, 224] on icon "ok" at bounding box center [891, 222] width 14 height 14
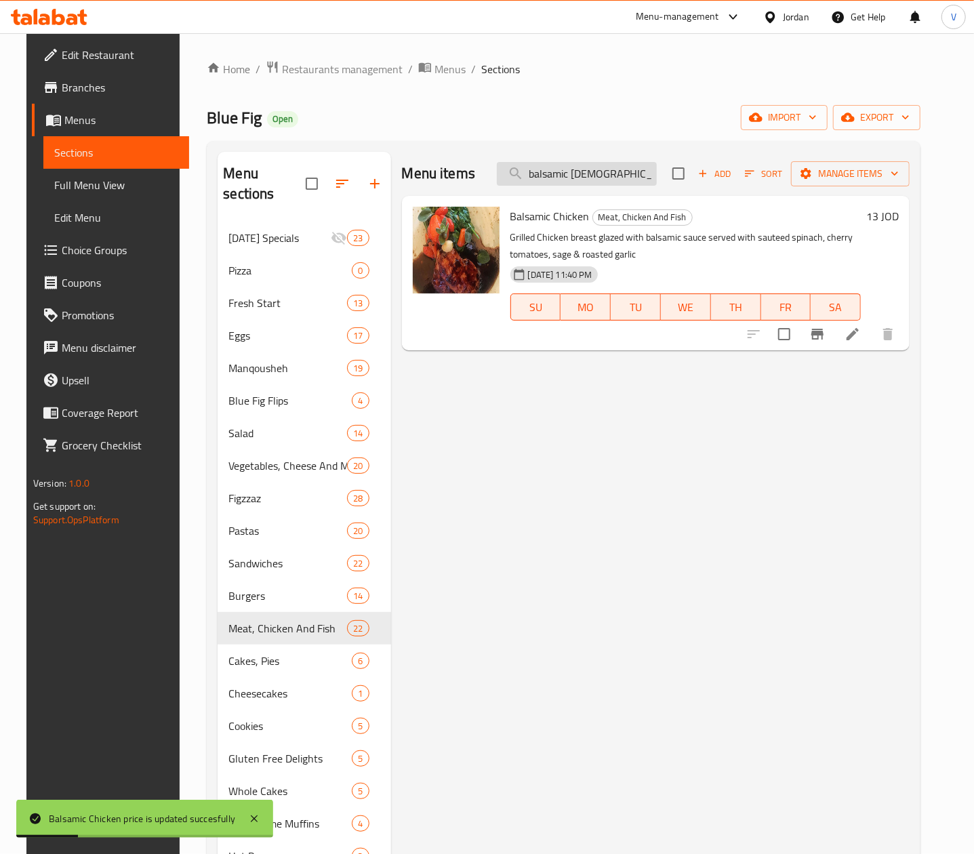
click at [598, 169] on input "balsamic chick" at bounding box center [577, 174] width 160 height 24
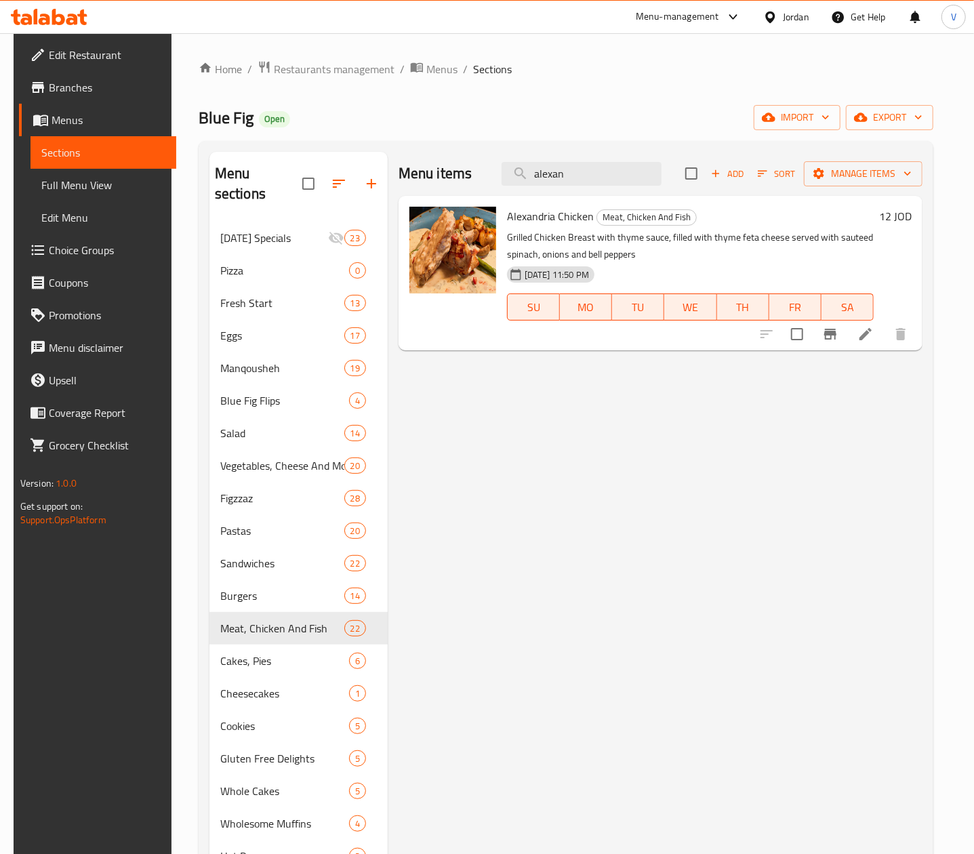
type input "alexan"
click at [911, 213] on h6 "12 JOD" at bounding box center [895, 216] width 33 height 19
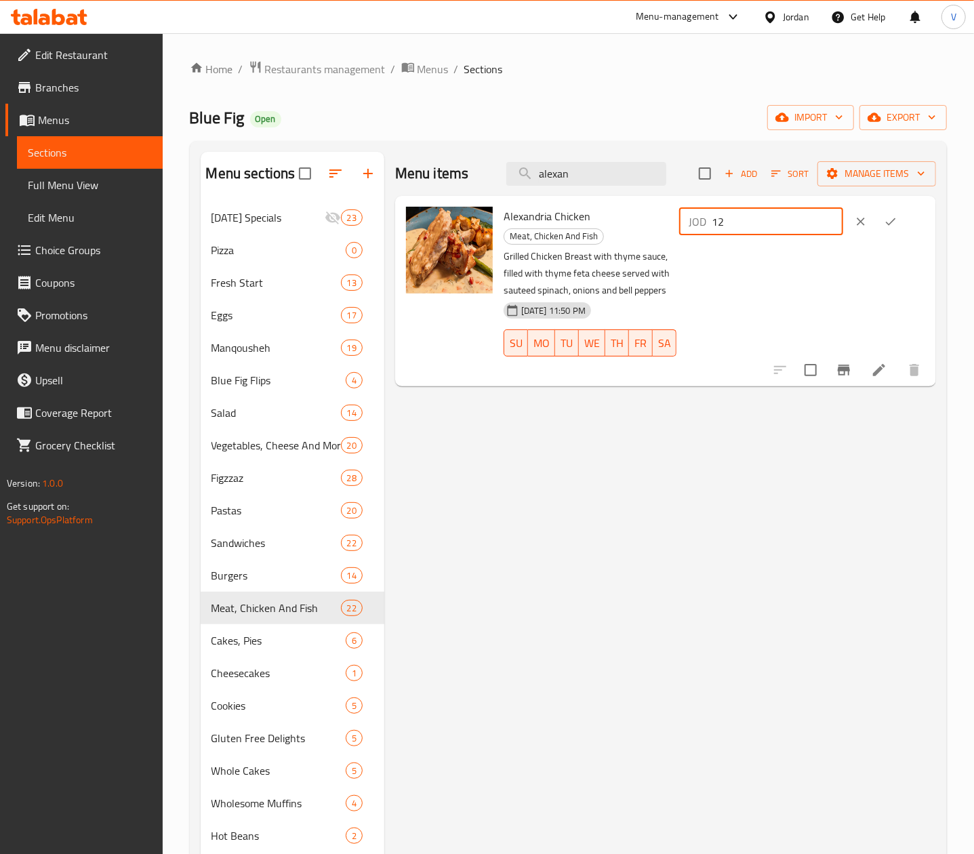
drag, startPoint x: 805, startPoint y: 220, endPoint x: 649, endPoint y: 227, distance: 156.0
click at [649, 227] on div "Alexandria Chicken Meat, Chicken And Fish Grilled Chicken Breast with thyme sau…" at bounding box center [714, 291] width 432 height 180
type input "13"
click at [895, 224] on icon "ok" at bounding box center [891, 222] width 14 height 14
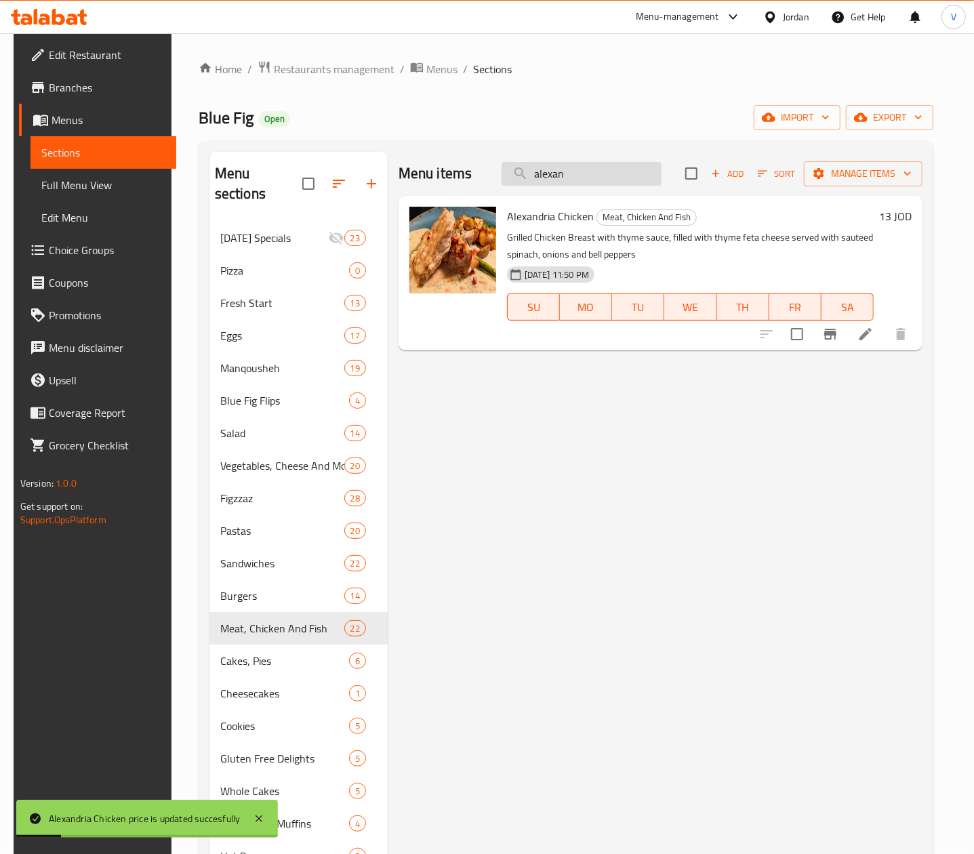
click at [617, 181] on input "alexan" at bounding box center [581, 174] width 160 height 24
click at [617, 180] on input "alexan" at bounding box center [581, 174] width 160 height 24
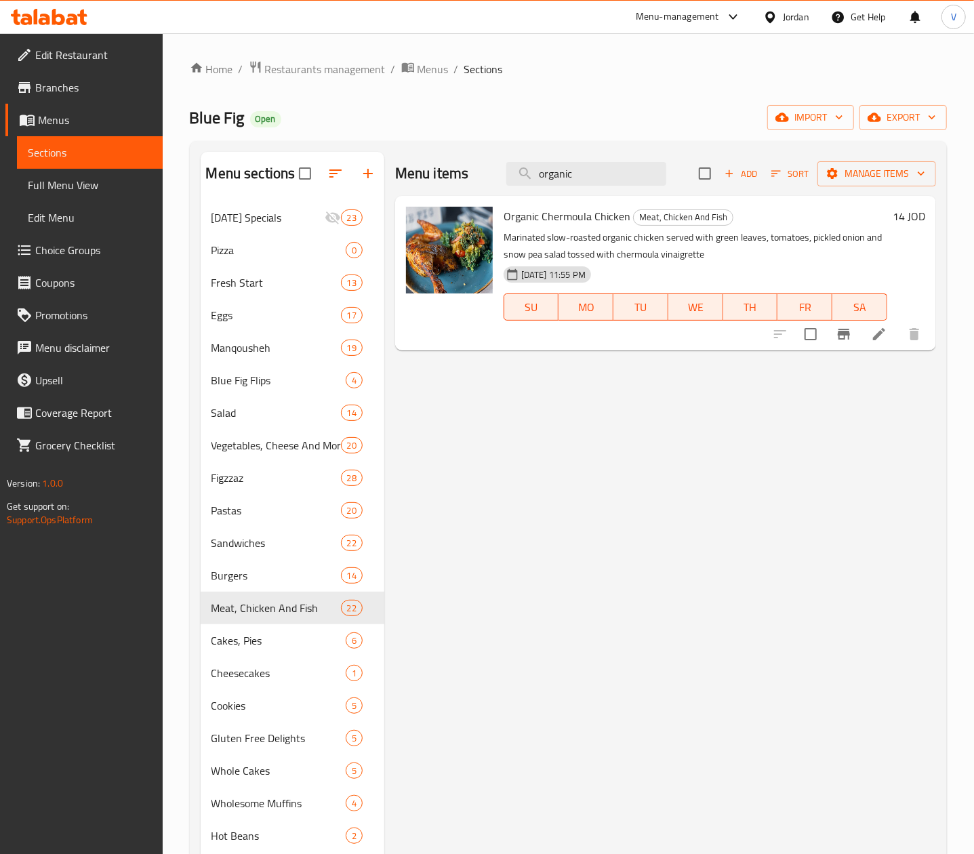
type input "organic"
click at [911, 213] on h6 "14 JOD" at bounding box center [908, 216] width 33 height 19
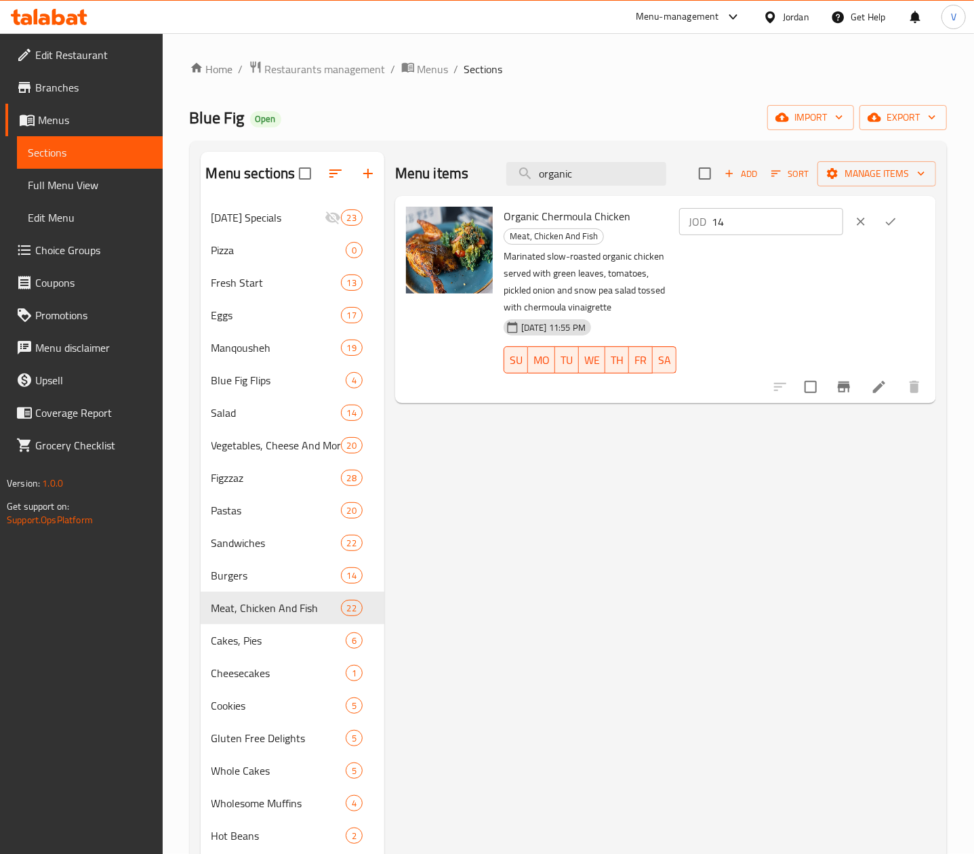
drag, startPoint x: 789, startPoint y: 224, endPoint x: 633, endPoint y: 229, distance: 156.6
click at [633, 229] on div "Organic Chermoula Chicken Meat, Chicken And Fish Marinated slow-roasted organic…" at bounding box center [714, 299] width 432 height 197
type input "15"
click at [889, 224] on button "ok" at bounding box center [891, 222] width 30 height 30
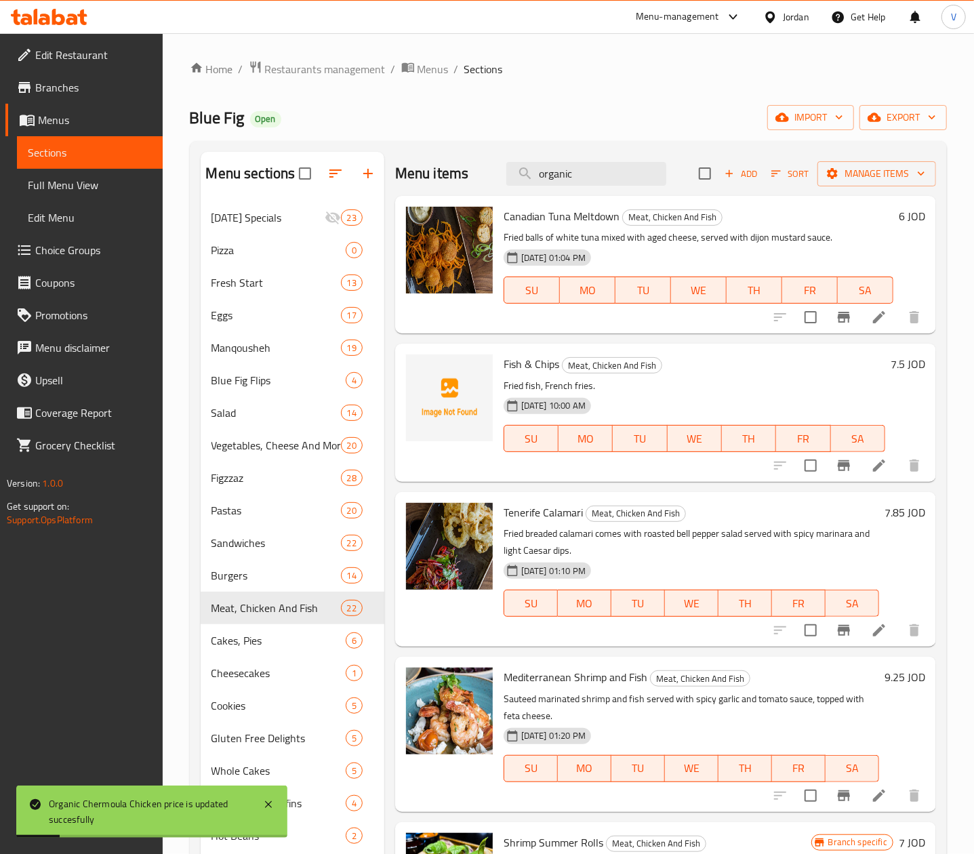
drag, startPoint x: 561, startPoint y: 172, endPoint x: 401, endPoint y: 179, distance: 160.1
click at [402, 183] on div "Menu items organic Add Sort Manage items" at bounding box center [665, 174] width 541 height 44
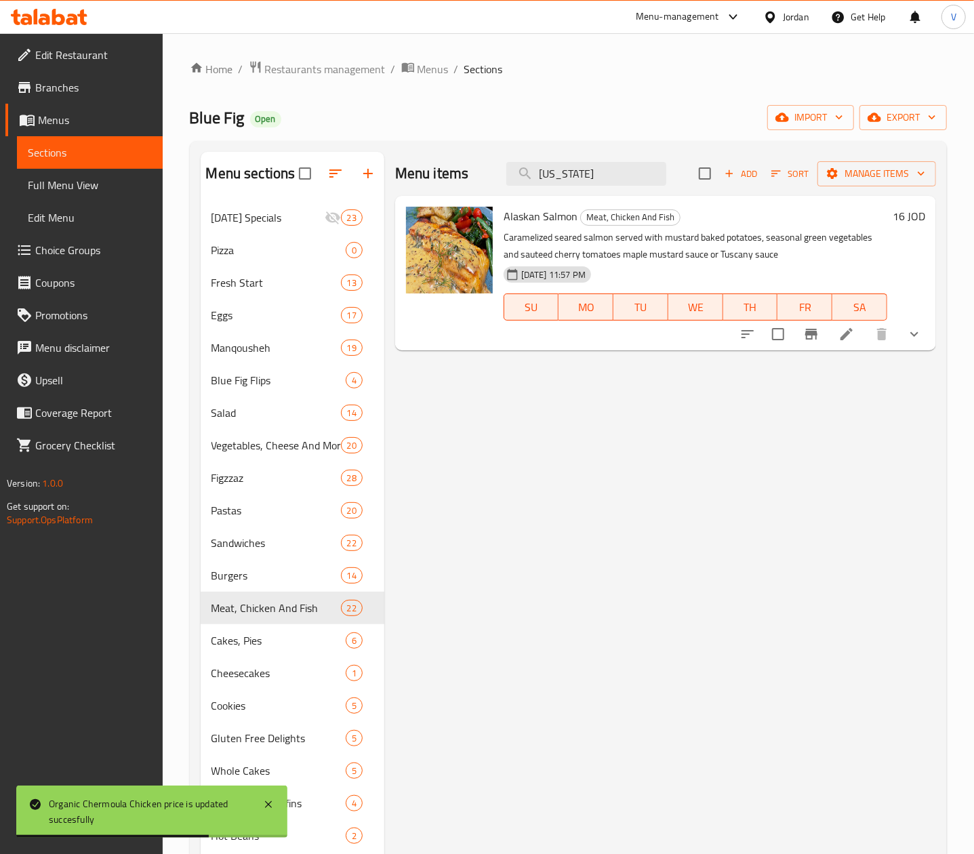
type input "alaska"
click at [909, 230] on div "16 JOD" at bounding box center [906, 273] width 38 height 133
click at [909, 218] on h6 "16 JOD" at bounding box center [908, 216] width 33 height 19
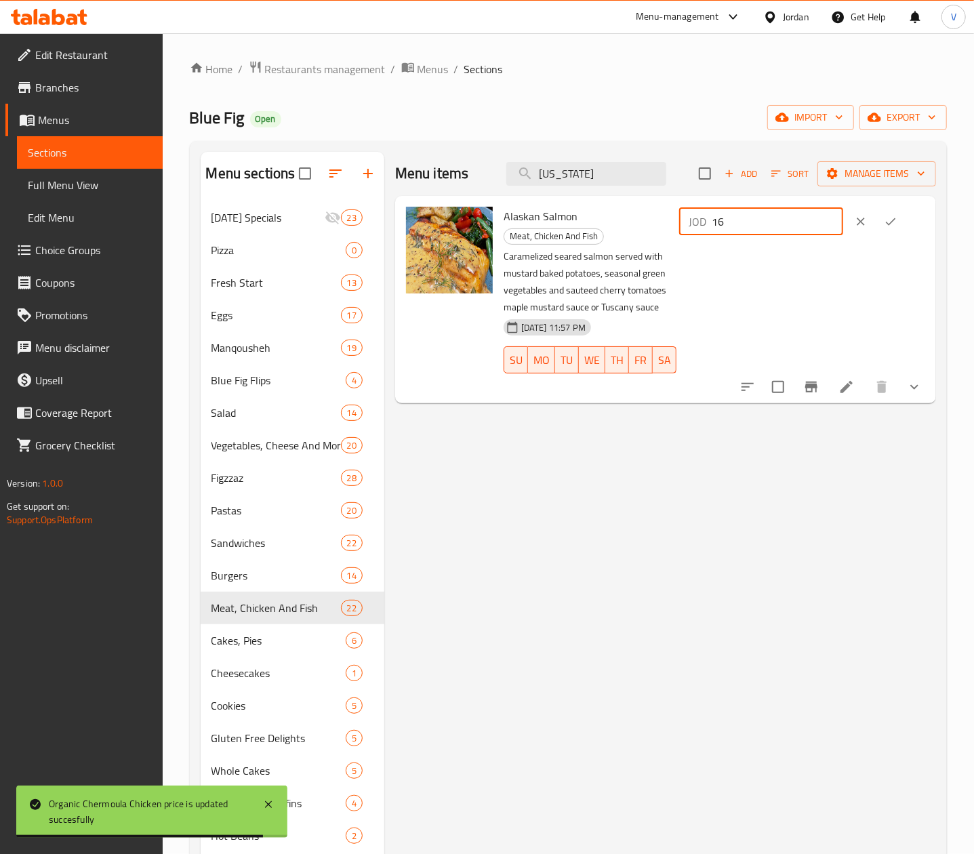
drag, startPoint x: 779, startPoint y: 219, endPoint x: 595, endPoint y: 228, distance: 183.9
click at [595, 228] on div "Alaskan Salmon Meat, Chicken And Fish Caramelized seared salmon served with mus…" at bounding box center [714, 299] width 432 height 197
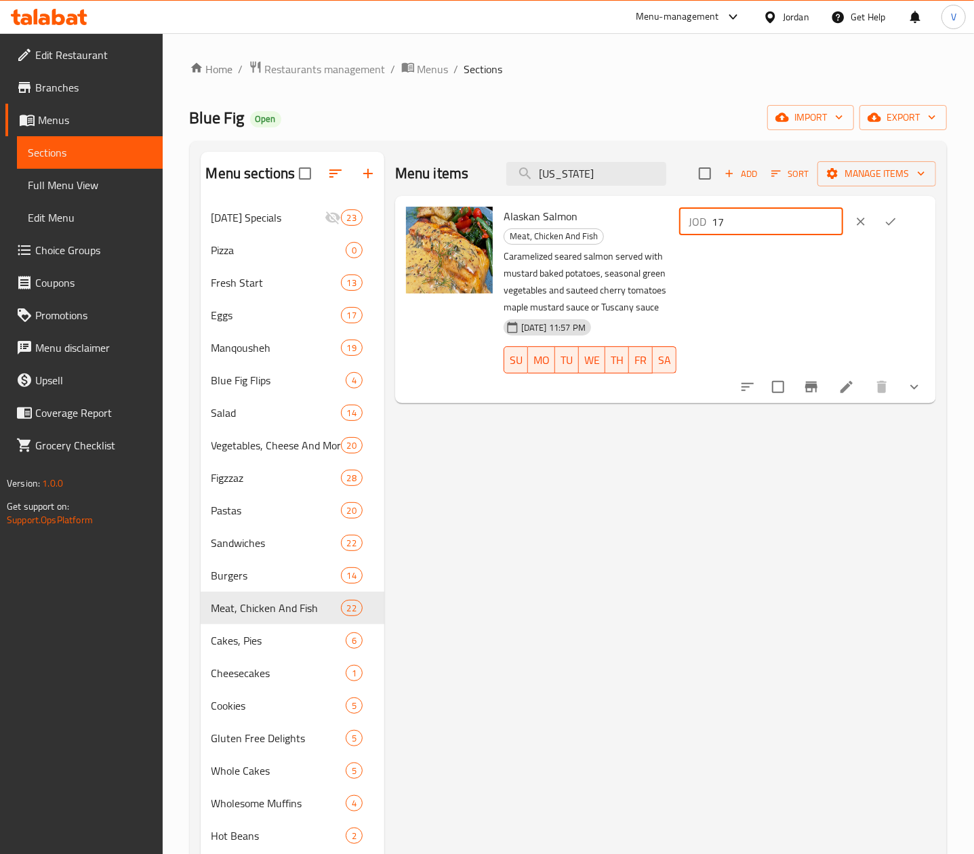
type input "17"
click at [903, 232] on button "ok" at bounding box center [891, 222] width 30 height 30
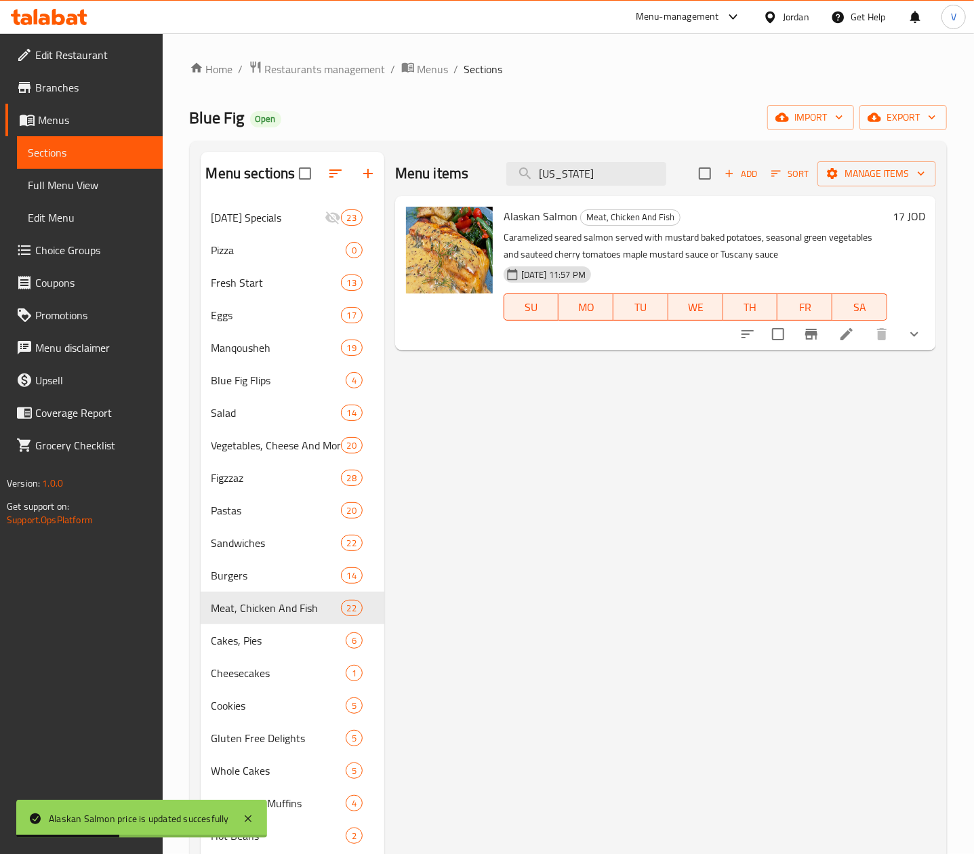
drag, startPoint x: 611, startPoint y: 178, endPoint x: 402, endPoint y: 200, distance: 210.5
click at [403, 200] on div "Menu items alaska Add Sort Manage items Alaskan Salmon Meat, Chicken And Fish C…" at bounding box center [660, 651] width 552 height 998
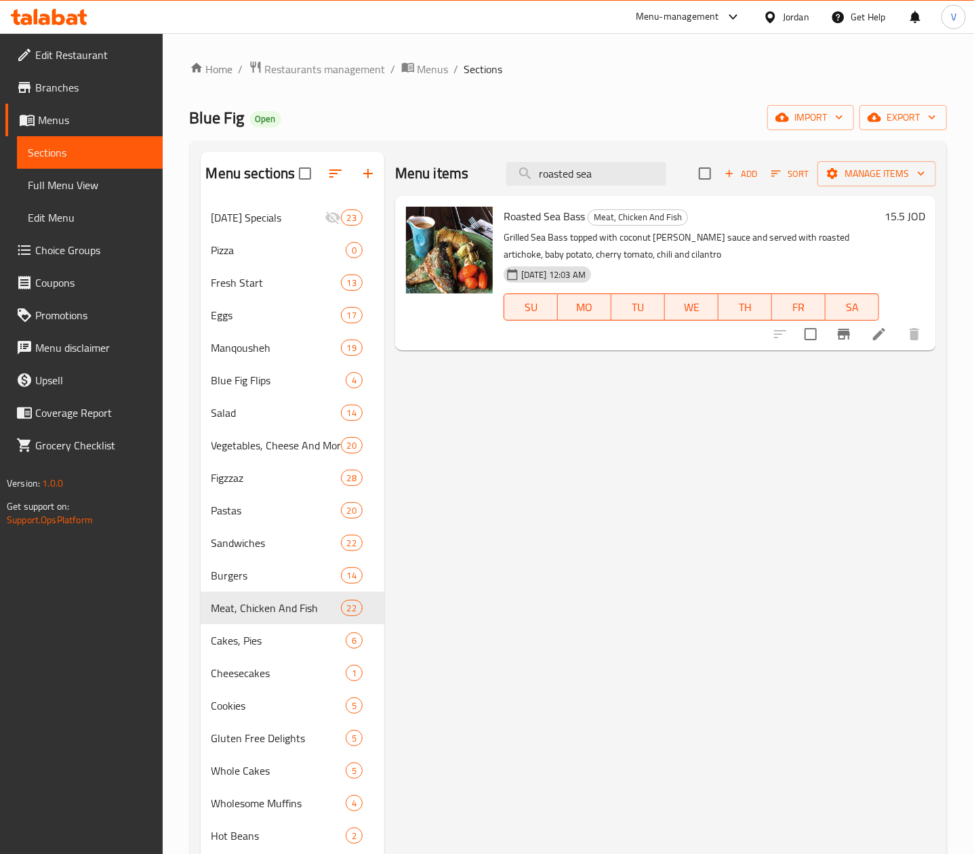
type input "roasted sea"
click at [908, 222] on h6 "15.5 JOD" at bounding box center [904, 216] width 41 height 19
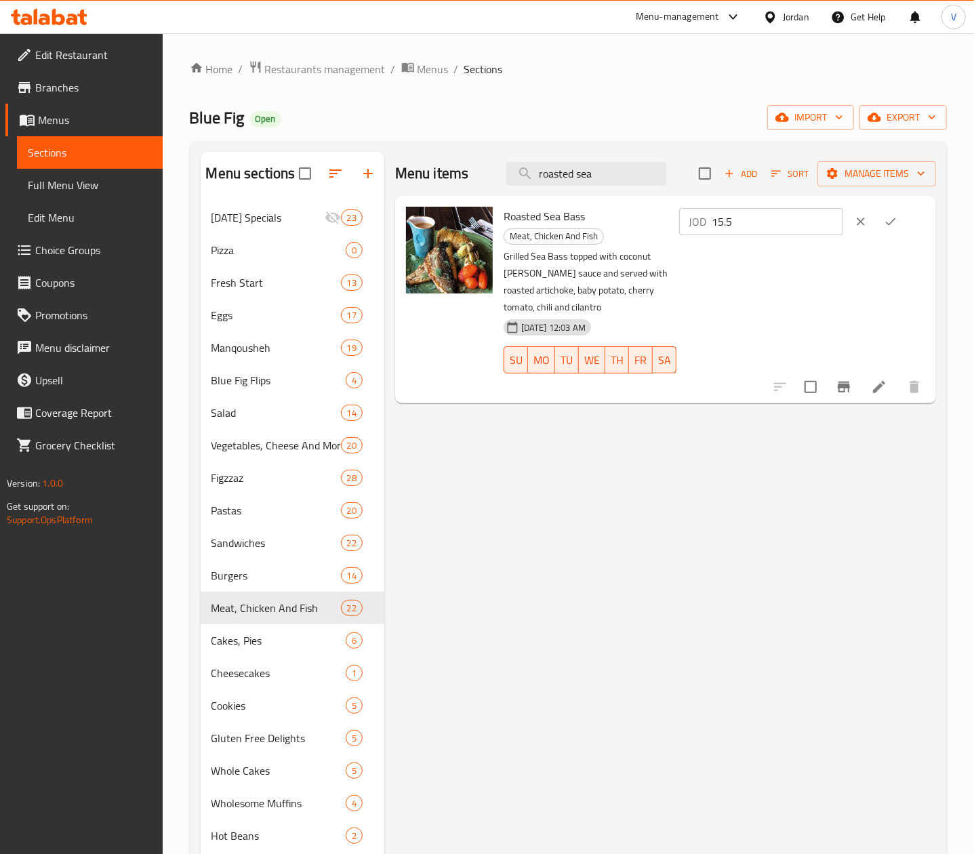
drag, startPoint x: 617, startPoint y: 225, endPoint x: 583, endPoint y: 225, distance: 33.9
click at [592, 225] on div "Roasted Sea Bass Meat, Chicken And Fish Grilled Sea Bass topped with coconut cu…" at bounding box center [714, 299] width 432 height 197
type input "16.5"
click at [897, 222] on icon "ok" at bounding box center [891, 222] width 14 height 14
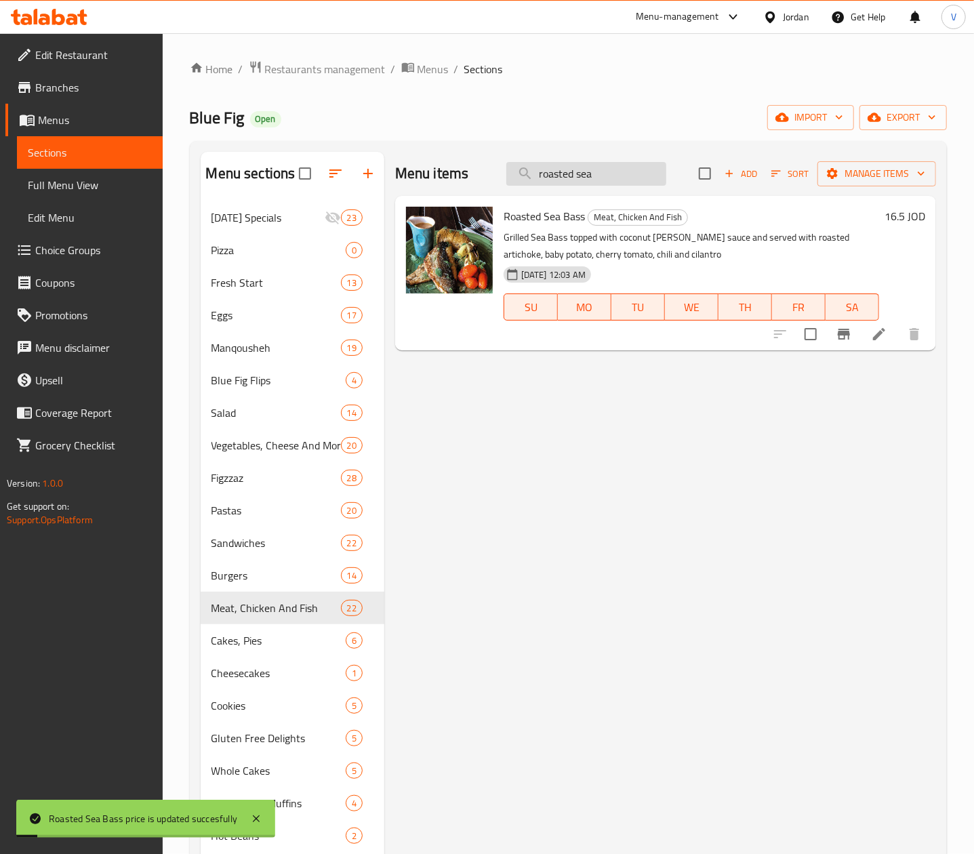
click at [623, 171] on input "roasted sea" at bounding box center [586, 174] width 160 height 24
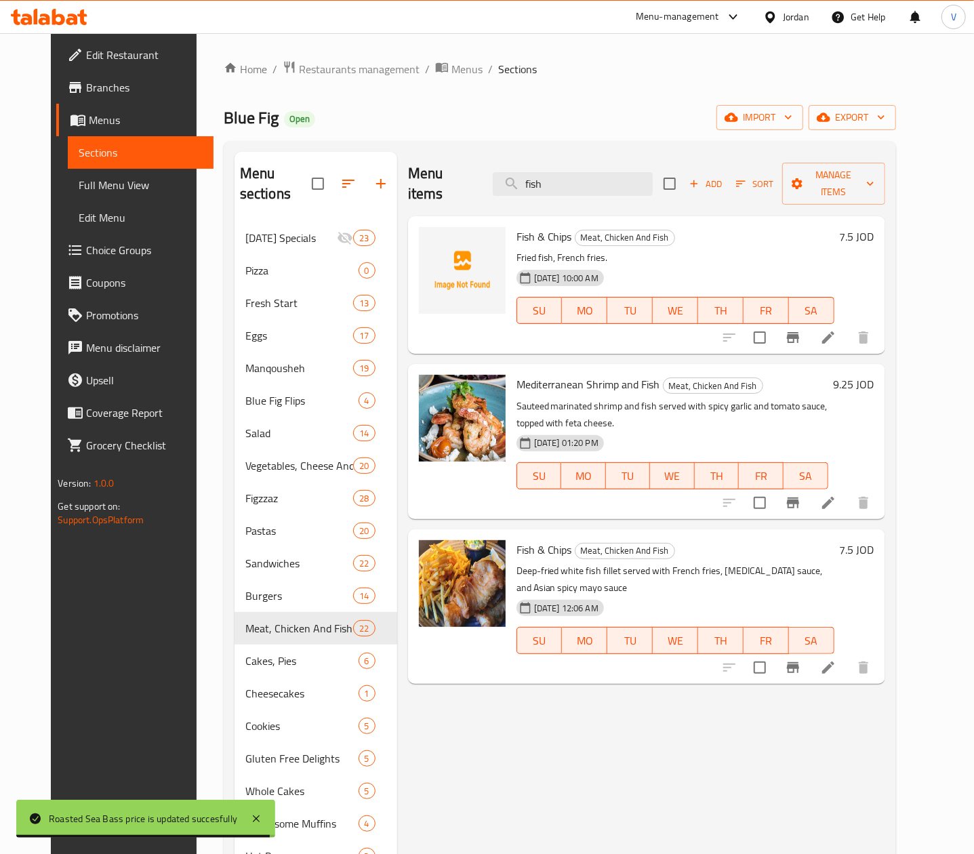
type input "fish"
click at [874, 227] on h6 "7.5 JOD" at bounding box center [857, 236] width 35 height 19
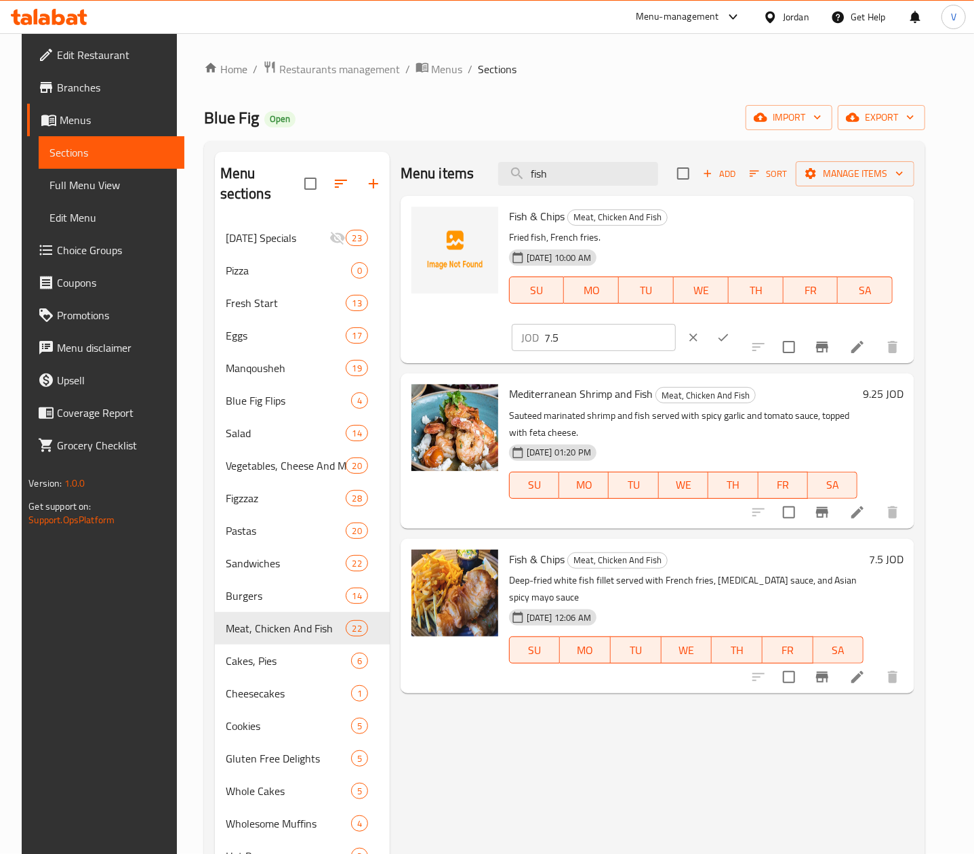
drag, startPoint x: 787, startPoint y: 213, endPoint x: 573, endPoint y: 222, distance: 214.3
click at [575, 222] on div "Fish & Chips Meat, Chicken And Fish Fried fish, French fries. 27-07-2025 10:00 …" at bounding box center [706, 279] width 405 height 157
type input "8.5"
click at [738, 323] on button "ok" at bounding box center [723, 338] width 30 height 30
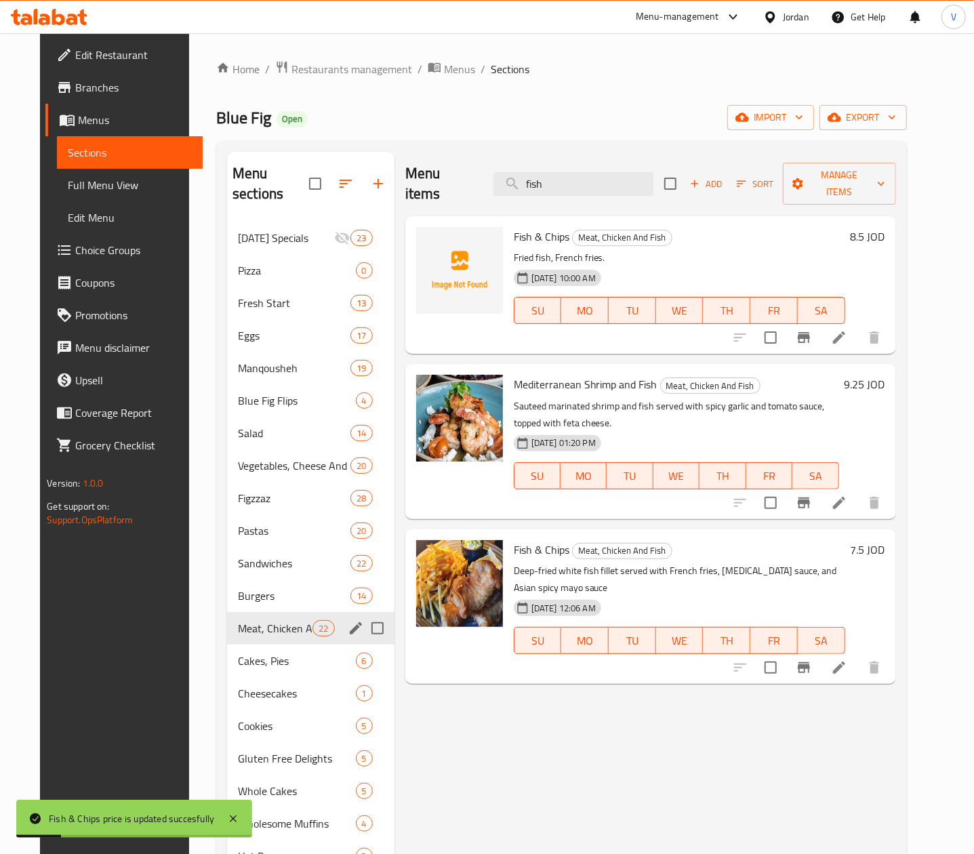
click at [271, 620] on span "Meat, Chicken And Fish" at bounding box center [275, 628] width 75 height 16
click at [253, 588] on span "Burgers" at bounding box center [275, 596] width 75 height 16
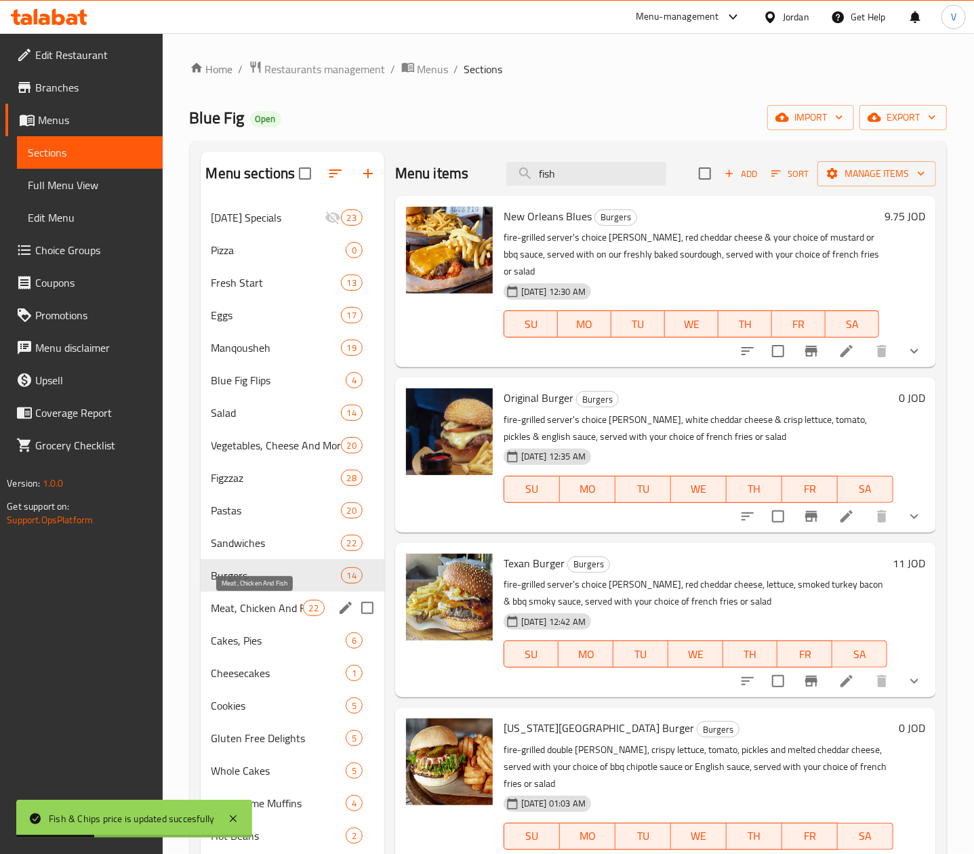
click at [249, 607] on span "Meat, Chicken And Fish" at bounding box center [256, 608] width 91 height 16
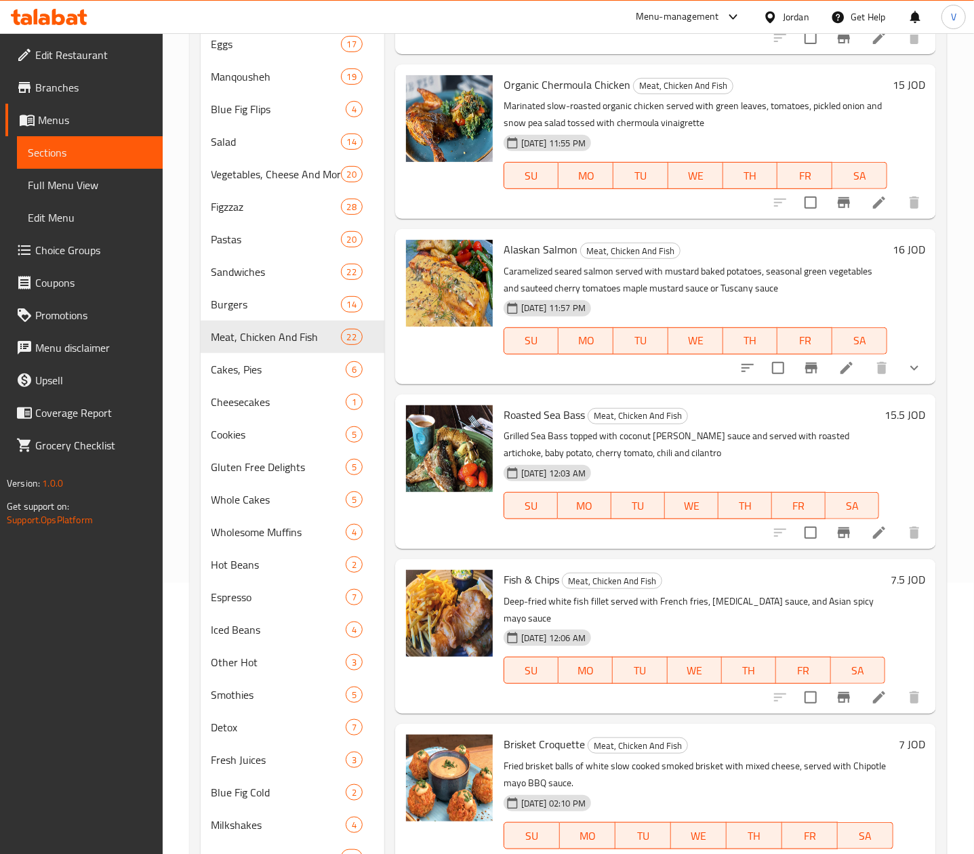
scroll to position [335, 0]
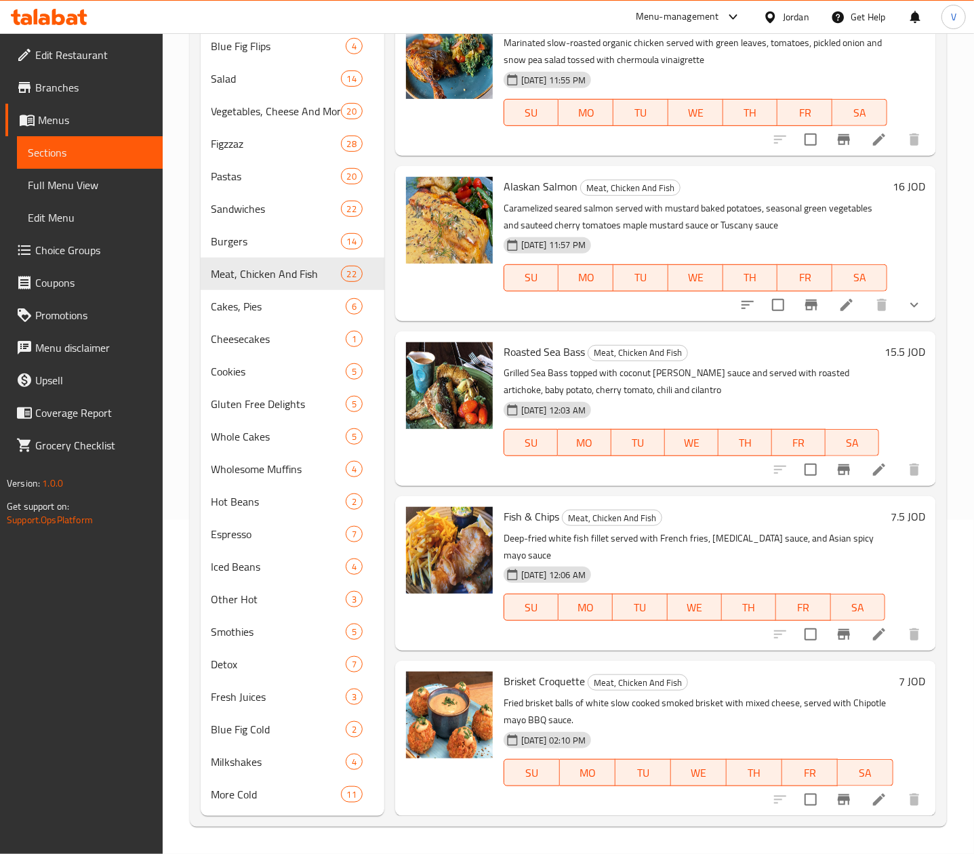
click at [899, 682] on h6 "7 JOD" at bounding box center [912, 681] width 26 height 19
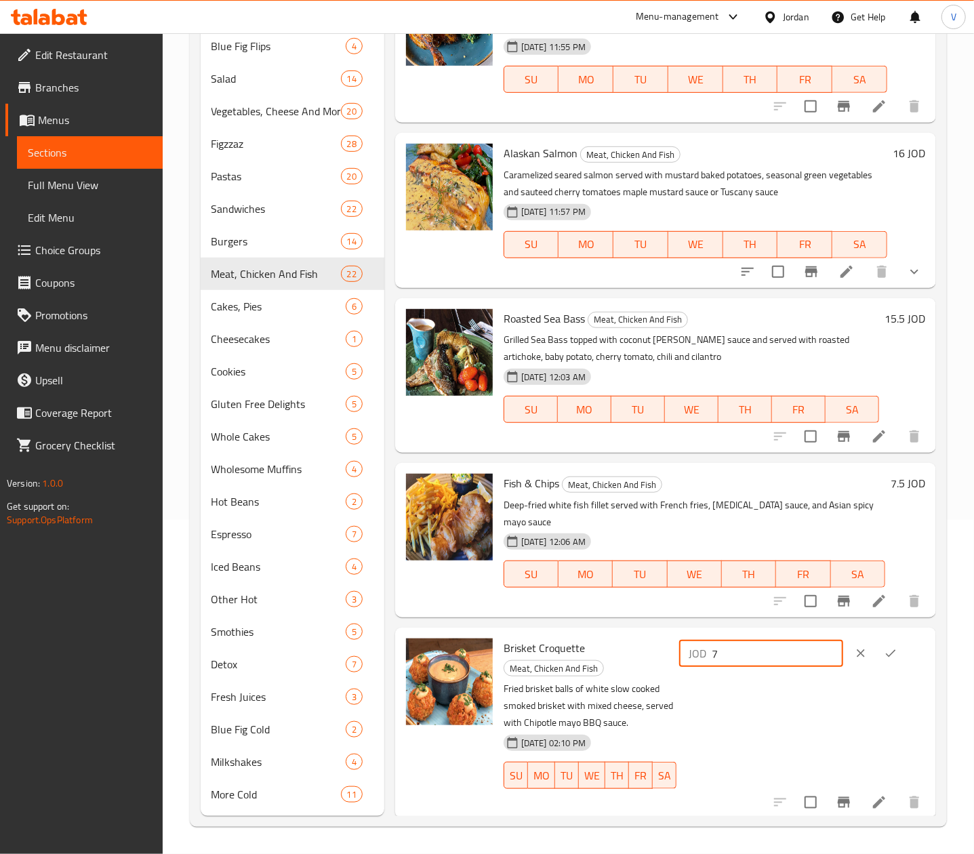
click at [774, 667] on input "7" at bounding box center [777, 653] width 131 height 27
type input "7.5"
click at [885, 660] on icon "ok" at bounding box center [891, 653] width 14 height 14
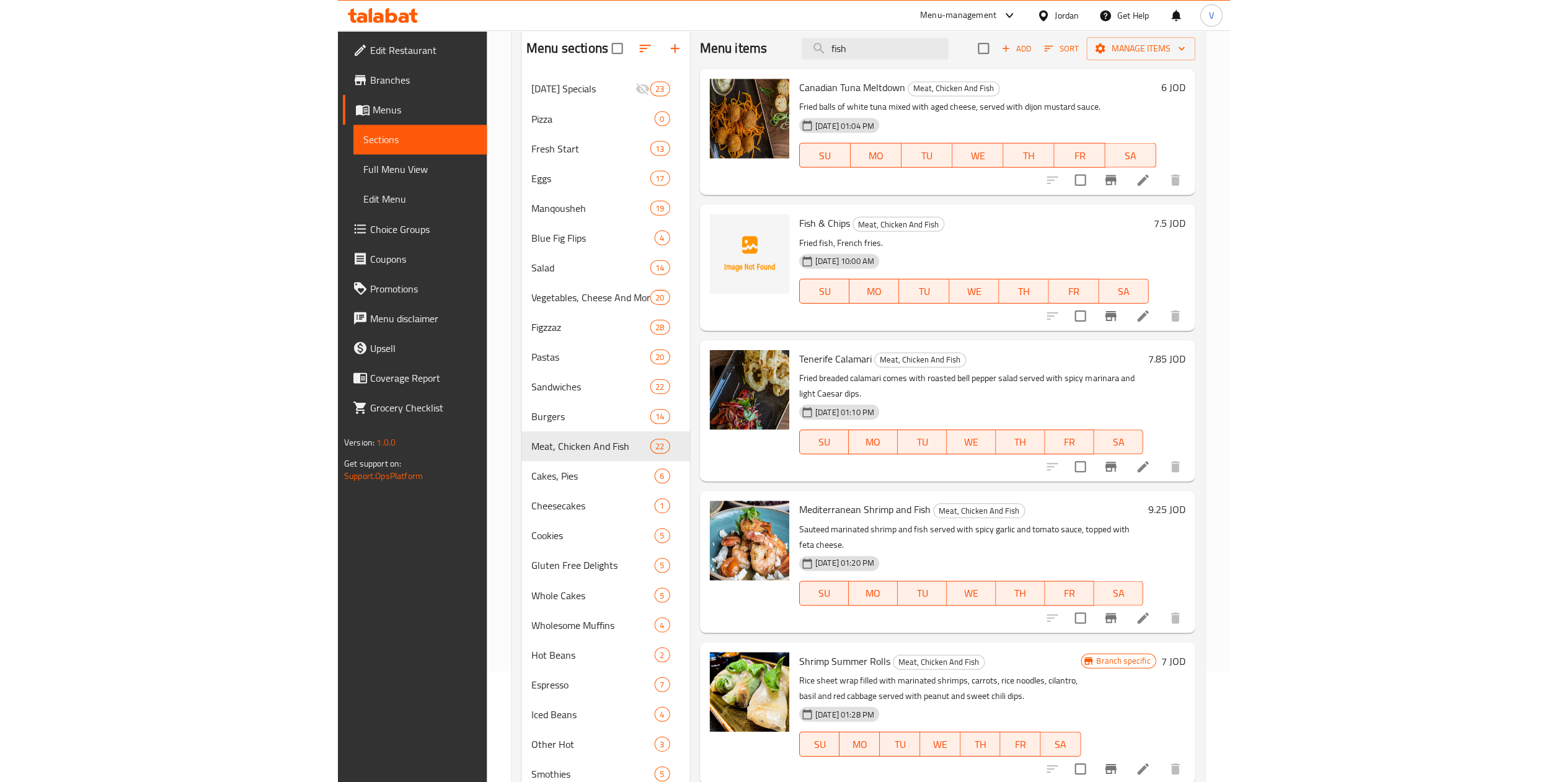
scroll to position [0, 0]
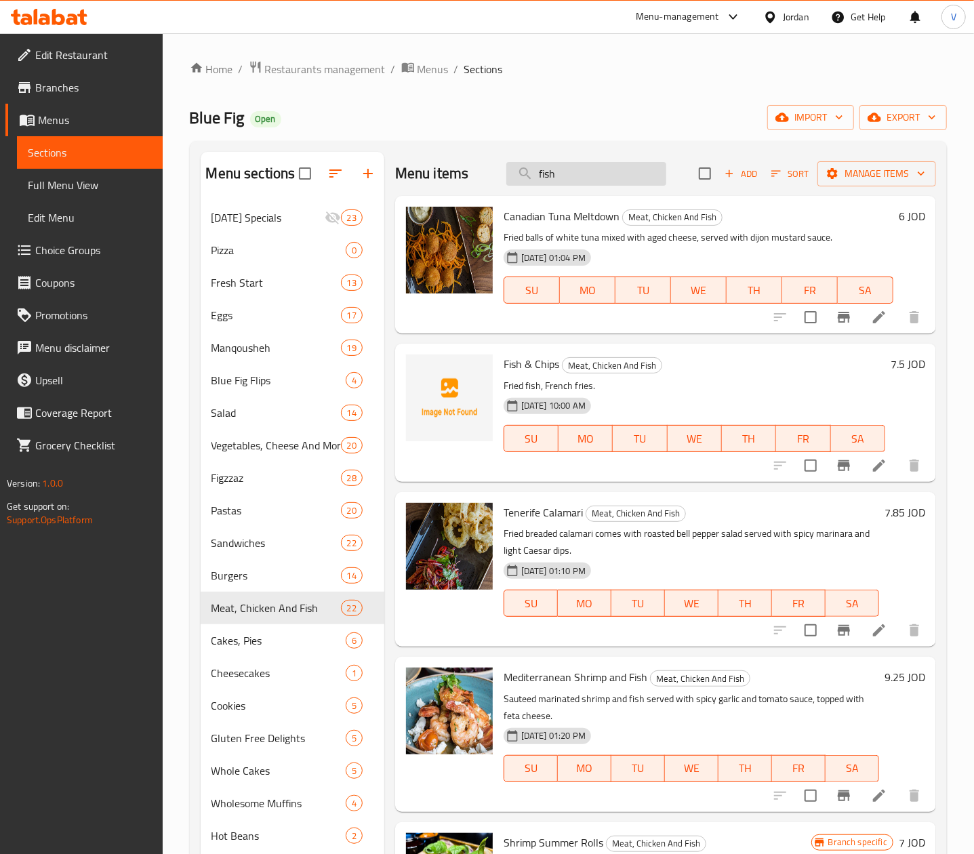
click at [624, 183] on input "fish" at bounding box center [586, 174] width 160 height 24
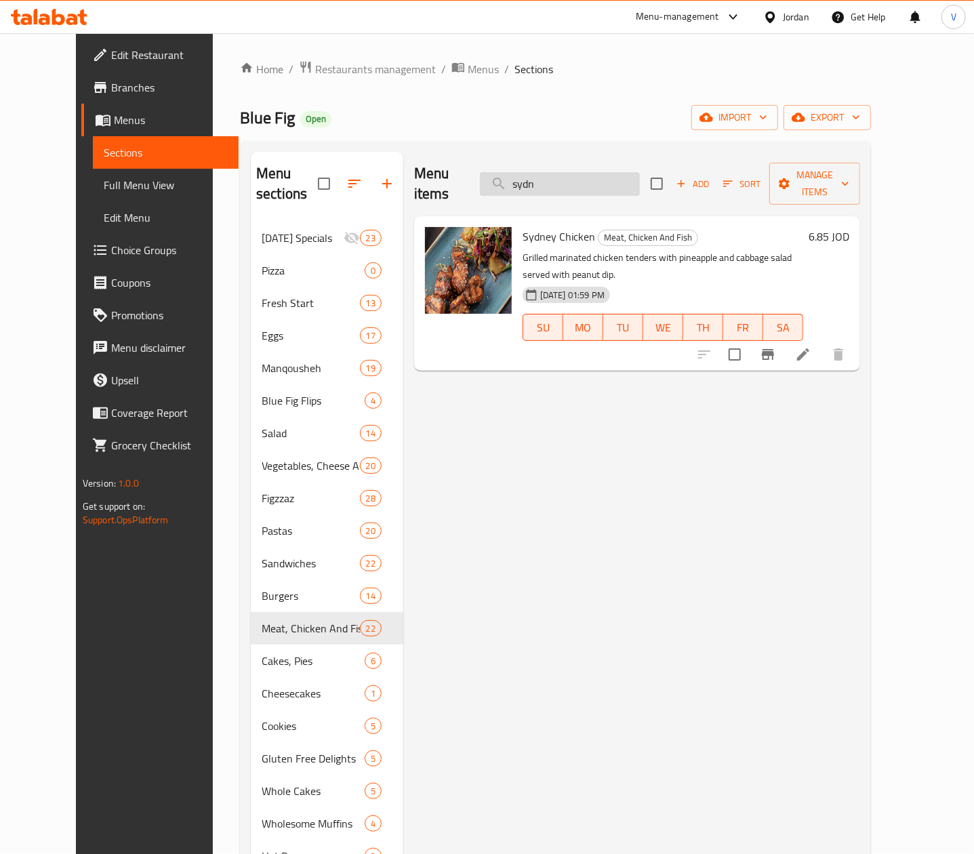
click at [627, 172] on input "sydn" at bounding box center [560, 184] width 160 height 24
click at [626, 172] on input "sydn" at bounding box center [560, 184] width 160 height 24
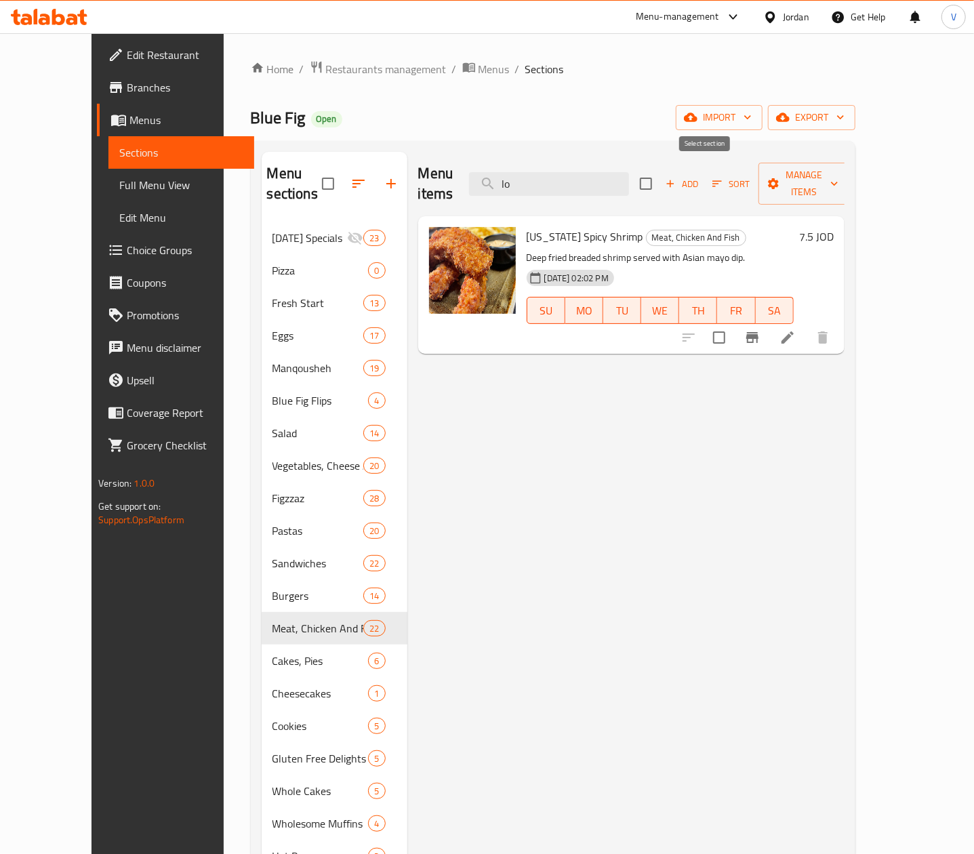
type input "l"
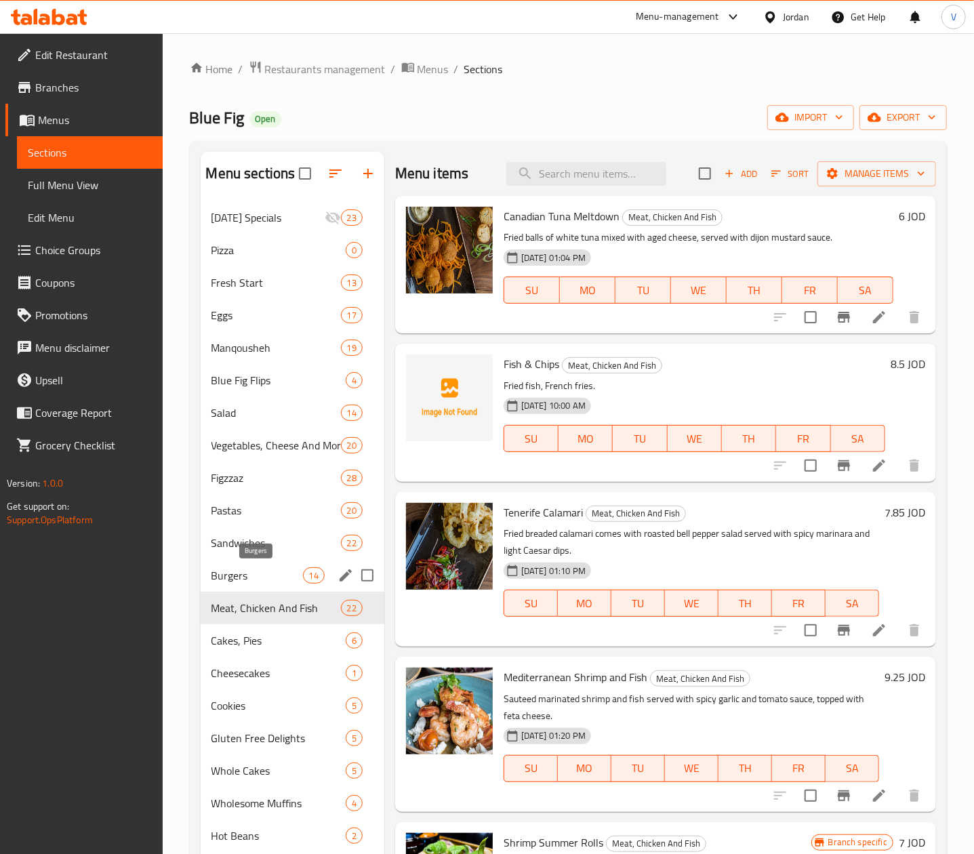
click at [252, 577] on span "Burgers" at bounding box center [256, 575] width 91 height 16
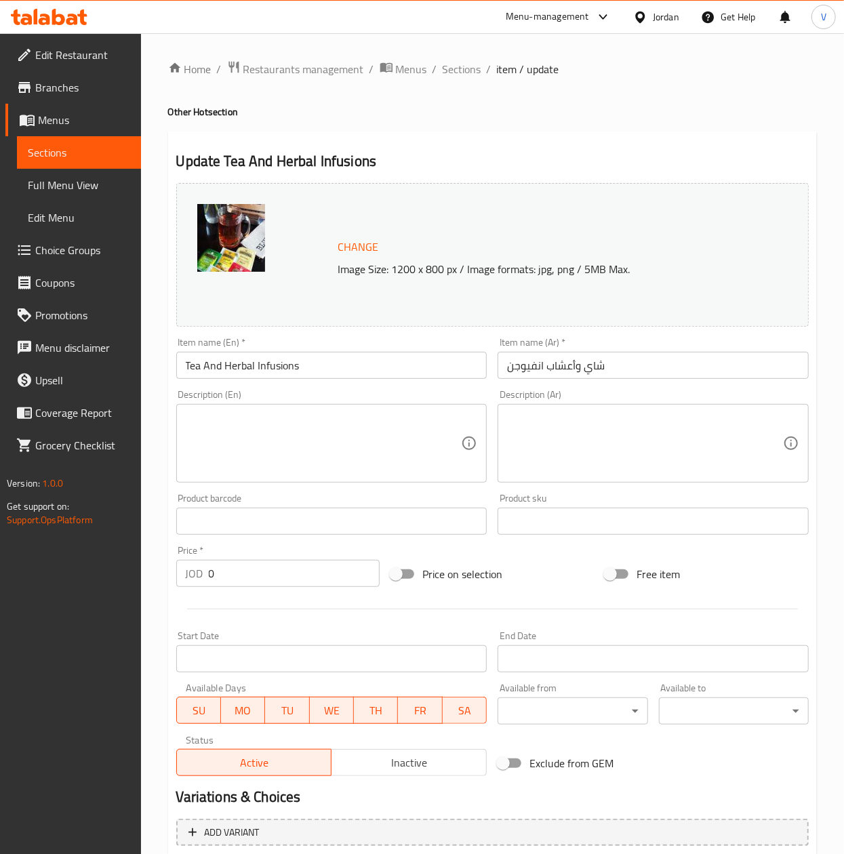
click at [90, 242] on span "Choice Groups" at bounding box center [82, 250] width 95 height 16
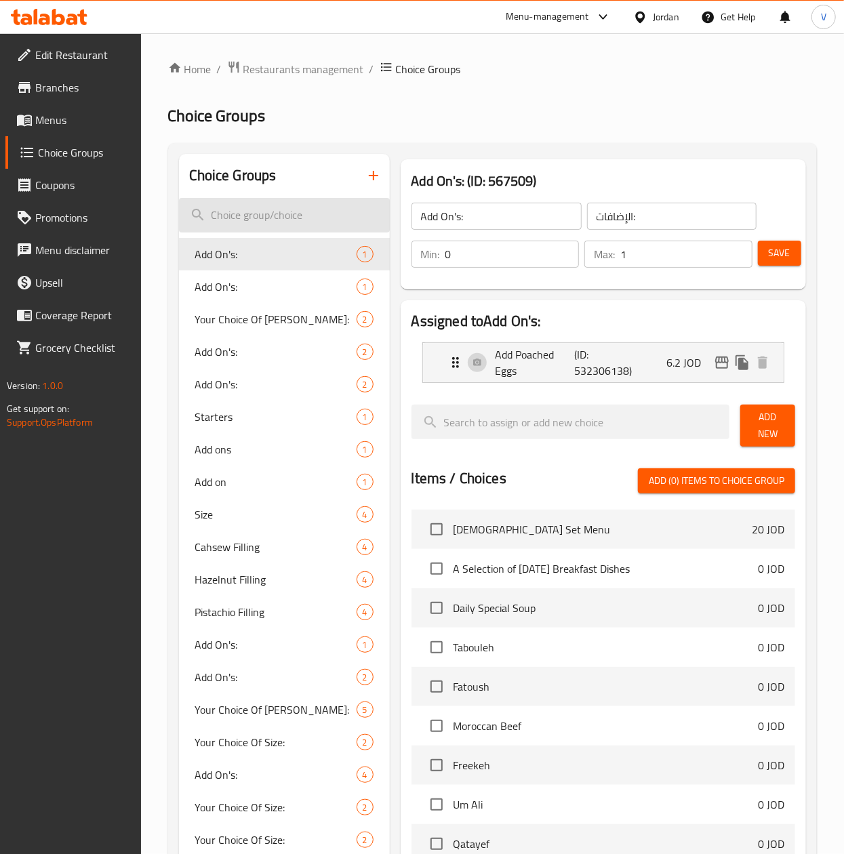
click at [280, 214] on input "search" at bounding box center [284, 215] width 211 height 35
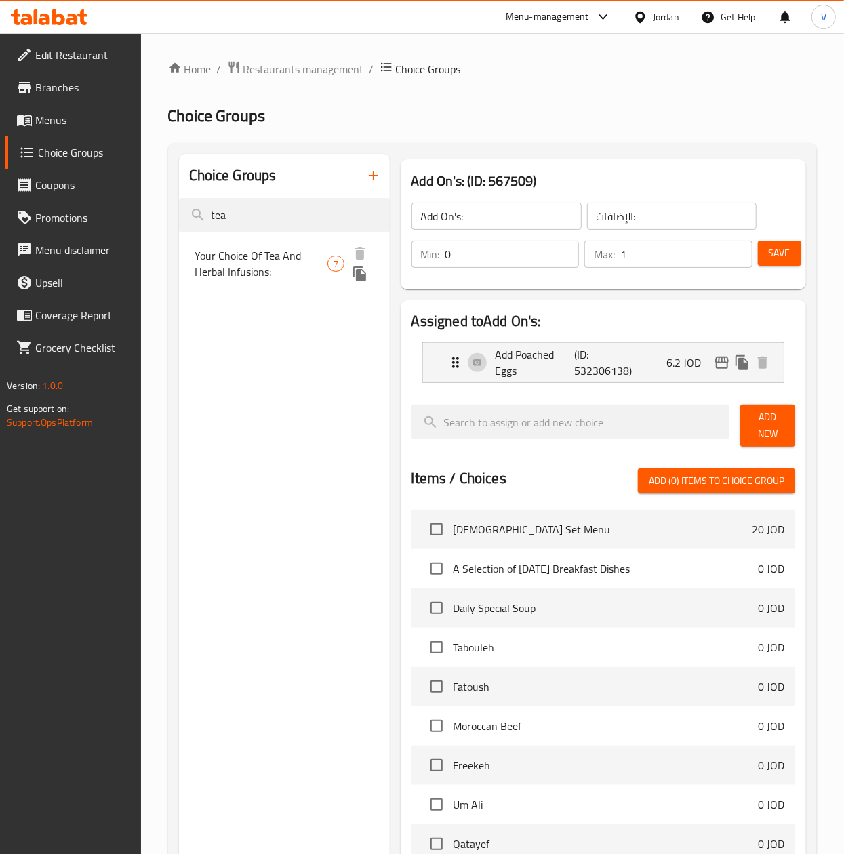
type input "tea"
click at [288, 256] on span "Your Choice Of Tea And Herbal Infusions:" at bounding box center [261, 263] width 132 height 33
type input "Your Choice Of Tea And Herbal Infusions:"
type input "اختيارك من انفيوجن الشاي والأعشاب:"
type input "1"
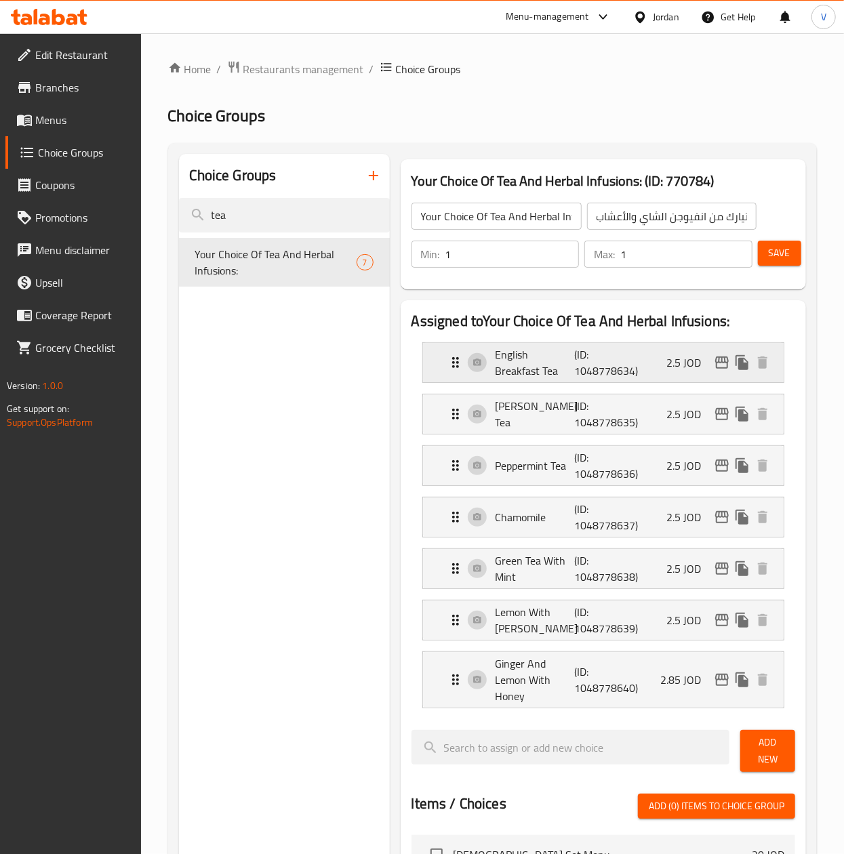
click at [665, 363] on div "English Breakfast Tea (ID: 1048778634) 2.5 JOD" at bounding box center [607, 362] width 320 height 39
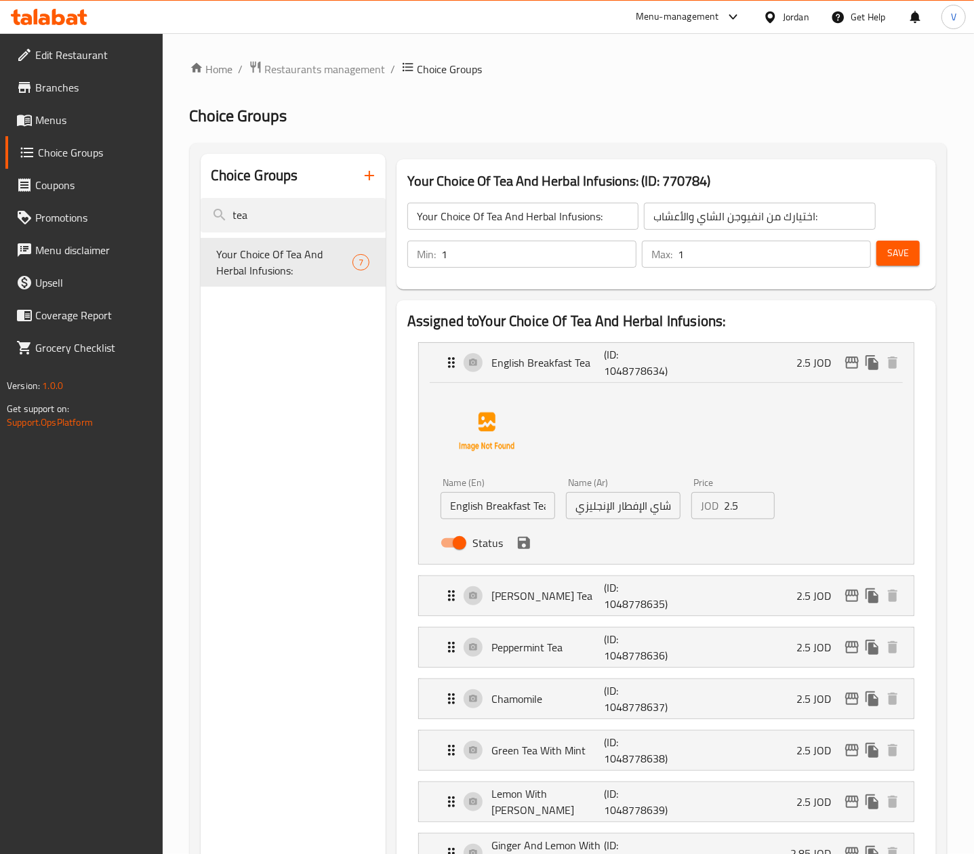
click at [745, 511] on input "2.5" at bounding box center [749, 505] width 51 height 27
click at [746, 512] on input "2.65" at bounding box center [749, 505] width 51 height 27
click at [525, 545] on icon "save" at bounding box center [524, 543] width 16 height 16
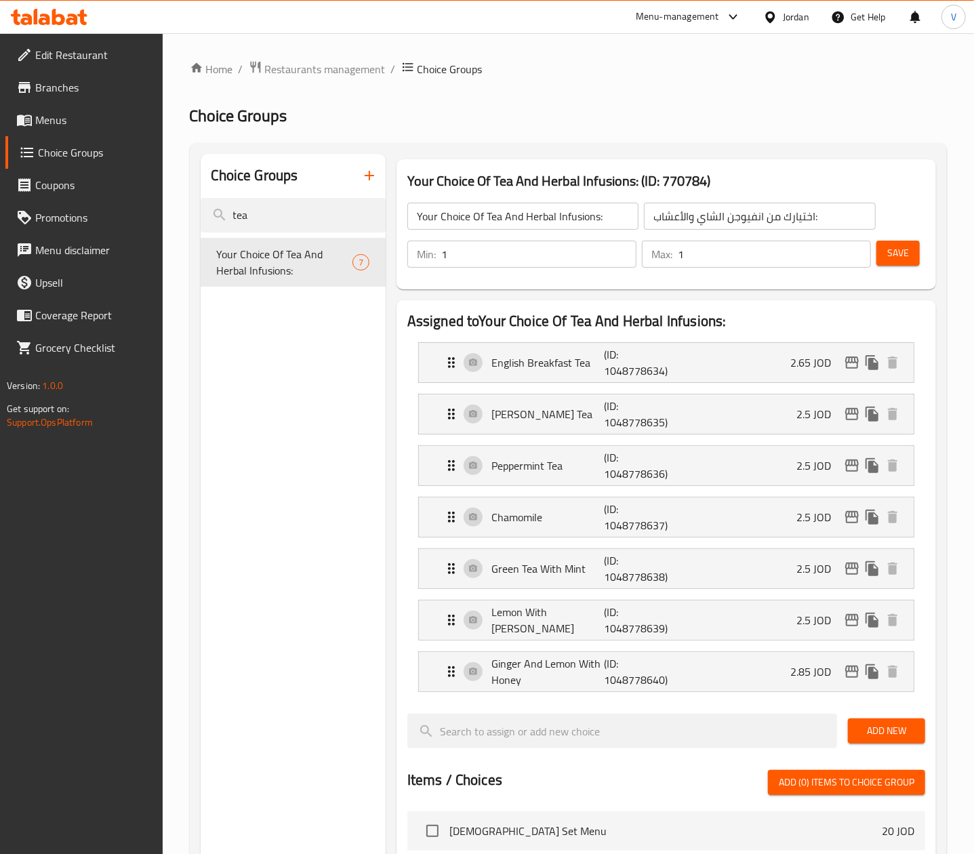
type input "2.65"
click at [762, 414] on div "[PERSON_NAME] Tea (ID: 1048778635) 2.5 JOD" at bounding box center [670, 413] width 454 height 39
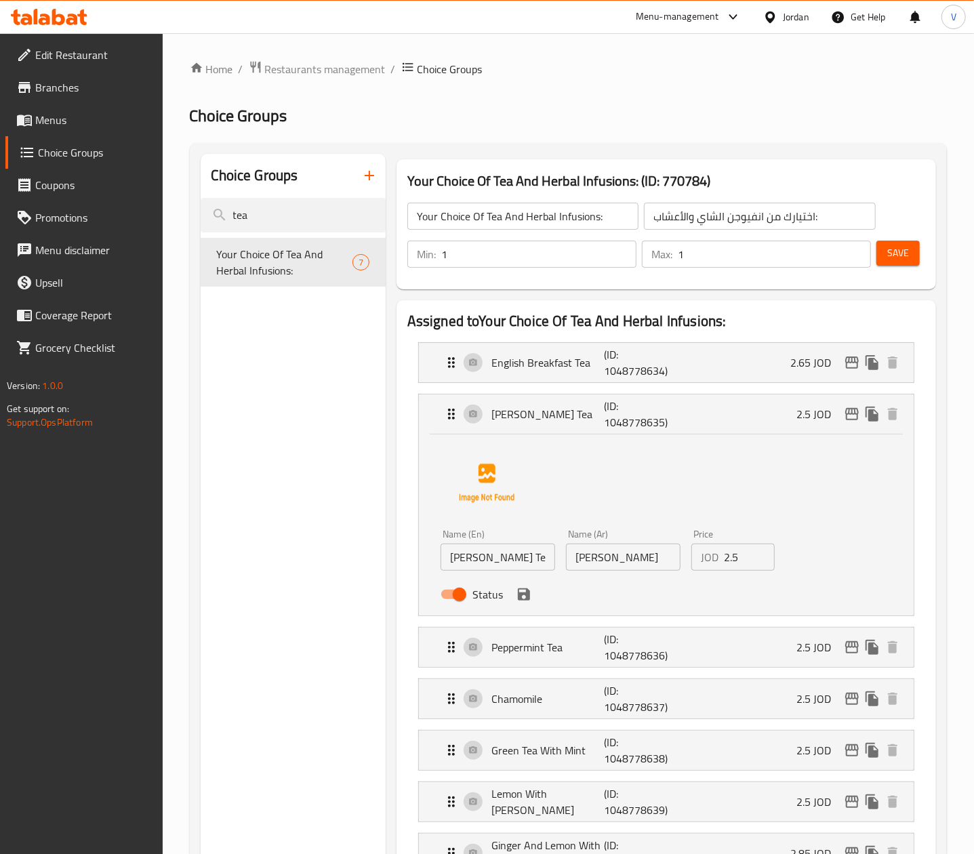
click at [735, 555] on input "2.5" at bounding box center [749, 556] width 51 height 27
paste input "6"
click at [519, 598] on icon "save" at bounding box center [524, 594] width 12 height 12
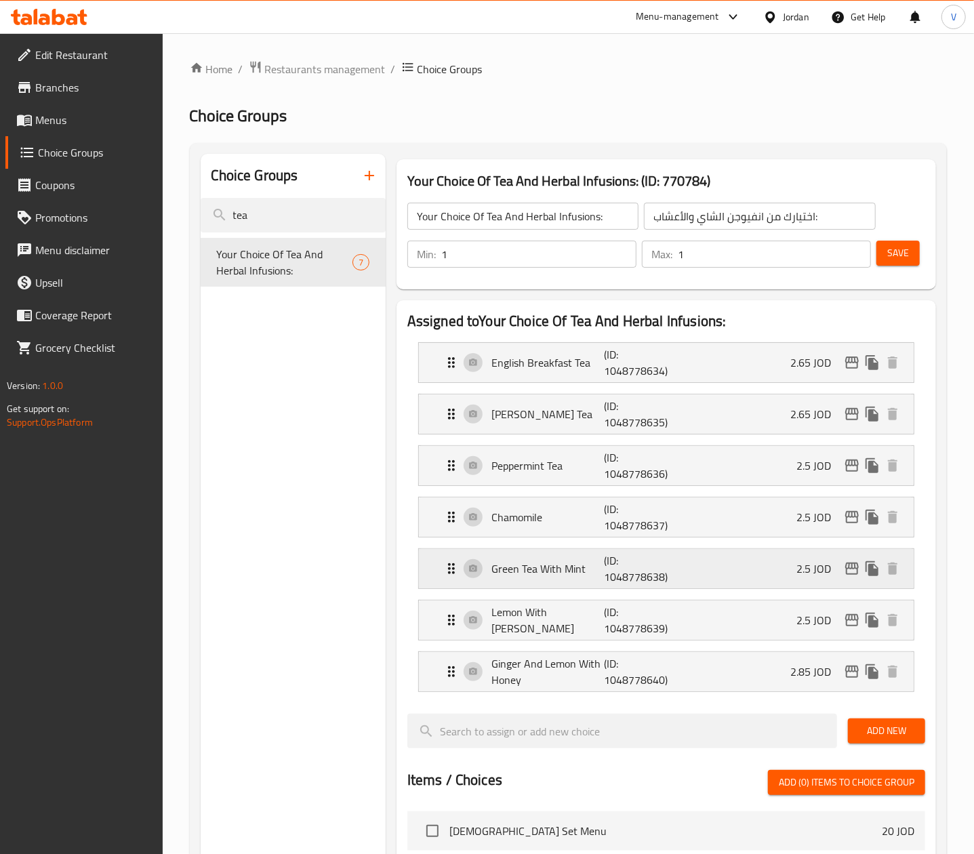
type input "2.65"
click at [758, 482] on div "Peppermint Tea (ID: 1048778636) 2.5 JOD" at bounding box center [670, 465] width 454 height 39
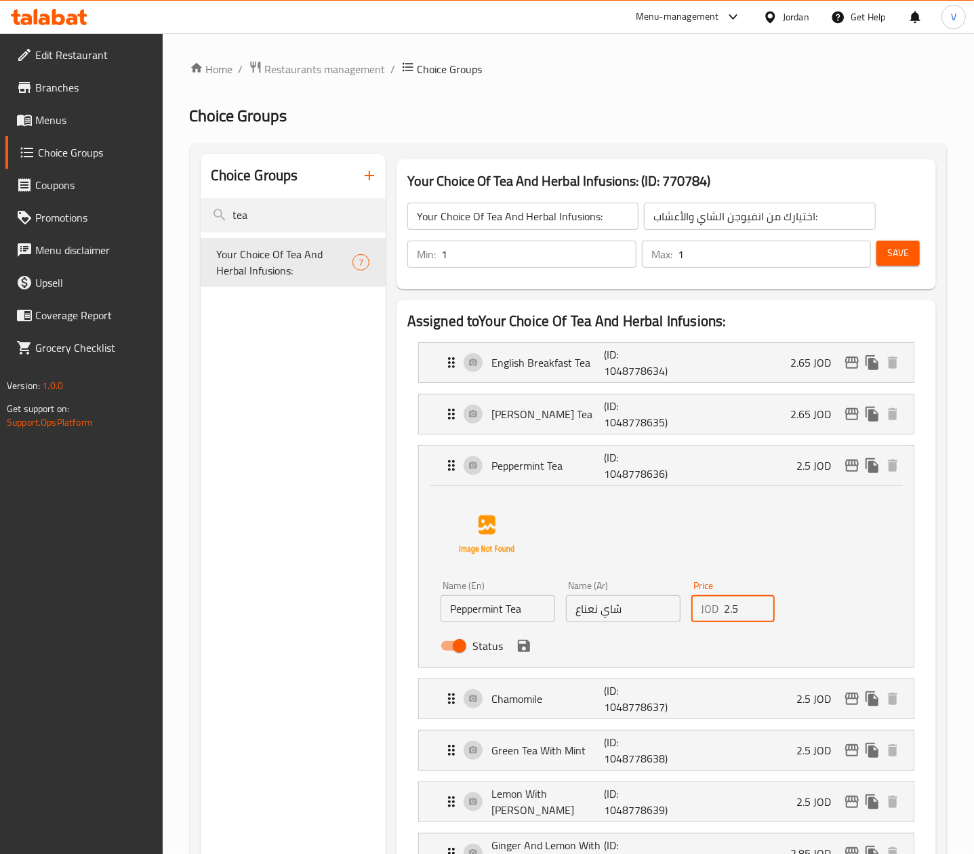
click at [729, 607] on input "2.5" at bounding box center [749, 608] width 51 height 27
paste input "6"
type input "2.65"
click at [524, 638] on button "save" at bounding box center [524, 646] width 20 height 20
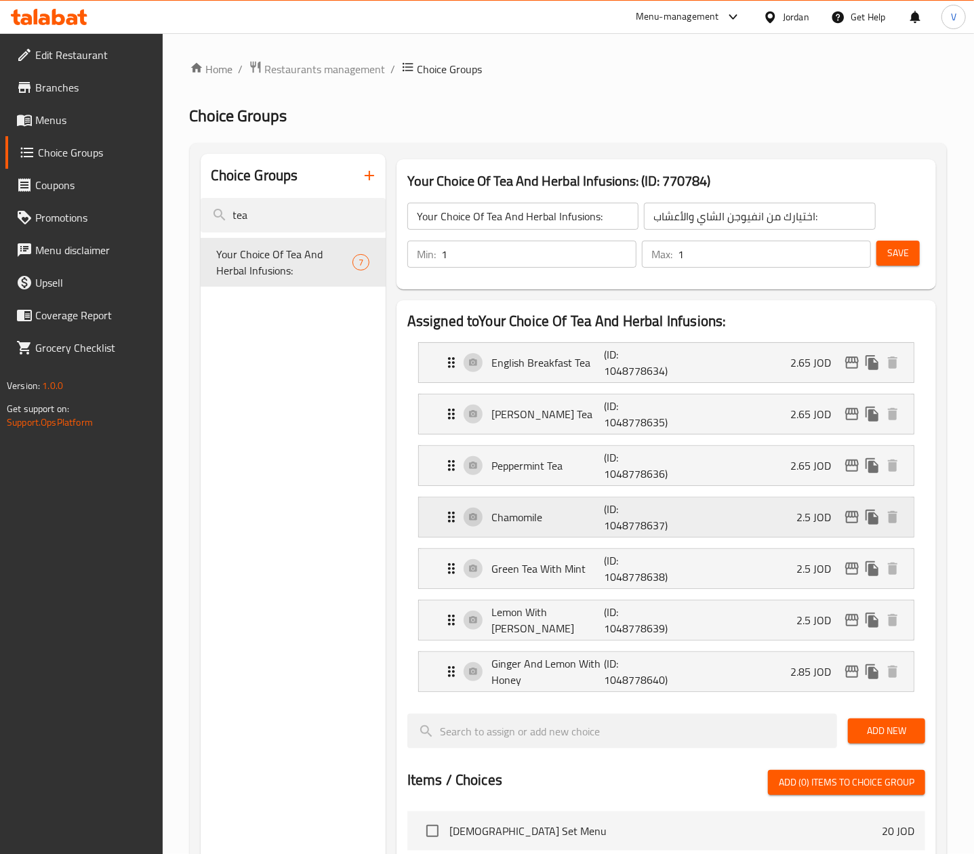
click at [766, 503] on div "Chamomile (ID: 1048778637) 2.5 JOD" at bounding box center [670, 516] width 454 height 39
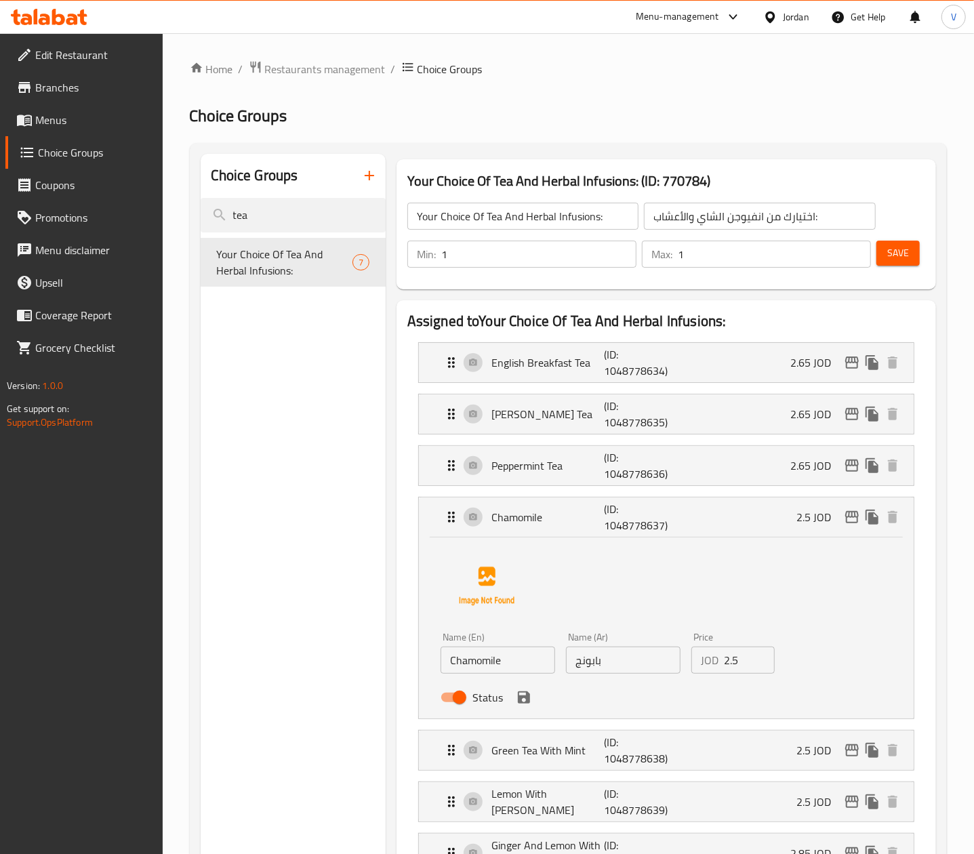
click at [743, 663] on input "2.5" at bounding box center [749, 659] width 51 height 27
paste input "6"
click at [535, 705] on div "Status" at bounding box center [623, 697] width 376 height 37
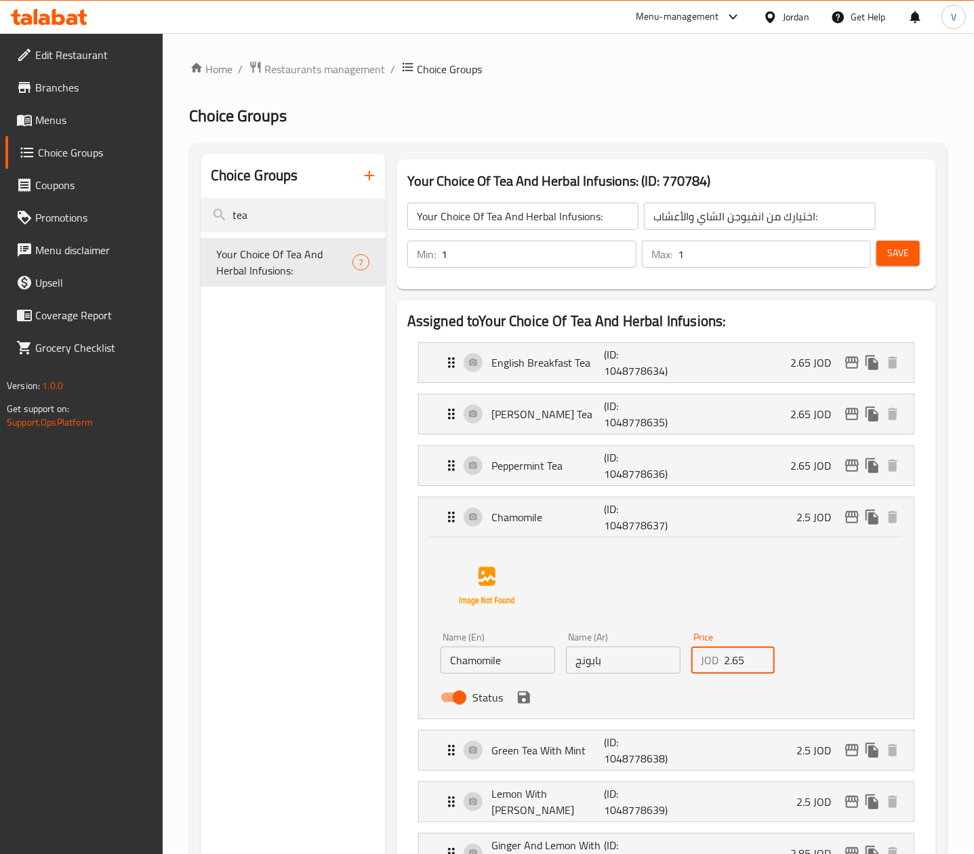
click at [529, 703] on icon "save" at bounding box center [524, 697] width 12 height 12
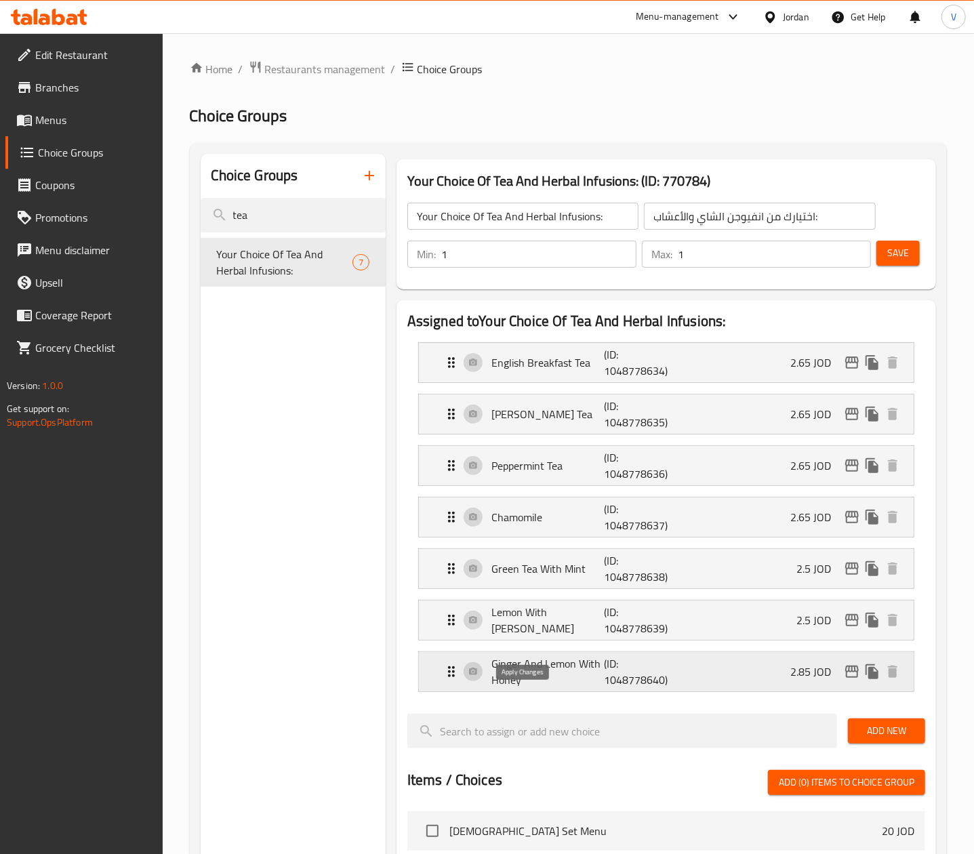
type input "2.65"
click at [737, 581] on div "Green Tea With Mint (ID: 1048778638) 2.5 JOD" at bounding box center [670, 568] width 454 height 39
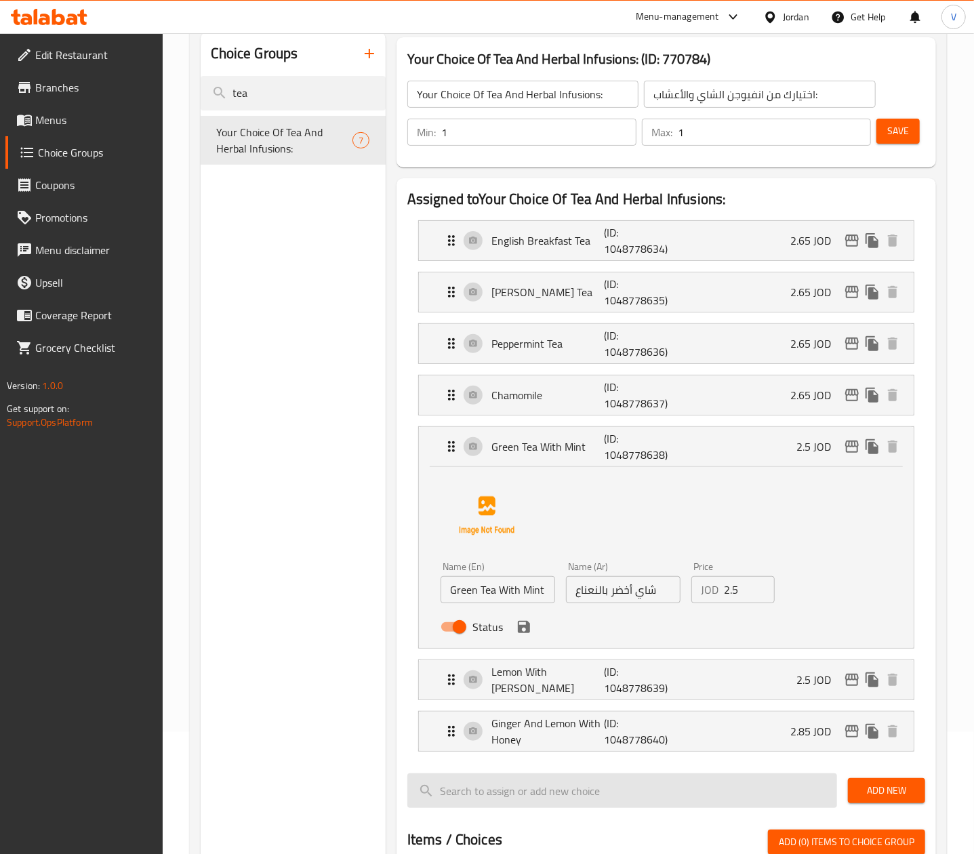
scroll to position [271, 0]
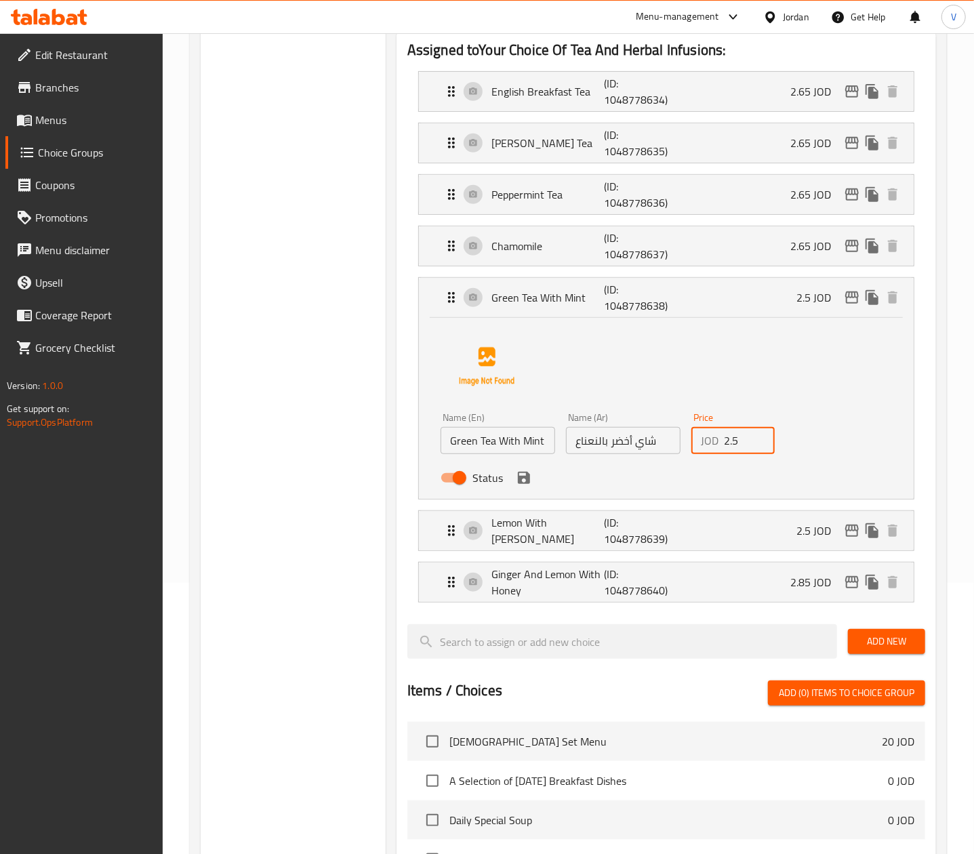
click at [728, 447] on input "2.5" at bounding box center [749, 440] width 51 height 27
paste input "6"
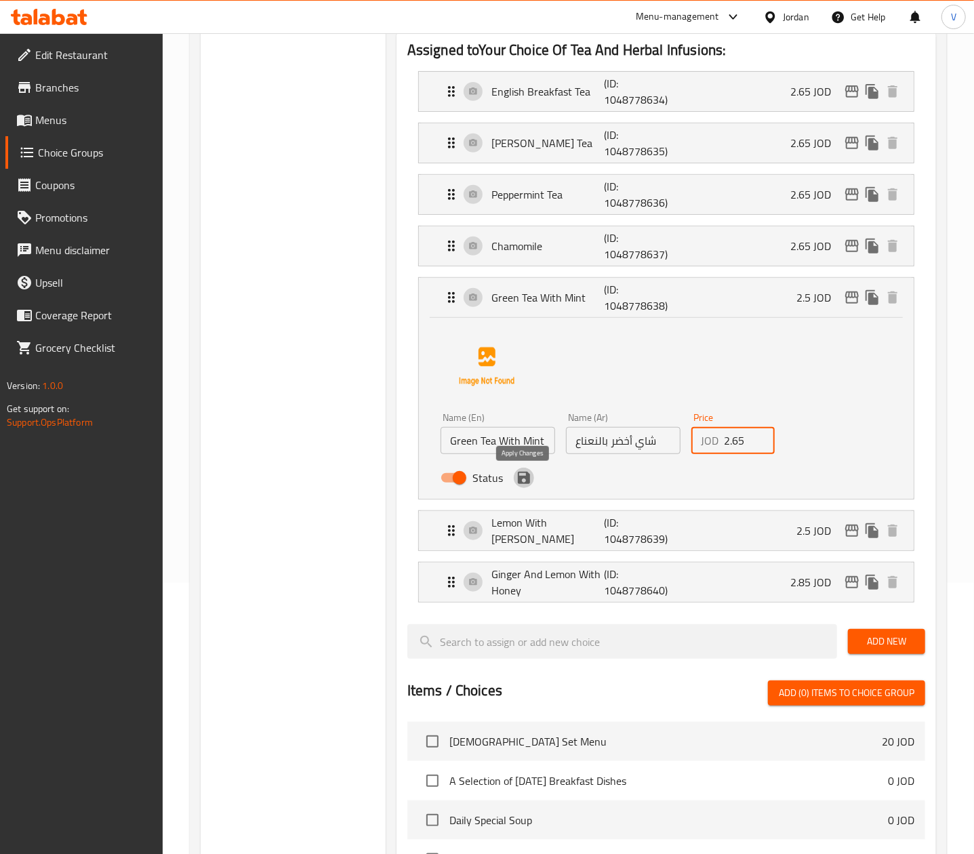
click at [527, 486] on icon "save" at bounding box center [524, 478] width 16 height 16
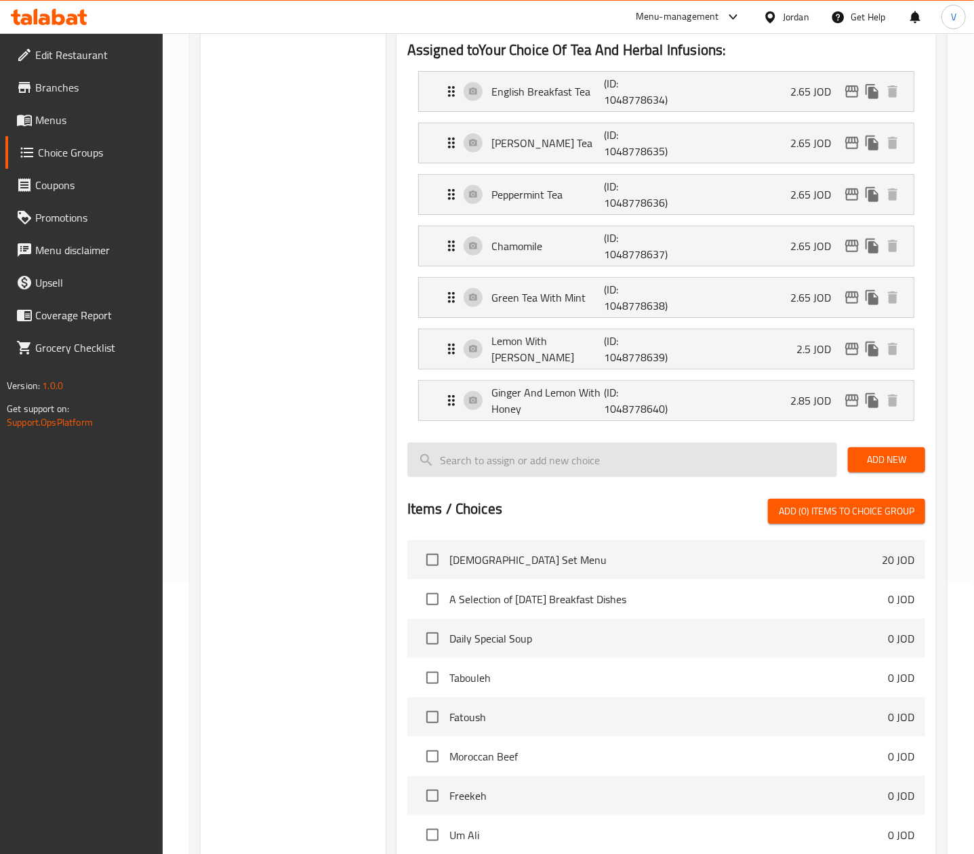
type input "2.65"
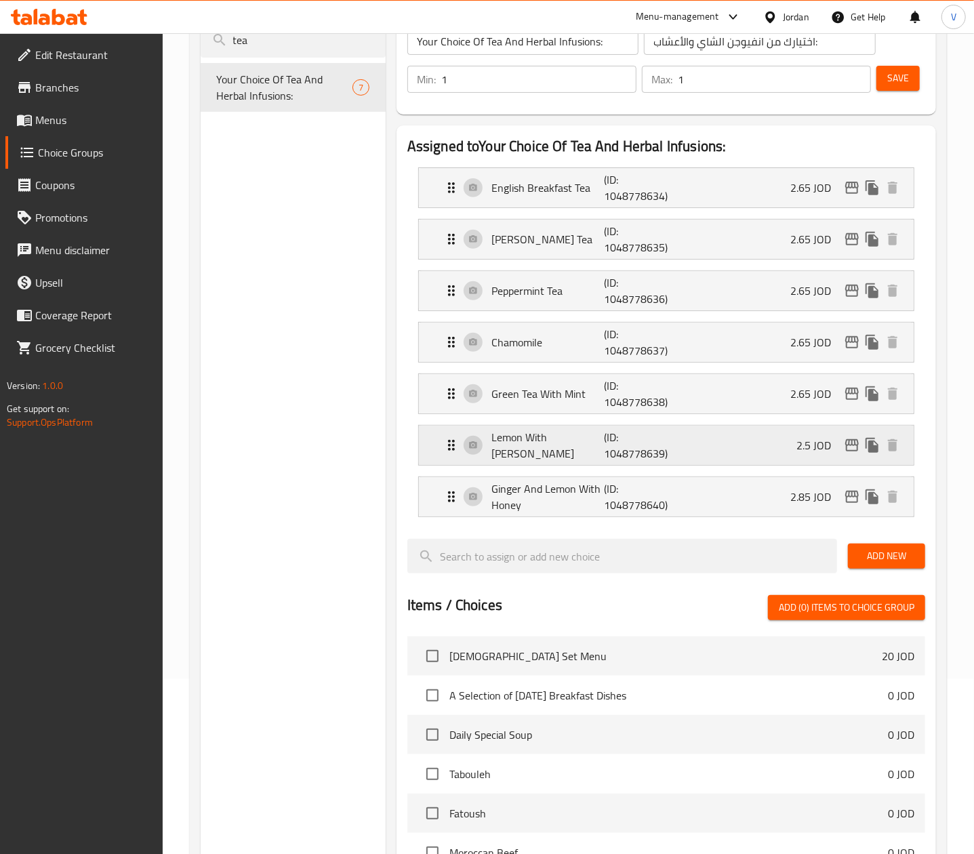
scroll to position [136, 0]
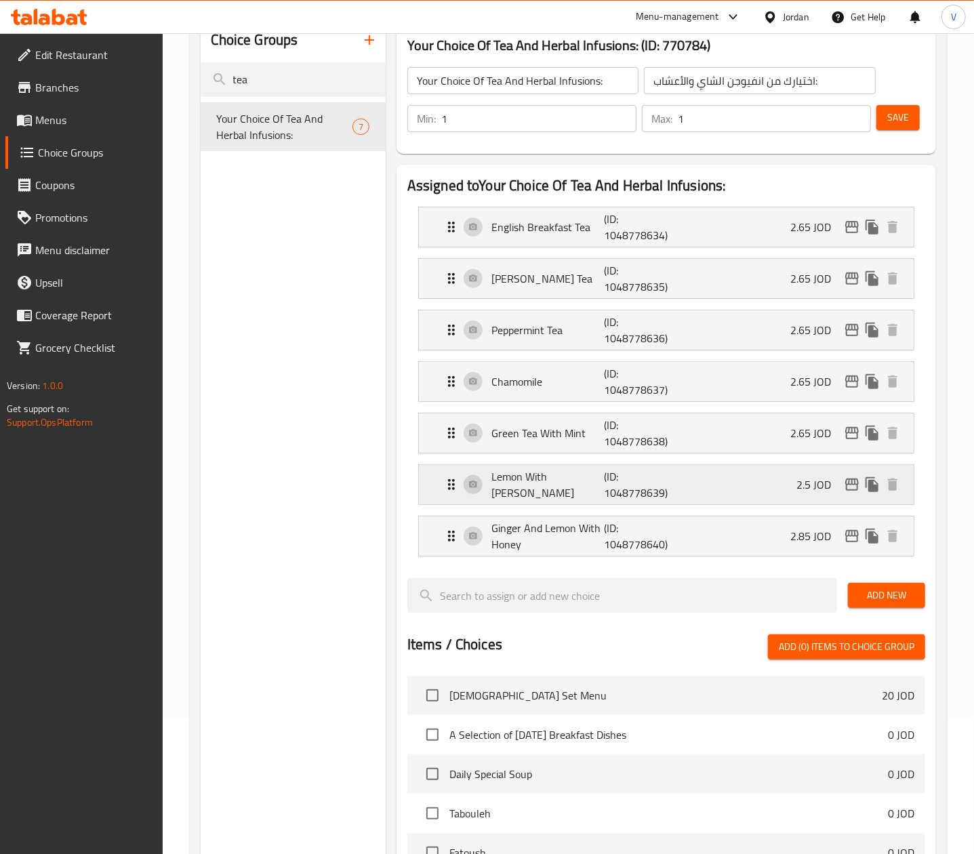
click at [726, 481] on div "Lemon With [PERSON_NAME] (ID: 1048778639) 2.5 JOD" at bounding box center [670, 484] width 454 height 39
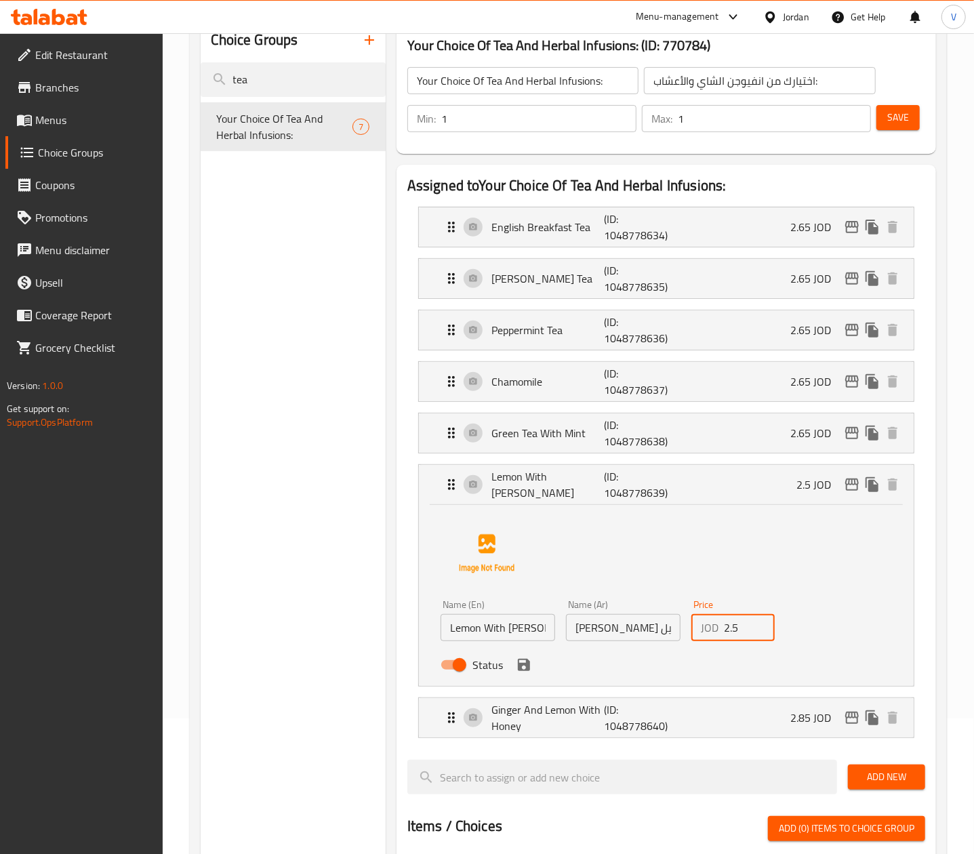
click at [733, 636] on input "2.5" at bounding box center [749, 627] width 51 height 27
paste input "6"
click at [530, 661] on icon "save" at bounding box center [524, 665] width 16 height 16
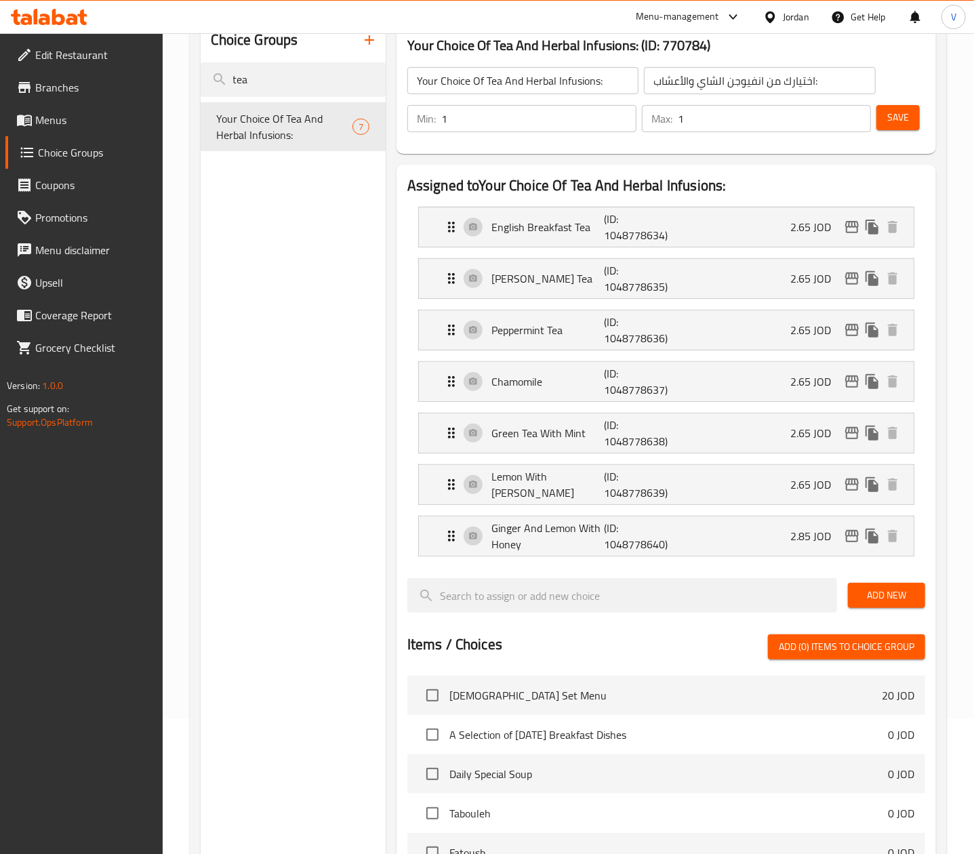
type input "2.65"
click at [743, 552] on div "Ginger And Lemon With Honey (ID: 1048778640) 2.85 JOD" at bounding box center [670, 535] width 454 height 39
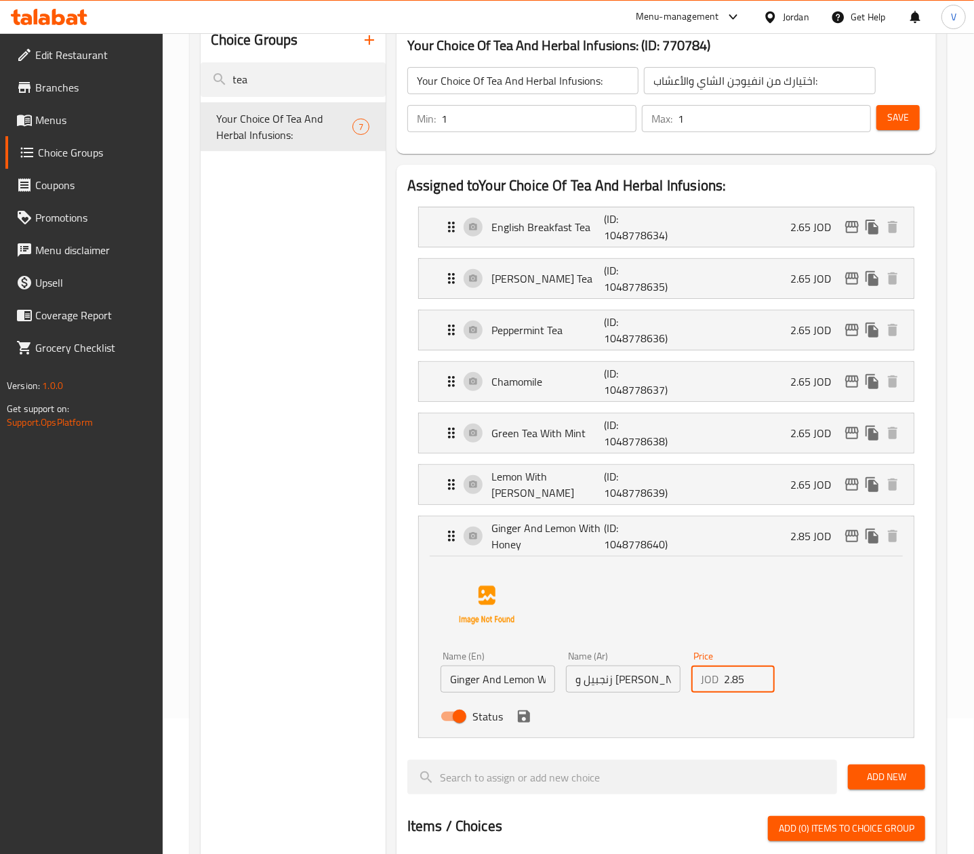
click at [731, 686] on input "2.85" at bounding box center [749, 678] width 51 height 27
click at [535, 724] on div "Status" at bounding box center [623, 716] width 376 height 37
click at [531, 724] on icon "save" at bounding box center [524, 716] width 16 height 16
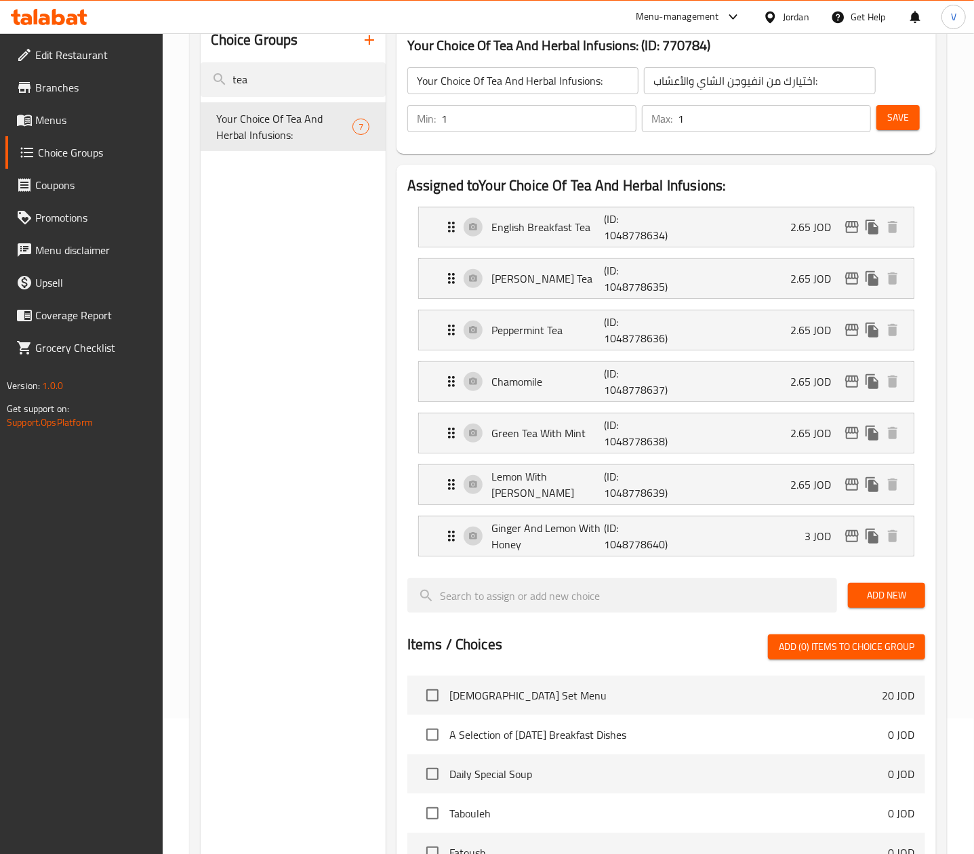
type input "3"
click at [843, 116] on span "Save" at bounding box center [898, 117] width 22 height 17
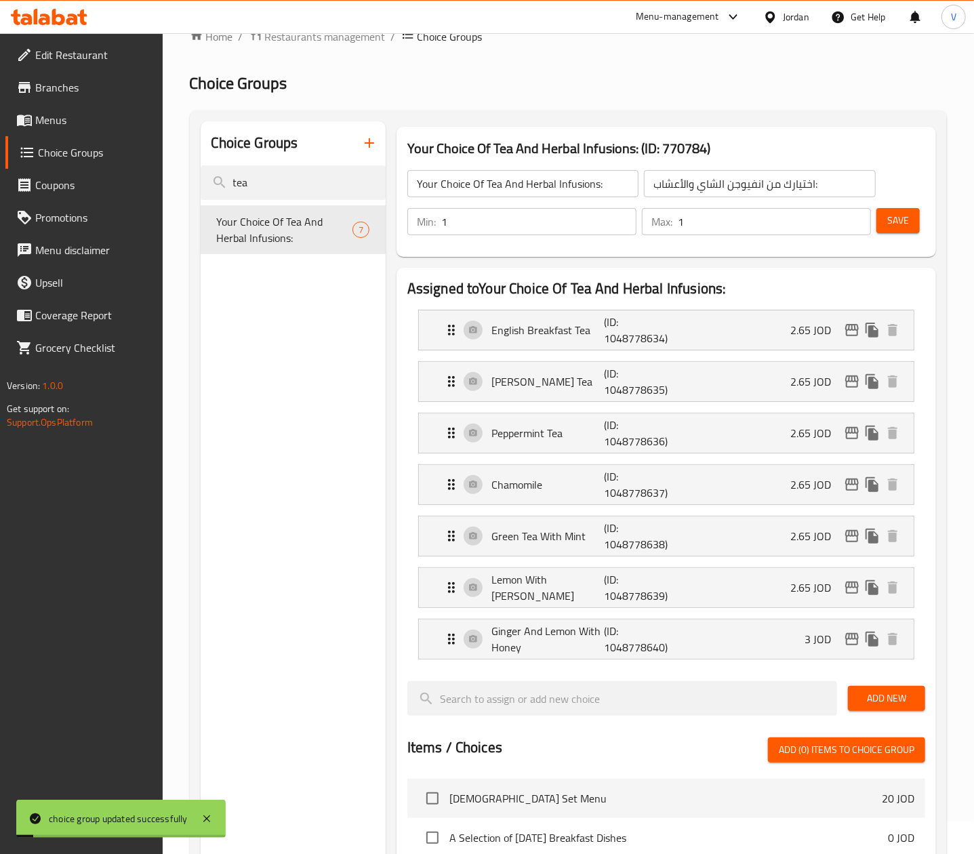
scroll to position [0, 0]
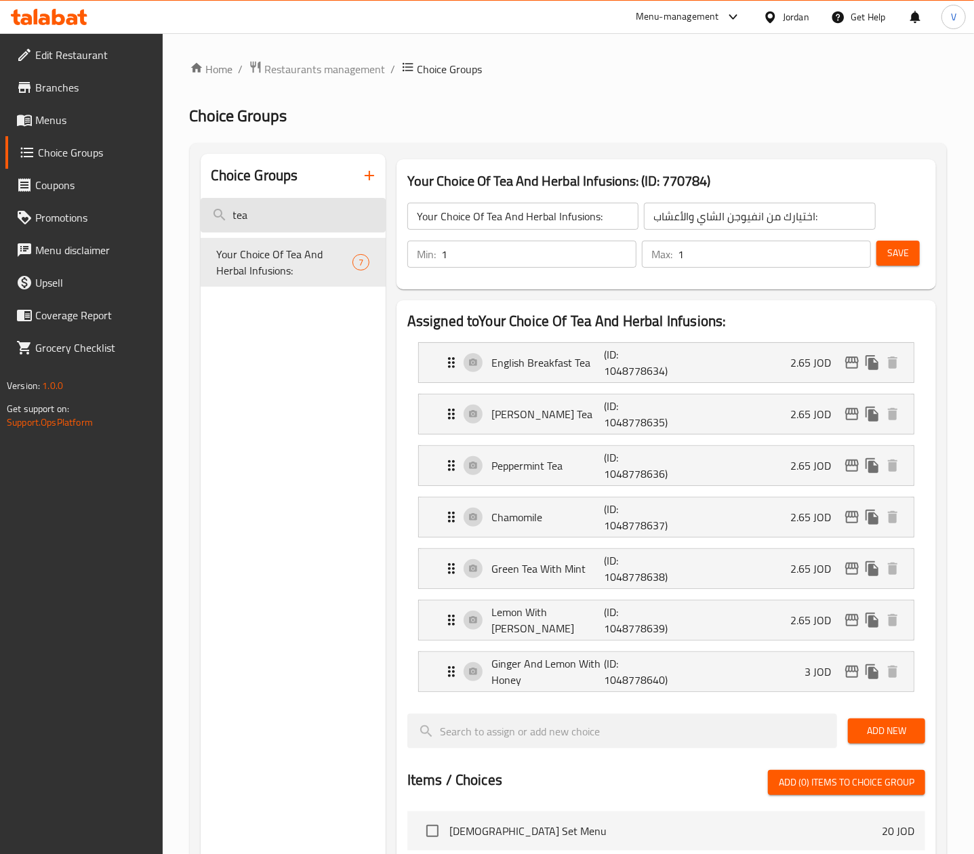
click at [325, 213] on input "tea" at bounding box center [293, 215] width 185 height 35
click at [323, 211] on input "tea" at bounding box center [293, 215] width 185 height 35
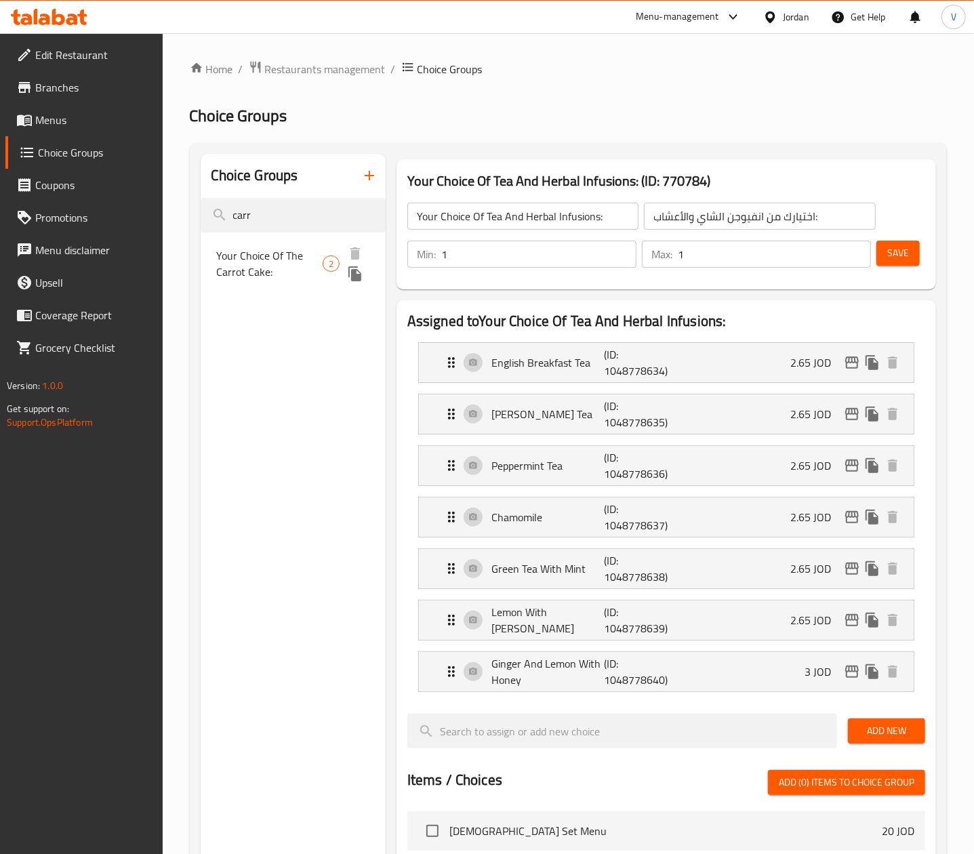
type input "carr"
click at [268, 282] on div "Your Choice Of The Carrot Cake: 2" at bounding box center [293, 264] width 185 height 52
type input "Your Choice Of The Carrot Cake:"
type input "اختيارك من [PERSON_NAME]:"
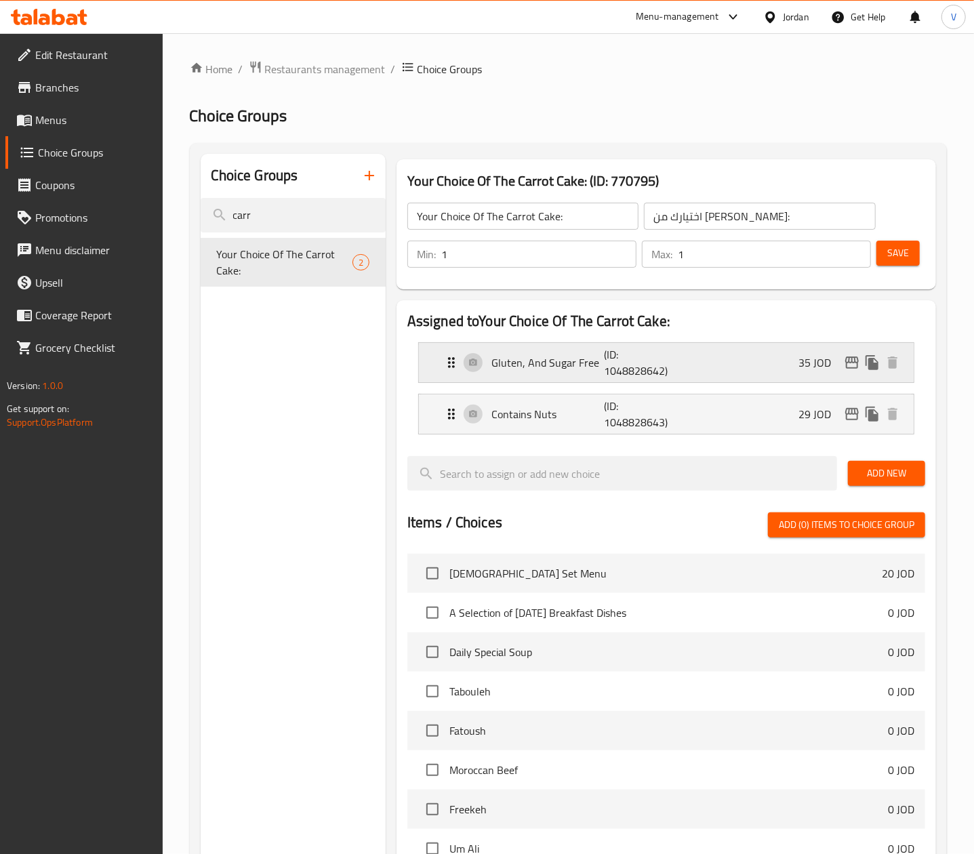
click at [781, 356] on div "Gluten, And Sugar Free (ID: 1048828642) 35 JOD" at bounding box center [670, 362] width 454 height 39
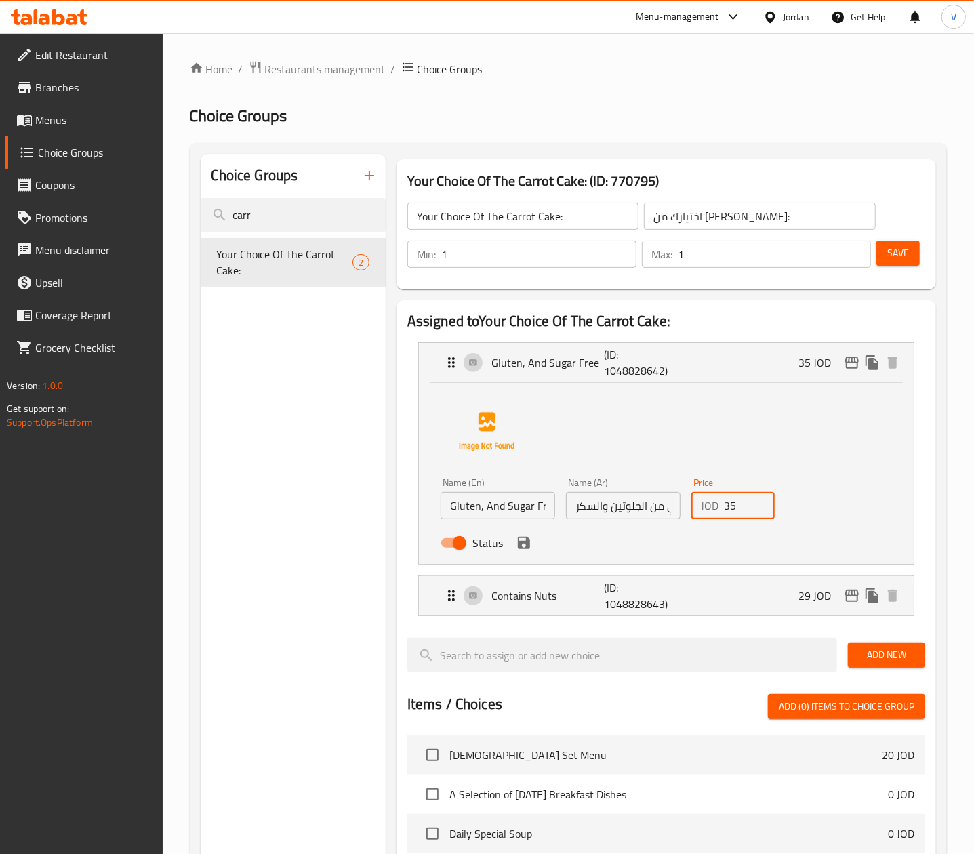
click at [738, 514] on input "35" at bounding box center [749, 505] width 51 height 27
click at [516, 545] on icon "save" at bounding box center [524, 543] width 16 height 16
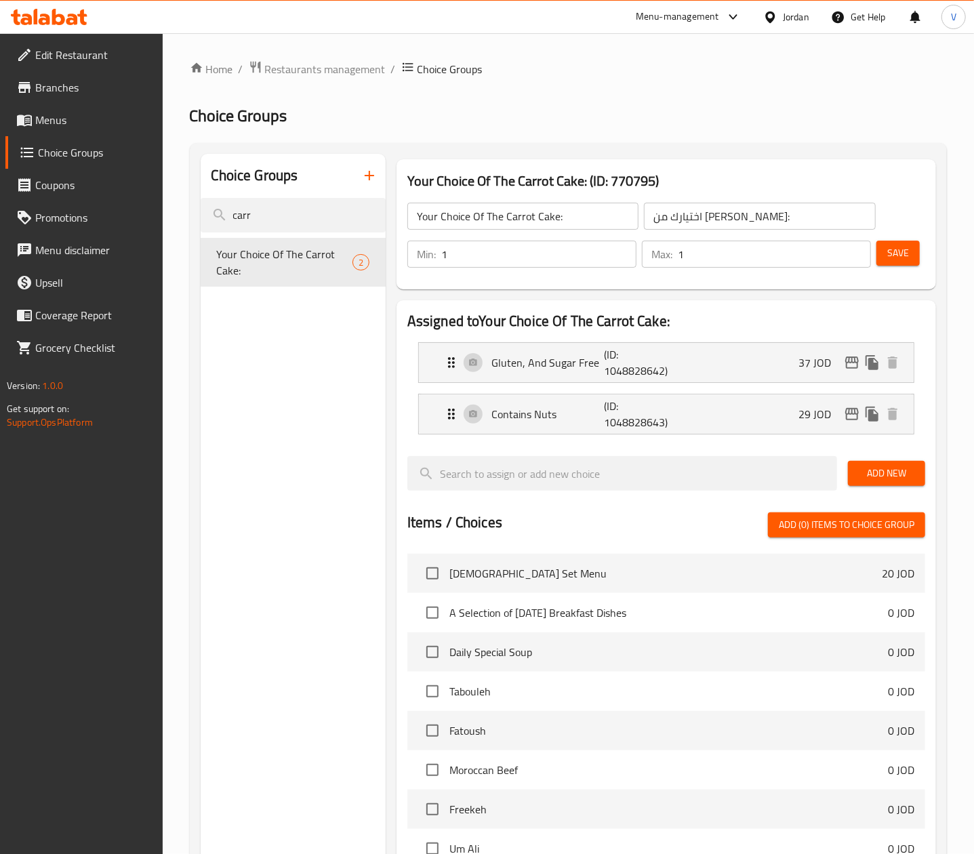
type input "37"
click at [773, 413] on div "Contains Nuts (ID: 1048828643) 29 JOD" at bounding box center [670, 413] width 454 height 39
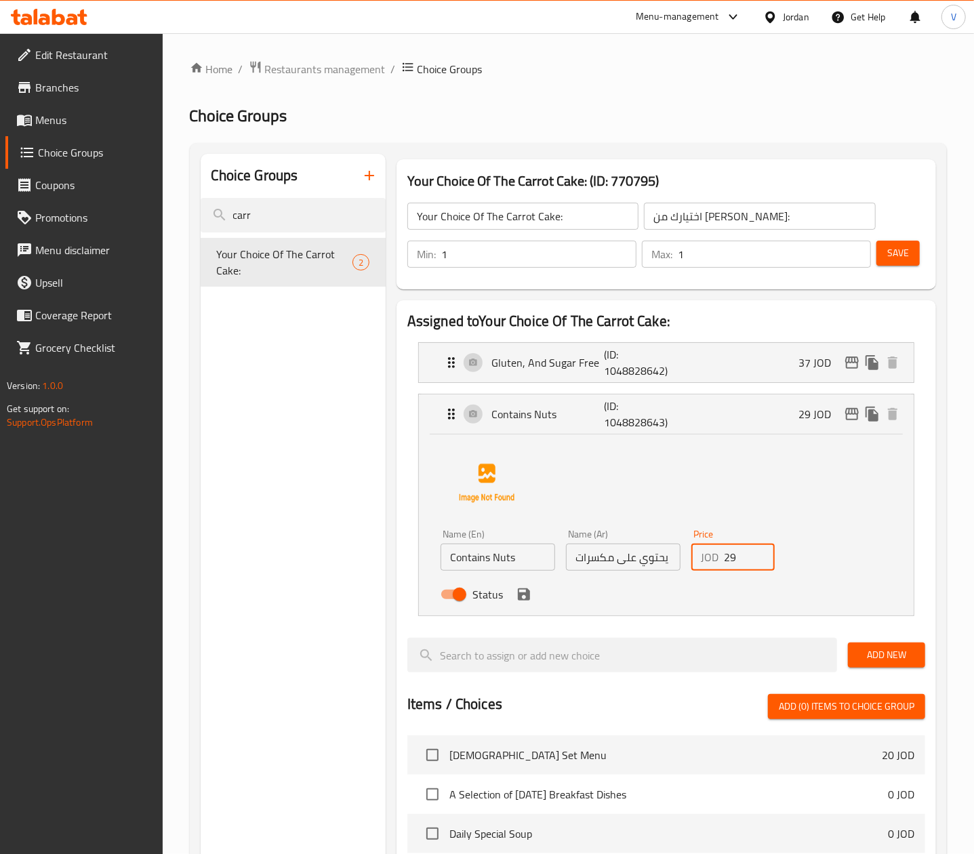
drag, startPoint x: 722, startPoint y: 555, endPoint x: 668, endPoint y: 561, distance: 54.6
click at [668, 561] on div "Name (En) Contains Nuts Name (En) Name (Ar) يحتوي على مكسرات Name (Ar) Price JO…" at bounding box center [623, 568] width 376 height 89
drag, startPoint x: 520, startPoint y: 591, endPoint x: 705, endPoint y: 514, distance: 200.5
click at [522, 591] on icon "save" at bounding box center [524, 594] width 16 height 16
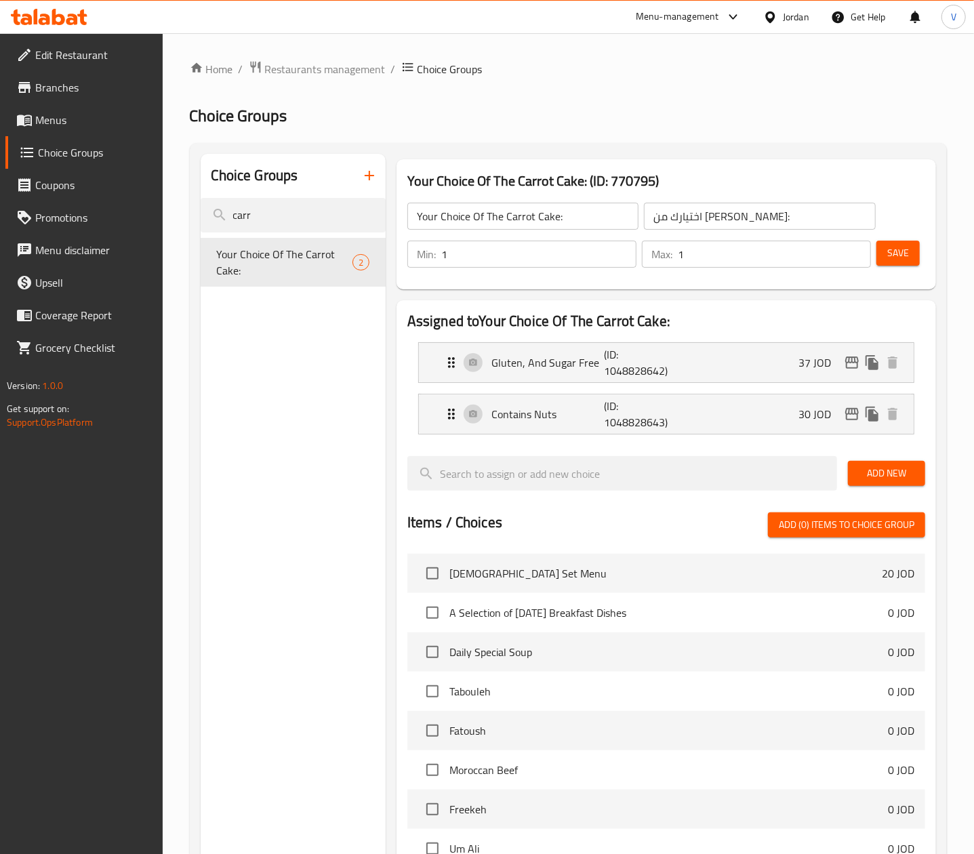
type input "30"
drag, startPoint x: 911, startPoint y: 254, endPoint x: 895, endPoint y: 221, distance: 37.0
click at [843, 254] on button "Save" at bounding box center [897, 253] width 43 height 25
